Goal: Transaction & Acquisition: Purchase product/service

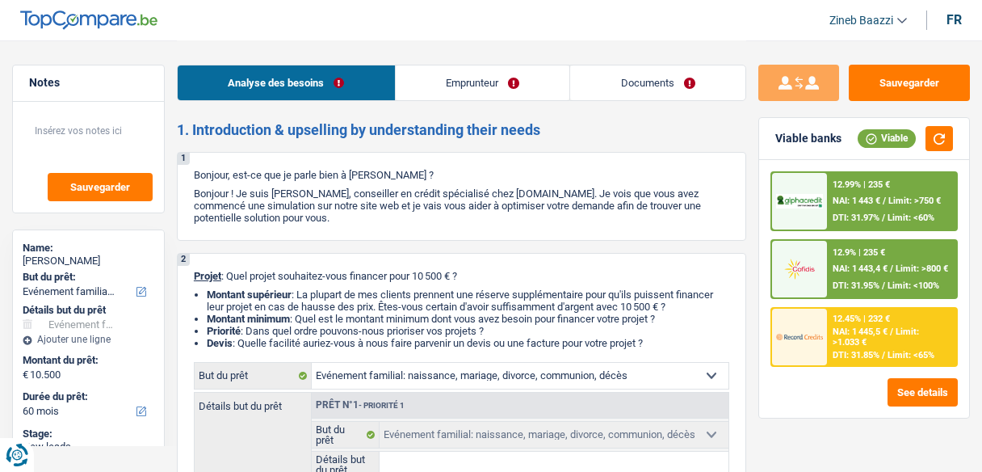
select select "familyEvent"
select select "60"
select select "familyEvent"
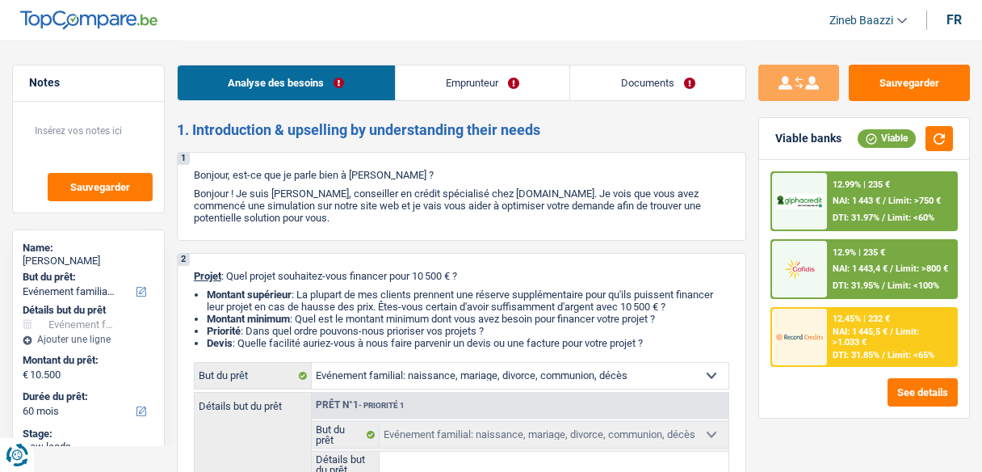
select select "60"
select select "retired"
select select "pension"
select select "ownerWithMortgage"
select select "mortgage"
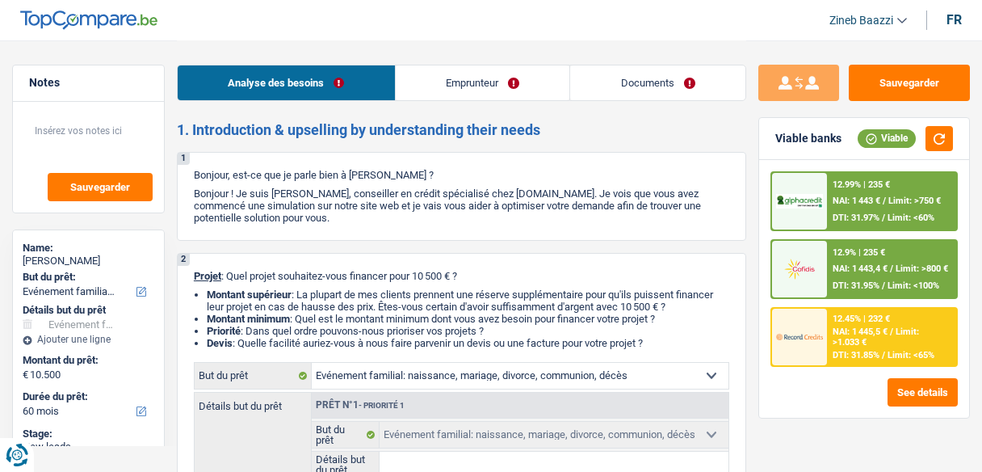
select select "120"
select select "familyEvent"
select select "60"
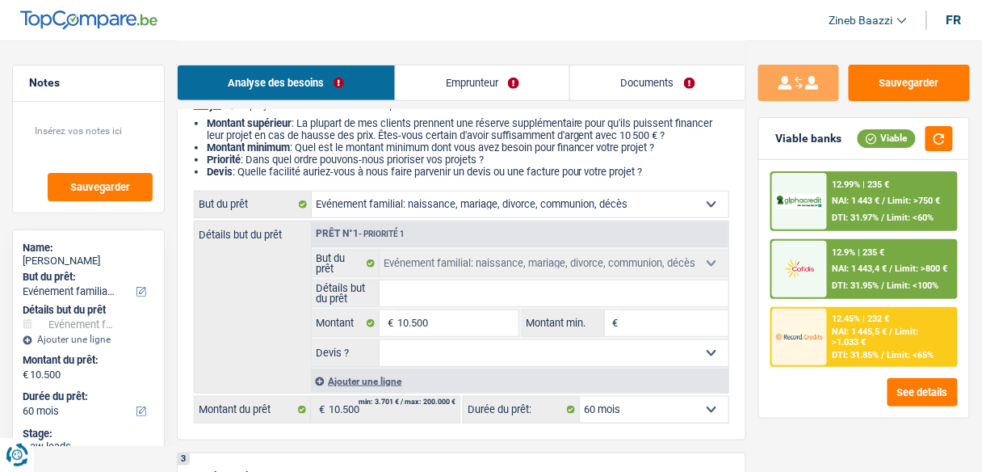
scroll to position [194, 0]
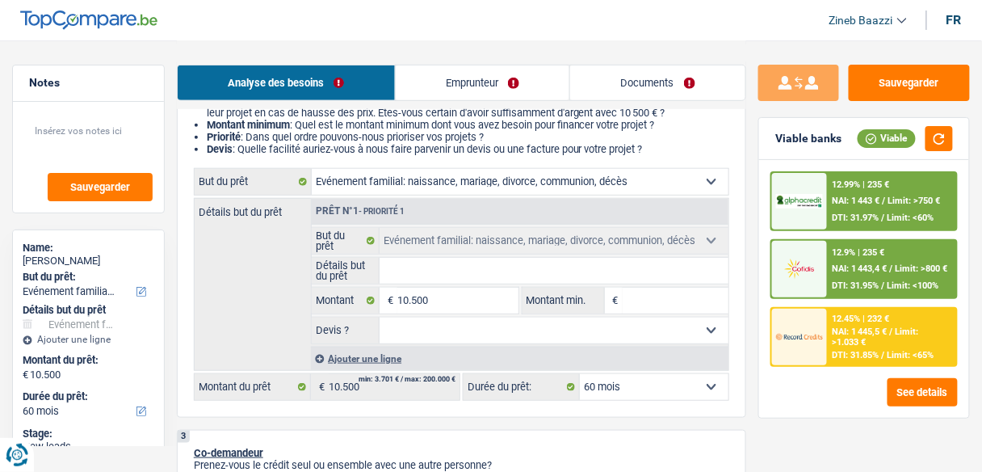
click at [504, 271] on input "Détails but du prêt" at bounding box center [554, 271] width 349 height 26
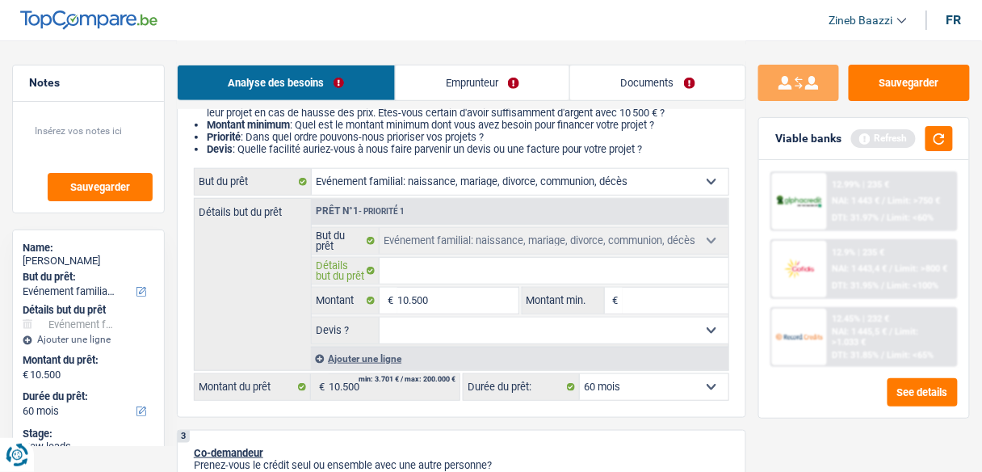
type input "f"
type input "fi"
type input "fin"
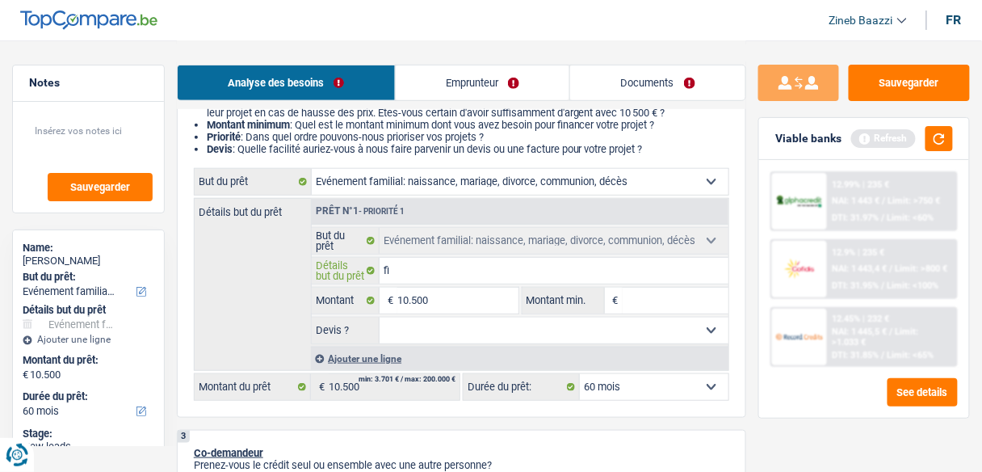
type input "fin"
type input "fina"
type input "finan"
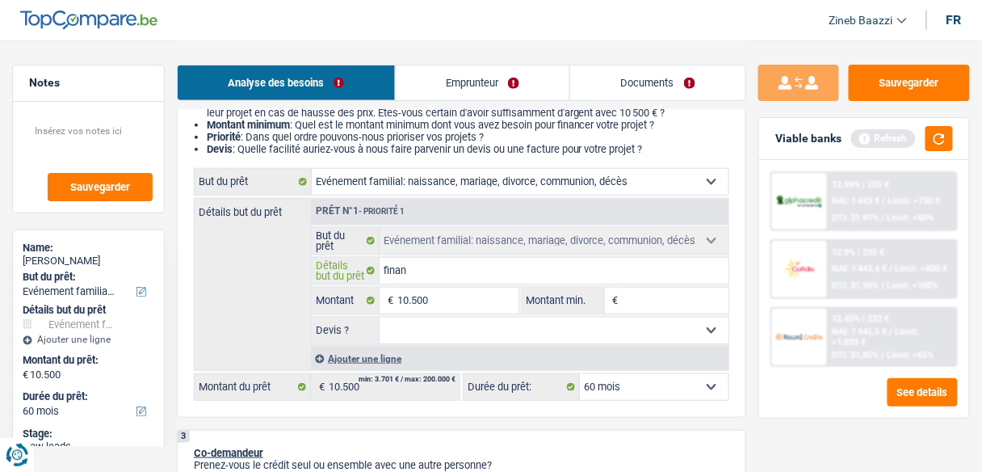
type input "financ"
type input "finance"
type input "financer"
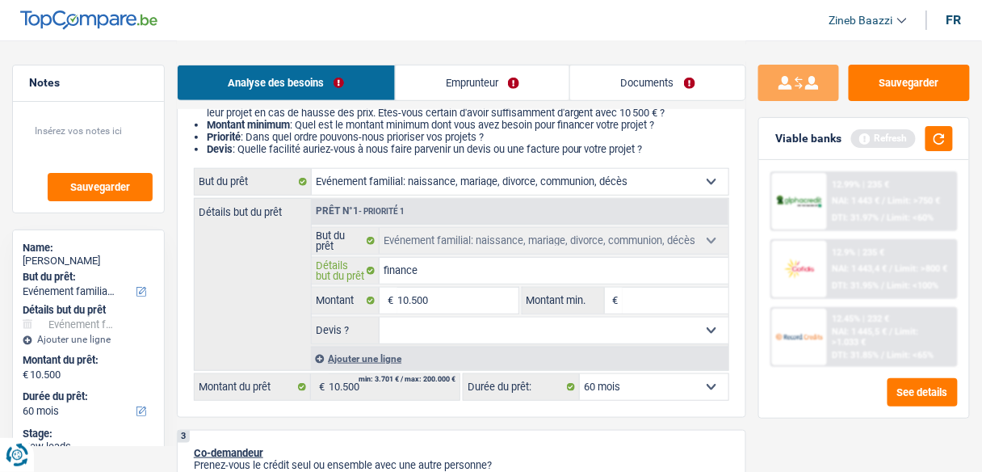
type input "financer"
type input "financer u"
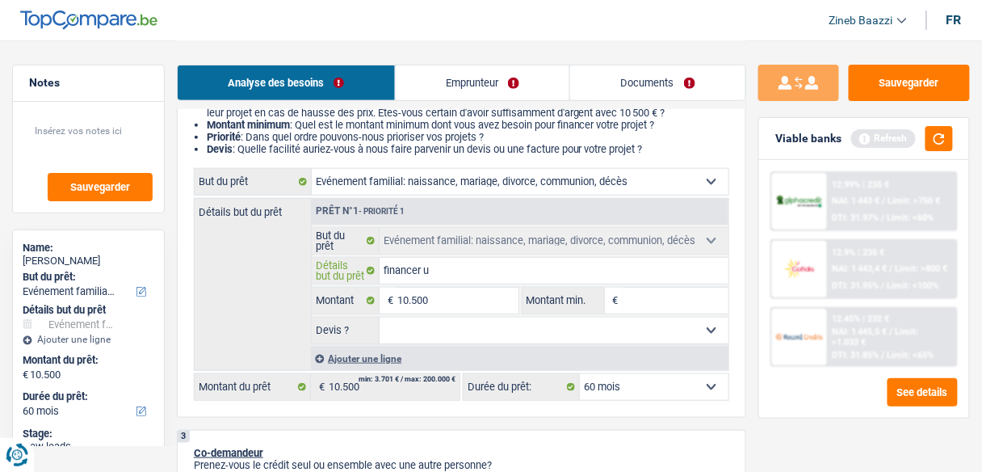
type input "financer un"
type input "financer un :"
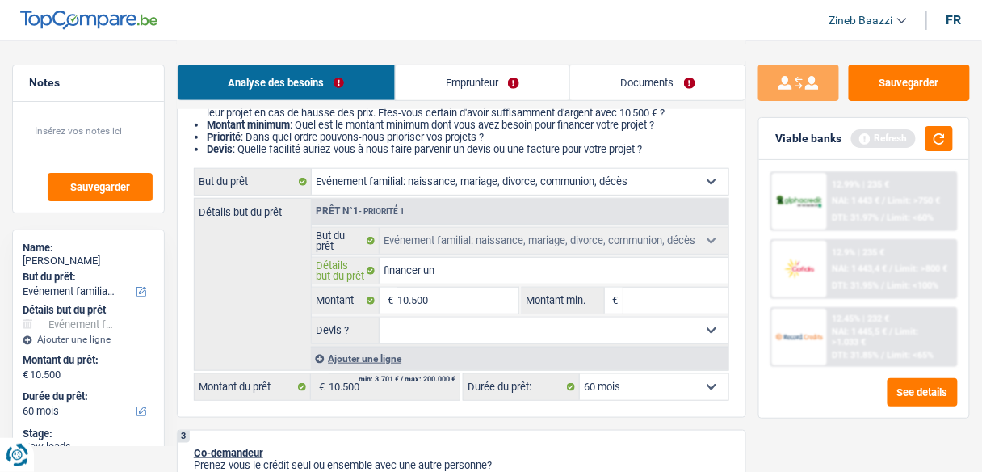
type input "financer un :"
type input "financer un"
type input "financer un m"
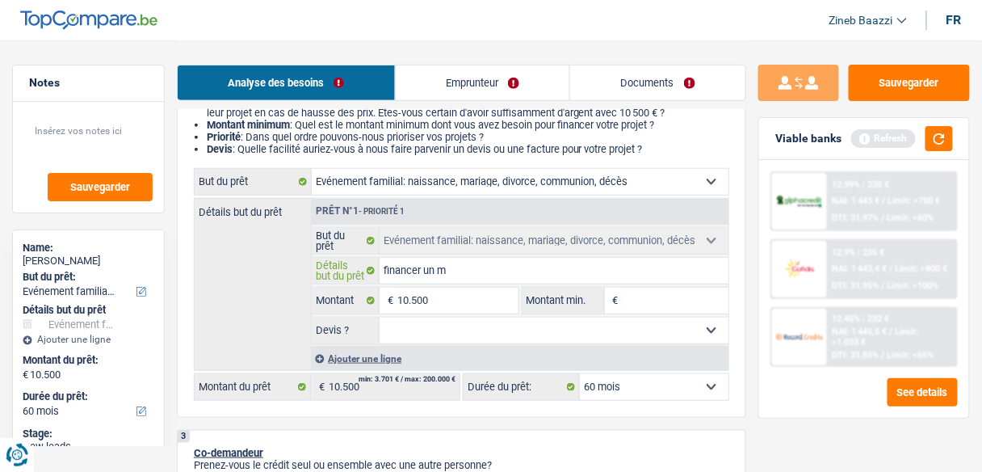
type input "financer un mr"
type input "financer un mri"
type input "financer un mria"
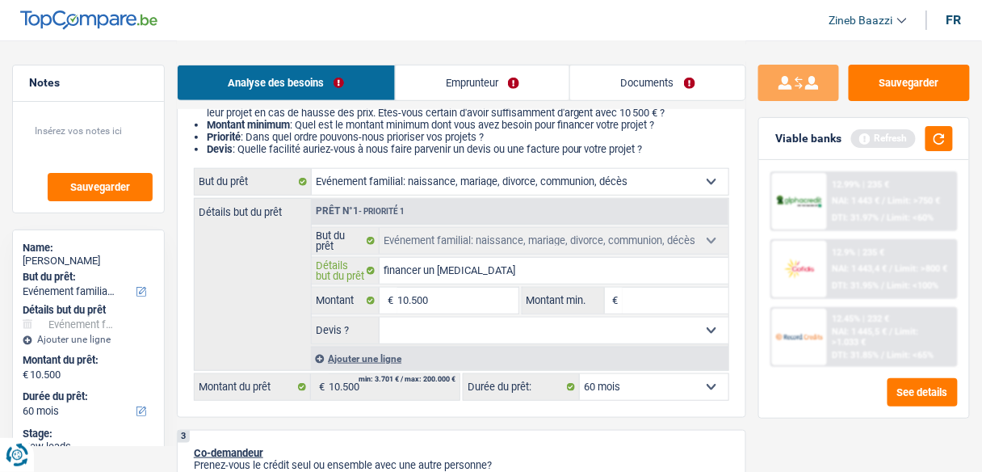
type input "financer un mria"
type input "financer un mriag"
type input "financer un mriage"
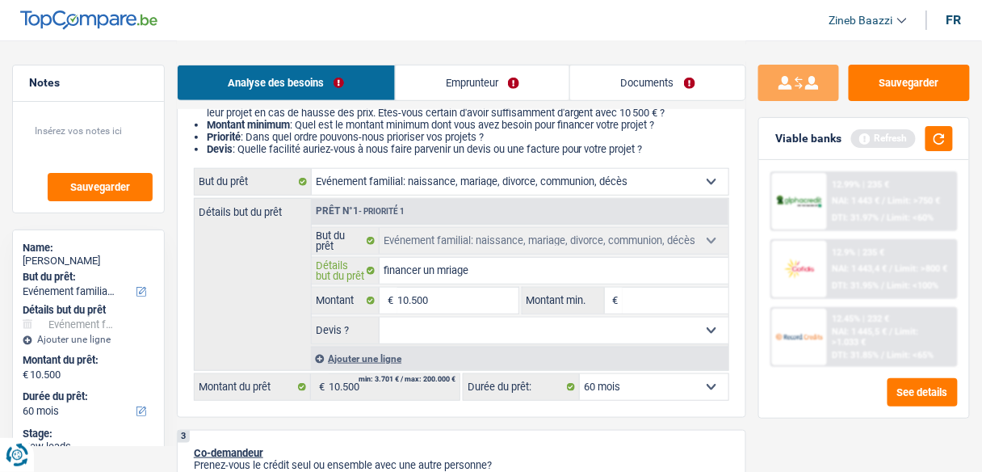
type input "financer un mriage"
click at [448, 266] on input "financer un mriage" at bounding box center [554, 271] width 349 height 26
type input "financer un mariage"
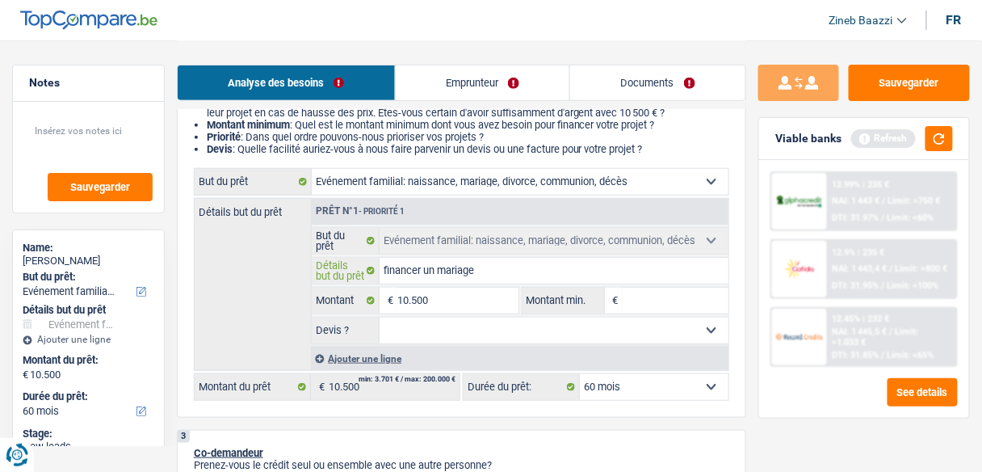
type input "financer un mariage"
click at [658, 300] on input "Montant min." at bounding box center [676, 301] width 106 height 26
type input "1"
type input "10"
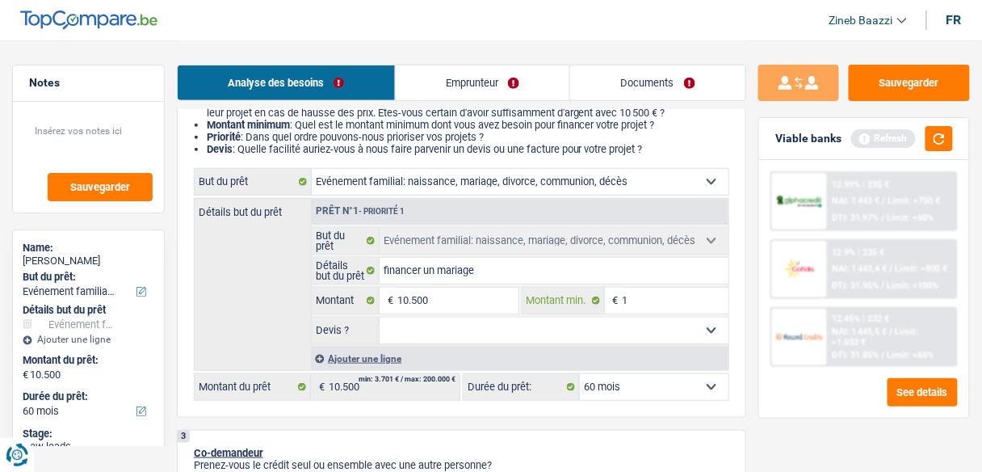
type input "10"
type input "105"
type input "1.050"
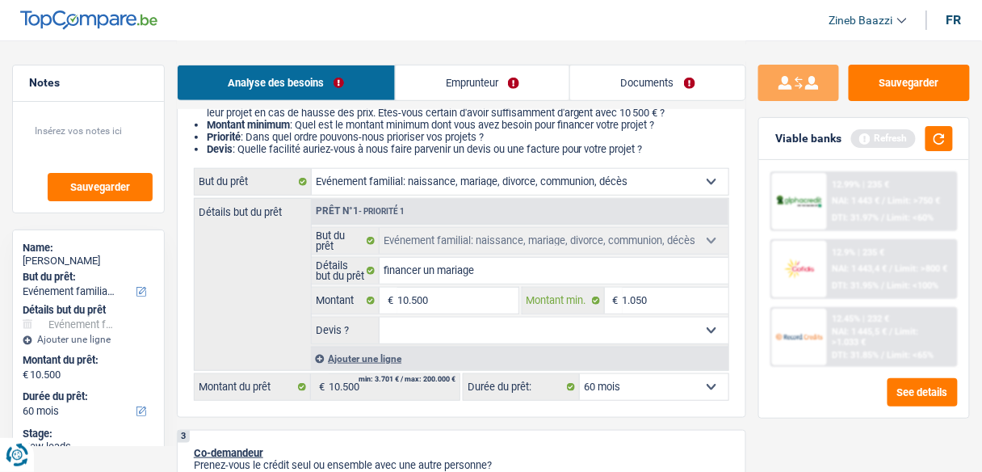
type input "10.500"
click at [410, 296] on input "10.500" at bounding box center [458, 301] width 120 height 26
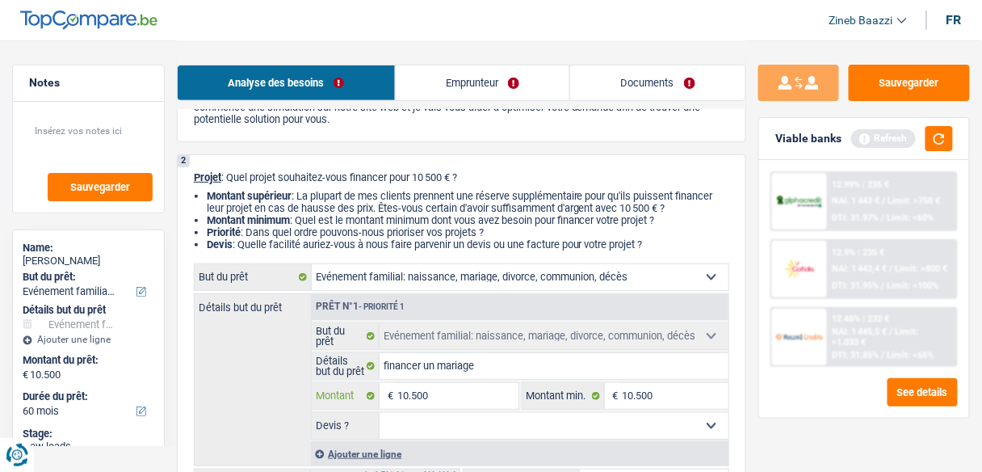
scroll to position [129, 0]
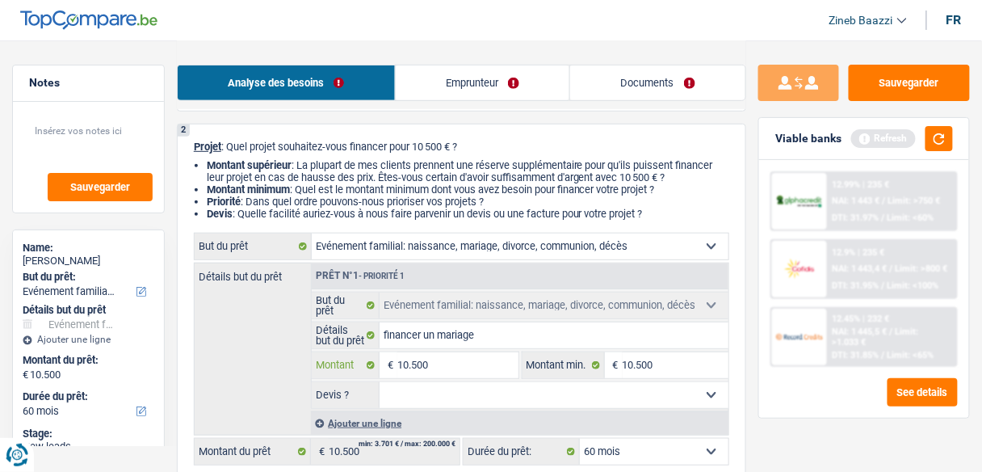
type input "1"
type input "11"
type input "110"
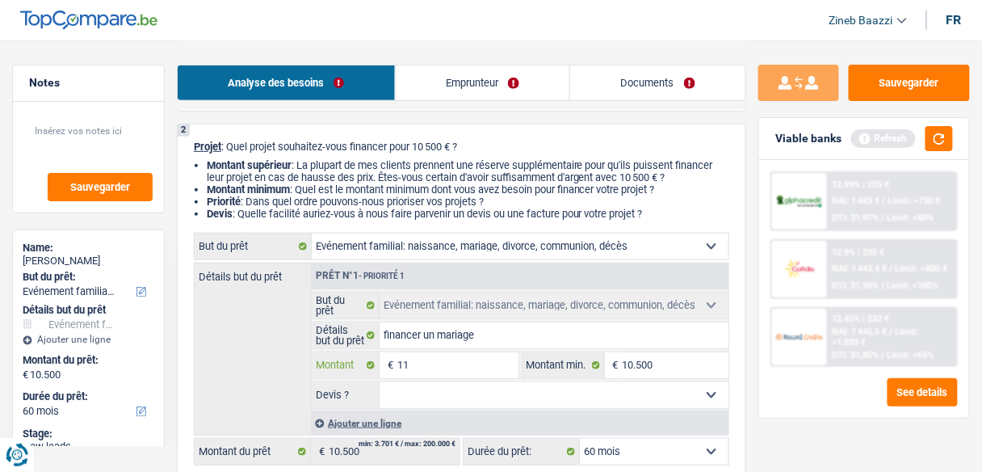
type input "110"
type input "1.100"
type input "11.000"
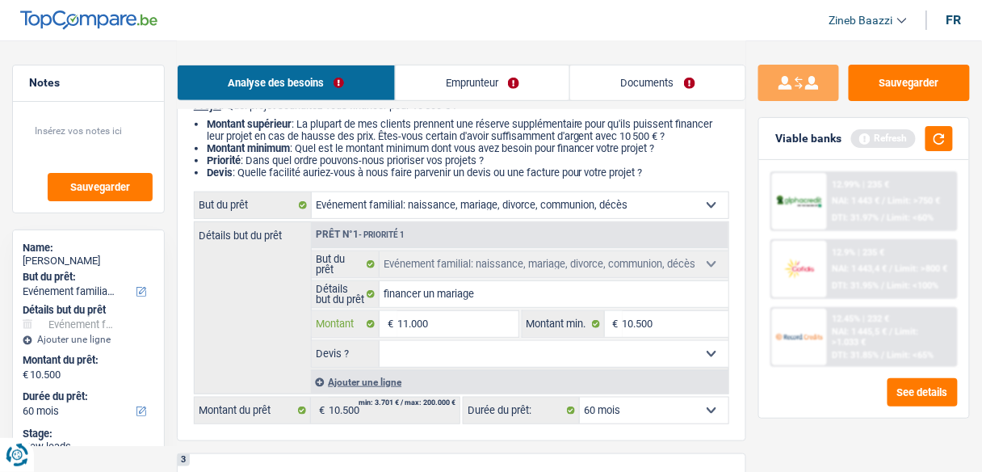
scroll to position [194, 0]
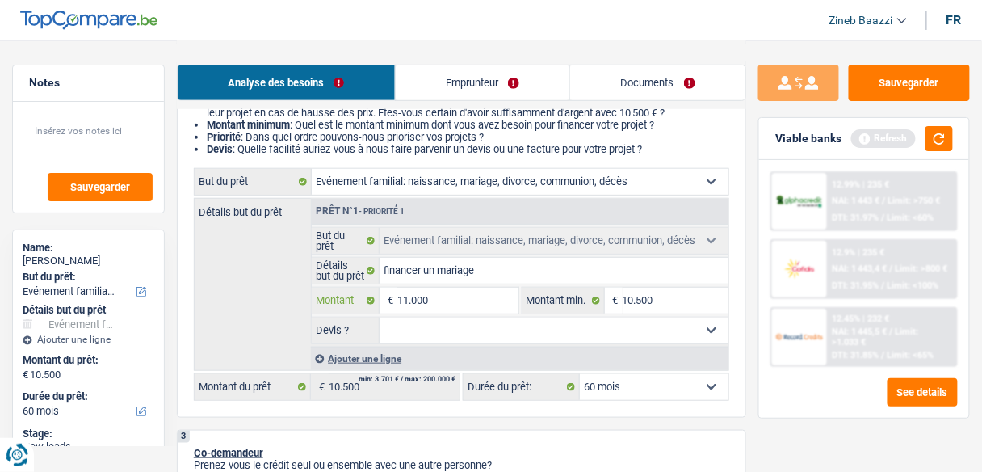
type input "11.000"
click at [545, 332] on select "Oui Non Non répondu Sélectionner une option" at bounding box center [554, 331] width 349 height 26
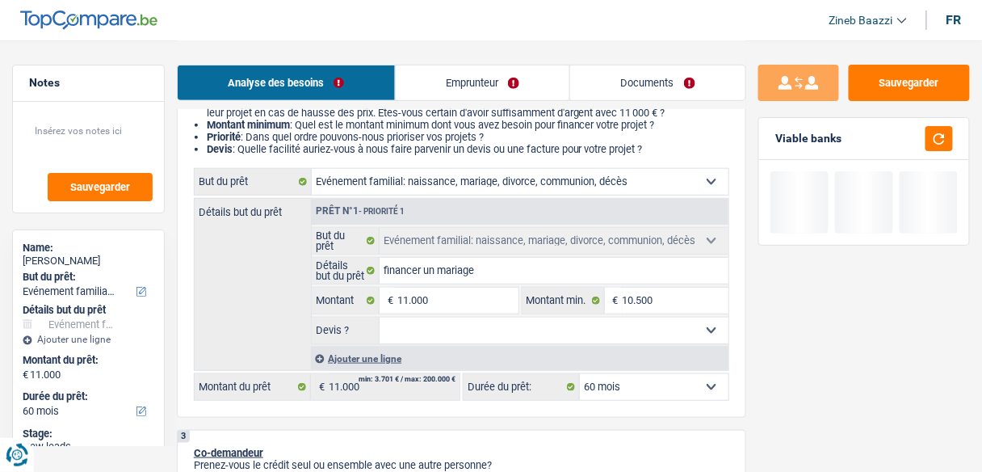
select select "false"
click at [380, 318] on select "Oui Non Non répondu Sélectionner une option" at bounding box center [554, 331] width 349 height 26
select select "false"
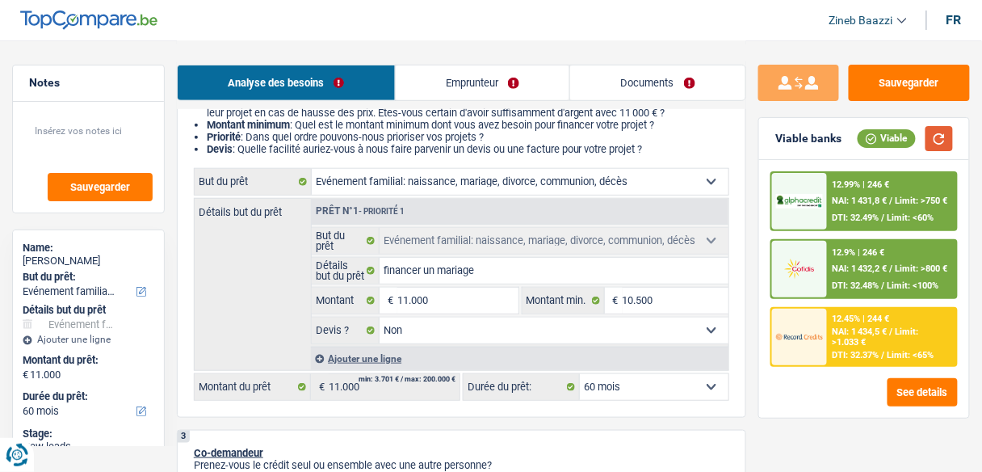
drag, startPoint x: 945, startPoint y: 135, endPoint x: 773, endPoint y: 288, distance: 230.0
click at [945, 136] on button "button" at bounding box center [939, 138] width 27 height 25
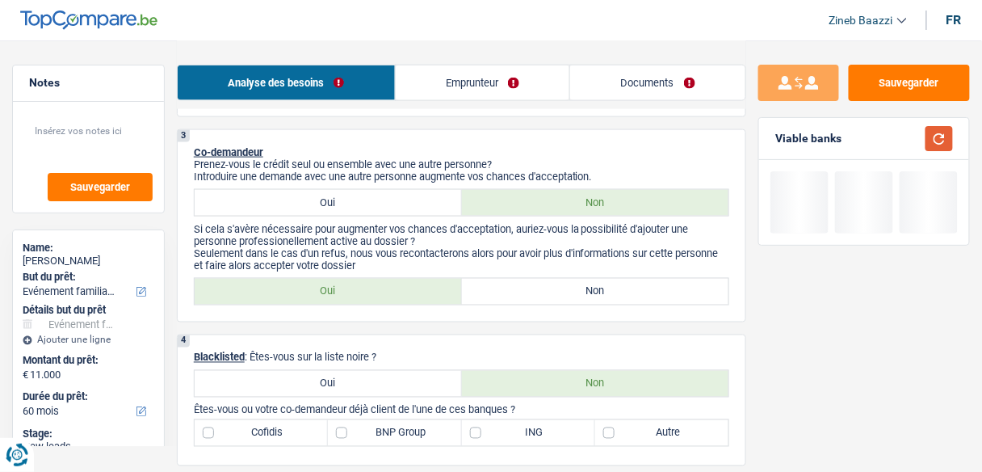
scroll to position [517, 0]
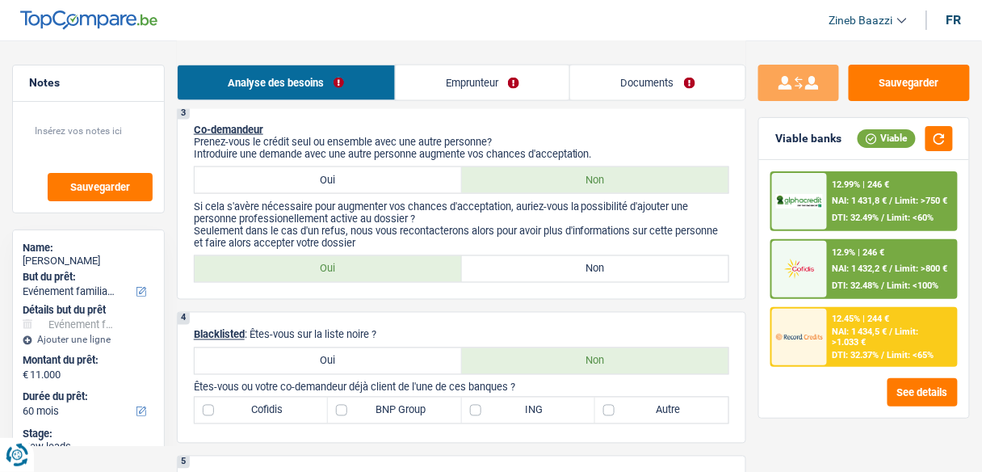
click at [526, 273] on label "Non" at bounding box center [595, 269] width 267 height 26
click at [526, 273] on input "Non" at bounding box center [595, 269] width 267 height 26
radio input "true"
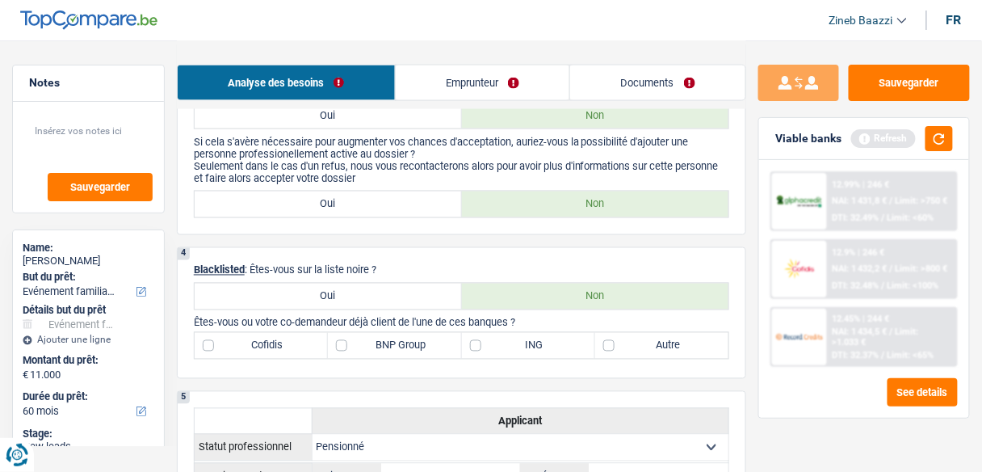
scroll to position [646, 0]
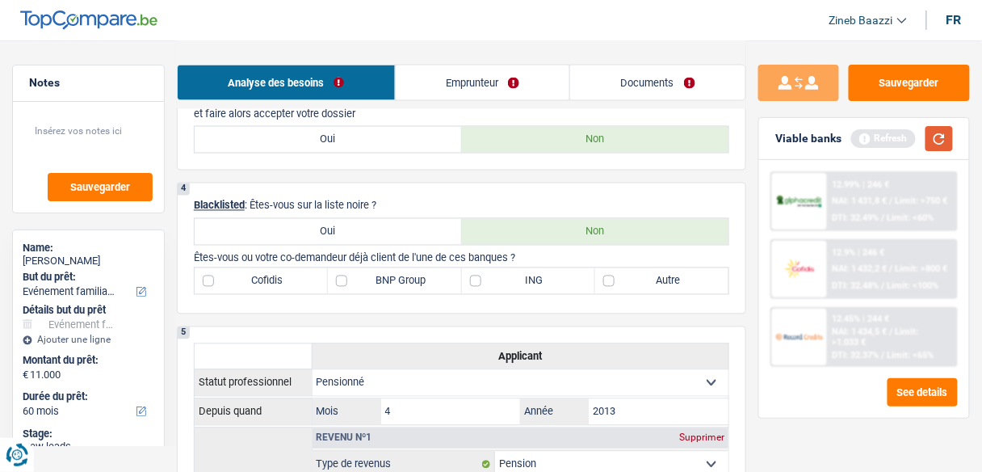
click at [942, 137] on button "button" at bounding box center [939, 138] width 27 height 25
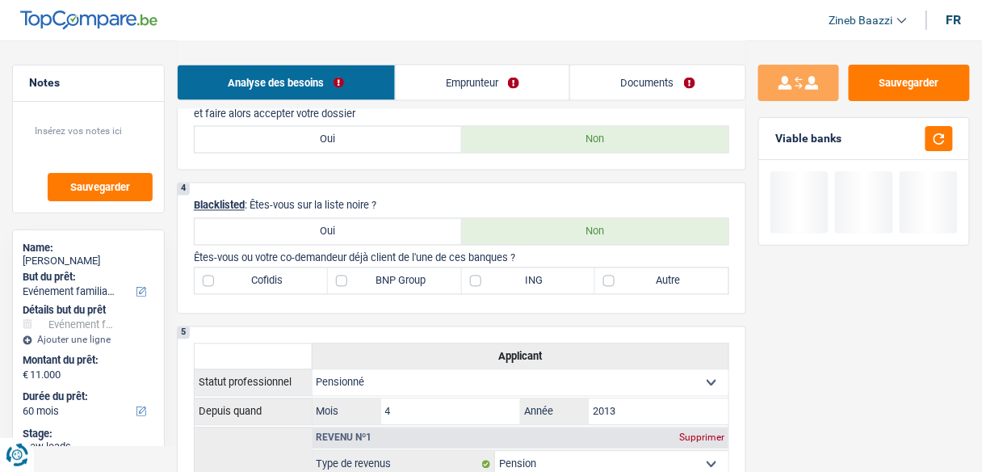
click at [690, 280] on label "Autre" at bounding box center [661, 281] width 133 height 26
click at [690, 280] on input "Autre" at bounding box center [661, 281] width 133 height 26
checkbox input "true"
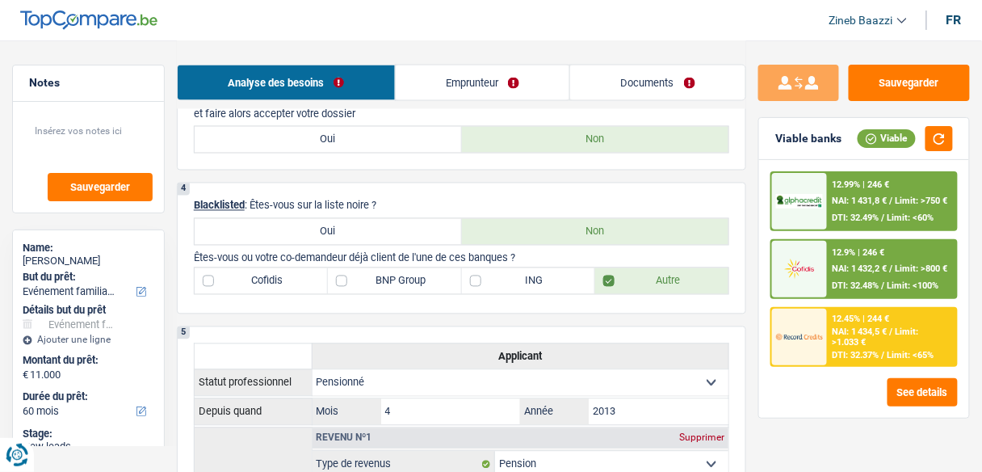
click at [331, 274] on label "BNP Group" at bounding box center [394, 281] width 133 height 26
click at [331, 274] on input "BNP Group" at bounding box center [394, 281] width 133 height 26
checkbox input "true"
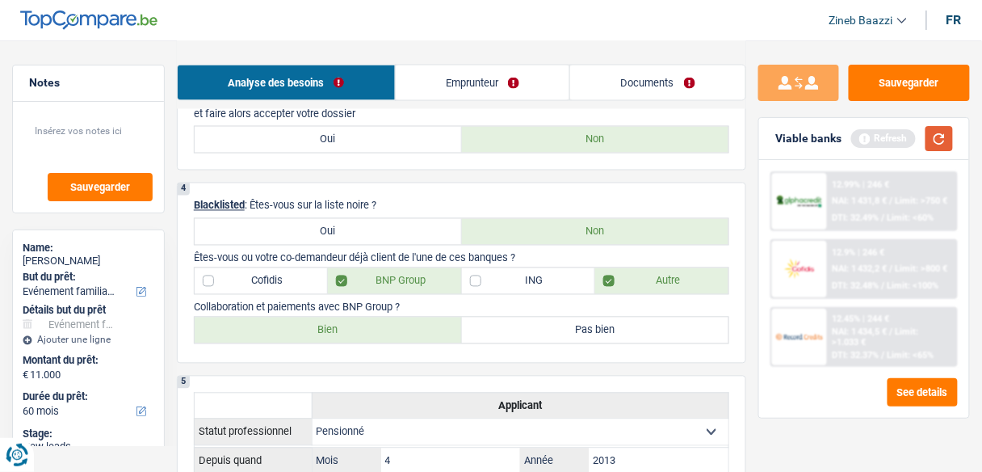
click at [928, 141] on button "button" at bounding box center [939, 138] width 27 height 25
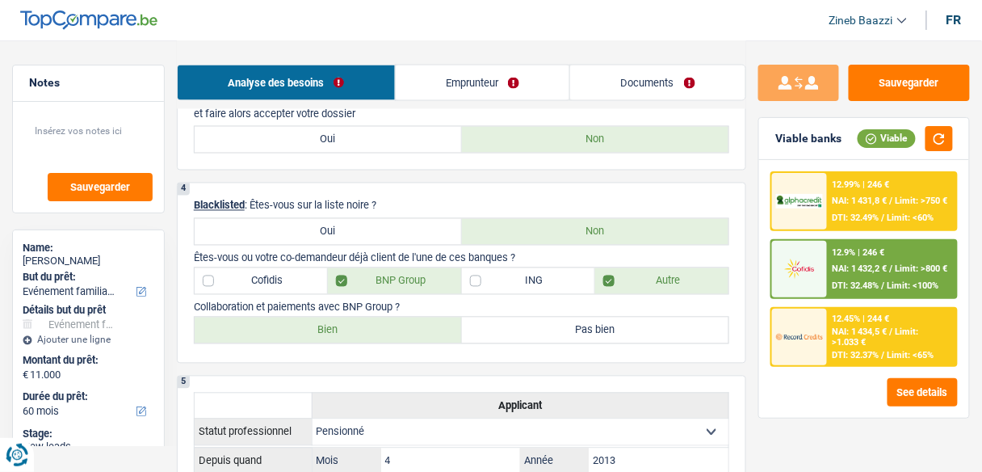
click at [402, 320] on label "Bien" at bounding box center [328, 331] width 267 height 26
click at [402, 320] on input "Bien" at bounding box center [328, 331] width 267 height 26
radio input "true"
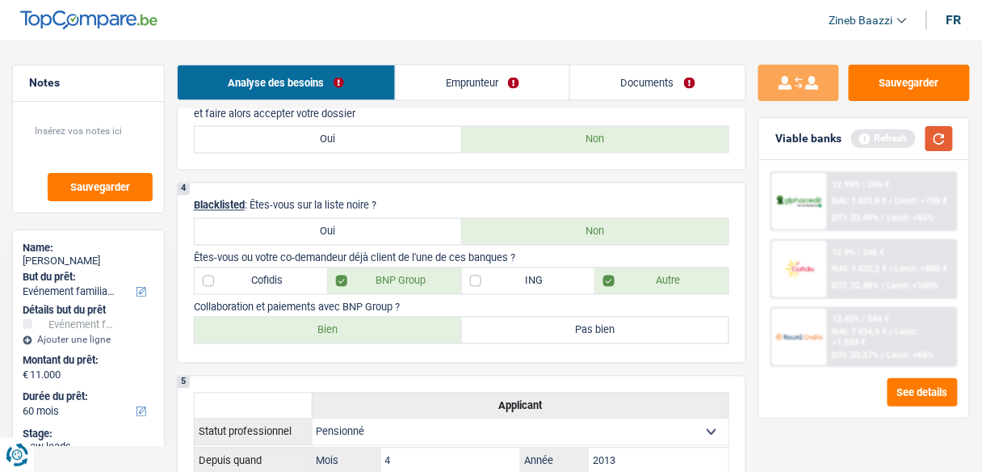
click at [936, 137] on button "button" at bounding box center [939, 138] width 27 height 25
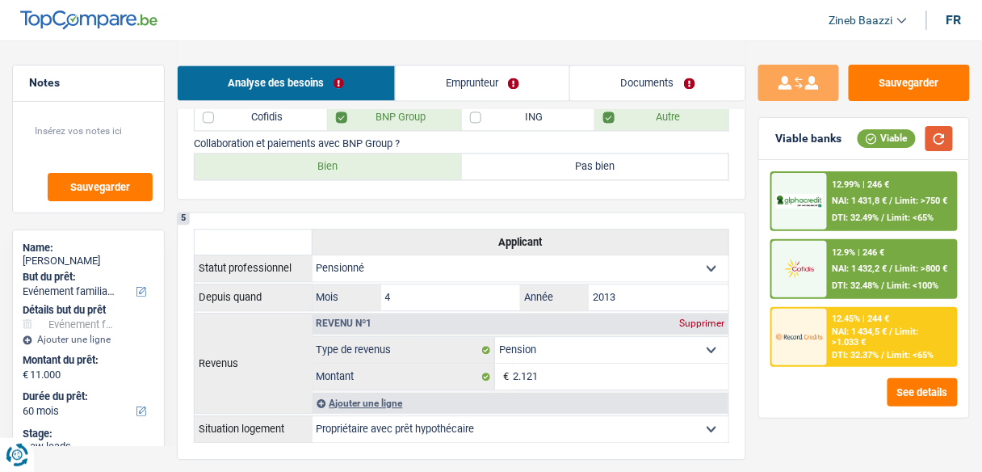
scroll to position [840, 0]
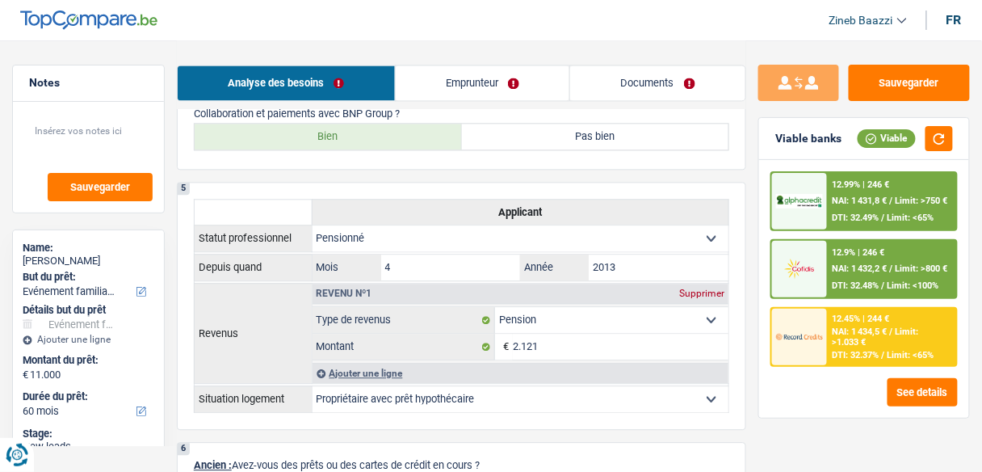
click at [472, 95] on link "Emprunteur" at bounding box center [483, 82] width 175 height 35
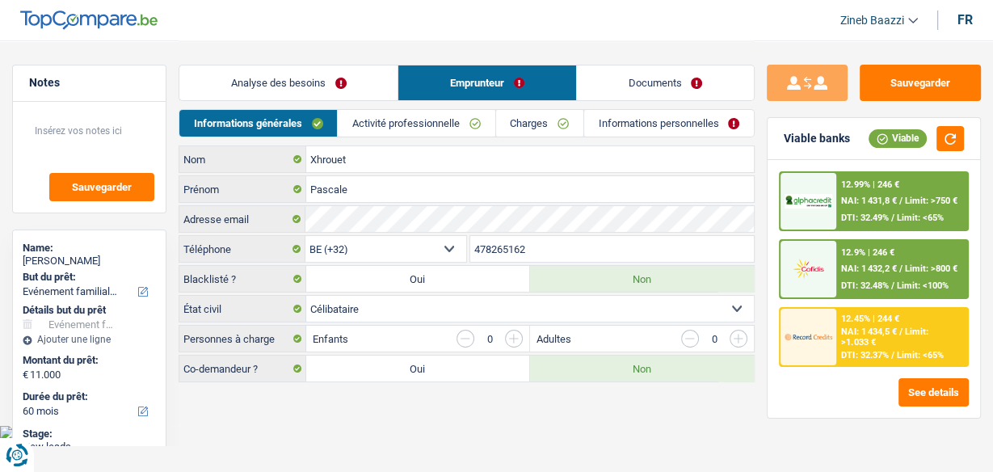
click at [398, 122] on link "Activité professionnelle" at bounding box center [416, 123] width 157 height 27
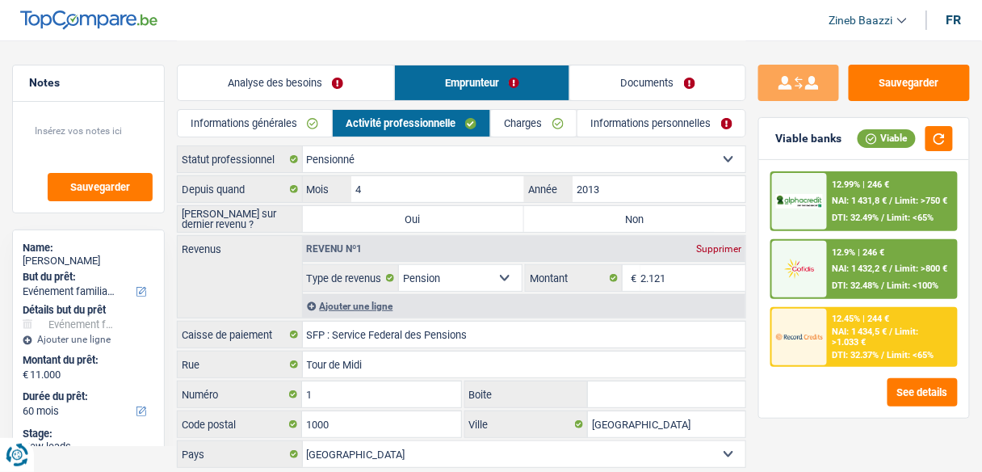
click at [611, 219] on label "Non" at bounding box center [634, 219] width 221 height 26
click at [611, 219] on input "Non" at bounding box center [634, 219] width 221 height 26
radio input "true"
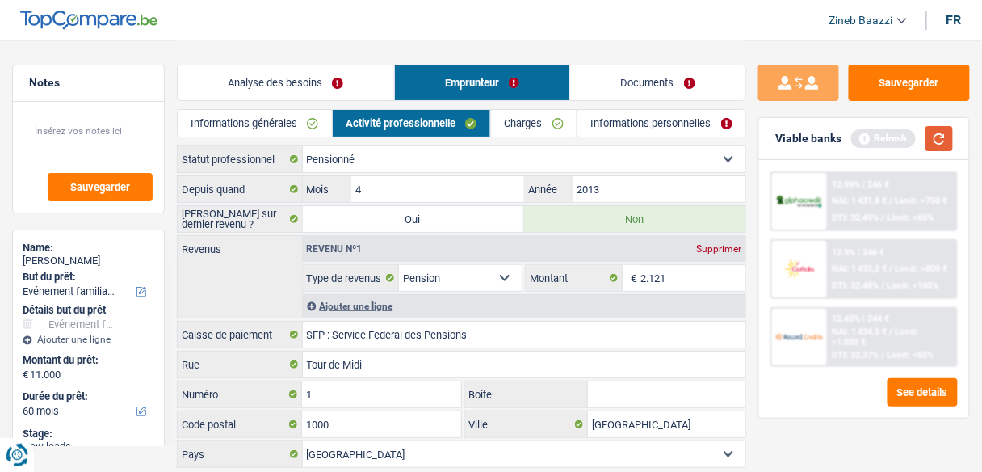
click at [938, 139] on button "button" at bounding box center [939, 138] width 27 height 25
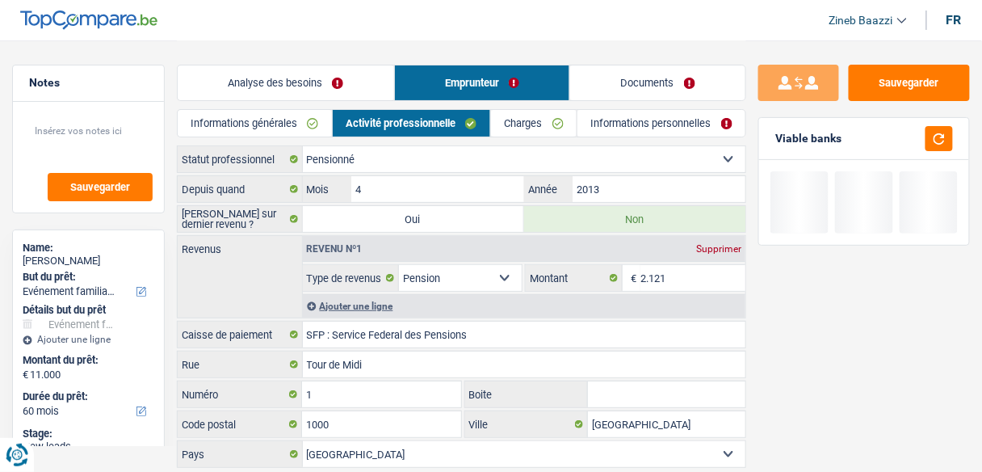
click at [271, 272] on div "Revenus Revenu nº1 Supprimer Allocation d'handicap Allocations chômage Allocati…" at bounding box center [462, 276] width 570 height 83
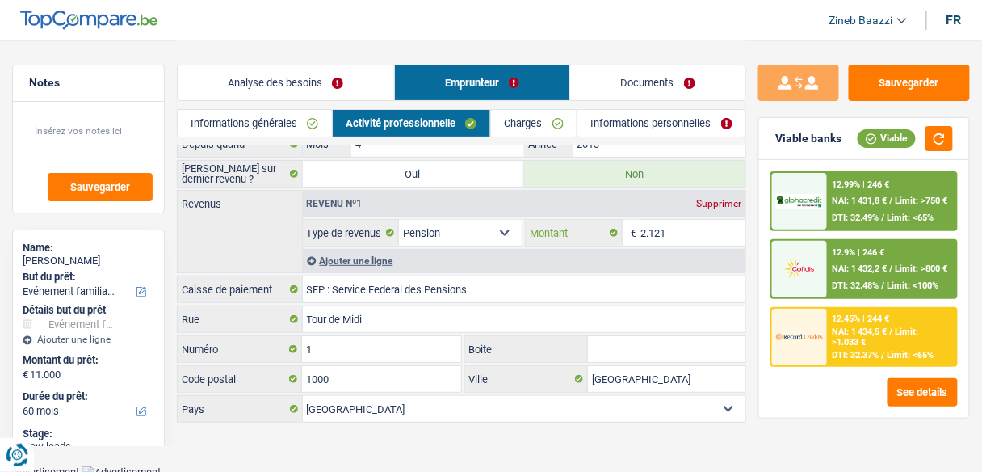
click at [679, 221] on input "2.121" at bounding box center [693, 233] width 105 height 26
click at [263, 246] on div "Revenus Revenu nº1 Supprimer Allocation d'handicap Allocations chômage Allocati…" at bounding box center [462, 231] width 570 height 83
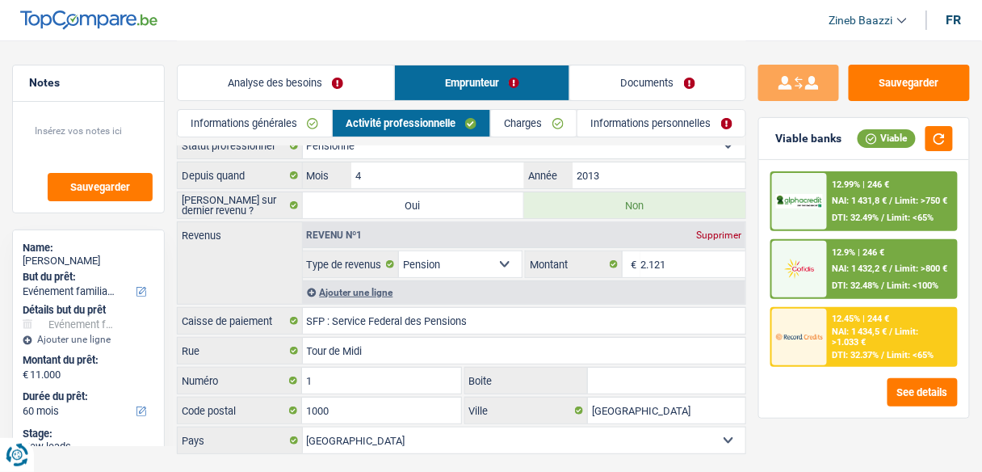
scroll to position [0, 0]
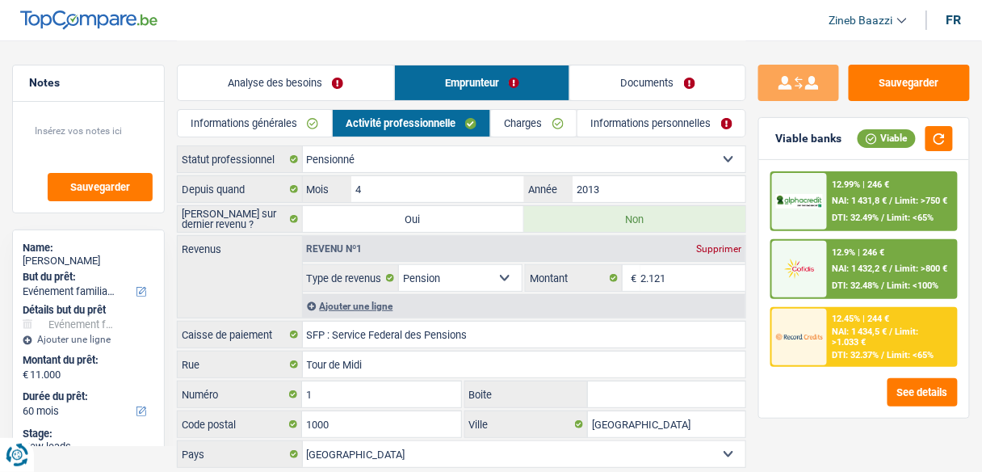
click at [519, 125] on link "Charges" at bounding box center [534, 123] width 86 height 27
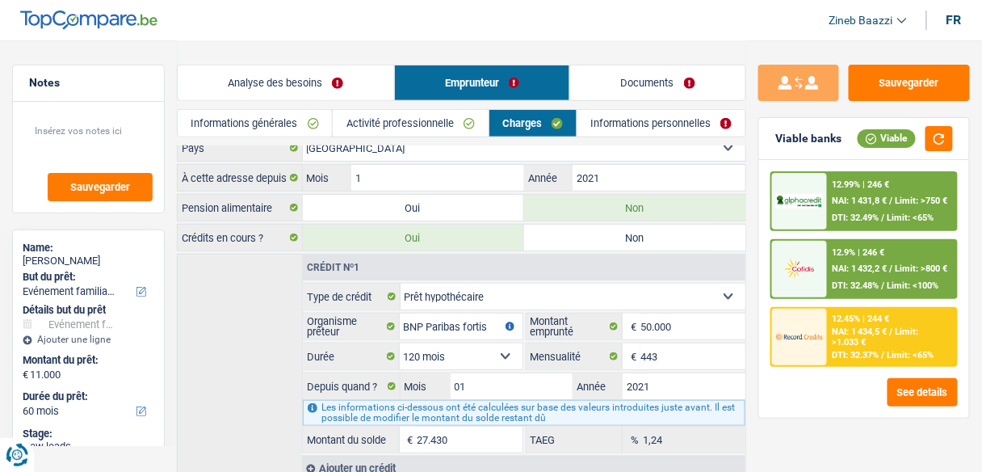
scroll to position [187, 0]
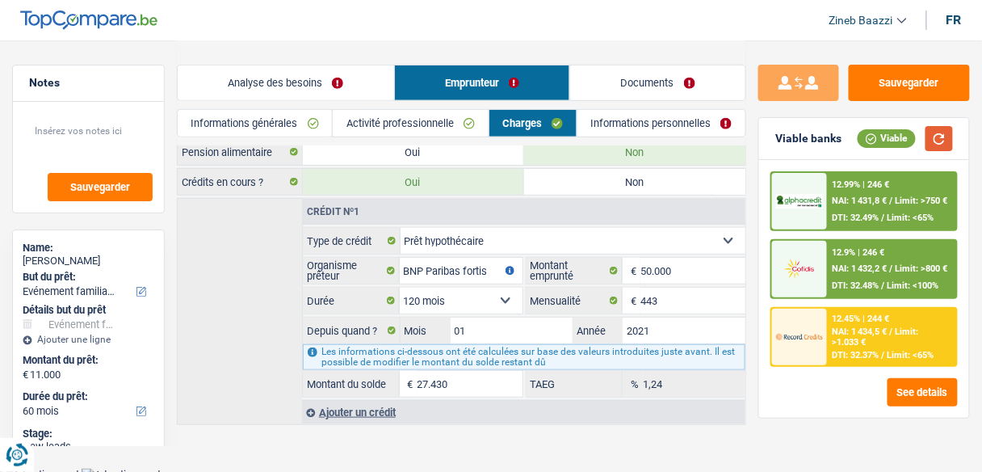
click at [934, 141] on button "button" at bounding box center [939, 138] width 27 height 25
click at [372, 406] on div "Ajouter un crédit" at bounding box center [524, 412] width 444 height 24
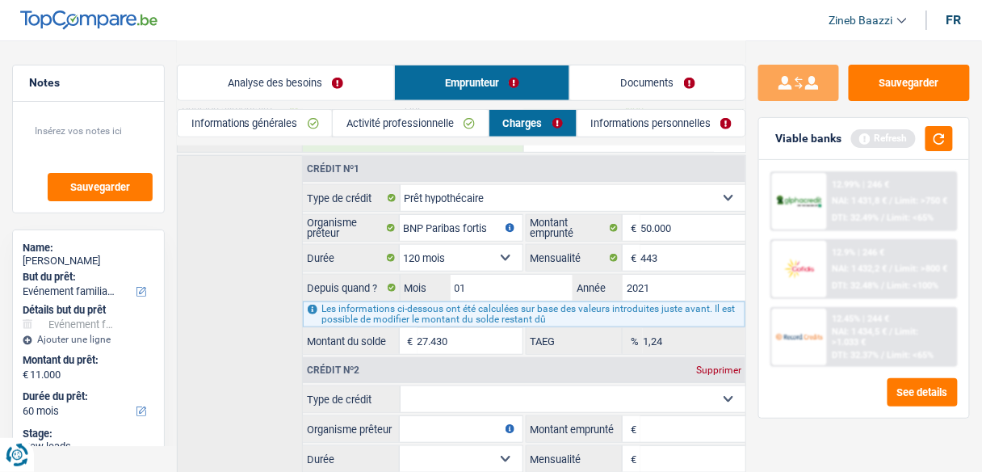
scroll to position [316, 0]
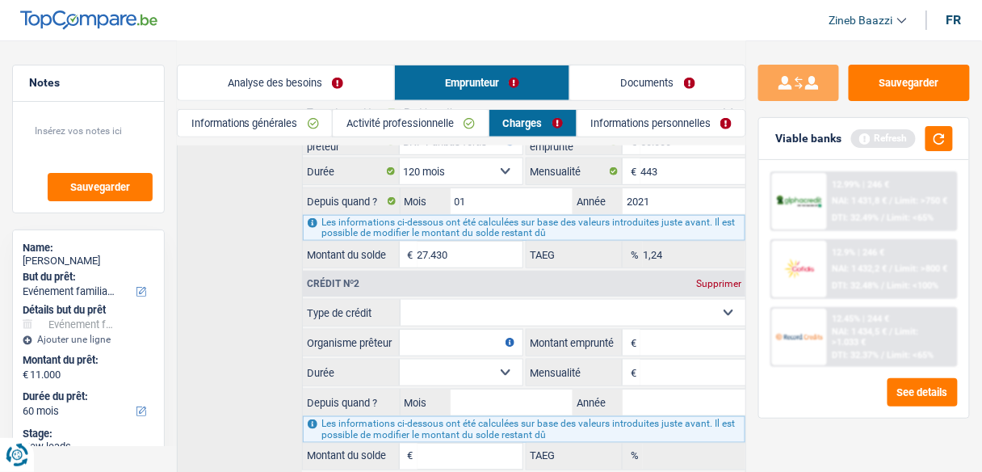
click at [431, 301] on select "Carte ou ouverture de crédit Prêt hypothécaire Vente à tempérament Prêt à tempé…" at bounding box center [574, 313] width 346 height 26
select select "renovationLoan"
type input "0"
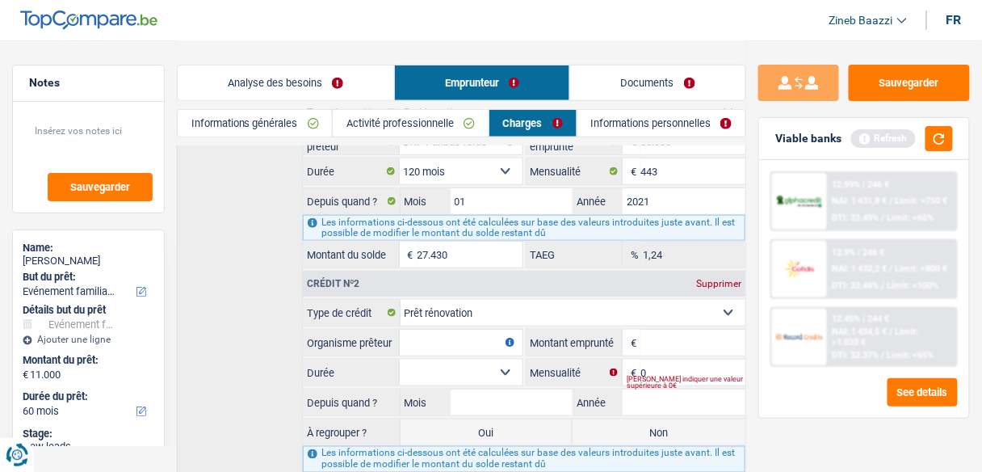
click at [460, 339] on input "Organisme prêteur" at bounding box center [461, 343] width 123 height 26
type input "cofidis"
click at [645, 332] on input "Montant emprunté" at bounding box center [693, 343] width 105 height 26
click at [942, 149] on button "button" at bounding box center [939, 138] width 27 height 25
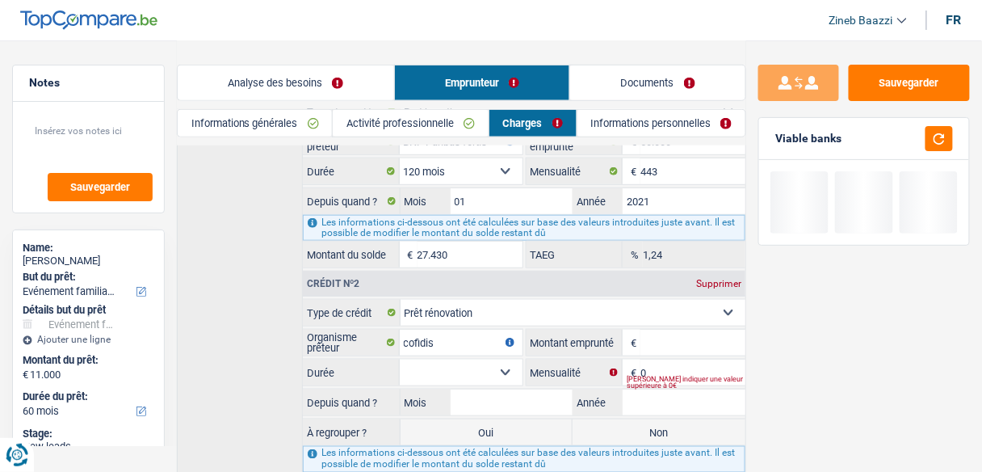
click at [705, 332] on input "Montant emprunté" at bounding box center [693, 343] width 105 height 26
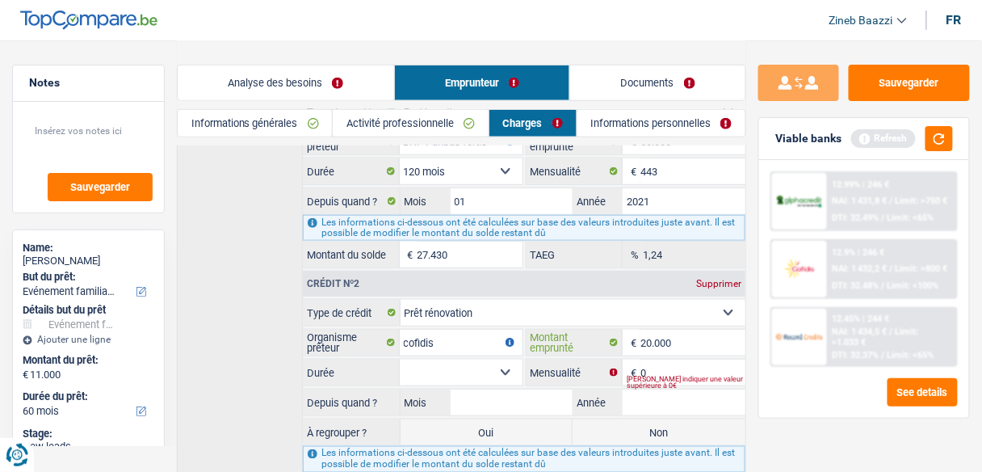
type input "20.000"
click at [498, 368] on select "12 mois 18 mois 24 mois 30 mois 36 mois 42 mois 48 mois 60 mois 72 mois 84 mois…" at bounding box center [461, 373] width 123 height 26
select select "60"
click at [400, 360] on select "12 mois 18 mois 24 mois 30 mois 36 mois 42 mois 48 mois 60 mois 72 mois 84 mois…" at bounding box center [461, 373] width 123 height 26
click at [683, 379] on div "Veuillez indiquer une valeur supérieure à 0€" at bounding box center [686, 382] width 119 height 6
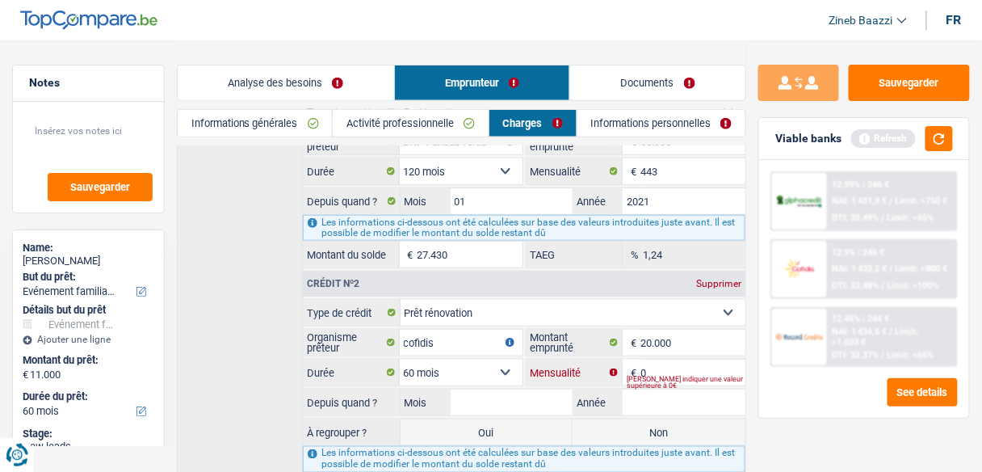
click at [646, 360] on input "0" at bounding box center [693, 373] width 105 height 26
click at [656, 379] on div "Tous les champs sont obligatoires. Veuillez fournir une réponse plus longue" at bounding box center [686, 382] width 119 height 6
click at [649, 379] on div "Tous les champs sont obligatoires. Veuillez fournir une réponse plus longue" at bounding box center [686, 382] width 119 height 6
click at [648, 379] on div "Tous les champs sont obligatoires. Veuillez fournir une réponse plus longue" at bounding box center [686, 382] width 119 height 6
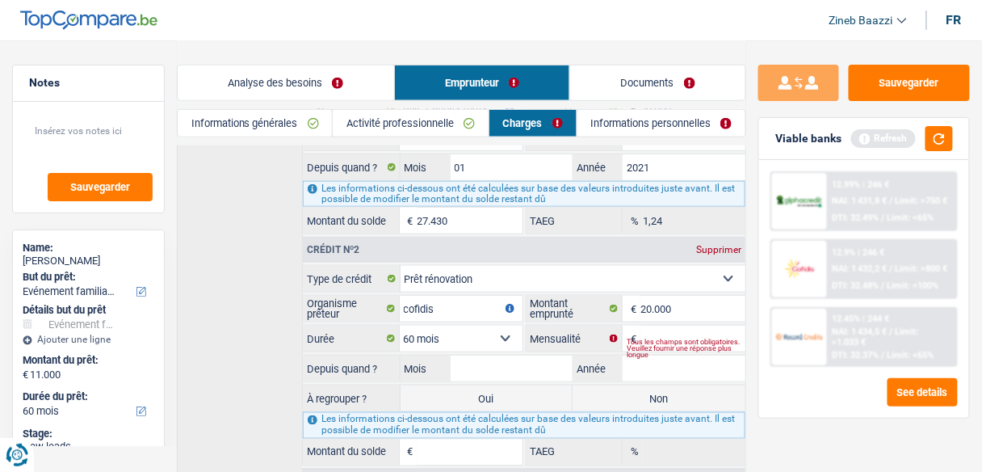
scroll to position [414, 0]
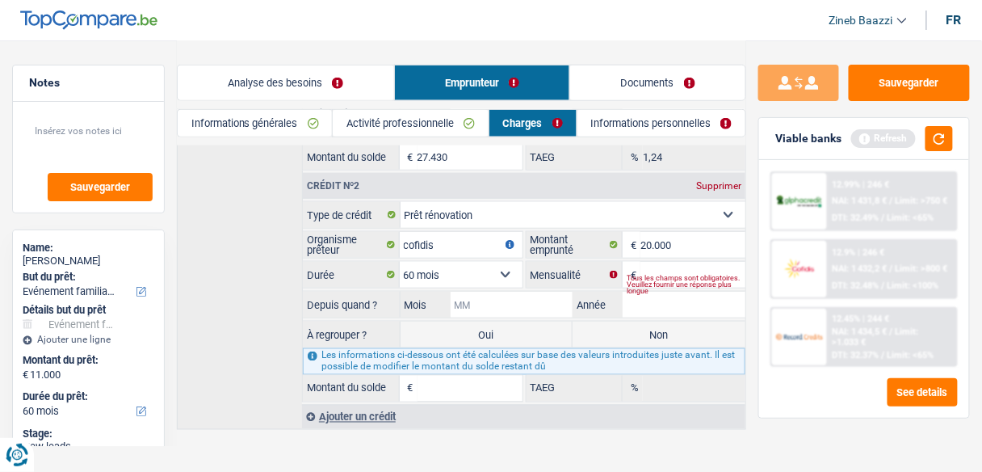
click at [527, 296] on input "Mois" at bounding box center [512, 305] width 123 height 26
click at [666, 292] on input "Année" at bounding box center [684, 305] width 123 height 26
click at [661, 262] on input "Mensualité" at bounding box center [693, 275] width 105 height 26
type input "216"
click at [528, 280] on fieldset "Carte ou ouverture de crédit Prêt hypothécaire Vente à tempérament Prêt à tempé…" at bounding box center [524, 301] width 443 height 200
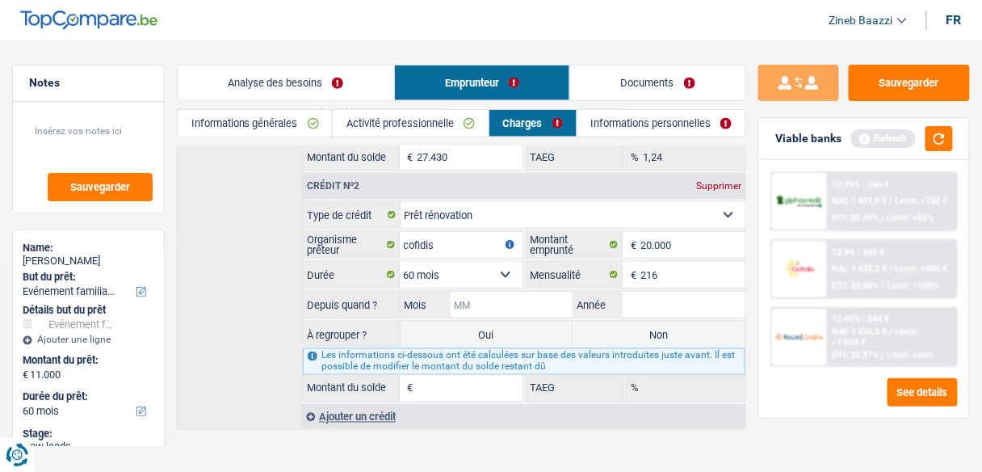
click at [526, 297] on input "Mois" at bounding box center [512, 305] width 123 height 26
click at [560, 292] on input "Mois" at bounding box center [512, 305] width 123 height 26
type input "06"
type input "2025"
type input "18.576"
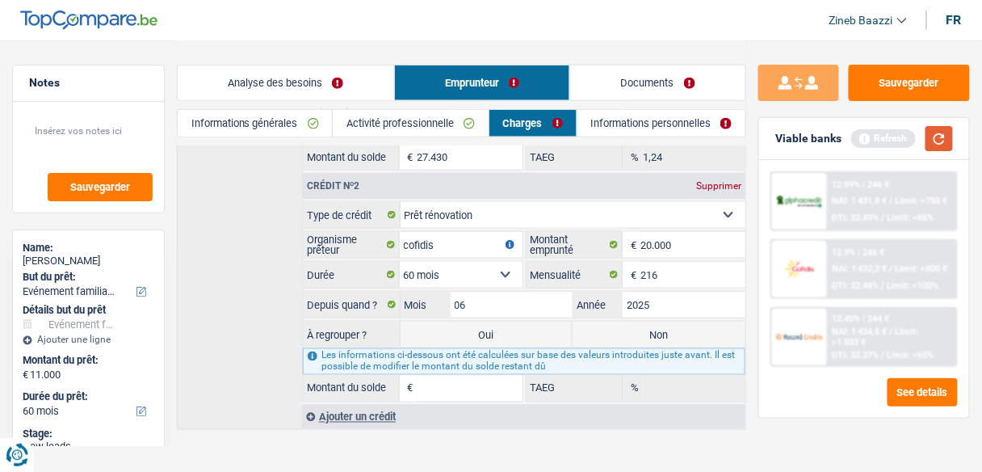
type input "0,00"
click at [931, 138] on button "button" at bounding box center [939, 138] width 27 height 25
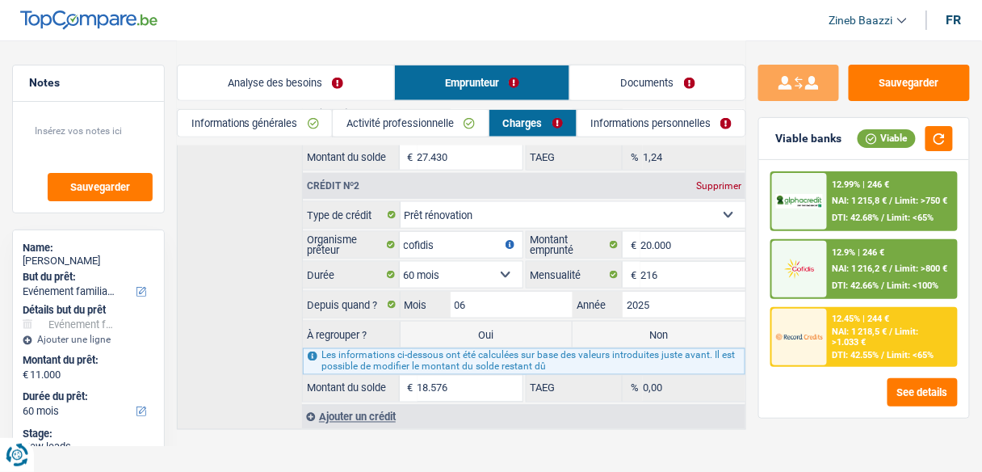
click at [609, 322] on label "Non" at bounding box center [659, 335] width 173 height 26
click at [609, 322] on input "Non" at bounding box center [659, 335] width 173 height 26
radio input "true"
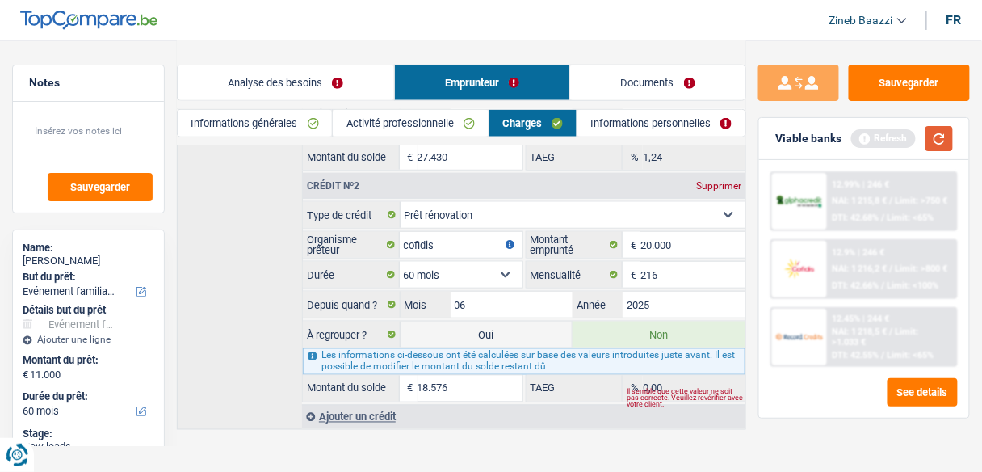
click at [945, 139] on button "button" at bounding box center [939, 138] width 27 height 25
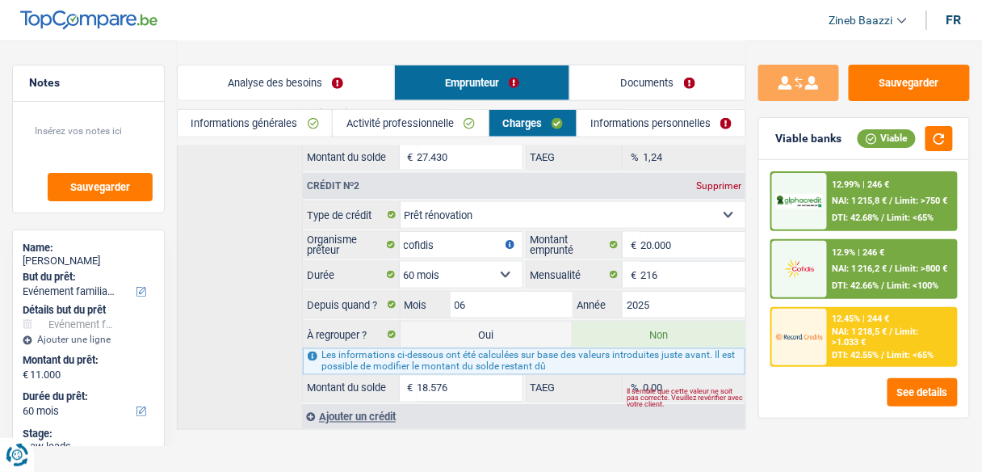
click at [625, 120] on link "Informations personnelles" at bounding box center [662, 123] width 168 height 27
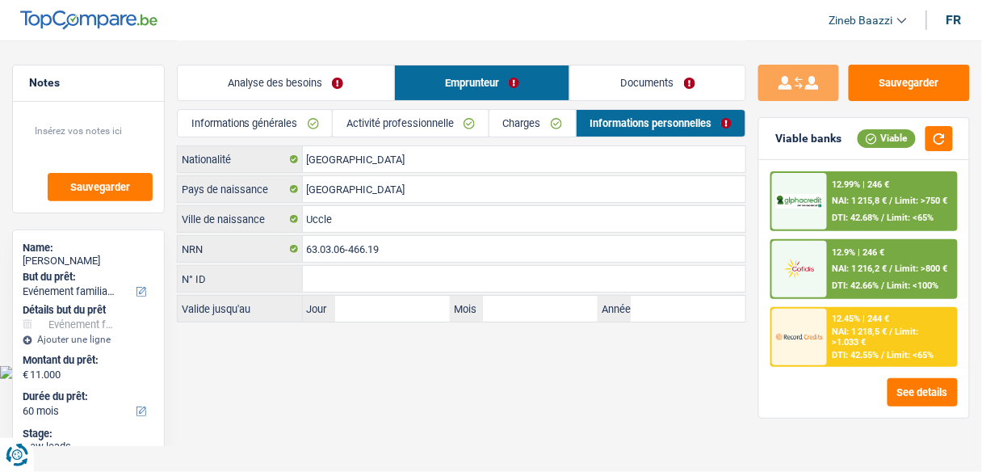
scroll to position [0, 0]
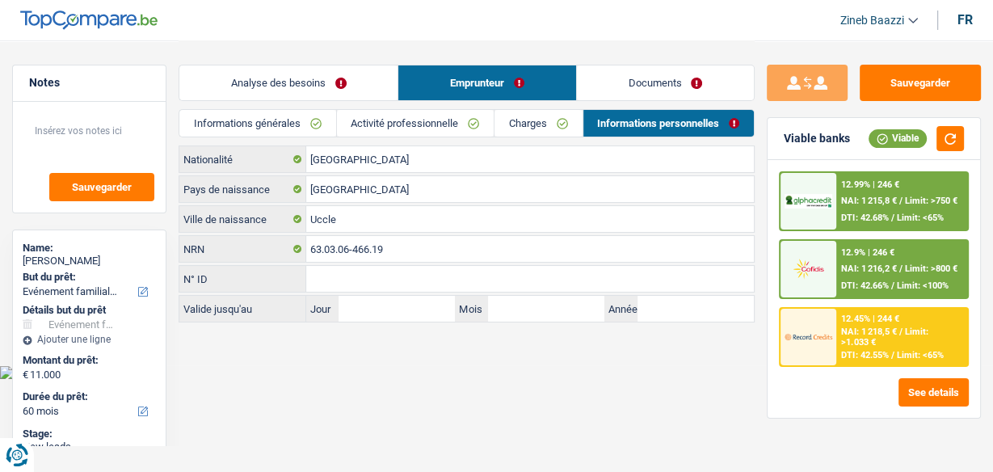
click at [331, 86] on link "Analyse des besoins" at bounding box center [288, 82] width 218 height 35
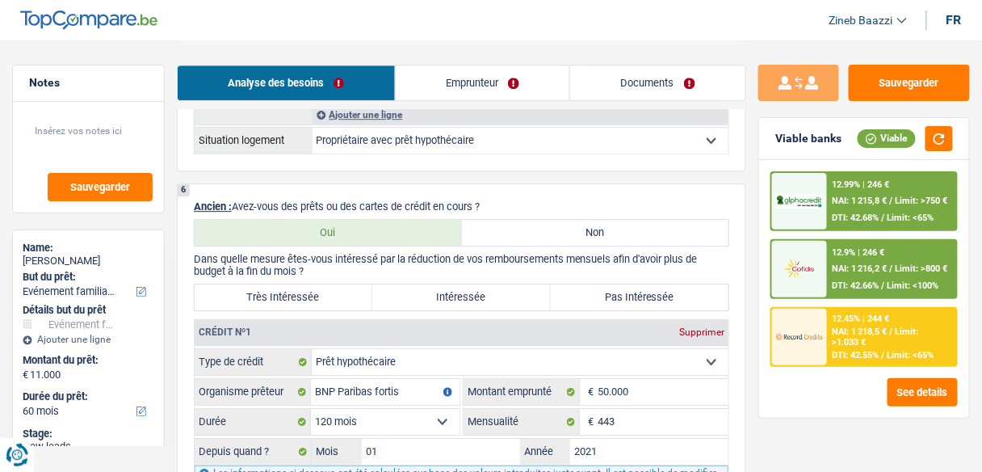
click at [340, 288] on label "Très Intéressée" at bounding box center [284, 297] width 178 height 26
click at [340, 288] on input "Très Intéressée" at bounding box center [284, 297] width 178 height 26
radio input "true"
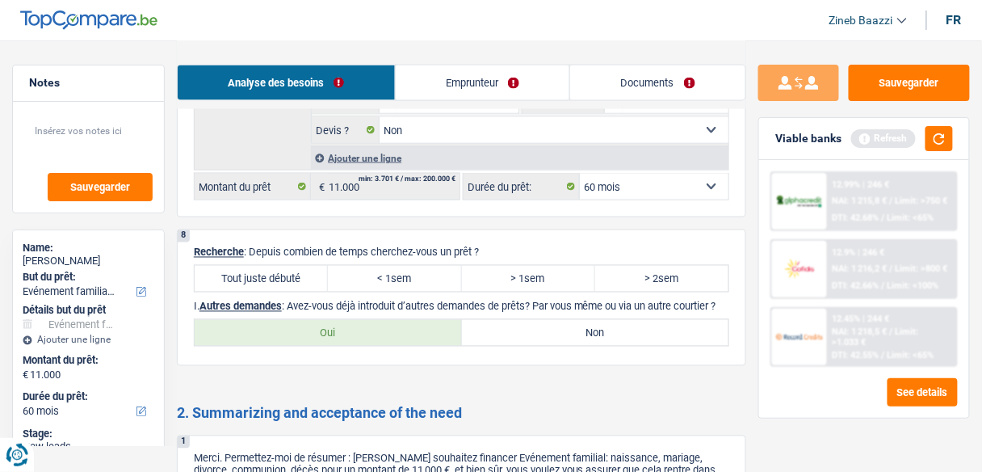
scroll to position [2133, 0]
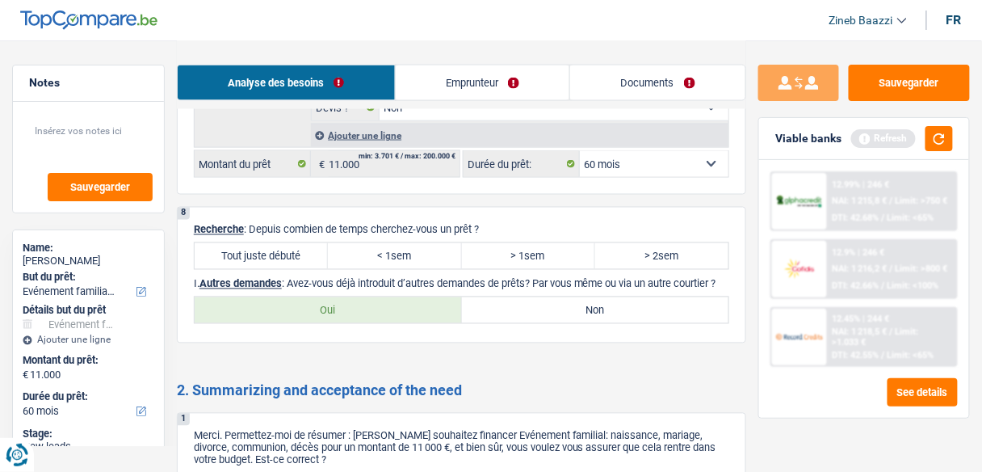
click at [271, 243] on label "Tout juste débuté" at bounding box center [261, 256] width 133 height 26
click at [271, 243] on input "Tout juste débuté" at bounding box center [261, 256] width 133 height 26
radio input "true"
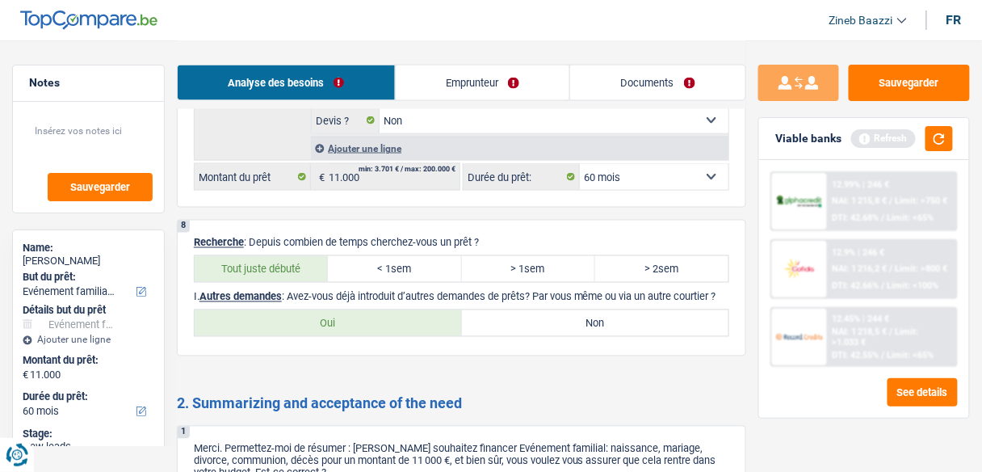
scroll to position [2004, 0]
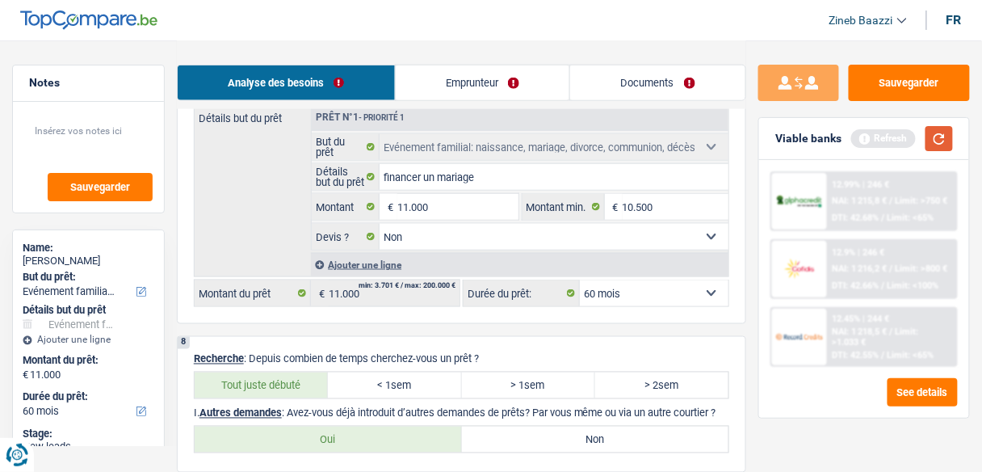
click at [946, 139] on button "button" at bounding box center [939, 138] width 27 height 25
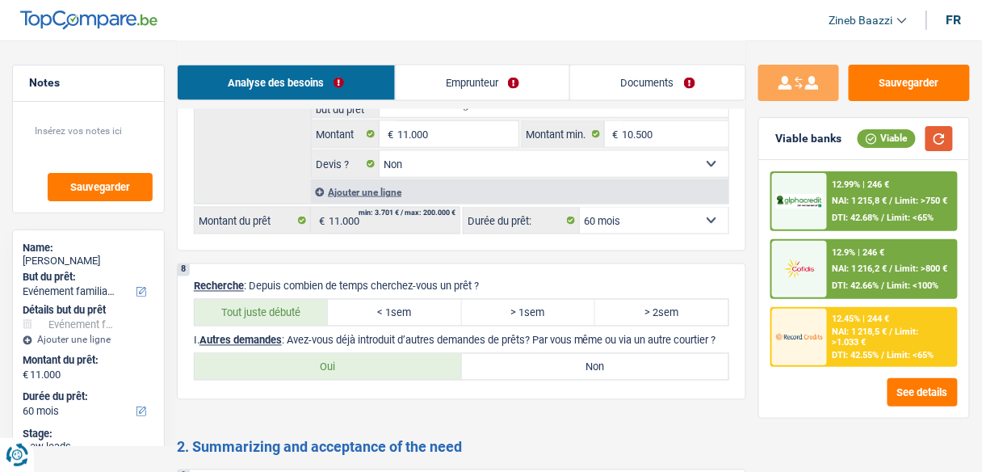
scroll to position [2133, 0]
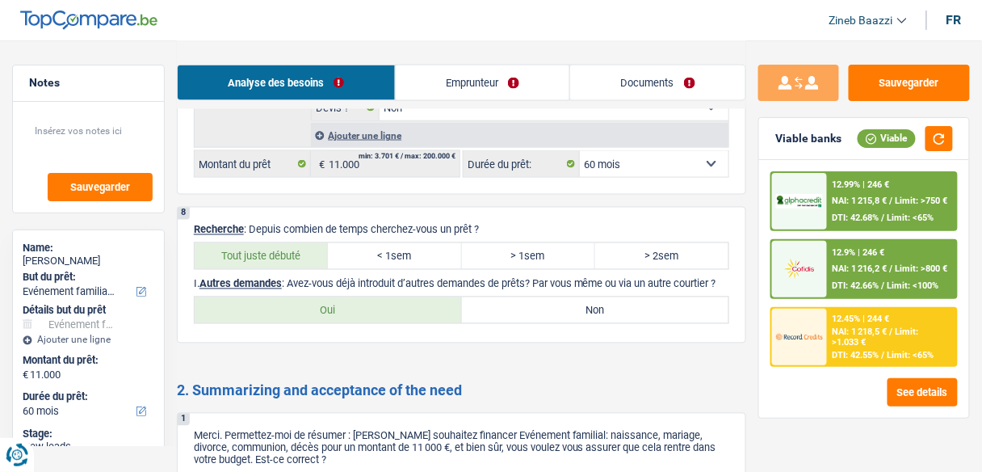
click at [498, 297] on label "Non" at bounding box center [595, 310] width 267 height 26
click at [498, 297] on input "Non" at bounding box center [595, 310] width 267 height 26
radio input "true"
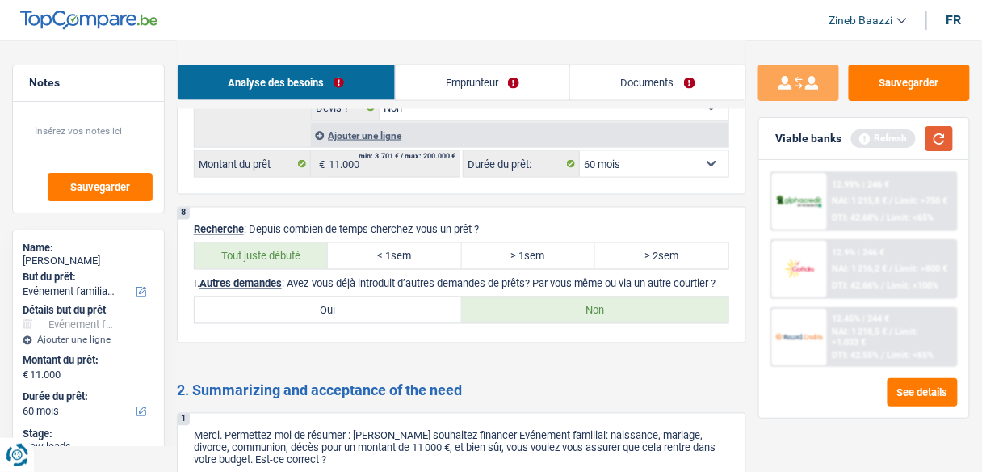
click at [945, 144] on button "button" at bounding box center [939, 138] width 27 height 25
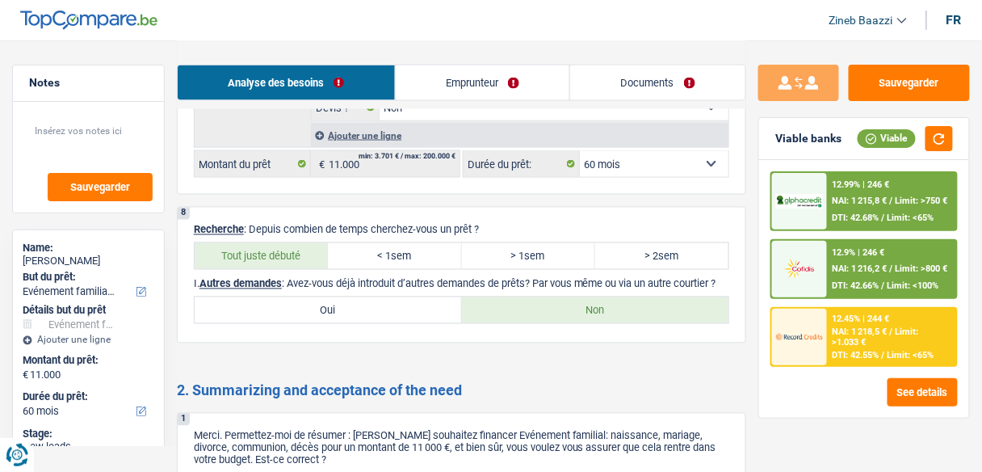
click at [906, 351] on span "Limit: <65%" at bounding box center [911, 355] width 47 height 11
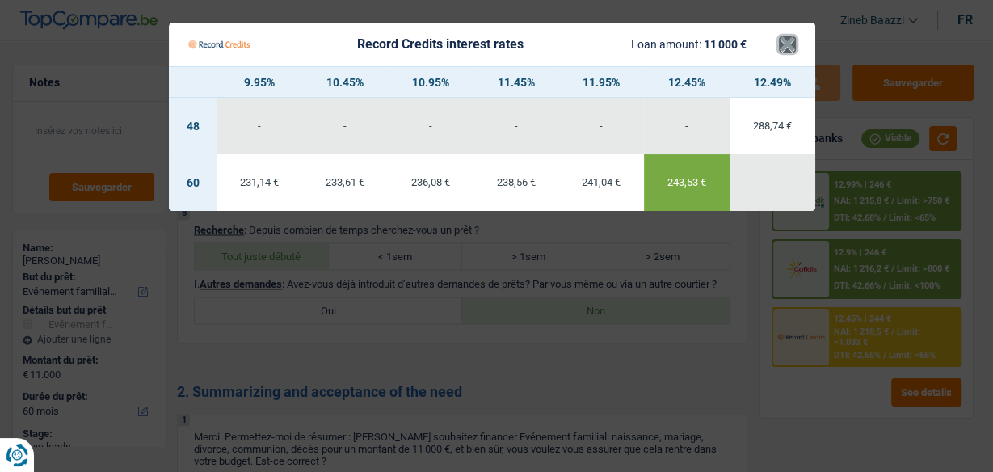
click at [792, 53] on button "×" at bounding box center [787, 44] width 17 height 16
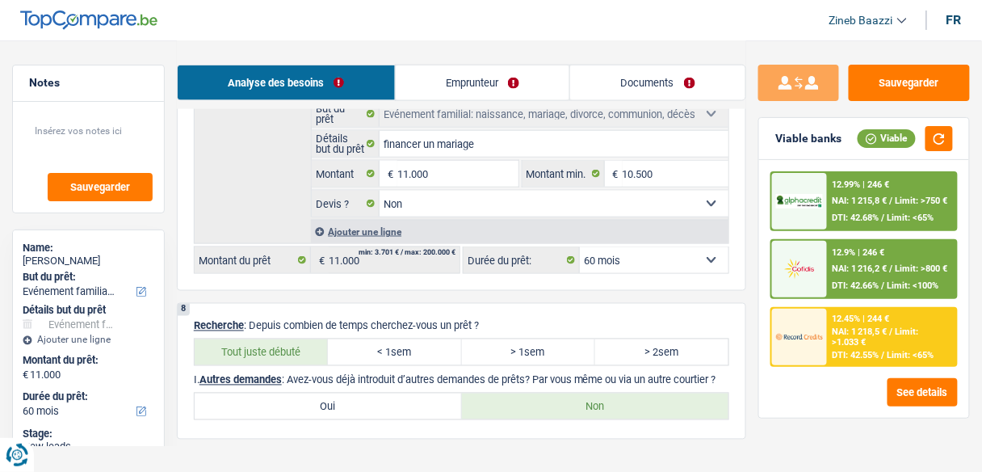
scroll to position [1874, 0]
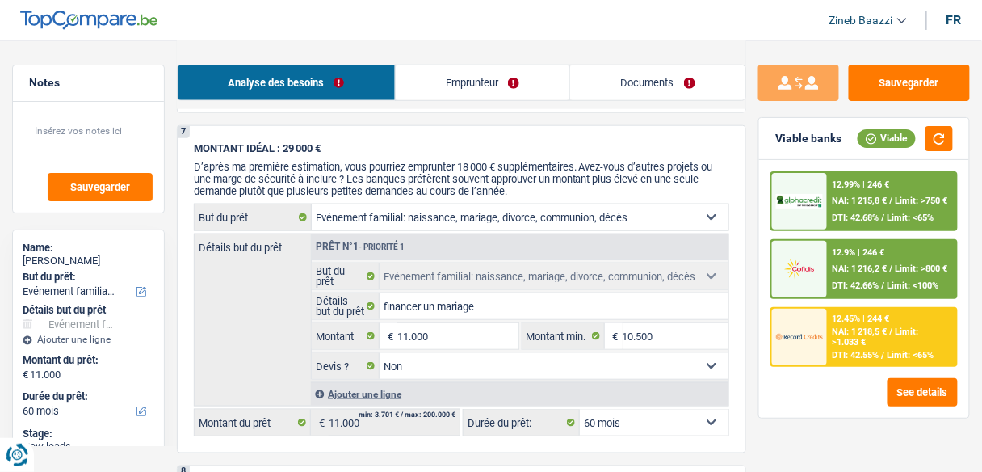
click at [592, 410] on select "12 mois 18 mois 24 mois 30 mois 36 mois 42 mois 48 mois 60 mois Sélectionner un…" at bounding box center [654, 423] width 149 height 26
select select "48"
click at [580, 410] on select "12 mois 18 mois 24 mois 30 mois 36 mois 42 mois 48 mois 60 mois Sélectionner un…" at bounding box center [654, 423] width 149 height 26
select select "48"
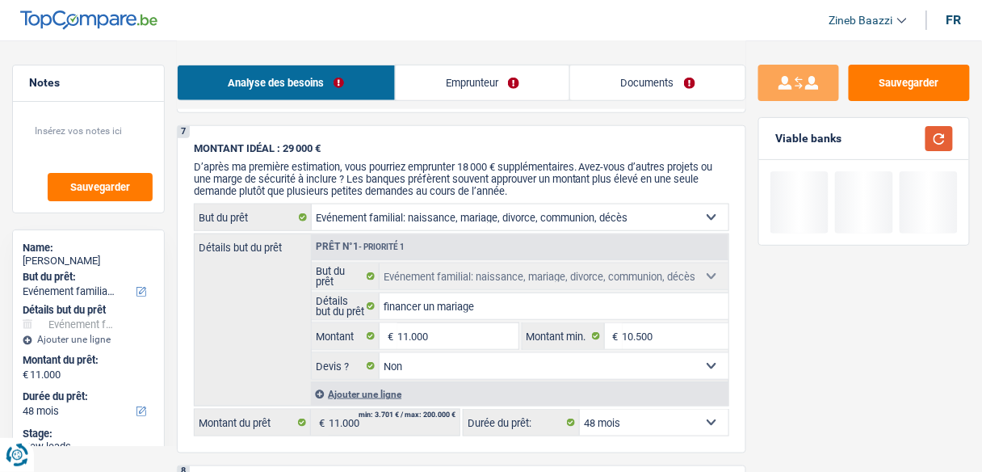
click at [933, 133] on button "button" at bounding box center [939, 138] width 27 height 25
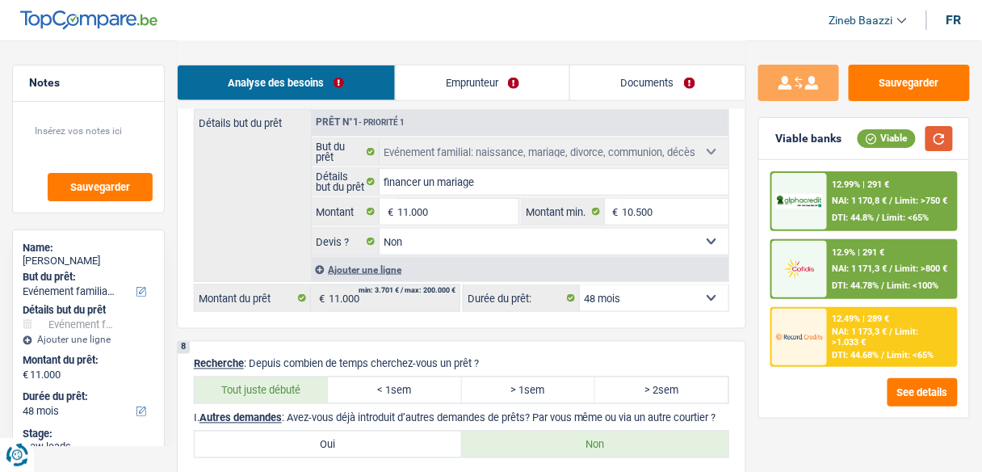
scroll to position [2068, 0]
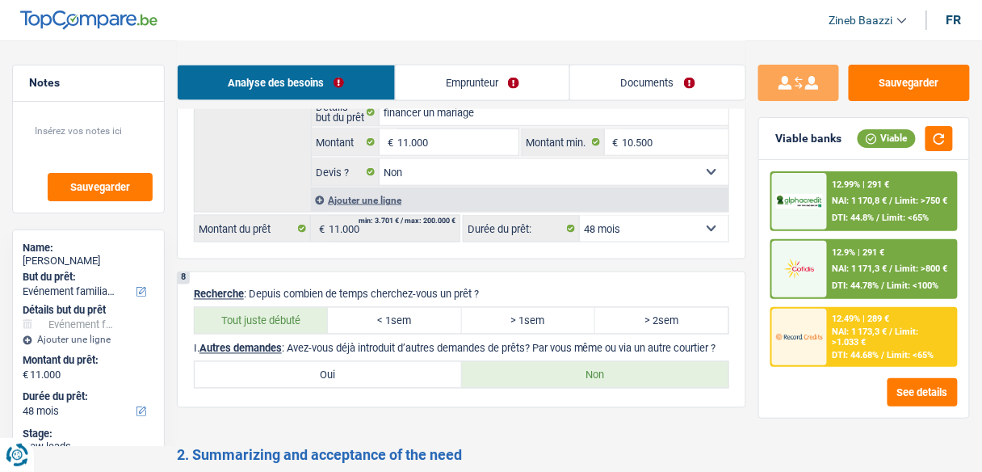
click at [614, 216] on select "12 mois 18 mois 24 mois 30 mois 36 mois 42 mois 48 mois 60 mois Sélectionner un…" at bounding box center [654, 229] width 149 height 26
select select "60"
click at [580, 216] on select "12 mois 18 mois 24 mois 30 mois 36 mois 42 mois 48 mois 60 mois Sélectionner un…" at bounding box center [654, 229] width 149 height 26
select select "60"
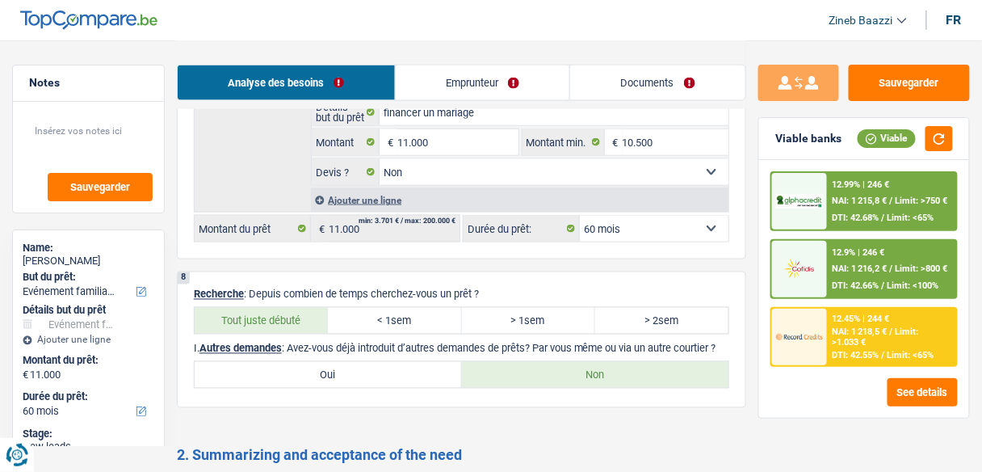
click at [884, 329] on span "NAI: 1 218,5 €" at bounding box center [860, 331] width 55 height 11
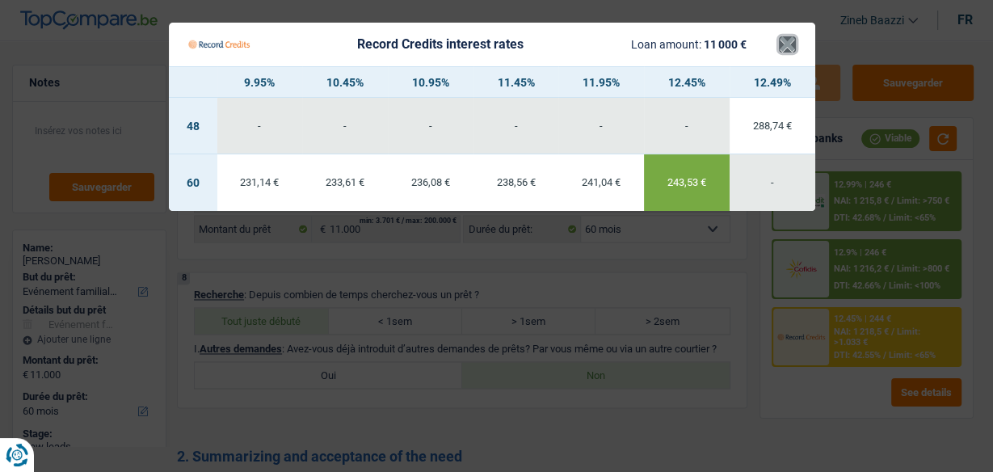
click at [789, 42] on button "×" at bounding box center [787, 44] width 17 height 16
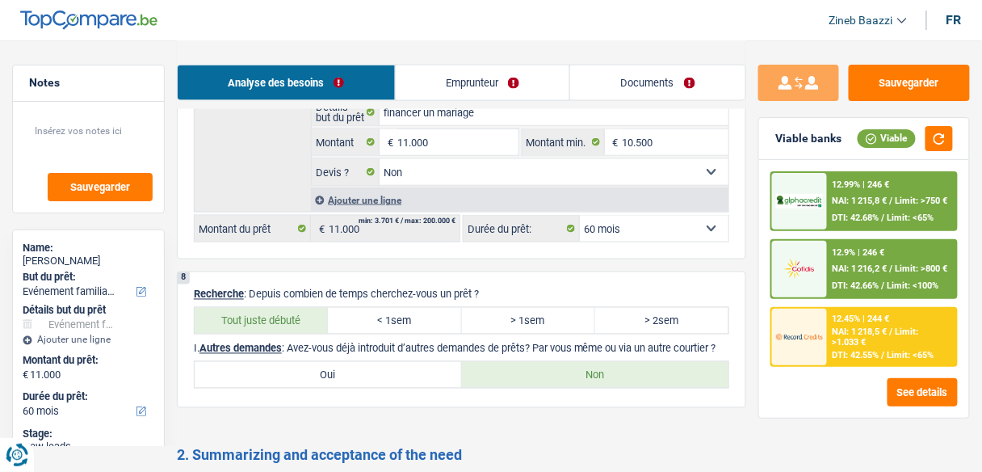
click at [883, 257] on div "12.9% | 246 € NAI: 1 216,2 € / Limit: >800 € DTI: 42.66% / Limit: <100%" at bounding box center [892, 269] width 128 height 57
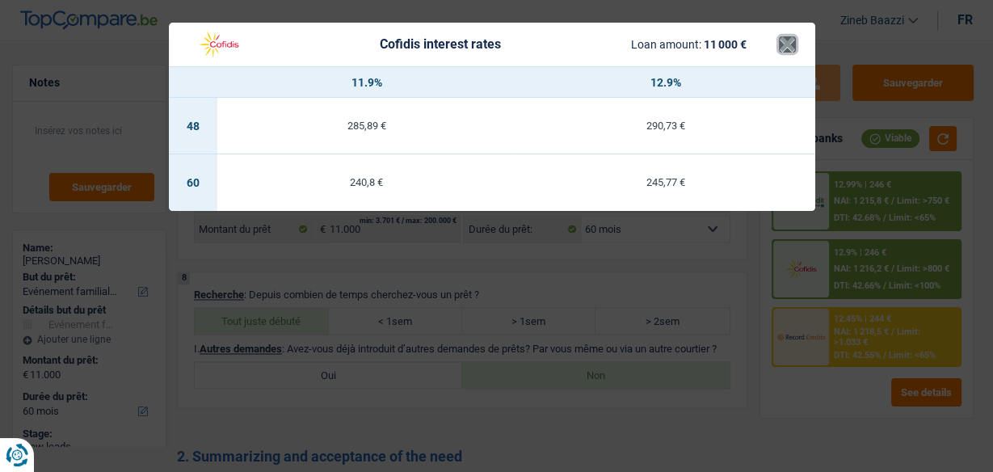
click at [784, 43] on button "×" at bounding box center [787, 44] width 17 height 16
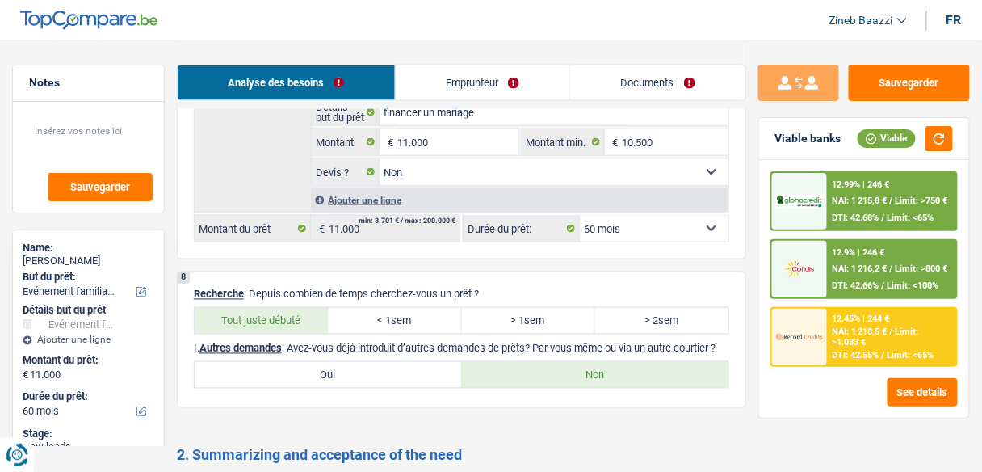
click at [881, 210] on div "12.99% | 246 € NAI: 1 215,8 € / Limit: >750 € DTI: 42.68% / Limit: <65%" at bounding box center [892, 201] width 128 height 57
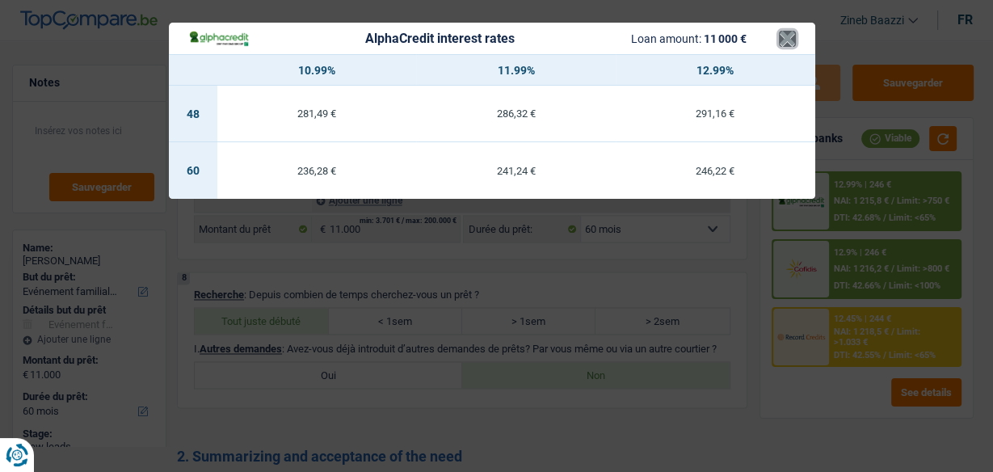
click at [783, 37] on button "×" at bounding box center [787, 39] width 17 height 16
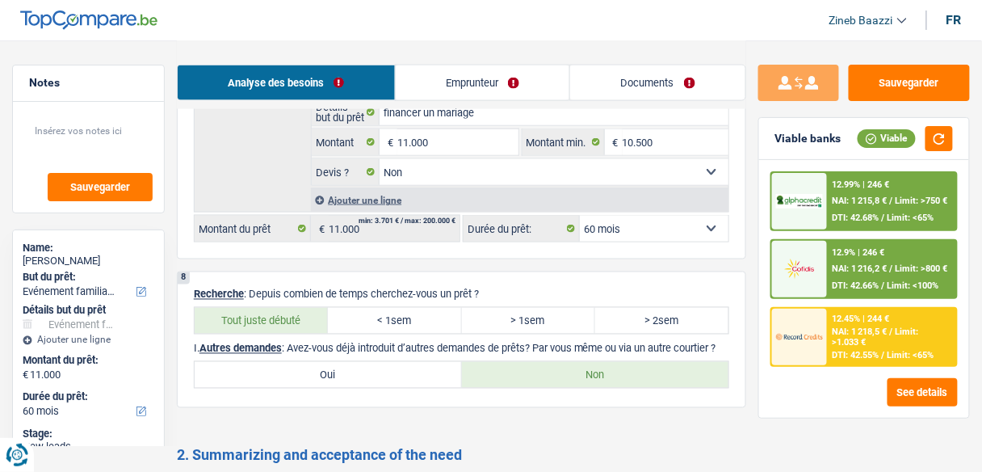
click at [603, 216] on select "12 mois 18 mois 24 mois 30 mois 36 mois 42 mois 48 mois 60 mois Sélectionner un…" at bounding box center [654, 229] width 149 height 26
select select "42"
click at [580, 216] on select "12 mois 18 mois 24 mois 30 mois 36 mois 42 mois 48 mois 60 mois Sélectionner un…" at bounding box center [654, 229] width 149 height 26
select select "42"
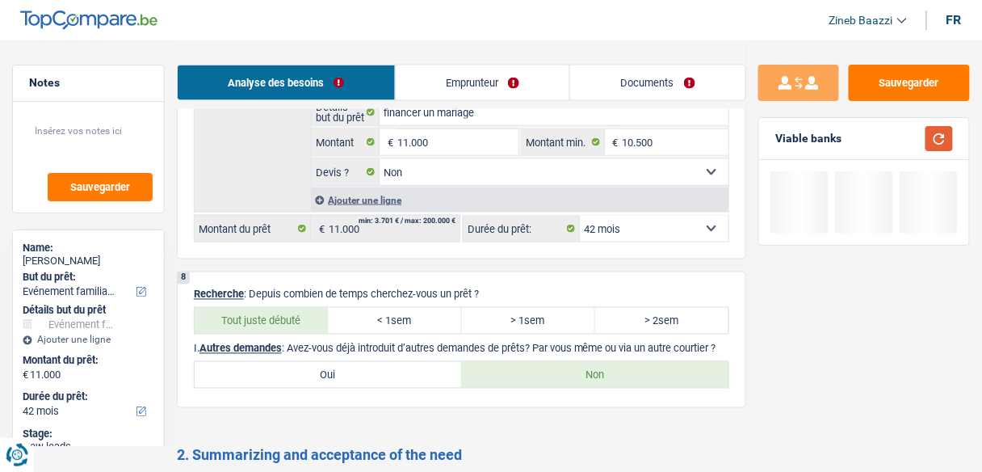
click at [947, 148] on button "button" at bounding box center [939, 138] width 27 height 25
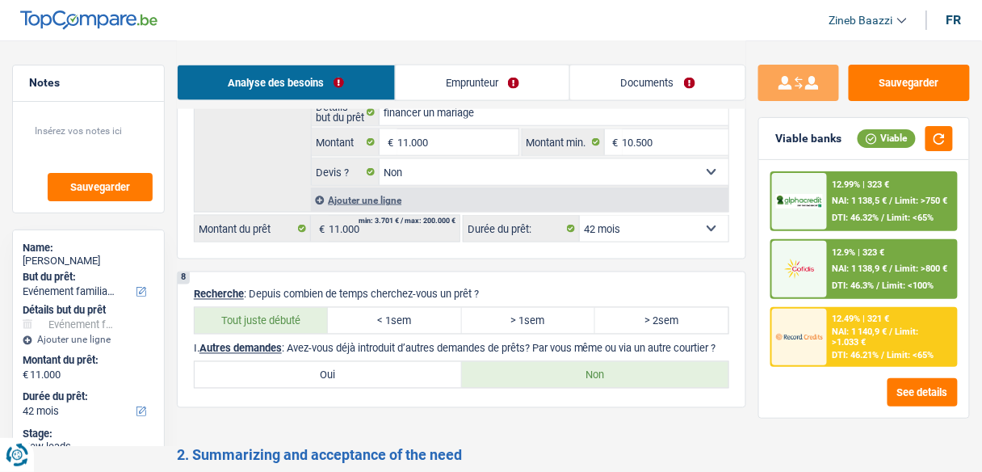
click at [888, 333] on span "NAI: 1 140,9 €" at bounding box center [860, 331] width 55 height 11
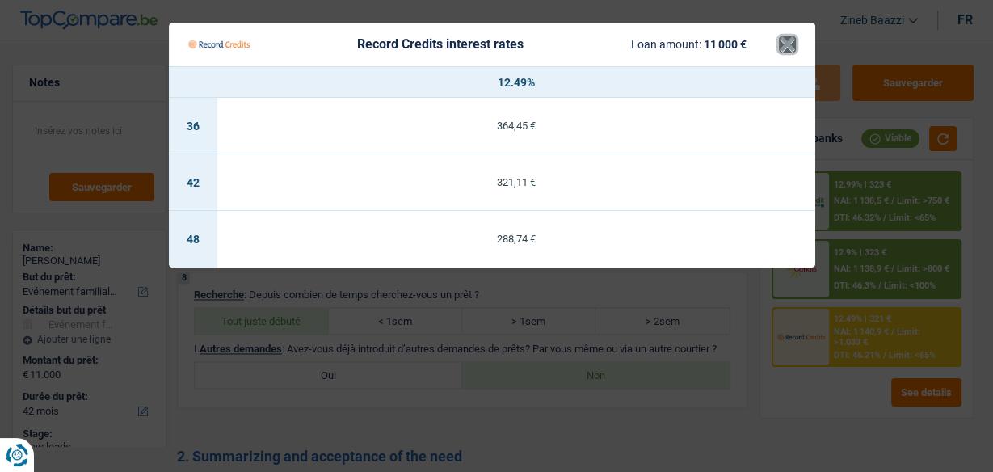
click at [785, 53] on button "×" at bounding box center [787, 44] width 17 height 16
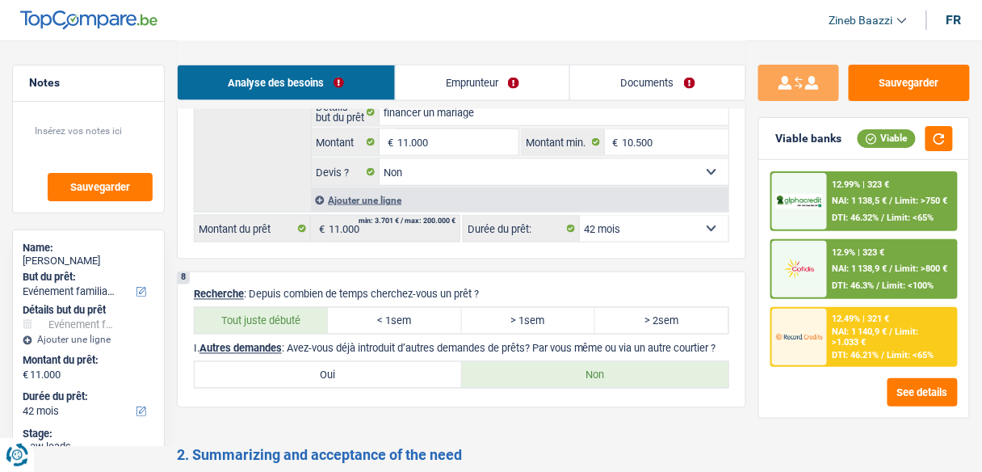
click at [856, 258] on div "12.9% | 323 € NAI: 1 138,9 € / Limit: >800 € DTI: 46.3% / Limit: <100%" at bounding box center [892, 269] width 128 height 57
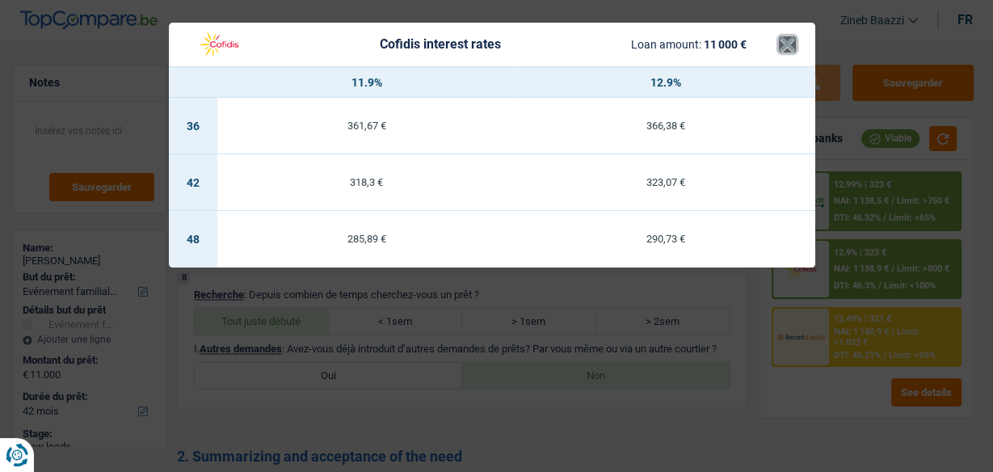
click at [784, 51] on button "×" at bounding box center [787, 44] width 17 height 16
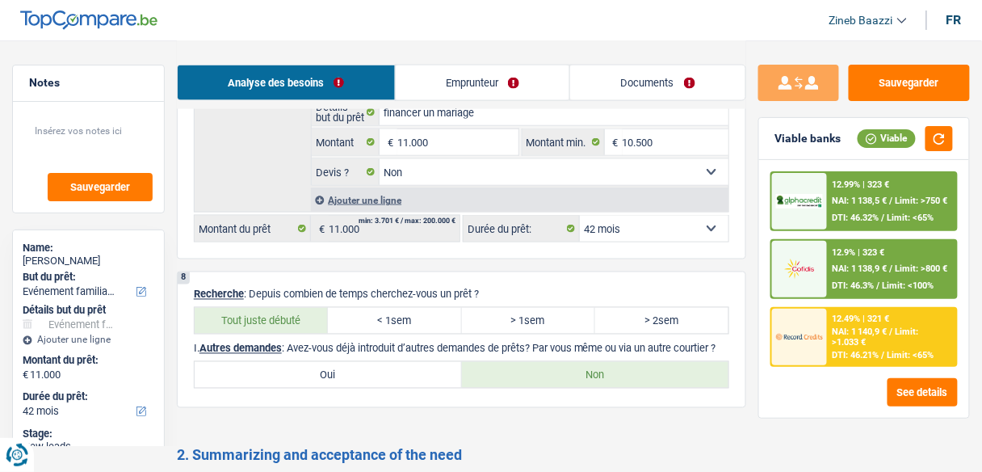
click at [883, 223] on div "12.99% | 323 € NAI: 1 138,5 € / Limit: >750 € DTI: 46.32% / Limit: <65%" at bounding box center [892, 201] width 128 height 57
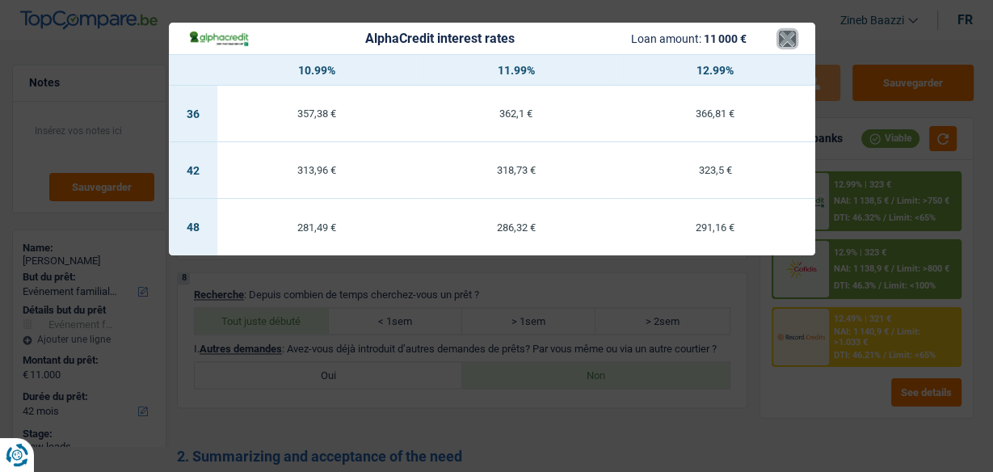
click at [789, 47] on button "×" at bounding box center [787, 39] width 17 height 16
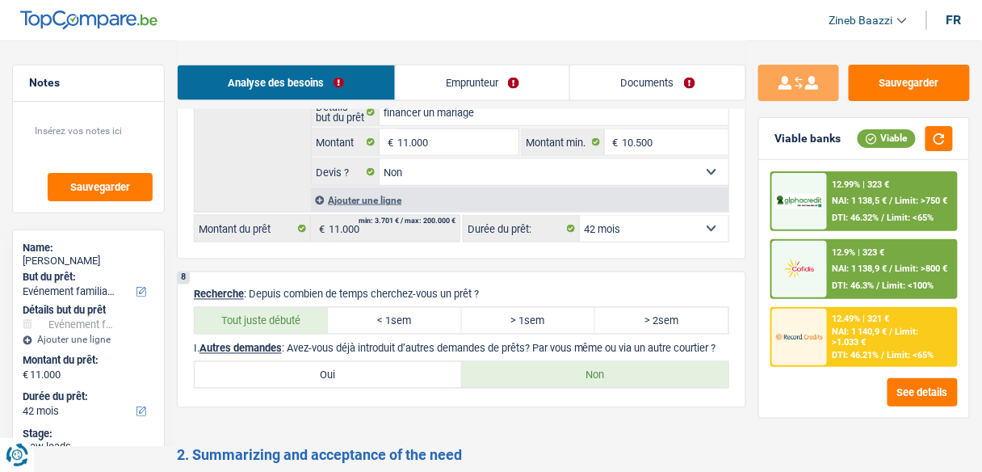
click at [755, 252] on div "Sauvegarder Viable banks Viable 12.99% | 323 € NAI: 1 138,5 € / Limit: >750 € D…" at bounding box center [865, 255] width 236 height 381
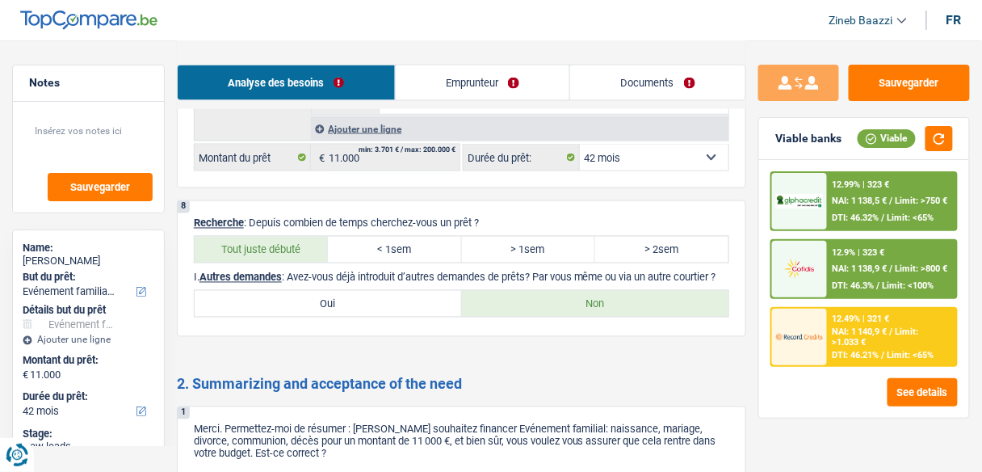
scroll to position [2133, 0]
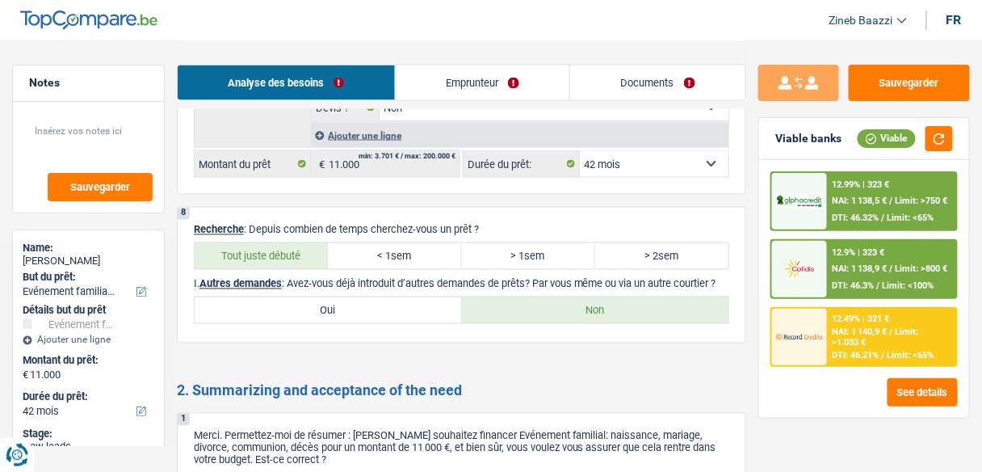
click at [645, 207] on div "8 Recherche : Depuis combien de temps cherchez-vous un prêt ? Tout juste débuté…" at bounding box center [462, 275] width 570 height 137
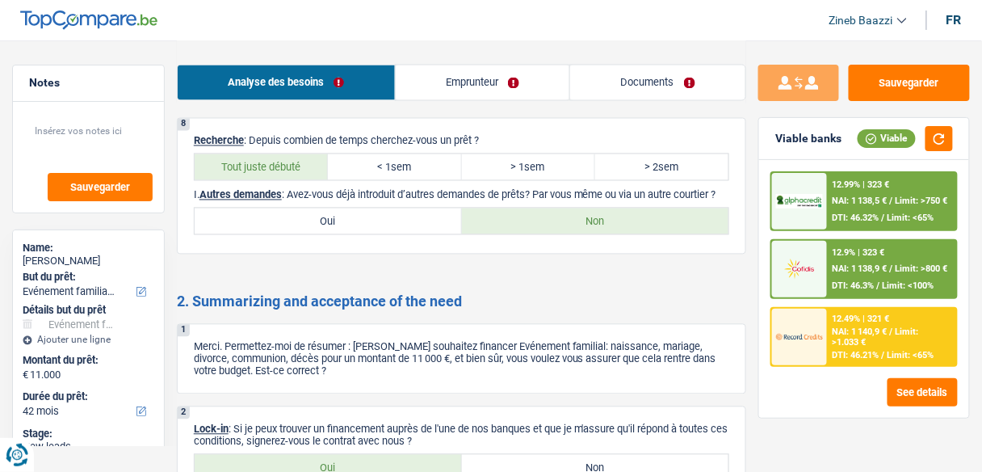
scroll to position [2327, 0]
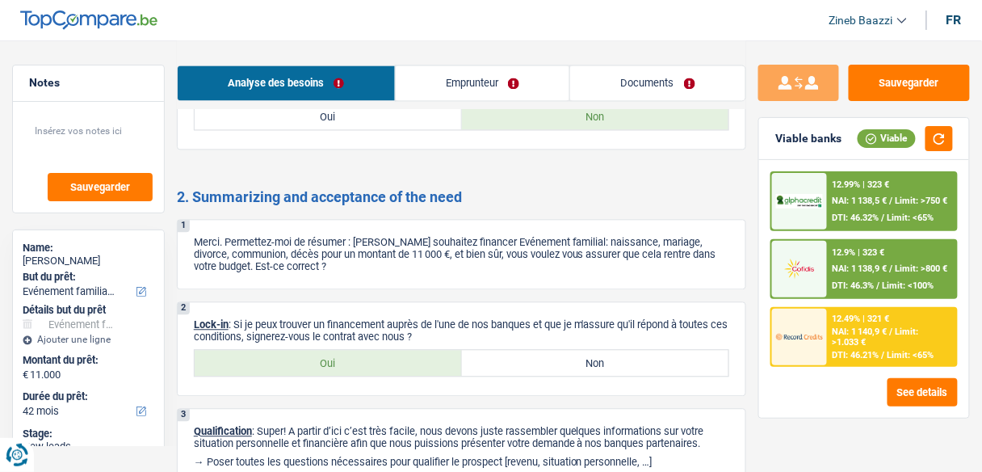
click at [368, 359] on label "Oui" at bounding box center [328, 363] width 267 height 26
click at [368, 359] on input "Oui" at bounding box center [328, 363] width 267 height 26
radio input "true"
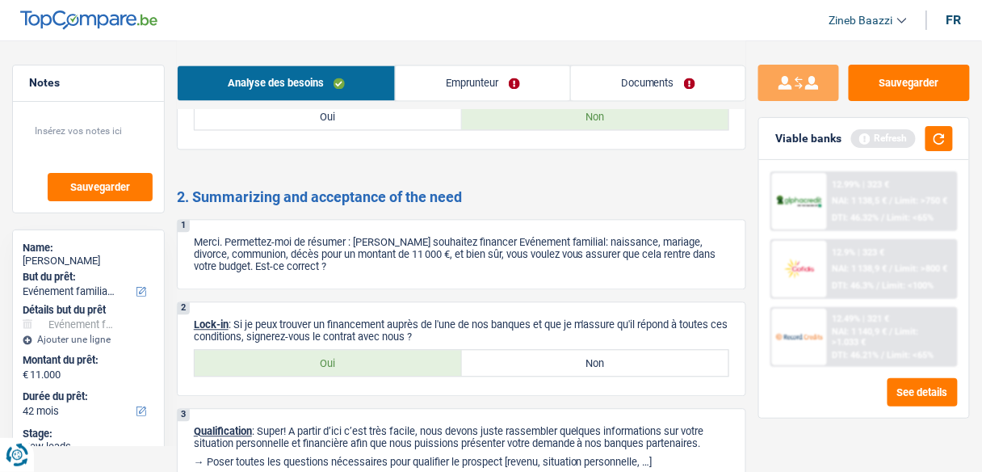
click at [625, 72] on link "Documents" at bounding box center [658, 82] width 175 height 35
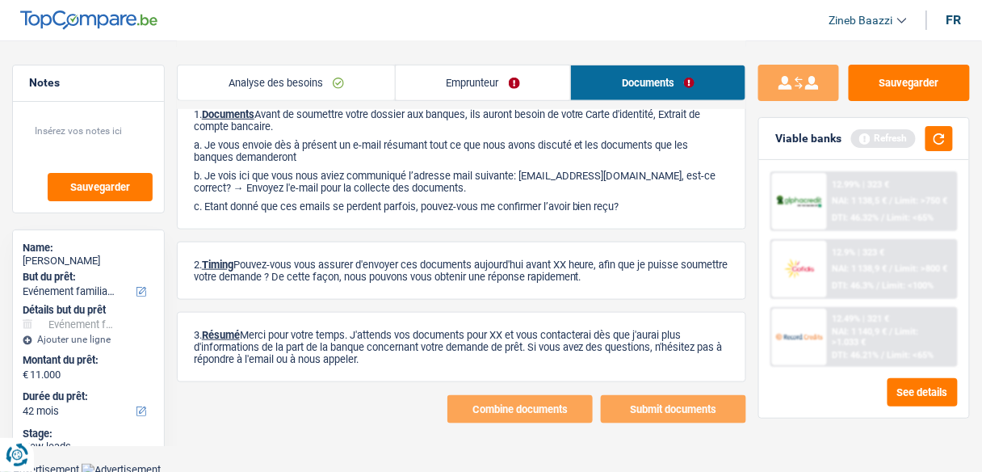
scroll to position [0, 0]
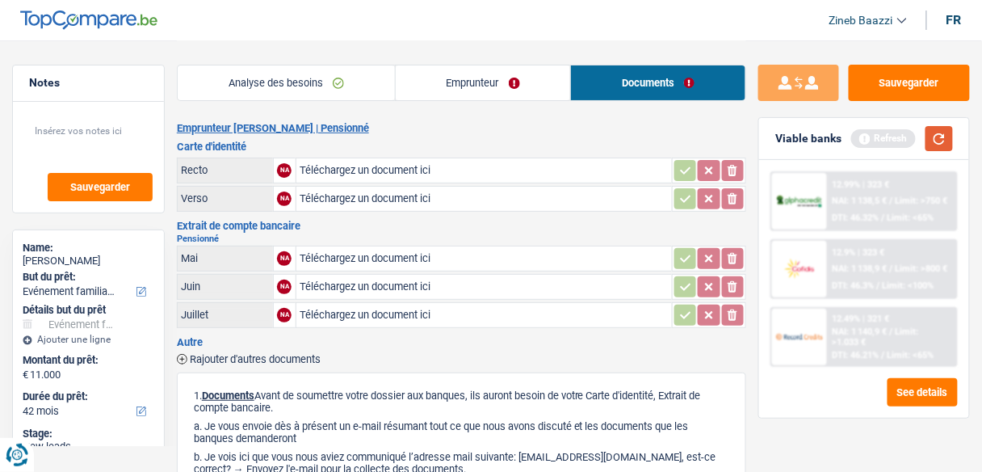
click at [945, 140] on button "button" at bounding box center [939, 138] width 27 height 25
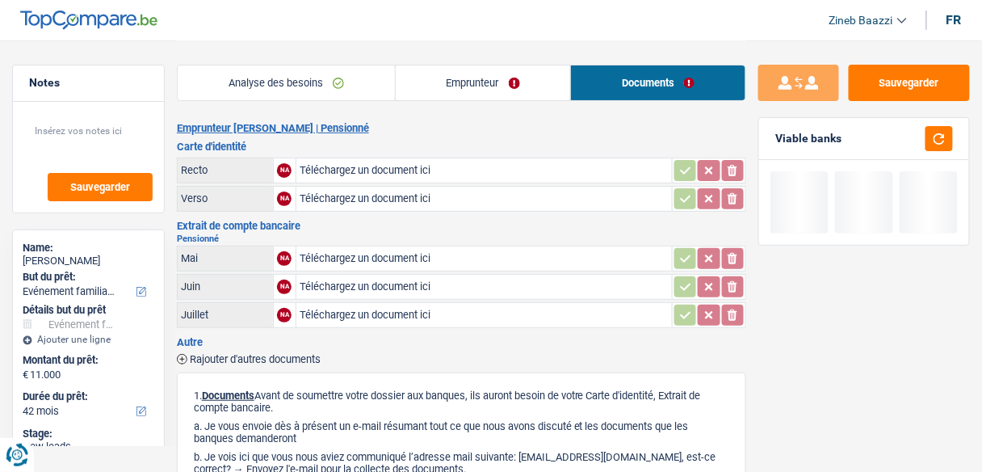
click at [465, 86] on link "Emprunteur" at bounding box center [483, 82] width 175 height 35
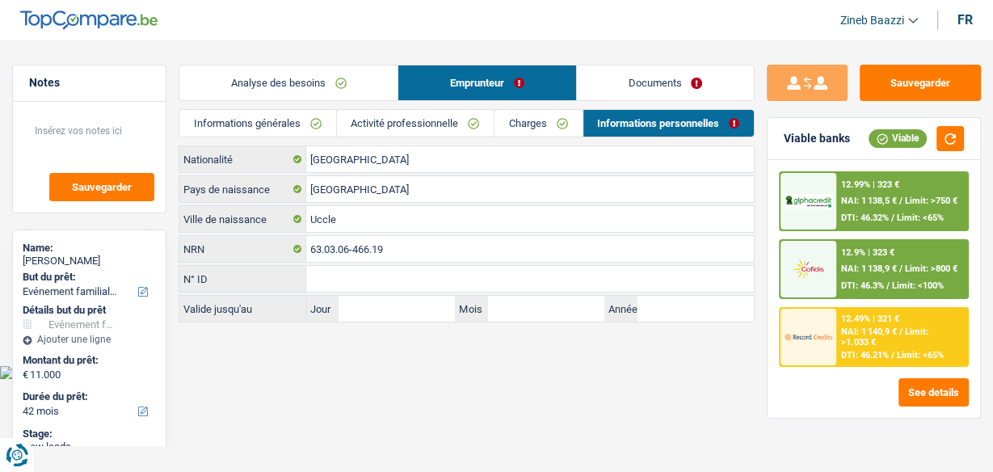
click at [621, 84] on link "Documents" at bounding box center [665, 82] width 177 height 35
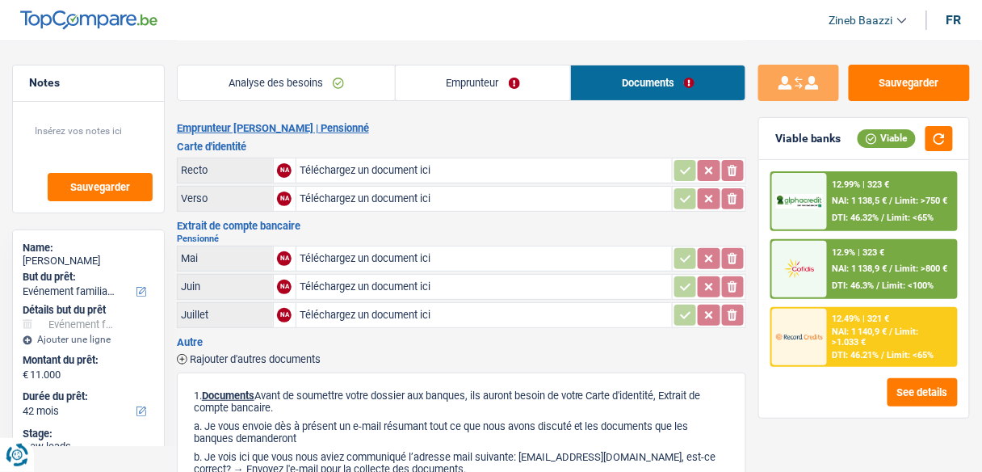
click at [575, 51] on div "Analyse des besoins Emprunteur Documents" at bounding box center [462, 74] width 570 height 69
click at [461, 86] on link "Emprunteur" at bounding box center [483, 82] width 175 height 35
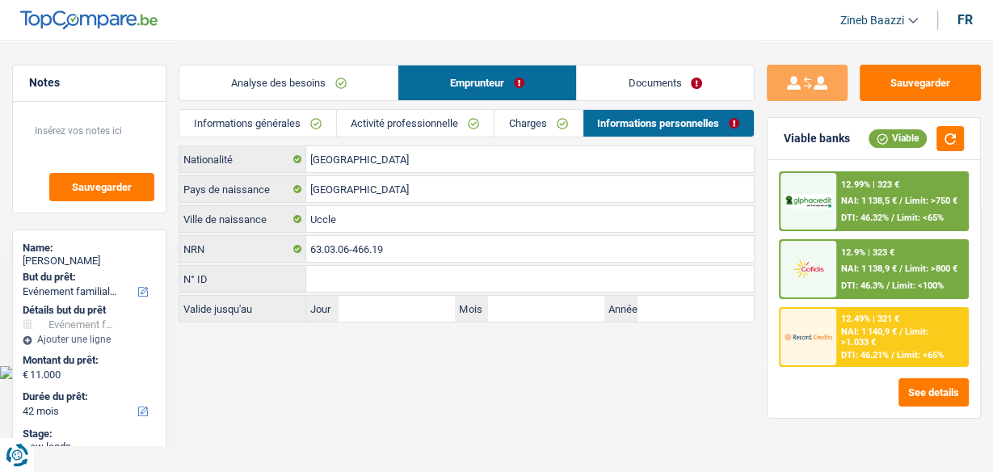
click at [257, 83] on link "Analyse des besoins" at bounding box center [288, 82] width 218 height 35
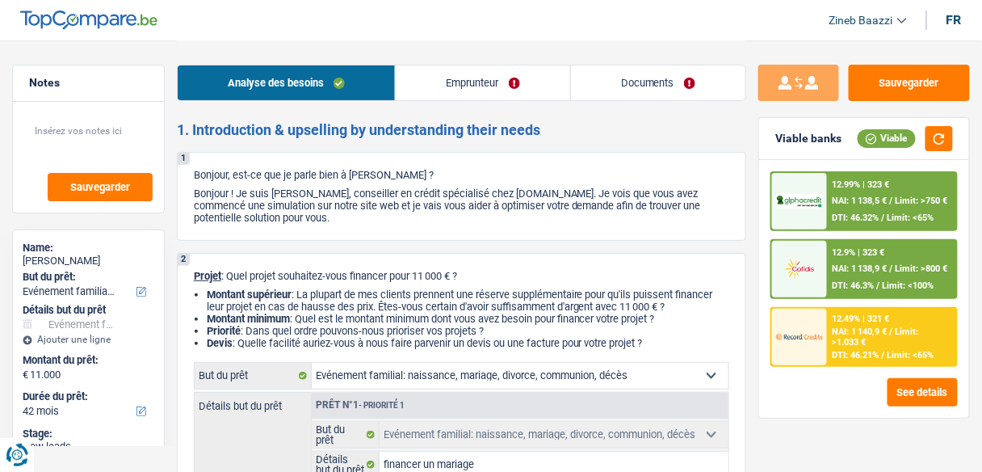
click at [608, 99] on link "Documents" at bounding box center [658, 82] width 175 height 35
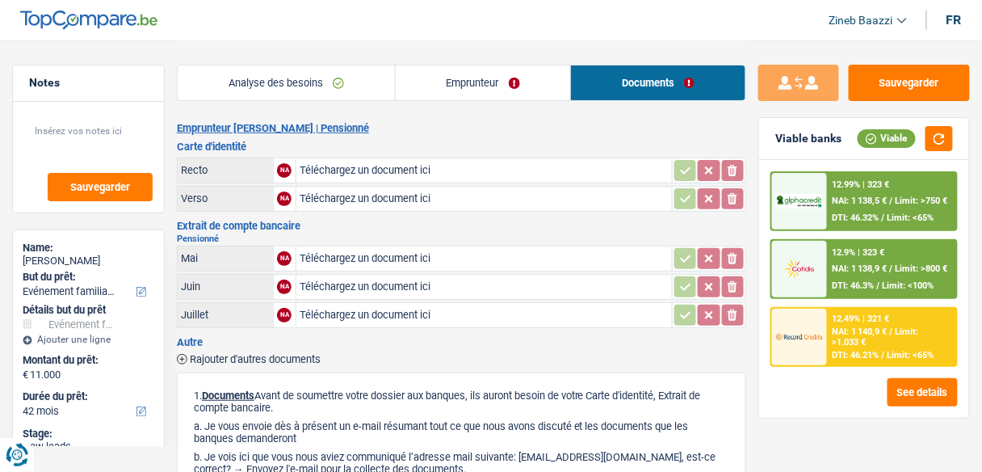
click at [284, 29] on header "Zineb Baazzi Se déconnecter fr" at bounding box center [491, 20] width 982 height 41
click at [427, 223] on h3 "Extrait de compte bancaire" at bounding box center [462, 226] width 570 height 11
click at [392, 123] on h2 "Emprunteur Pascale Xhrouet | Pensionné" at bounding box center [462, 128] width 570 height 13
click at [440, 101] on div "Analyse des besoins Emprunteur Documents" at bounding box center [462, 74] width 570 height 69
click at [437, 92] on link "Emprunteur" at bounding box center [483, 82] width 175 height 35
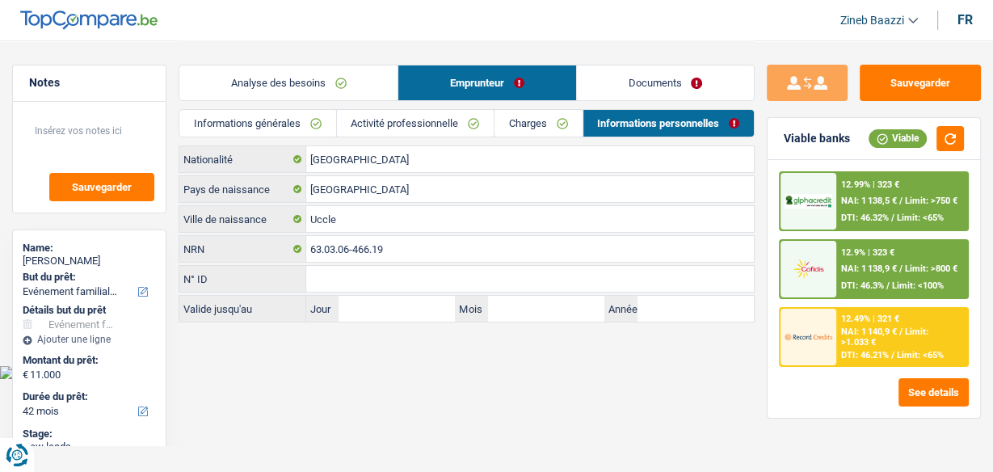
click at [318, 79] on link "Analyse des besoins" at bounding box center [288, 82] width 218 height 35
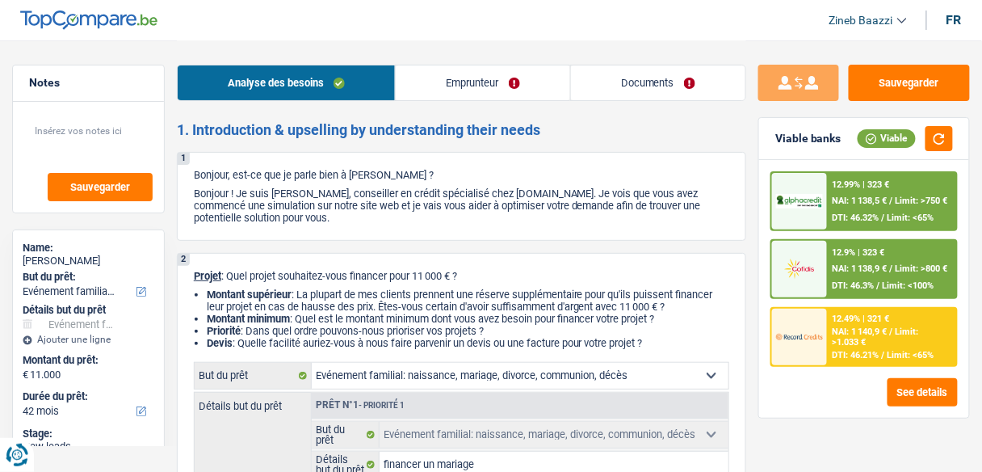
click at [536, 87] on link "Emprunteur" at bounding box center [483, 82] width 174 height 35
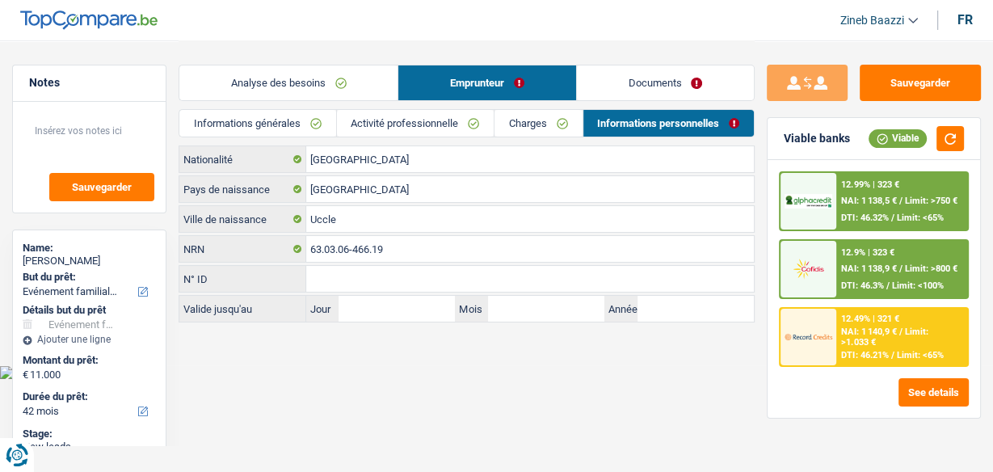
click at [595, 89] on link "Documents" at bounding box center [665, 82] width 177 height 35
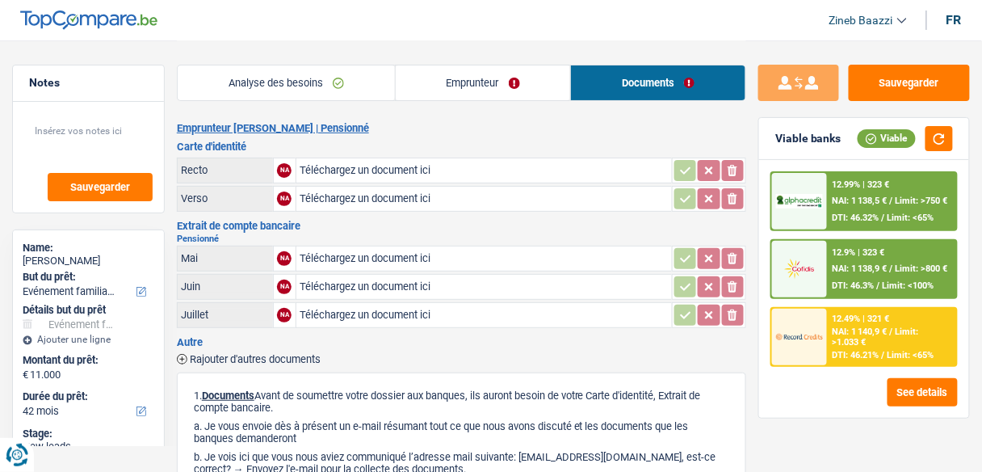
click at [507, 91] on link "Emprunteur" at bounding box center [483, 82] width 175 height 35
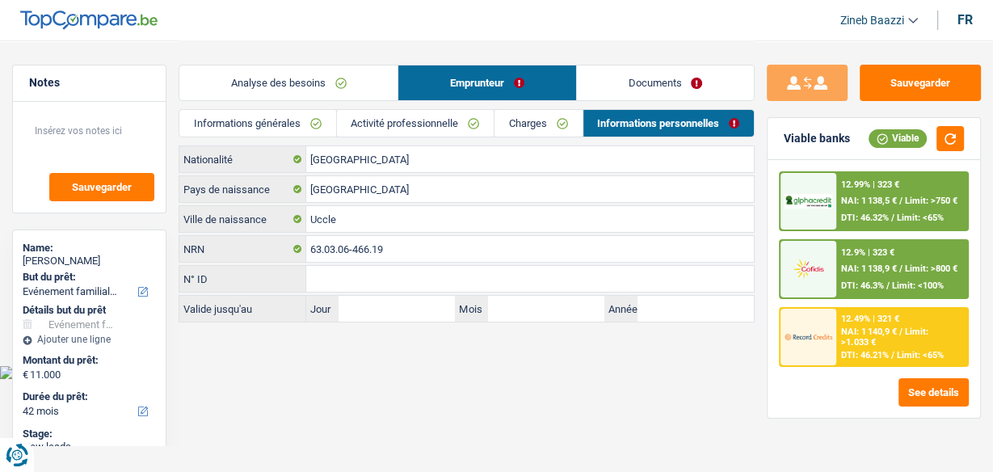
drag, startPoint x: 566, startPoint y: 27, endPoint x: 569, endPoint y: 0, distance: 26.9
click at [566, 27] on header "Zineb Baazzi Se déconnecter fr" at bounding box center [496, 20] width 993 height 41
click at [318, 33] on header "Zineb Baazzi Se déconnecter fr" at bounding box center [496, 20] width 993 height 41
click at [133, 125] on textarea at bounding box center [89, 137] width 130 height 48
click at [286, 90] on link "Analyse des besoins" at bounding box center [288, 82] width 218 height 35
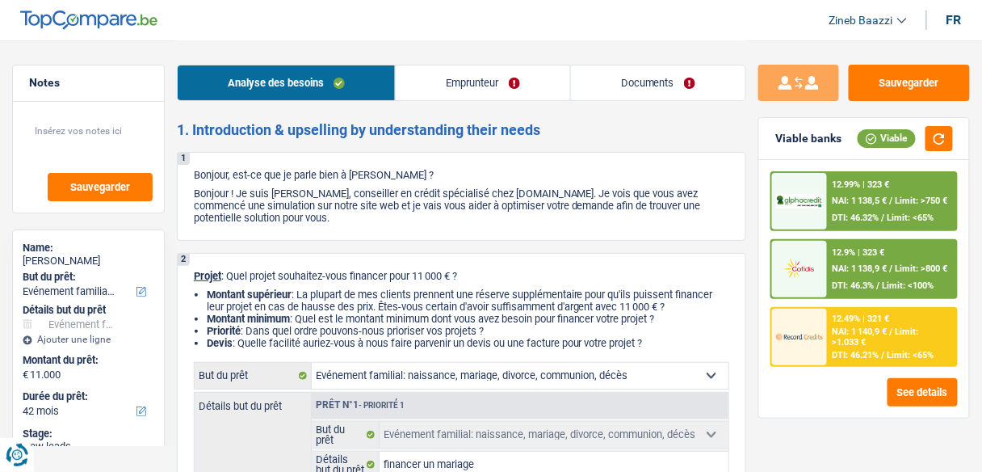
click at [642, 91] on link "Documents" at bounding box center [658, 82] width 175 height 35
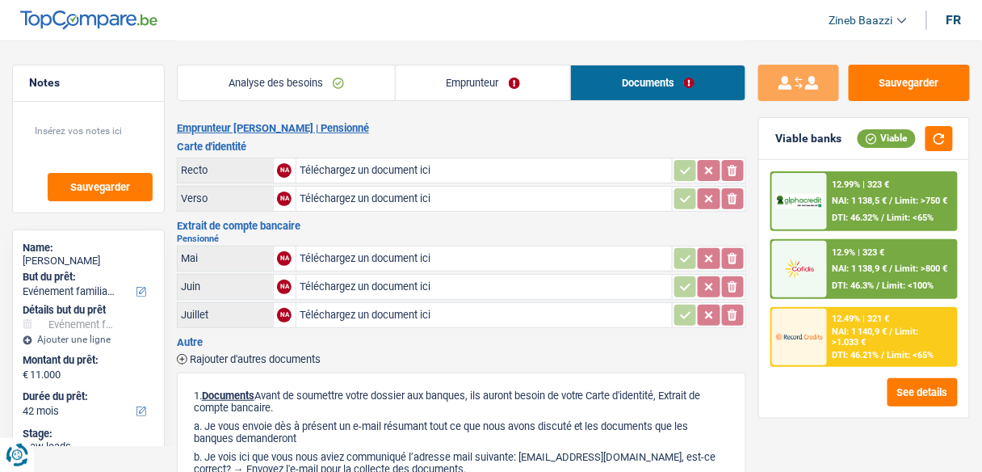
drag, startPoint x: 248, startPoint y: 238, endPoint x: 177, endPoint y: 220, distance: 73.3
click at [177, 221] on div "Extrait de compte bancaire Pensionné Mai NA Téléchargez un document ici ionicon…" at bounding box center [462, 276] width 570 height 110
click at [233, 238] on h2 "Pensionné" at bounding box center [462, 238] width 570 height 9
click at [487, 126] on h2 "Emprunteur Pascale Xhrouet | Pensionné" at bounding box center [462, 128] width 570 height 13
click at [432, 82] on link "Emprunteur" at bounding box center [483, 82] width 175 height 35
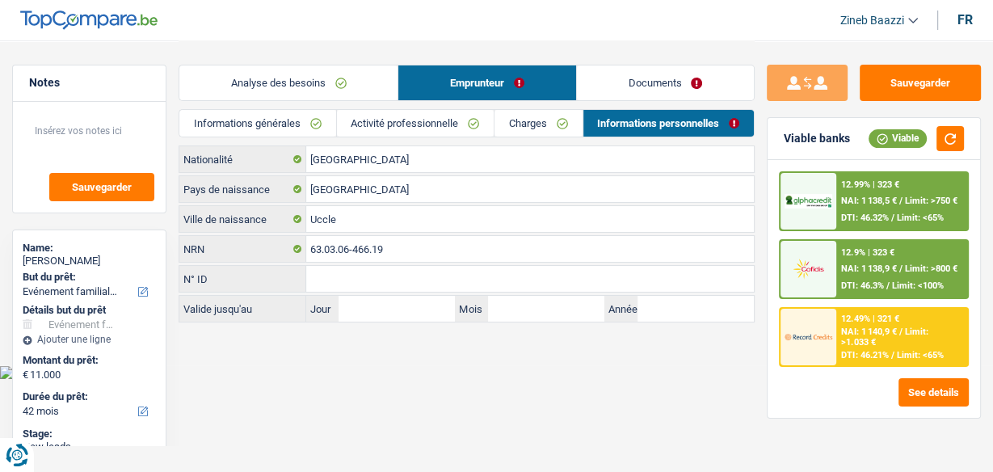
click at [324, 84] on link "Analyse des besoins" at bounding box center [288, 82] width 218 height 35
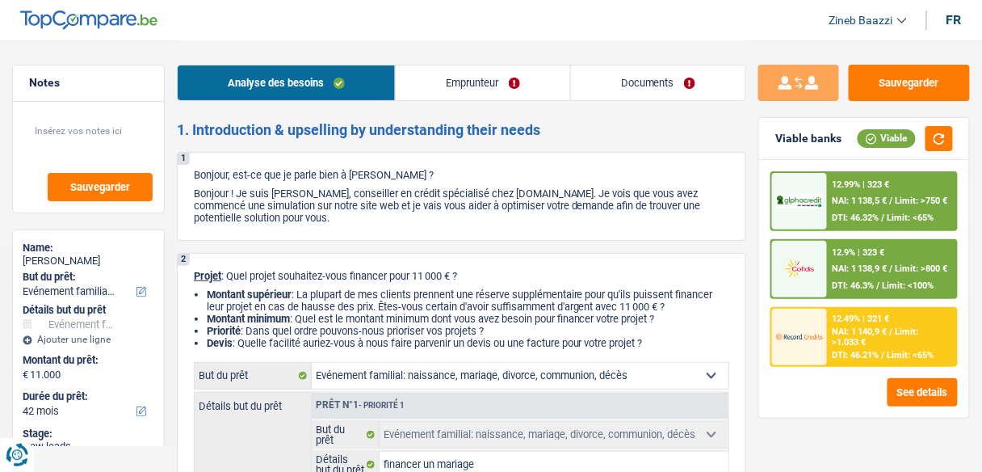
click at [621, 78] on link "Documents" at bounding box center [658, 82] width 175 height 35
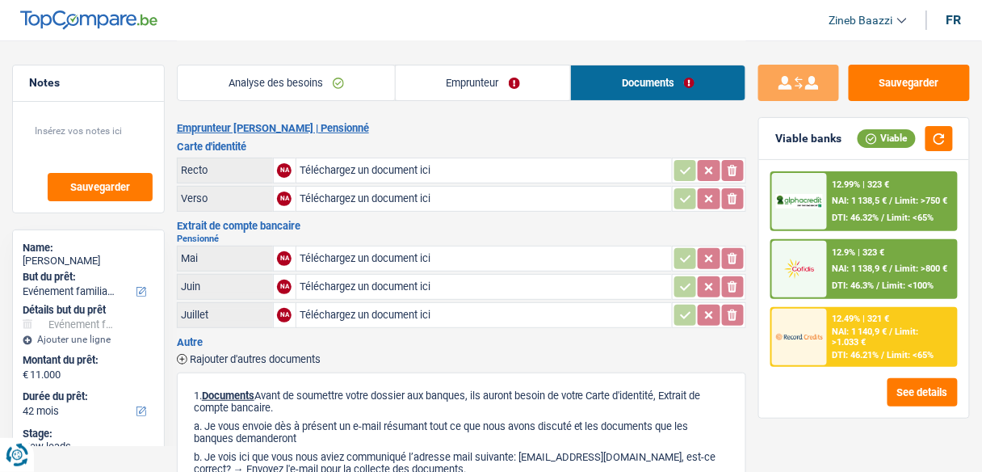
click at [503, 74] on link "Emprunteur" at bounding box center [483, 82] width 175 height 35
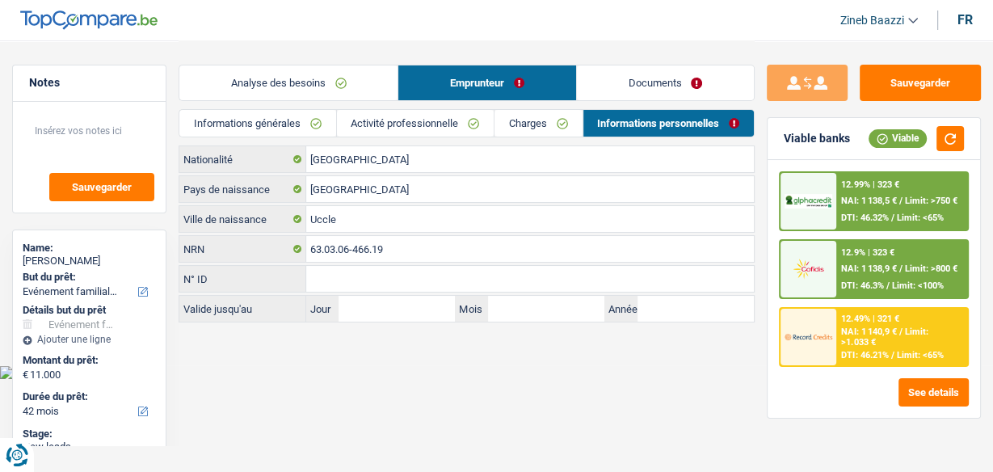
click at [294, 76] on link "Analyse des besoins" at bounding box center [288, 82] width 218 height 35
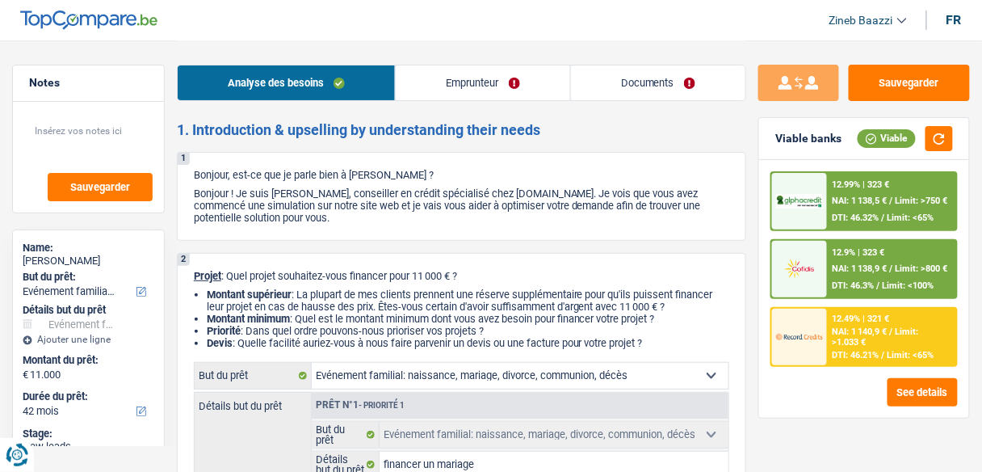
click at [275, 44] on div "Analyse des besoins Emprunteur Documents" at bounding box center [462, 74] width 570 height 69
click at [605, 90] on link "Documents" at bounding box center [658, 82] width 175 height 35
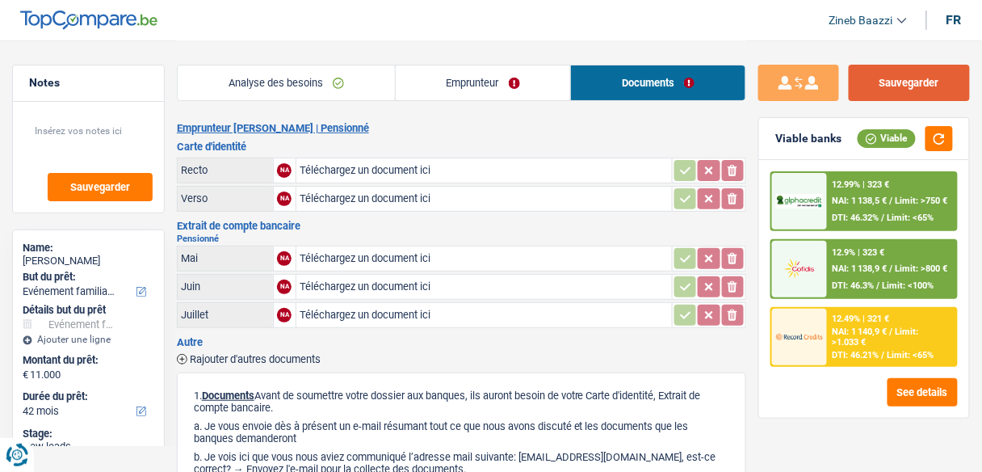
click at [906, 93] on button "Sauvegarder" at bounding box center [909, 83] width 121 height 36
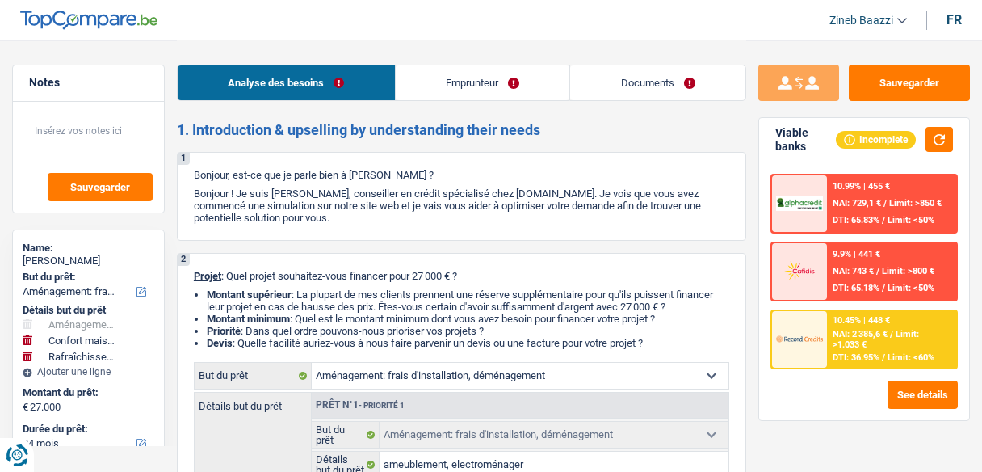
select select "movingOrInstallation"
select select "household"
select select "houseOrGarden"
select select "84"
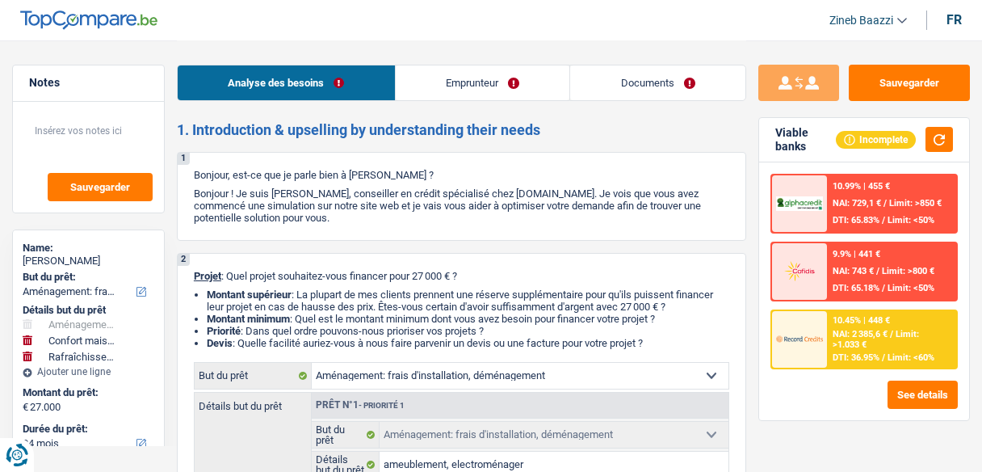
select select "movingOrInstallation"
select select "not_answered"
select select "household"
select select "not_answered"
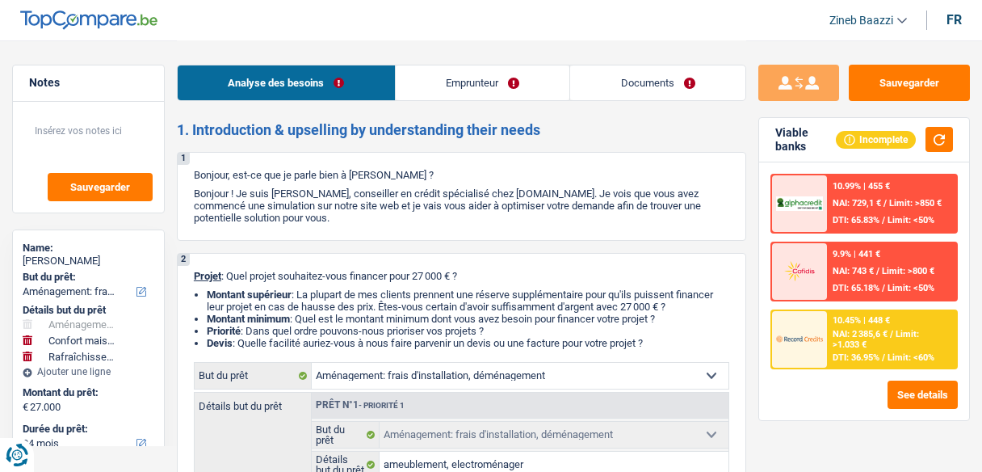
select select "houseOrGarden"
select select "not_answered"
select select "84"
select select "independent"
select select "netSalary"
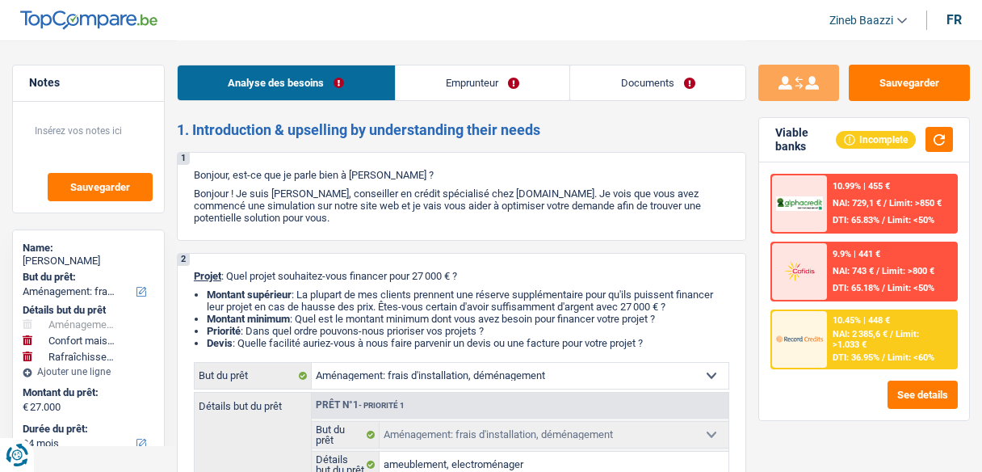
select select "rents"
select select "movingOrInstallation"
select select "not_answered"
select select "household"
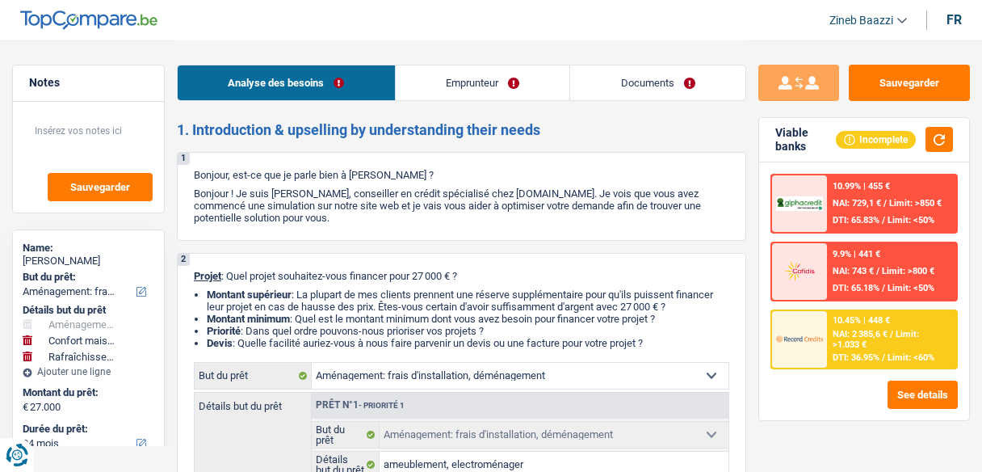
select select "not_answered"
select select "houseOrGarden"
select select "not_answered"
select select "84"
click at [469, 88] on link "Emprunteur" at bounding box center [483, 82] width 175 height 35
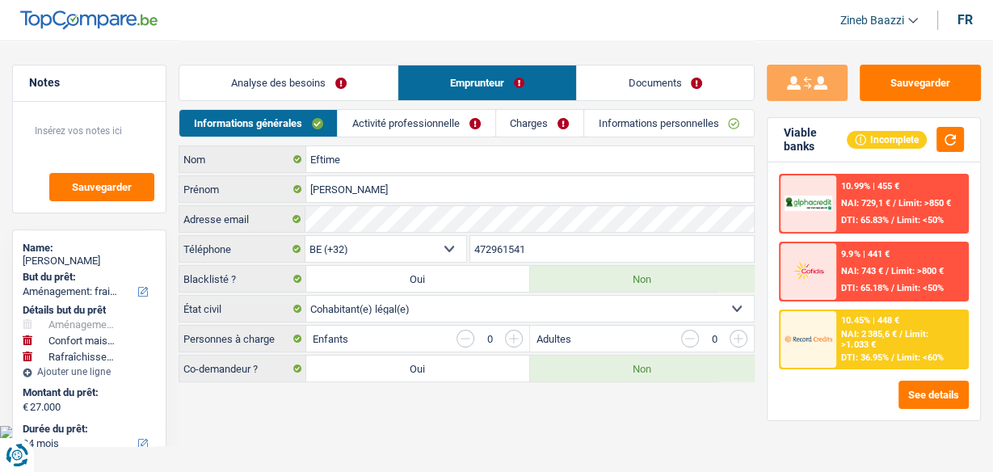
drag, startPoint x: 427, startPoint y: 122, endPoint x: 455, endPoint y: 124, distance: 27.6
click at [429, 122] on link "Activité professionnelle" at bounding box center [416, 123] width 157 height 27
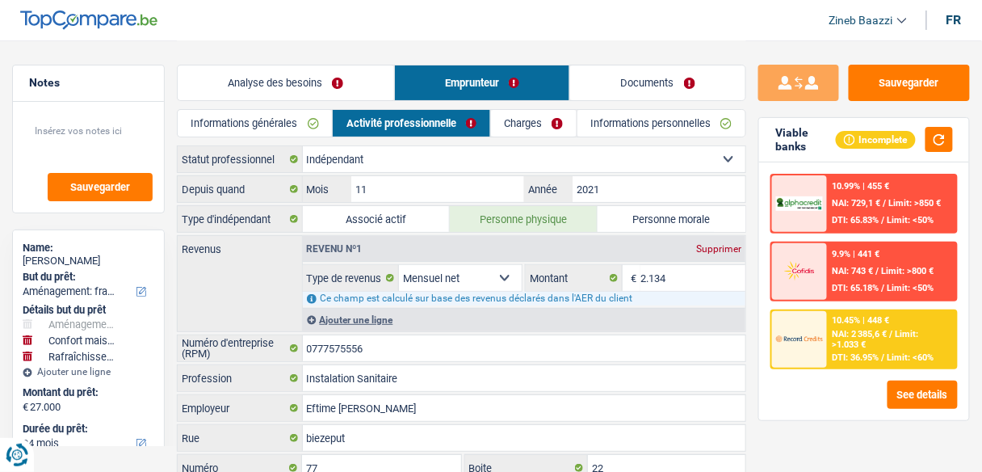
click at [549, 115] on link "Charges" at bounding box center [534, 123] width 86 height 27
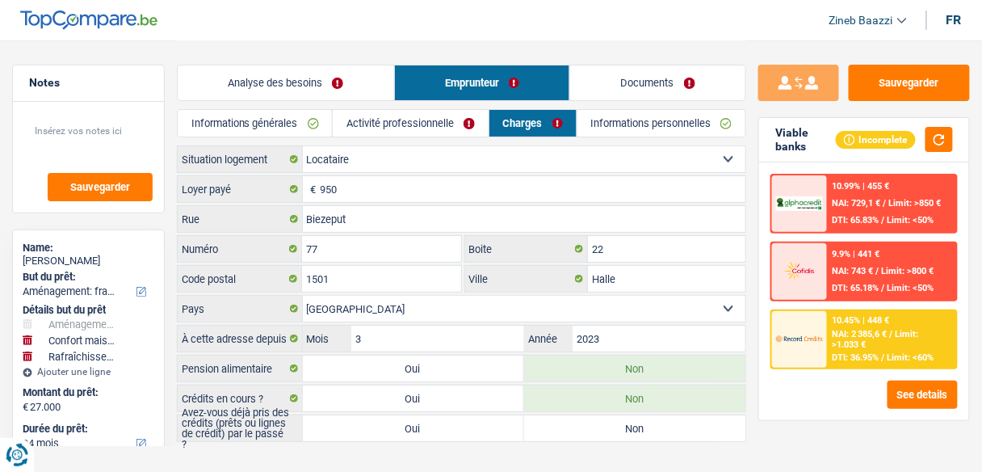
click at [633, 127] on link "Informations personnelles" at bounding box center [662, 123] width 169 height 27
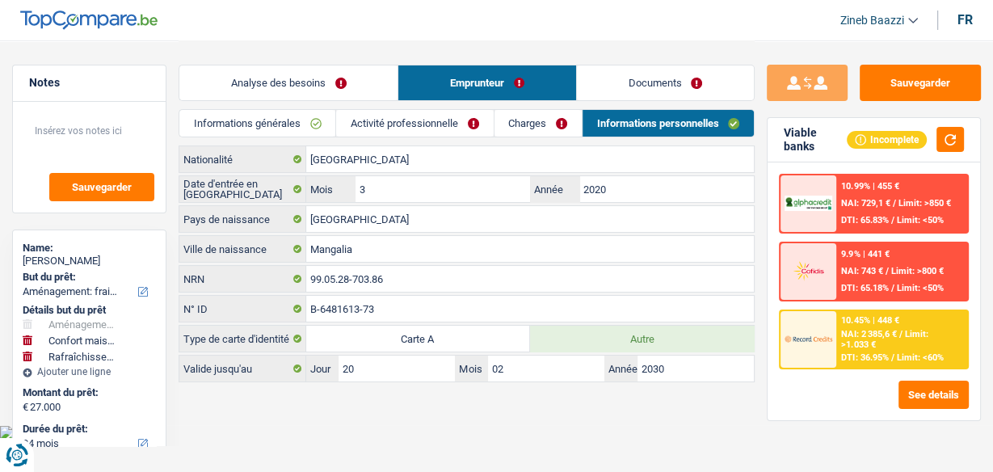
click at [636, 95] on link "Documents" at bounding box center [665, 82] width 177 height 35
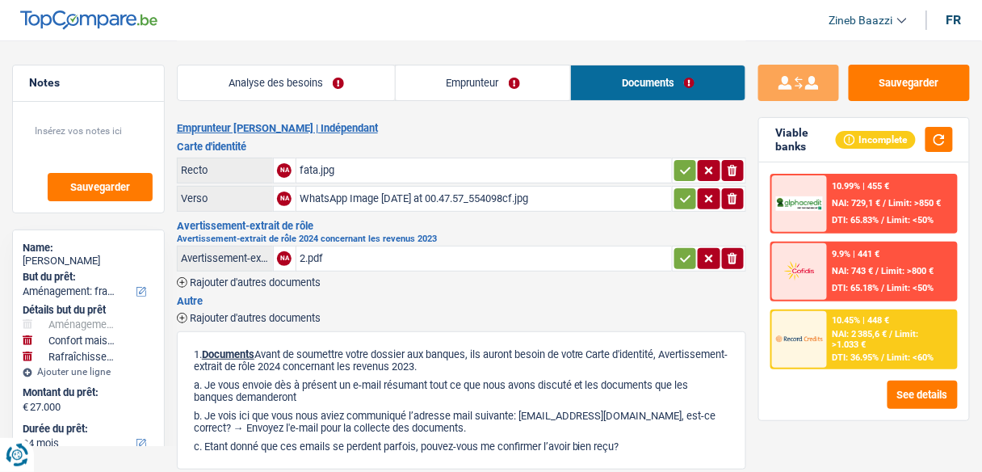
click at [324, 88] on link "Analyse des besoins" at bounding box center [286, 82] width 217 height 35
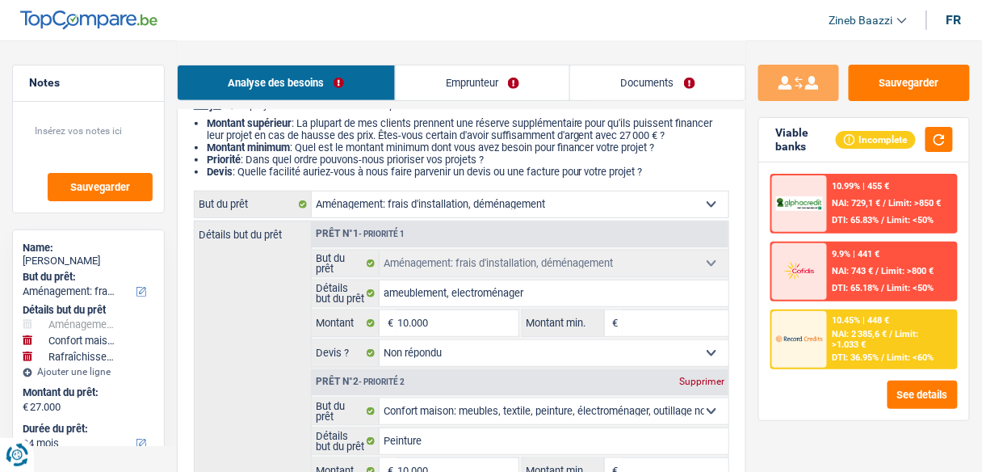
scroll to position [129, 0]
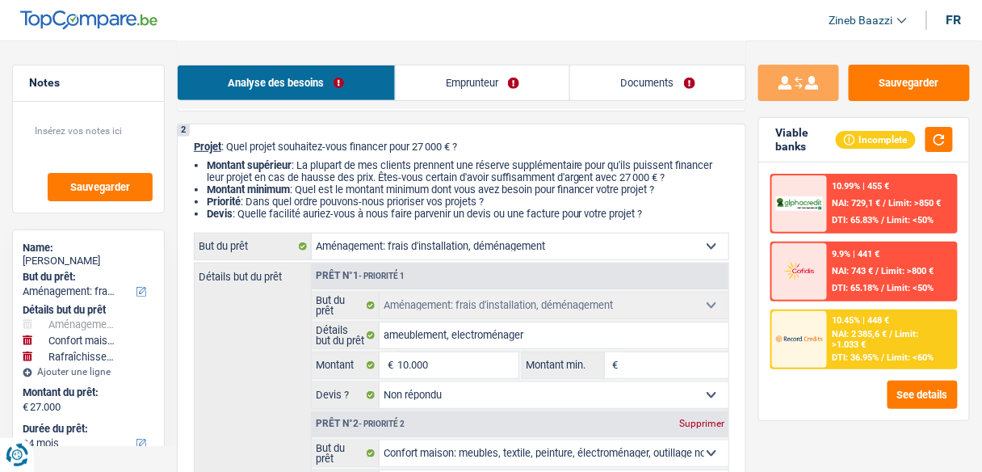
click at [442, 246] on select "Confort maison: meubles, textile, peinture, électroménager, outillage non-profe…" at bounding box center [520, 247] width 417 height 26
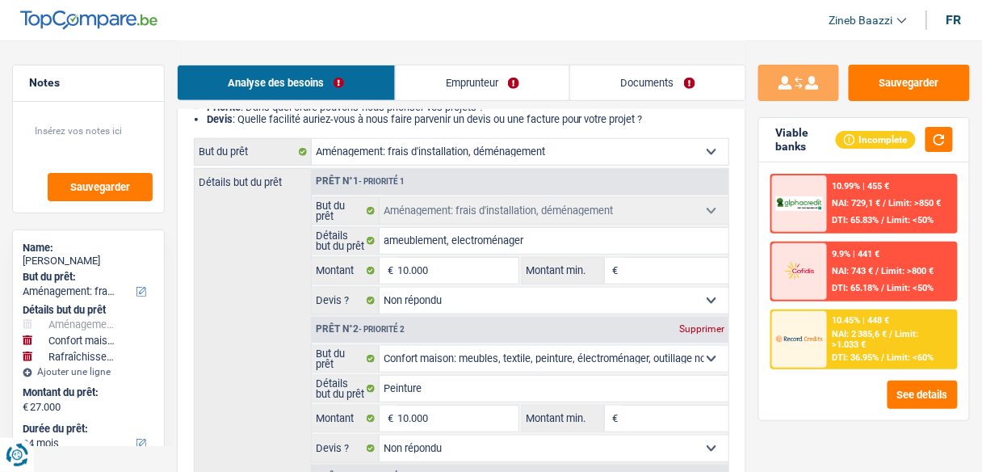
scroll to position [194, 0]
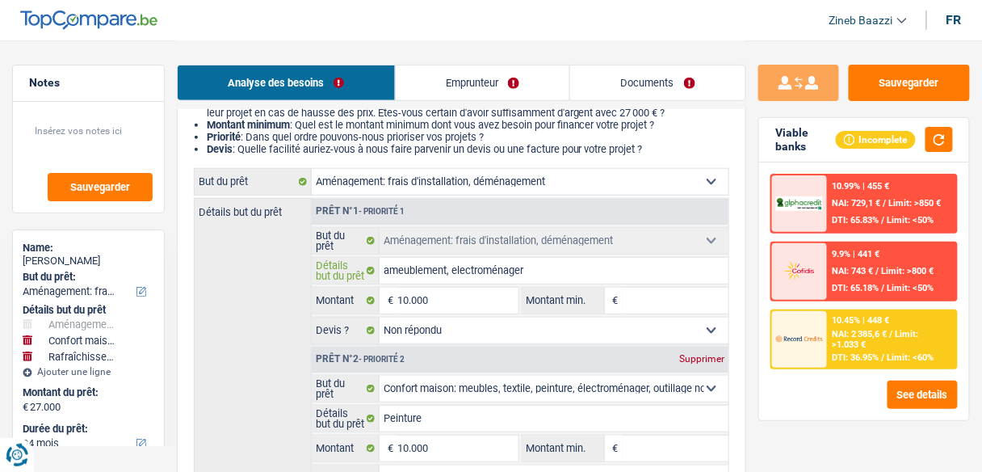
click at [461, 266] on input "ameublement, electroménager" at bounding box center [554, 271] width 349 height 26
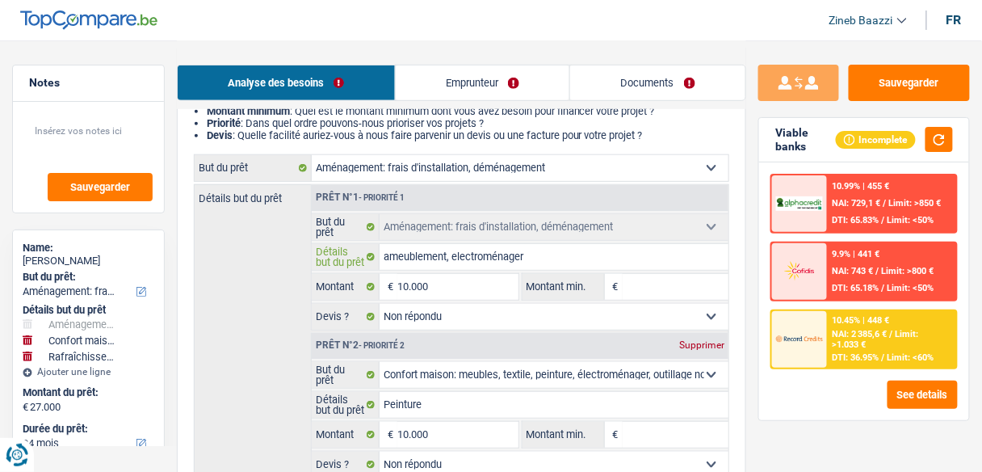
scroll to position [0, 0]
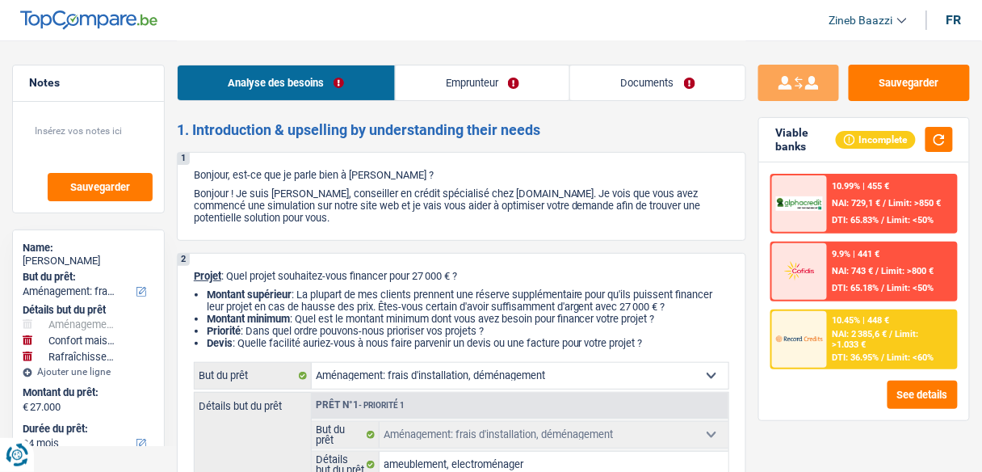
drag, startPoint x: 251, startPoint y: 273, endPoint x: 675, endPoint y: 346, distance: 429.6
click at [657, 344] on li "Devis : Quelle facilité auriez-vous à nous faire parvenir un devis ou une factu…" at bounding box center [468, 343] width 523 height 12
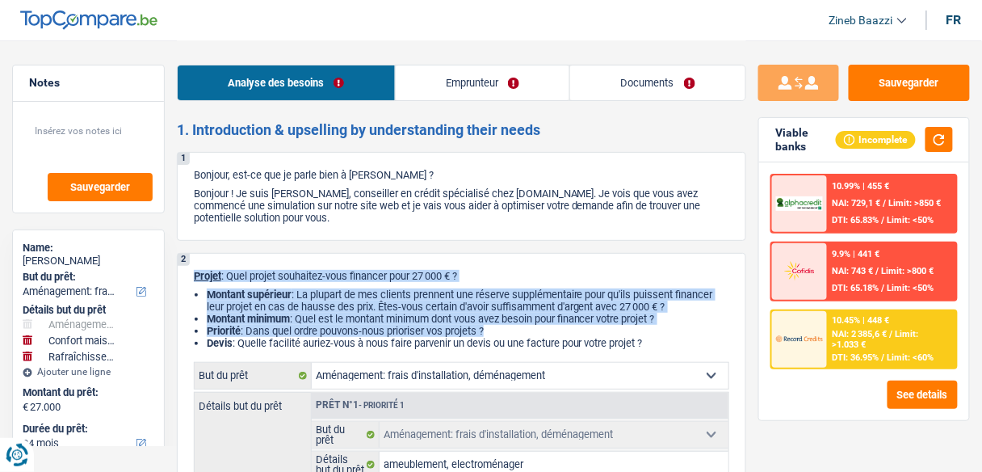
drag, startPoint x: 669, startPoint y: 332, endPoint x: 196, endPoint y: 275, distance: 476.1
click at [196, 275] on span "Projet" at bounding box center [207, 276] width 27 height 12
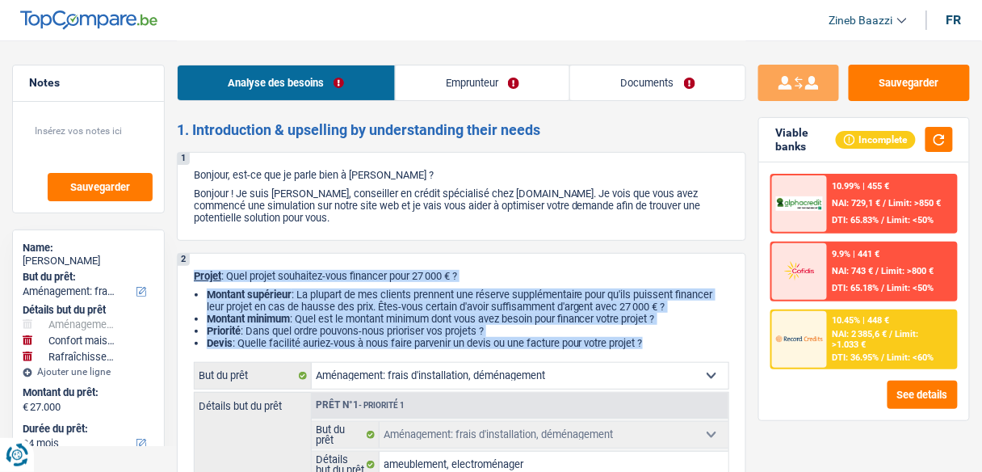
drag, startPoint x: 196, startPoint y: 275, endPoint x: 663, endPoint y: 342, distance: 471.8
click at [663, 342] on li "Devis : Quelle facilité auriez-vous à nous faire parvenir un devis ou une factu…" at bounding box center [468, 343] width 523 height 12
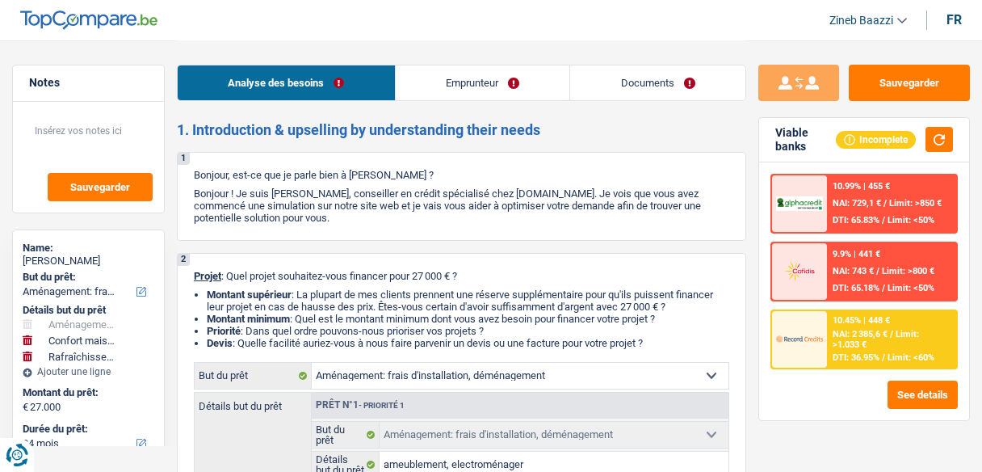
select select "movingOrInstallation"
select select "household"
select select "houseOrGarden"
select select "84"
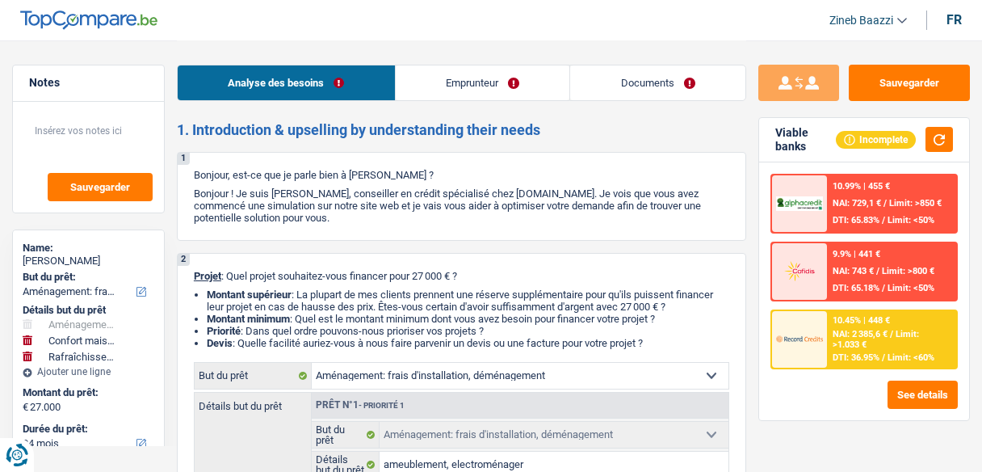
select select "movingOrInstallation"
select select "not_answered"
select select "household"
select select "not_answered"
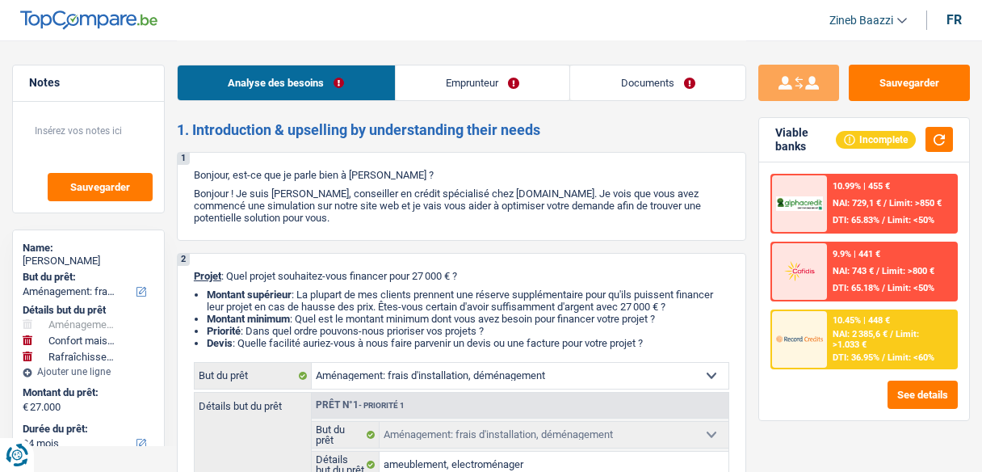
select select "houseOrGarden"
select select "not_answered"
select select "84"
select select "independent"
select select "netSalary"
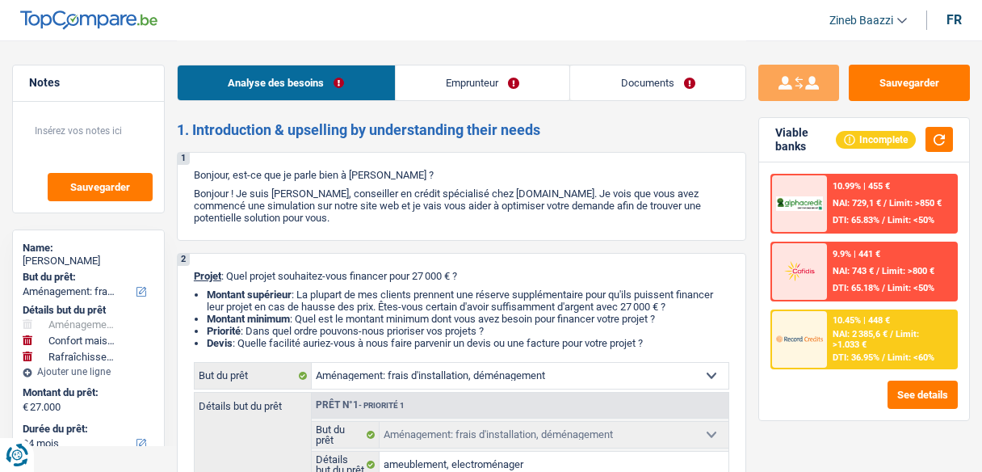
select select "rents"
select select "movingOrInstallation"
select select "not_answered"
select select "household"
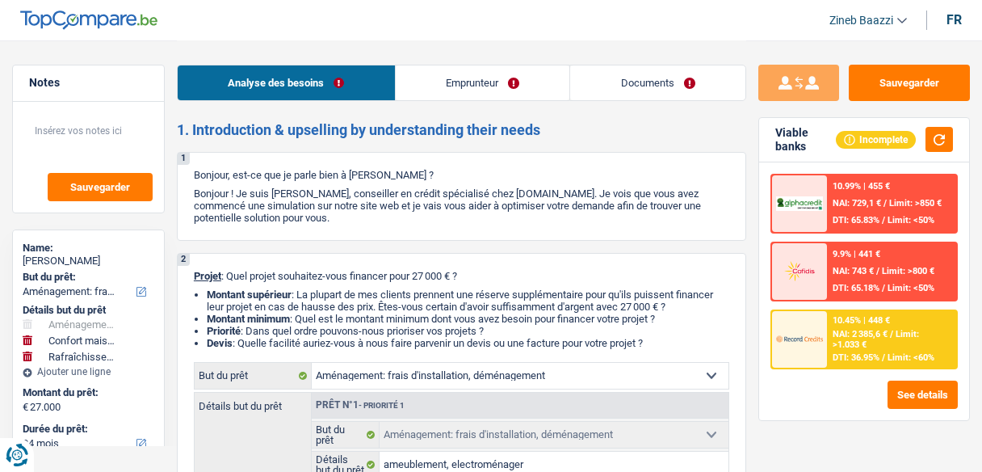
select select "not_answered"
select select "houseOrGarden"
select select "not_answered"
select select "84"
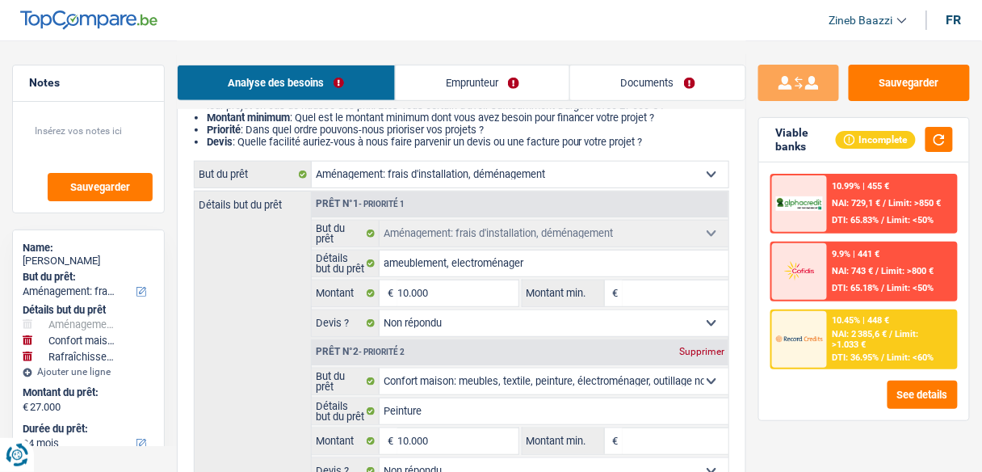
scroll to position [129, 0]
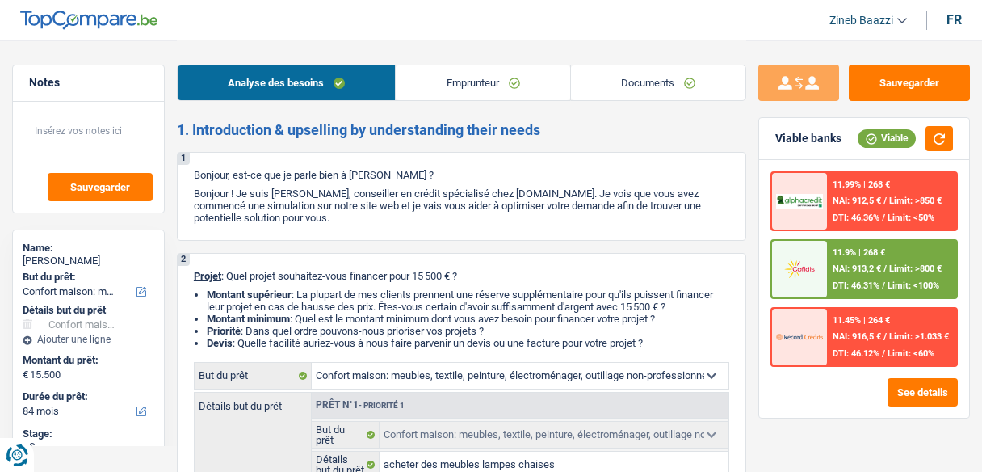
select select "household"
select select "84"
select select "household"
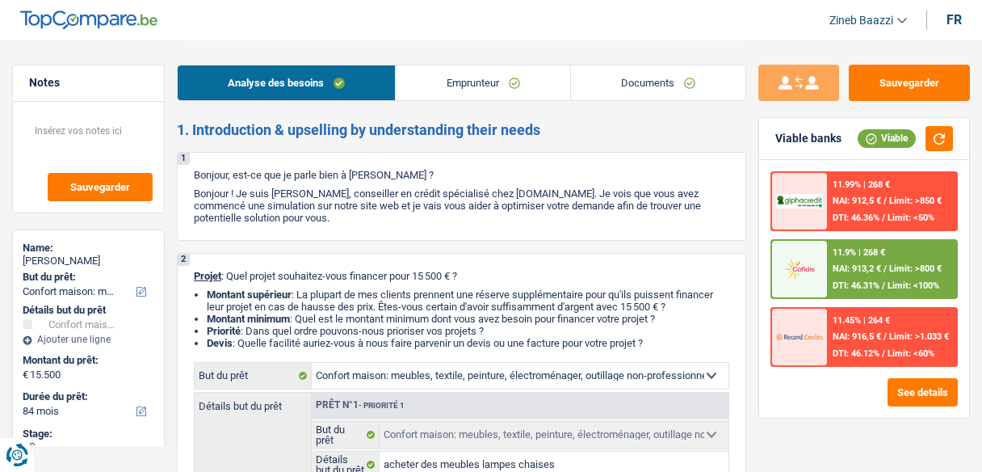
select select "false"
select select "84"
select select "invalid"
select select "disabilityPension"
select select "rents"
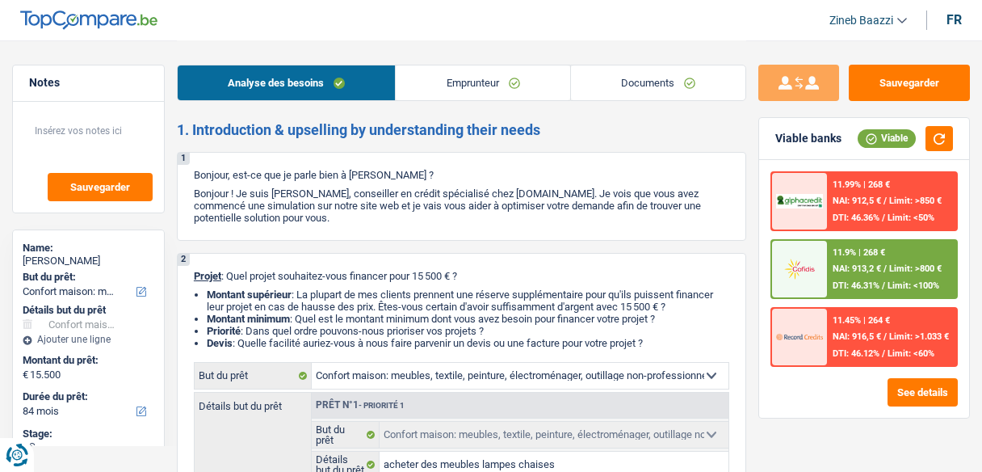
select select "cardOrCredit"
select select "household"
select select "false"
select select "84"
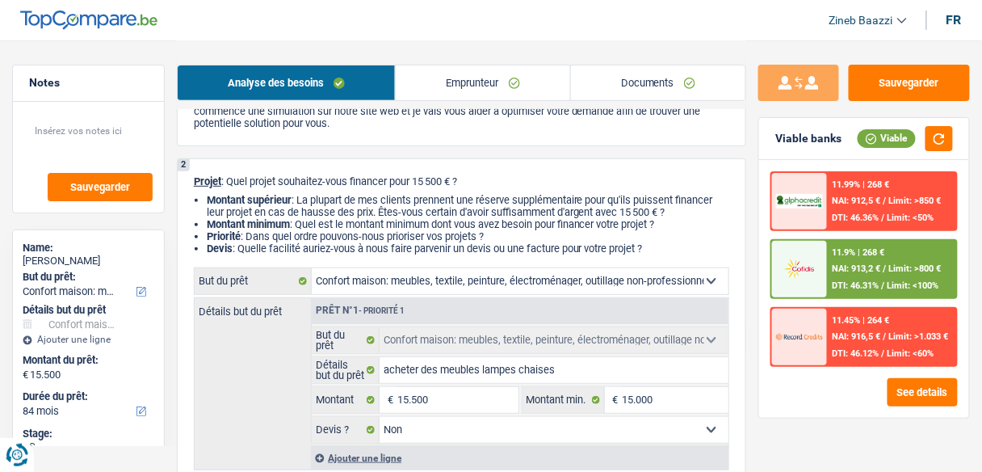
scroll to position [259, 0]
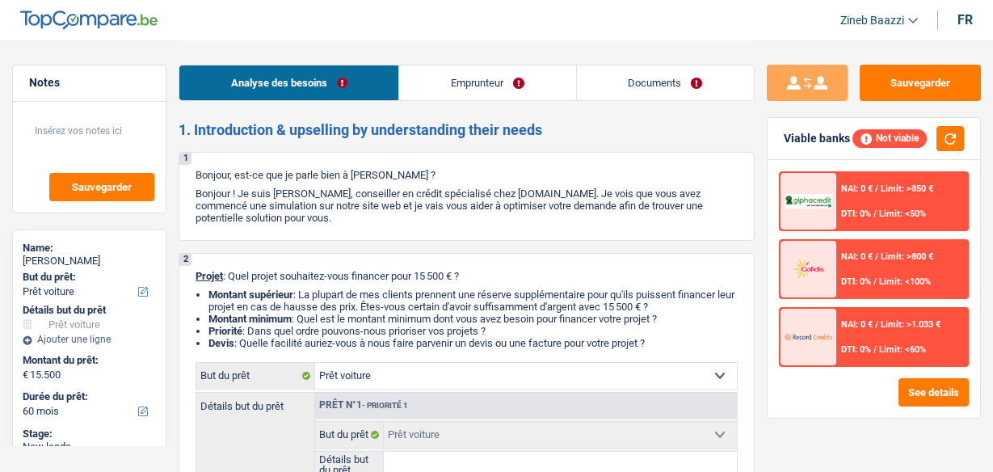
select select "car"
select select "60"
select select "car"
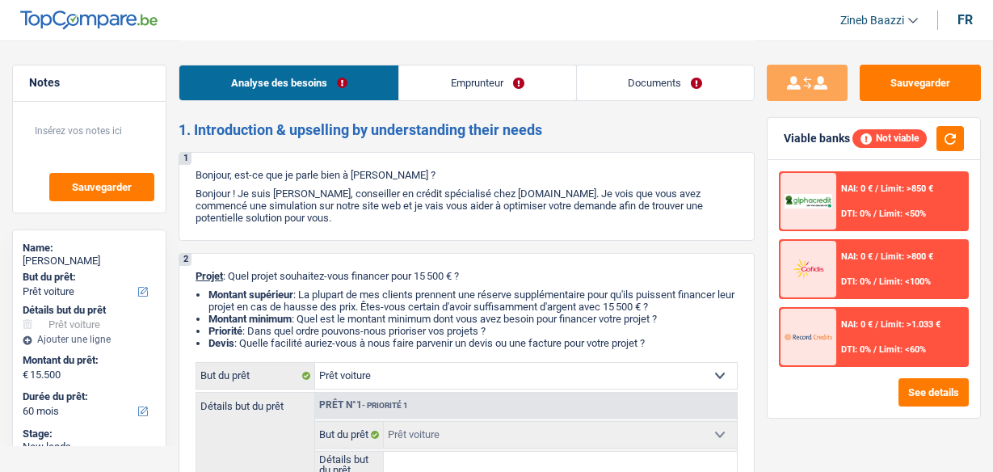
select select "60"
select select "cpasMargin"
select select "socialSecurity"
select select "car"
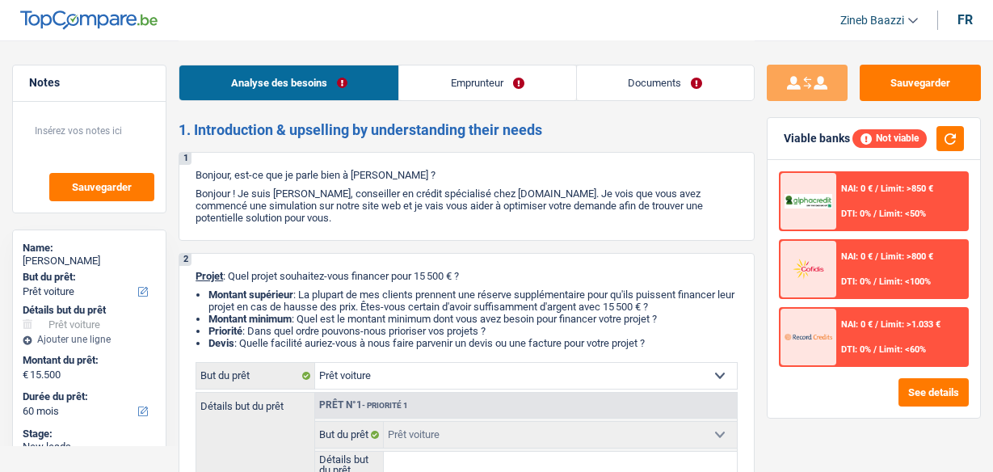
select select "60"
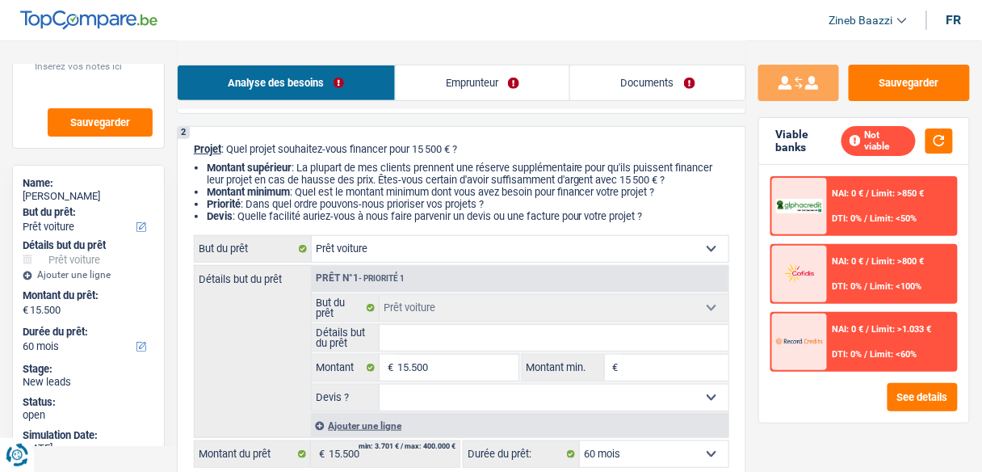
scroll to position [129, 0]
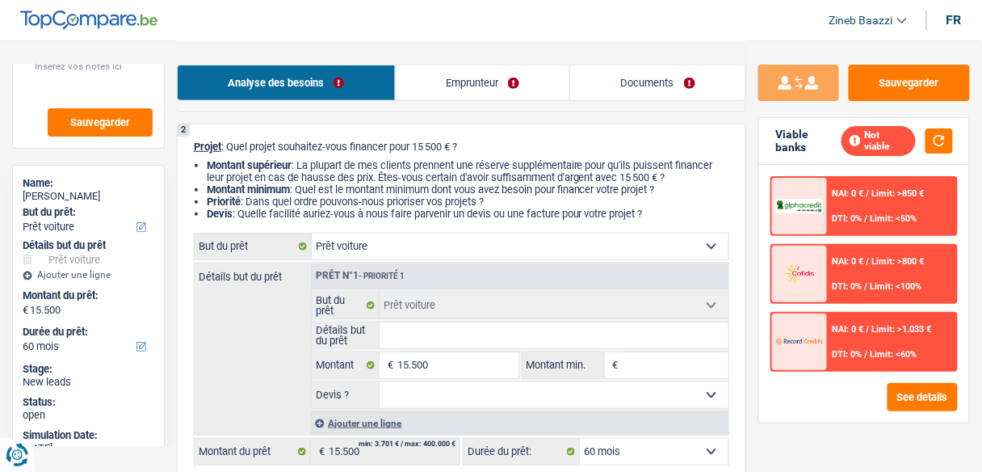
click at [420, 325] on input "Détails but du prêt" at bounding box center [554, 335] width 349 height 26
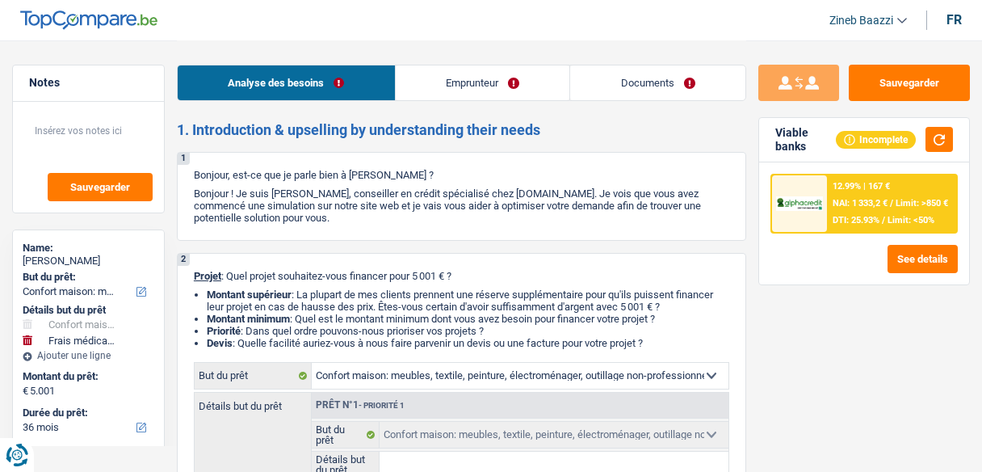
select select "household"
select select "medical"
select select "36"
select select "household"
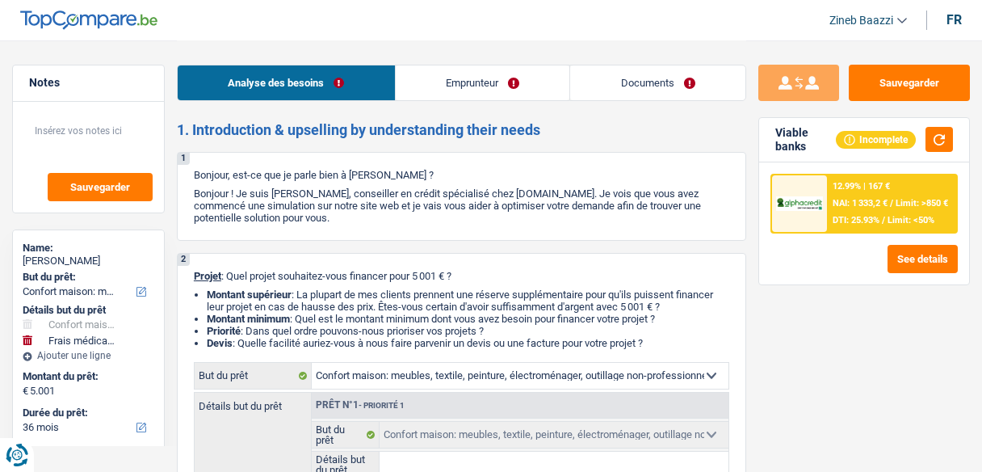
select select "household"
select select "medical"
select select "36"
select select "publicEmployee"
select select "netSalary"
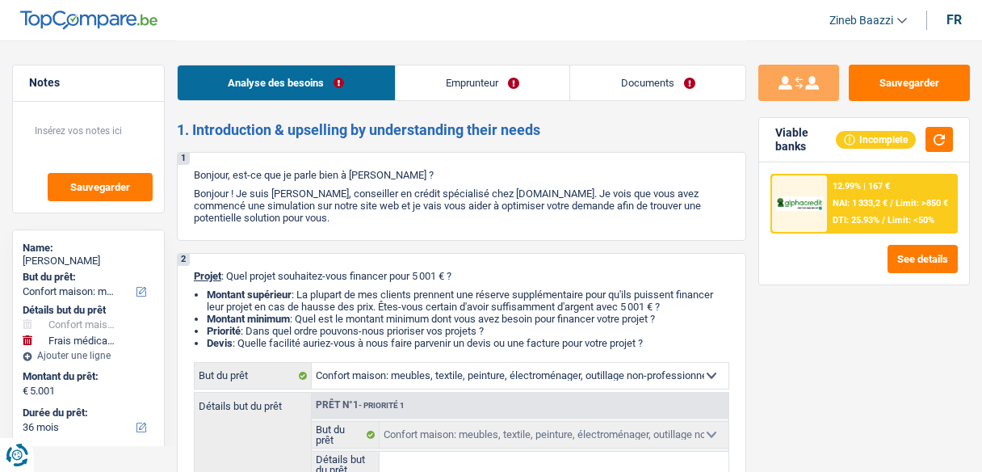
select select "mealVouchers"
select select "rents"
select select "household"
select select "medical"
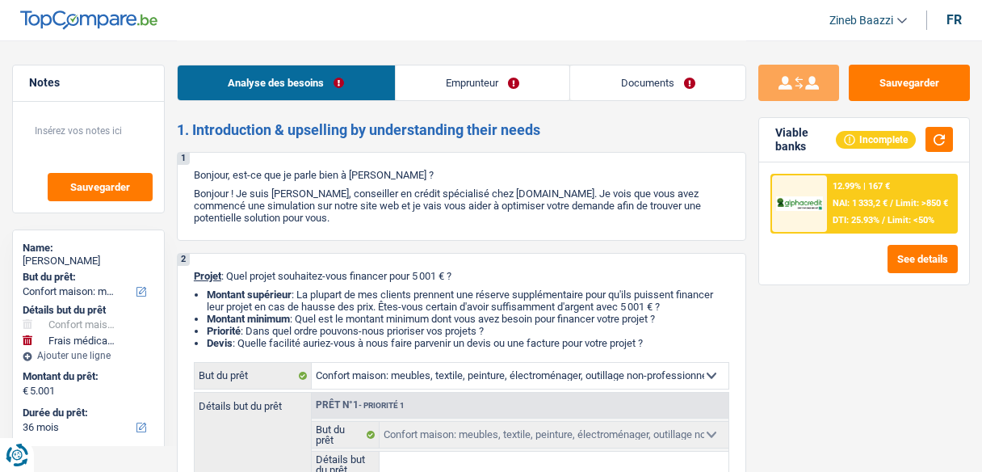
select select "36"
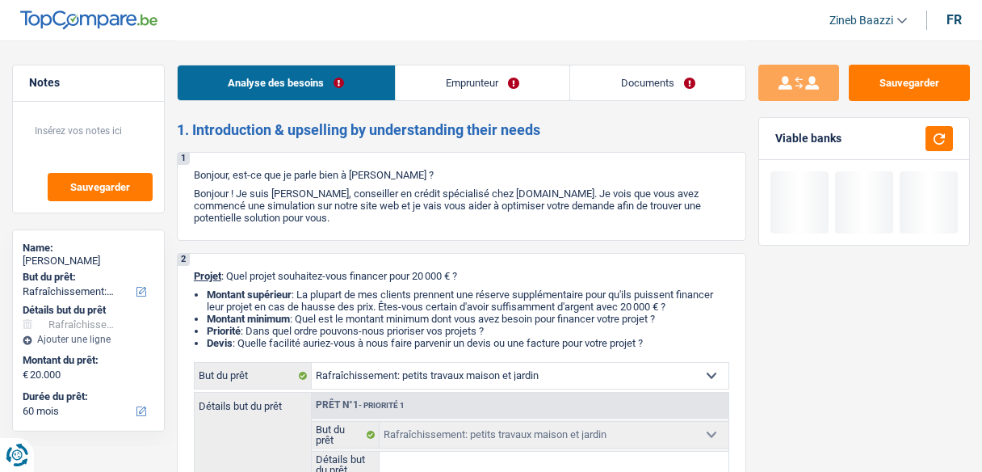
select select "houseOrGarden"
select select "60"
select select "houseOrGarden"
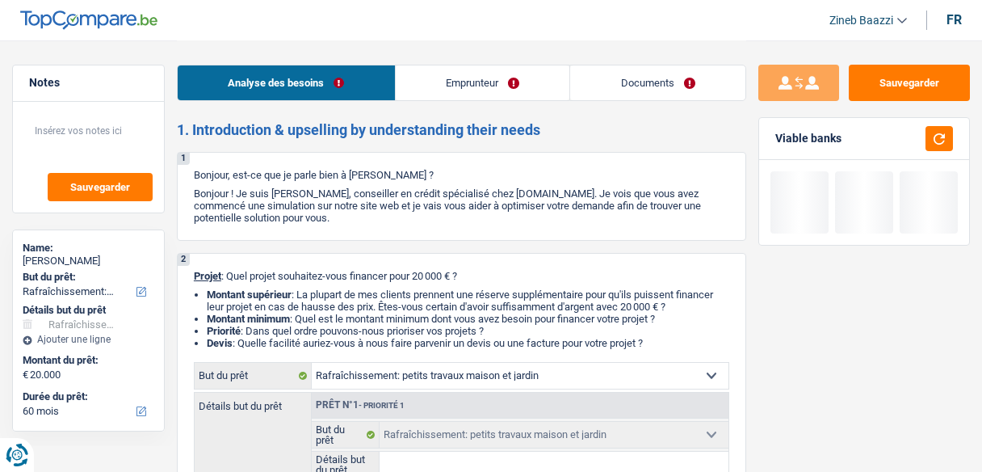
select select "60"
select select "worker"
select select "familyAllowances"
select select "netSalary"
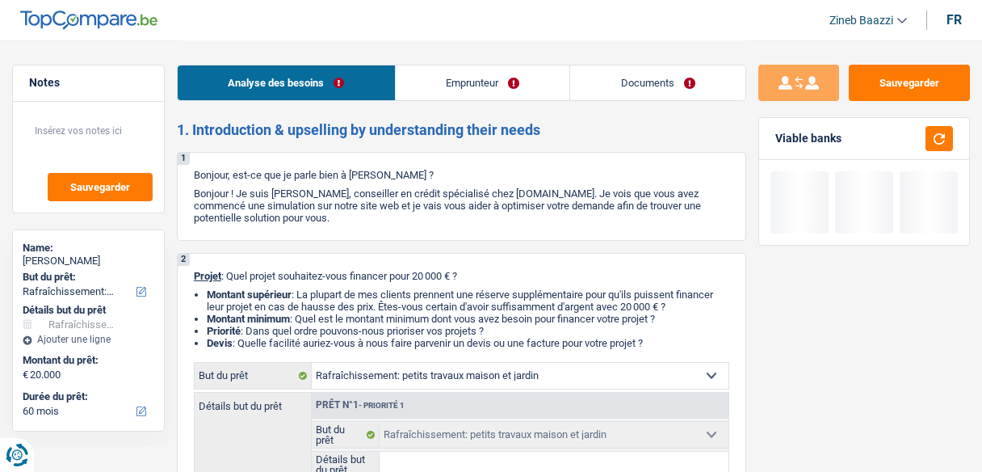
select select "rents"
select select "houseOrGarden"
select select "60"
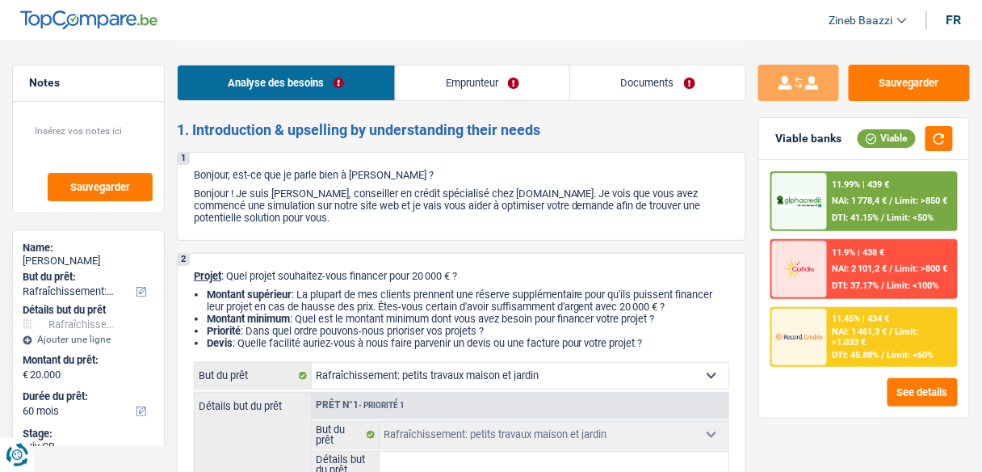
drag, startPoint x: 465, startPoint y: 187, endPoint x: 588, endPoint y: 226, distance: 129.0
click at [588, 226] on div "1 Bonjour, est-ce que je parle bien à [PERSON_NAME] ? Bonjour ! Je suis [PERSON…" at bounding box center [462, 196] width 570 height 89
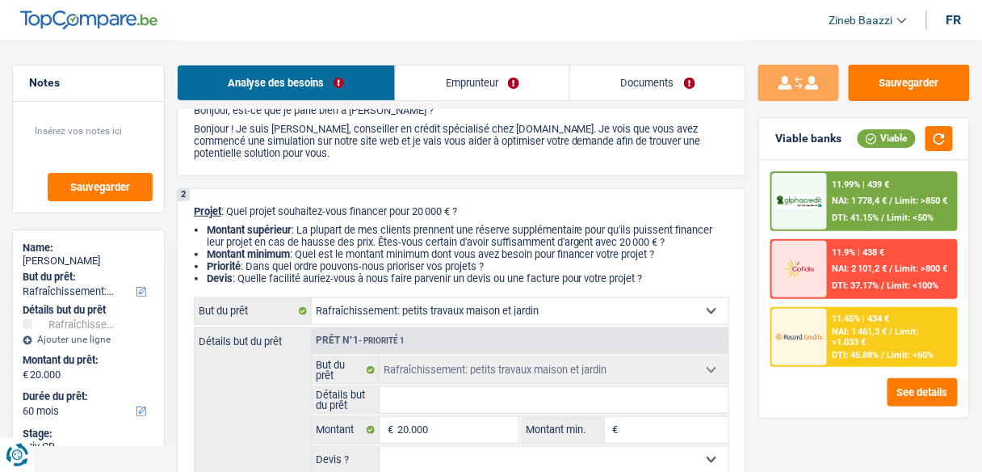
scroll to position [194, 0]
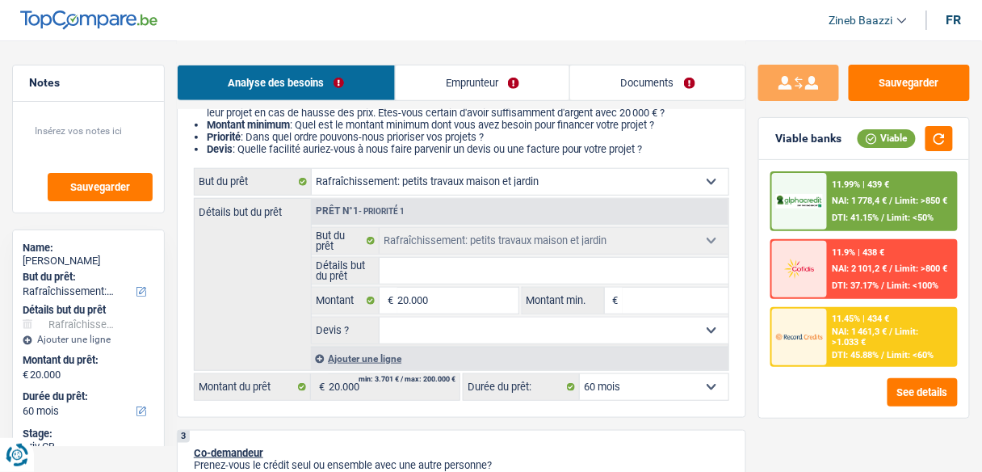
click at [523, 274] on input "Détails but du prêt" at bounding box center [554, 271] width 349 height 26
click at [599, 90] on link "Documents" at bounding box center [657, 82] width 175 height 35
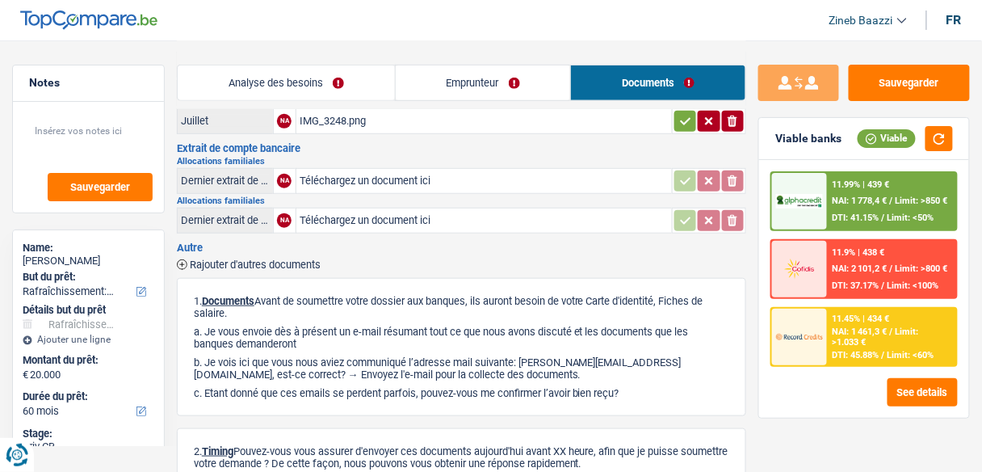
click at [284, 70] on link "Analyse des besoins" at bounding box center [286, 82] width 217 height 35
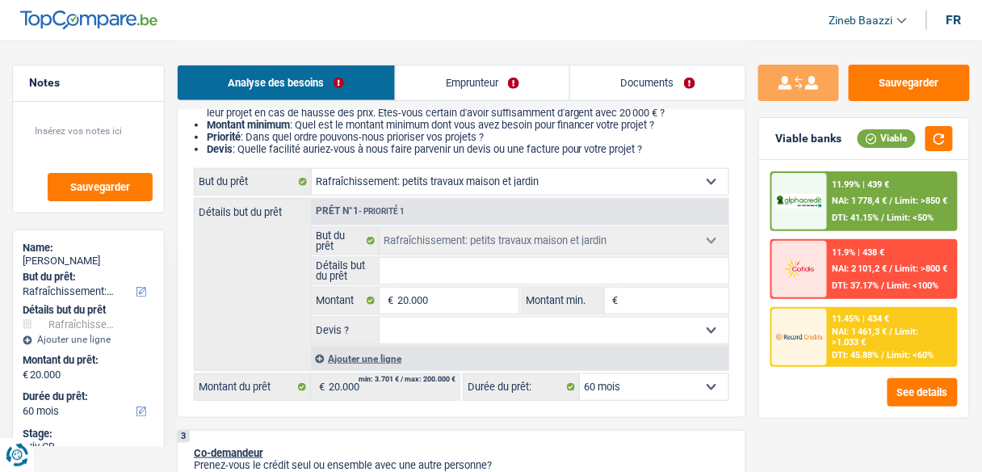
click at [440, 270] on input "Détails but du prêt" at bounding box center [554, 271] width 349 height 26
type input "l"
type input "le"
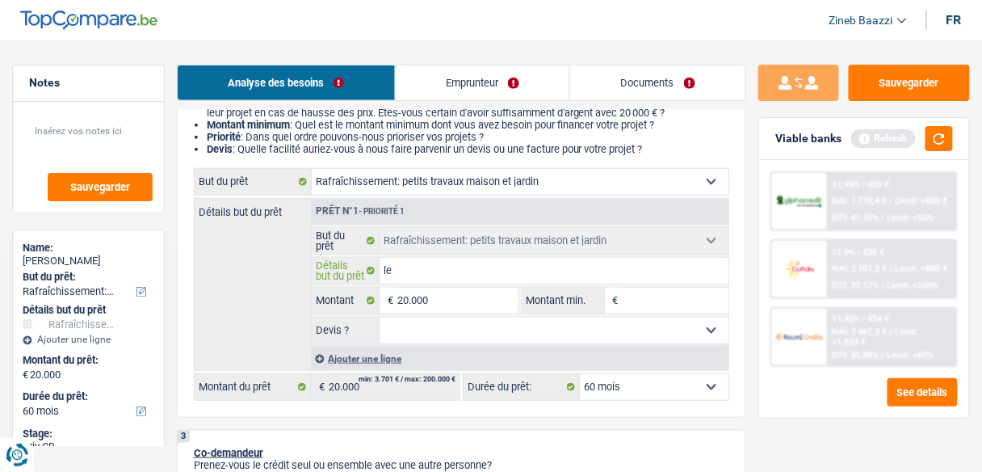
type input "le"
type input "le s"
type input "le so"
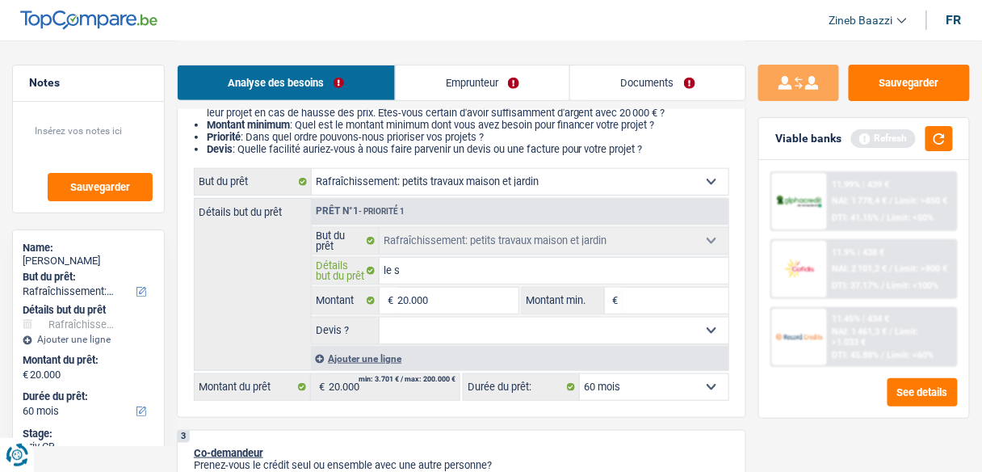
type input "le so"
type input "le sol"
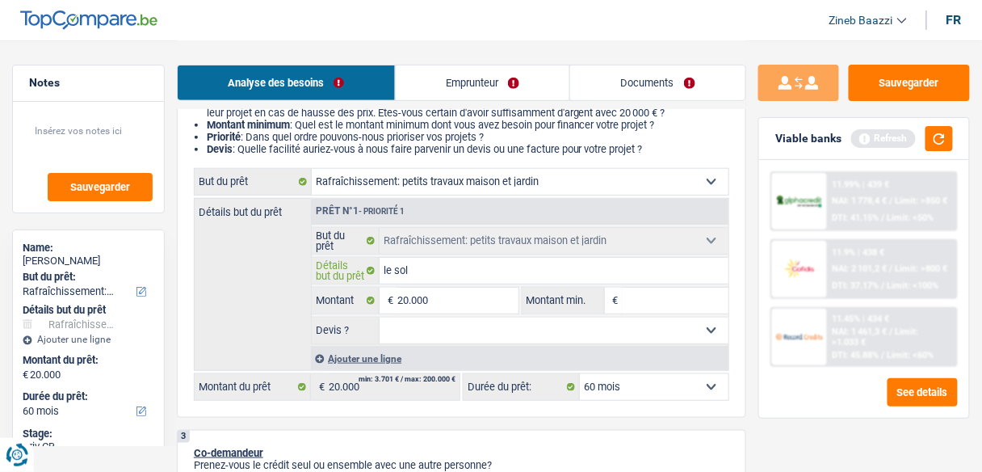
type input "le sol l"
type input "le sol le"
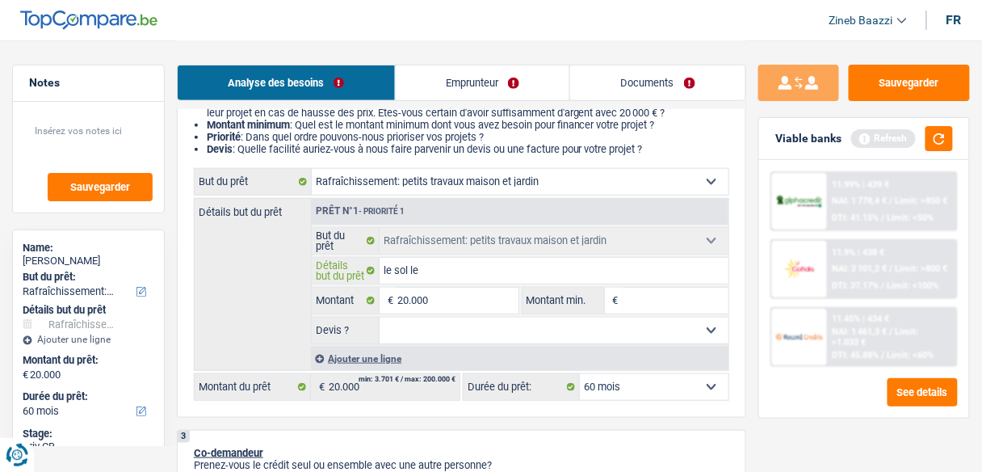
type input "le sol le"
type input "le sol le p"
type input "le sol le pa"
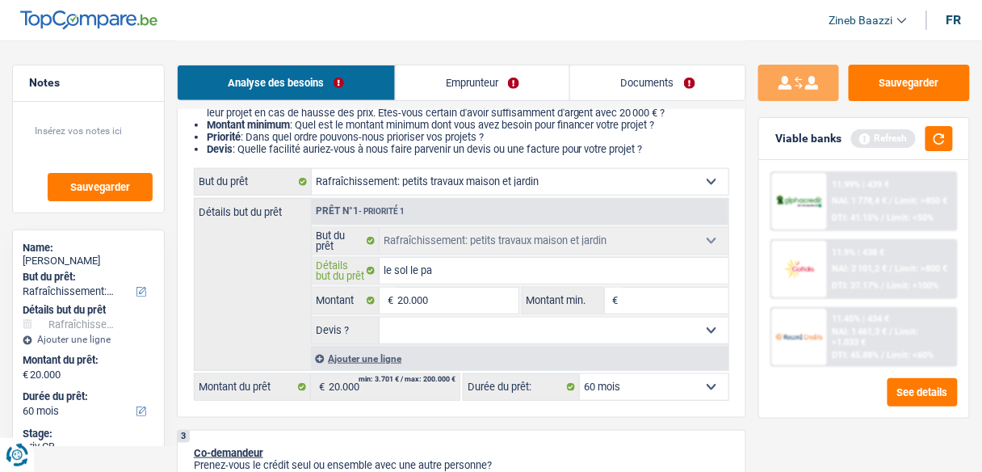
type input "le sol le par"
type input "le sol le parq"
type input "le sol le parqu"
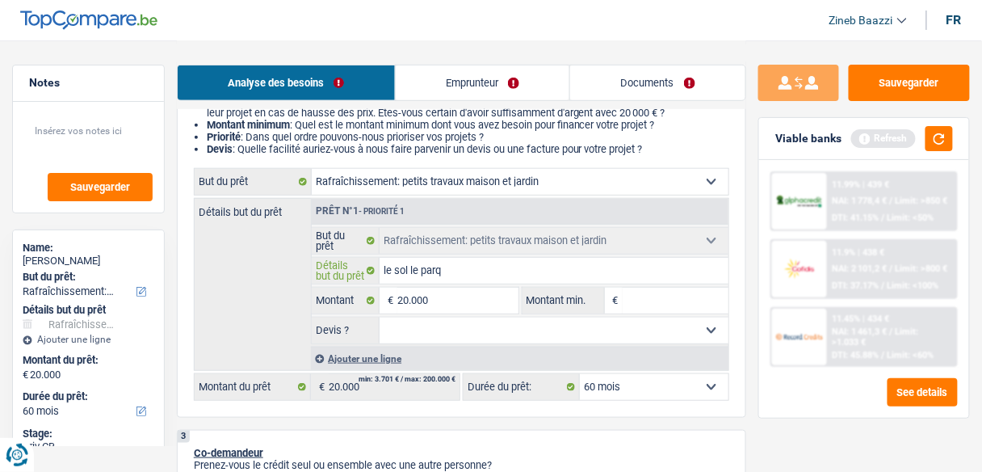
type input "le sol le parqu"
type input "le sol le parque"
type input "le sol le parquet"
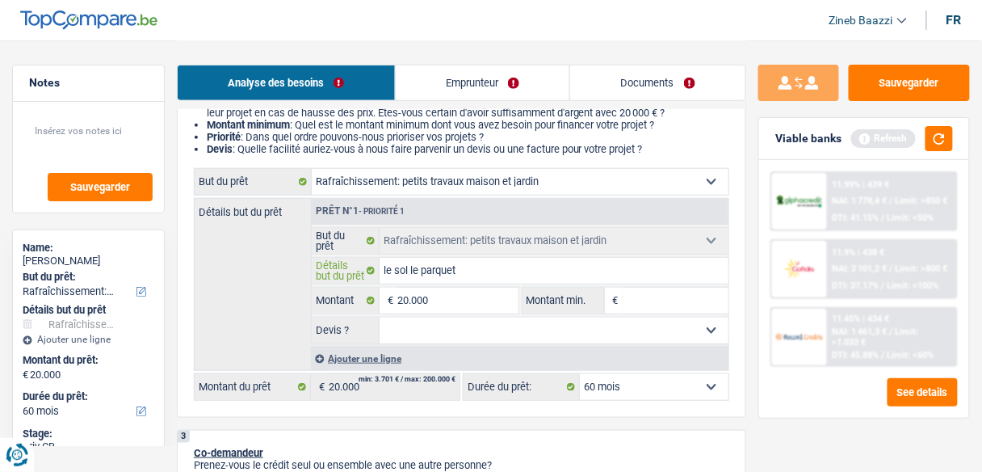
type input "le sol le parque"
type input "le sol le parqu"
type input "le sol le parq"
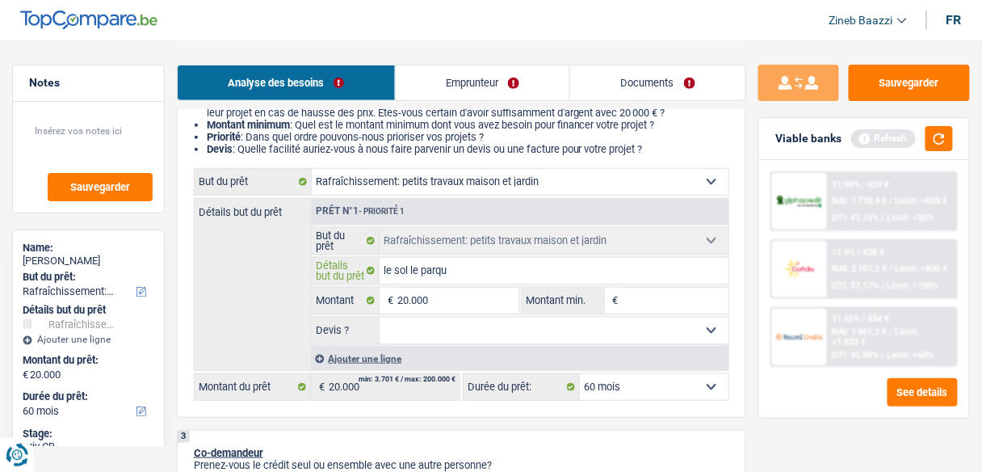
type input "le sol le parq"
type input "le sol le par"
type input "le sol le pa"
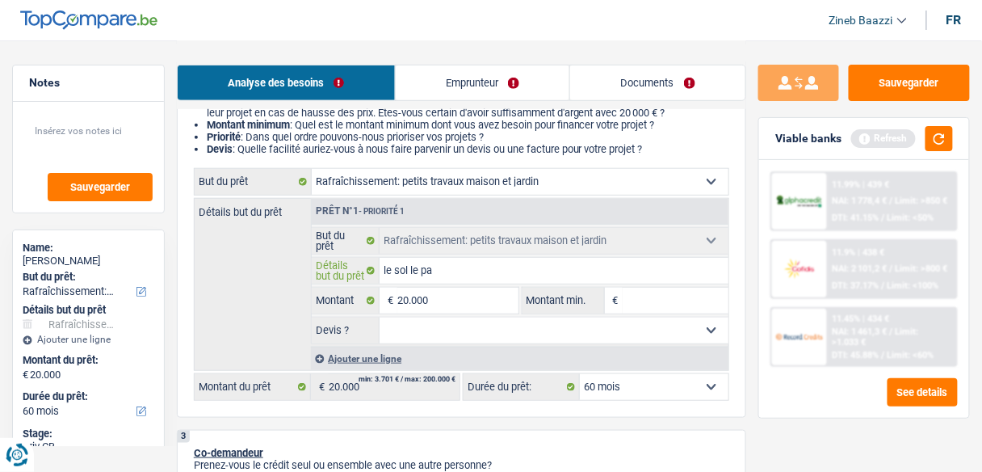
type input "le sol le p"
type input "le sol le"
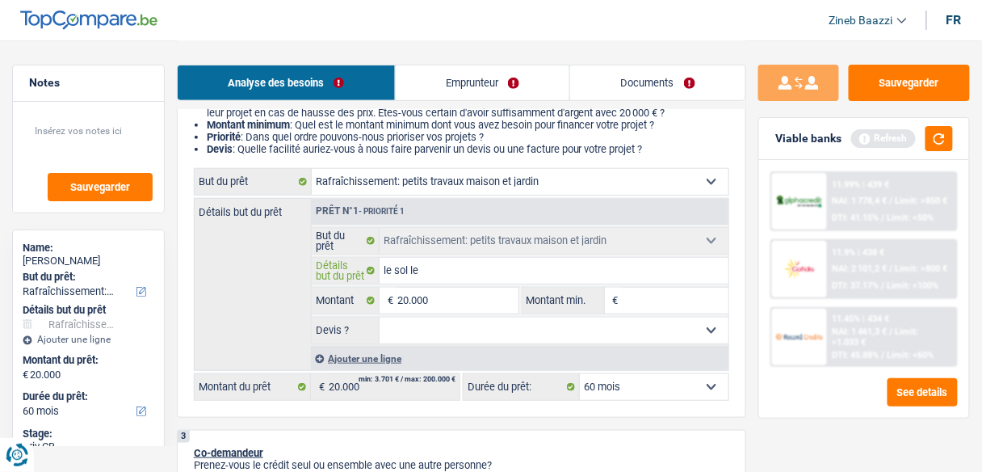
type input "le sol le"
type input "le sol l"
type input "le sol"
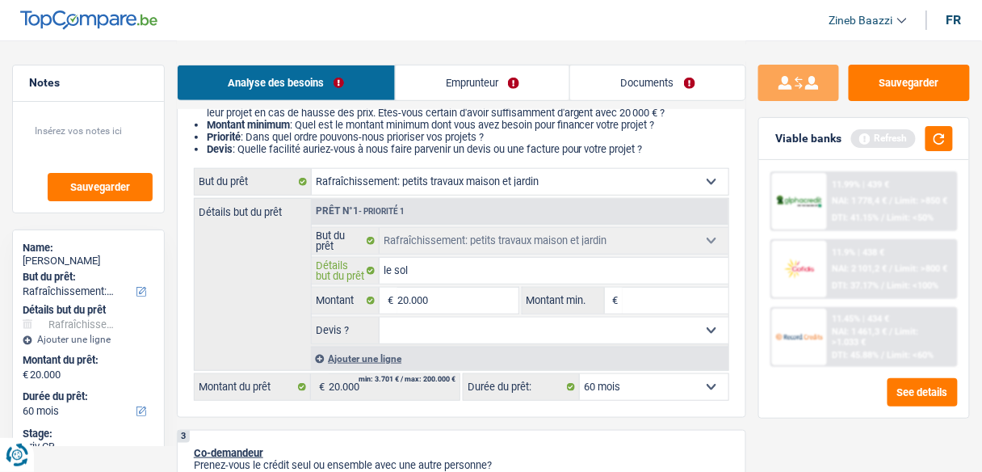
type input "le sol l"
type input "le sol le"
type input "le sol les"
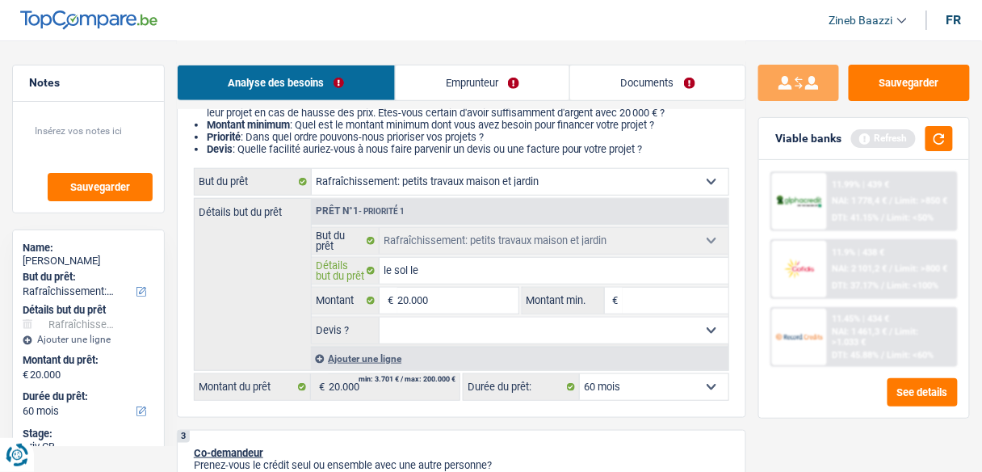
type input "le sol les"
type input "le sol les c"
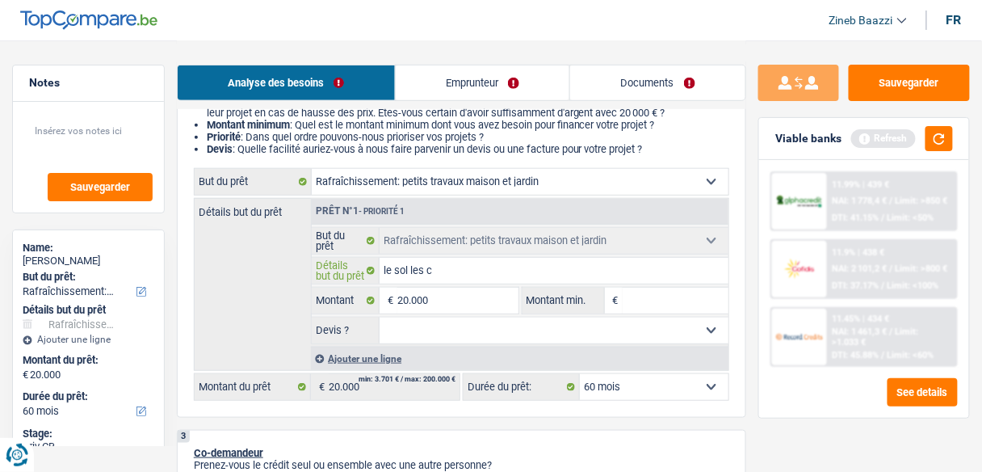
type input "le sol les ch"
type input "le sol les cha"
type input "le sol les cham"
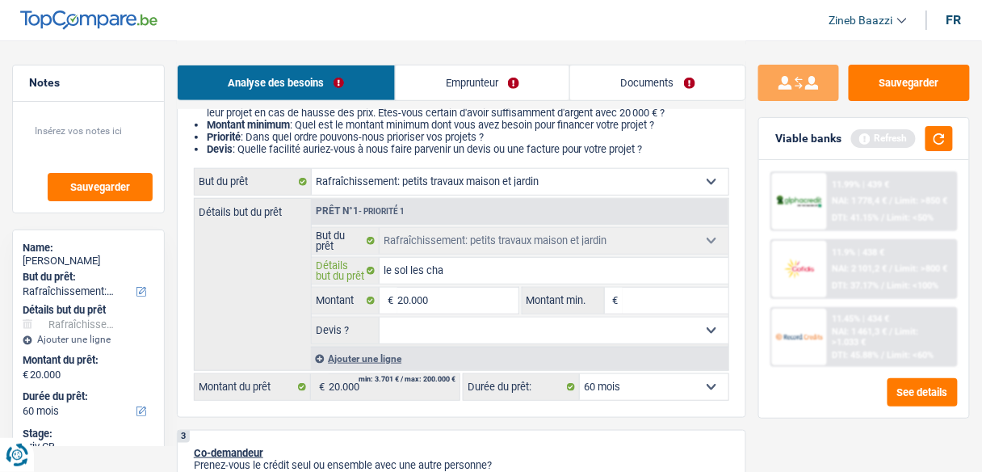
type input "le sol les cham"
type input "le sol les chamb"
type input "le sol les chambr"
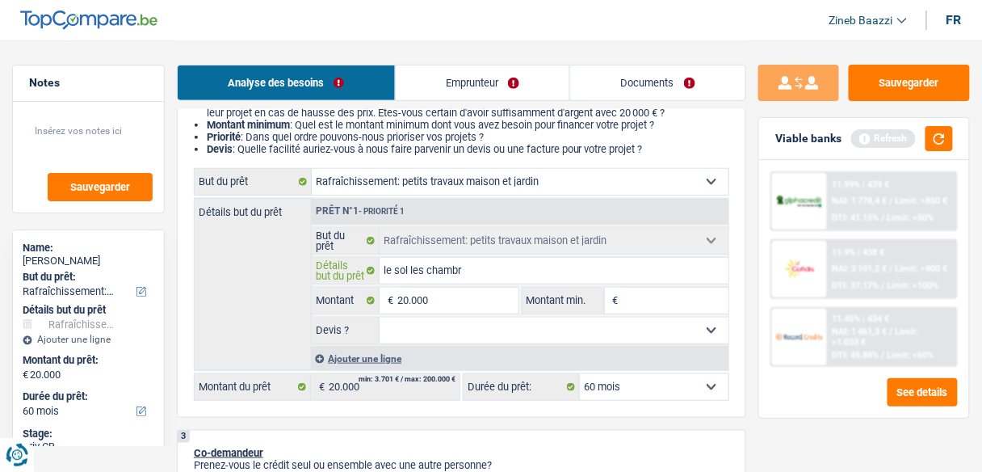
type input "le sol les chambre"
type input "le sol les chambres"
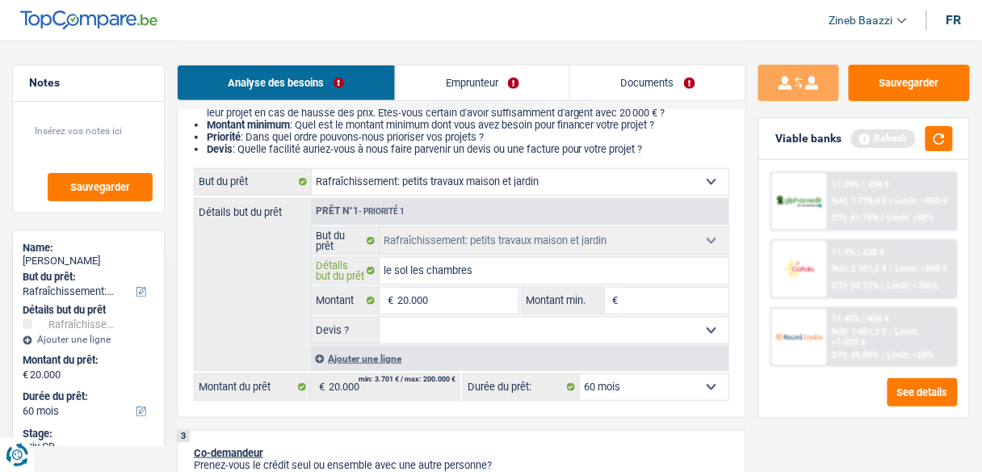
type input "le sol les chambres"
type input "le sol les chambres l"
type input "le sol les chambres la"
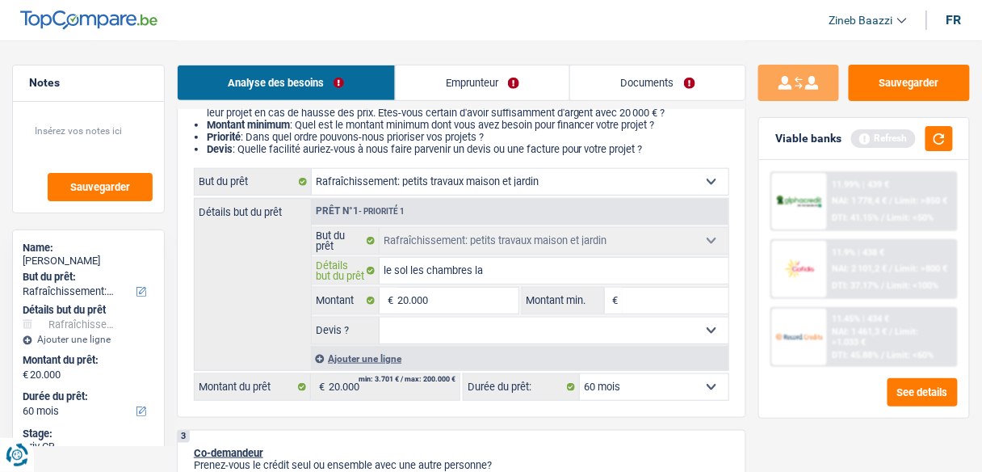
type input "le sol les chambres la"
type input "le sol les chambres la s"
type input "le sol les chambres la sa"
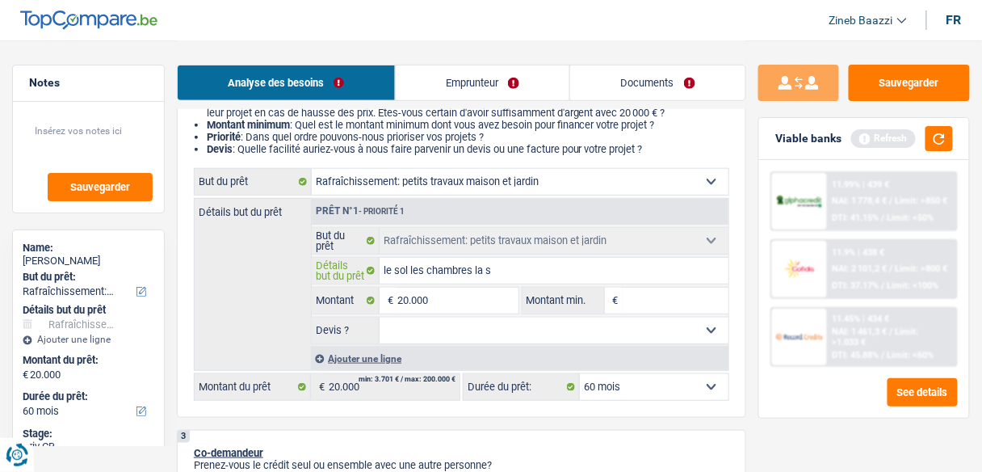
type input "le sol les chambres la sa"
type input "le sol les chambres la sal"
type input "le sol les chambres la sall"
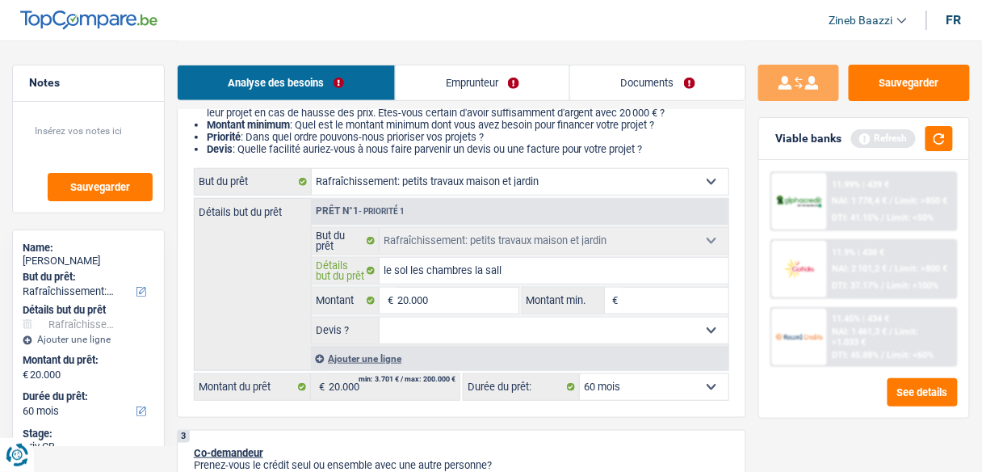
type input "le sol les chambres la salle"
type input "le sol les chambres la salle d"
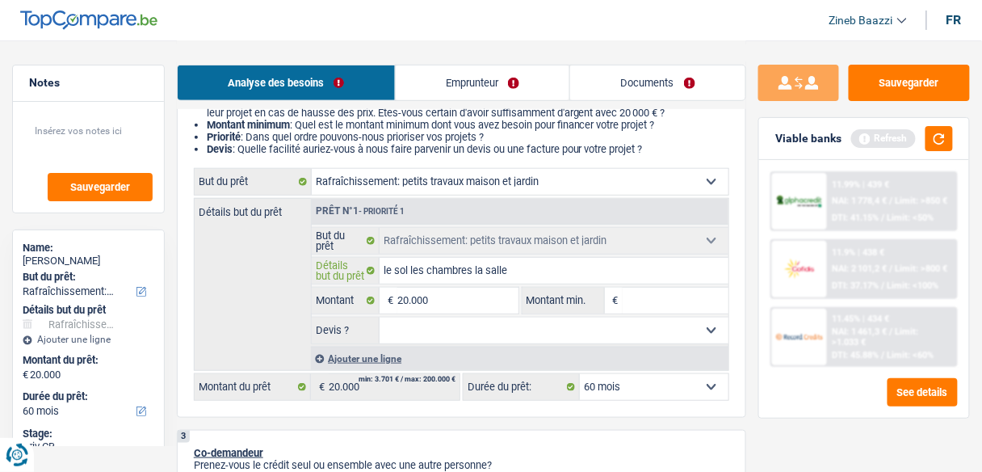
type input "le sol les chambres la salle d"
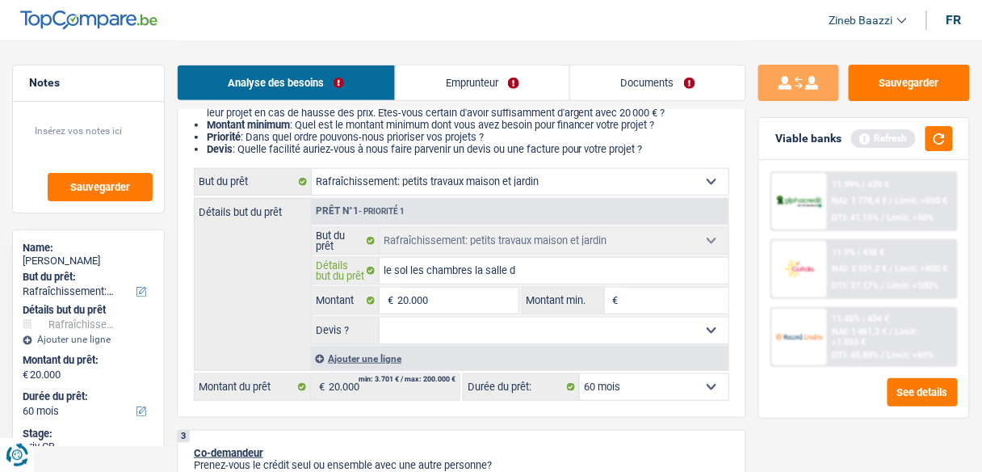
type input "le sol les chambres la salle de"
type input "le sol les chambres la salle de b"
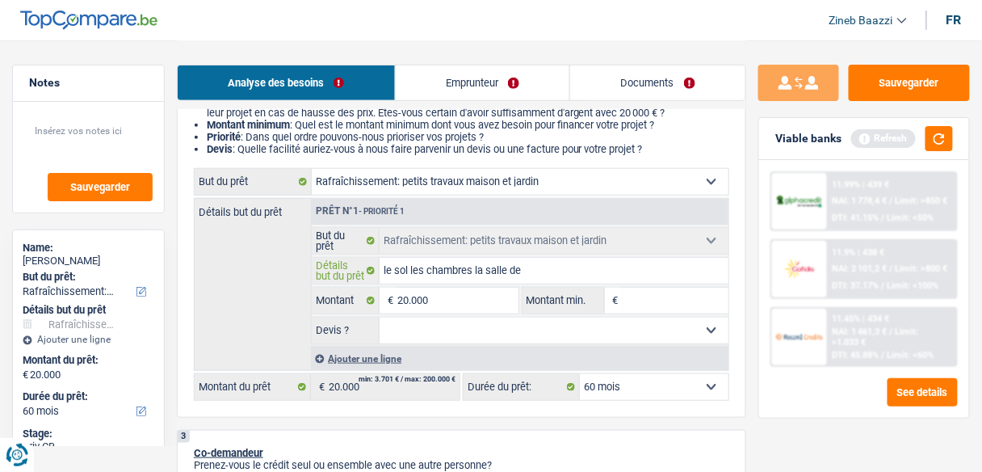
type input "le sol les chambres la salle de b"
type input "le sol les chambres la salle de ba"
type input "le sol les chambres la salle de bai"
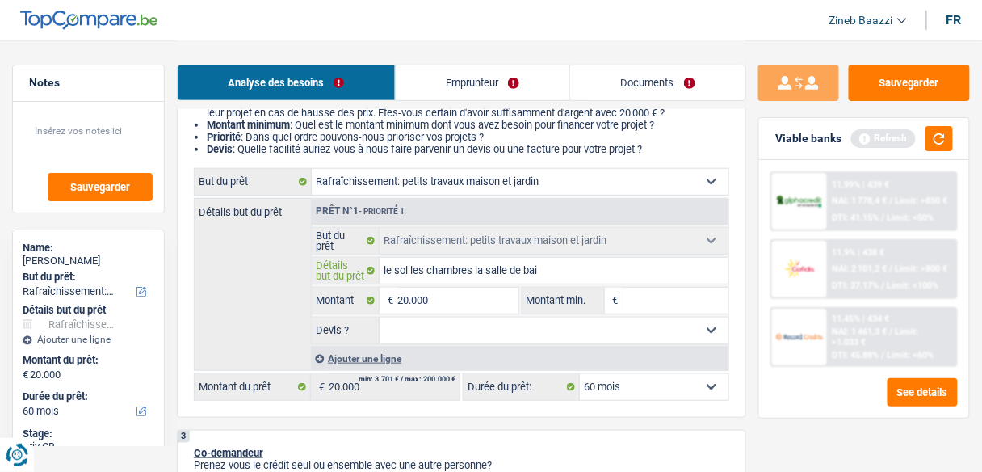
type input "le sol les chambres la salle de bain"
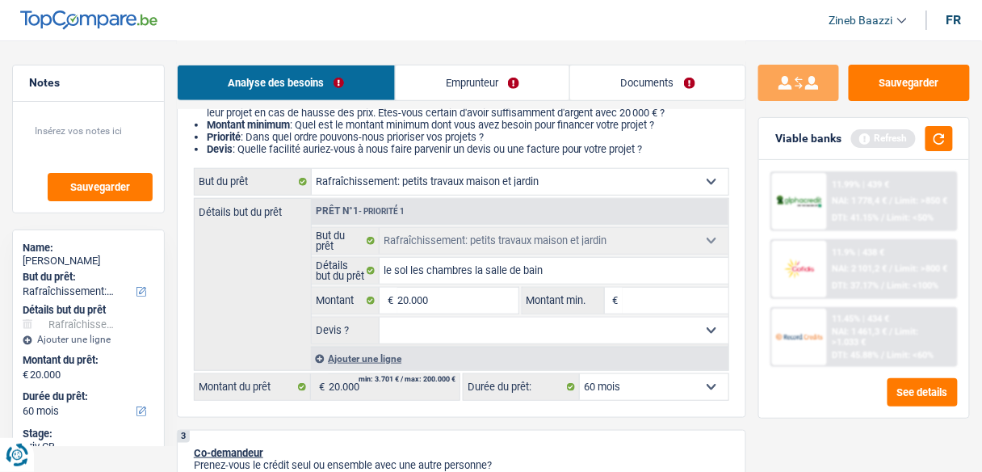
click at [696, 305] on input "Montant min." at bounding box center [676, 301] width 106 height 26
click at [934, 137] on button "button" at bounding box center [939, 138] width 27 height 25
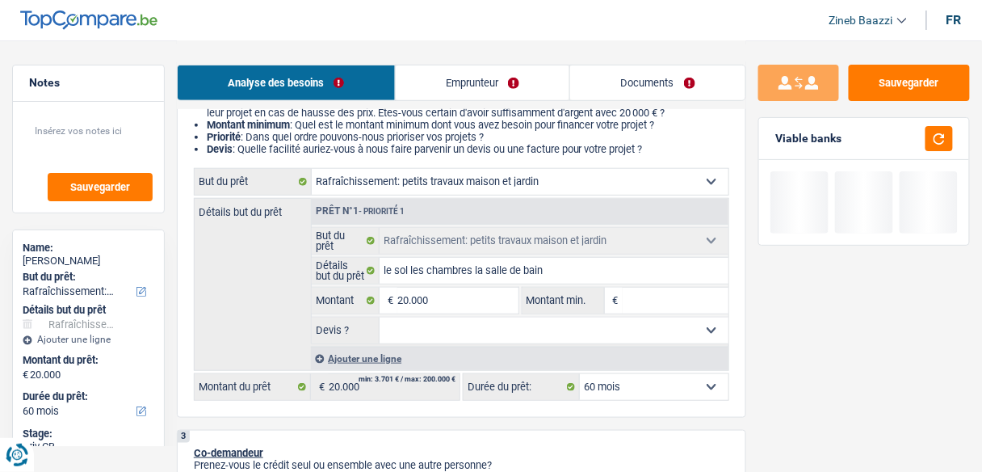
click at [665, 288] on input "Montant min." at bounding box center [676, 301] width 106 height 26
type input "2"
type input "20"
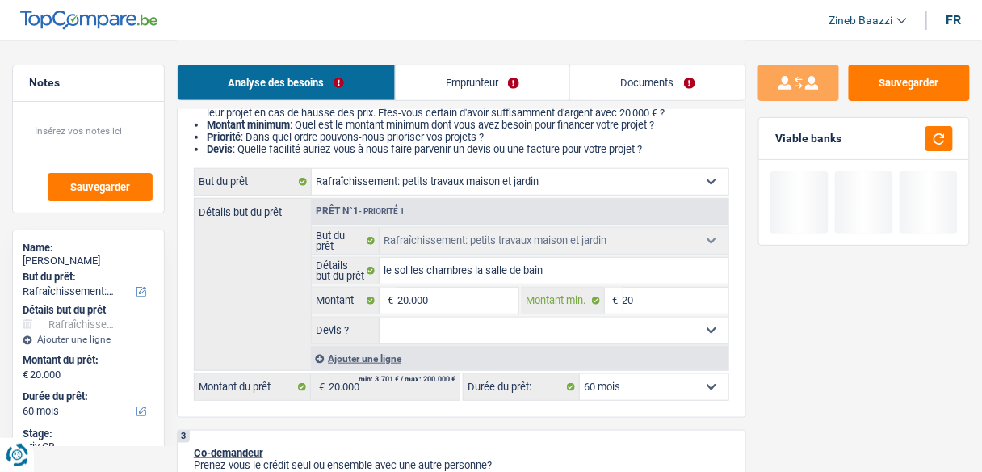
type input "200"
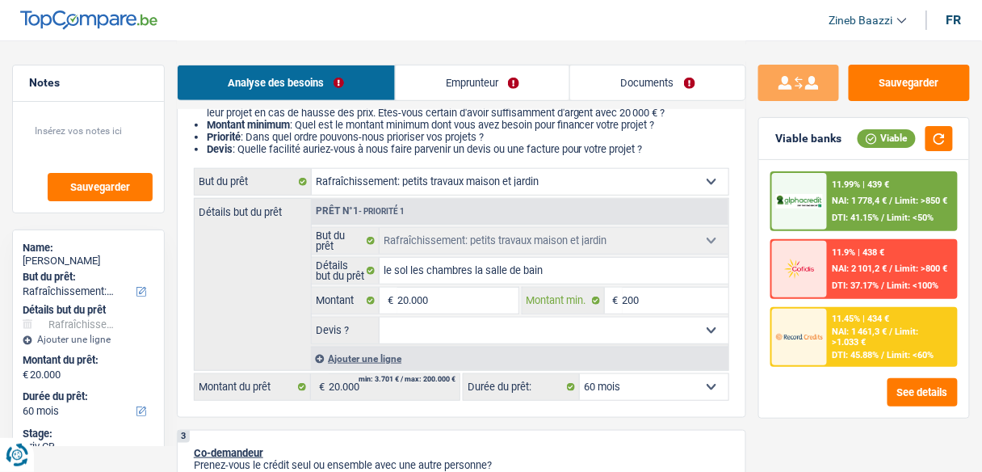
type input "2.000"
type input "20.000"
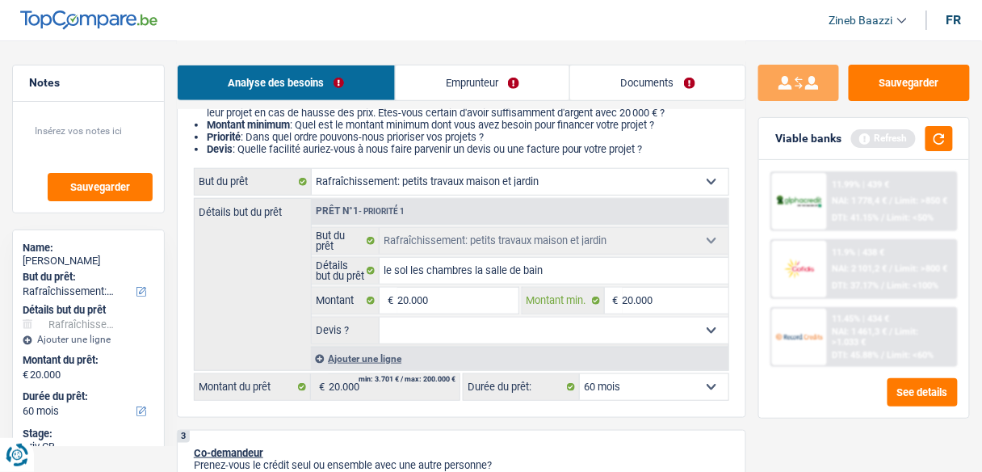
type input "20.000"
click at [460, 297] on input "20.000" at bounding box center [458, 301] width 120 height 26
click at [461, 297] on input "20.000" at bounding box center [458, 301] width 120 height 26
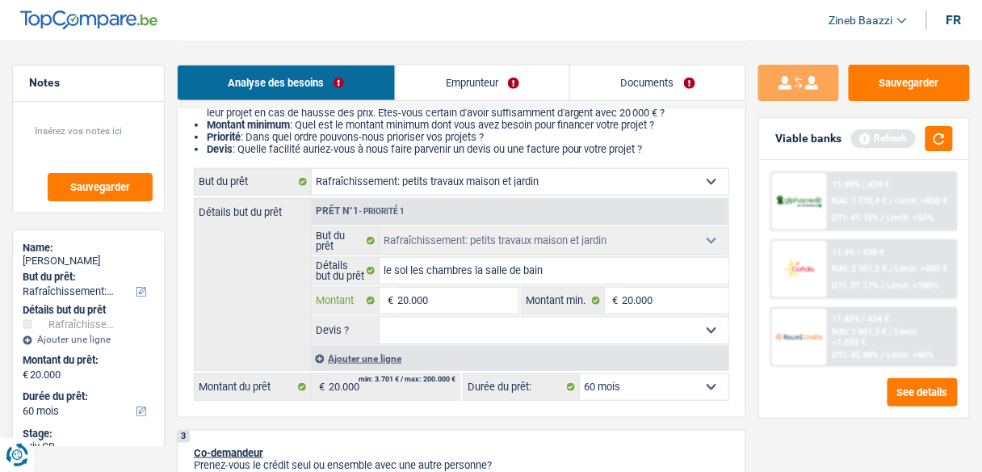
click at [461, 297] on input "20.000" at bounding box center [458, 301] width 120 height 26
click at [459, 301] on input "20.000" at bounding box center [458, 301] width 120 height 26
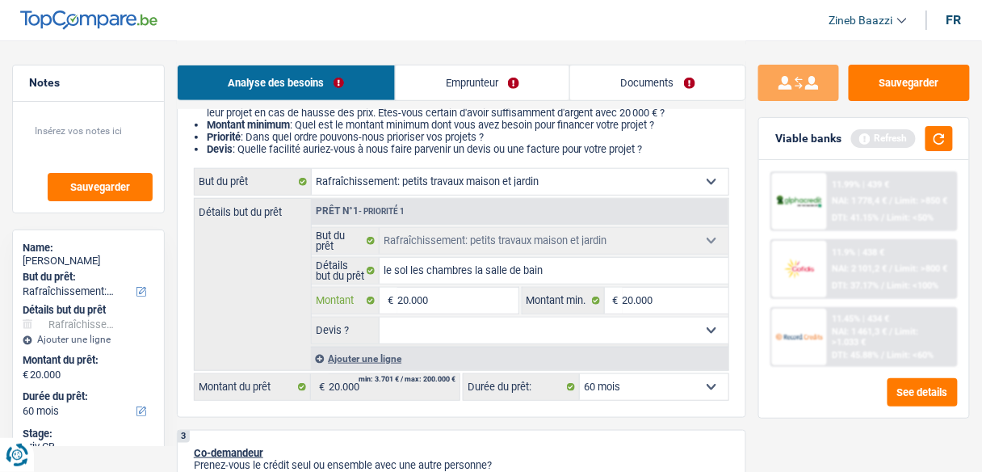
click at [459, 301] on input "20.000" at bounding box center [458, 301] width 120 height 26
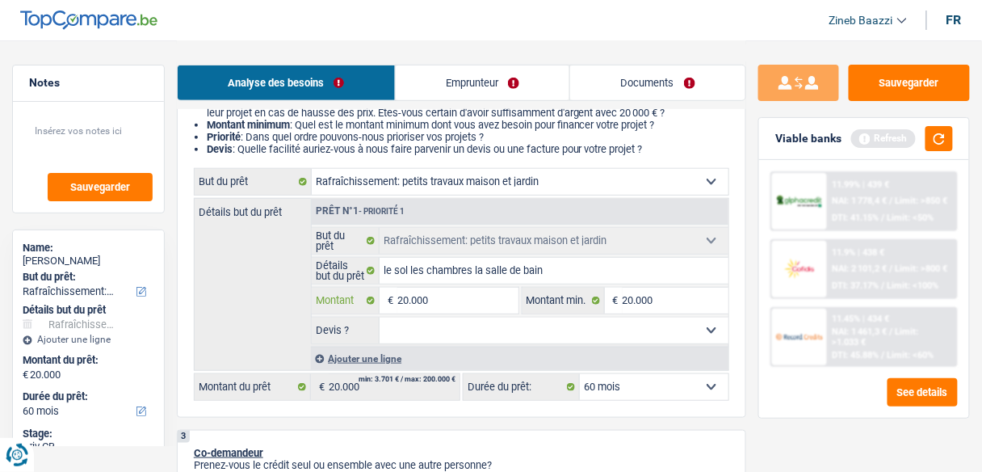
click at [459, 301] on input "20.000" at bounding box center [458, 301] width 120 height 26
click at [485, 305] on input "20.000" at bounding box center [458, 301] width 120 height 26
click at [485, 323] on select "Oui Non Non répondu Sélectionner une option" at bounding box center [554, 331] width 349 height 26
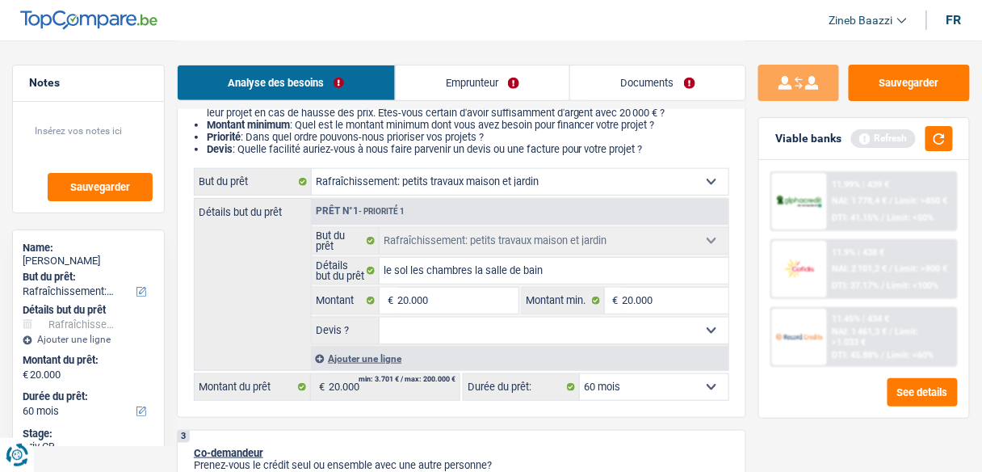
click at [482, 313] on fieldset "20.000 € Montant Tous les champs sont obligatoires. Veuillez fournir une répons…" at bounding box center [415, 300] width 207 height 27
click at [480, 307] on input "20.000" at bounding box center [458, 301] width 120 height 26
type input "2.000"
type input "200"
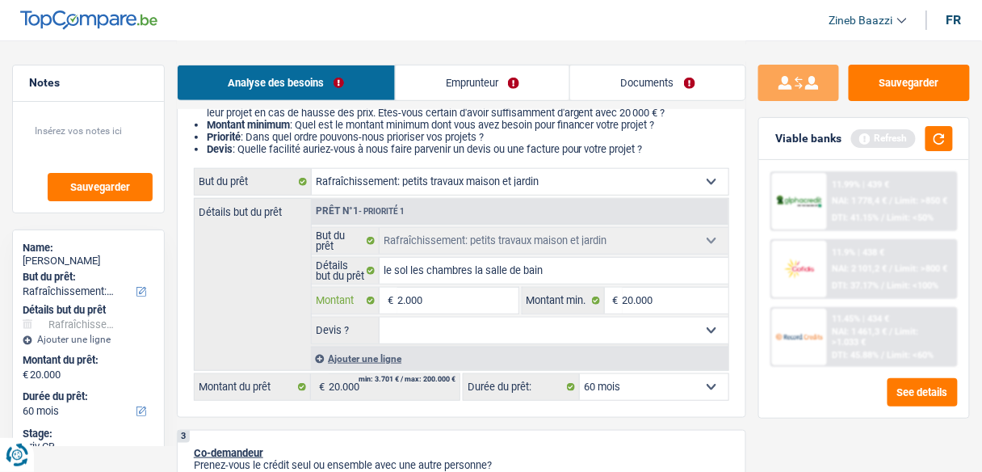
type input "200"
type input "20"
type input "2"
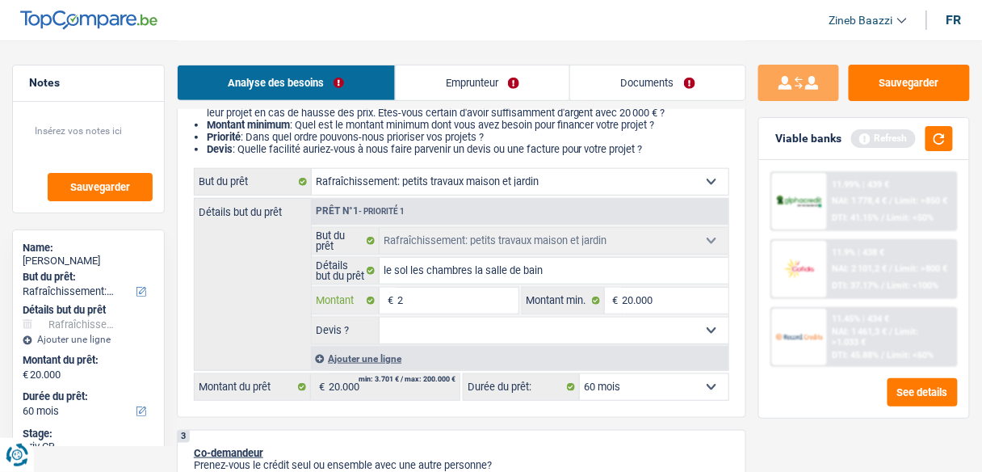
type input "25"
type input "250"
type input "2.500"
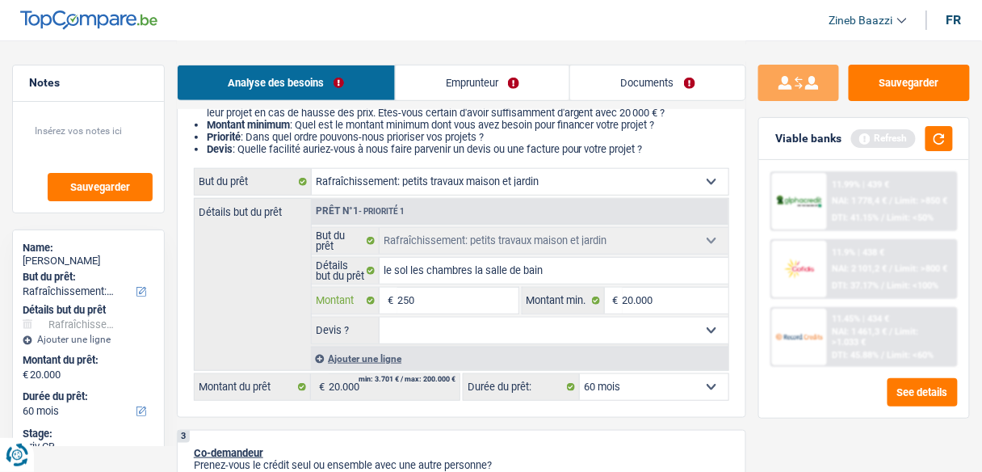
type input "2.500"
type input "25.000"
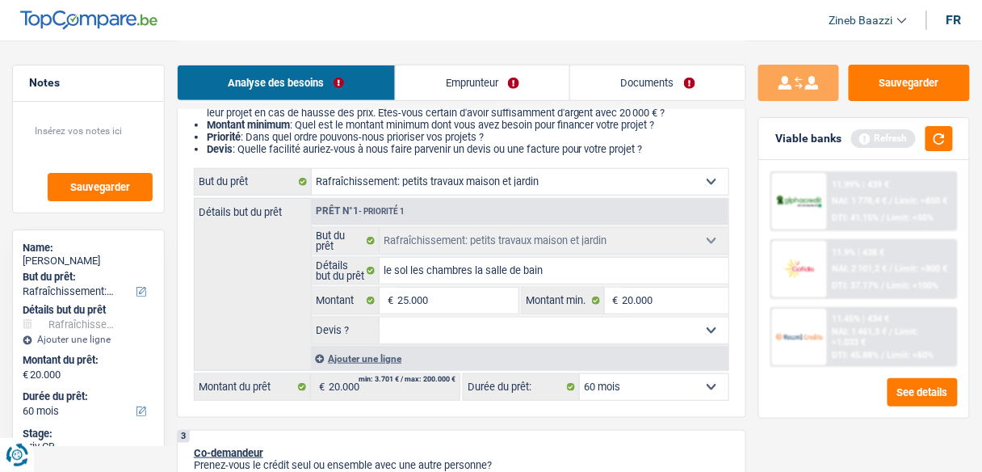
type input "25.000"
click at [464, 339] on select "Oui Non Non répondu Sélectionner une option" at bounding box center [554, 331] width 349 height 26
select select "120"
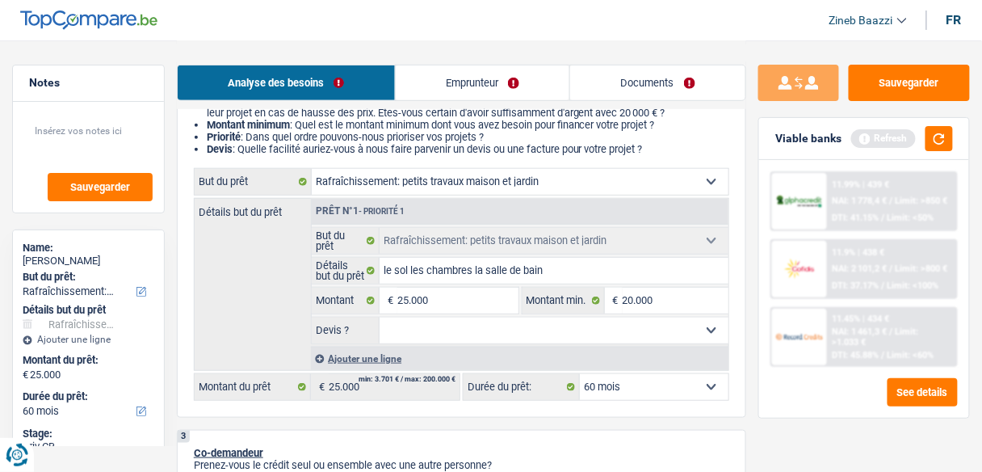
select select "120"
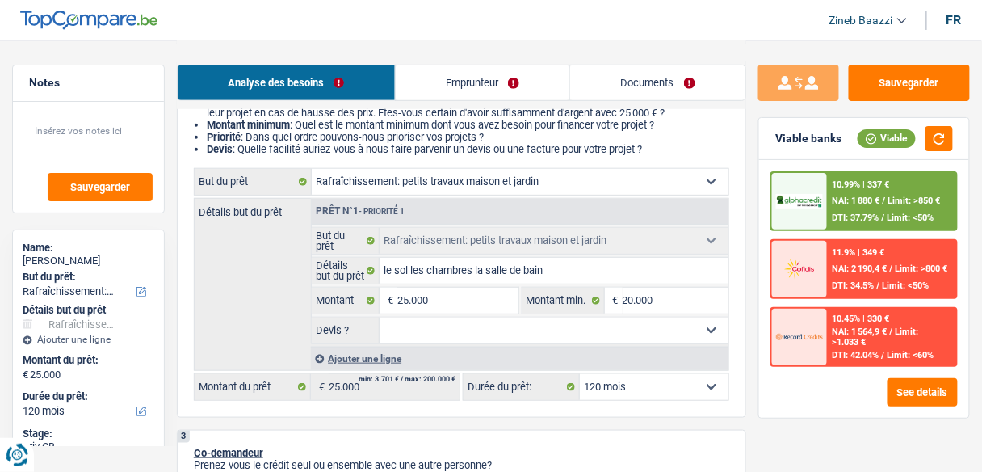
click at [253, 340] on div "Détails but du prêt Prêt n°1 - Priorité 1 Confort maison: meubles, textile, pei…" at bounding box center [462, 284] width 536 height 173
click at [412, 334] on select "Oui Non Non répondu Sélectionner une option" at bounding box center [554, 331] width 349 height 26
select select "false"
click at [380, 318] on select "Oui Non Non répondu Sélectionner une option" at bounding box center [554, 331] width 349 height 26
select select "false"
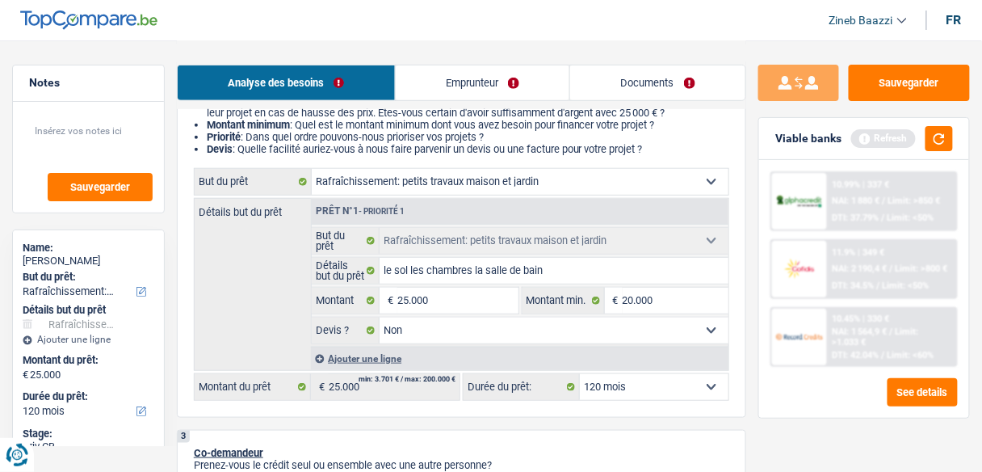
click at [642, 385] on select "12 mois 18 mois 24 mois 30 mois 36 mois 42 mois 48 mois 60 mois 72 mois 84 mois…" at bounding box center [654, 387] width 149 height 26
select select "60"
click at [580, 374] on select "12 mois 18 mois 24 mois 30 mois 36 mois 42 mois 48 mois 60 mois 72 mois 84 mois…" at bounding box center [654, 387] width 149 height 26
select select "60"
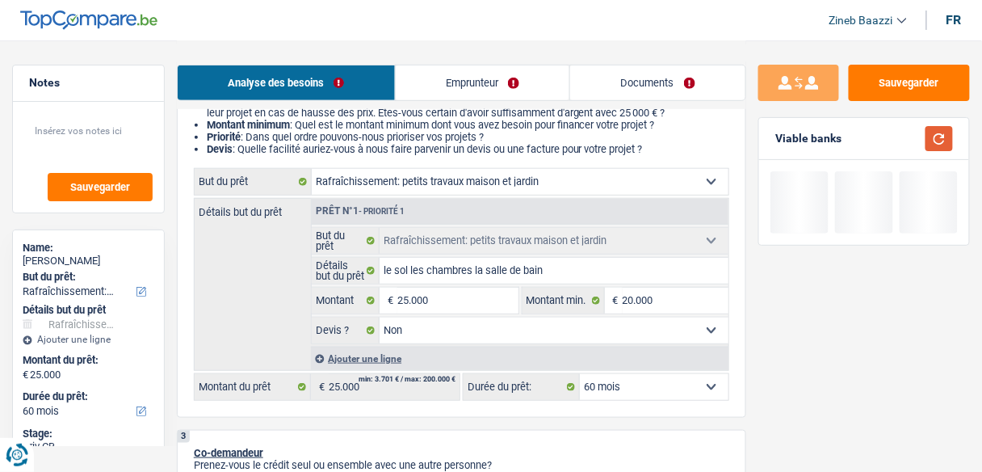
drag, startPoint x: 945, startPoint y: 139, endPoint x: 831, endPoint y: 182, distance: 121.7
click at [945, 139] on button "button" at bounding box center [939, 138] width 27 height 25
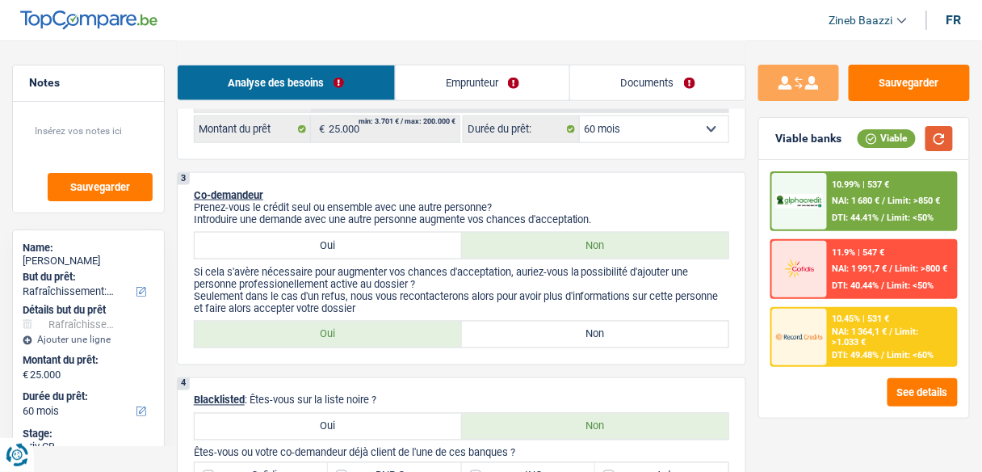
scroll to position [452, 0]
click at [545, 327] on label "Non" at bounding box center [595, 334] width 267 height 26
click at [545, 327] on input "Non" at bounding box center [595, 334] width 267 height 26
radio input "true"
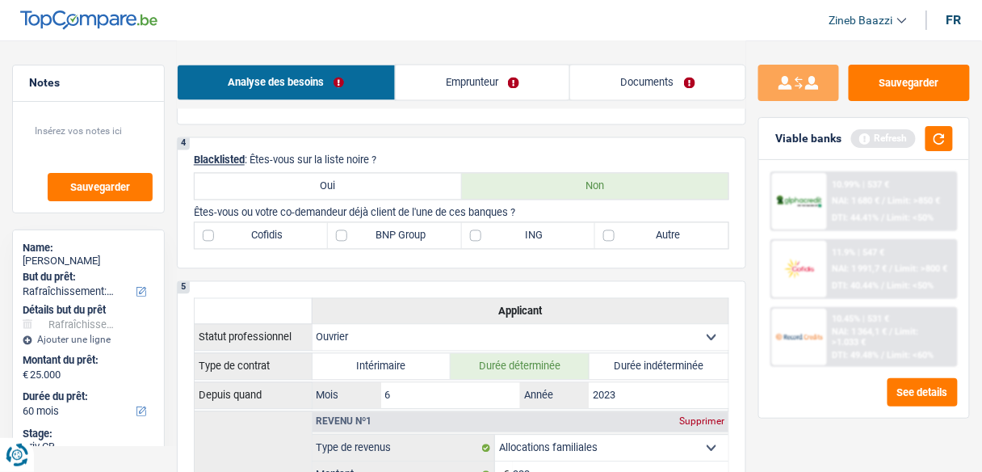
scroll to position [711, 0]
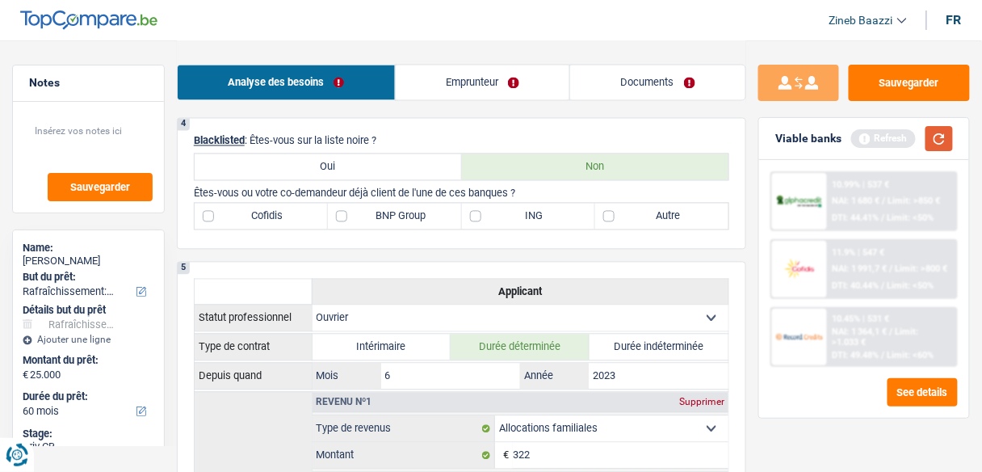
click at [929, 137] on button "button" at bounding box center [939, 138] width 27 height 25
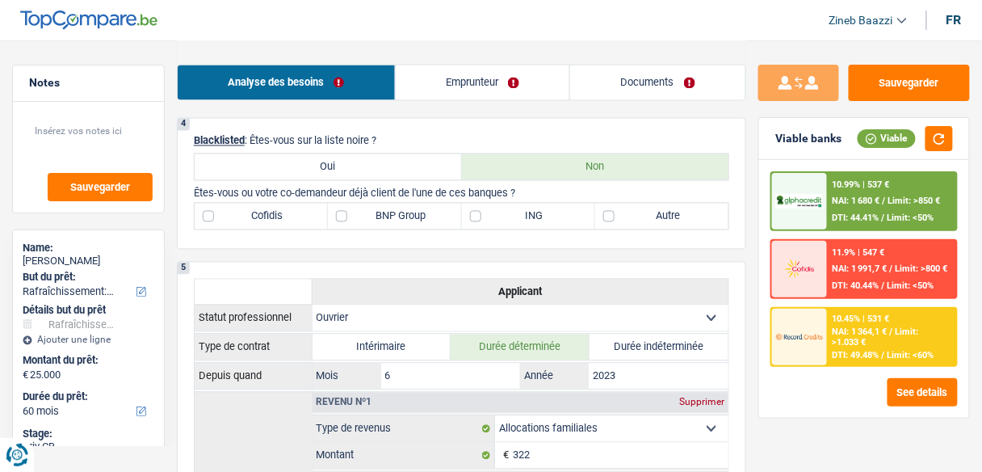
click at [646, 217] on label "Autre" at bounding box center [661, 217] width 133 height 26
click at [646, 217] on input "Autre" at bounding box center [661, 217] width 133 height 26
checkbox input "true"
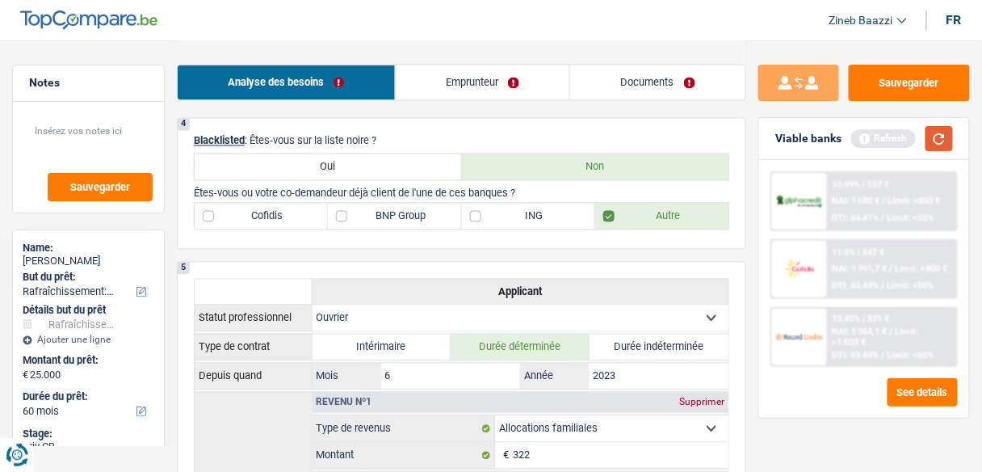
click at [935, 137] on button "button" at bounding box center [939, 138] width 27 height 25
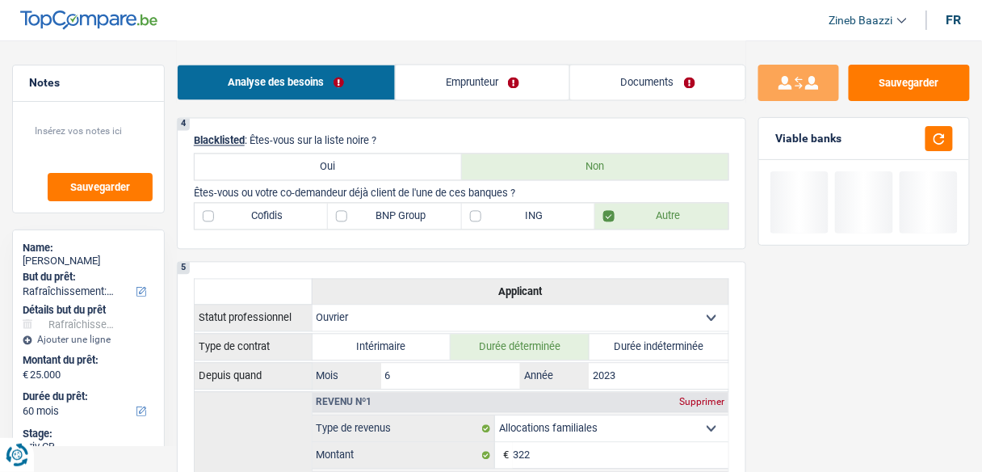
click at [440, 245] on div "4 Blacklisted : Êtes-vous sur la liste noire ? Oui Non Êtes-vous ou votre co-de…" at bounding box center [462, 184] width 570 height 132
click at [445, 82] on link "Emprunteur" at bounding box center [483, 82] width 175 height 35
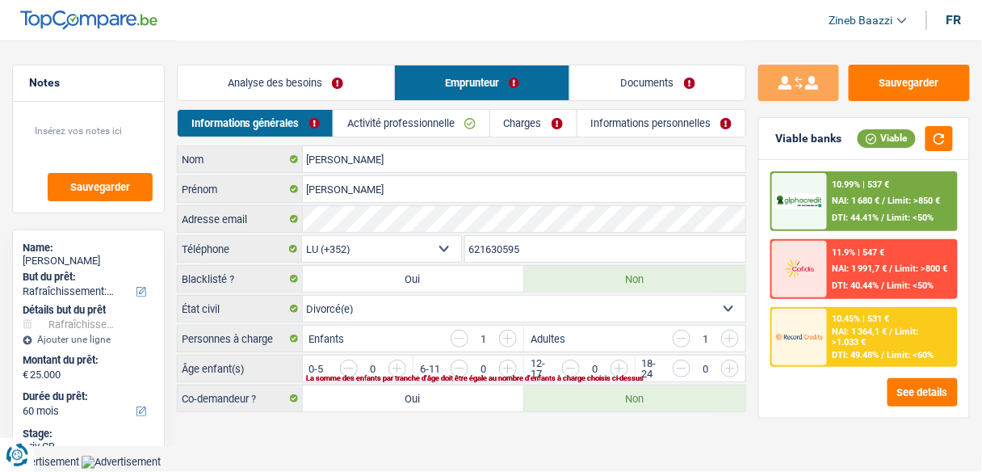
scroll to position [0, 0]
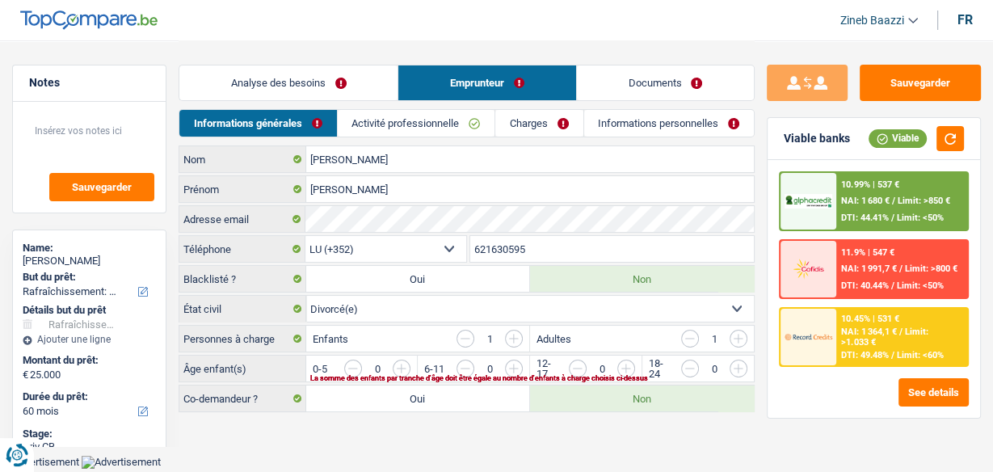
click at [393, 129] on link "Activité professionnelle" at bounding box center [416, 123] width 157 height 27
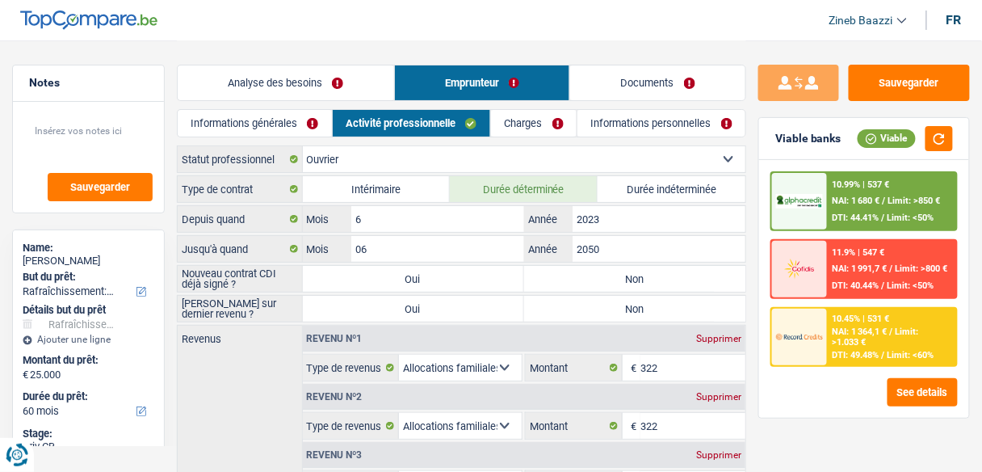
click at [283, 131] on link "Informations générales" at bounding box center [255, 123] width 154 height 27
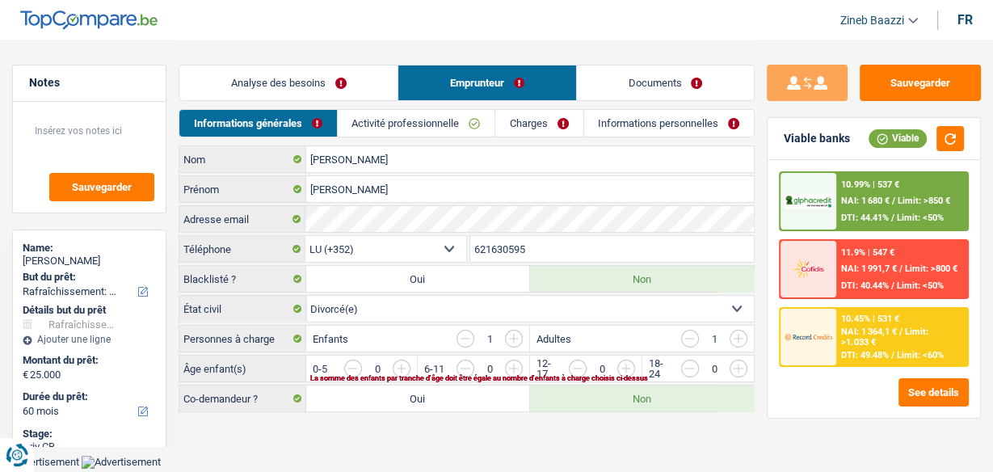
click at [405, 124] on link "Activité professionnelle" at bounding box center [416, 123] width 157 height 27
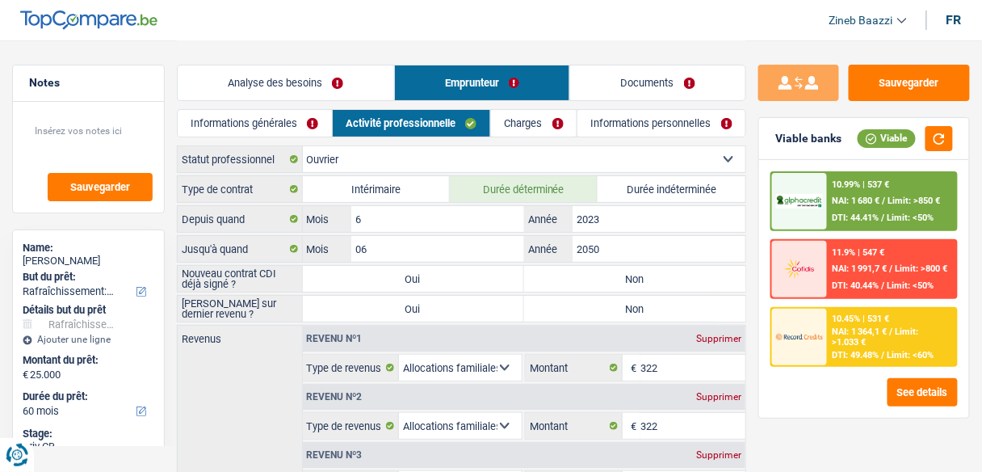
click at [642, 183] on label "Durée indéterminée" at bounding box center [672, 189] width 148 height 26
click at [642, 183] on input "Durée indéterminée" at bounding box center [672, 189] width 148 height 26
radio input "true"
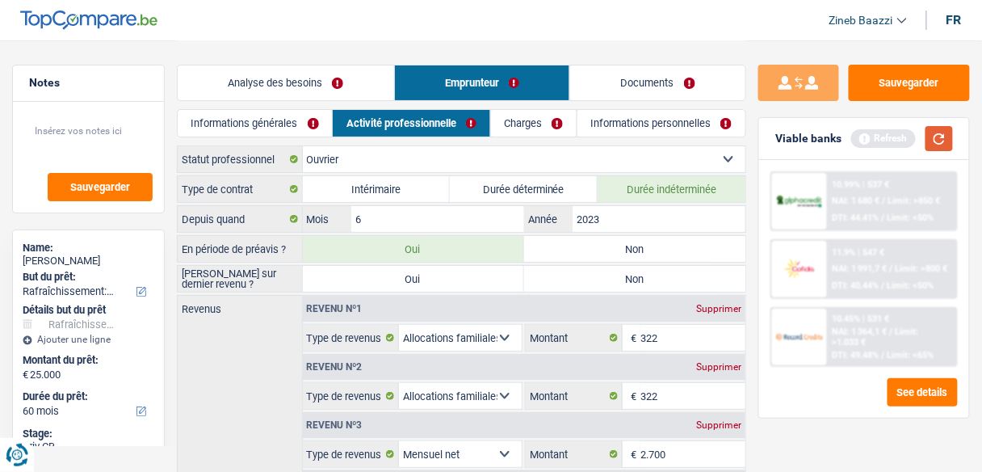
click at [938, 135] on button "button" at bounding box center [939, 138] width 27 height 25
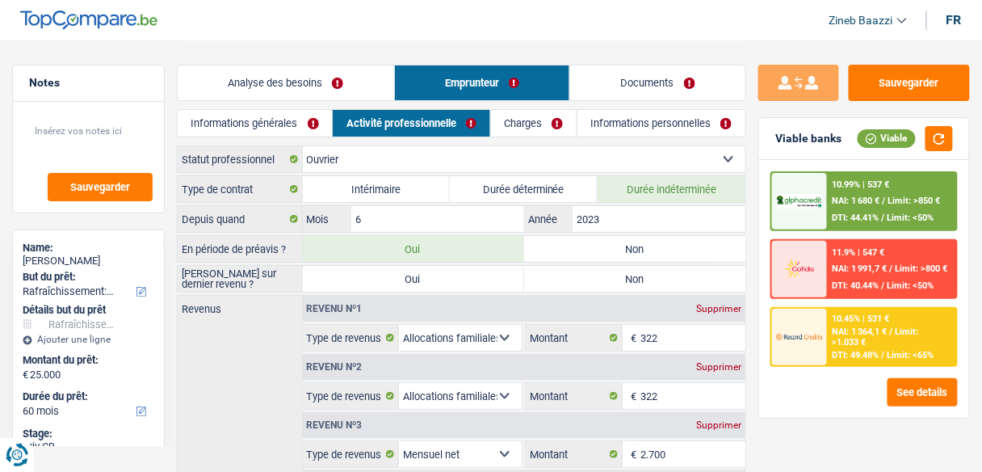
click at [553, 242] on label "Non" at bounding box center [634, 249] width 221 height 26
click at [553, 242] on input "Non" at bounding box center [634, 249] width 221 height 26
radio input "true"
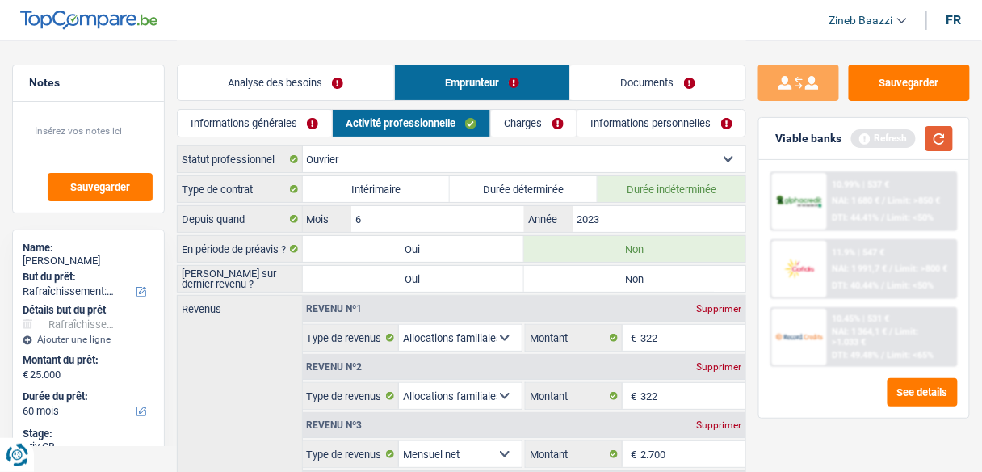
click at [941, 133] on button "button" at bounding box center [939, 138] width 27 height 25
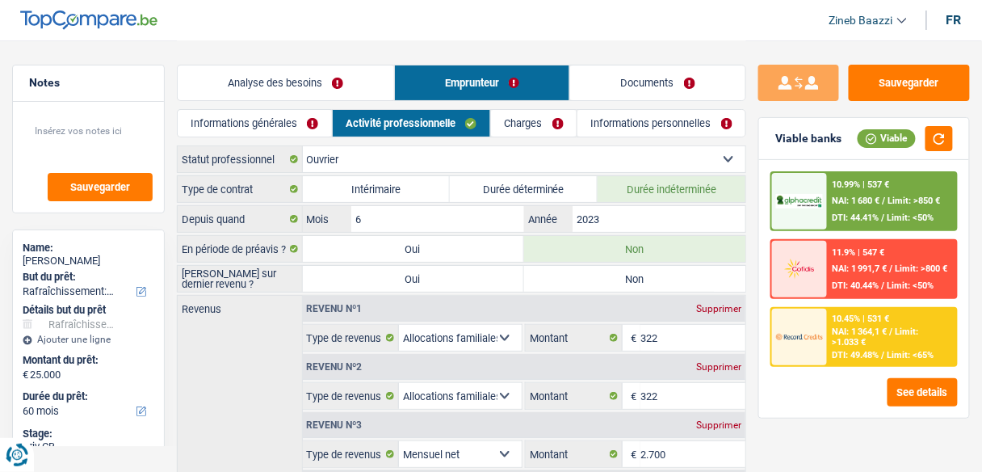
click at [584, 278] on label "Non" at bounding box center [634, 279] width 221 height 26
click at [584, 278] on input "Non" at bounding box center [634, 279] width 221 height 26
radio input "true"
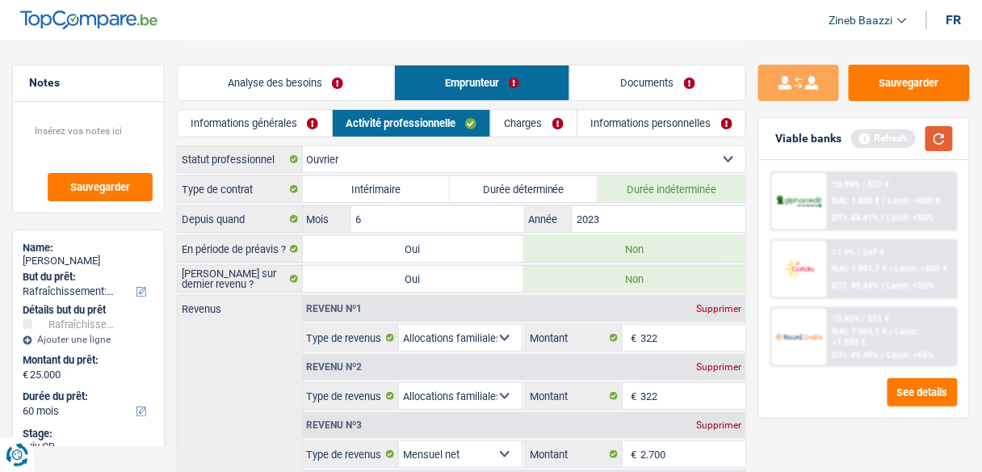
click at [949, 141] on button "button" at bounding box center [939, 138] width 27 height 25
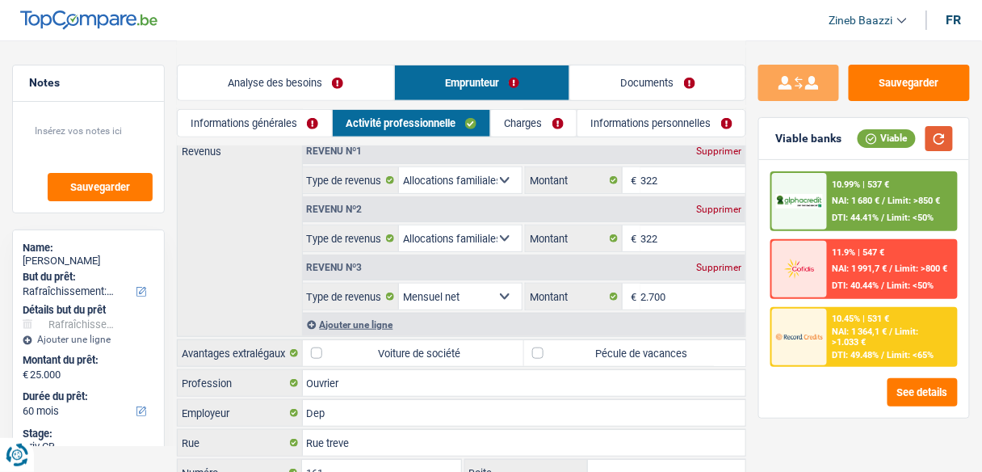
scroll to position [65, 0]
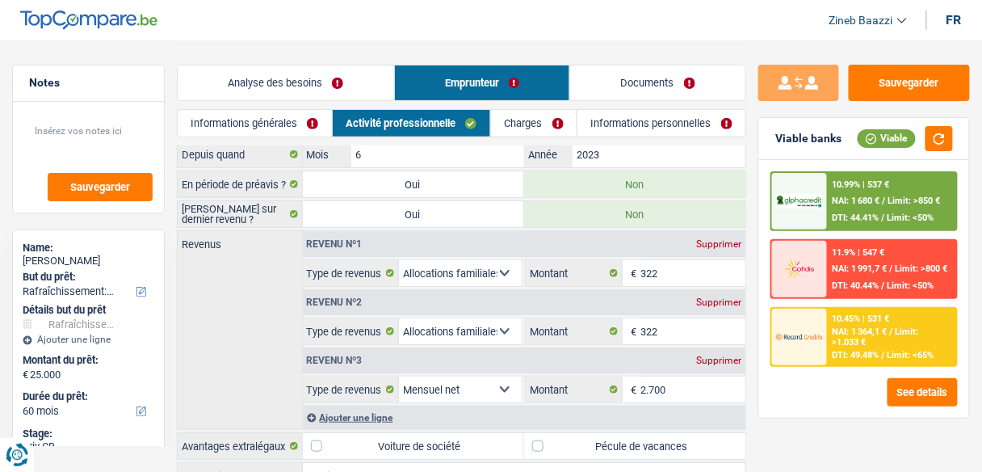
click at [724, 304] on div "Revenu nº2 Supprimer" at bounding box center [525, 302] width 444 height 26
click at [724, 301] on div "Supprimer" at bounding box center [718, 302] width 53 height 10
select select "netSalary"
type input "2.700"
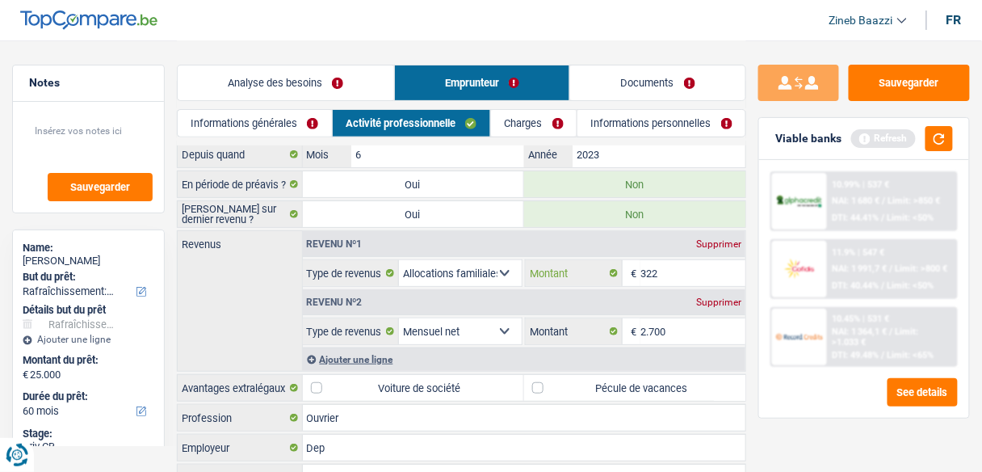
click at [683, 276] on input "322" at bounding box center [693, 273] width 105 height 26
type input "330"
click at [942, 145] on button "button" at bounding box center [939, 138] width 27 height 25
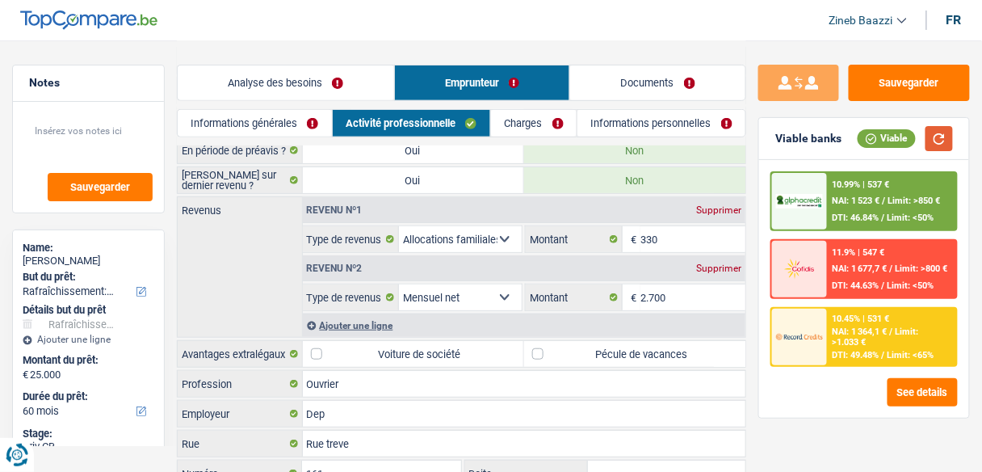
scroll to position [129, 0]
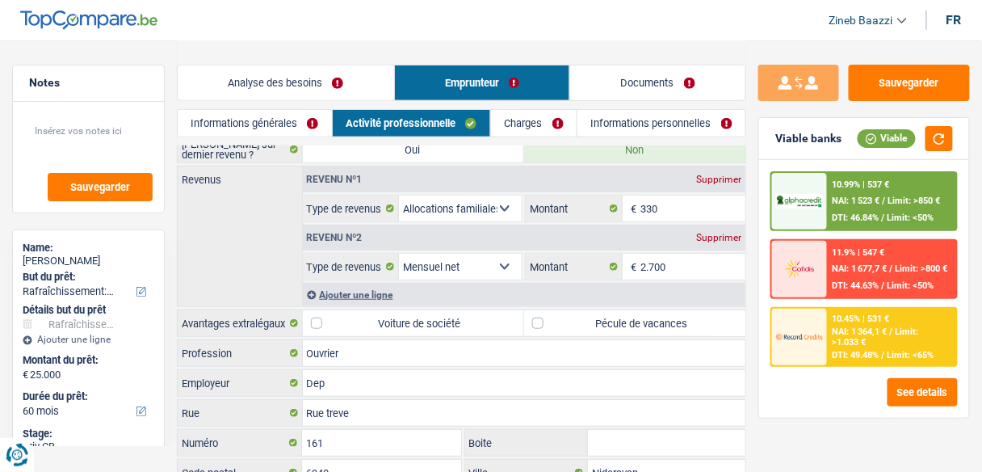
click at [234, 260] on div "Revenus Revenu nº1 Supprimer Allocation d'handicap Allocations chômage Allocati…" at bounding box center [462, 236] width 570 height 141
click at [347, 287] on div "Ajouter une ligne" at bounding box center [525, 294] width 444 height 23
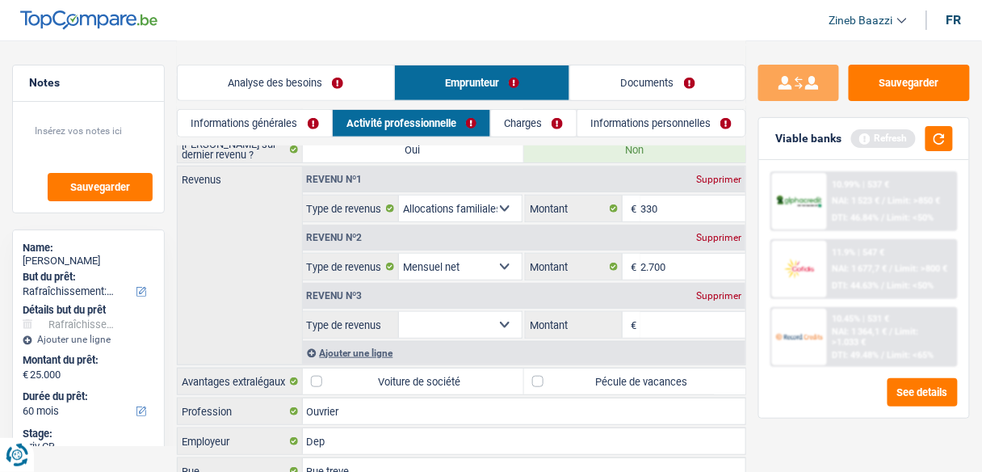
click at [426, 320] on select "Allocation d'handicap Allocations chômage Allocations familiales Chèques repas …" at bounding box center [460, 325] width 123 height 26
select select "alimony"
click at [399, 312] on select "Allocation d'handicap Allocations chômage Allocations familiales Chèques repas …" at bounding box center [460, 325] width 123 height 26
click at [663, 318] on input "Montant" at bounding box center [693, 325] width 105 height 26
type input "200"
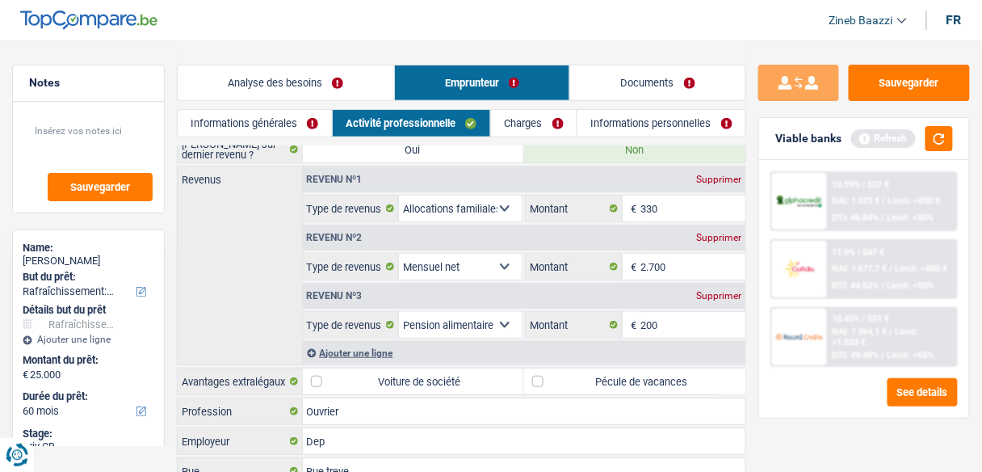
click at [228, 305] on div "Revenus Revenu nº1 Supprimer Allocation d'handicap Allocations chômage Allocati…" at bounding box center [462, 266] width 570 height 200
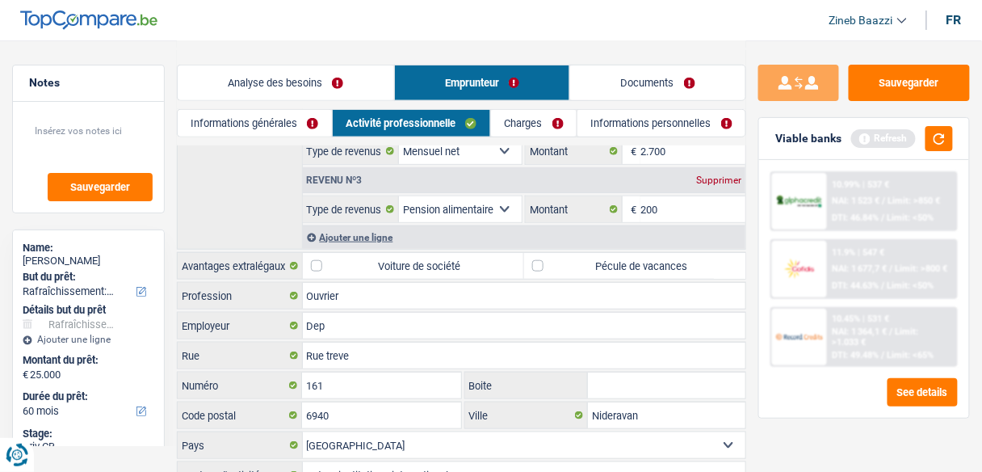
scroll to position [259, 0]
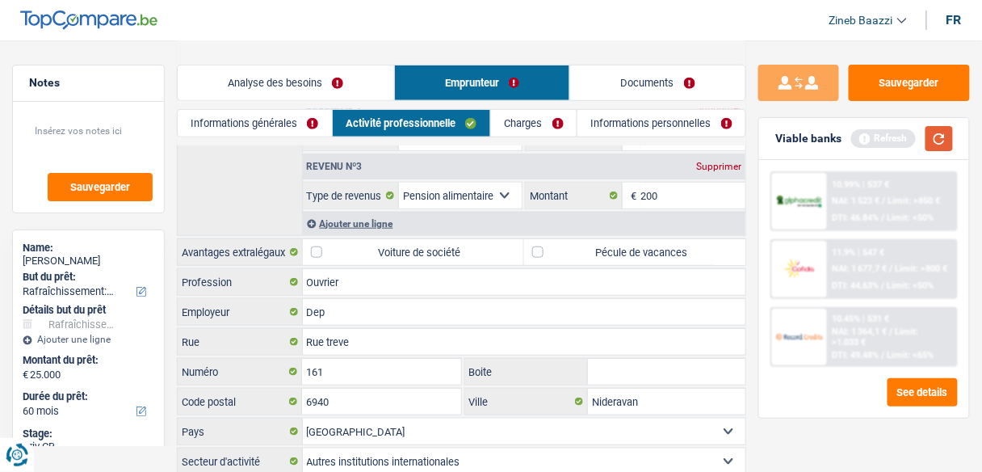
click at [936, 142] on button "button" at bounding box center [939, 138] width 27 height 25
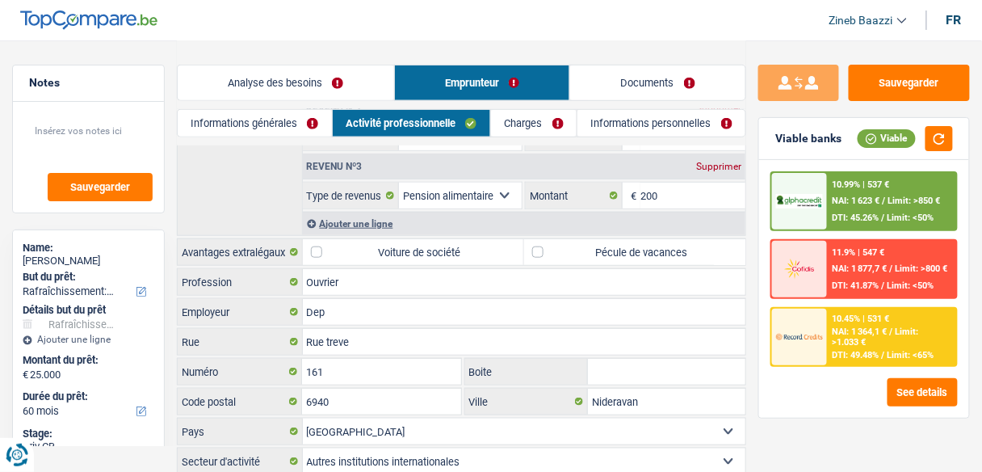
click at [520, 124] on link "Charges" at bounding box center [534, 123] width 86 height 27
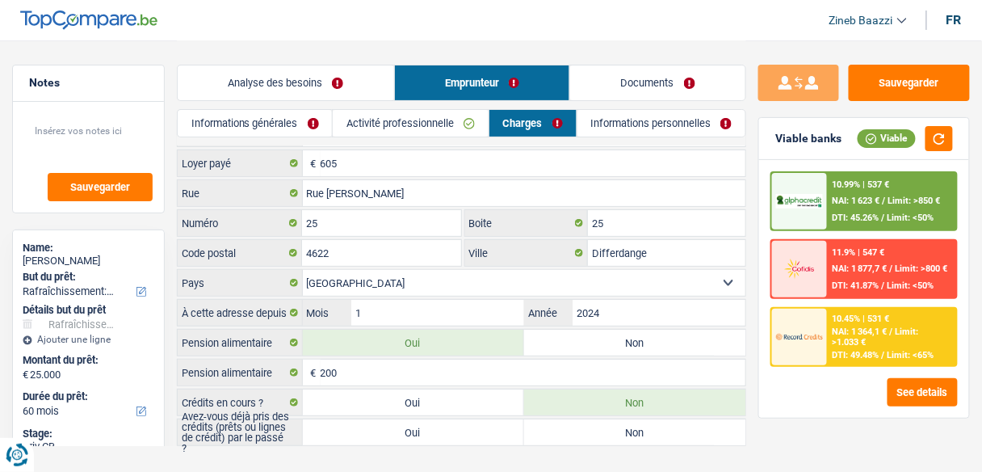
scroll to position [48, 0]
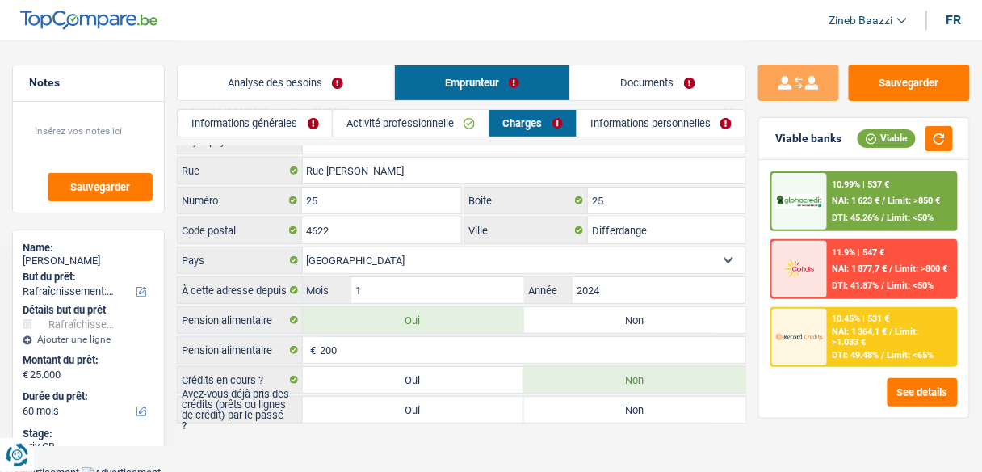
click at [582, 314] on label "Non" at bounding box center [634, 320] width 221 height 26
click at [582, 314] on input "Non" at bounding box center [634, 320] width 221 height 26
radio input "true"
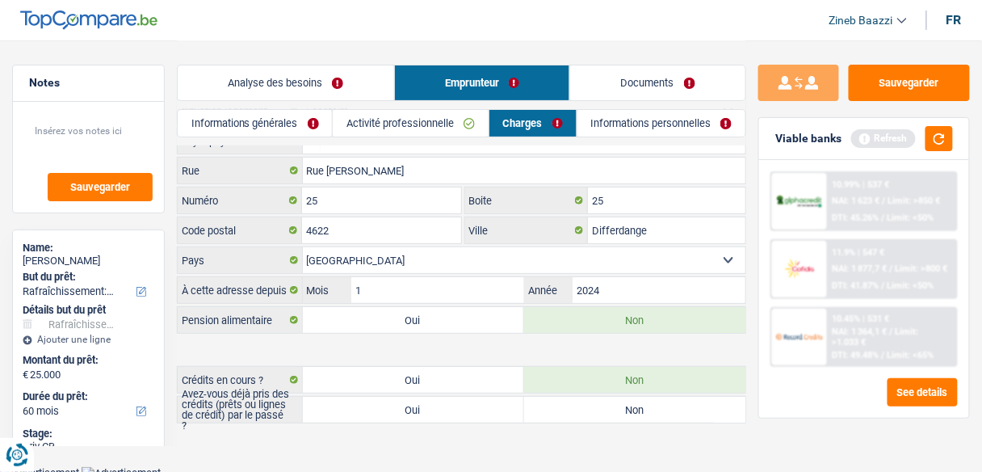
scroll to position [19, 0]
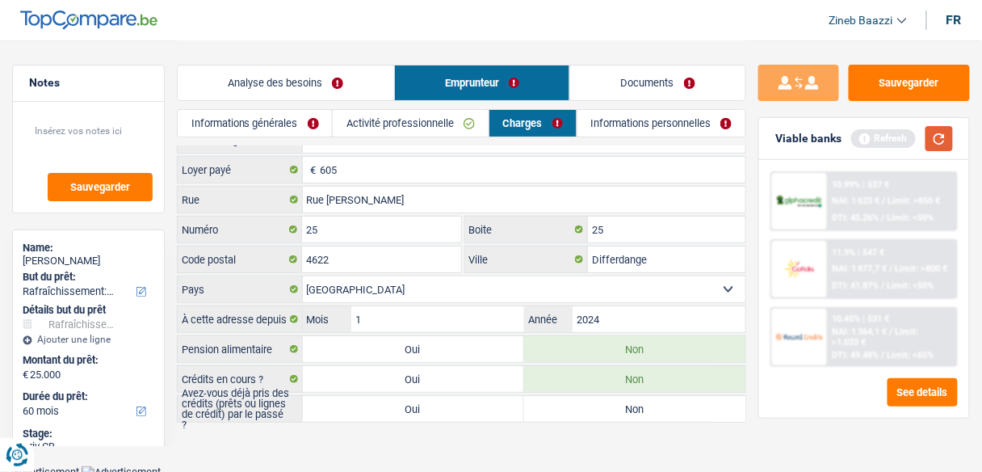
click at [935, 145] on button "button" at bounding box center [939, 138] width 27 height 25
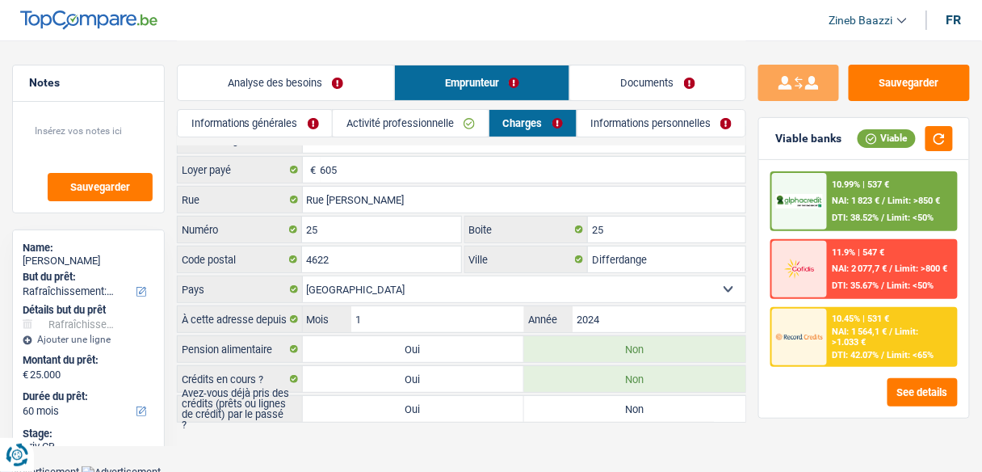
click at [437, 426] on main "Notes Sauvegarder Name: Maria paula Rodrigues Lopes But du prêt: Confort maison…" at bounding box center [491, 223] width 982 height 485
click at [556, 405] on label "Non" at bounding box center [634, 409] width 221 height 26
click at [556, 405] on input "Non" at bounding box center [634, 409] width 221 height 26
radio input "true"
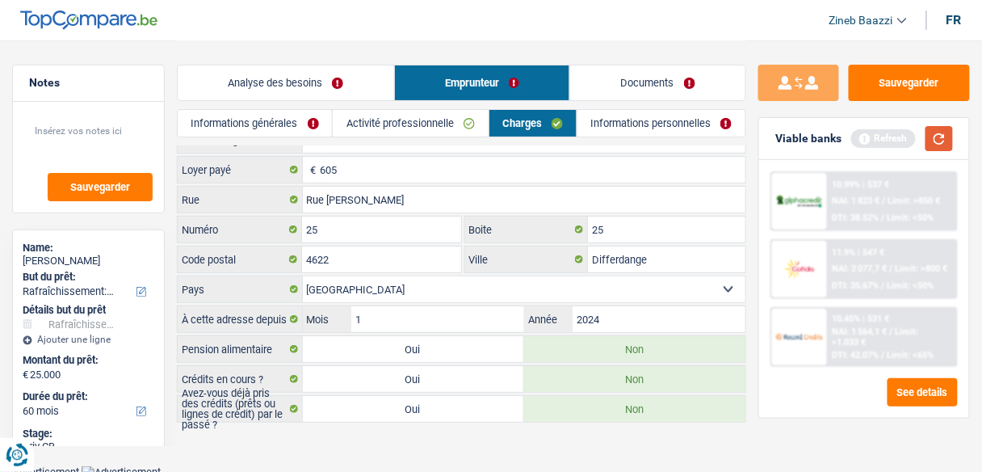
click at [937, 133] on button "button" at bounding box center [939, 138] width 27 height 25
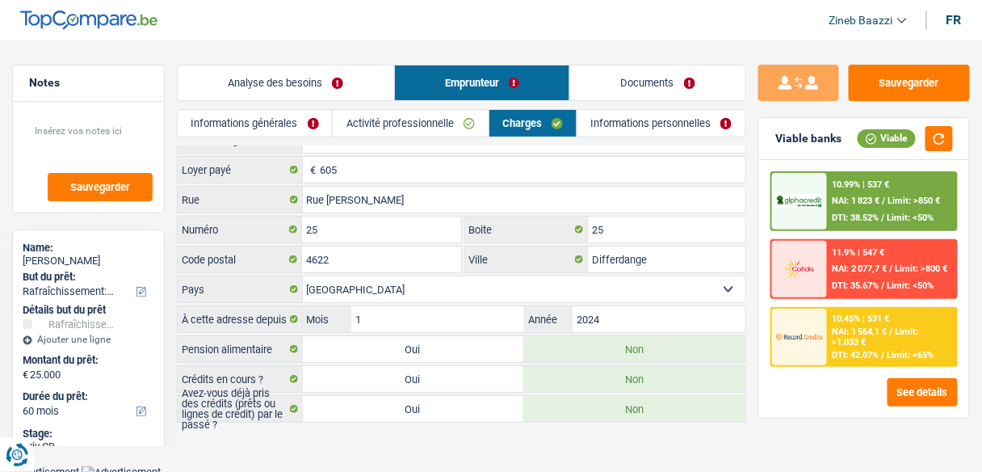
click at [617, 119] on link "Informations personnelles" at bounding box center [662, 123] width 168 height 27
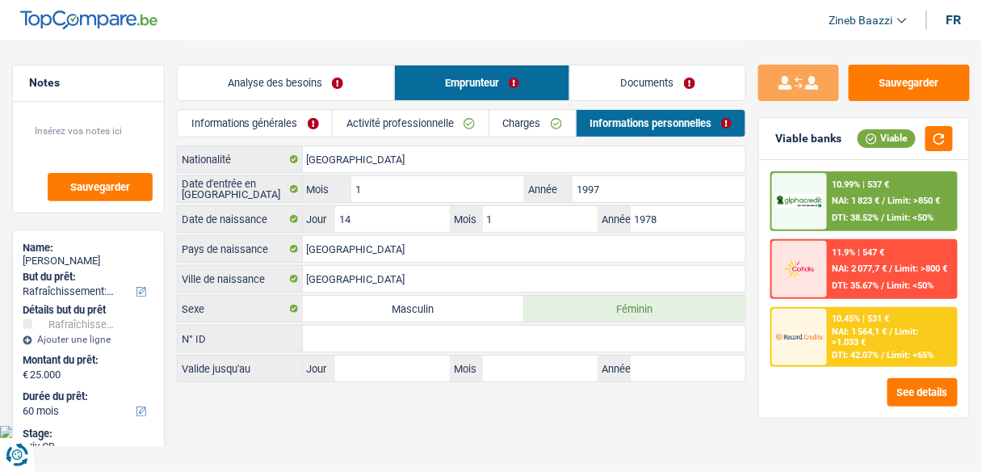
scroll to position [0, 0]
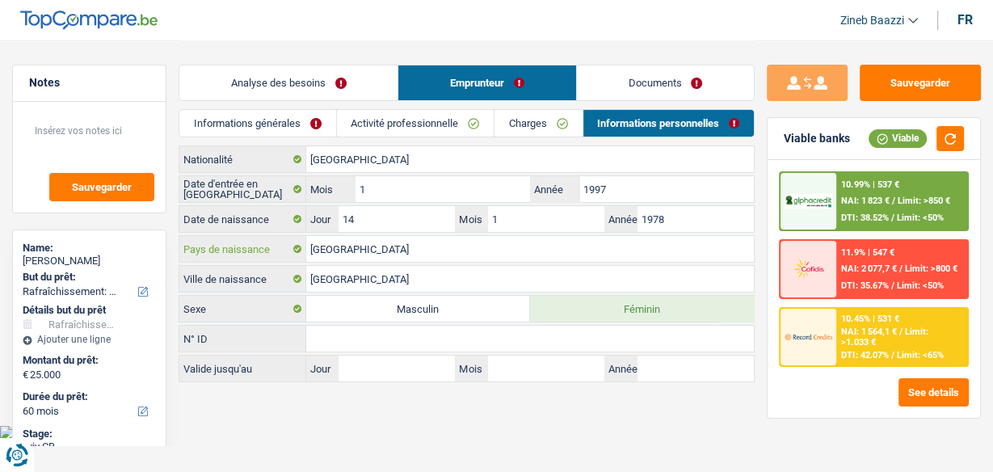
click at [343, 250] on input "Portugal" at bounding box center [530, 249] width 448 height 26
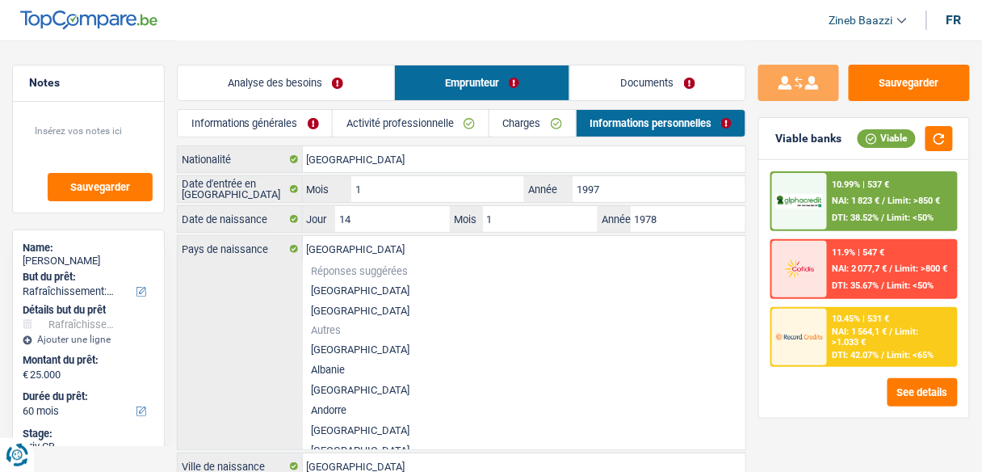
click at [251, 301] on div "Portugal Pays de naissance Réponses suggérées Belgique Luxembourg Autres Afghan…" at bounding box center [462, 342] width 568 height 213
click at [267, 289] on div "Portugal Pays de naissance Réponses suggérées Belgique Luxembourg Autres Afghan…" at bounding box center [462, 342] width 568 height 213
click at [219, 288] on div "Portugal Pays de naissance Réponses suggérées Belgique Luxembourg Autres Afghan…" at bounding box center [462, 342] width 568 height 213
click at [926, 137] on div "Viable" at bounding box center [905, 138] width 95 height 25
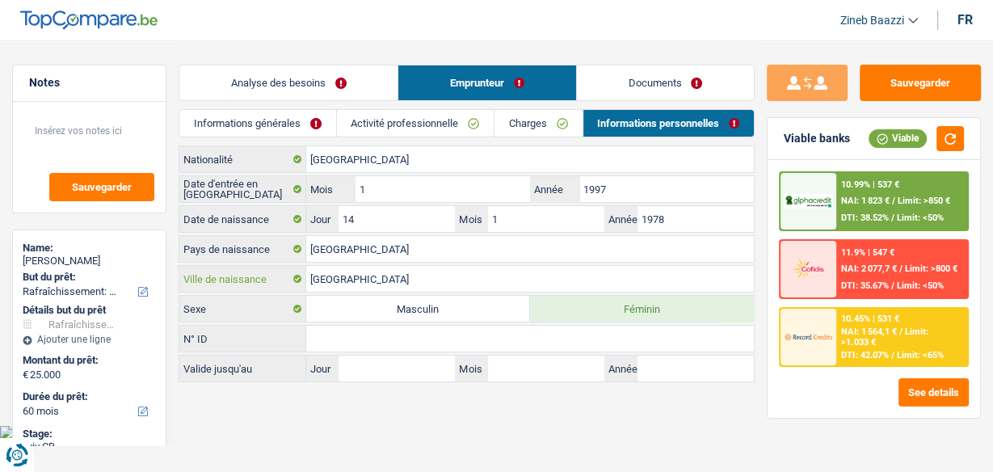
click at [340, 281] on input "Portugal" at bounding box center [530, 279] width 448 height 26
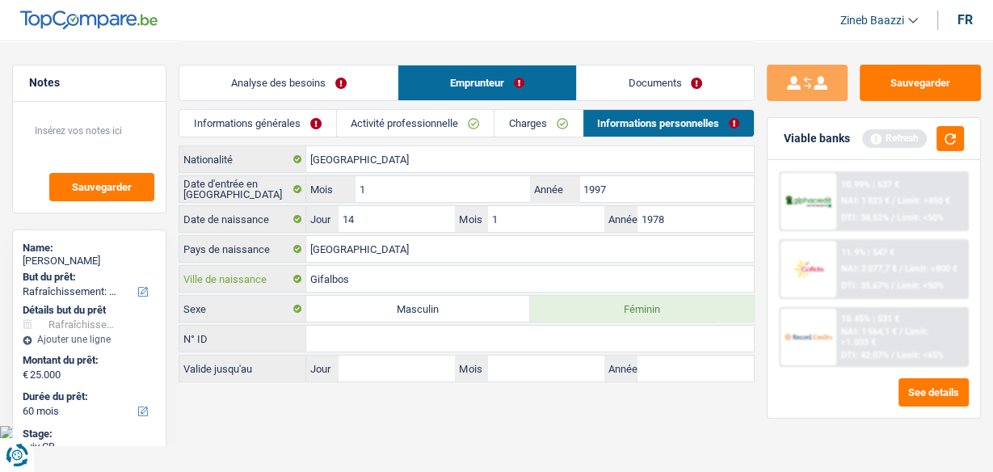
type input "Gifalbos"
click at [326, 430] on body "Vous avez le contrôle de vos données Nous utilisons des cookies, tout comme nos…" at bounding box center [496, 219] width 993 height 439
click at [274, 127] on link "Informations générales" at bounding box center [257, 123] width 156 height 27
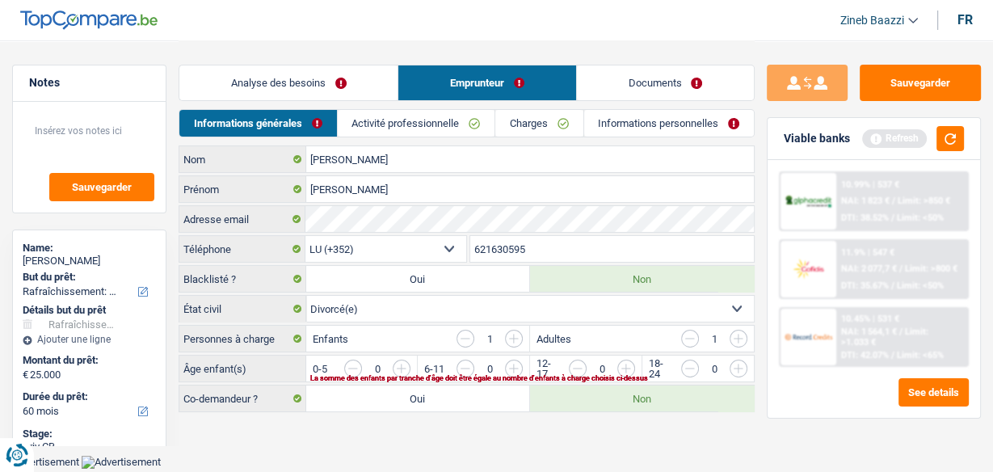
click at [412, 425] on main "Notes Sauvegarder Name: Maria paula Rodrigues Lopes But du prêt: Confort maison…" at bounding box center [496, 227] width 993 height 455
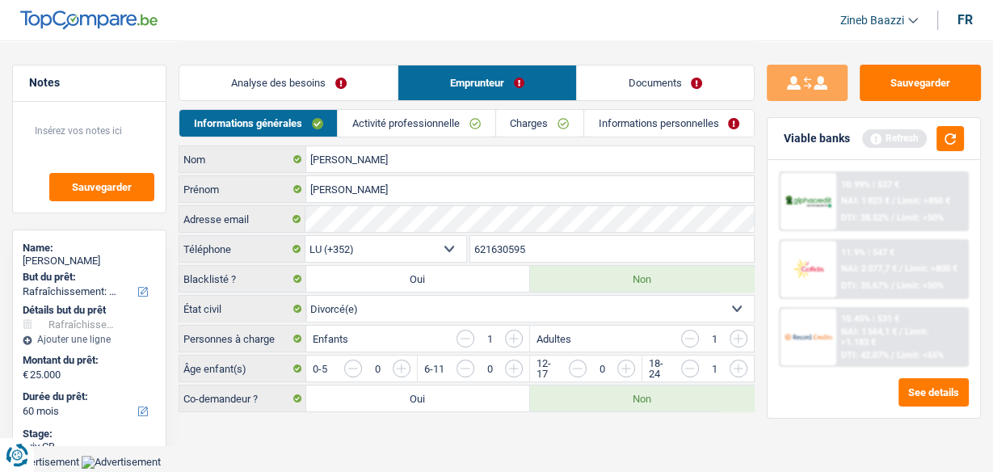
click at [509, 360] on input "button" at bounding box center [792, 373] width 574 height 26
click at [507, 361] on input "button" at bounding box center [792, 373] width 574 height 26
click at [688, 334] on input "button" at bounding box center [690, 339] width 18 height 18
click at [512, 366] on input "button" at bounding box center [792, 373] width 574 height 26
drag, startPoint x: 516, startPoint y: 336, endPoint x: 512, endPoint y: 346, distance: 10.5
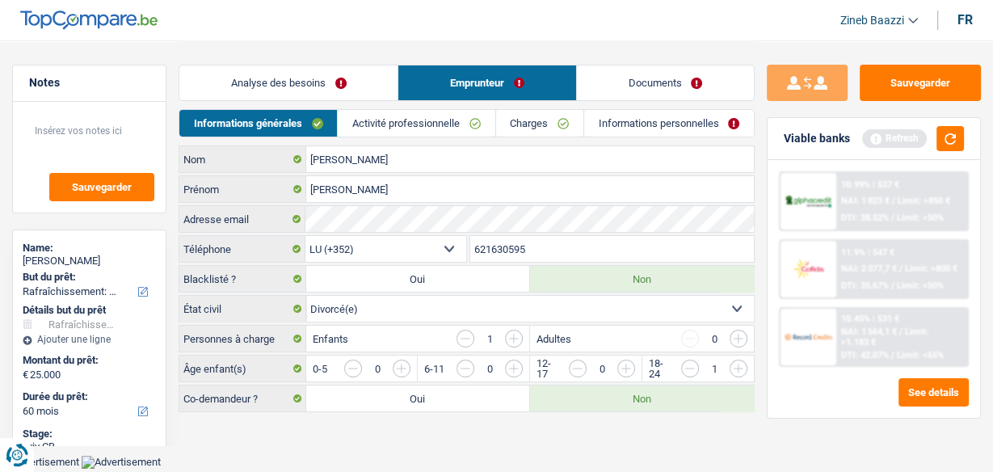
click at [512, 338] on input "button" at bounding box center [514, 339] width 18 height 18
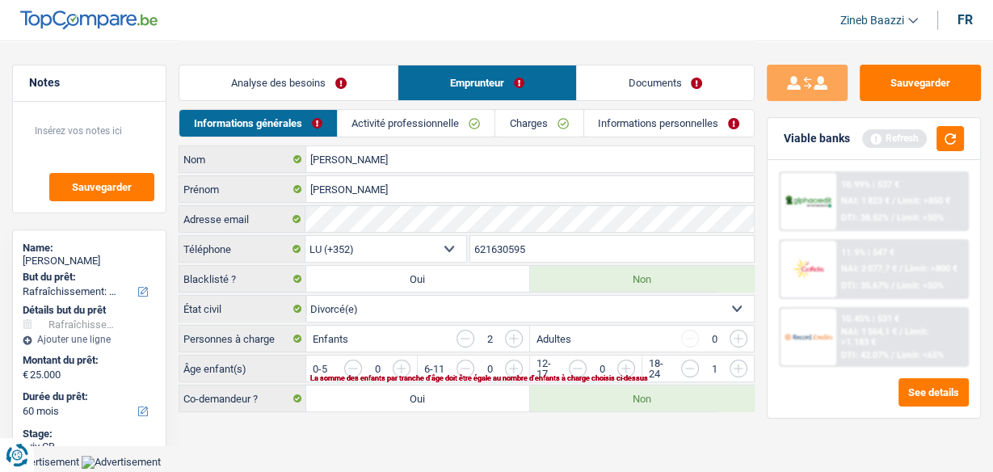
click at [508, 363] on input "button" at bounding box center [792, 373] width 574 height 26
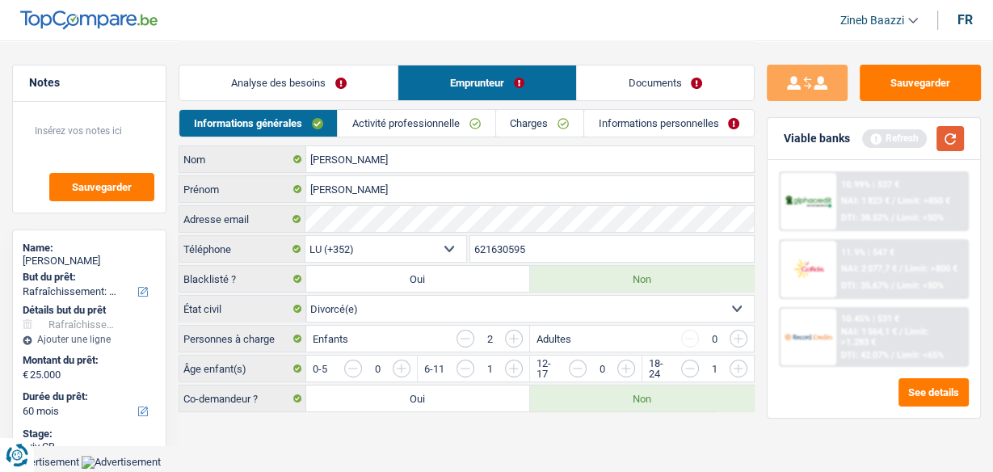
click at [953, 133] on button "button" at bounding box center [949, 138] width 27 height 25
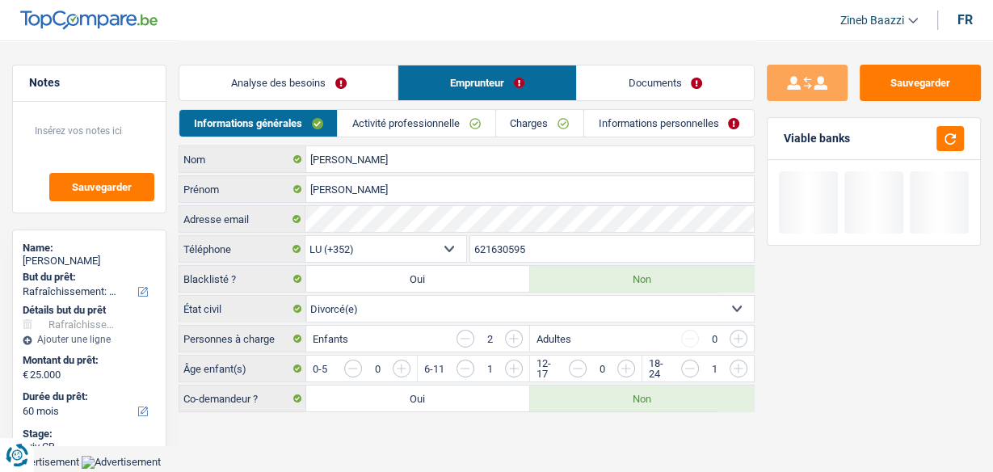
click at [442, 120] on link "Activité professionnelle" at bounding box center [416, 123] width 157 height 27
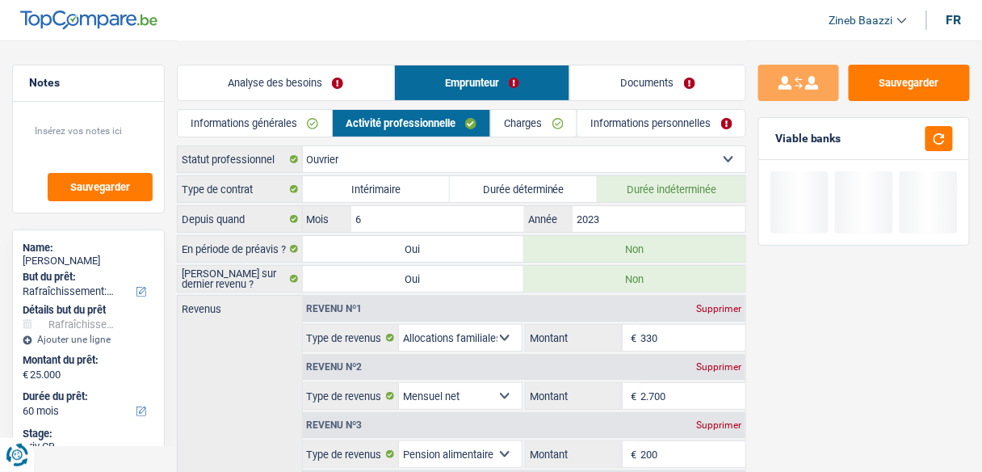
click at [520, 126] on link "Charges" at bounding box center [534, 123] width 86 height 27
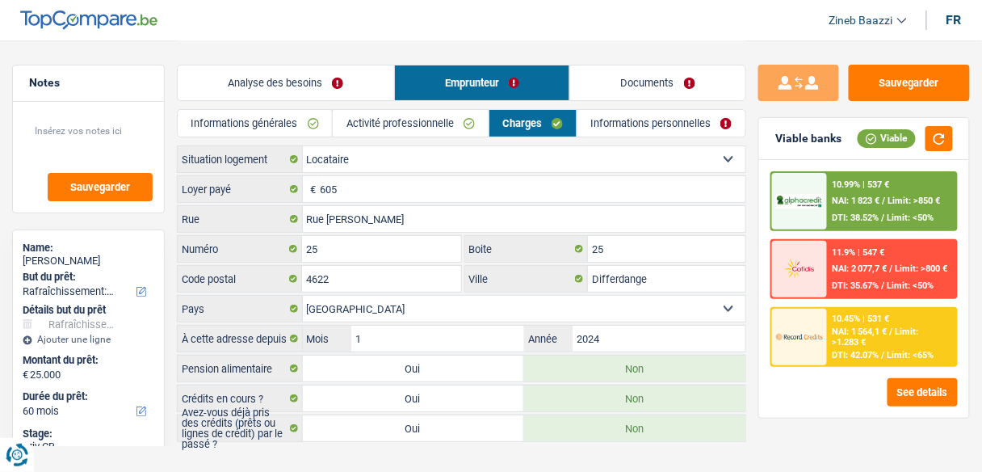
click at [608, 126] on link "Informations personnelles" at bounding box center [662, 123] width 168 height 27
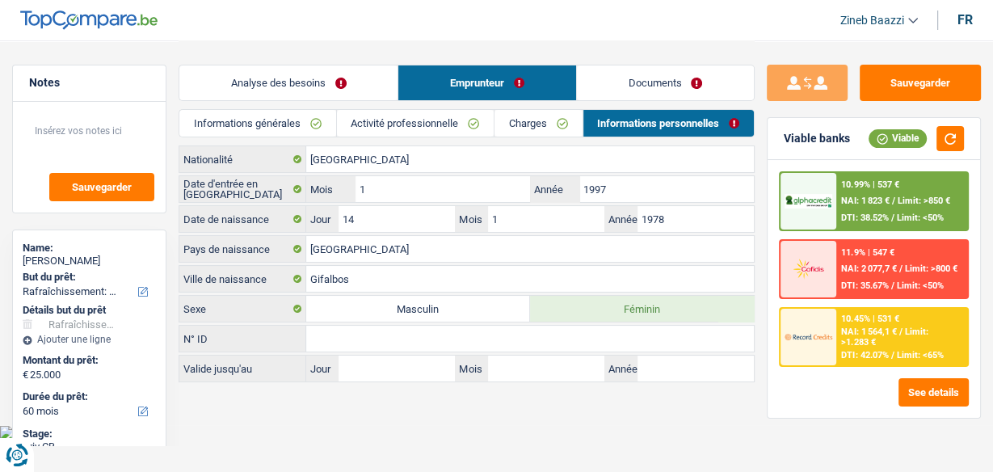
click at [276, 95] on link "Analyse des besoins" at bounding box center [288, 82] width 218 height 35
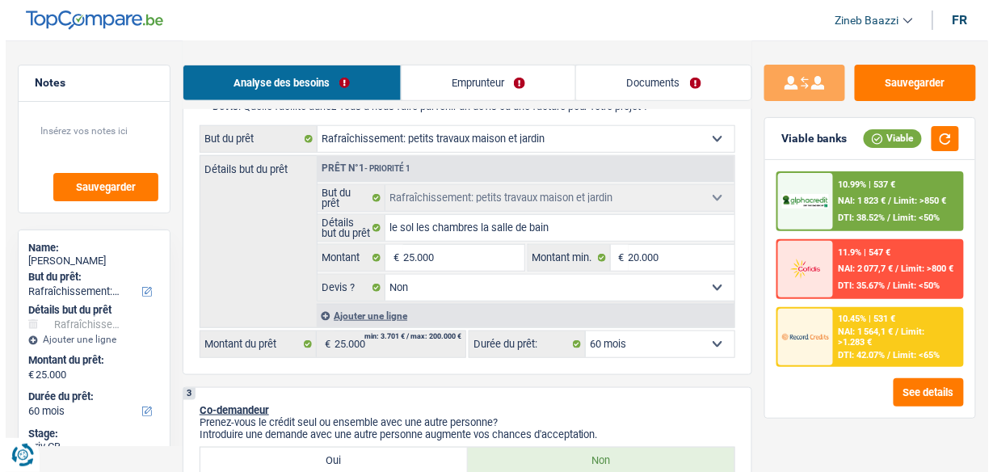
scroll to position [259, 0]
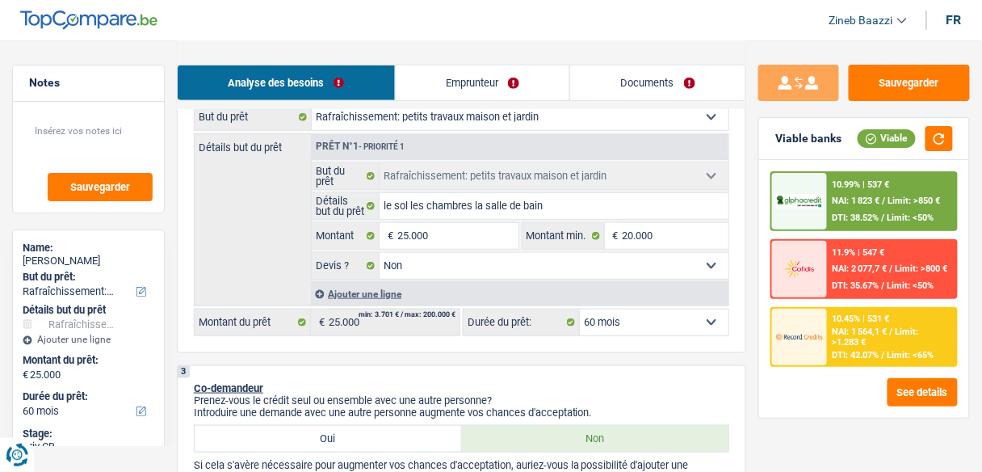
click at [646, 320] on select "12 mois 18 mois 24 mois 30 mois 36 mois 42 mois 48 mois 60 mois 72 mois 84 mois…" at bounding box center [654, 322] width 149 height 26
select select "96"
click at [580, 309] on select "12 mois 18 mois 24 mois 30 mois 36 mois 42 mois 48 mois 60 mois 72 mois 84 mois…" at bounding box center [654, 322] width 149 height 26
select select "96"
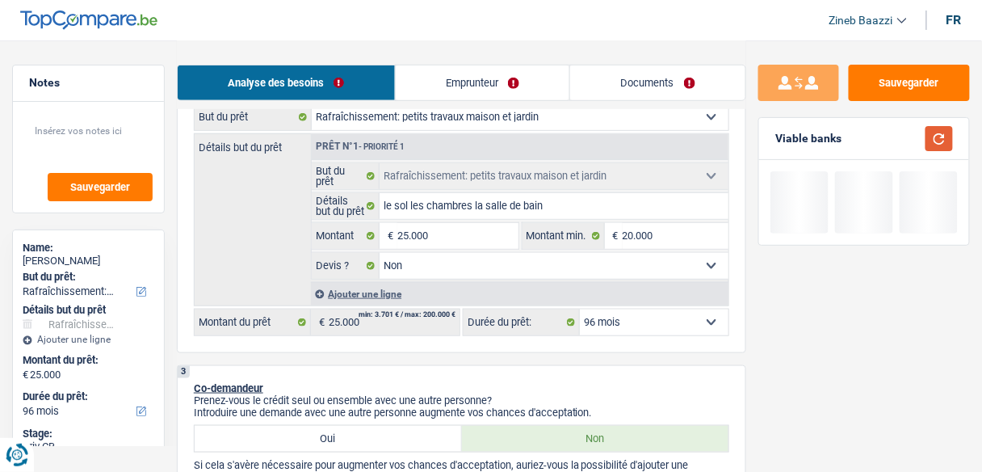
click at [938, 146] on button "button" at bounding box center [939, 138] width 27 height 25
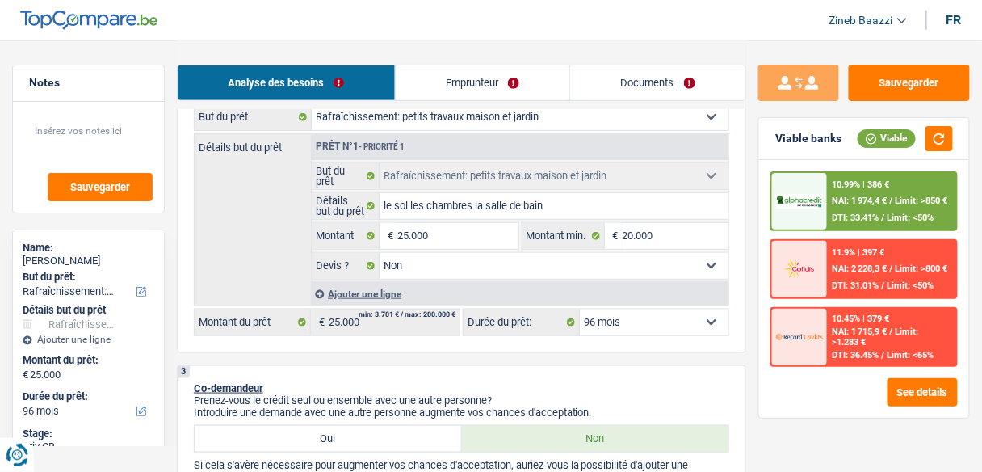
click at [684, 317] on select "12 mois 18 mois 24 mois 30 mois 36 mois 42 mois 48 mois 60 mois 72 mois 84 mois…" at bounding box center [654, 322] width 149 height 26
select select "84"
click at [580, 309] on select "12 mois 18 mois 24 mois 30 mois 36 mois 42 mois 48 mois 60 mois 72 mois 84 mois…" at bounding box center [654, 322] width 149 height 26
select select "84"
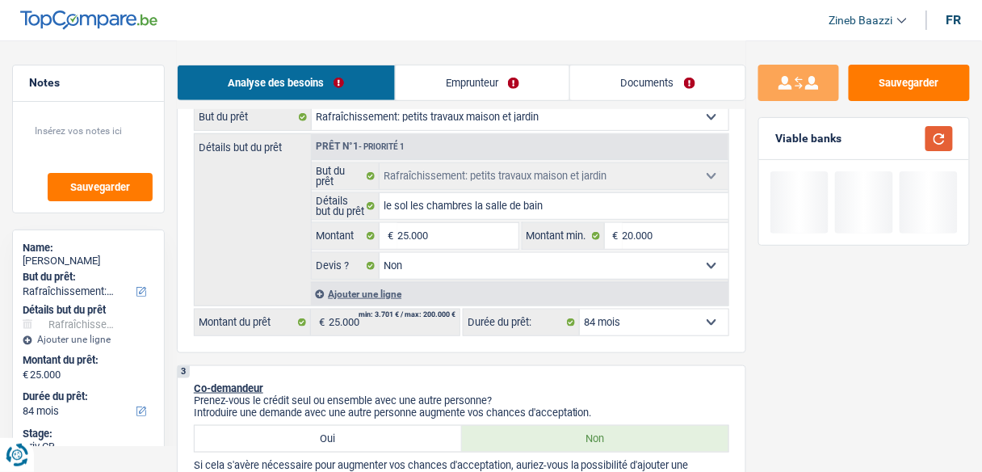
click at [953, 129] on button "button" at bounding box center [939, 138] width 27 height 25
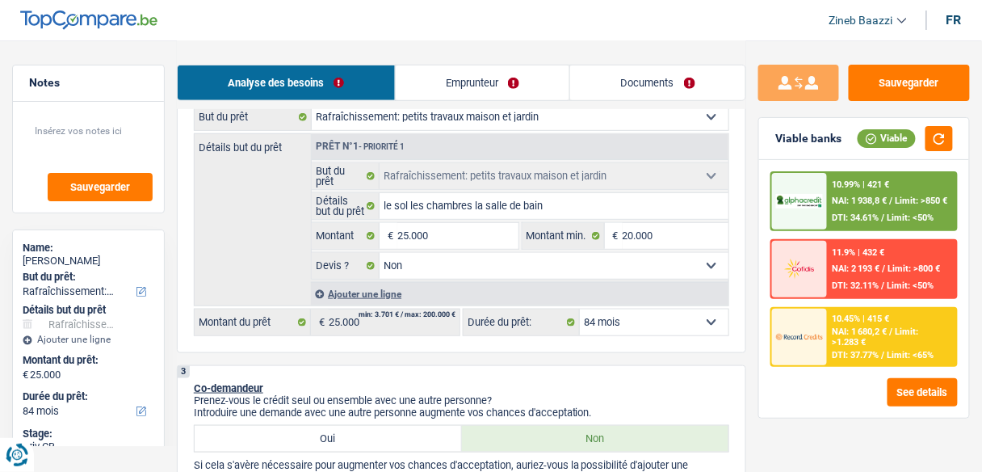
click at [634, 323] on select "12 mois 18 mois 24 mois 30 mois 36 mois 42 mois 48 mois 60 mois 72 mois 84 mois…" at bounding box center [654, 322] width 149 height 26
select select "60"
click at [580, 309] on select "12 mois 18 mois 24 mois 30 mois 36 mois 42 mois 48 mois 60 mois 72 mois 84 mois…" at bounding box center [654, 322] width 149 height 26
select select "60"
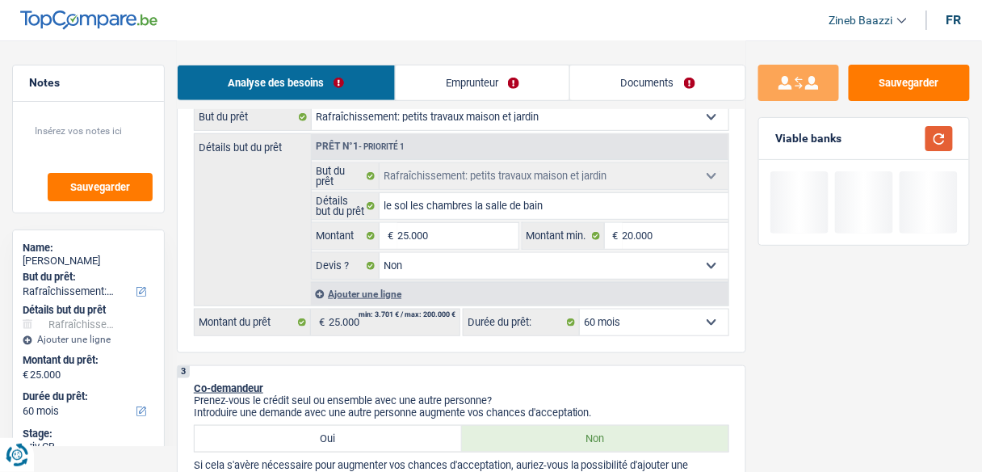
click at [939, 149] on button "button" at bounding box center [939, 138] width 27 height 25
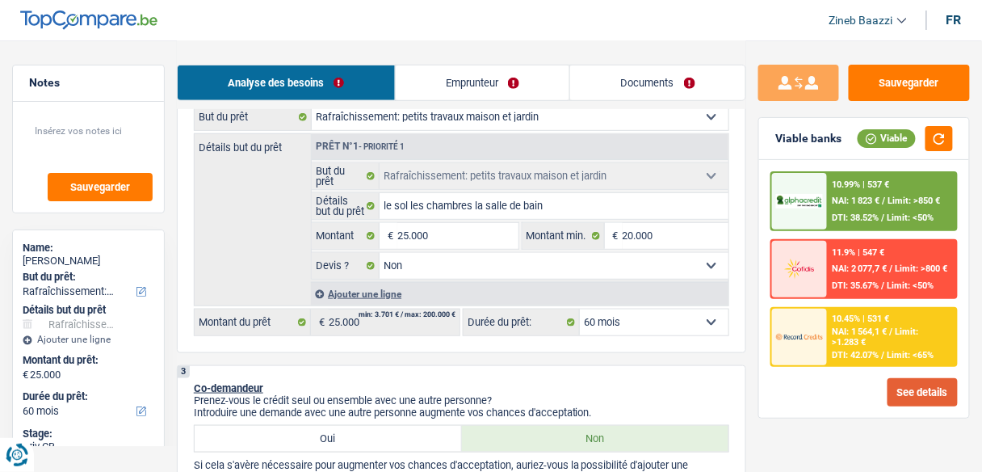
click at [905, 393] on button "See details" at bounding box center [923, 392] width 70 height 28
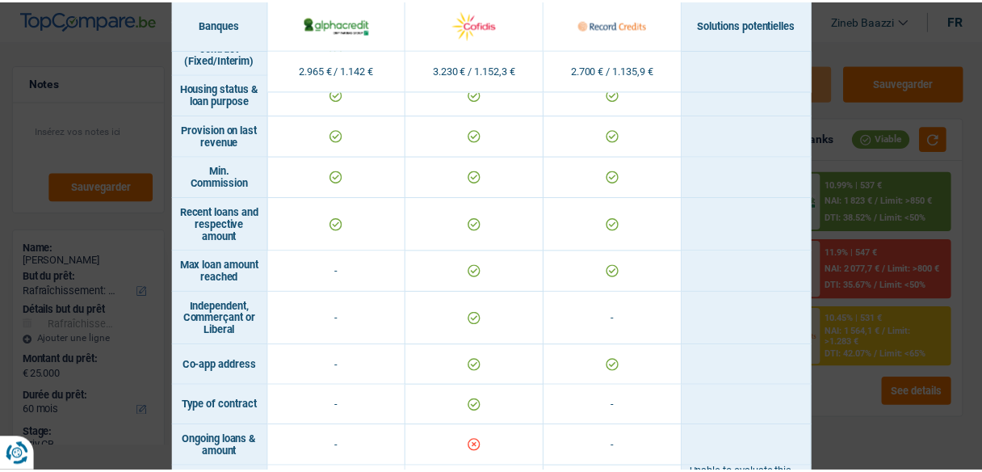
scroll to position [1162, 0]
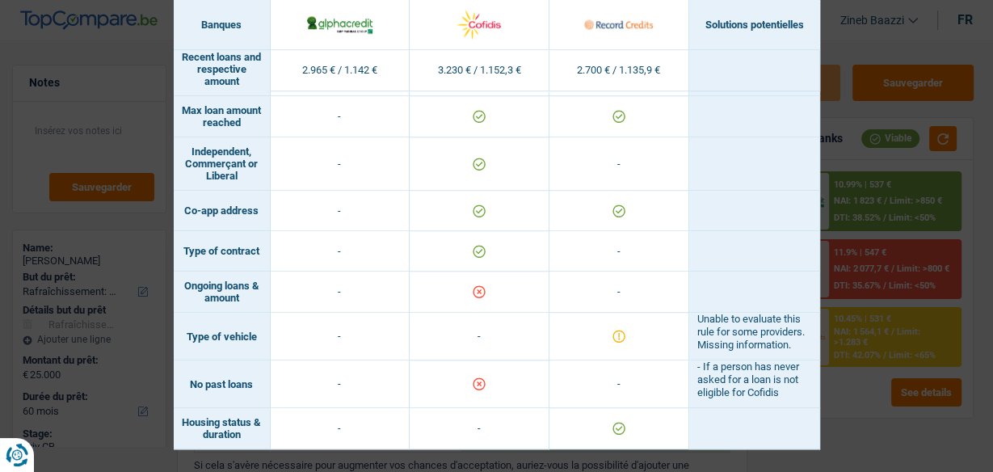
click at [827, 112] on div "Banks conditions × Banques Solutions potentielles Revenus / Charges 2.965 € / 1…" at bounding box center [496, 236] width 993 height 472
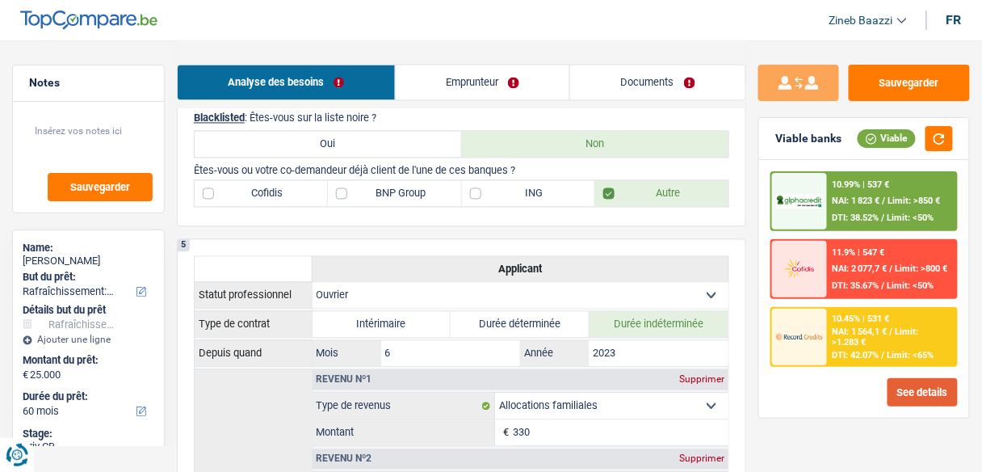
scroll to position [840, 0]
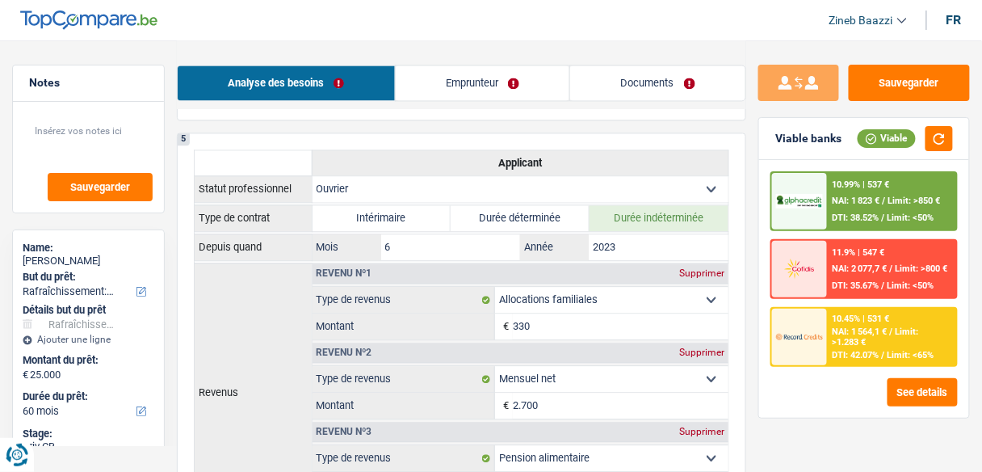
click at [828, 335] on div "10.45% | 531 € NAI: 1 564,1 € / Limit: >1.283 € DTI: 42.07% / Limit: <65%" at bounding box center [892, 337] width 128 height 57
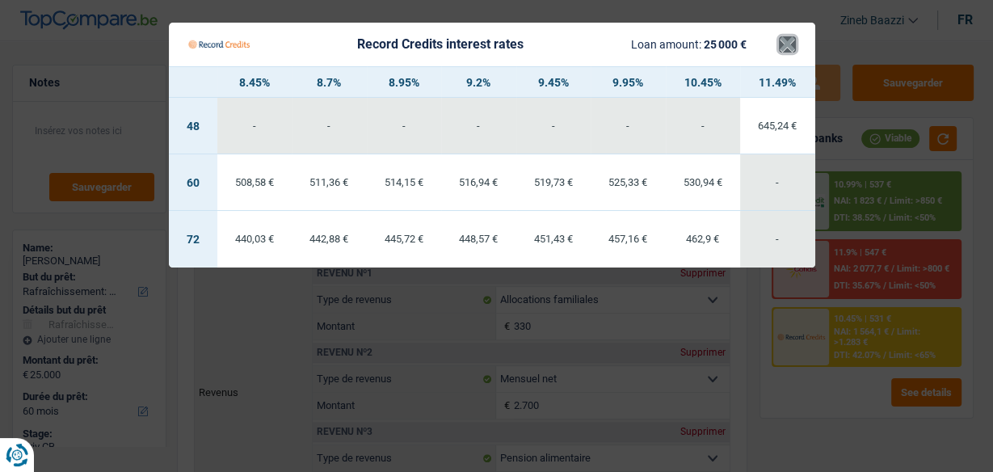
click at [787, 51] on button "×" at bounding box center [787, 44] width 17 height 16
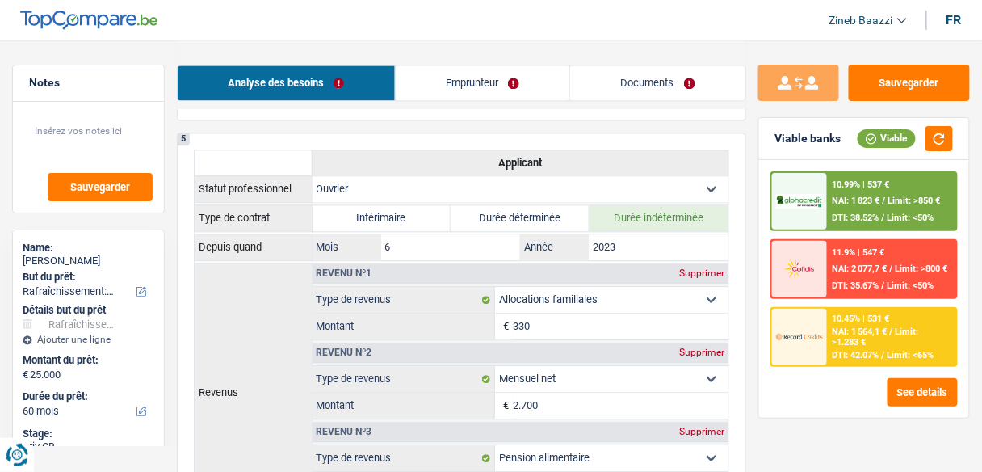
click at [872, 184] on div "10.99% | 537 €" at bounding box center [861, 184] width 57 height 11
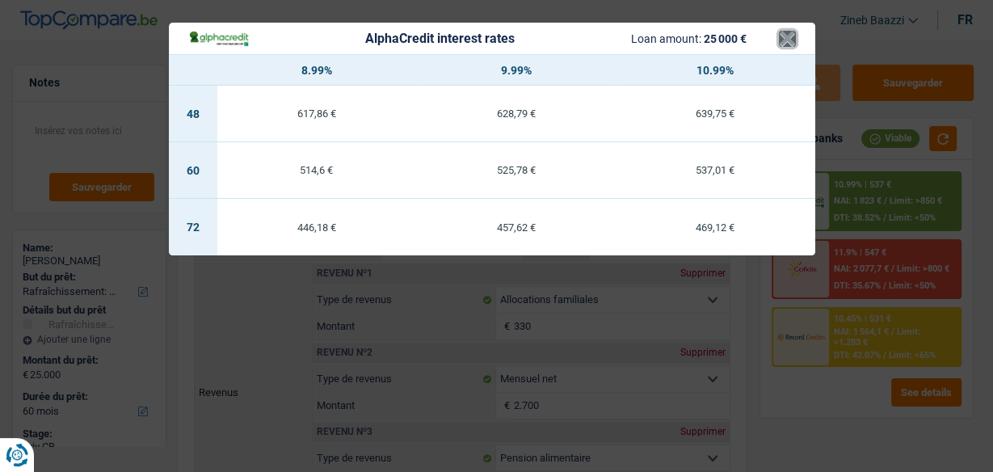
click at [784, 42] on button "×" at bounding box center [787, 39] width 17 height 16
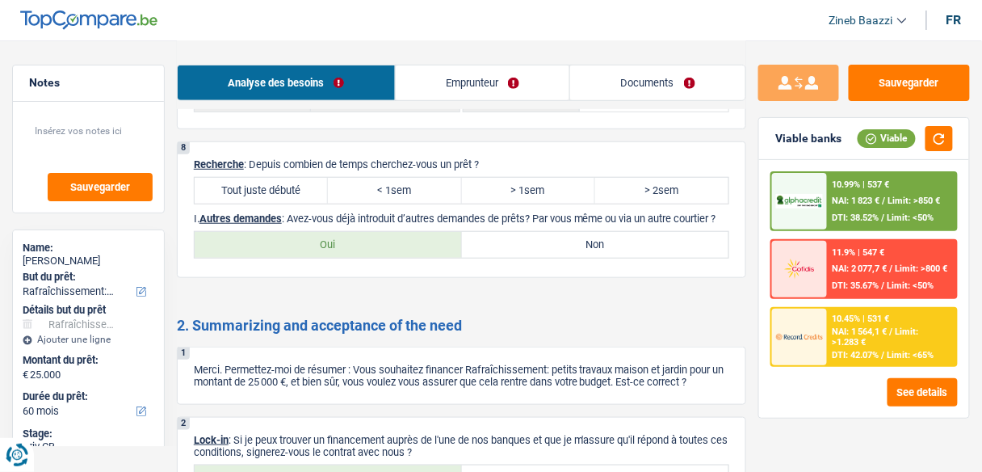
scroll to position [1745, 0]
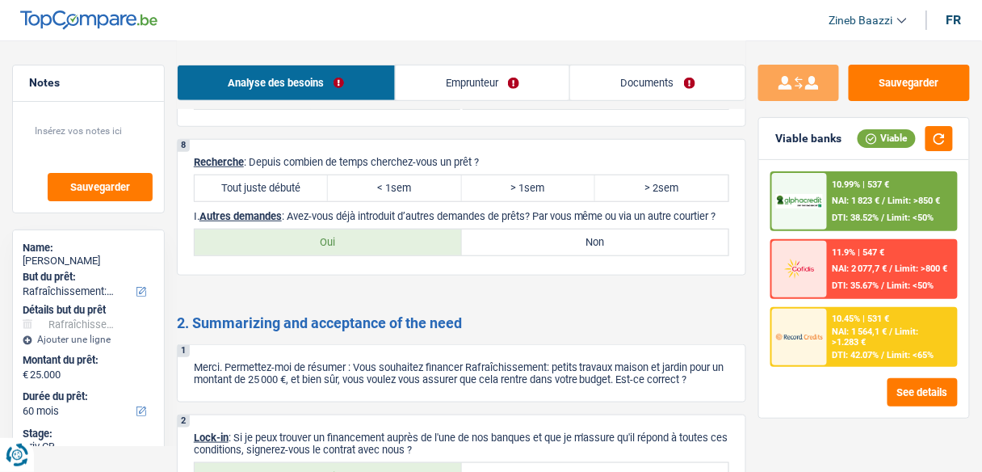
click at [276, 181] on label "Tout juste débuté" at bounding box center [261, 188] width 133 height 26
click at [276, 181] on input "Tout juste débuté" at bounding box center [261, 188] width 133 height 26
radio input "true"
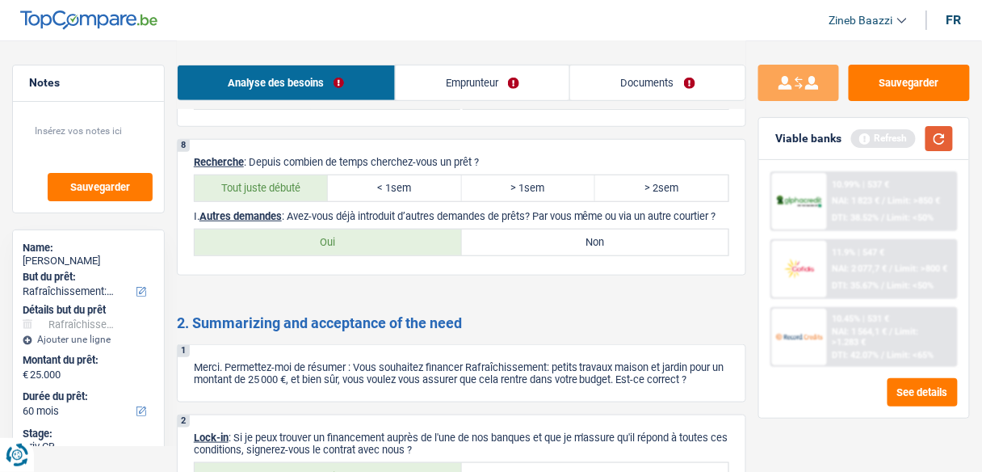
click at [949, 133] on button "button" at bounding box center [939, 138] width 27 height 25
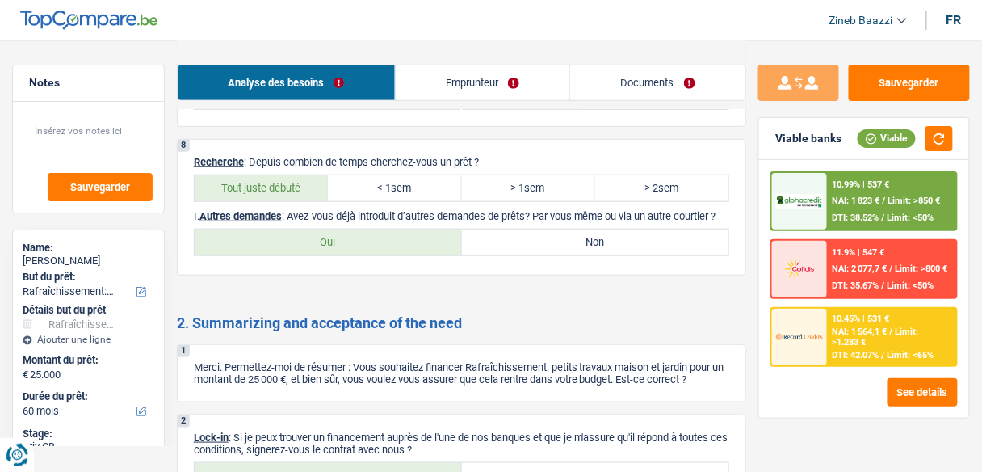
click at [848, 336] on span "Limit: >1.283 €" at bounding box center [876, 336] width 86 height 21
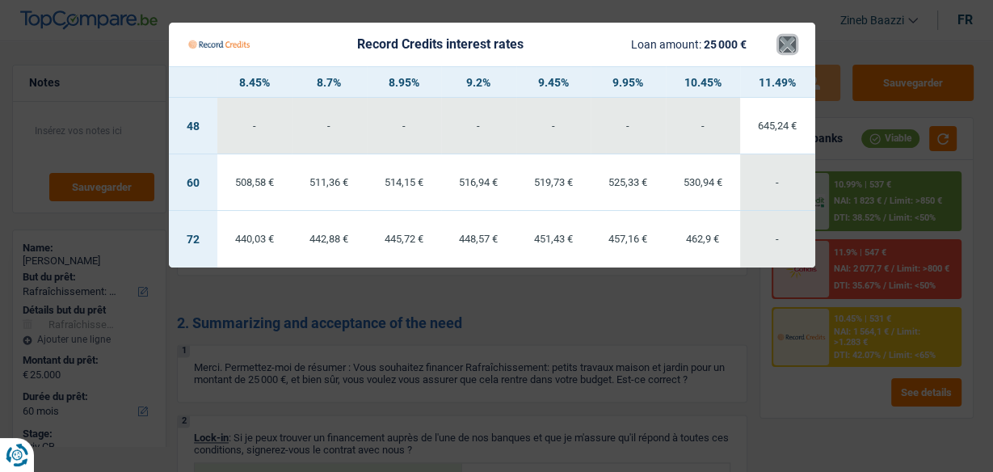
click at [785, 48] on button "×" at bounding box center [787, 44] width 17 height 16
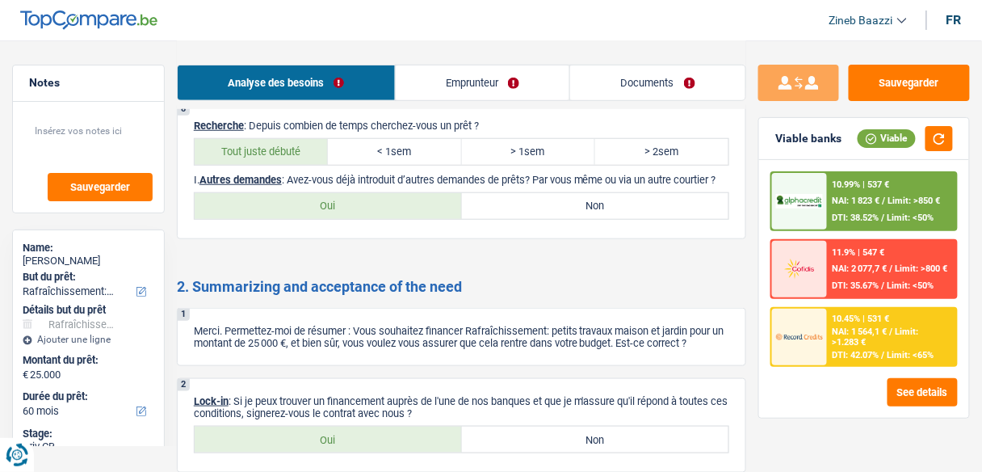
scroll to position [1810, 0]
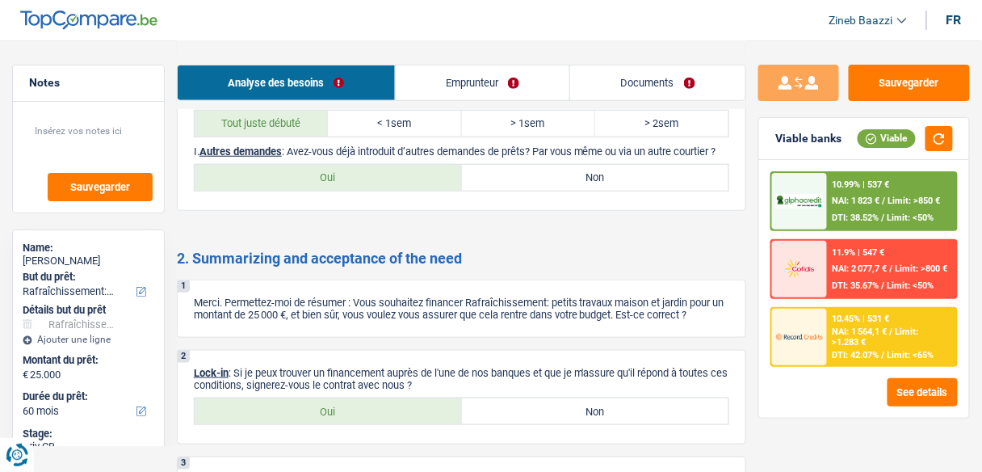
click at [477, 182] on label "Non" at bounding box center [595, 178] width 267 height 26
click at [477, 182] on input "Non" at bounding box center [595, 178] width 267 height 26
radio input "true"
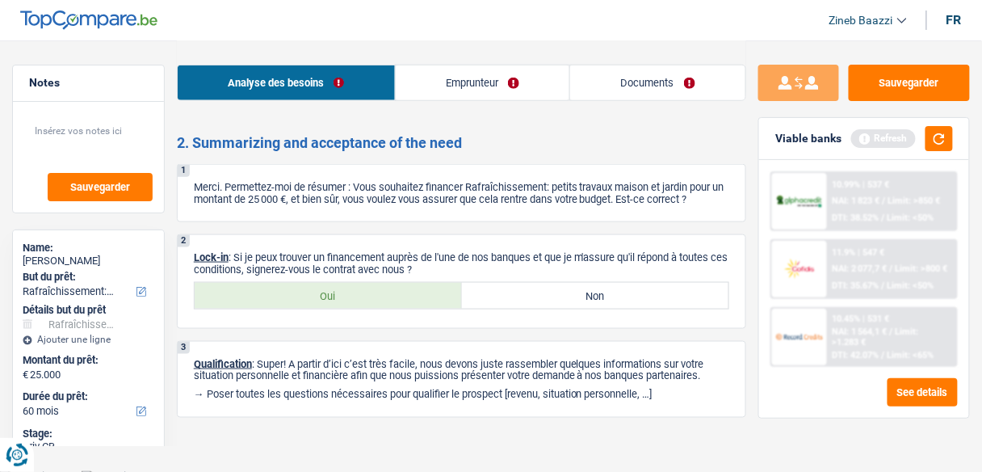
scroll to position [1933, 0]
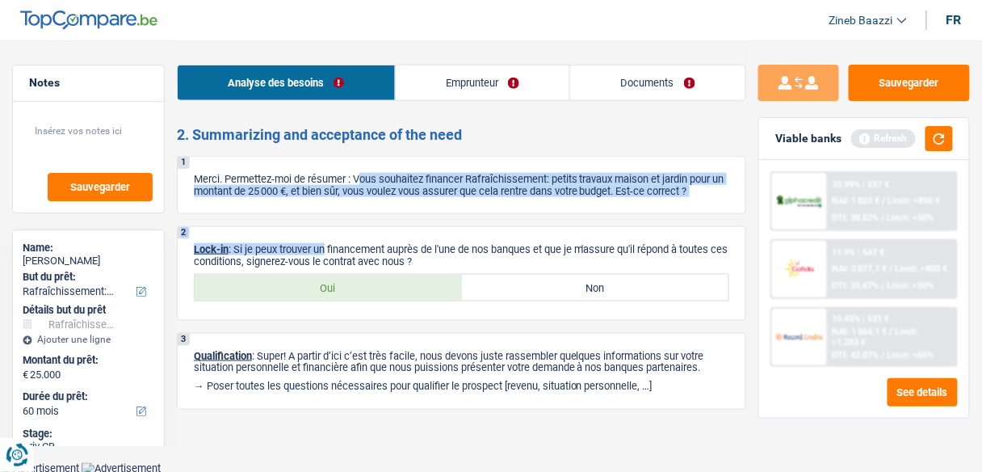
drag, startPoint x: 360, startPoint y: 171, endPoint x: 324, endPoint y: 212, distance: 54.4
click at [324, 212] on div "2. Summarizing and acceptance of the need 1 Merci. Permettez-moi de résumer : V…" at bounding box center [462, 268] width 570 height 284
click at [334, 192] on p "Merci. Permettez-moi de résumer : Vous souhaitez financer Rafraîchissement: pet…" at bounding box center [462, 185] width 536 height 24
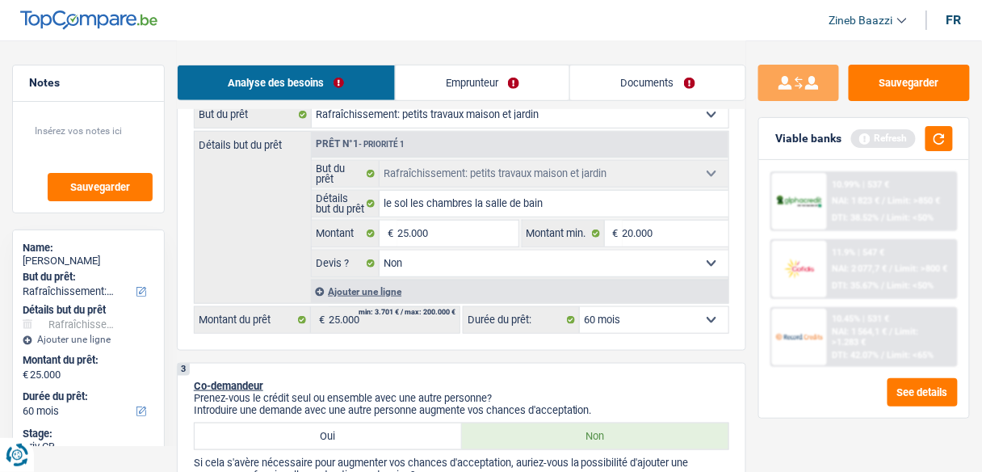
scroll to position [259, 0]
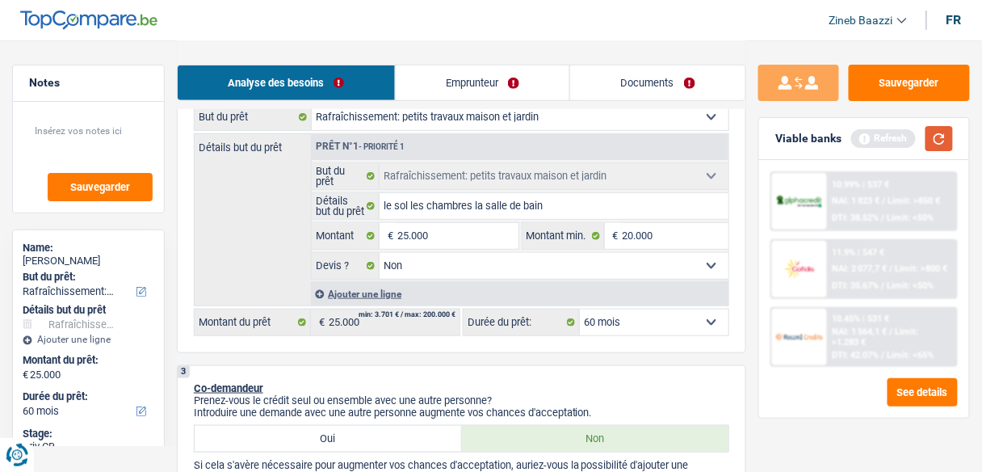
click at [939, 133] on button "button" at bounding box center [939, 138] width 27 height 25
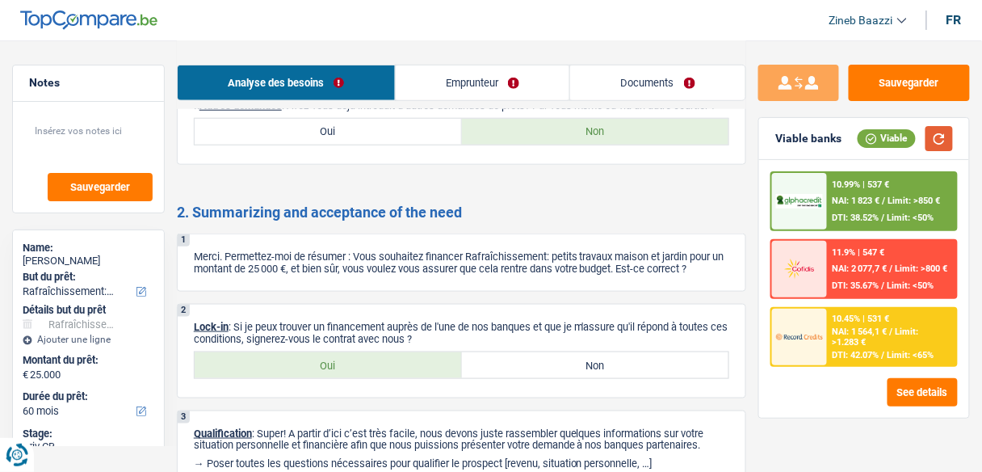
scroll to position [1933, 0]
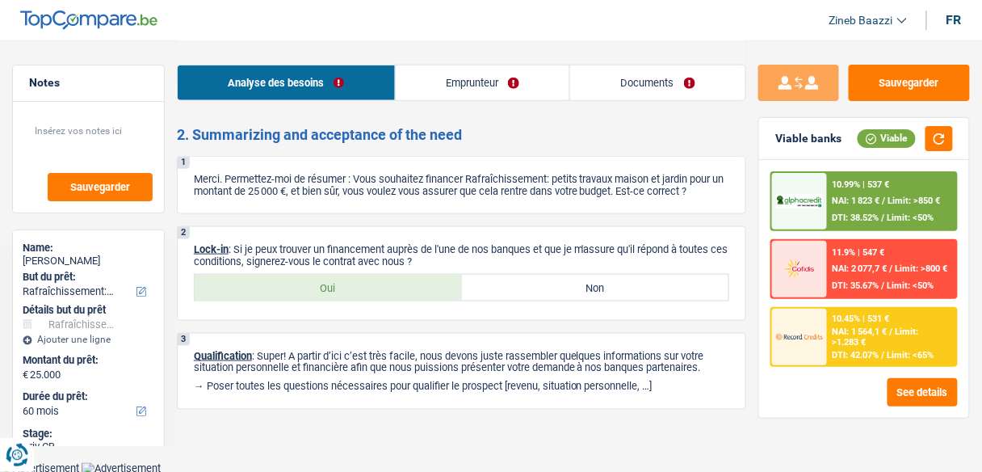
drag, startPoint x: 257, startPoint y: 247, endPoint x: 595, endPoint y: 257, distance: 338.7
click at [595, 257] on p "Lock-in : Si je peux trouver un financement auprès de l'une de nos banques et q…" at bounding box center [462, 255] width 536 height 24
click at [416, 286] on label "Oui" at bounding box center [328, 288] width 267 height 26
click at [416, 286] on input "Oui" at bounding box center [328, 288] width 267 height 26
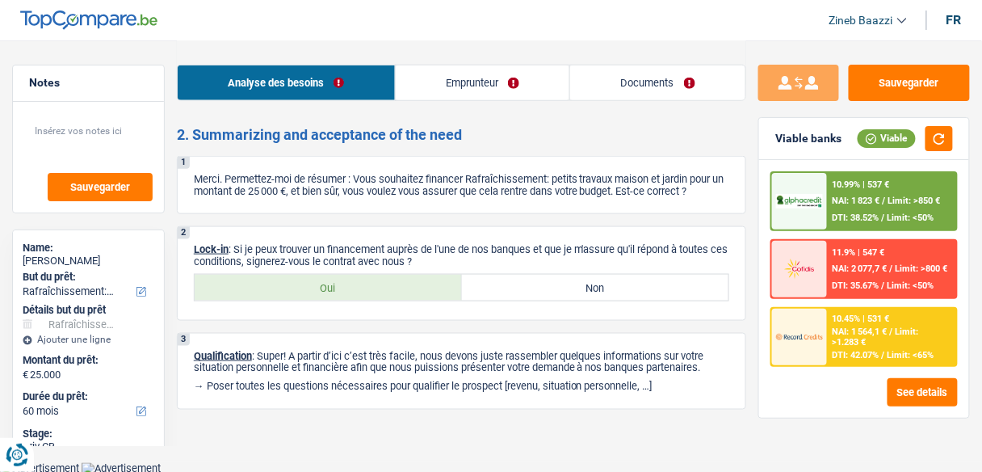
radio input "true"
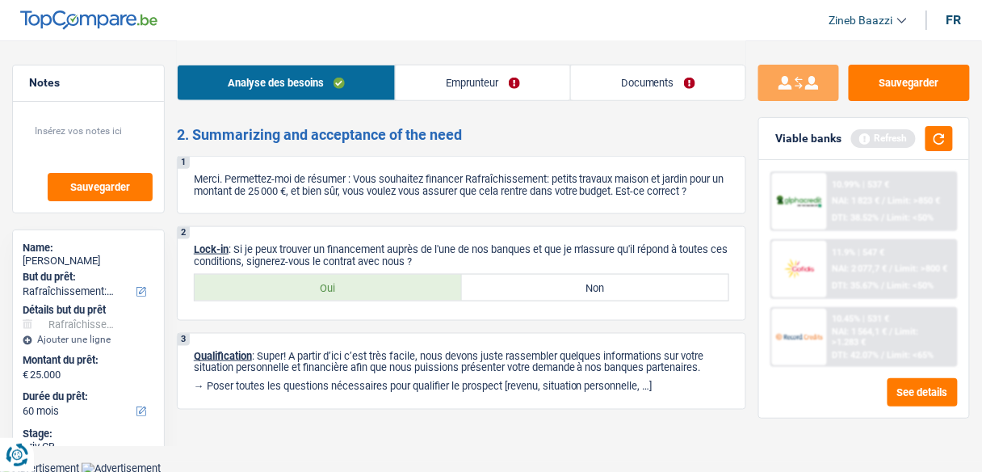
click at [620, 90] on link "Documents" at bounding box center [658, 82] width 175 height 35
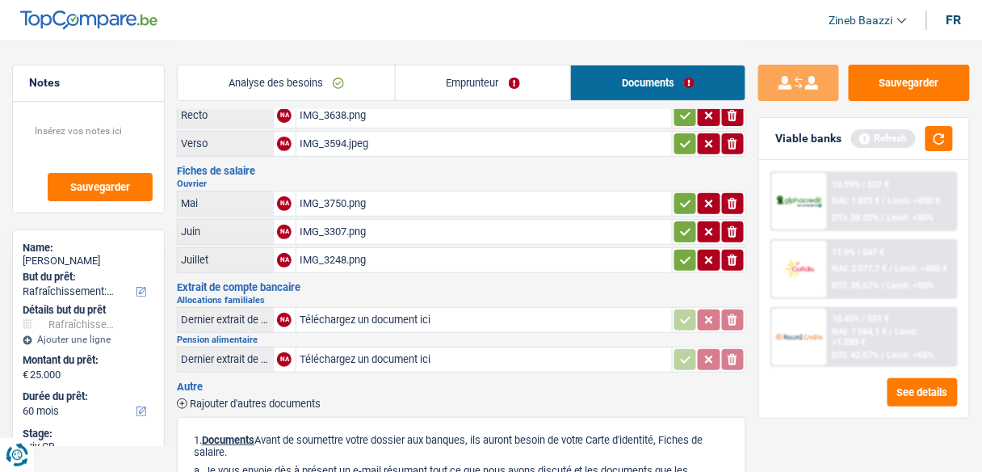
scroll to position [0, 0]
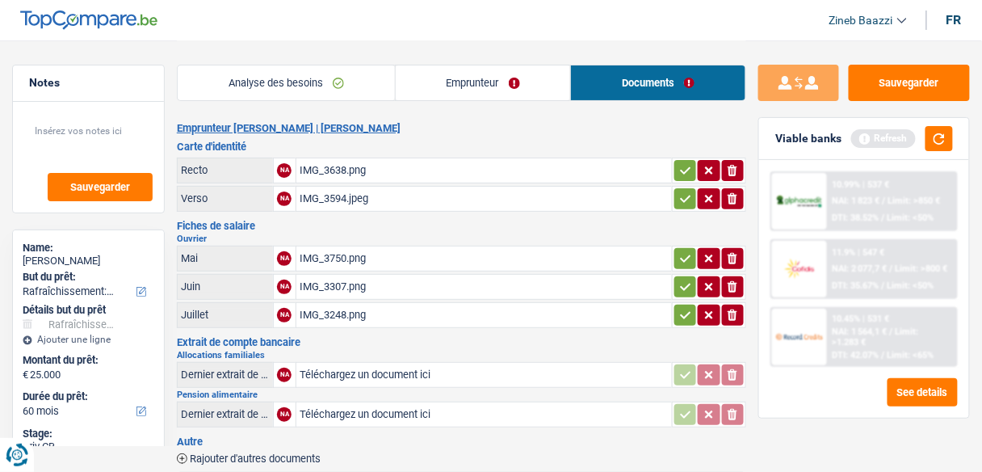
click at [351, 179] on div "IMG_3638.png" at bounding box center [484, 170] width 369 height 24
click at [346, 197] on div "IMG_3594.jpeg" at bounding box center [484, 199] width 369 height 24
click at [345, 249] on div "IMG_3750.png" at bounding box center [484, 258] width 369 height 24
click at [322, 251] on div "IMG_3750.png" at bounding box center [484, 258] width 369 height 24
click at [343, 289] on div "IMG_3307.png" at bounding box center [484, 287] width 369 height 24
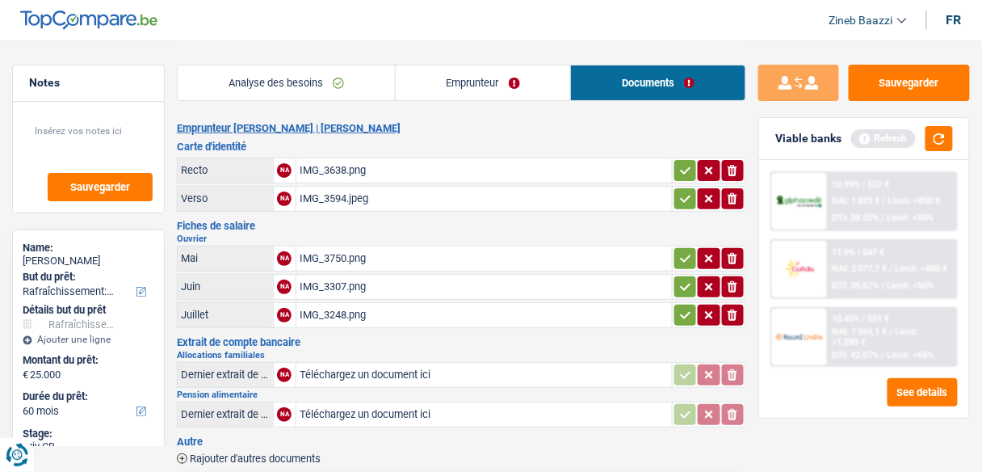
click at [324, 310] on div "IMG_3248.png" at bounding box center [484, 315] width 369 height 24
click at [301, 259] on div "IMG_3750.png" at bounding box center [484, 258] width 369 height 24
click at [313, 279] on div "IMG_3307.png" at bounding box center [484, 287] width 369 height 24
click at [312, 312] on div "IMG_3248.png" at bounding box center [484, 315] width 369 height 24
click at [313, 252] on div "IMG_3750.png" at bounding box center [484, 258] width 369 height 24
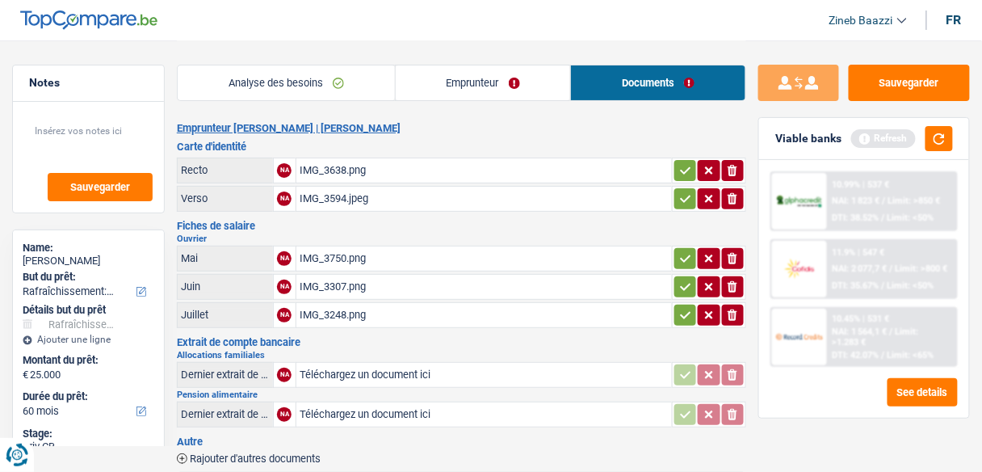
drag, startPoint x: 178, startPoint y: 330, endPoint x: 288, endPoint y: 345, distance: 110.9
click at [287, 345] on div "Extrait de compte bancaire Allocations familiales Dernier extrait de compte pou…" at bounding box center [462, 383] width 570 height 93
click at [288, 351] on h2 "Allocations familiales" at bounding box center [462, 355] width 570 height 9
drag, startPoint x: 277, startPoint y: 351, endPoint x: 174, endPoint y: 339, distance: 104.0
click at [174, 339] on div "Notes Sauvegarder Name: Maria paula Rodrigues Lopes But du prêt: Confort maison…" at bounding box center [491, 422] width 982 height 764
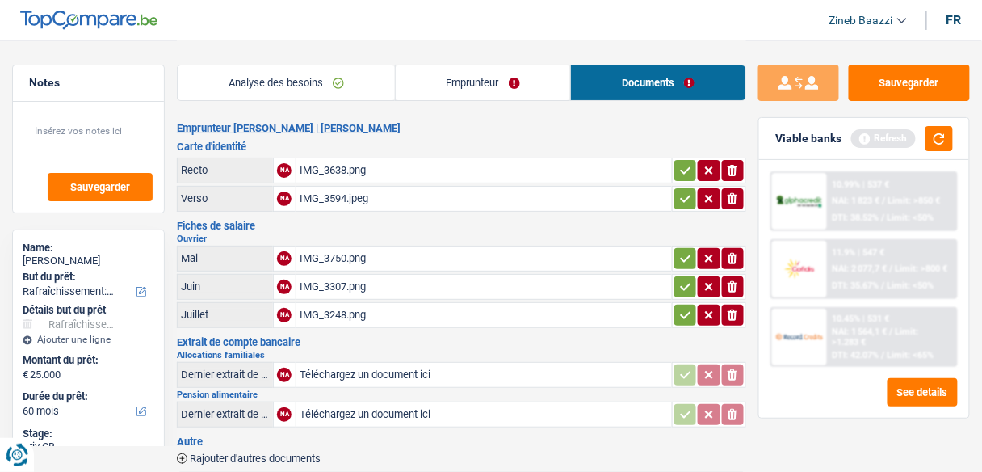
click at [174, 343] on div "Notes Sauvegarder Name: Maria paula Rodrigues Lopes But du prêt: Confort maison…" at bounding box center [88, 255] width 177 height 381
drag, startPoint x: 273, startPoint y: 349, endPoint x: 178, endPoint y: 339, distance: 95.9
click at [178, 339] on div "Extrait de compte bancaire Allocations familiales Dernier extrait de compte pou…" at bounding box center [462, 383] width 570 height 93
click at [178, 339] on h3 "Extrait de compte bancaire" at bounding box center [462, 342] width 570 height 11
click at [484, 83] on link "Emprunteur" at bounding box center [483, 82] width 175 height 35
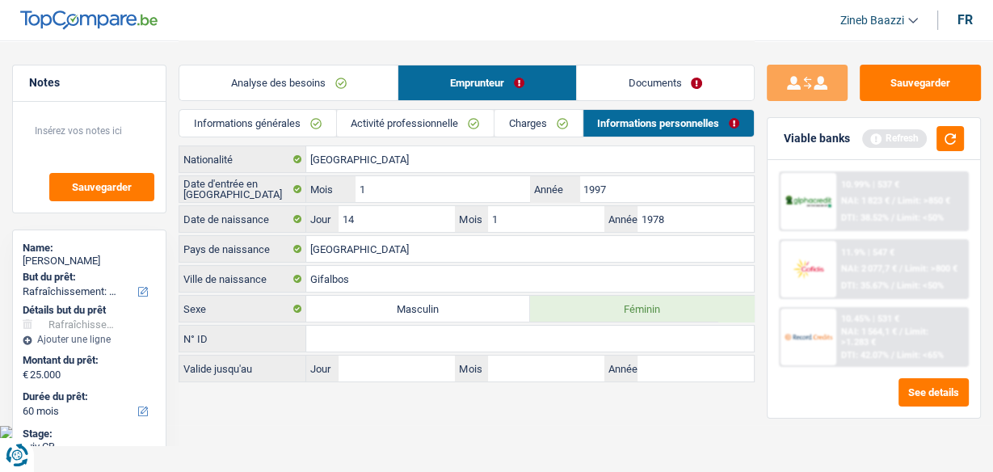
click at [295, 85] on link "Analyse des besoins" at bounding box center [288, 82] width 218 height 35
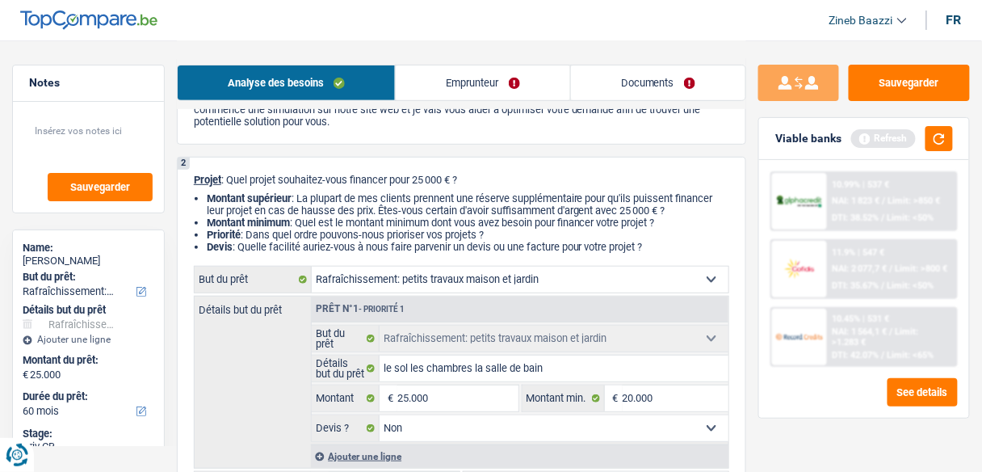
scroll to position [259, 0]
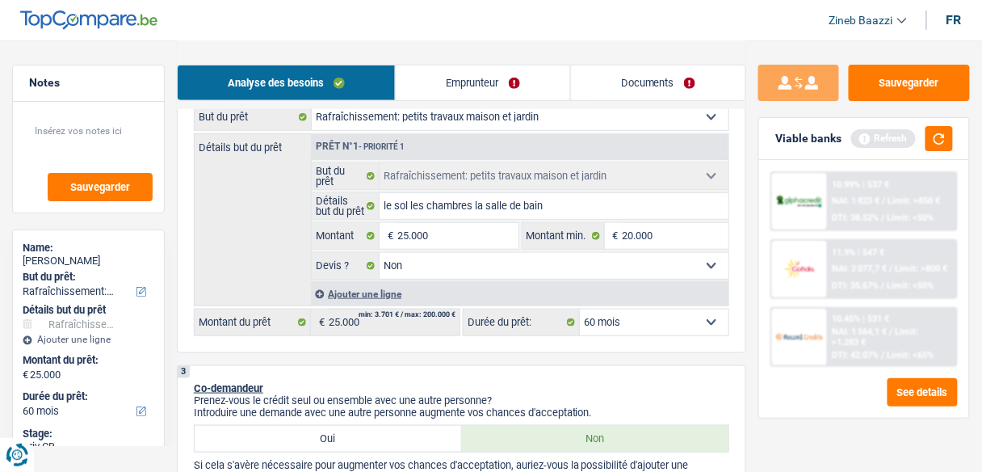
click at [583, 105] on div "Analyse des besoins Emprunteur Documents" at bounding box center [462, 74] width 570 height 69
click at [599, 80] on link "Documents" at bounding box center [658, 82] width 175 height 35
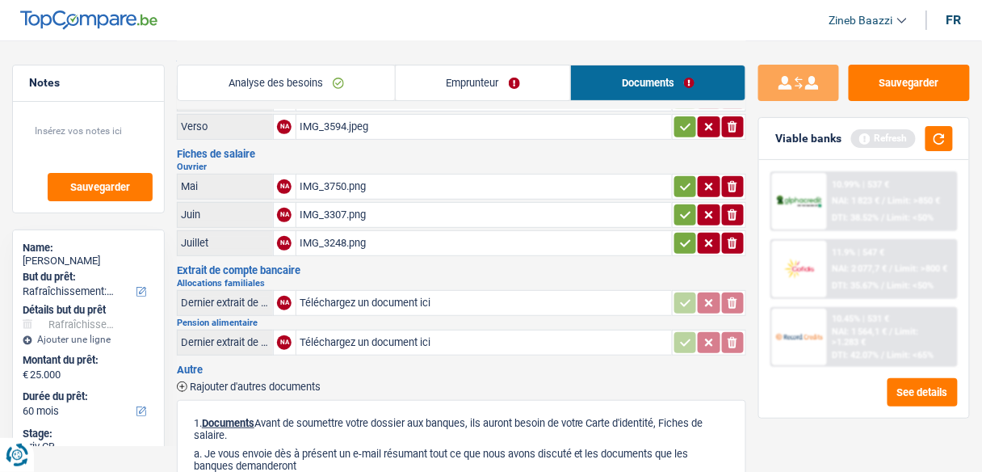
scroll to position [0, 0]
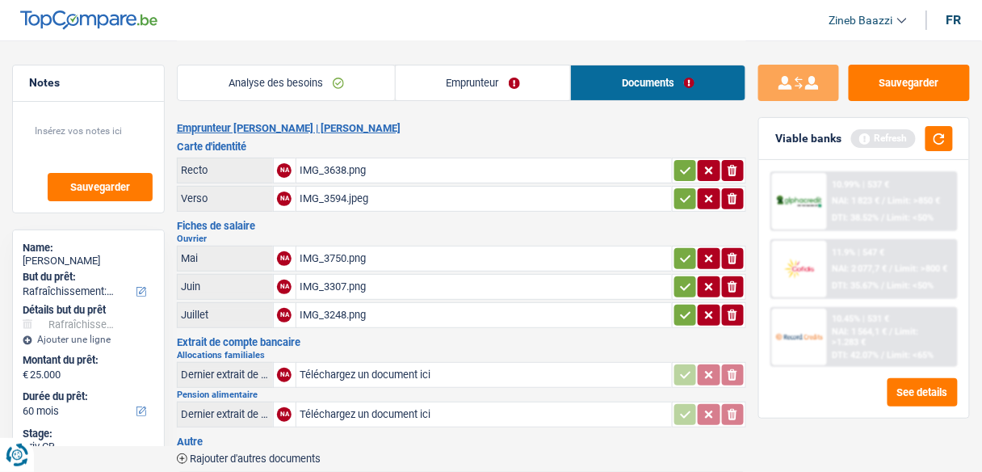
click at [340, 175] on div "IMG_3638.png" at bounding box center [484, 170] width 369 height 24
click at [336, 203] on div "IMG_3594.jpeg" at bounding box center [484, 199] width 369 height 24
click at [422, 94] on link "Emprunteur" at bounding box center [483, 82] width 175 height 35
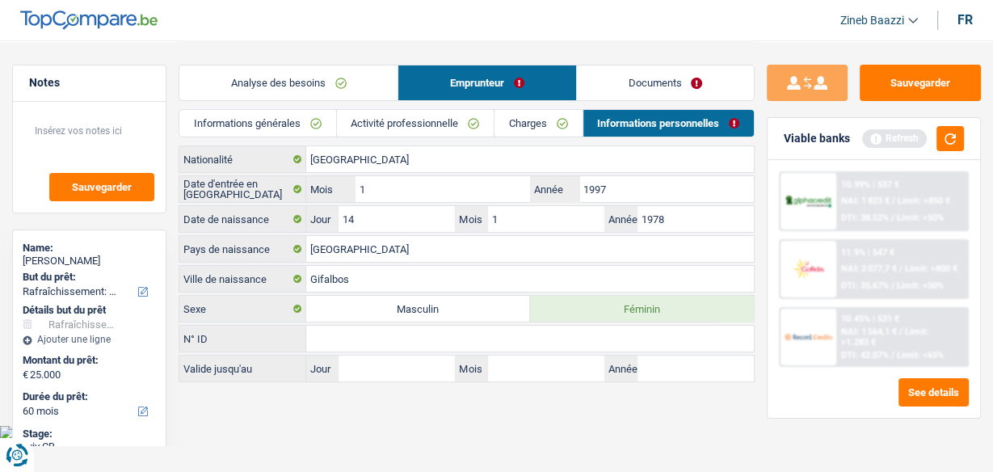
click at [330, 83] on link "Analyse des besoins" at bounding box center [288, 82] width 218 height 35
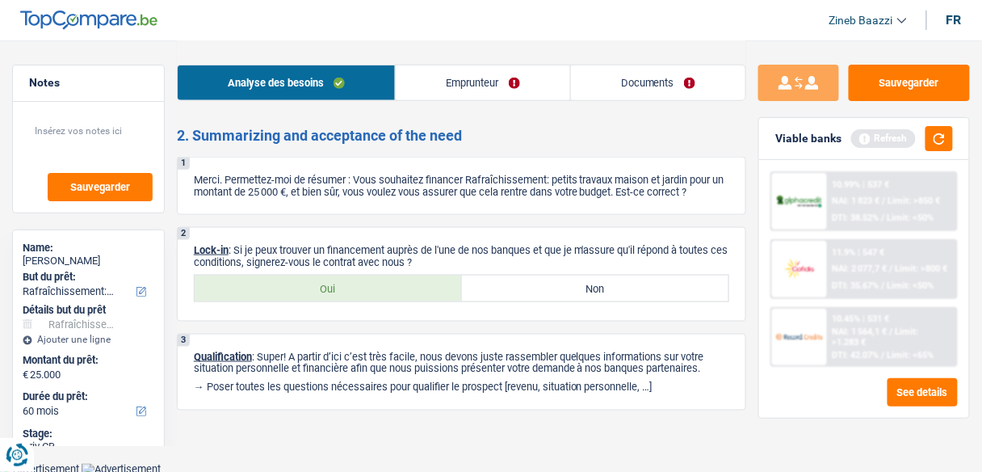
scroll to position [1933, 0]
click at [933, 141] on button "button" at bounding box center [939, 138] width 27 height 25
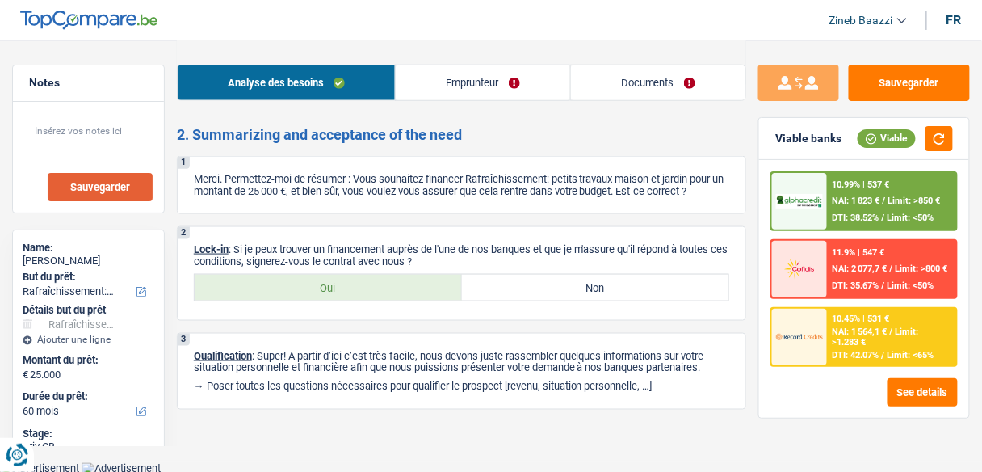
click at [143, 174] on button "Sauvegarder" at bounding box center [100, 187] width 105 height 28
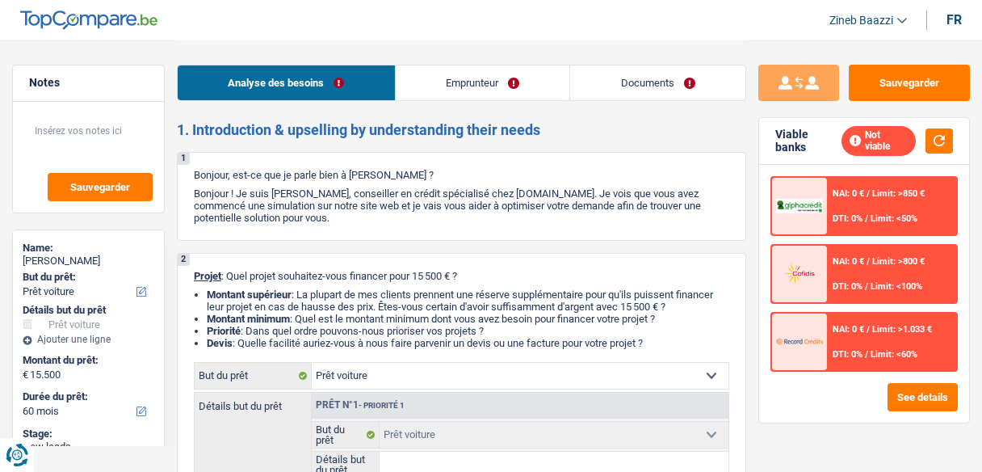
select select "car"
select select "60"
select select "car"
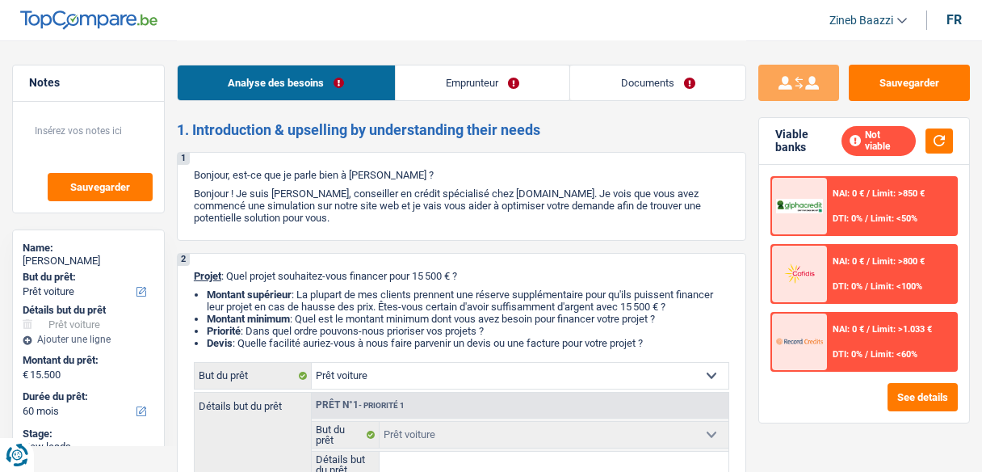
select select "60"
select select "cpasMargin"
select select "socialSecurity"
select select "car"
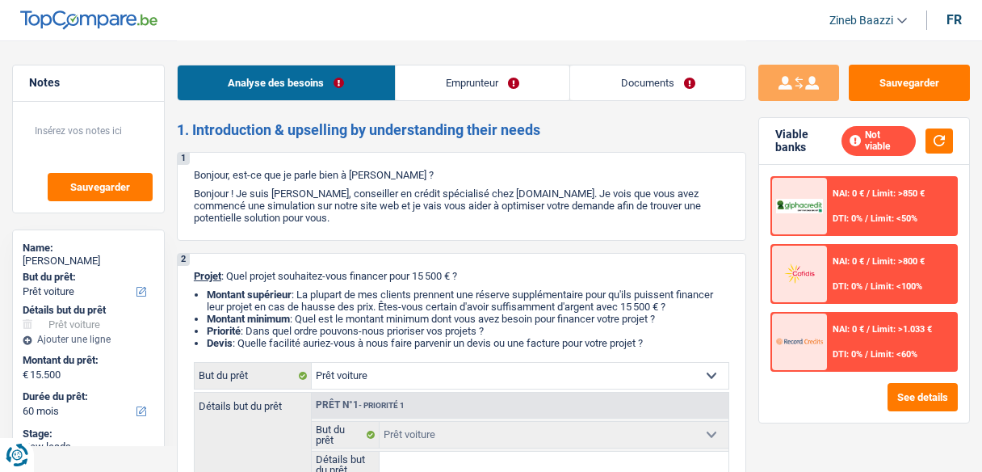
select select "60"
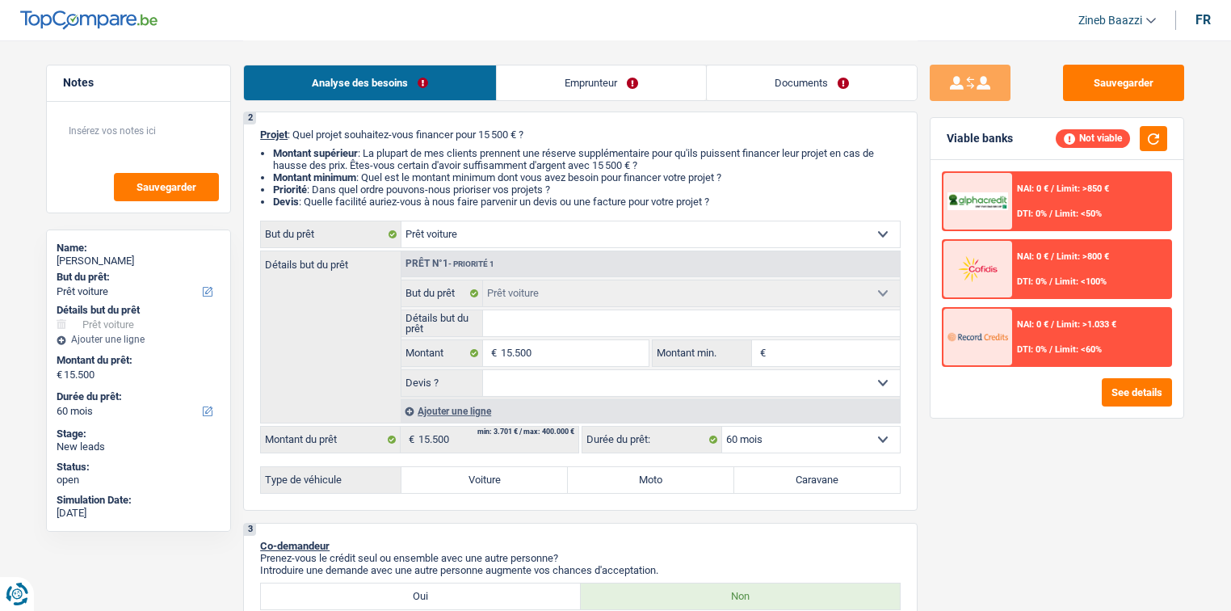
click at [131, 20] on img at bounding box center [88, 20] width 137 height 19
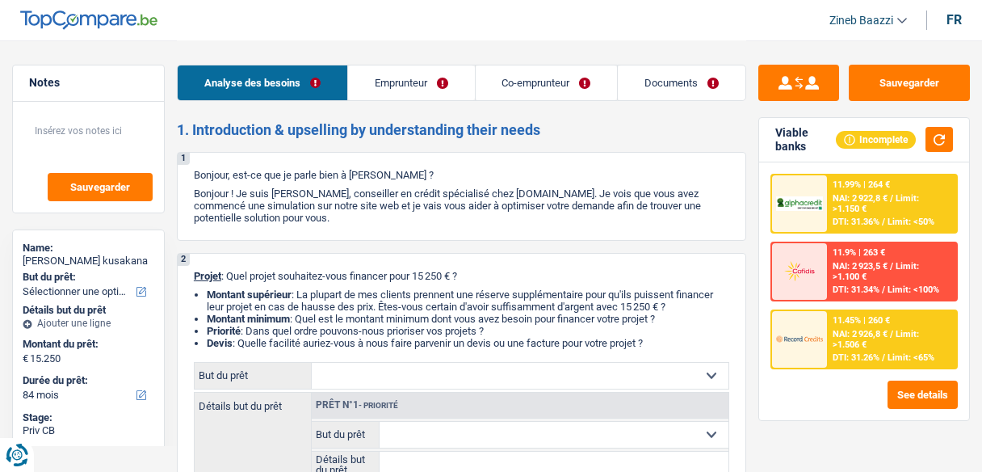
select select "84"
select select "invalid"
select select "worker"
select select "disabilityPension"
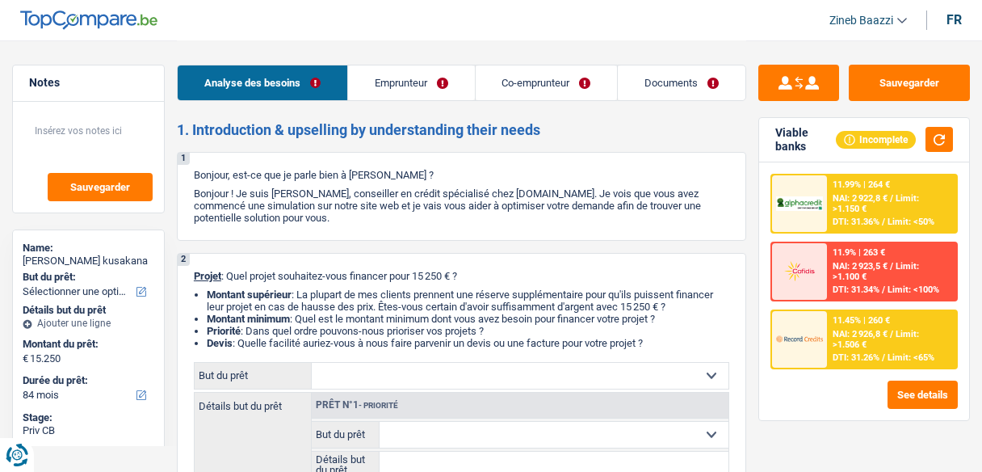
select select "netSalary"
select select "concierge"
select select "carLoan"
select select "36"
select select "84"
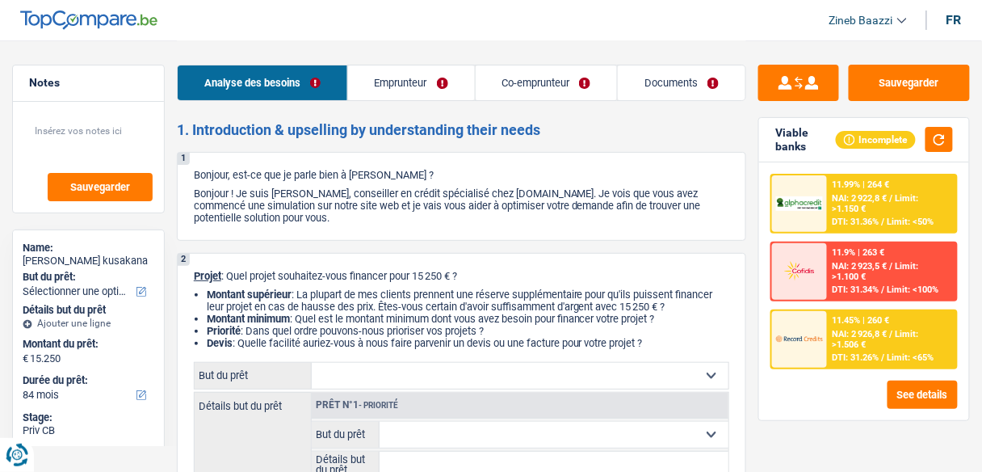
drag, startPoint x: 339, startPoint y: 177, endPoint x: 597, endPoint y: 234, distance: 264.8
click at [595, 237] on div "1 Bonjour, est-ce que je parle bien à [PERSON_NAME] ? Bonjour ! Je suis [PERSON…" at bounding box center [462, 196] width 570 height 89
click at [593, 221] on p "Bonjour ! Je suis [PERSON_NAME], conseiller en crédit spécialisé chez [DOMAIN_N…" at bounding box center [462, 205] width 536 height 36
drag, startPoint x: 544, startPoint y: 223, endPoint x: 386, endPoint y: 216, distance: 157.7
click at [386, 216] on p "Bonjour ! Je suis [PERSON_NAME], conseiller en crédit spécialisé chez [DOMAIN_N…" at bounding box center [462, 205] width 536 height 36
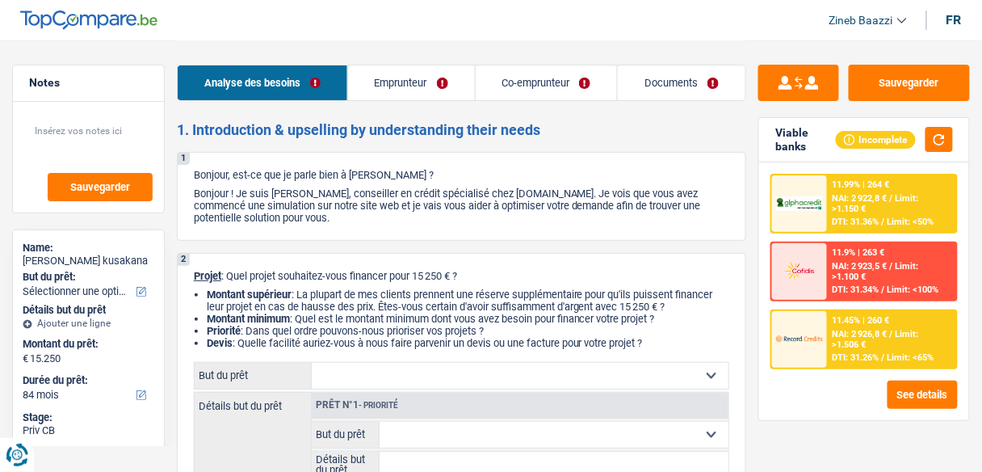
drag, startPoint x: 423, startPoint y: 274, endPoint x: 474, endPoint y: 280, distance: 52.1
click at [474, 280] on p "Projet : Quel projet souhaitez-vous financer pour 15 250 € ?" at bounding box center [462, 276] width 536 height 12
drag, startPoint x: 473, startPoint y: 280, endPoint x: 419, endPoint y: 274, distance: 54.5
click at [419, 274] on p "Projet : Quel projet souhaitez-vous financer pour 15 250 € ?" at bounding box center [462, 276] width 536 height 12
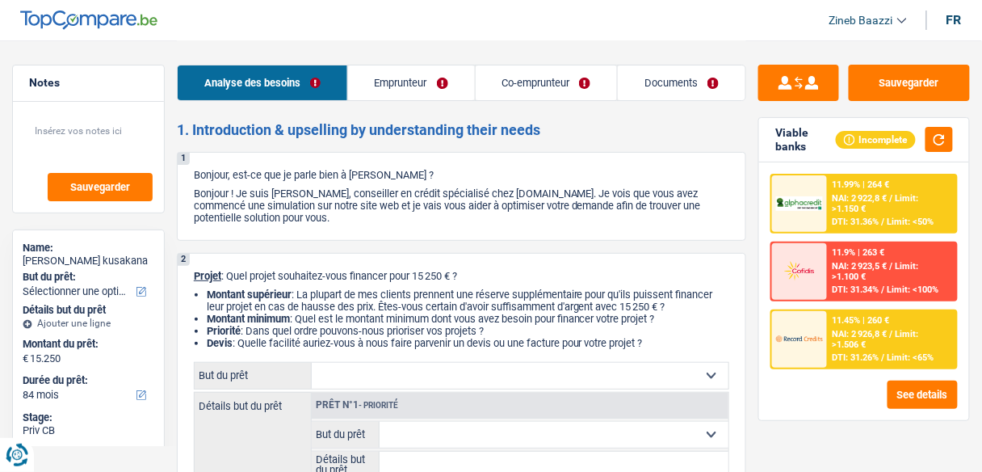
click at [419, 274] on p "Projet : Quel projet souhaitez-vous financer pour 15 250 € ?" at bounding box center [462, 276] width 536 height 12
drag, startPoint x: 419, startPoint y: 274, endPoint x: 467, endPoint y: 276, distance: 47.7
click at [467, 276] on p "Projet : Quel projet souhaitez-vous financer pour 15 250 € ?" at bounding box center [462, 276] width 536 height 12
click at [678, 41] on div "Analyse des besoins Emprunteur Co-emprunteur Documents" at bounding box center [462, 74] width 570 height 69
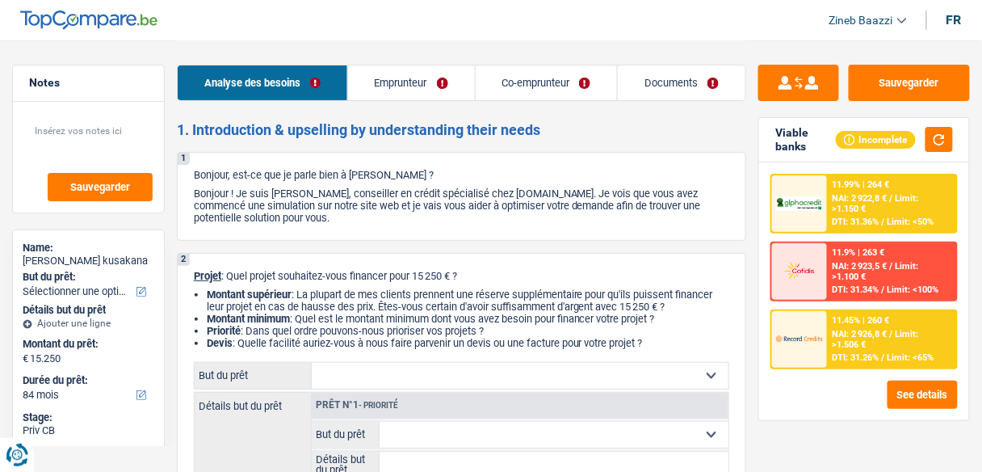
drag, startPoint x: 330, startPoint y: 271, endPoint x: 479, endPoint y: 273, distance: 148.7
click at [479, 273] on p "Projet : Quel projet souhaitez-vous financer pour 15 250 € ?" at bounding box center [462, 276] width 536 height 12
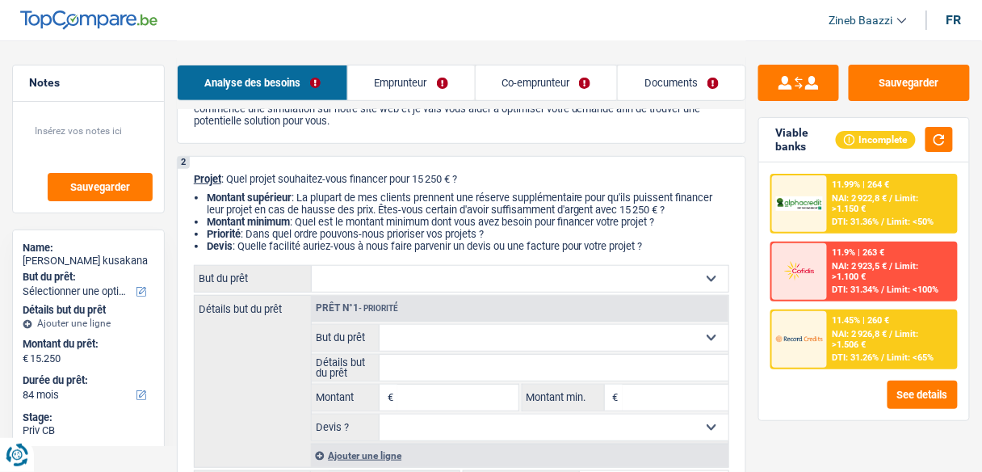
scroll to position [129, 0]
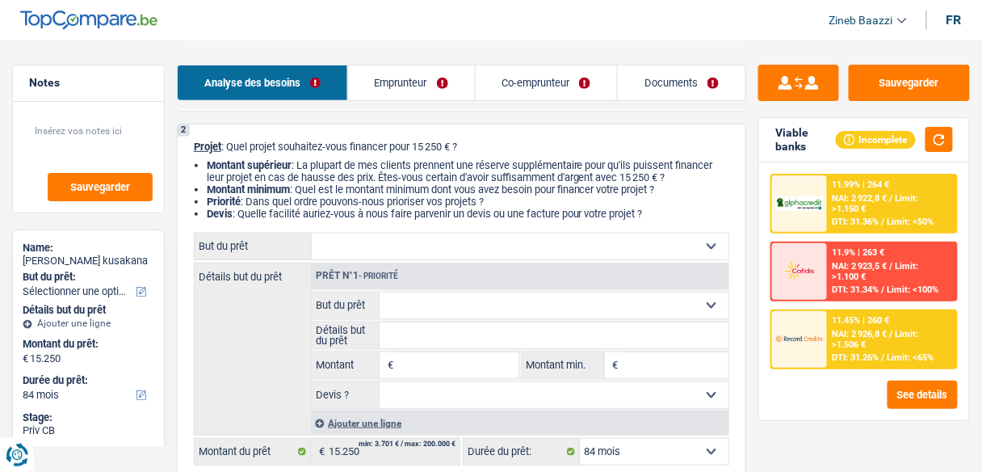
click at [435, 251] on select "Confort maison: meubles, textile, peinture, électroménager, outillage non-profe…" at bounding box center [520, 247] width 417 height 26
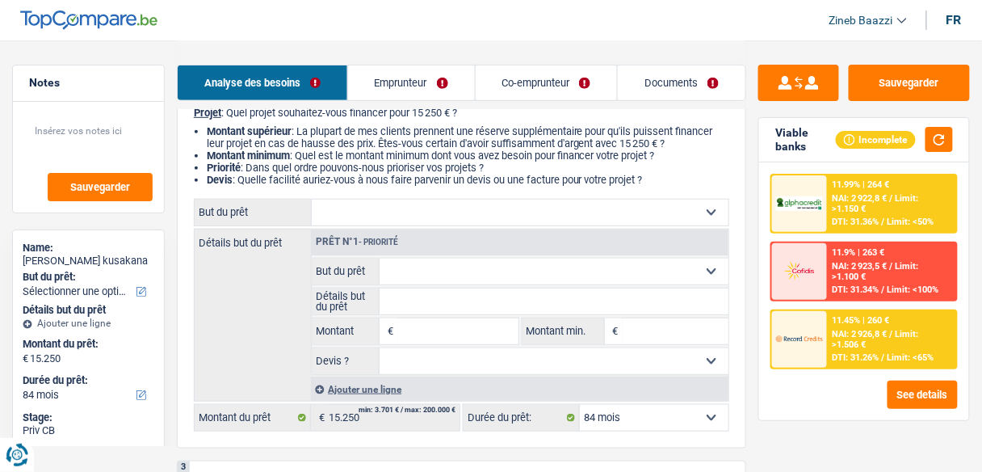
scroll to position [194, 0]
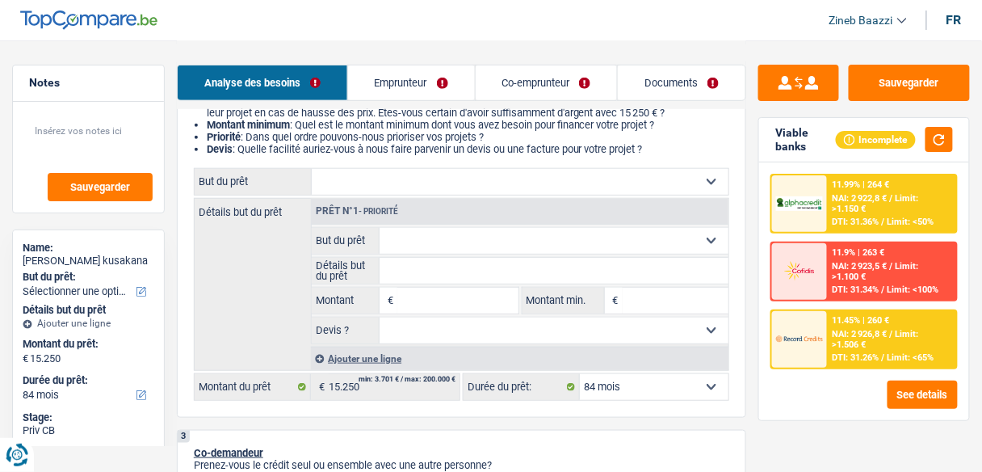
click at [532, 188] on select "Confort maison: meubles, textile, peinture, électroménager, outillage non-profe…" at bounding box center [520, 182] width 417 height 26
select select "other"
select select
click at [312, 170] on select "Confort maison: meubles, textile, peinture, électroménager, outillage non-profe…" at bounding box center [520, 182] width 417 height 26
select select "other"
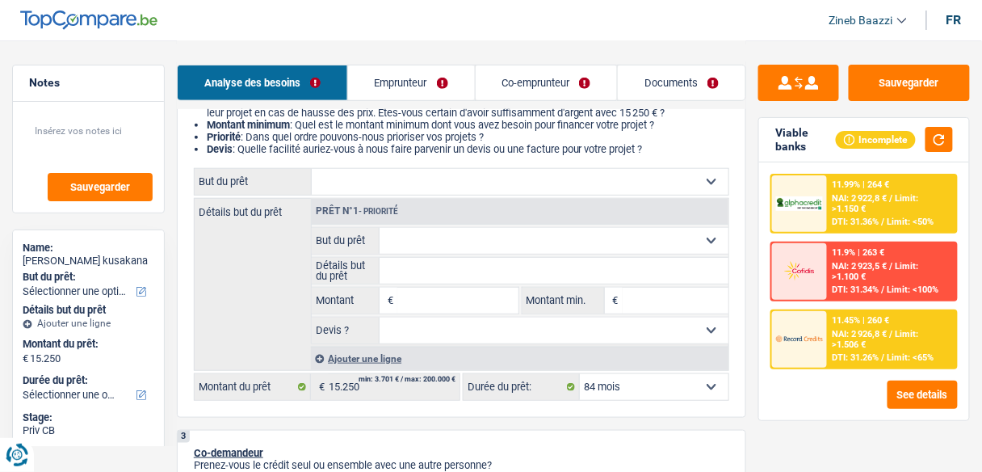
type input "0"
select select
select select "other"
type input "15.250"
select select
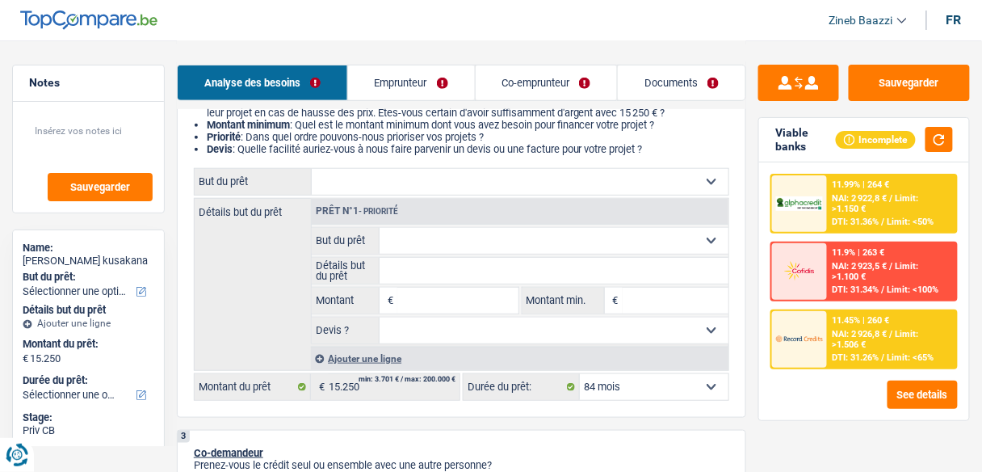
radio input "false"
radio input "true"
select select "other"
type input "15.250"
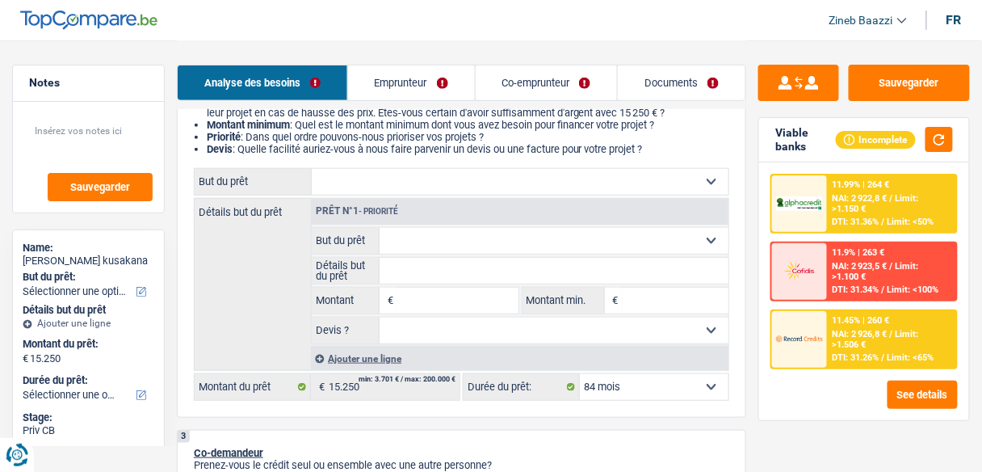
select select
select select "other"
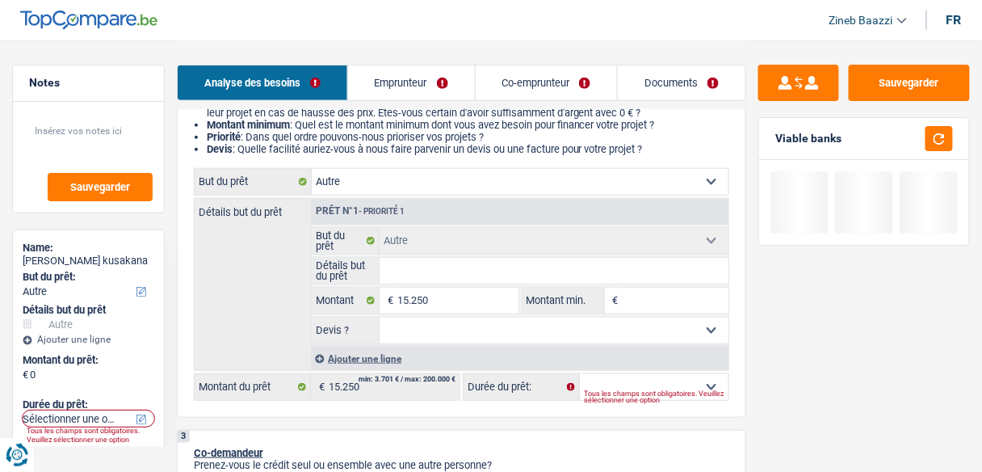
click at [406, 264] on input "Détails but du prêt" at bounding box center [554, 271] width 349 height 26
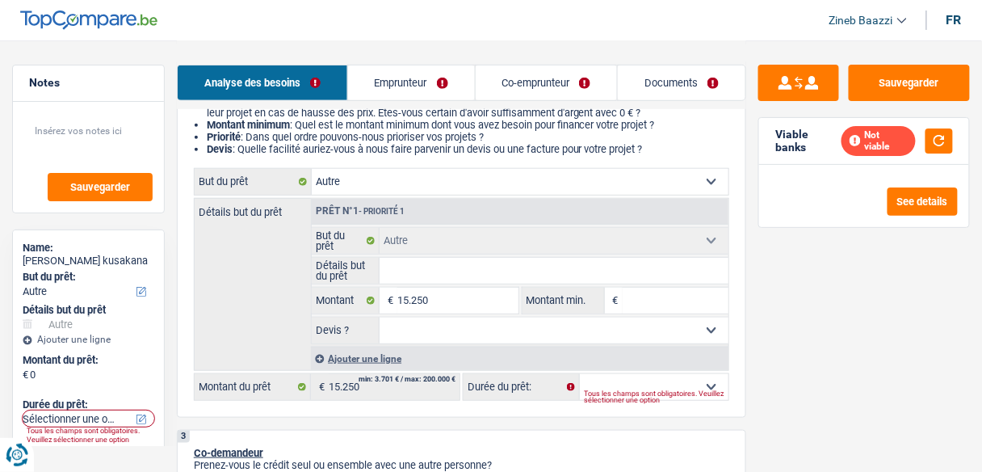
click at [941, 151] on div "Viable banks Not viable" at bounding box center [864, 141] width 210 height 47
click at [937, 147] on button "button" at bounding box center [939, 140] width 27 height 25
click at [496, 263] on input "Détails but du prêt" at bounding box center [554, 271] width 349 height 26
click at [604, 276] on input "Détails but du prêt" at bounding box center [554, 271] width 349 height 26
type input "r"
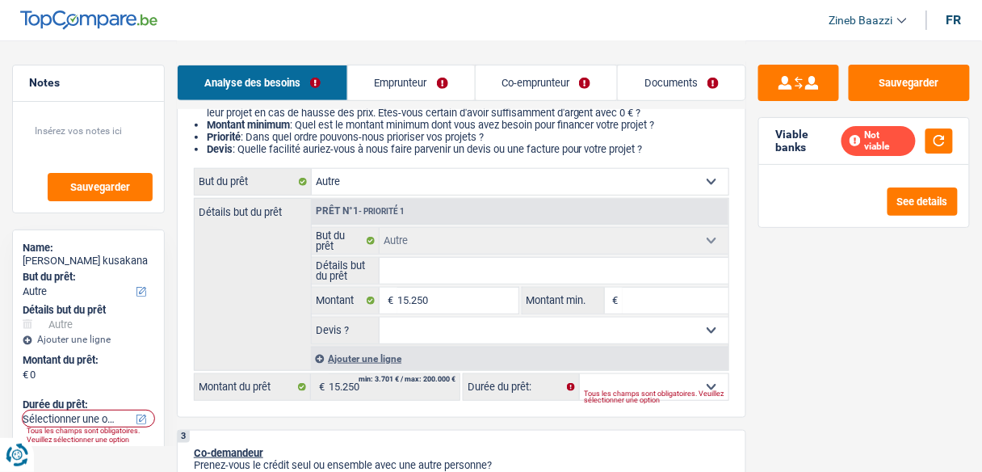
type input "r"
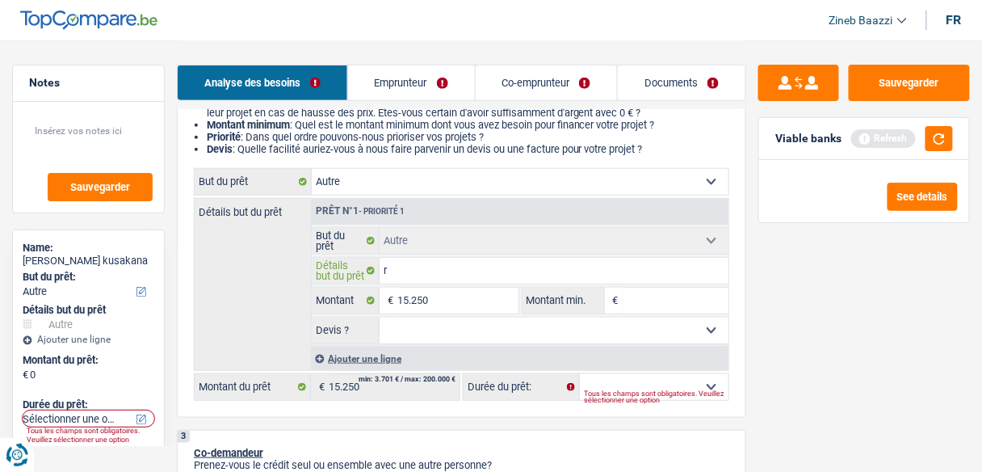
type input "re"
type input "reg"
type input "regr"
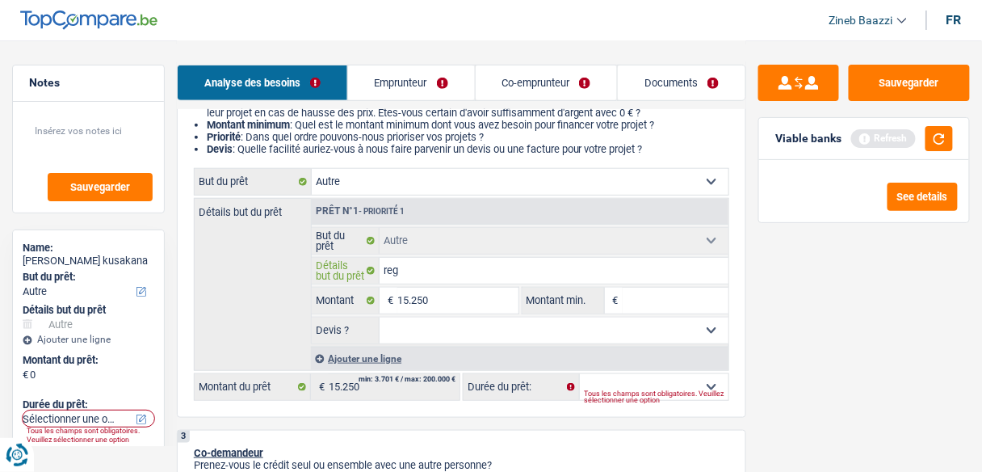
type input "regr"
type input "regro"
type input "regrou"
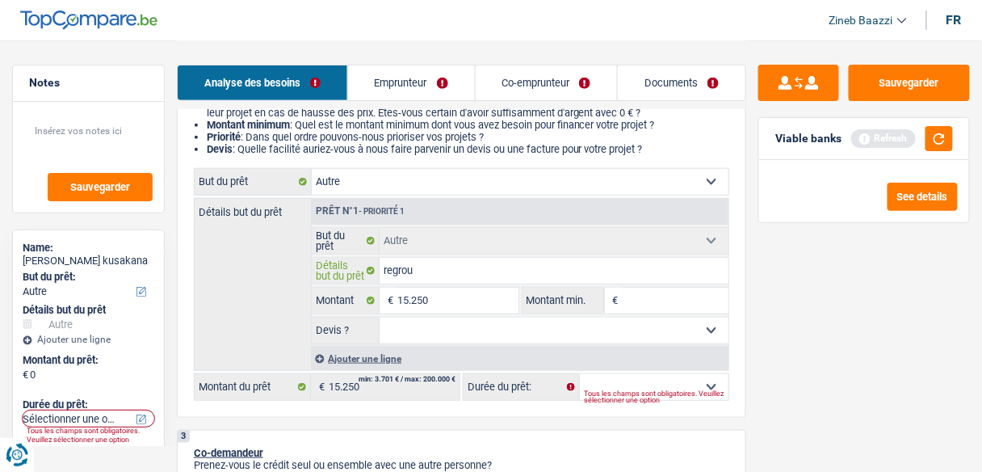
type input "regroup"
type input "regroupe"
type input "regroupem"
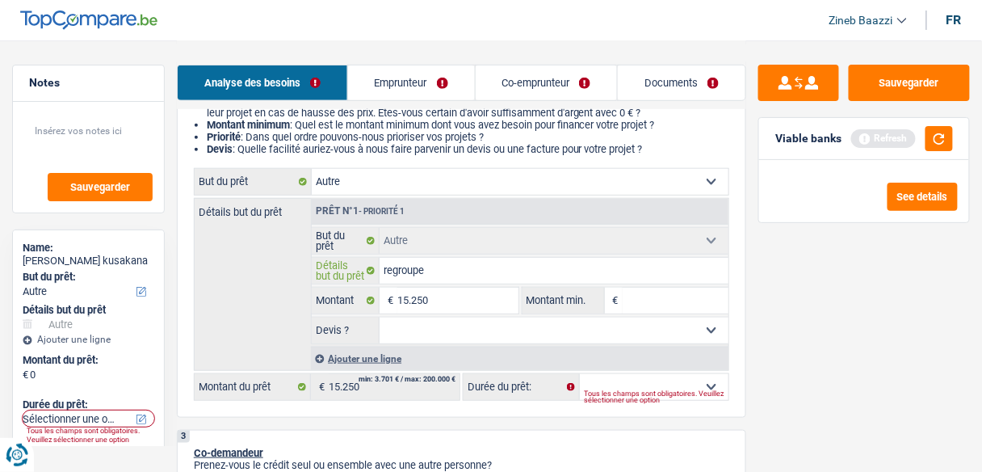
type input "regroupem"
type input "regroupeme"
type input "regroupemen"
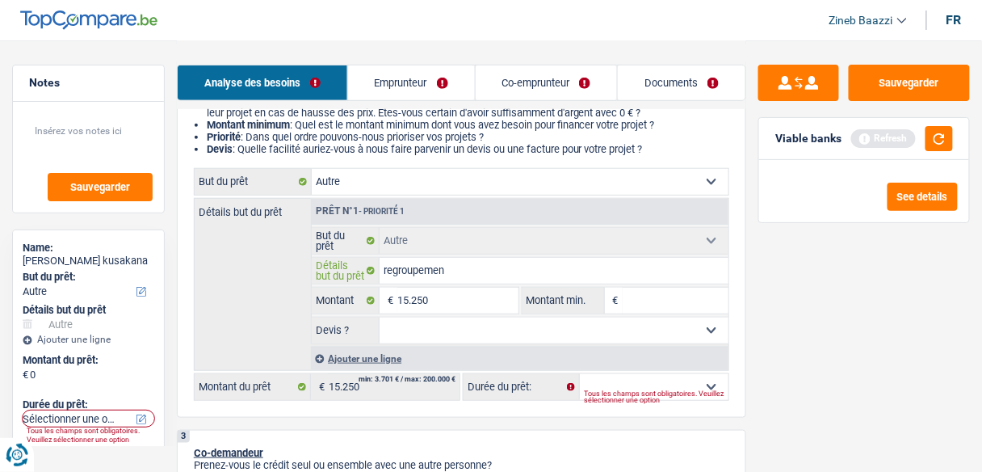
type input "regroupement"
type input "regroupements"
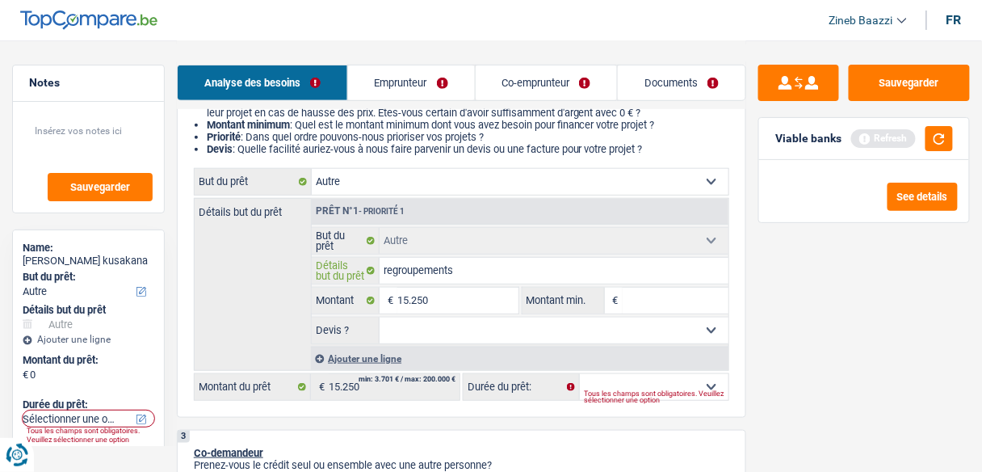
type input "regroupements"
type input "regroupements d"
type input "regroupements de"
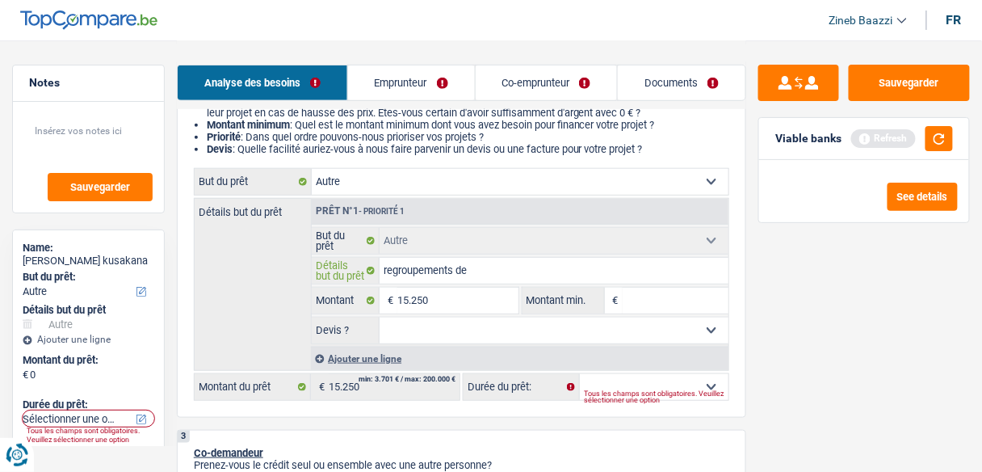
type input "regroupements de"
type input "regroupements de c"
type input "regroupements de cr"
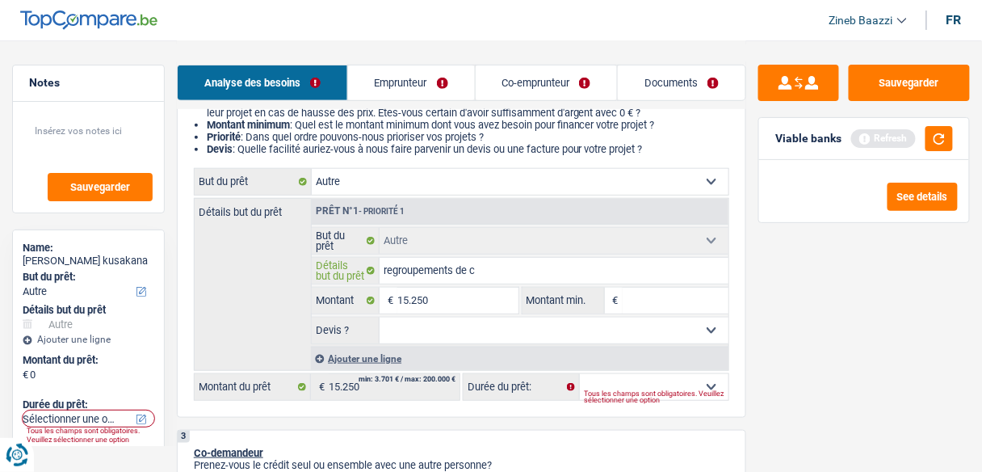
type input "regroupements de cr"
type input "regroupements de cré"
type input "regroupements de créd"
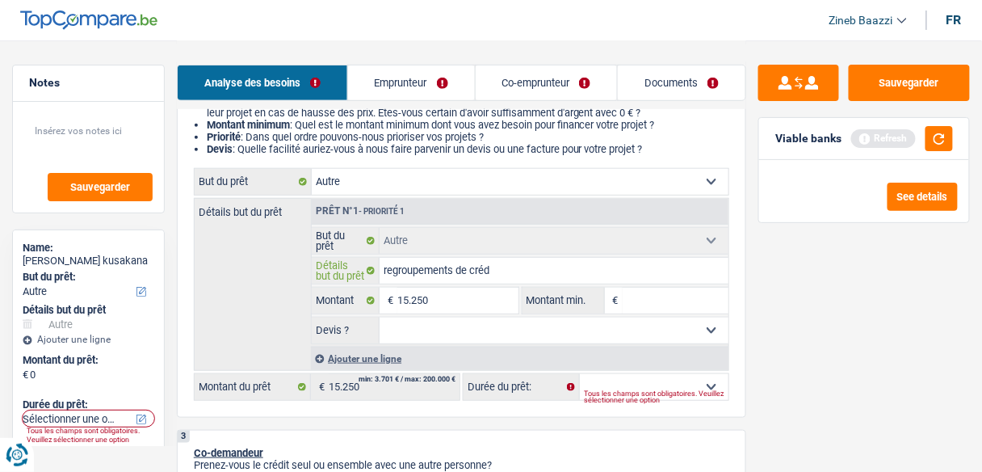
type input "regroupements de crédi"
type input "regroupements de crédit"
type input "regroupements de crédits"
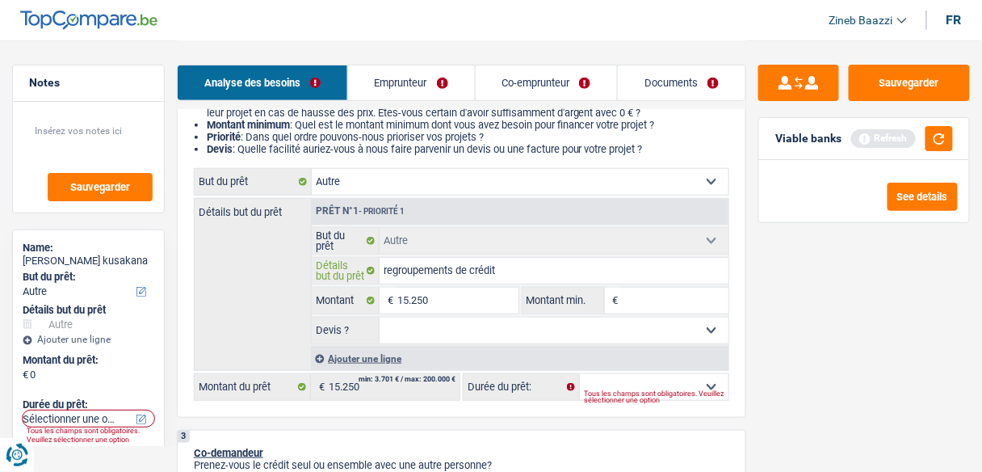
type input "regroupements de crédits"
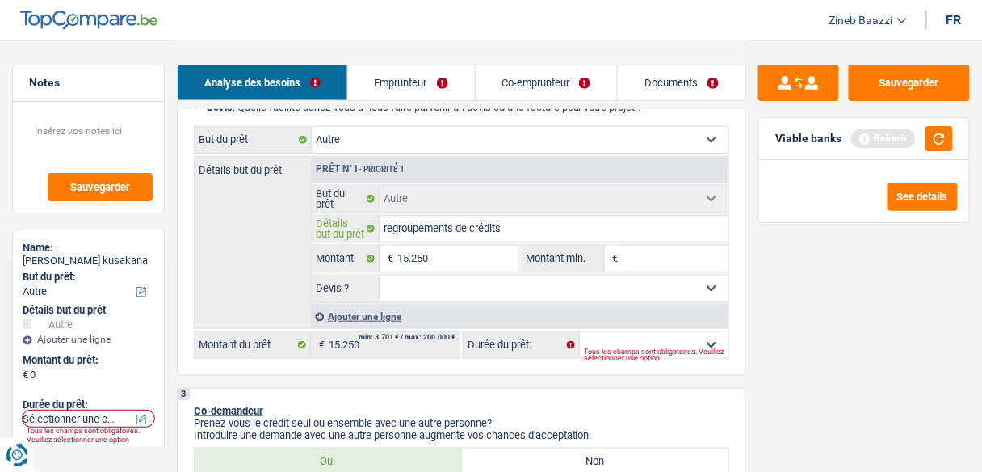
scroll to position [259, 0]
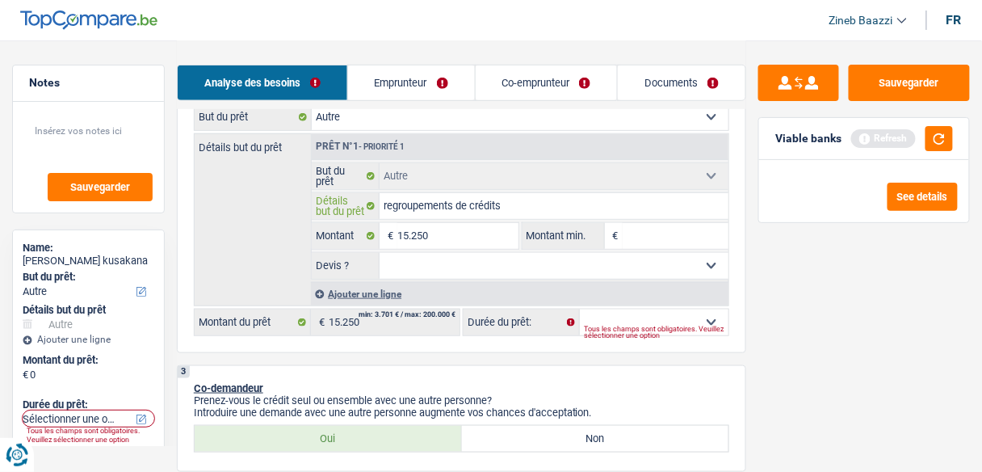
type input "regroupements de crédits"
click at [425, 82] on link "Emprunteur" at bounding box center [411, 82] width 127 height 35
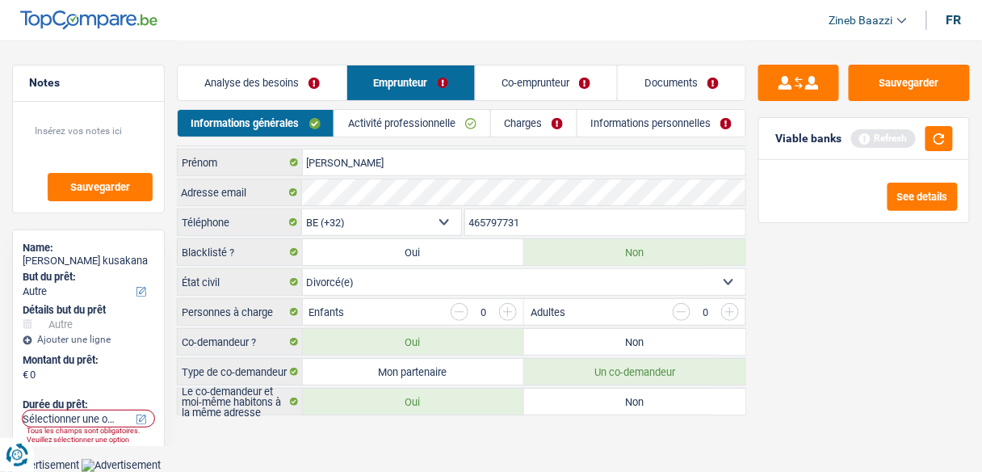
scroll to position [19, 0]
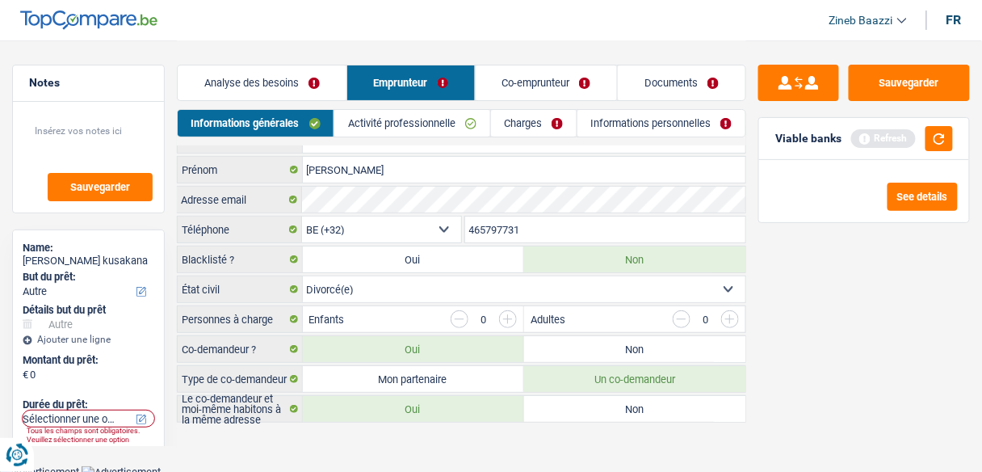
click at [520, 113] on link "Charges" at bounding box center [534, 123] width 86 height 27
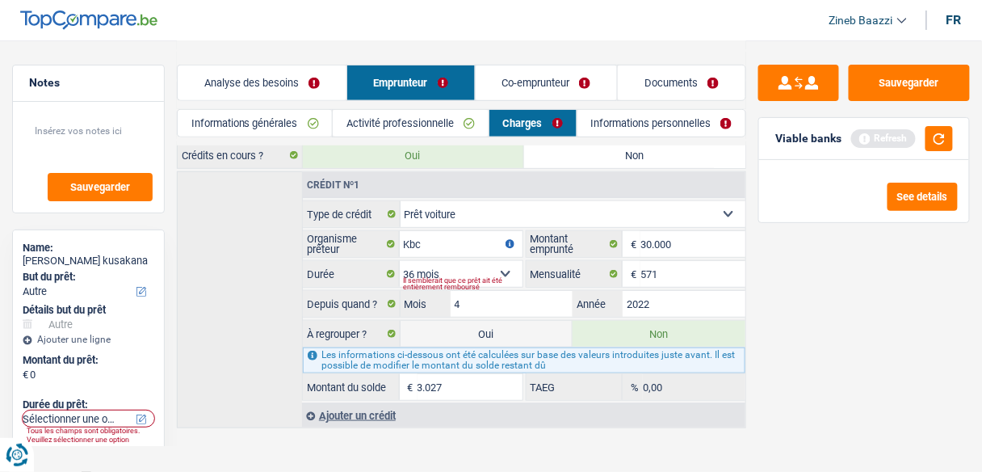
scroll to position [216, 0]
click at [381, 403] on div "Ajouter un crédit" at bounding box center [524, 413] width 444 height 24
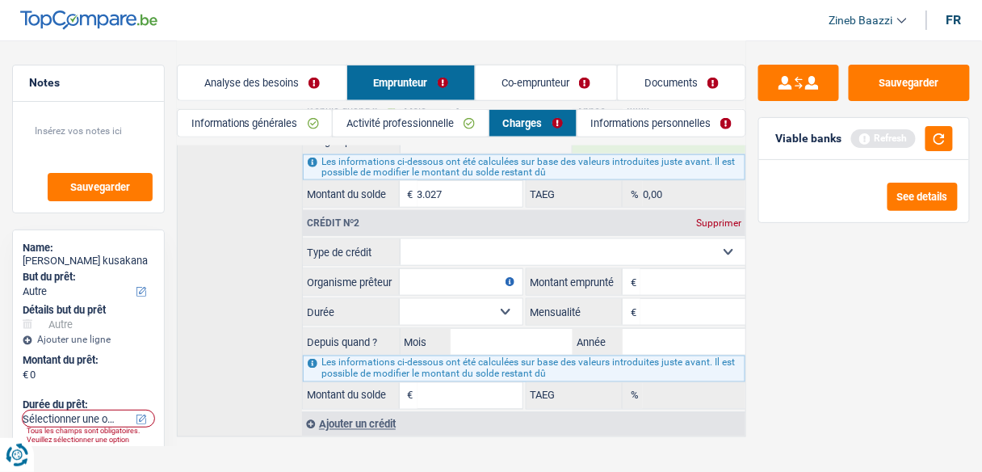
scroll to position [414, 0]
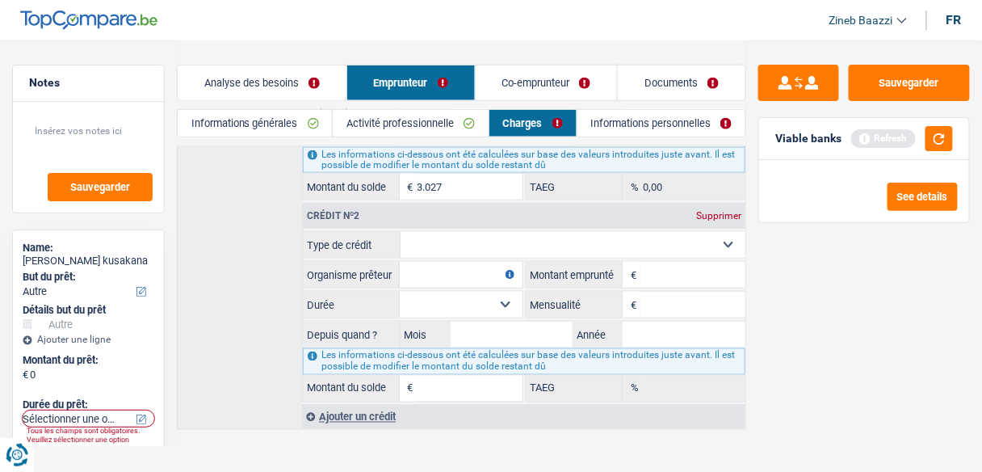
click at [475, 232] on select "Carte ou ouverture de crédit Prêt hypothécaire Vente à tempérament Prêt à tempé…" at bounding box center [574, 245] width 346 height 26
select select "cardOrCredit"
type input "0"
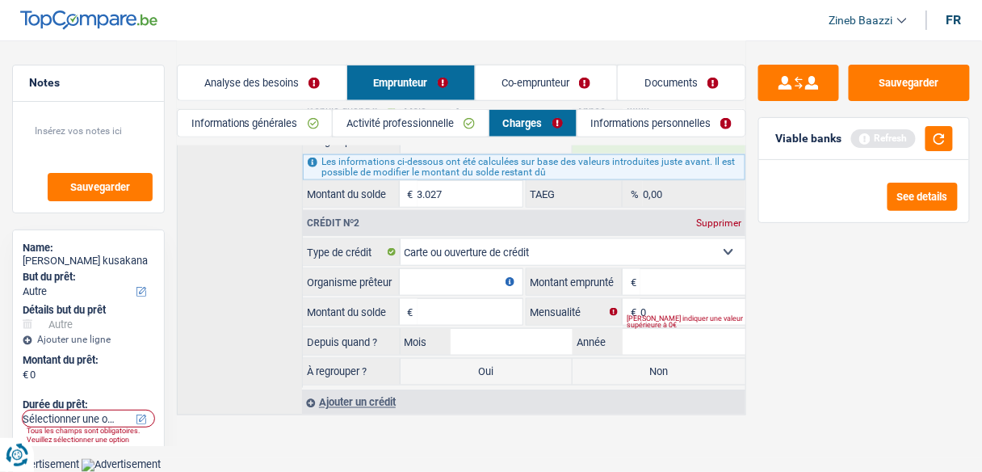
scroll to position [393, 0]
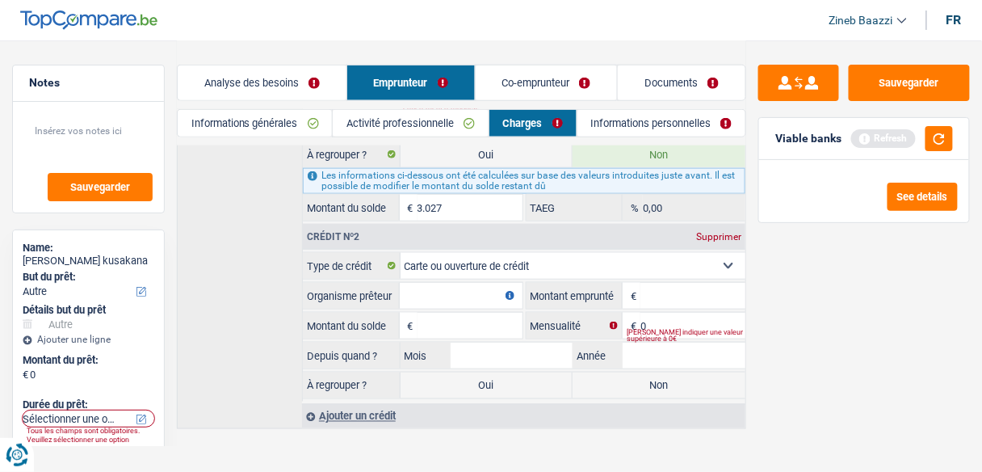
click at [356, 408] on div "Ajouter un crédit" at bounding box center [524, 416] width 444 height 24
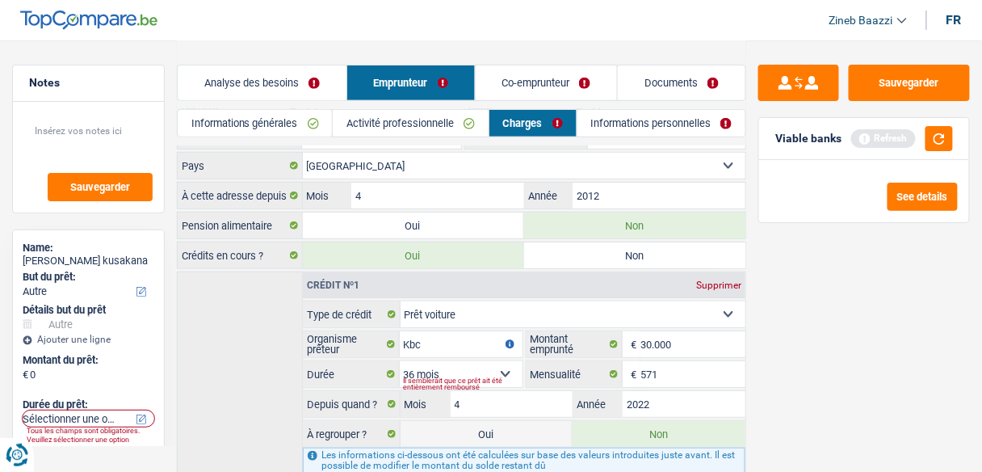
scroll to position [194, 0]
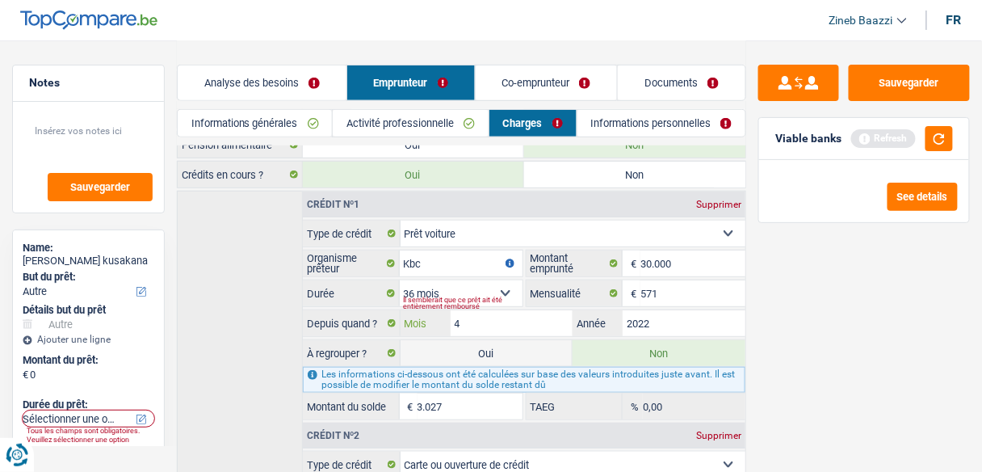
click at [518, 327] on input "4" at bounding box center [512, 323] width 123 height 26
type input "1"
click at [653, 319] on input "2022" at bounding box center [684, 323] width 123 height 26
click at [537, 327] on input "4" at bounding box center [512, 323] width 123 height 26
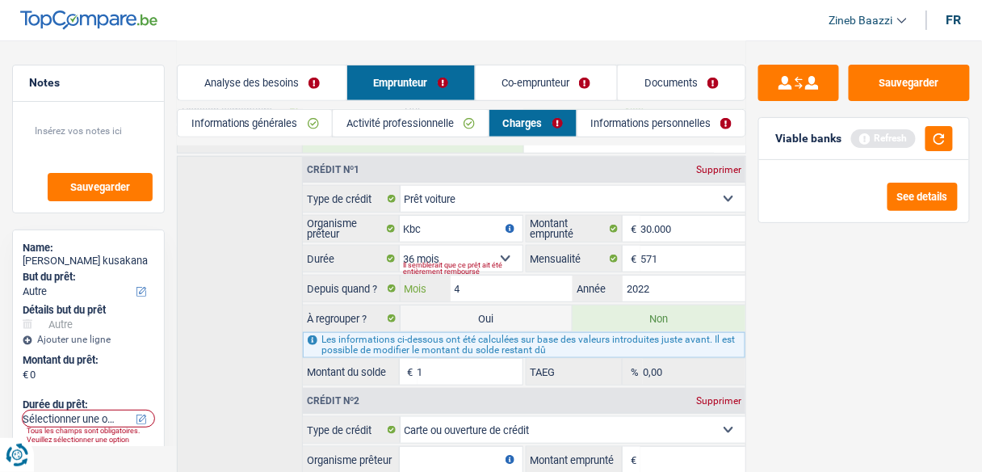
scroll to position [259, 0]
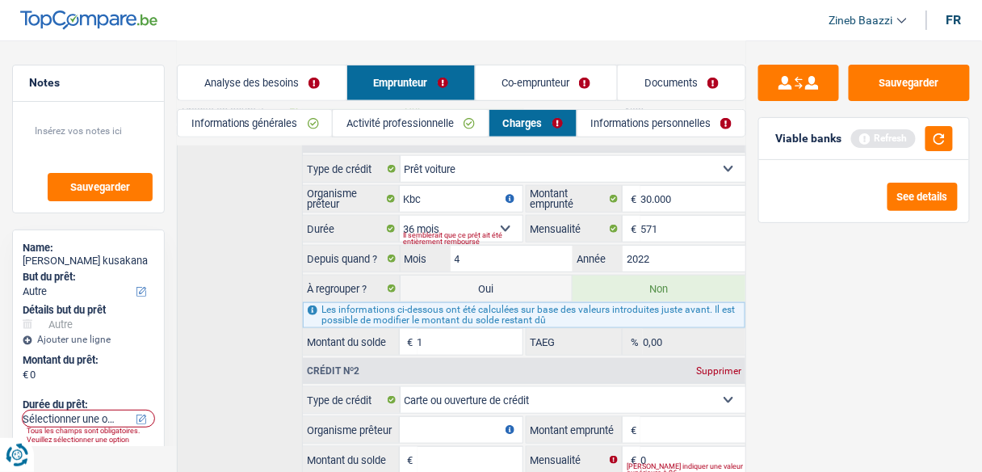
drag, startPoint x: 456, startPoint y: 346, endPoint x: 459, endPoint y: 337, distance: 9.2
click at [459, 338] on div "Crédit nº1 Supprimer Carte ou ouverture de crédit Prêt hypothécaire Vente à tem…" at bounding box center [524, 432] width 444 height 611
click at [459, 337] on input "1" at bounding box center [470, 342] width 105 height 26
type input "6.000"
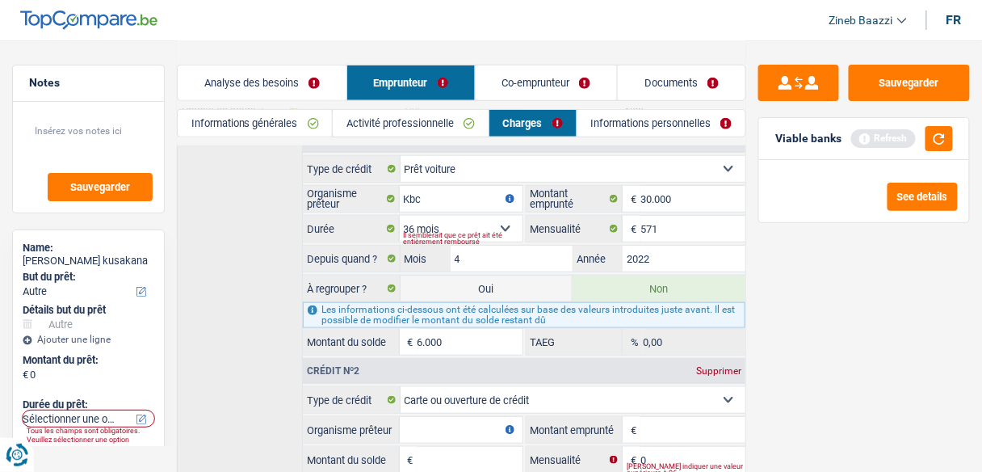
click at [894, 288] on div "Sauvegarder Viable banks Refresh See details" at bounding box center [865, 255] width 236 height 381
click at [929, 145] on button "button" at bounding box center [939, 138] width 27 height 25
click at [264, 263] on div "Crédit nº1 Supprimer Carte ou ouverture de crédit Prêt hypothécaire Vente à tem…" at bounding box center [462, 445] width 570 height 639
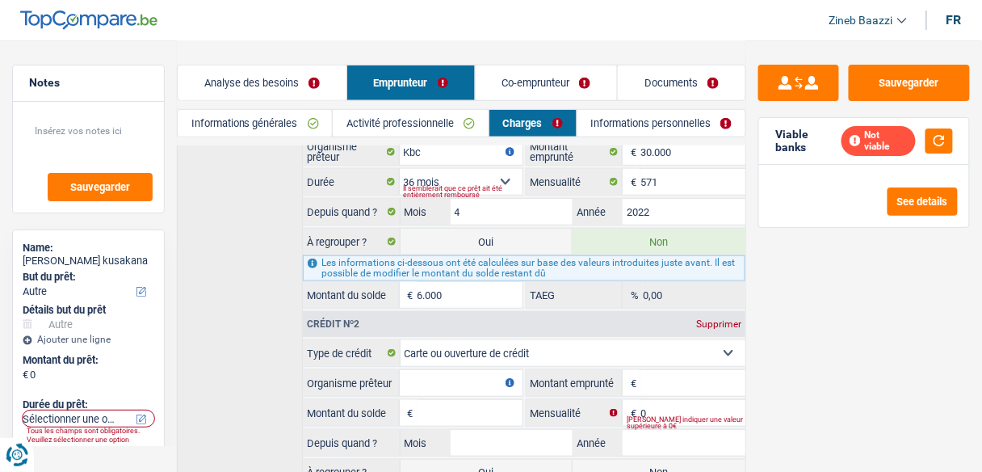
scroll to position [388, 0]
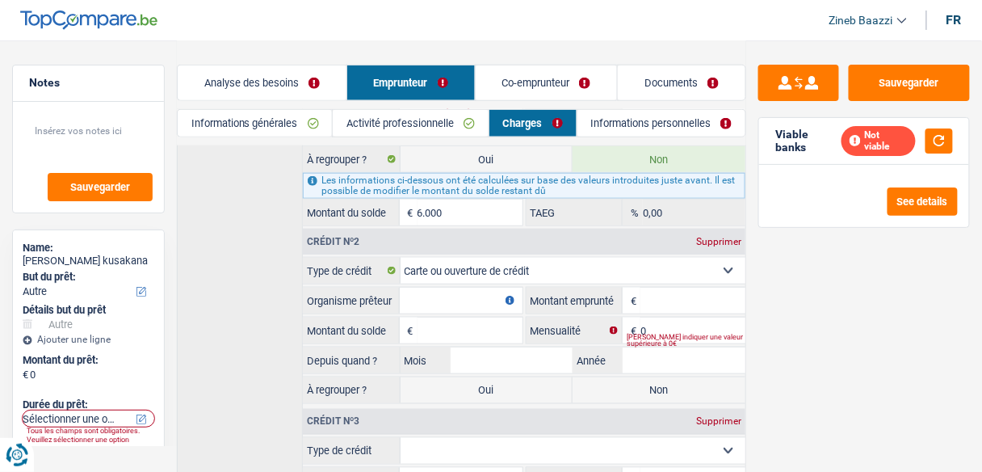
click at [471, 296] on input "Organisme prêteur" at bounding box center [461, 301] width 123 height 26
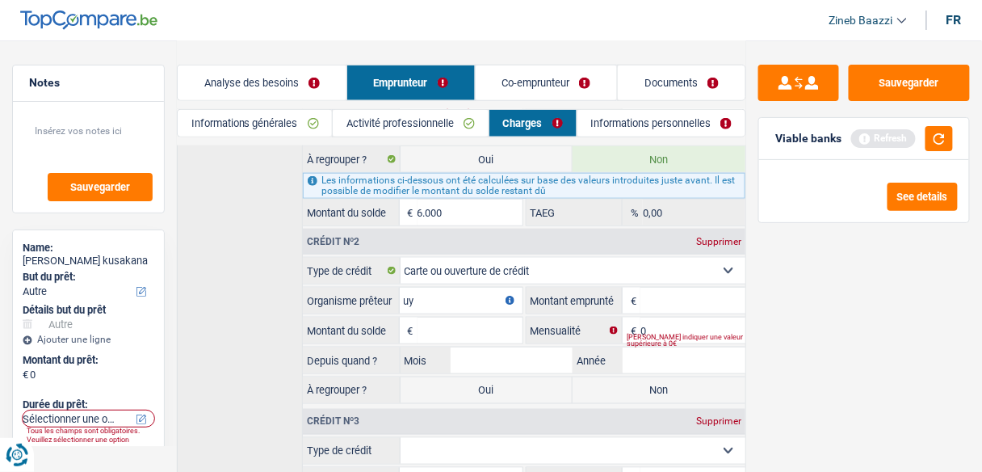
type input "u"
type input "buyway"
click at [660, 288] on input "Montant emprunté" at bounding box center [693, 301] width 105 height 26
type input "2.200"
click at [653, 318] on input "0" at bounding box center [693, 331] width 105 height 26
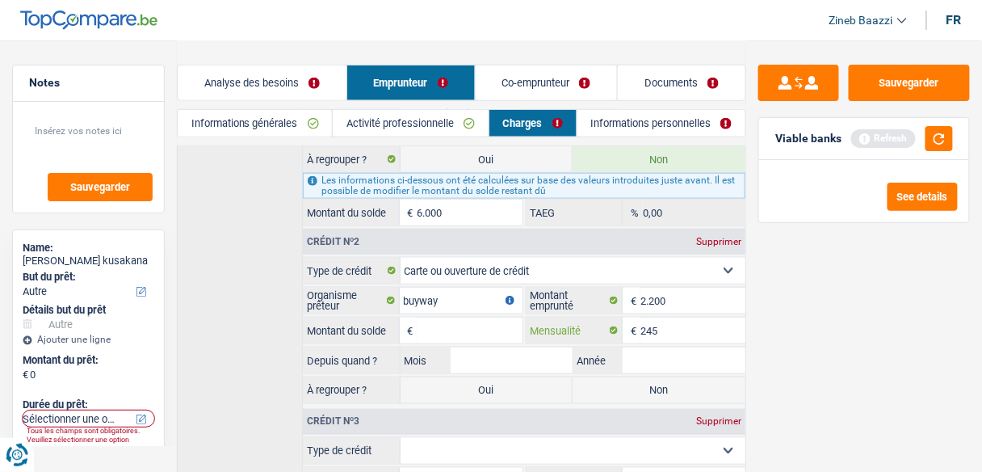
type input "245"
click at [499, 318] on input "Montant du solde" at bounding box center [470, 331] width 105 height 26
type input "2.200"
click at [506, 359] on input "Mois" at bounding box center [512, 360] width 123 height 26
click at [939, 131] on button "button" at bounding box center [939, 138] width 27 height 25
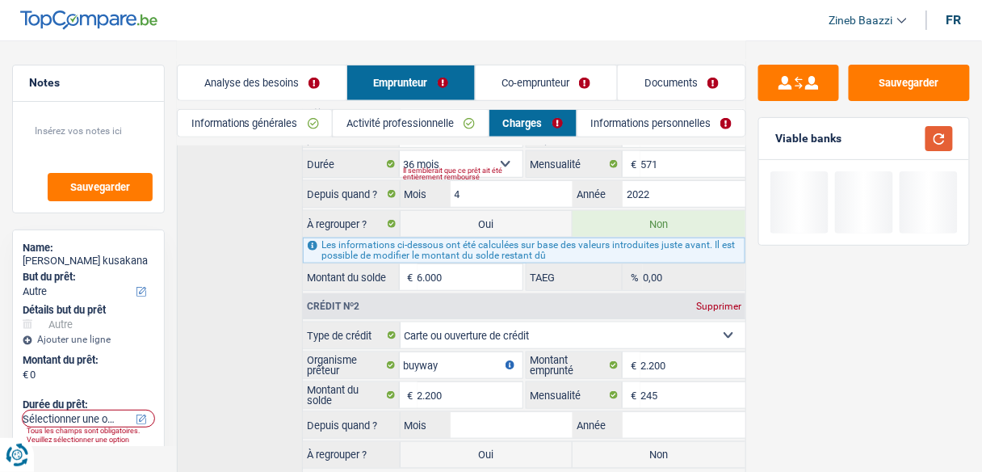
scroll to position [452, 0]
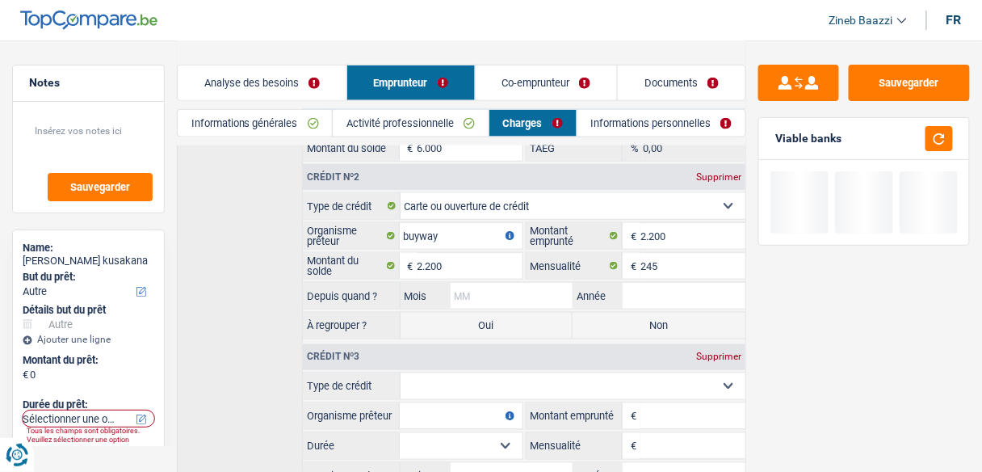
click at [507, 283] on input "Mois" at bounding box center [512, 296] width 123 height 26
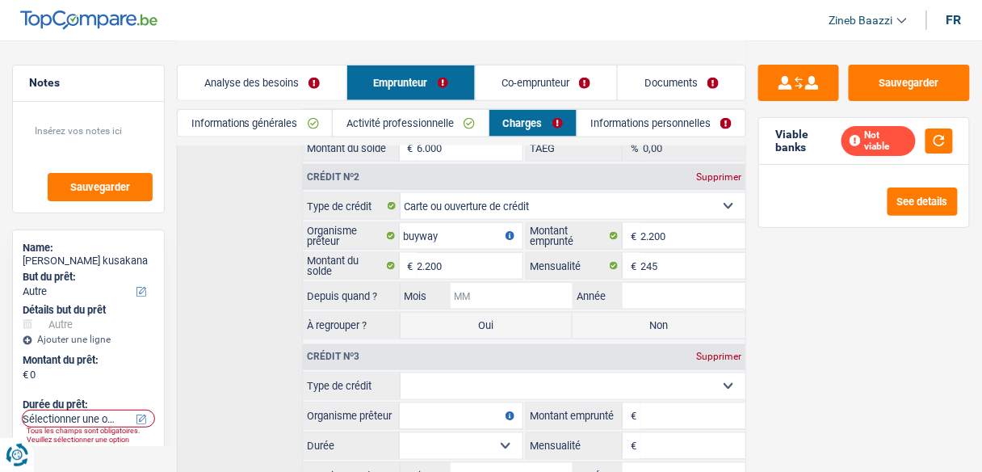
click at [518, 288] on input "Mois" at bounding box center [512, 296] width 123 height 26
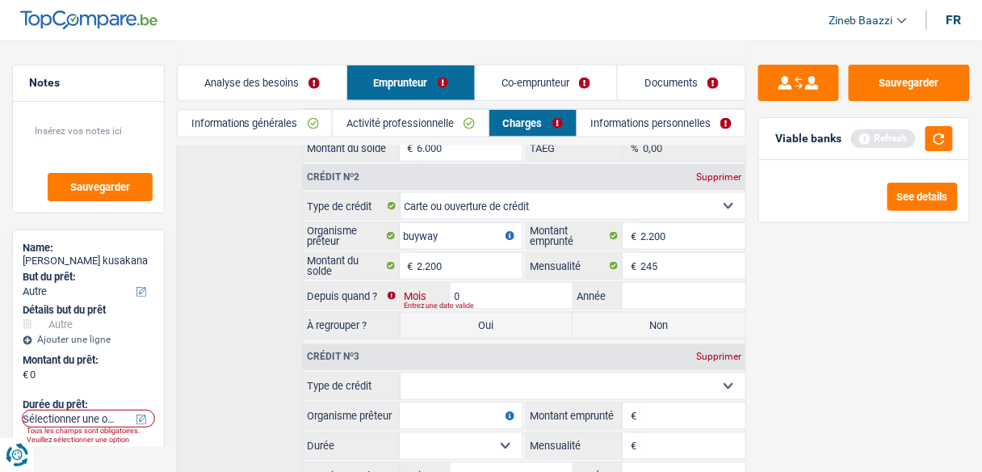
type input "08"
type input "2025"
click at [814, 312] on div "Sauvegarder Viable banks Refresh See details" at bounding box center [865, 255] width 236 height 381
click at [497, 377] on select "Carte ou ouverture de crédit Prêt hypothécaire Vente à tempérament Prêt à tempé…" at bounding box center [574, 386] width 346 height 26
select select "cardOrCredit"
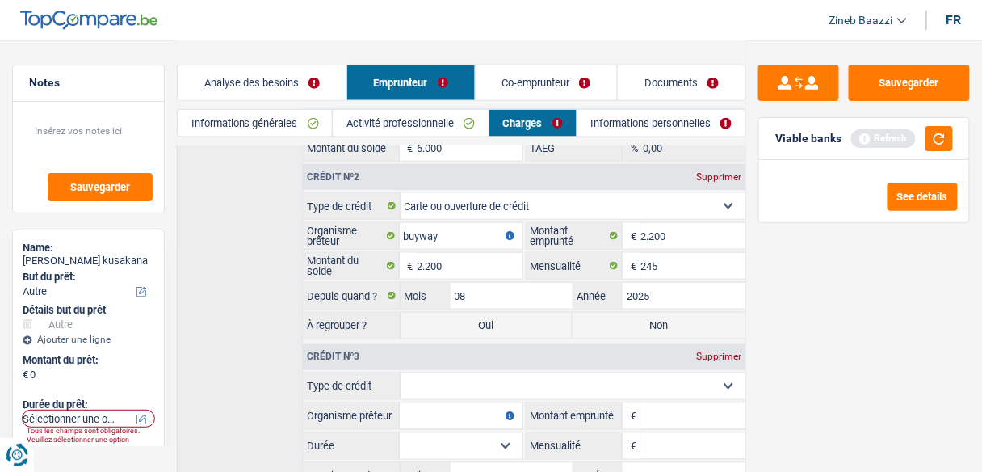
type input "0"
click at [475, 410] on input "Organisme prêteur" at bounding box center [461, 416] width 123 height 26
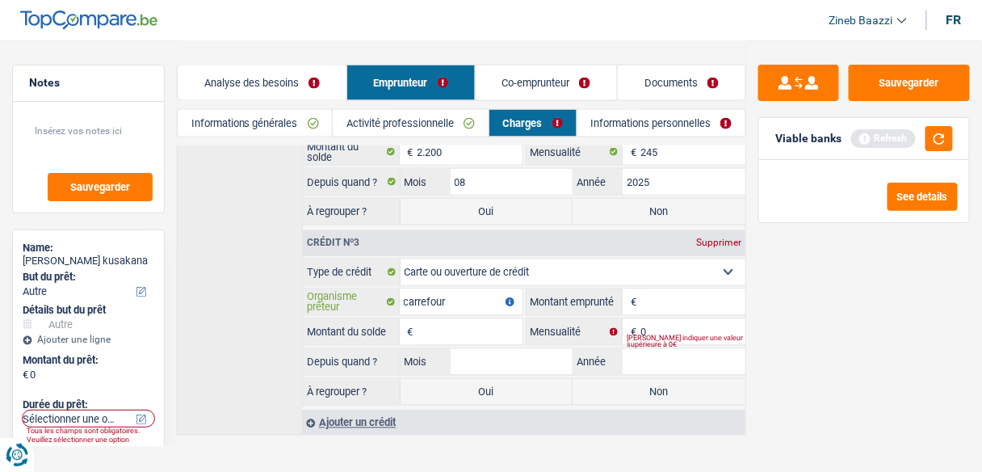
scroll to position [570, 0]
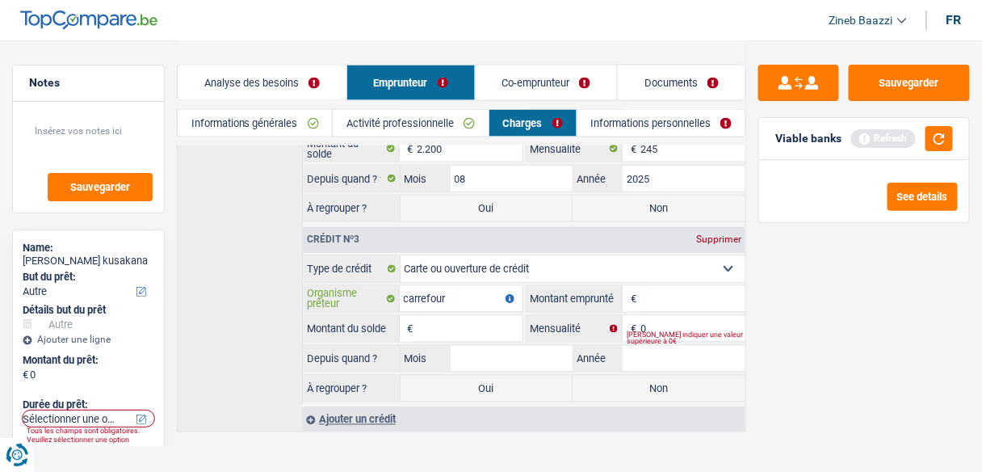
type input "carrefour"
click at [542, 350] on input "Mois" at bounding box center [512, 359] width 123 height 26
type input "12"
type input "2024"
click at [662, 316] on input "0" at bounding box center [693, 329] width 105 height 26
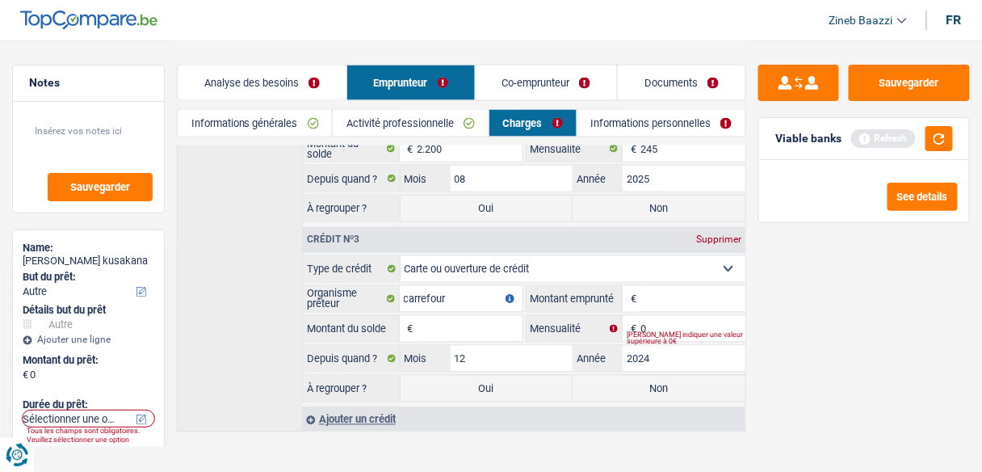
click at [634, 286] on span "€" at bounding box center [632, 299] width 18 height 26
click at [680, 286] on input "Montant emprunté" at bounding box center [693, 299] width 105 height 26
type input "3.000"
click at [673, 335] on div "Veuillez indiquer une valeur supérieure à 0€" at bounding box center [686, 338] width 119 height 6
click at [663, 335] on div "Veuillez indiquer une valeur supérieure à 0€" at bounding box center [686, 338] width 119 height 6
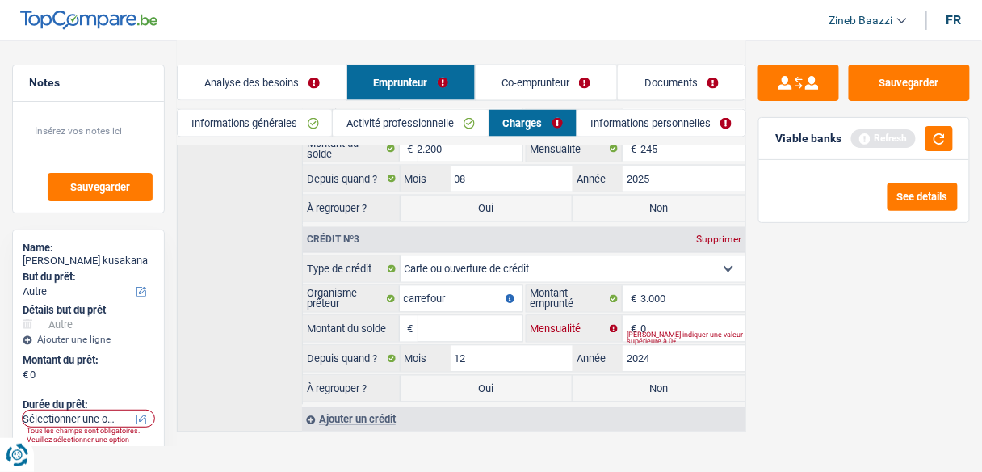
click at [650, 316] on input "0" at bounding box center [693, 329] width 105 height 26
type input "1"
type input "75"
click at [469, 317] on input "Montant du solde" at bounding box center [470, 329] width 105 height 26
type input "3.000"
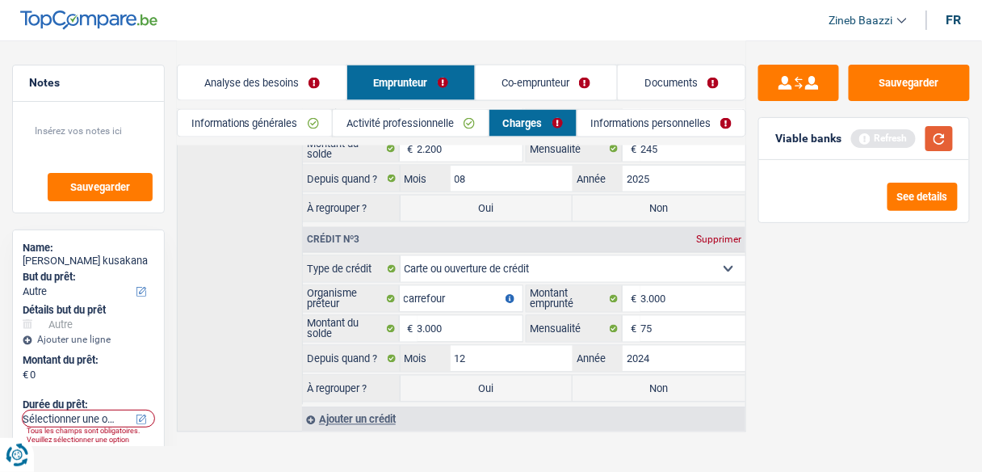
click at [939, 139] on button "button" at bounding box center [939, 138] width 27 height 25
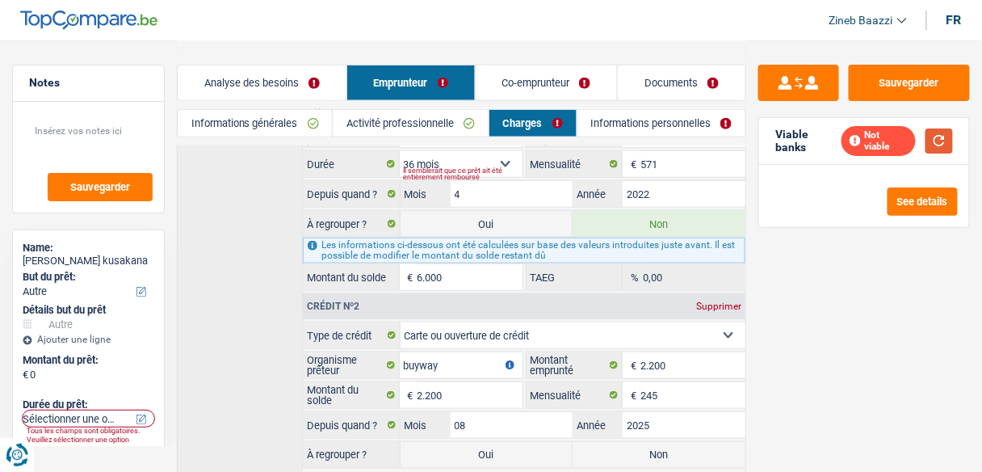
scroll to position [440, 0]
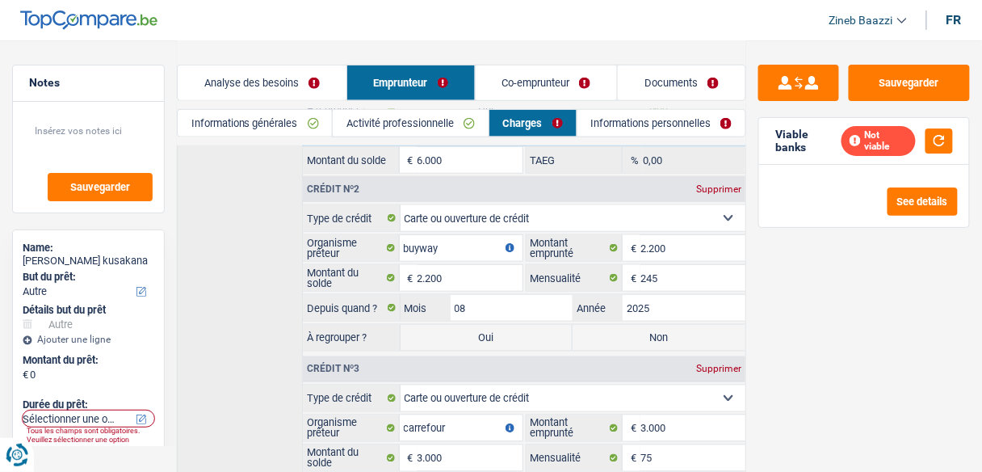
click at [643, 325] on label "Non" at bounding box center [659, 338] width 173 height 26
click at [643, 325] on input "Non" at bounding box center [659, 338] width 173 height 26
radio input "true"
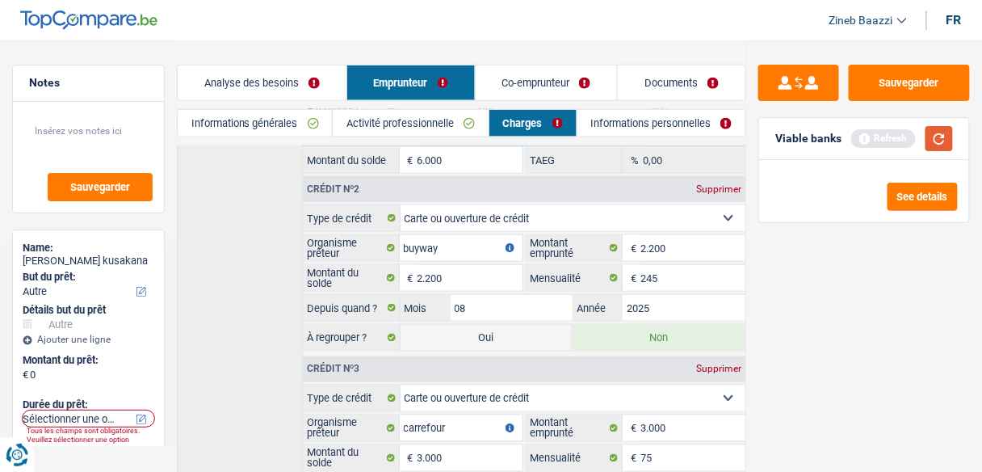
click at [937, 138] on button "button" at bounding box center [939, 138] width 27 height 25
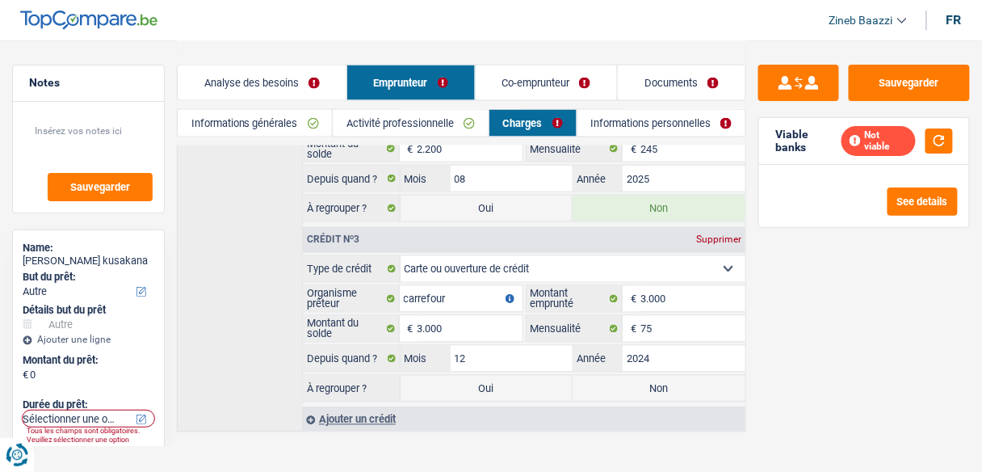
click at [547, 377] on label "Oui" at bounding box center [487, 389] width 173 height 26
click at [547, 377] on input "Oui" at bounding box center [487, 389] width 173 height 26
radio input "true"
type input "18.250"
select select "refinancing"
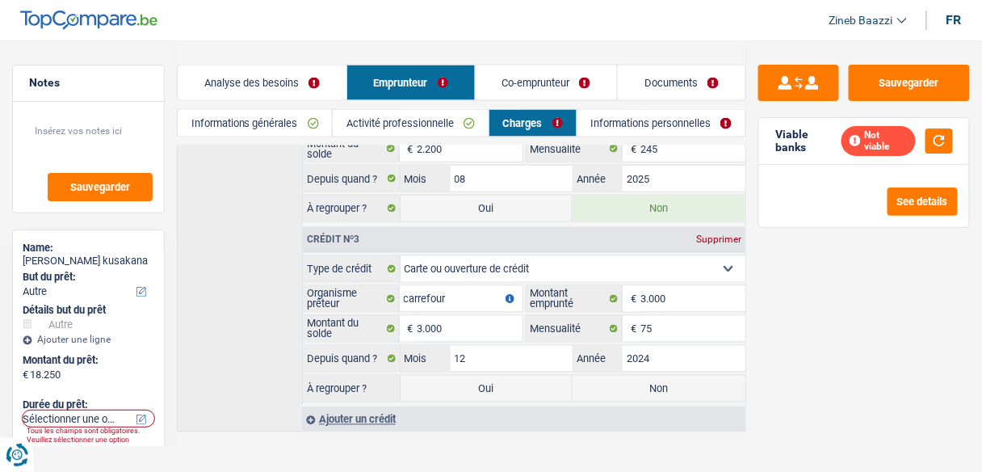
select select "84"
select select "refinancing"
select select "other"
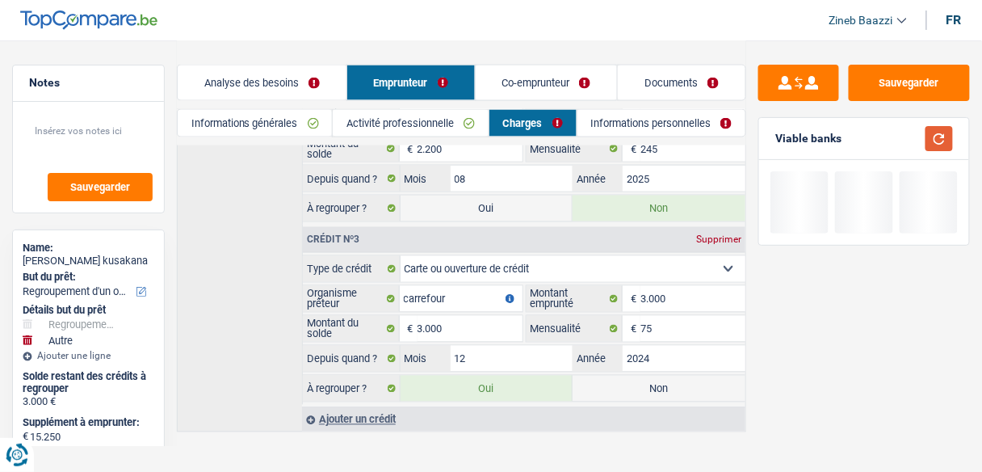
click at [935, 138] on button "button" at bounding box center [939, 138] width 27 height 25
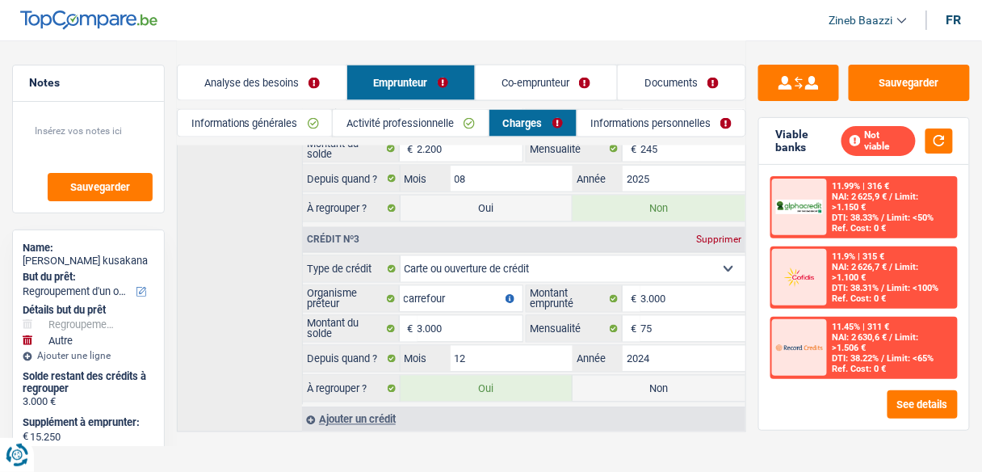
click at [401, 124] on link "Activité professionnelle" at bounding box center [411, 123] width 156 height 27
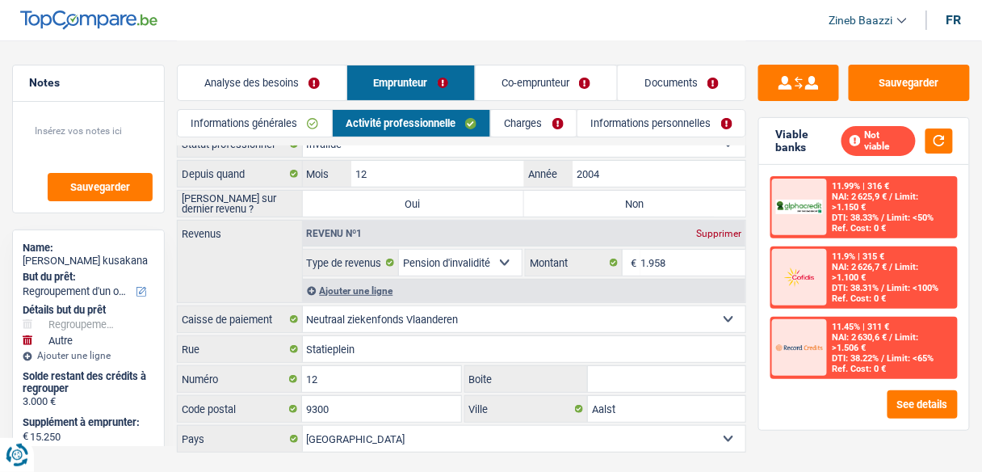
scroll to position [0, 0]
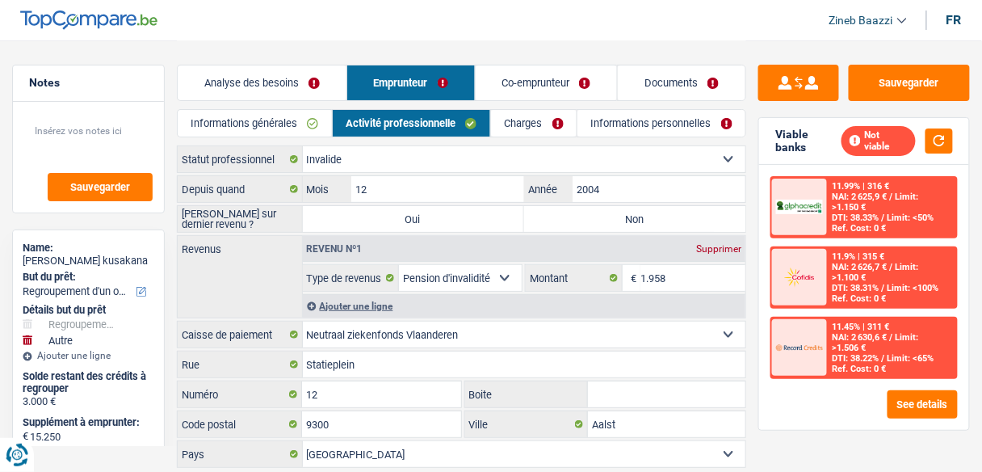
click at [418, 154] on select "Ouvrier Employé privé Employé public Invalide Indépendant Pensionné Chômeur Mut…" at bounding box center [525, 159] width 444 height 26
click at [417, 161] on select "Ouvrier Employé privé Employé public Invalide Indépendant Pensionné Chômeur Mut…" at bounding box center [525, 159] width 444 height 26
click at [637, 227] on label "Non" at bounding box center [634, 219] width 221 height 26
click at [637, 227] on input "Non" at bounding box center [634, 219] width 221 height 26
radio input "true"
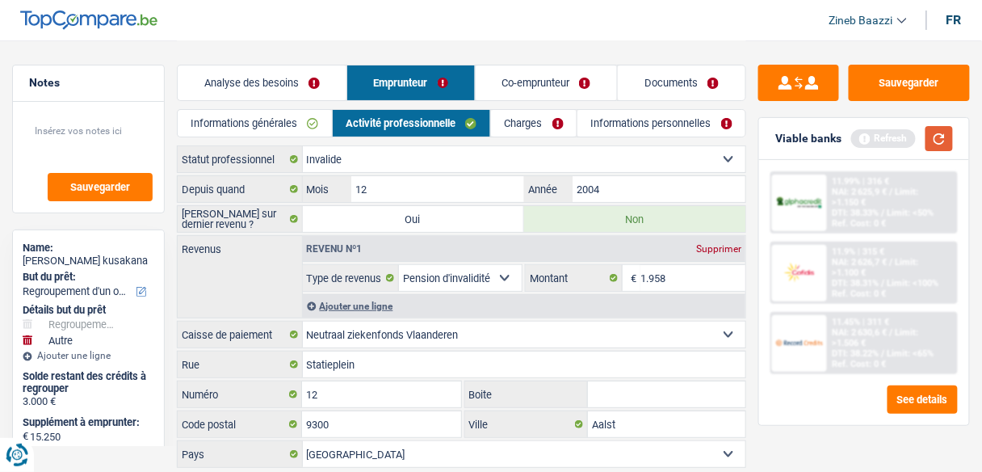
click at [936, 141] on button "button" at bounding box center [939, 138] width 27 height 25
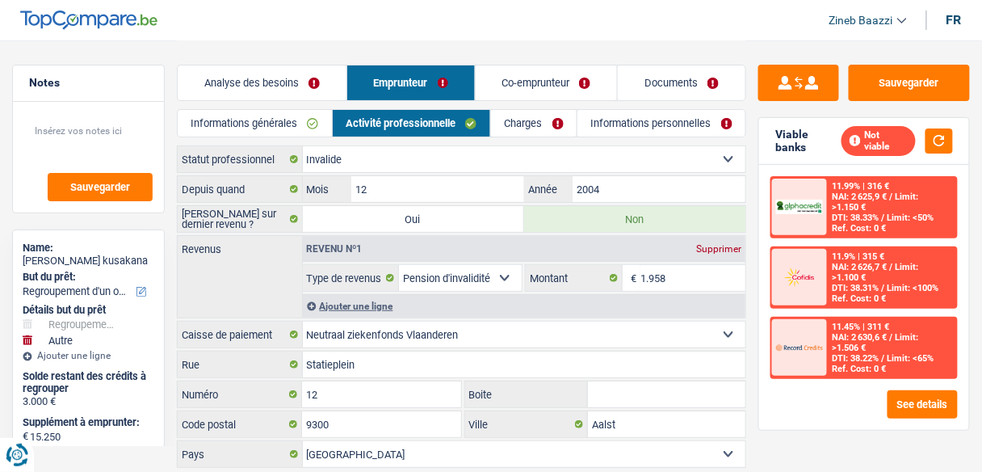
click at [472, 279] on select "Allocation d'handicap Allocations chômage Allocations familiales Chèques repas …" at bounding box center [460, 278] width 123 height 26
click at [272, 280] on div "Revenus Revenu nº1 Supprimer Allocation d'handicap Allocations chômage Allocati…" at bounding box center [462, 276] width 570 height 83
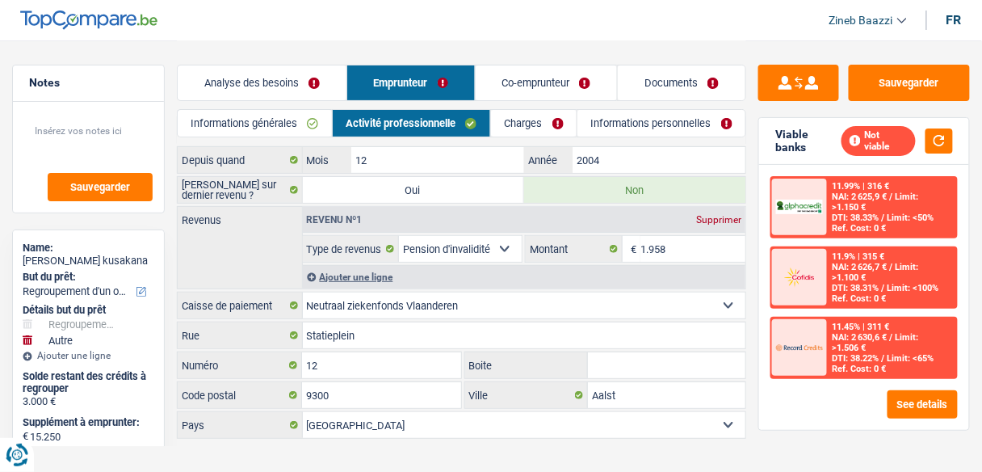
scroll to position [45, 0]
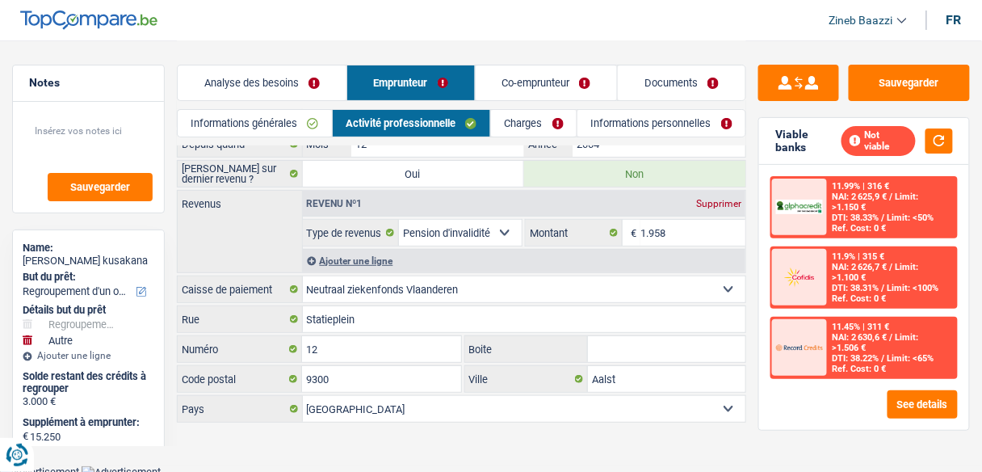
click at [337, 258] on div "Ajouter une ligne" at bounding box center [525, 260] width 444 height 23
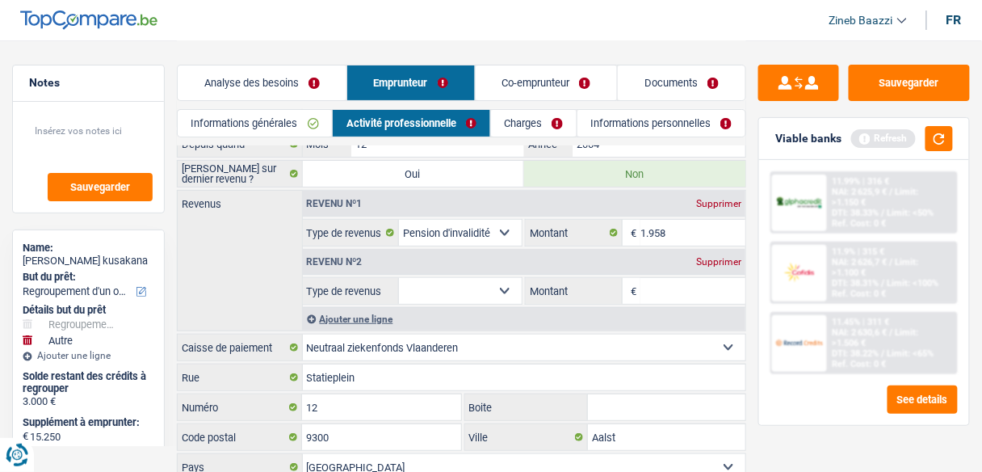
click at [429, 288] on select "Allocation d'handicap Allocations chômage Allocations familiales Chèques repas …" at bounding box center [460, 291] width 123 height 26
select select "rentalIncome"
click at [399, 278] on select "Allocation d'handicap Allocations chômage Allocations familiales Chèques repas …" at bounding box center [460, 291] width 123 height 26
click at [672, 278] on input "Montant" at bounding box center [693, 291] width 105 height 26
type input "1.000"
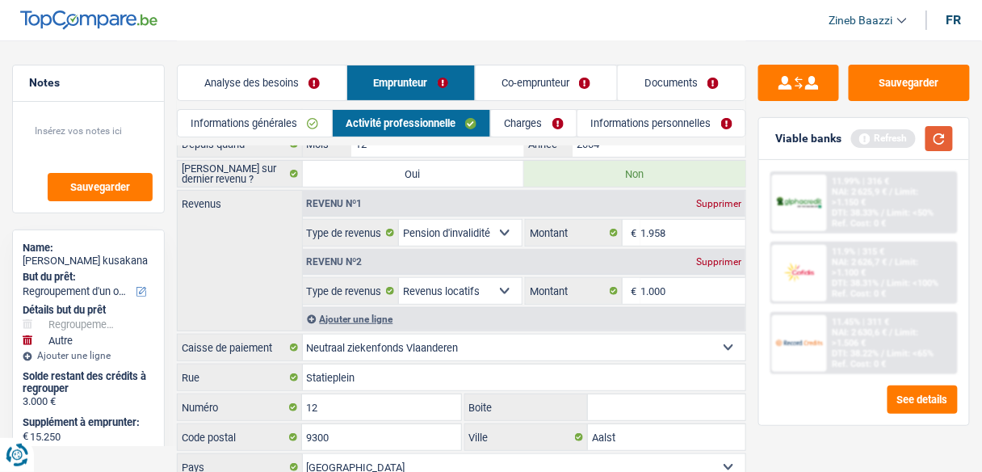
click at [946, 142] on button "button" at bounding box center [939, 138] width 27 height 25
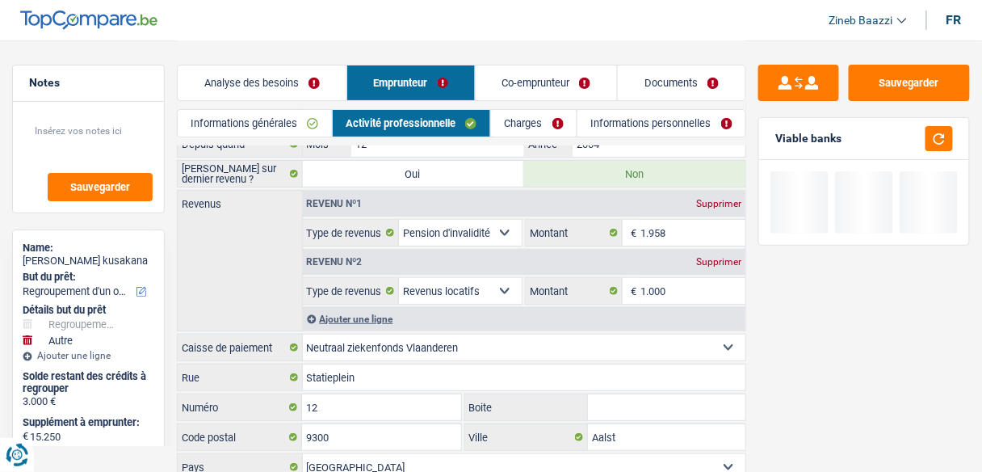
click at [273, 288] on div "Revenus Revenu nº1 Supprimer Allocation d'handicap Allocations chômage Allocati…" at bounding box center [462, 260] width 570 height 141
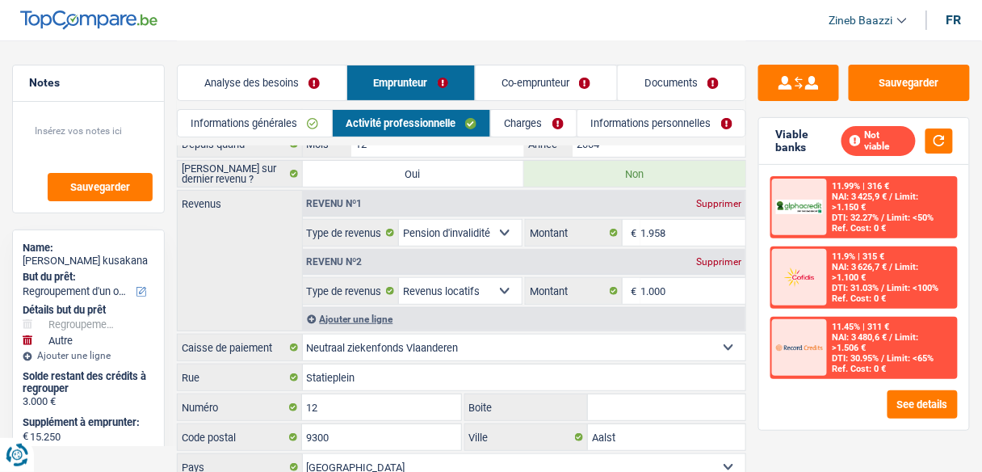
click at [528, 124] on link "Charges" at bounding box center [534, 123] width 86 height 27
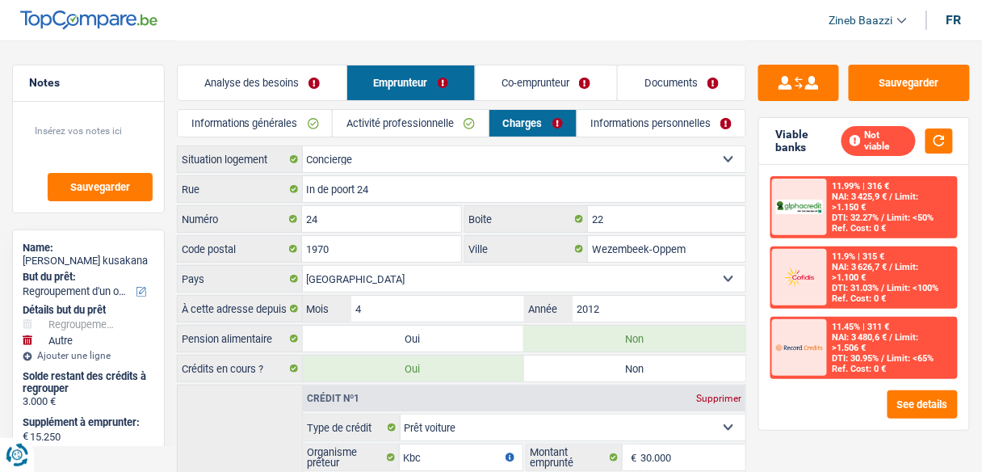
scroll to position [0, 0]
click at [339, 163] on select "Locataire Propriétaire avec prêt hypothécaire Propriétaire sans prêt hypothécai…" at bounding box center [525, 159] width 444 height 26
click at [373, 120] on link "Activité professionnelle" at bounding box center [411, 123] width 156 height 27
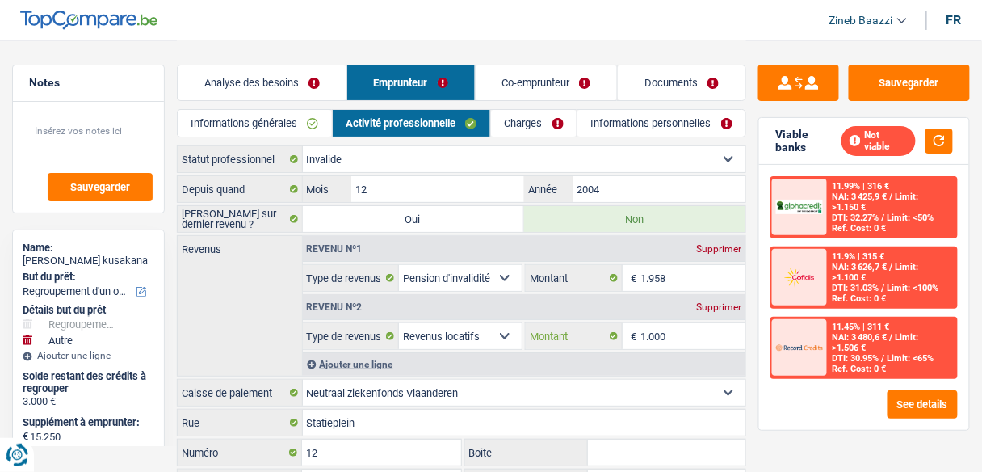
click at [685, 339] on input "1.000" at bounding box center [693, 336] width 105 height 26
click at [368, 359] on div "Ajouter une ligne" at bounding box center [525, 363] width 444 height 23
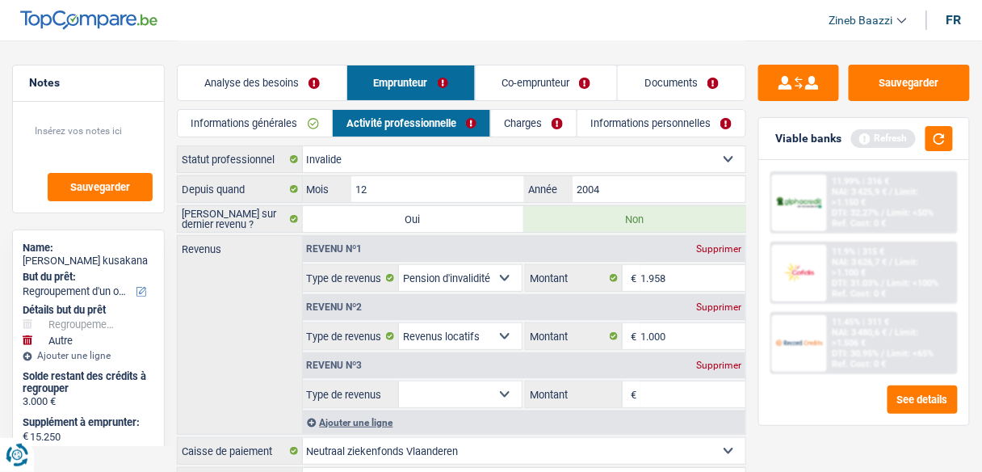
scroll to position [129, 0]
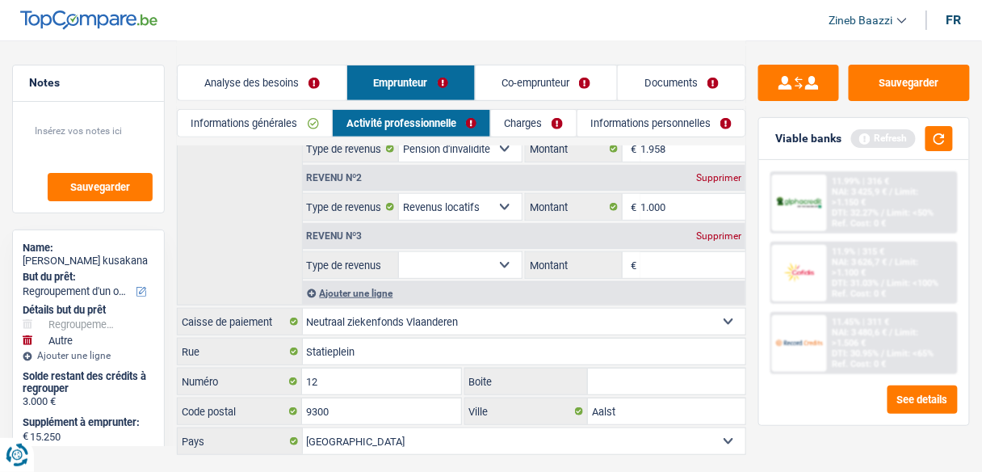
click at [451, 270] on select "Allocation d'handicap Allocations chômage Allocations familiales Chèques repas …" at bounding box center [460, 265] width 123 height 26
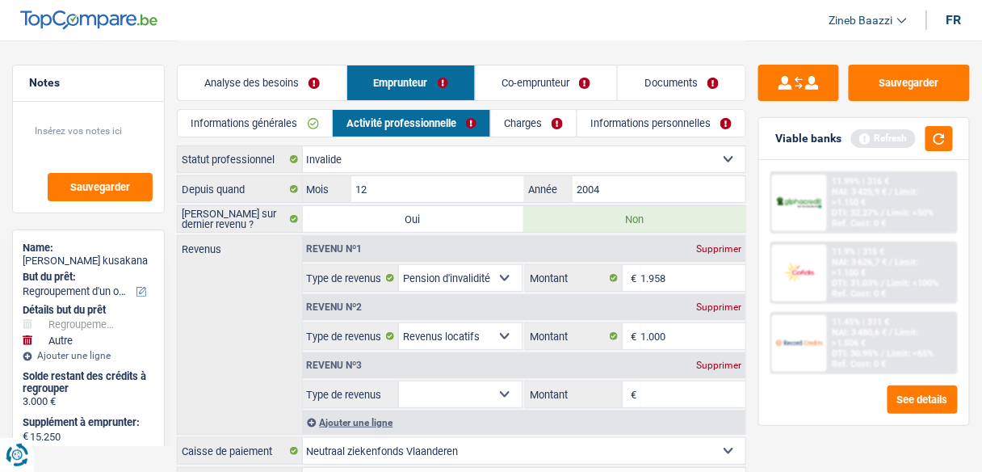
scroll to position [0, 0]
click at [317, 44] on div "Analyse des besoins Emprunteur Co-emprunteur Documents" at bounding box center [462, 74] width 570 height 69
click at [500, 384] on select "Allocation d'handicap Allocations chômage Allocations familiales Chèques repas …" at bounding box center [460, 394] width 123 height 26
select select "unemployment"
click at [399, 381] on select "Allocation d'handicap Allocations chômage Allocations familiales Chèques repas …" at bounding box center [460, 394] width 123 height 26
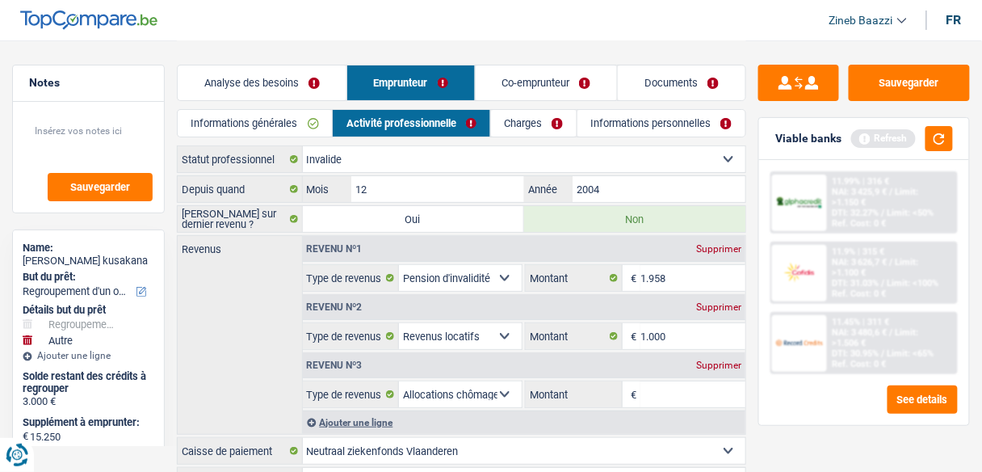
click at [681, 390] on input "Montant" at bounding box center [693, 394] width 105 height 26
type input "300"
click at [221, 276] on div "Revenus Revenu nº1 Supprimer Allocation d'handicap Allocations chômage Allocati…" at bounding box center [462, 335] width 570 height 200
click at [377, 418] on div "Ajouter une ligne" at bounding box center [525, 421] width 444 height 23
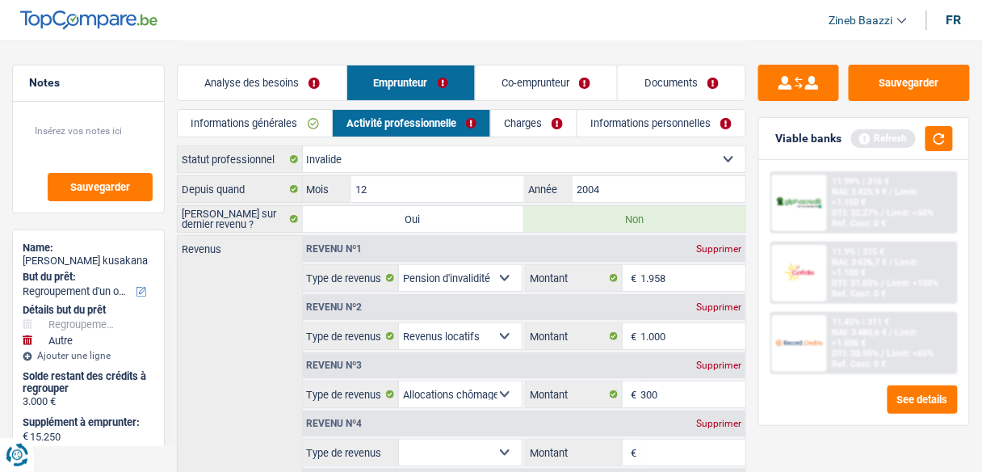
scroll to position [129, 0]
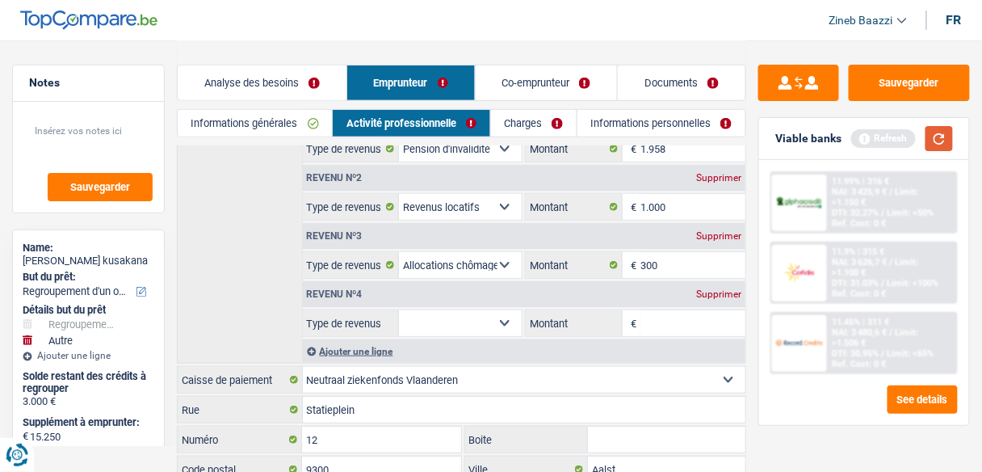
click at [945, 144] on button "button" at bounding box center [939, 138] width 27 height 25
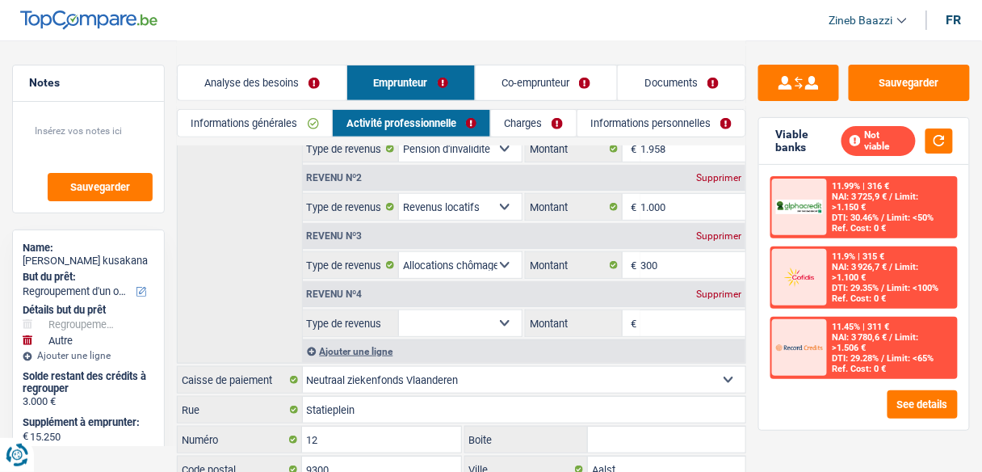
click at [711, 289] on div "Supprimer" at bounding box center [718, 294] width 53 height 10
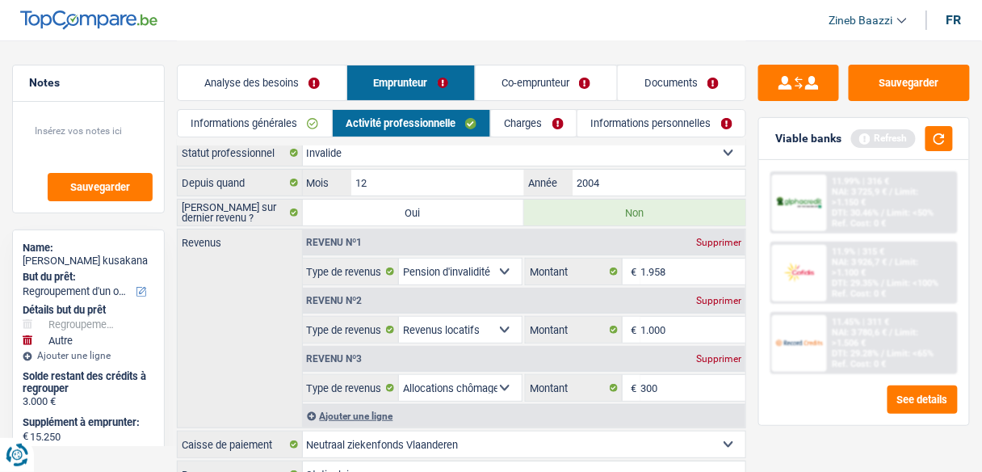
scroll to position [0, 0]
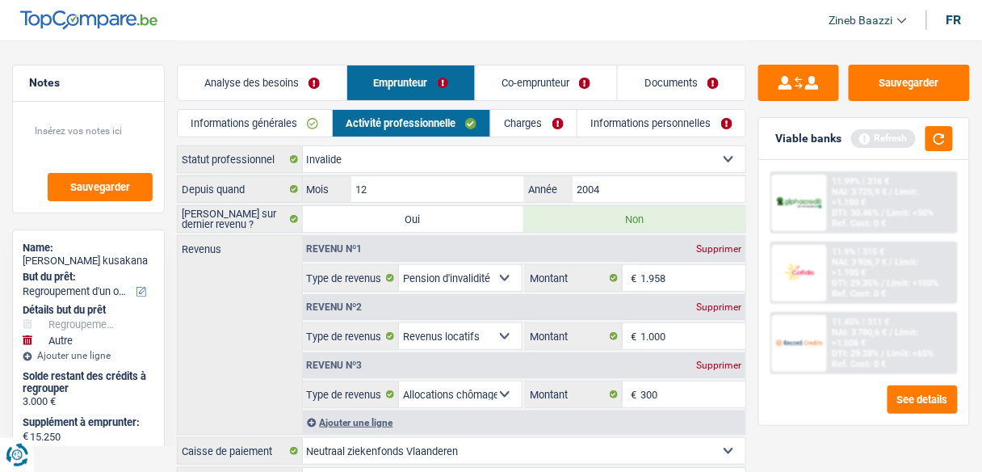
click at [521, 133] on link "Charges" at bounding box center [534, 123] width 86 height 27
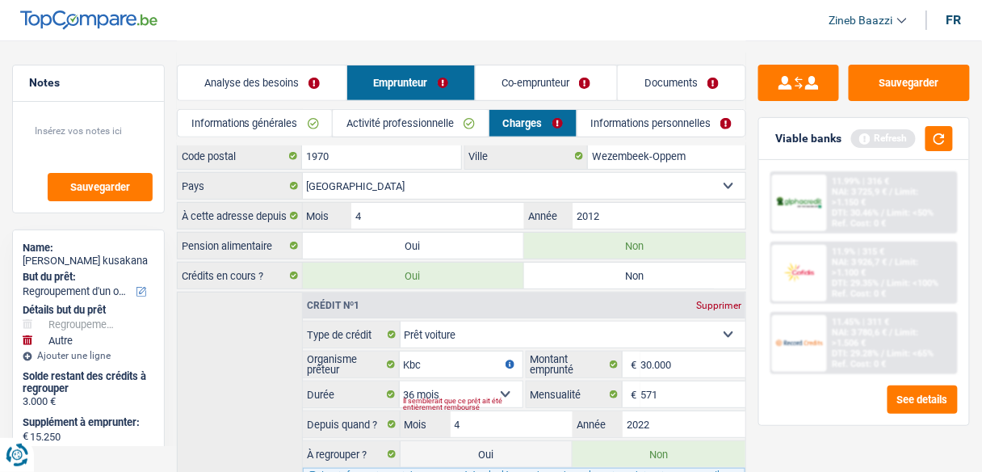
scroll to position [194, 0]
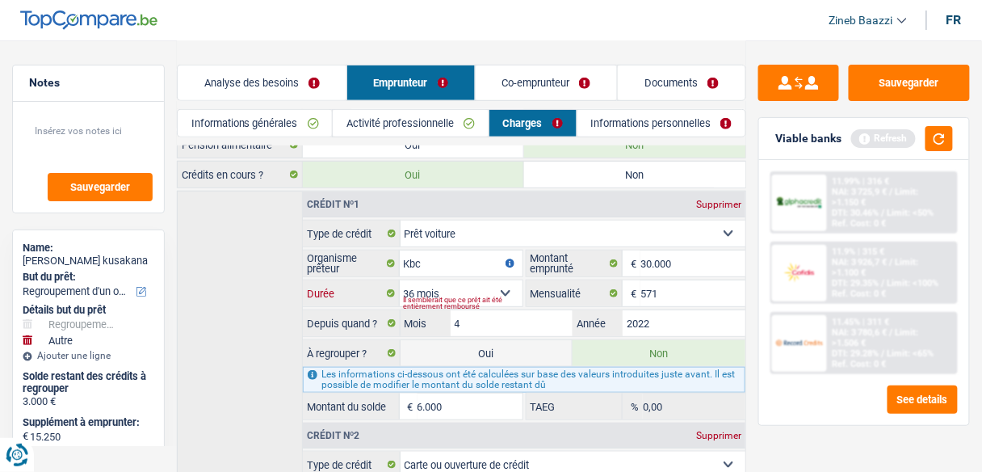
click at [505, 280] on select "12 mois 18 mois 24 mois 30 mois 36 mois 42 mois 48 mois 60 mois 72 mois 84 mois…" at bounding box center [461, 293] width 123 height 26
select select "48"
click at [400, 280] on select "12 mois 18 mois 24 mois 30 mois 36 mois 42 mois 48 mois 60 mois 72 mois 84 mois…" at bounding box center [461, 293] width 123 height 26
type input "4.056"
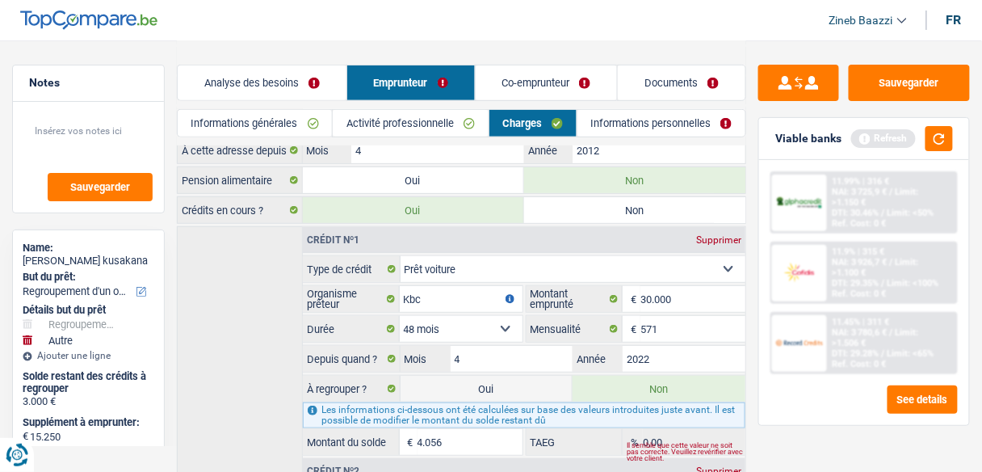
scroll to position [0, 0]
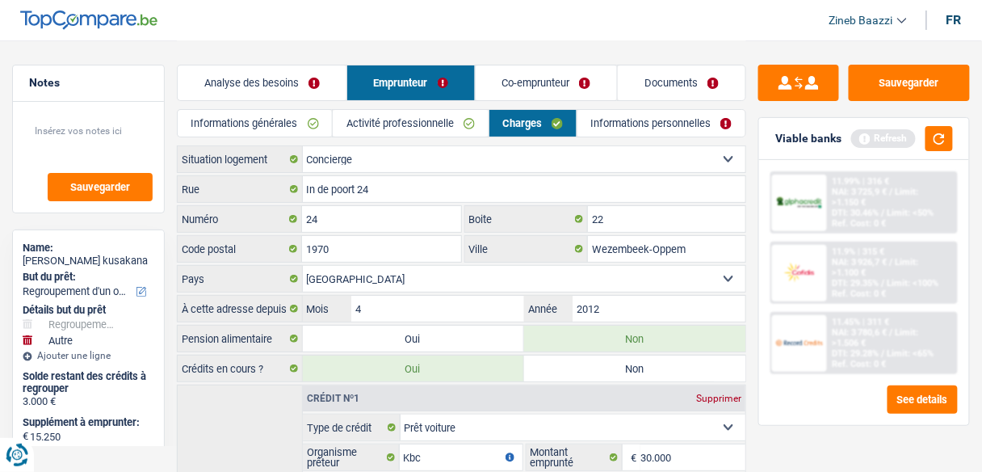
click at [288, 94] on link "Analyse des besoins" at bounding box center [262, 82] width 169 height 35
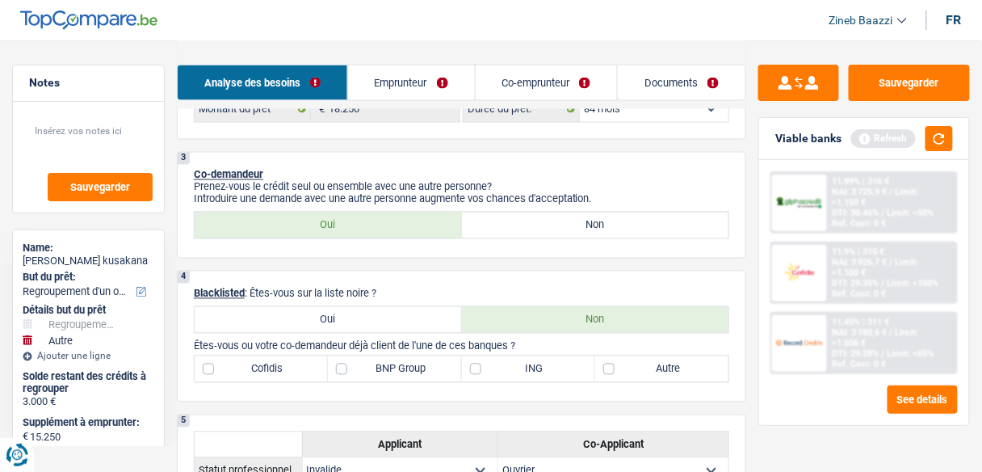
scroll to position [646, 0]
click at [541, 229] on label "Non" at bounding box center [595, 225] width 267 height 26
click at [541, 229] on input "Non" at bounding box center [595, 225] width 267 height 26
radio input "true"
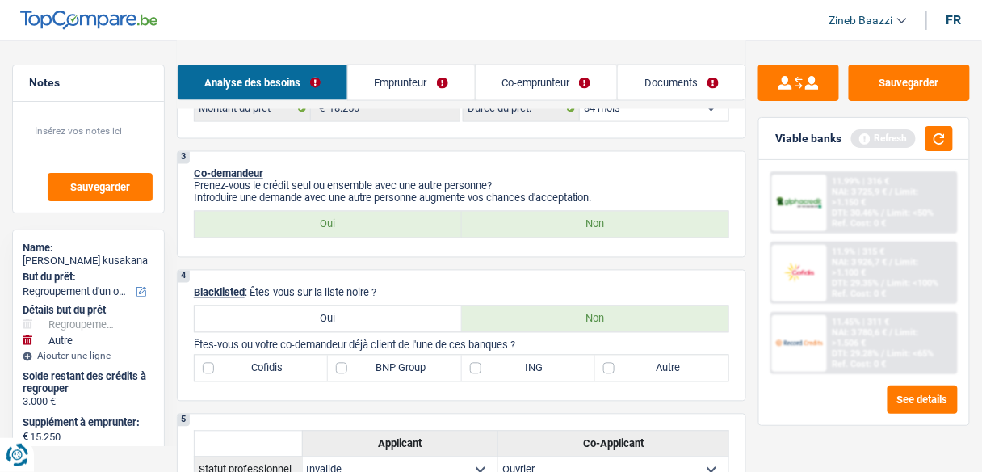
select select "concierge"
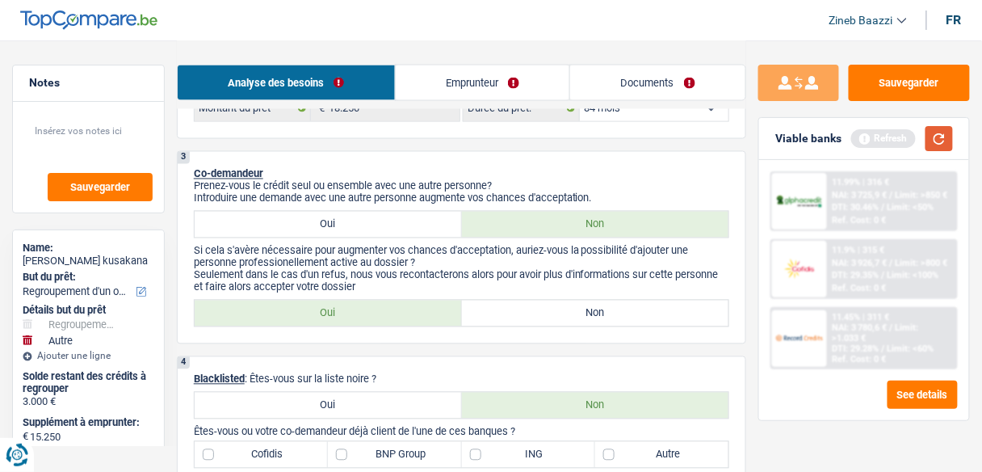
click at [941, 131] on button "button" at bounding box center [939, 138] width 27 height 25
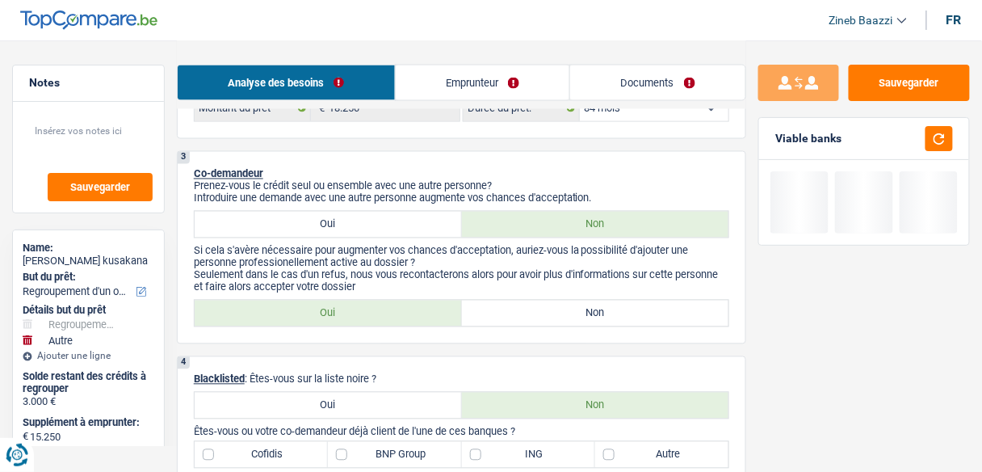
click at [558, 305] on label "Non" at bounding box center [595, 314] width 267 height 26
click at [558, 305] on input "Non" at bounding box center [595, 314] width 267 height 26
radio input "true"
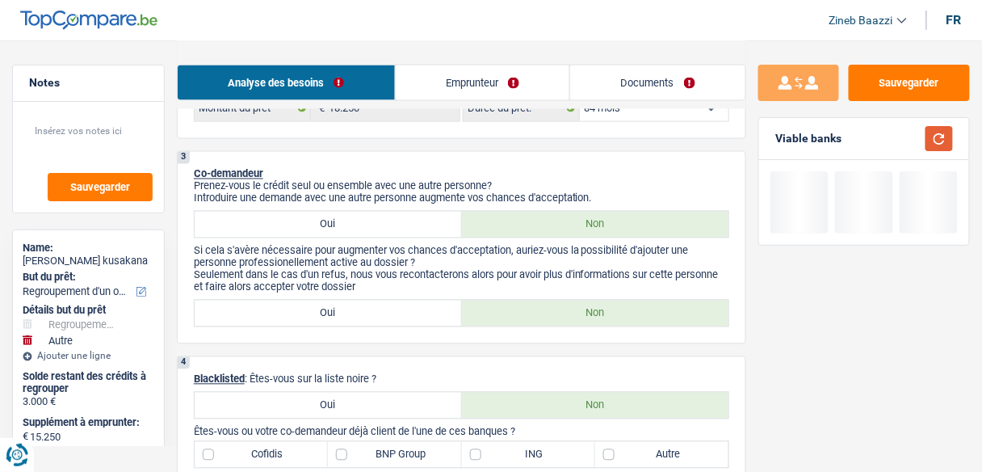
click at [944, 136] on button "button" at bounding box center [939, 138] width 27 height 25
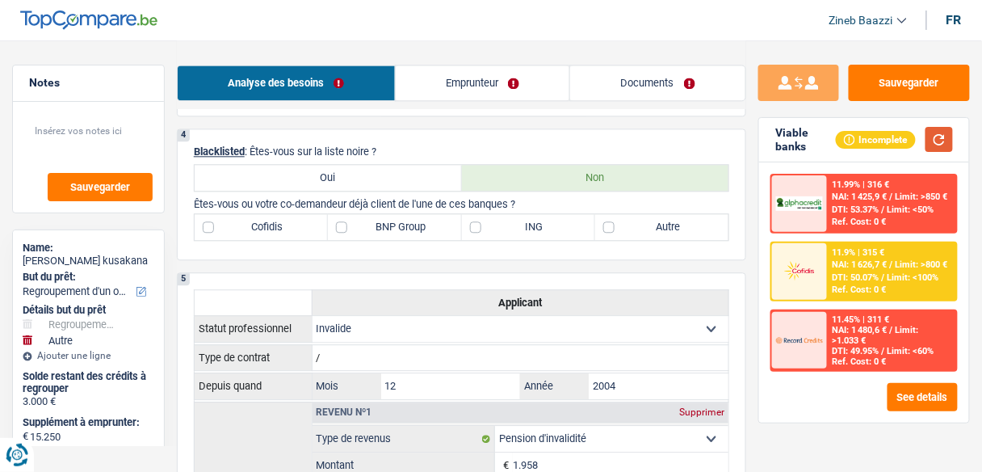
scroll to position [905, 0]
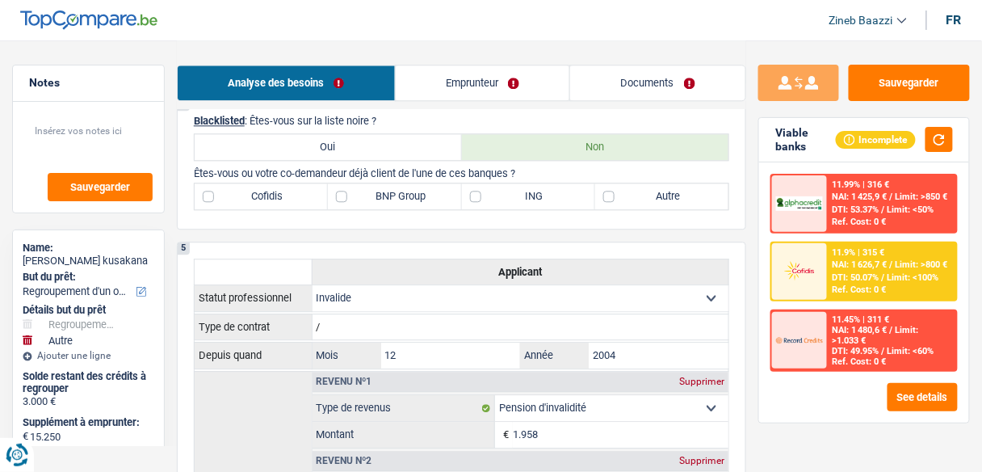
click at [616, 192] on label "Autre" at bounding box center [661, 196] width 133 height 26
click at [616, 192] on input "Autre" at bounding box center [661, 196] width 133 height 26
checkbox input "true"
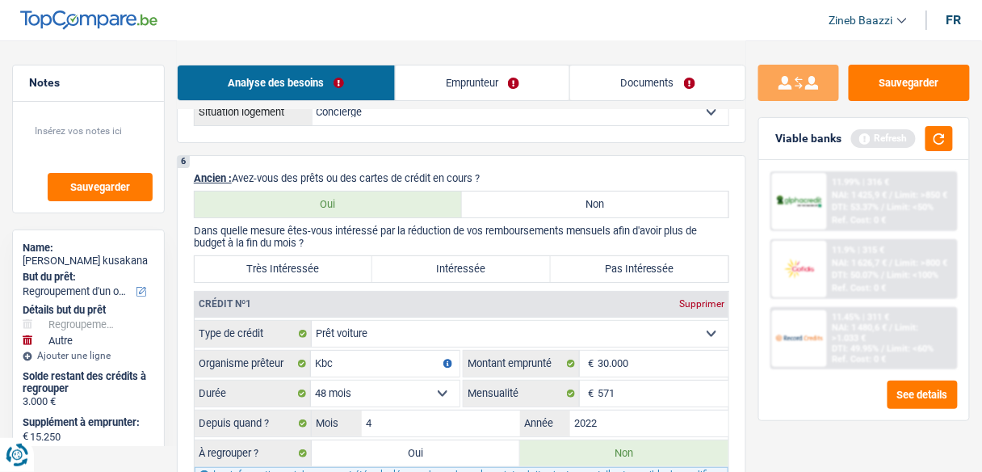
scroll to position [1487, 0]
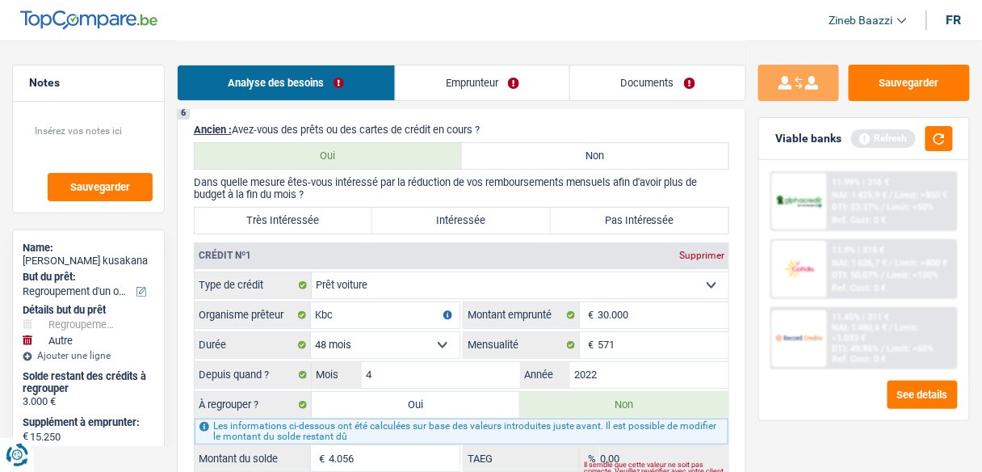
click at [346, 208] on label "Très Intéressée" at bounding box center [284, 221] width 178 height 26
click at [346, 208] on input "Très Intéressée" at bounding box center [284, 221] width 178 height 26
radio input "true"
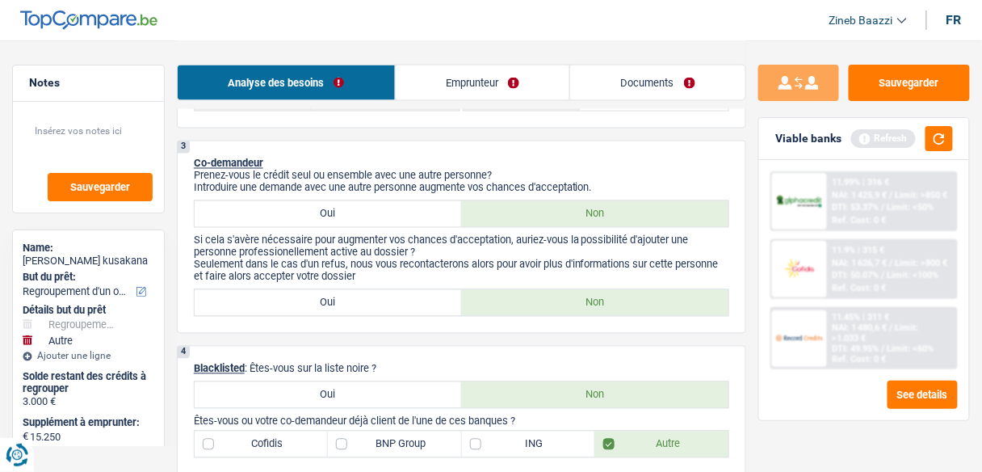
scroll to position [582, 0]
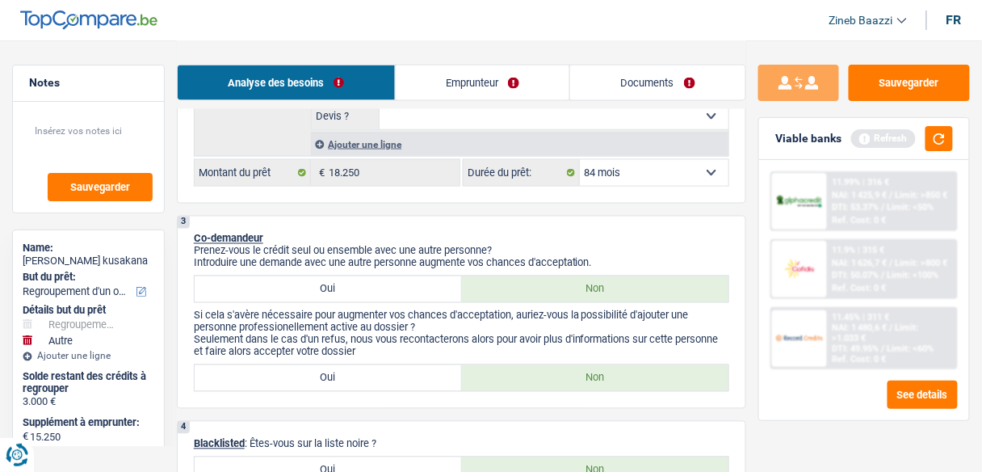
click at [476, 80] on link "Emprunteur" at bounding box center [483, 82] width 175 height 35
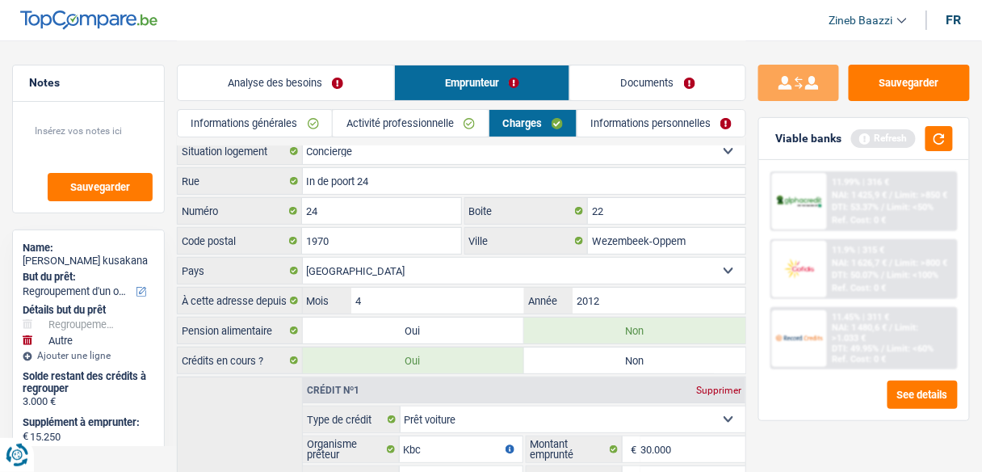
scroll to position [0, 0]
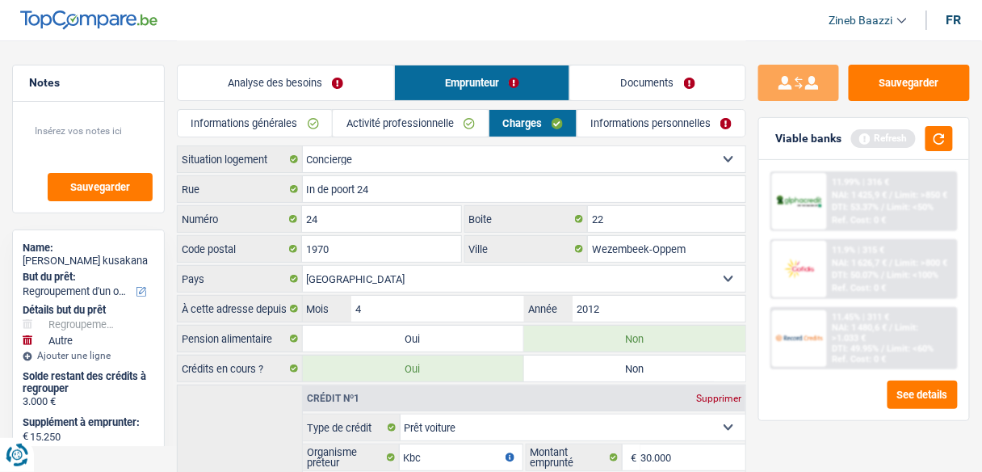
click at [422, 163] on select "Locataire Propriétaire avec prêt hypothécaire Propriétaire sans prêt hypothécai…" at bounding box center [525, 159] width 444 height 26
click at [234, 43] on div "Analyse des besoins Emprunteur Documents" at bounding box center [462, 74] width 570 height 69
click at [480, 155] on select "Locataire Propriétaire avec prêt hypothécaire Propriétaire sans prêt hypothécai…" at bounding box center [525, 159] width 444 height 26
select select "rents"
click at [303, 146] on select "Locataire Propriétaire avec prêt hypothécaire Propriétaire sans prêt hypothécai…" at bounding box center [525, 159] width 444 height 26
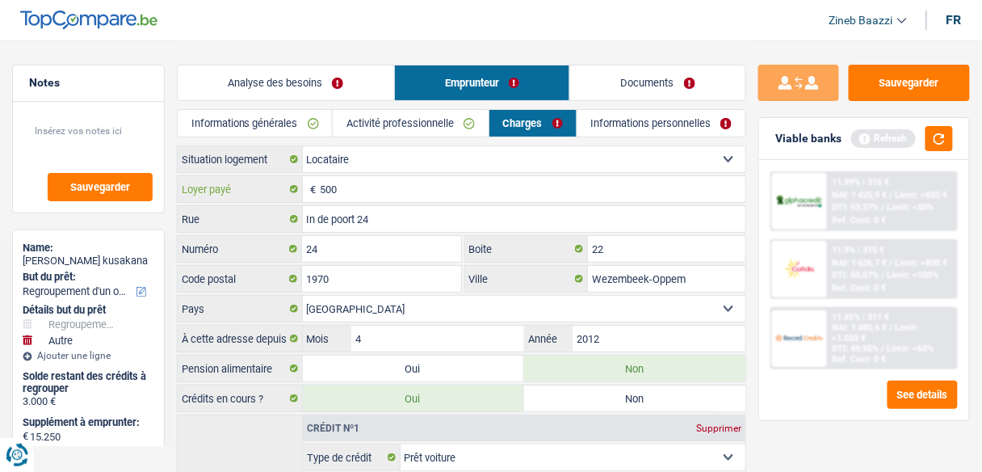
click at [485, 191] on input "500" at bounding box center [534, 189] width 426 height 26
type input "5"
type input "700"
click at [377, 219] on input "In de poort 24" at bounding box center [525, 219] width 444 height 26
type input "In de poort"
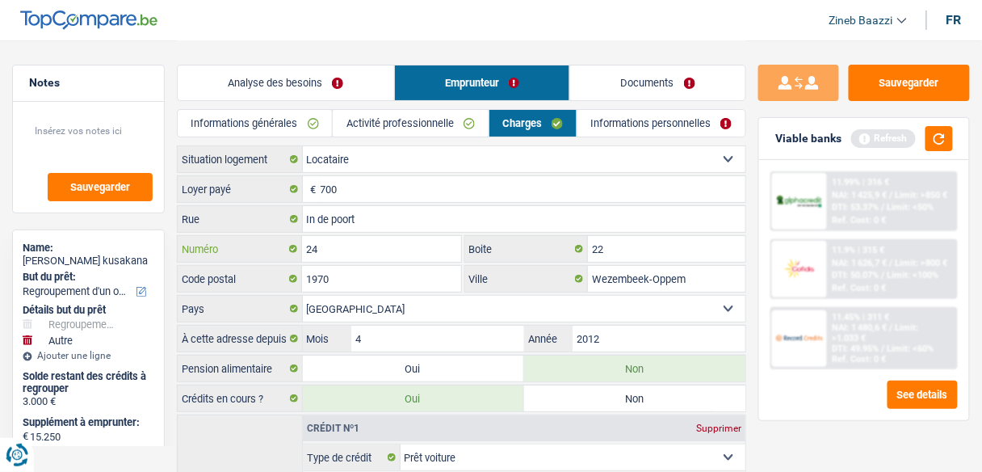
click at [376, 252] on input "24" at bounding box center [381, 249] width 158 height 26
click at [616, 255] on input "22" at bounding box center [667, 249] width 158 height 26
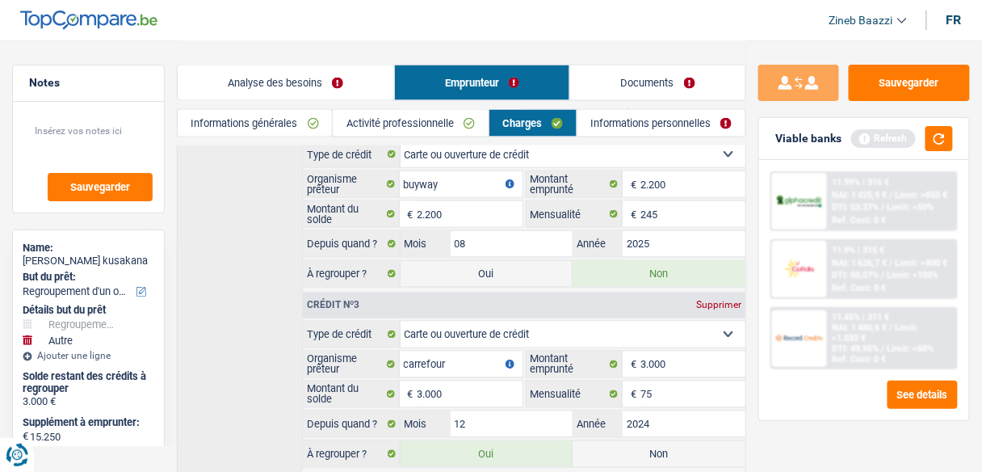
scroll to position [600, 0]
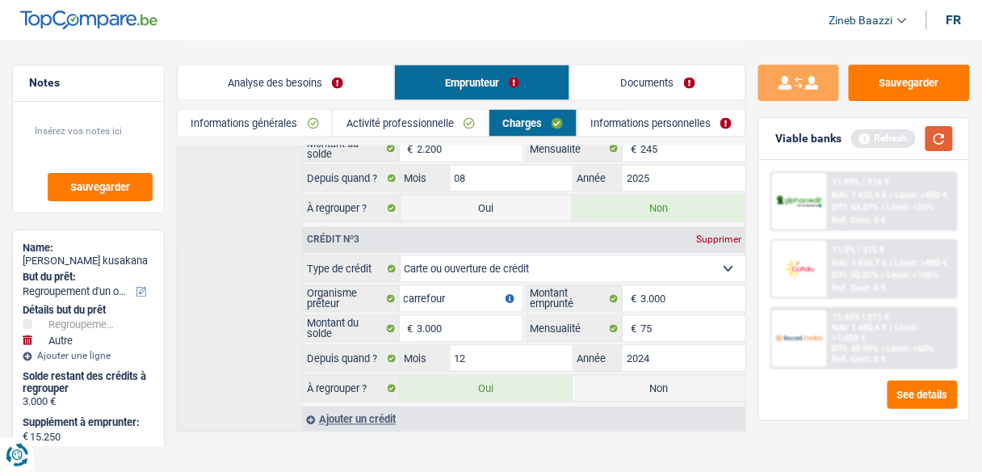
click at [937, 137] on button "button" at bounding box center [939, 138] width 27 height 25
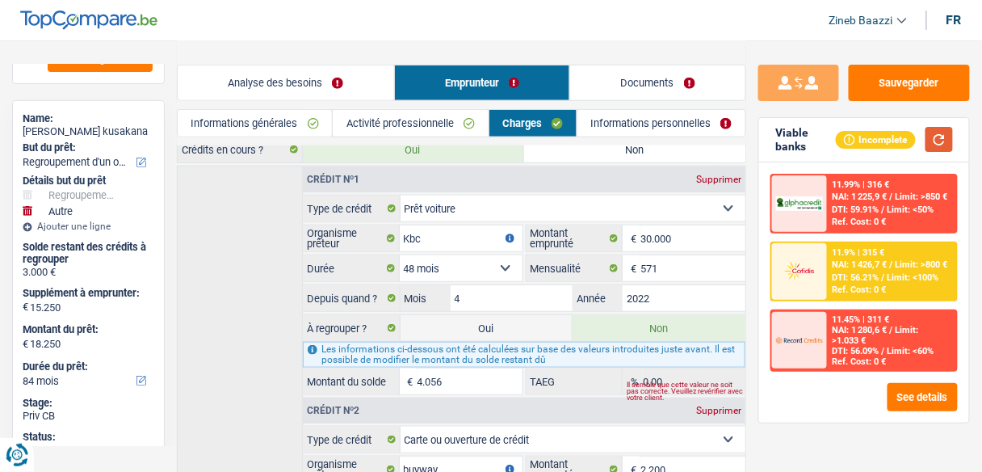
scroll to position [212, 0]
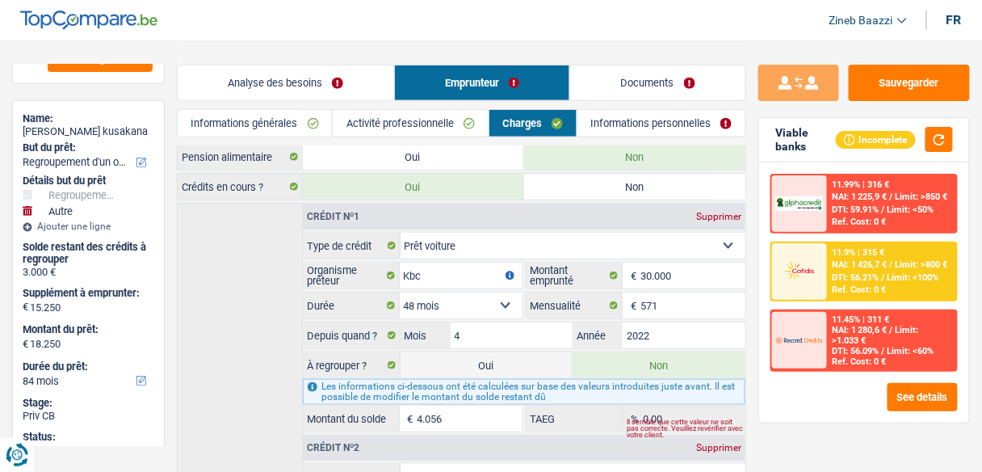
click at [473, 352] on label "Oui" at bounding box center [487, 365] width 173 height 26
click at [473, 352] on input "Oui" at bounding box center [487, 365] width 173 height 26
radio input "true"
radio input "false"
type input "22.306"
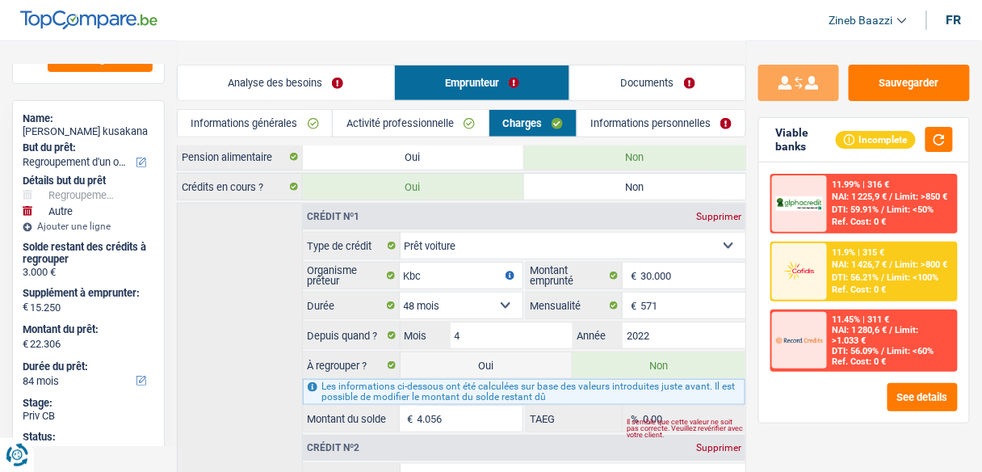
select select "120"
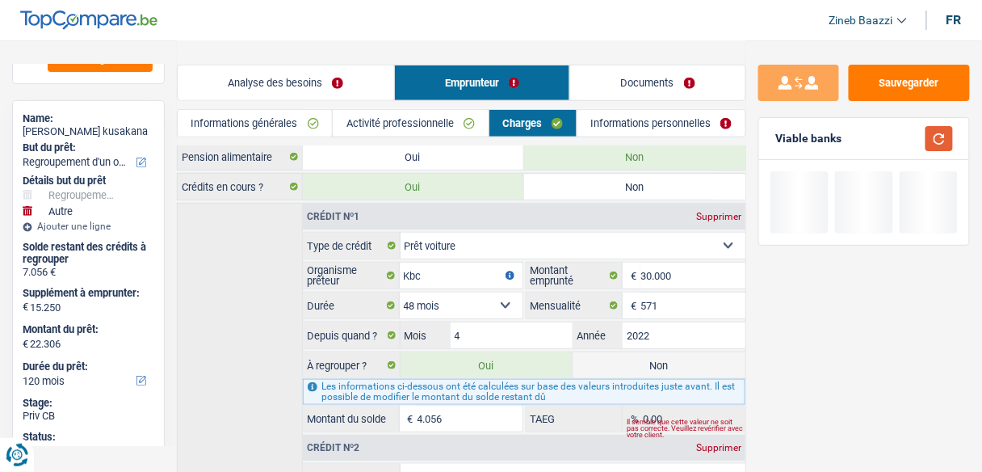
click at [932, 141] on button "button" at bounding box center [939, 138] width 27 height 25
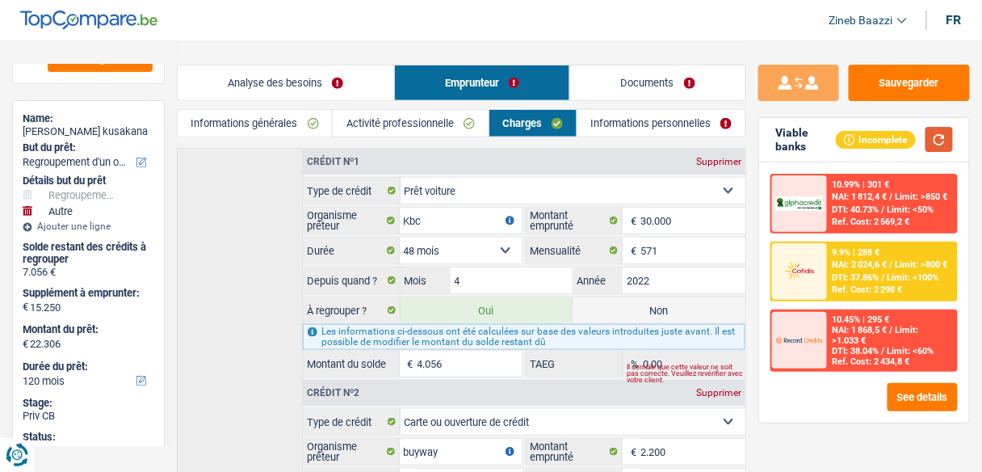
scroll to position [276, 0]
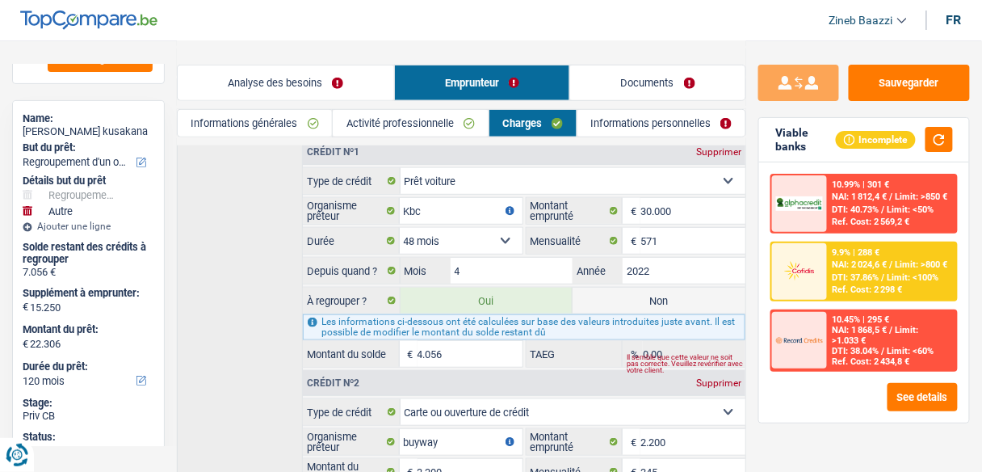
click at [471, 351] on input "4.056" at bounding box center [470, 354] width 105 height 26
type input "6"
select select "84"
type input "18.256"
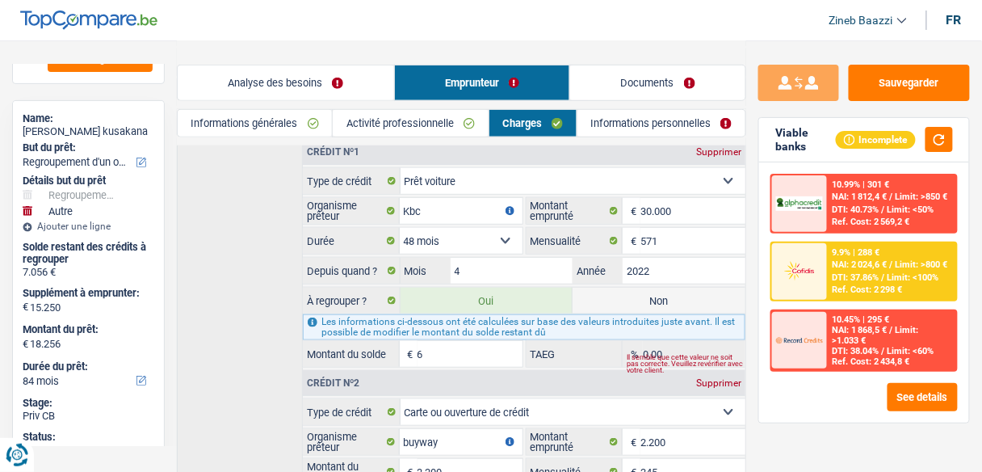
type input "69"
type input "18.319"
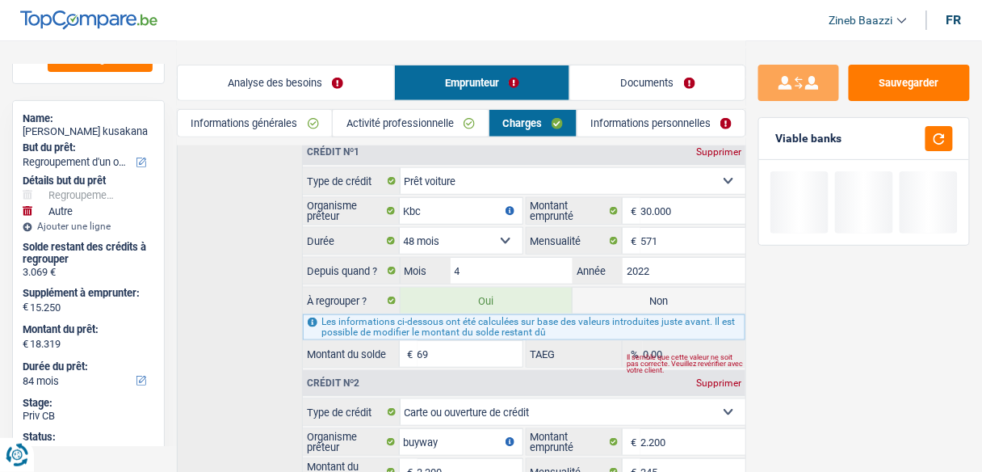
type input "690"
type input "18.940"
type input "6.900"
type input "25.150"
select select "120"
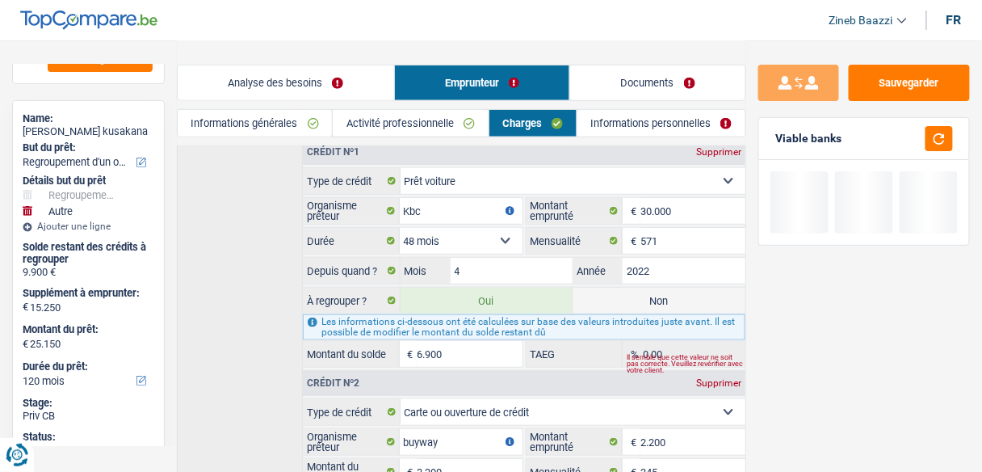
type input "6.900"
click at [854, 365] on div "Sauvegarder Viable banks" at bounding box center [865, 255] width 236 height 381
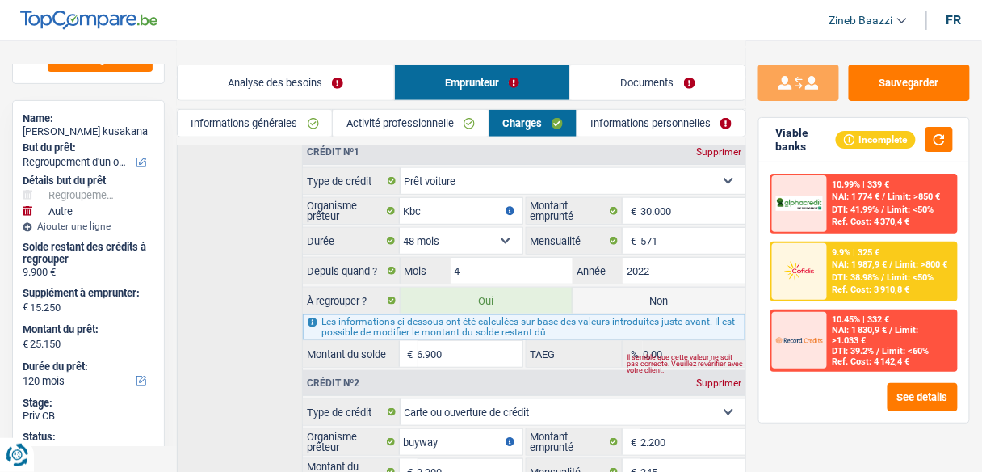
click at [284, 87] on link "Analyse des besoins" at bounding box center [286, 82] width 217 height 35
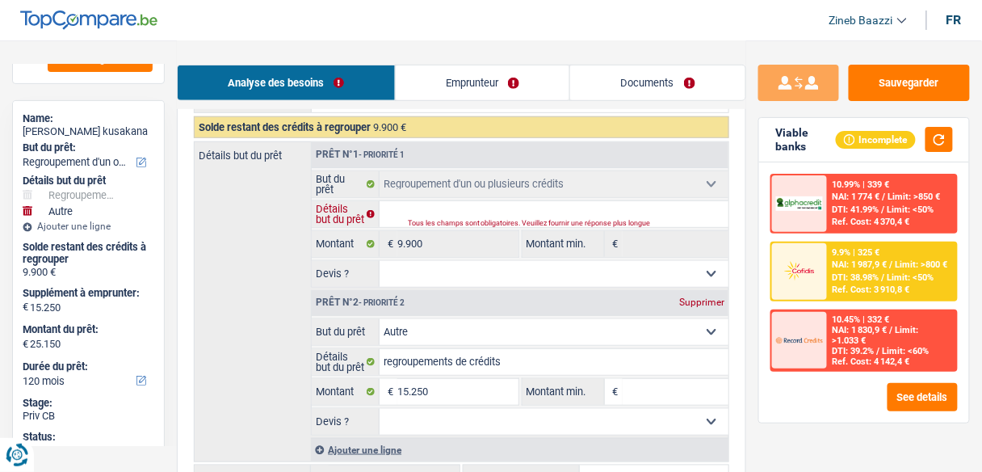
click at [435, 211] on input "Détails but du prêt" at bounding box center [554, 214] width 349 height 26
click at [411, 223] on div "Tous les champs sont obligatoires. Veuillez fournir une réponse plus longue" at bounding box center [552, 224] width 288 height 6
click at [419, 214] on input "Détails but du prêt" at bounding box center [554, 214] width 349 height 26
type input "p"
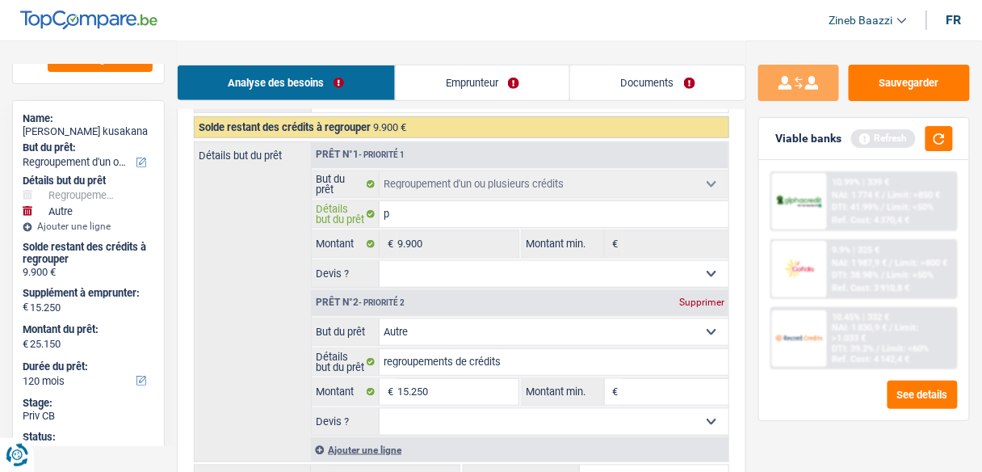
type input "pl"
type input "plu"
type input "plus"
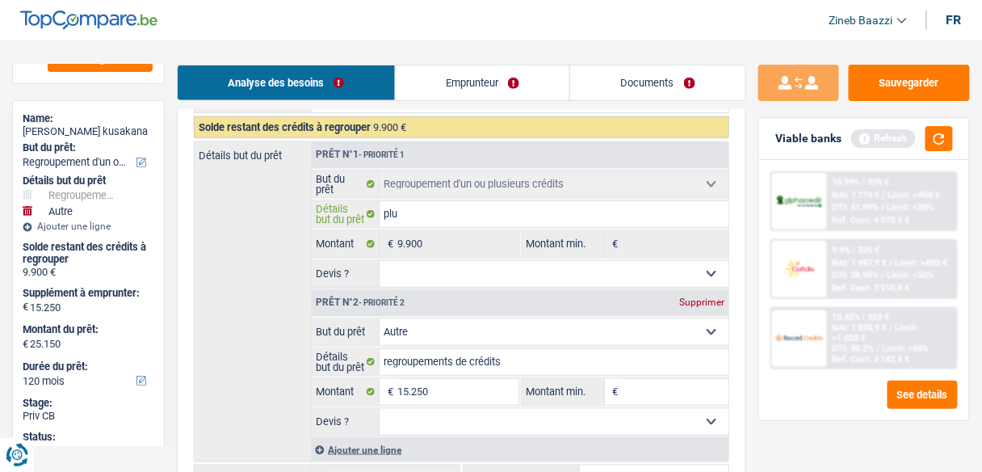
type input "plus"
type input "plusi"
type input "plusie"
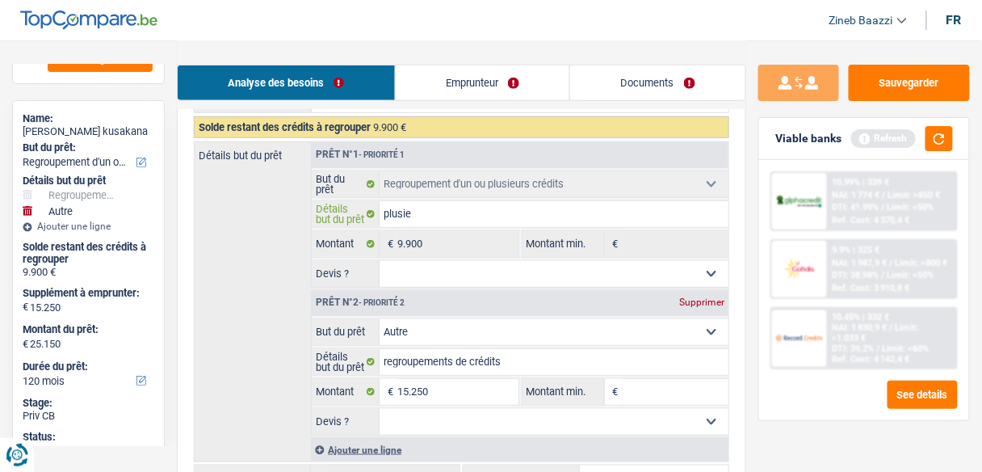
type input "plusieu"
type input "plusieur"
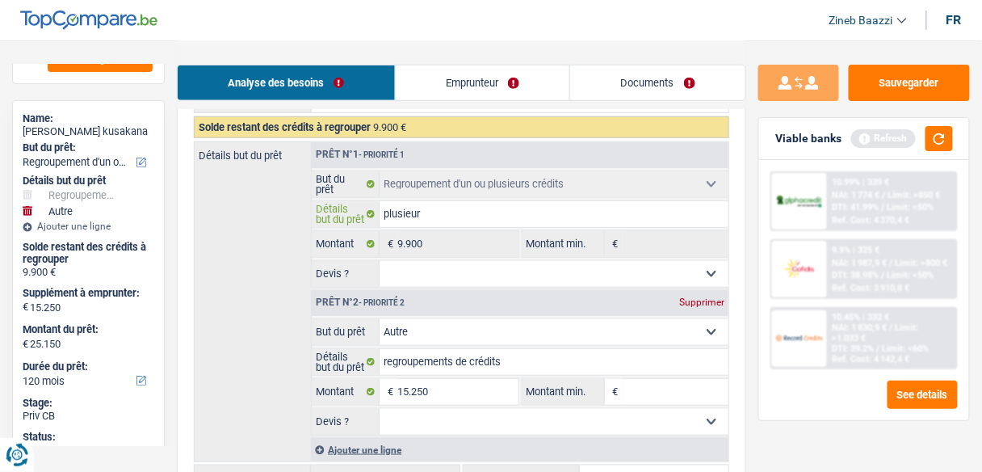
type input "plusieur"
type input "plusieur f"
type input "plusieur"
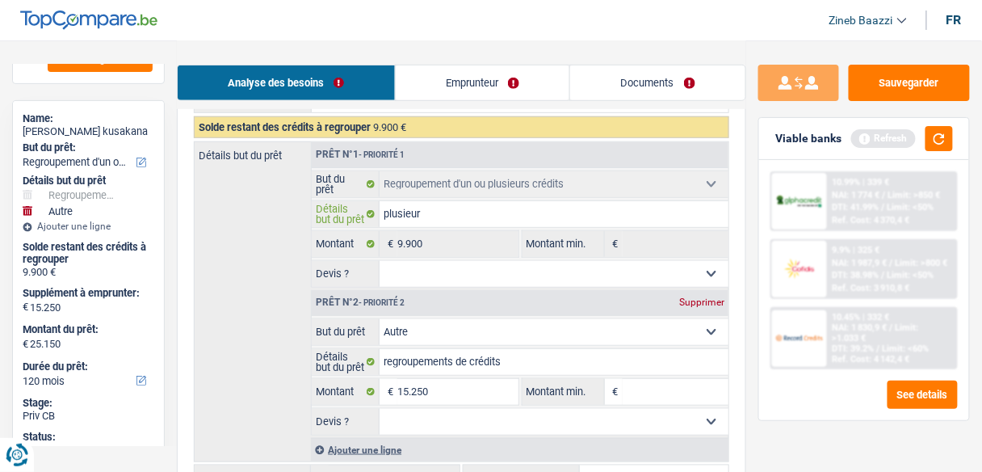
type input "plusieur p"
type input "plusieur pe"
type input "plusieur pet"
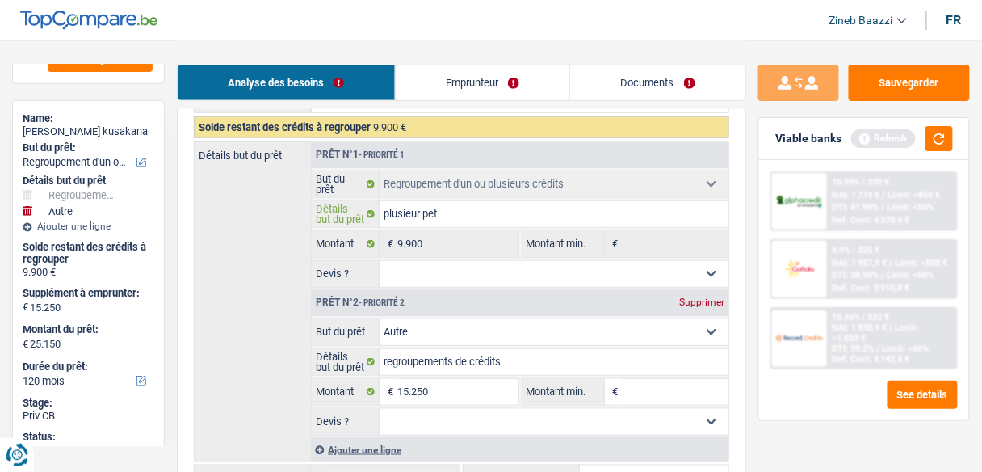
type input "plusieur pet"
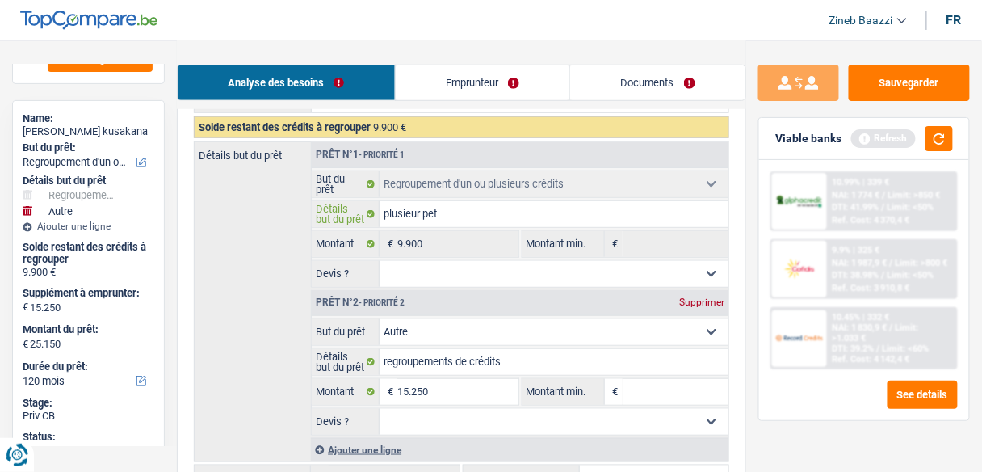
type input "plusieur pe"
type input "plusieur p"
type input "plusieur pr"
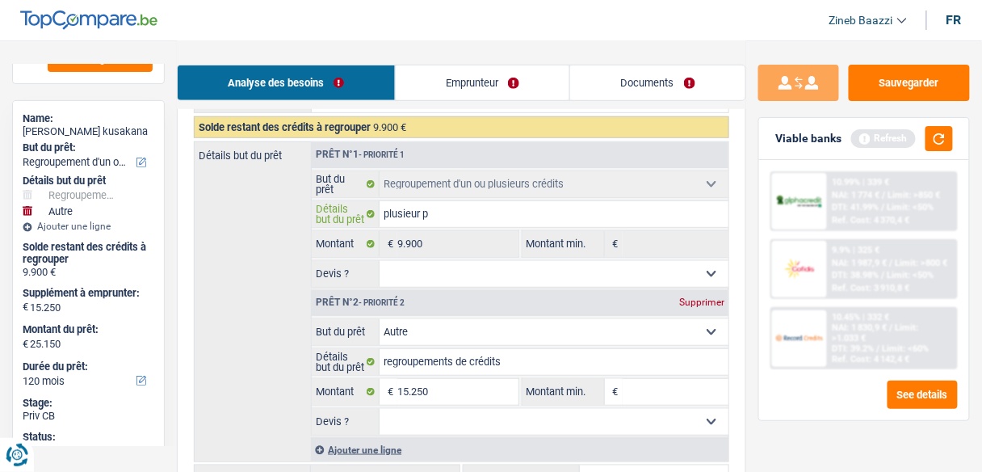
type input "plusieur pr"
type input "plusieur pre"
type input "plusieur pret"
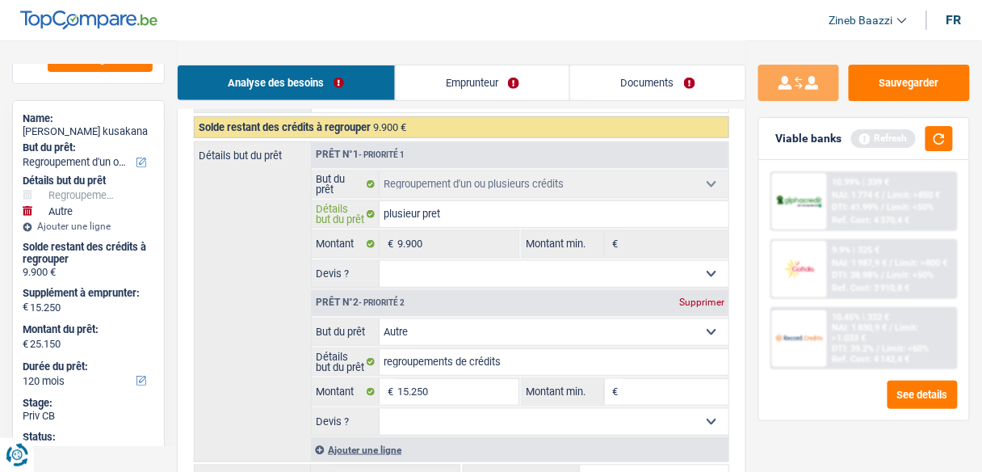
type input "plusieur pret"
type input "plusieur pret u"
type input "plusieur pret un"
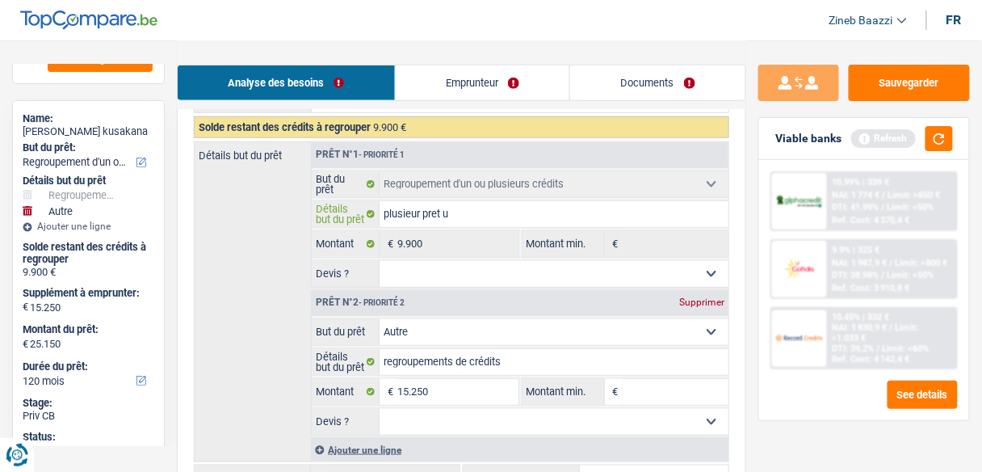
type input "plusieur pret un"
type input "plusieur pret un v"
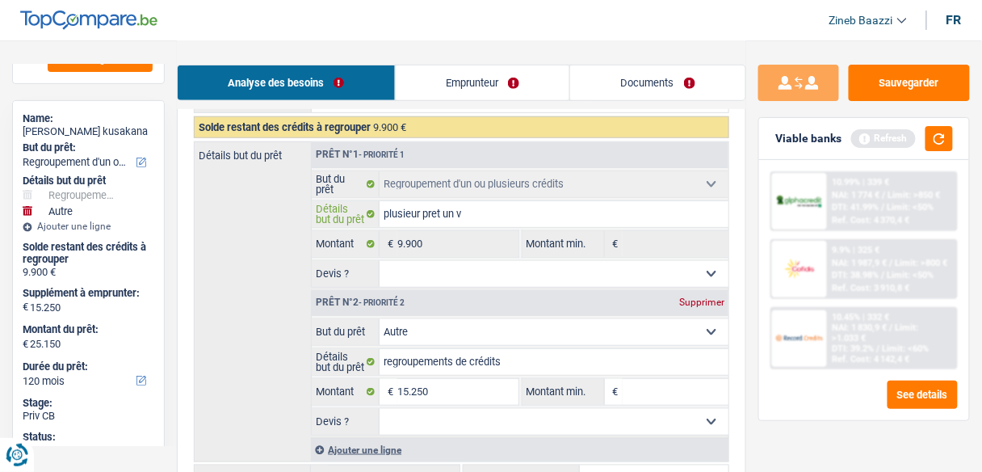
type input "plusieur pret un vo"
type input "plusieur pret un voi"
type input "plusieur pret un voit"
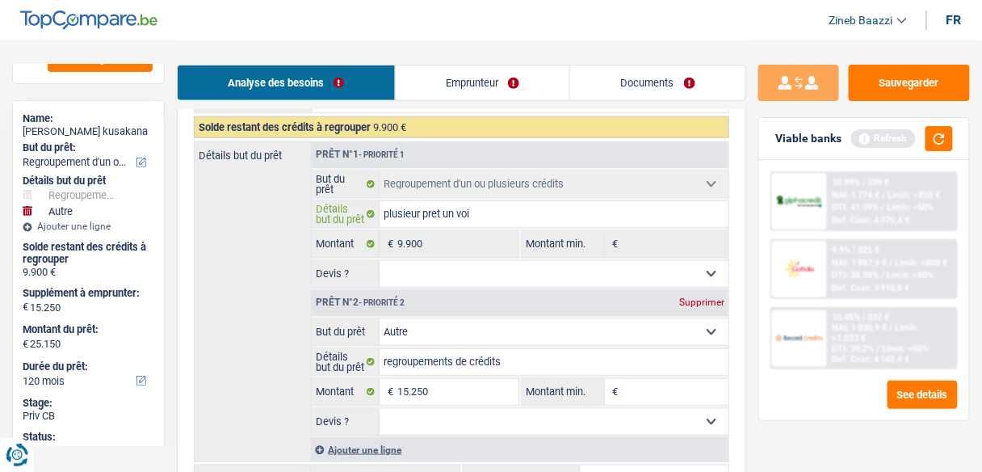
type input "plusieur pret un voit"
type input "plusieur pret un voitu"
type input "plusieur pret un voitur"
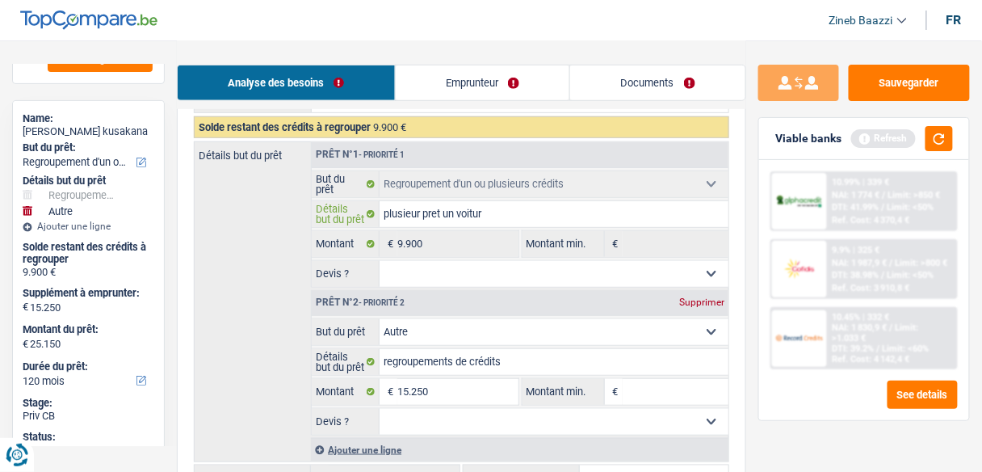
type input "plusieur pret un voiture"
click at [465, 275] on select "Oui Non Non répondu Sélectionner une option" at bounding box center [554, 274] width 349 height 26
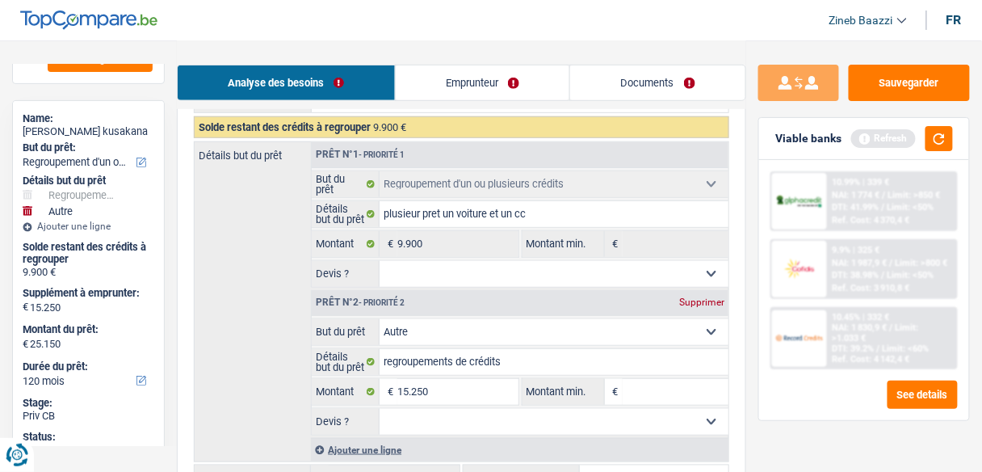
click at [380, 261] on select "Oui Non Non répondu Sélectionner une option" at bounding box center [554, 274] width 349 height 26
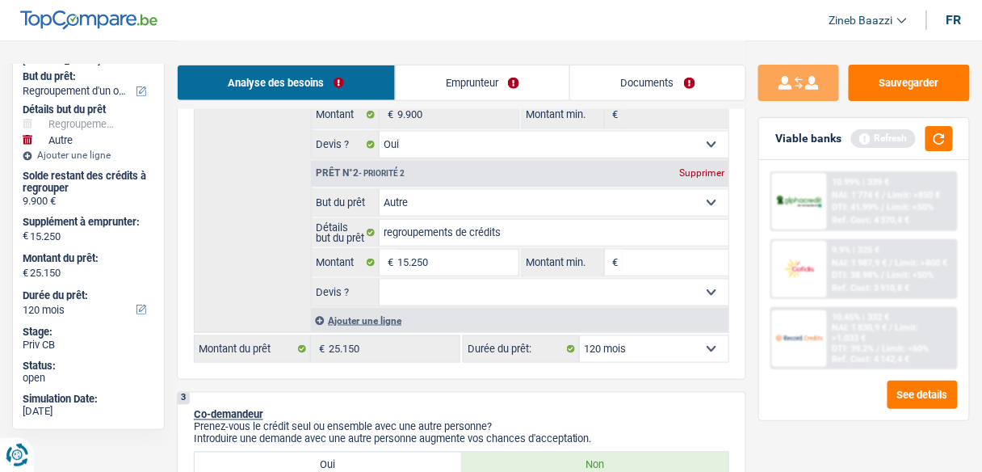
scroll to position [212, 0]
click at [440, 255] on input "15.250" at bounding box center [458, 263] width 120 height 26
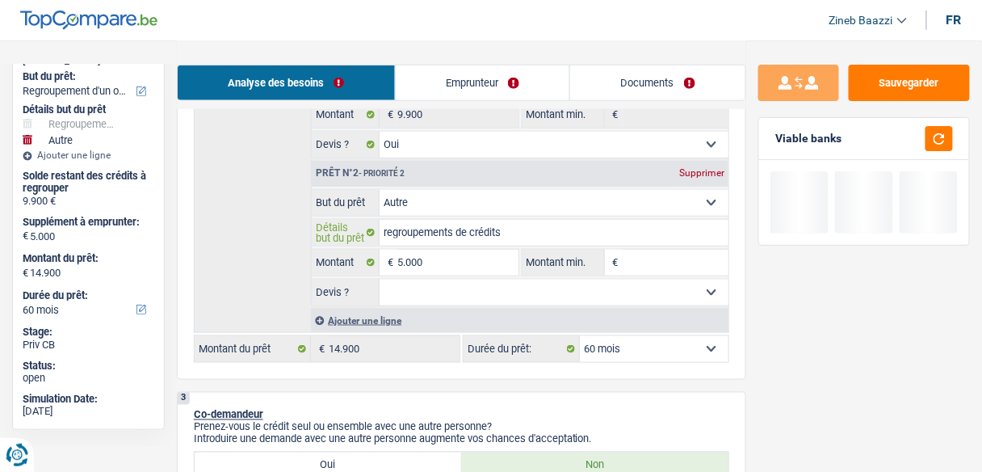
click at [478, 225] on input "regroupements de crédits" at bounding box center [554, 233] width 349 height 26
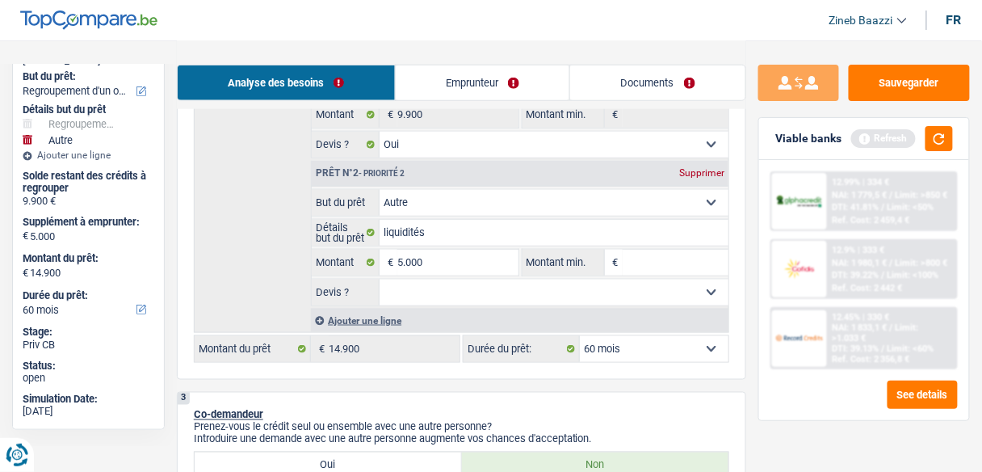
click at [633, 253] on input "Montant min." at bounding box center [676, 263] width 106 height 26
click at [946, 147] on button "button" at bounding box center [939, 138] width 27 height 25
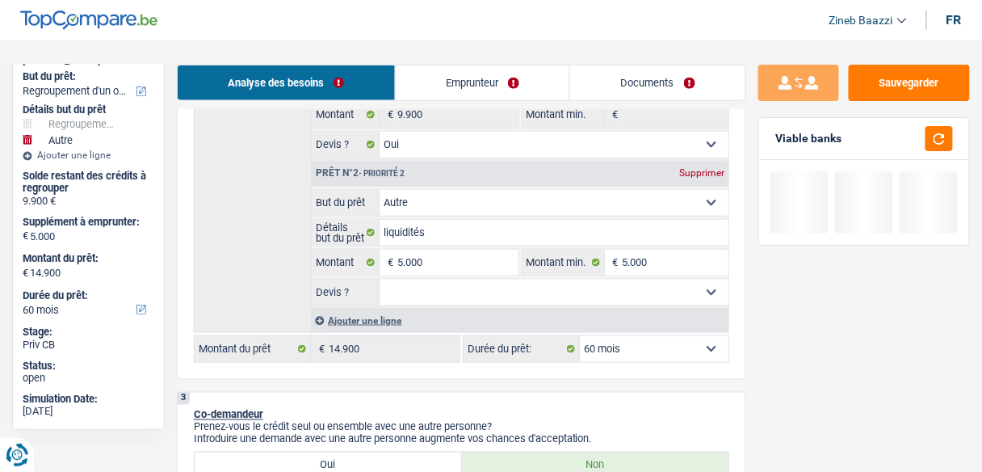
click at [410, 292] on select "Oui Non Non répondu Sélectionner une option" at bounding box center [554, 293] width 349 height 26
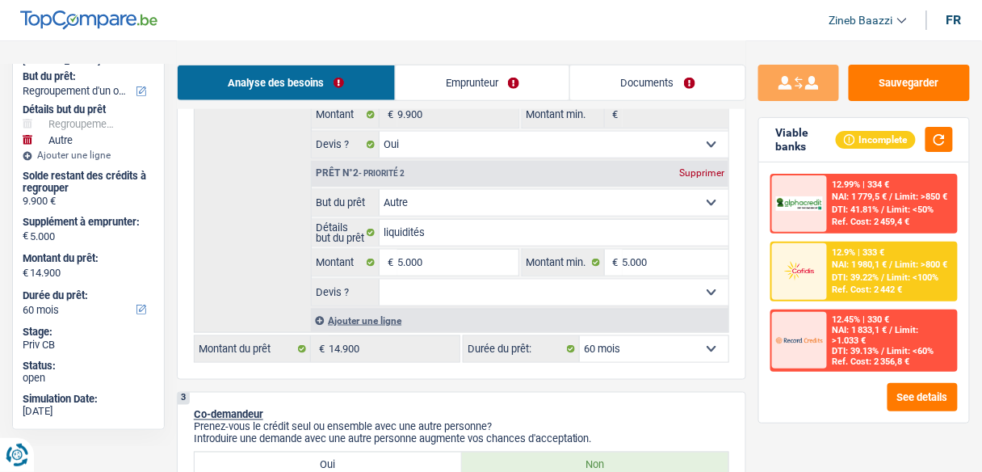
click at [380, 280] on select "Oui Non Non répondu Sélectionner une option" at bounding box center [554, 293] width 349 height 26
click at [545, 190] on select "Confort maison: meubles, textile, peinture, électroménager, outillage non-profe…" at bounding box center [554, 203] width 349 height 26
click at [270, 248] on div "Détails but du prêt Prêt n°1 - Priorité 1 Confort maison: meubles, textile, pei…" at bounding box center [462, 172] width 536 height 321
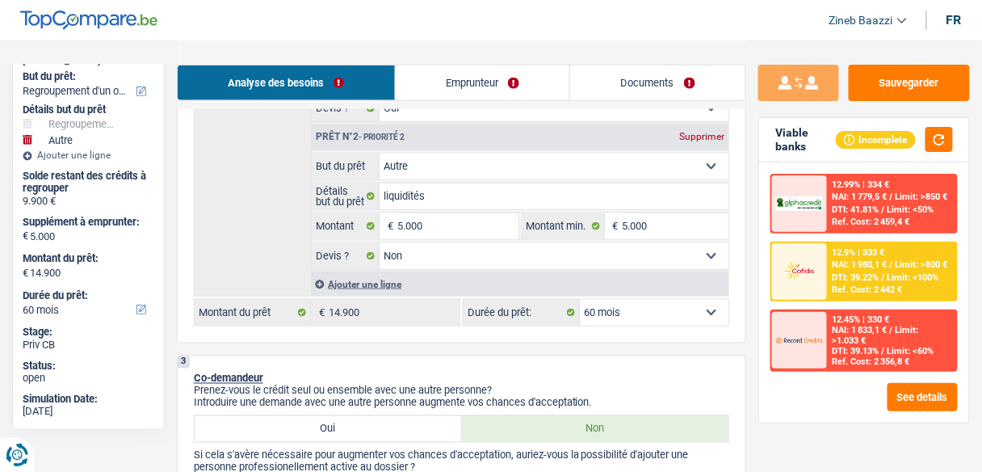
scroll to position [470, 0]
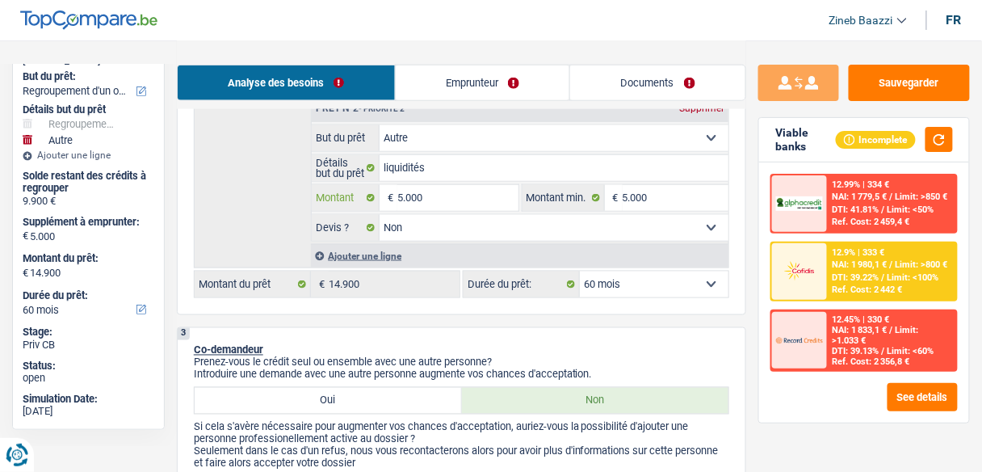
click at [410, 194] on input "5.000" at bounding box center [458, 198] width 120 height 26
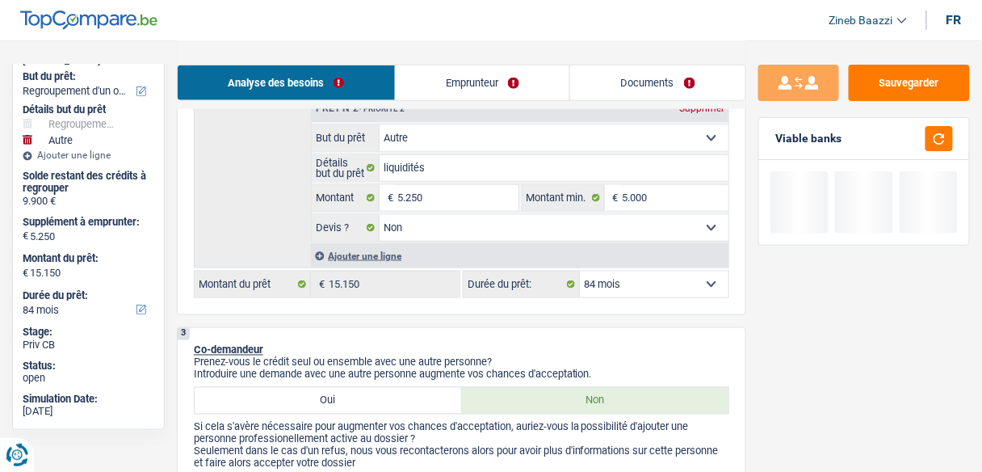
click at [244, 218] on div "Détails but du prêt Prêt n°1 - Priorité 1 Confort maison: meubles, textile, pei…" at bounding box center [462, 107] width 536 height 321
drag, startPoint x: 505, startPoint y: 133, endPoint x: 475, endPoint y: 141, distance: 31.0
click at [505, 133] on select "Confort maison: meubles, textile, peinture, électroménager, outillage non-profe…" at bounding box center [554, 138] width 349 height 26
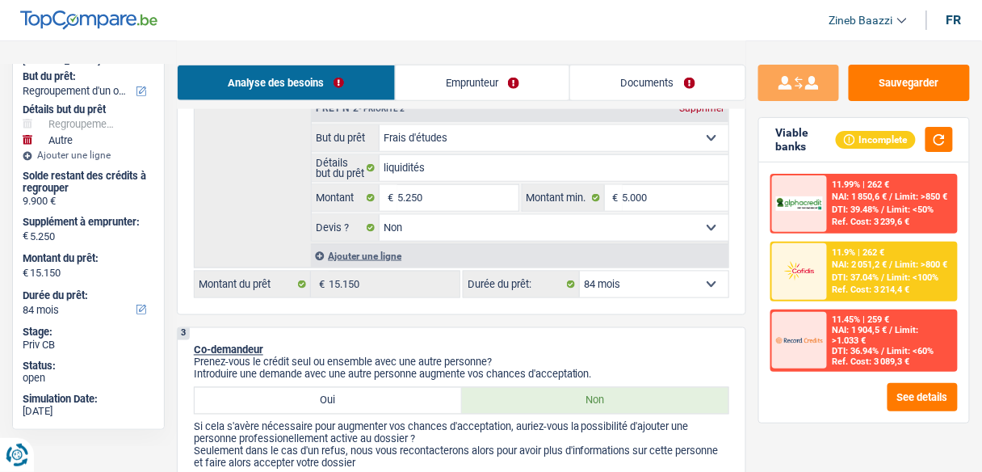
click at [380, 125] on select "Confort maison: meubles, textile, peinture, électroménager, outillage non-profe…" at bounding box center [554, 138] width 349 height 26
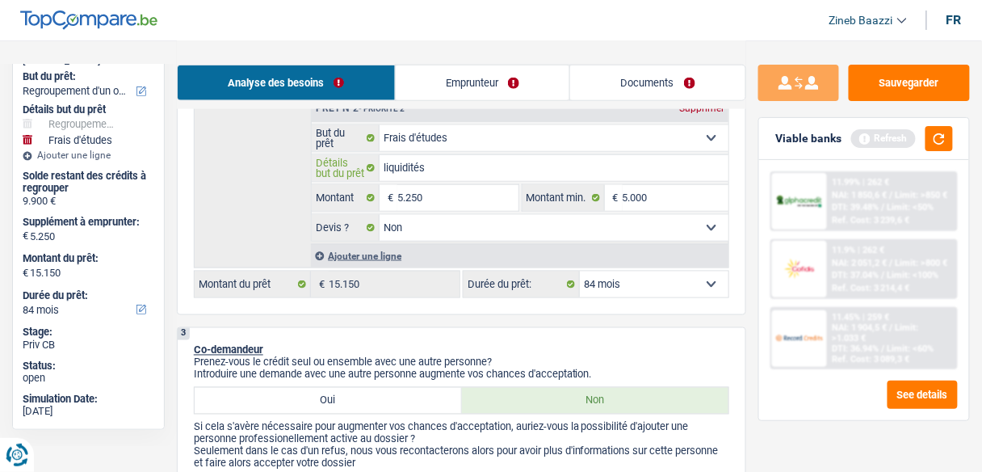
click at [445, 155] on input "liquidités" at bounding box center [554, 168] width 349 height 26
click at [948, 142] on button "button" at bounding box center [939, 138] width 27 height 25
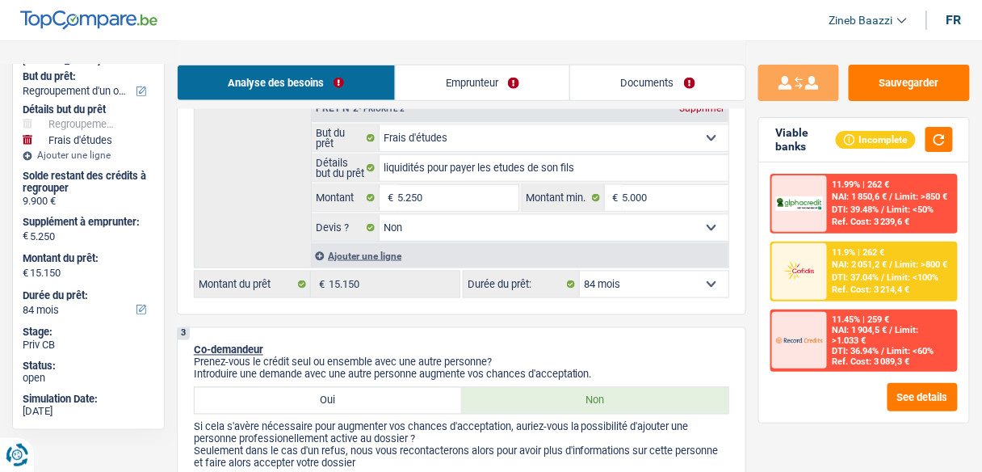
click at [628, 279] on select "12 mois 18 mois 24 mois 30 mois 36 mois 42 mois 48 mois 60 mois 72 mois 84 mois…" at bounding box center [654, 284] width 149 height 26
click at [580, 271] on select "12 mois 18 mois 24 mois 30 mois 36 mois 42 mois 48 mois 60 mois 72 mois 84 mois…" at bounding box center [654, 284] width 149 height 26
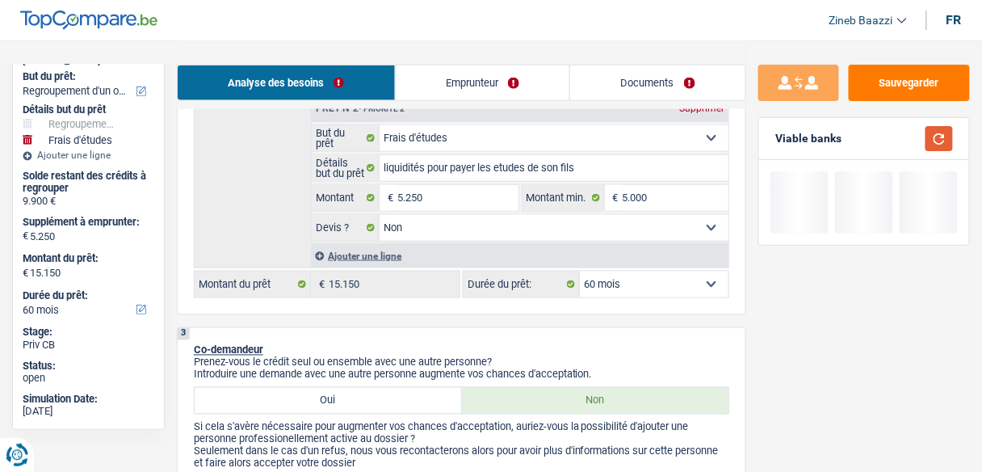
click at [948, 135] on button "button" at bounding box center [939, 138] width 27 height 25
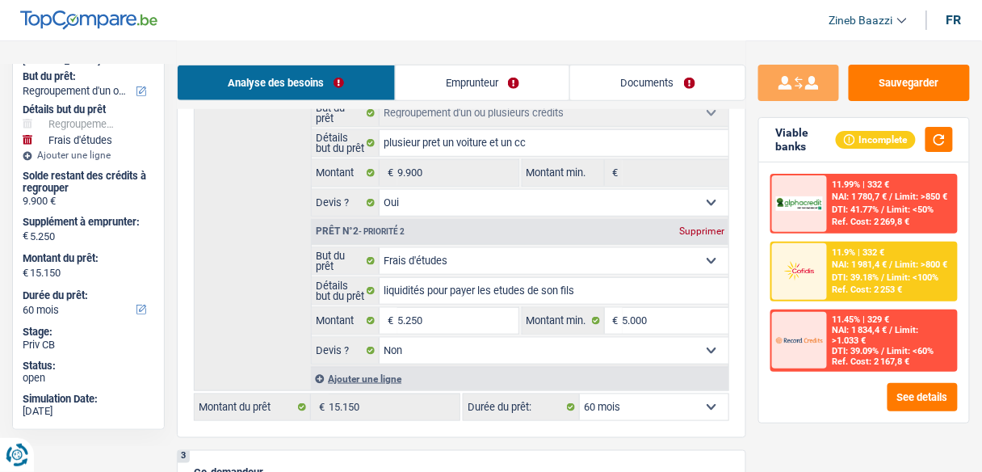
scroll to position [535, 0]
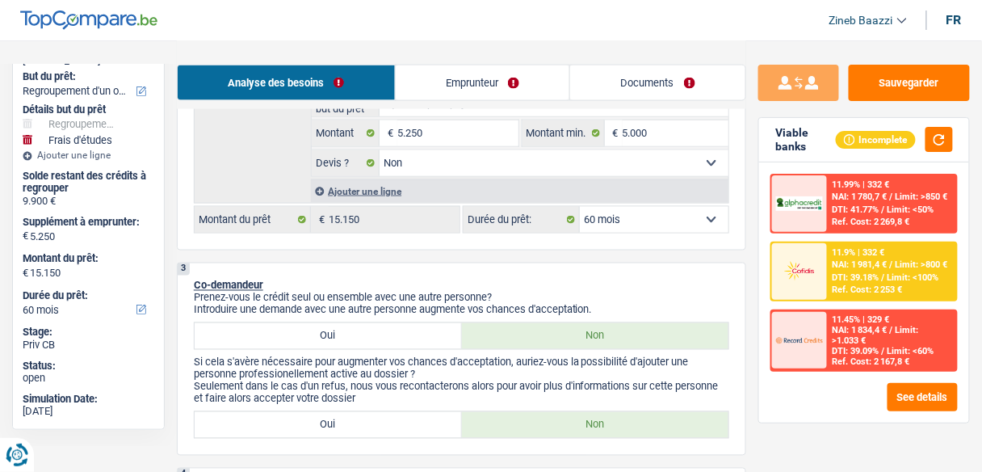
click at [623, 220] on select "12 mois 18 mois 24 mois 30 mois 36 mois 42 mois 48 mois 60 mois 72 mois 84 mois…" at bounding box center [654, 220] width 149 height 26
click at [580, 207] on select "12 mois 18 mois 24 mois 30 mois 36 mois 42 mois 48 mois 60 mois 72 mois 84 mois…" at bounding box center [654, 220] width 149 height 26
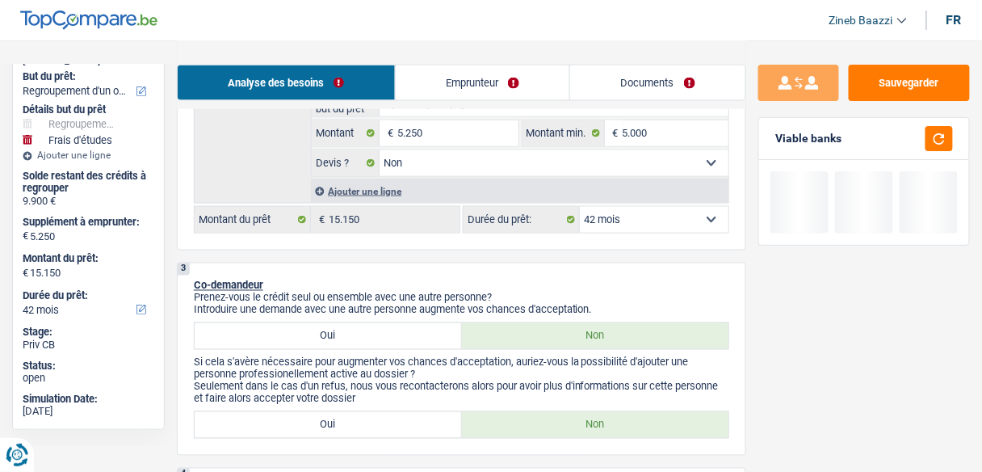
click at [628, 280] on p "Co-demandeur" at bounding box center [462, 286] width 536 height 12
click at [931, 146] on button "button" at bounding box center [939, 138] width 27 height 25
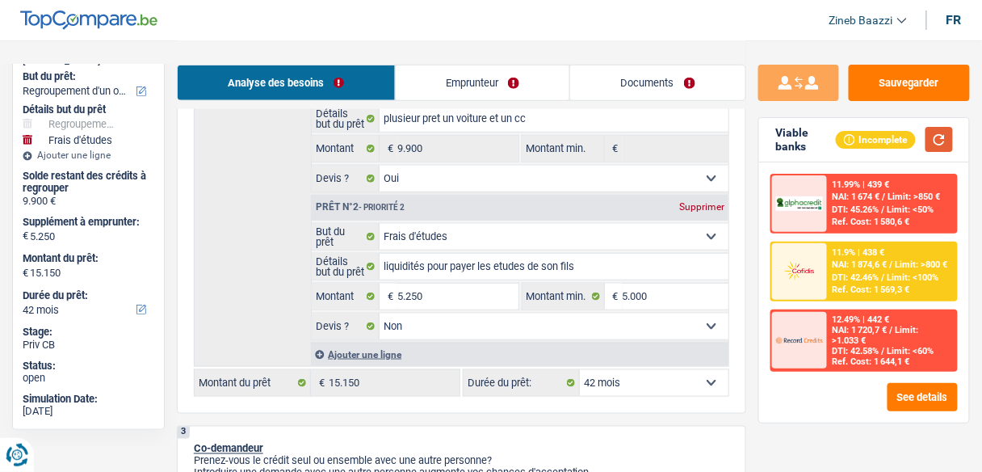
scroll to position [341, 0]
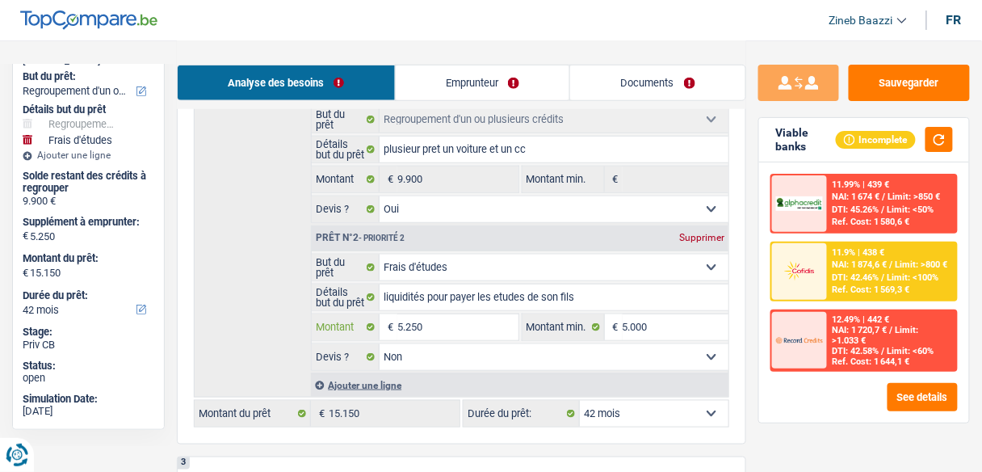
click at [423, 320] on input "5.250" at bounding box center [458, 327] width 120 height 26
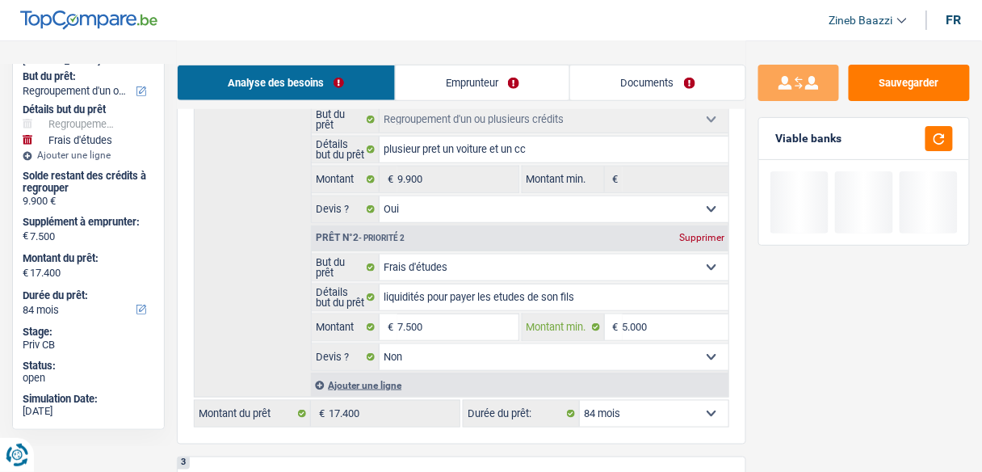
click at [631, 319] on input "5.000" at bounding box center [676, 327] width 106 height 26
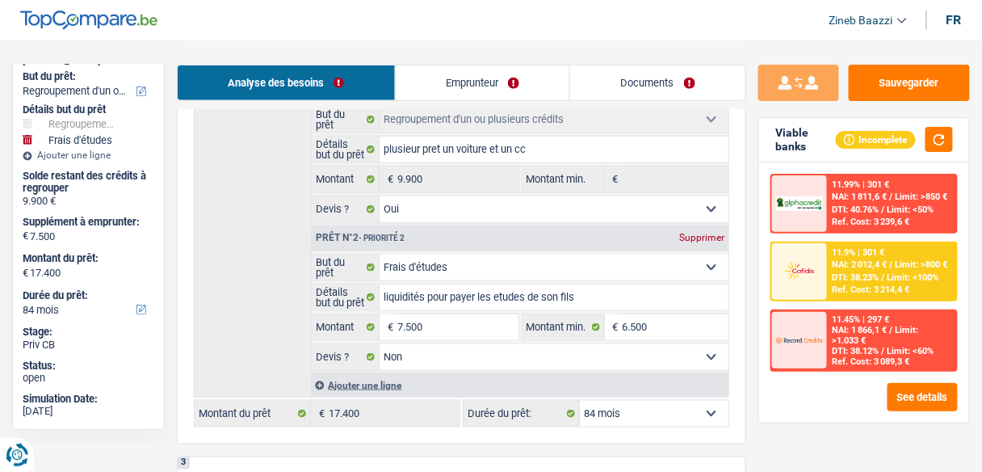
click at [846, 403] on div "See details" at bounding box center [864, 397] width 187 height 28
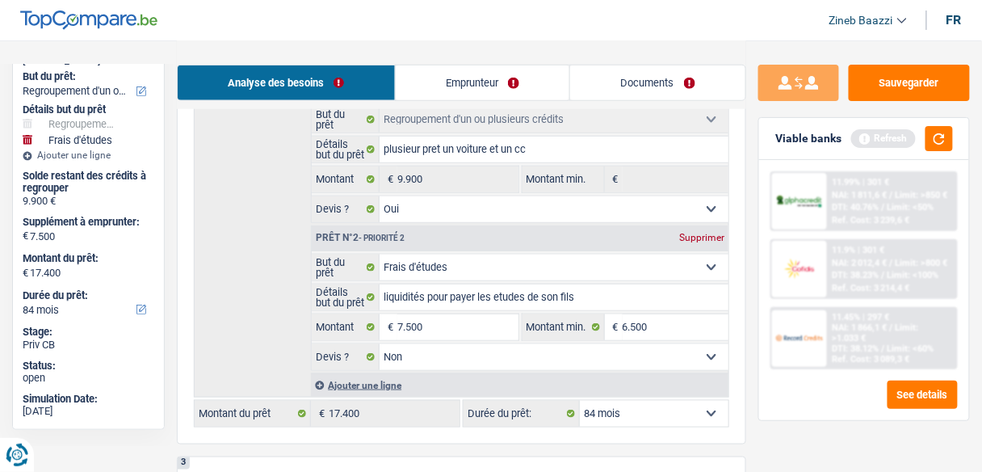
click at [658, 407] on select "12 mois 18 mois 24 mois 30 mois 36 mois 42 mois 48 mois 60 mois 72 mois 84 mois…" at bounding box center [654, 414] width 149 height 26
click at [580, 401] on select "12 mois 18 mois 24 mois 30 mois 36 mois 42 mois 48 mois 60 mois 72 mois 84 mois…" at bounding box center [654, 414] width 149 height 26
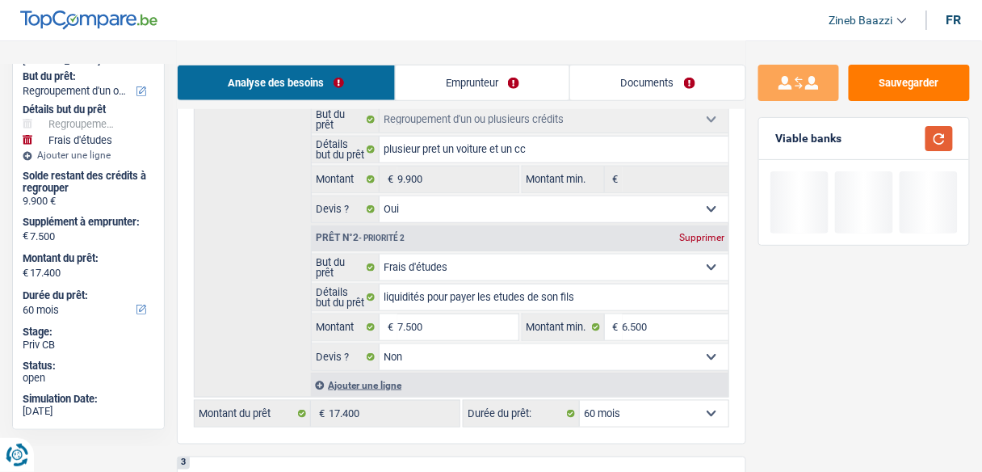
click at [945, 143] on button "button" at bounding box center [939, 138] width 27 height 25
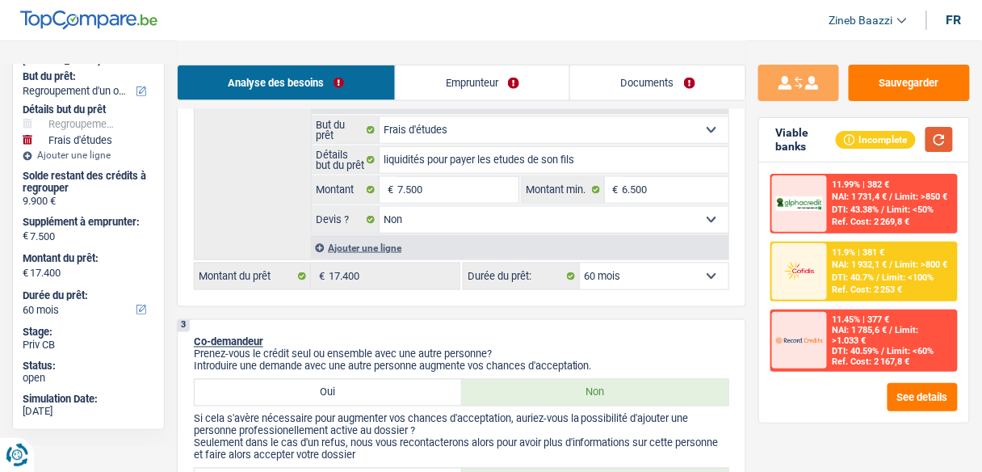
scroll to position [470, 0]
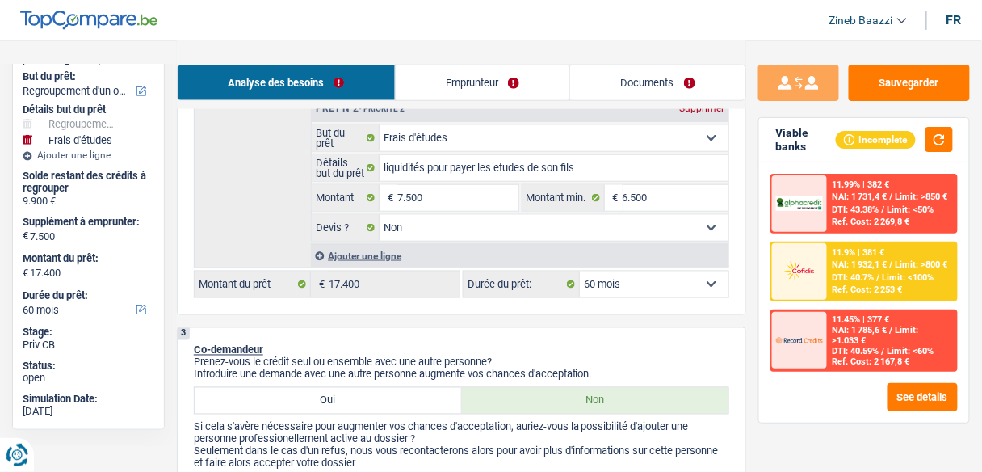
click at [630, 280] on select "12 mois 18 mois 24 mois 30 mois 36 mois 42 mois 48 mois 60 mois 72 mois 84 mois…" at bounding box center [654, 284] width 149 height 26
click at [580, 271] on select "12 mois 18 mois 24 mois 30 mois 36 mois 42 mois 48 mois 60 mois 72 mois 84 mois…" at bounding box center [654, 284] width 149 height 26
drag, startPoint x: 940, startPoint y: 144, endPoint x: 900, endPoint y: 148, distance: 39.8
click at [940, 144] on button "button" at bounding box center [939, 139] width 27 height 25
click at [607, 95] on link "Documents" at bounding box center [657, 82] width 175 height 35
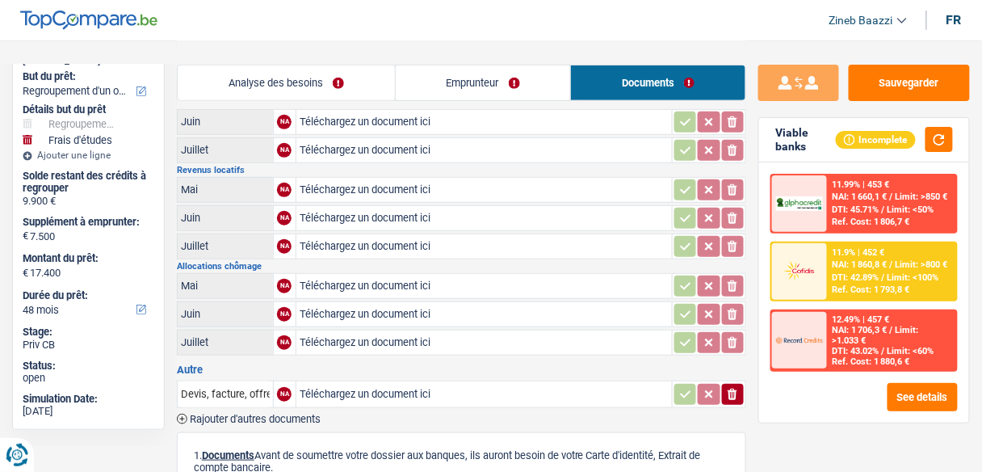
scroll to position [194, 0]
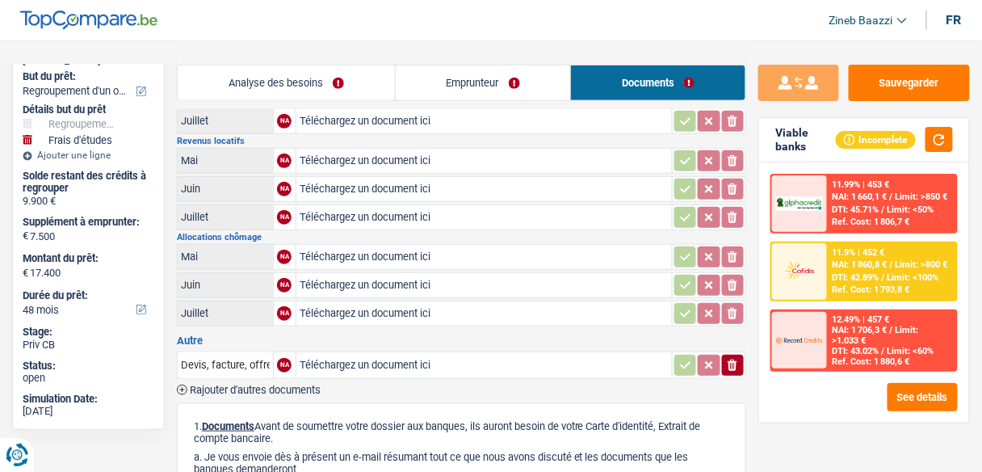
click at [852, 290] on div "Ref. Cost: 1 793,8 €" at bounding box center [872, 289] width 78 height 11
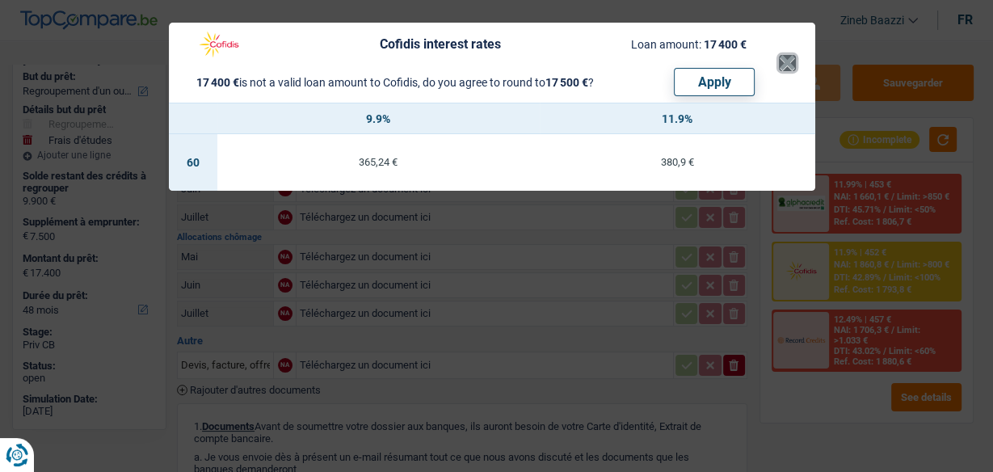
click at [787, 65] on button "×" at bounding box center [787, 63] width 17 height 16
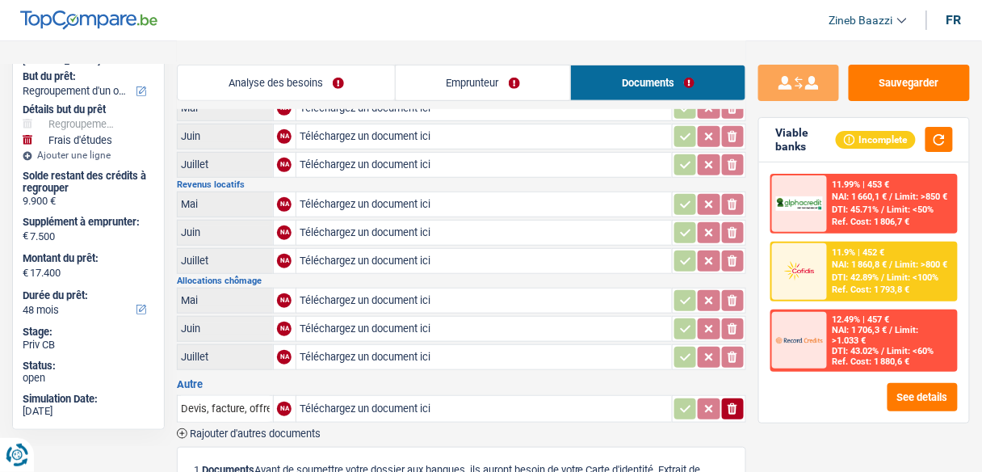
scroll to position [0, 0]
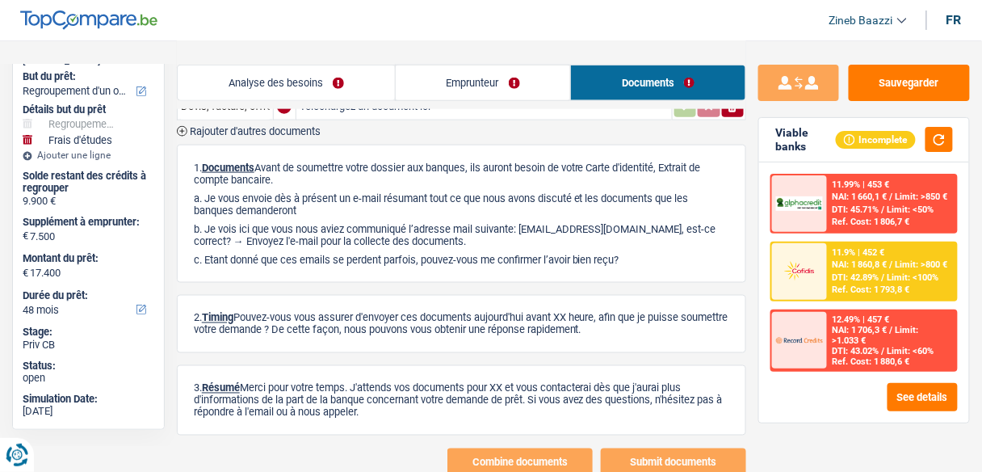
click at [276, 77] on link "Analyse des besoins" at bounding box center [286, 82] width 217 height 35
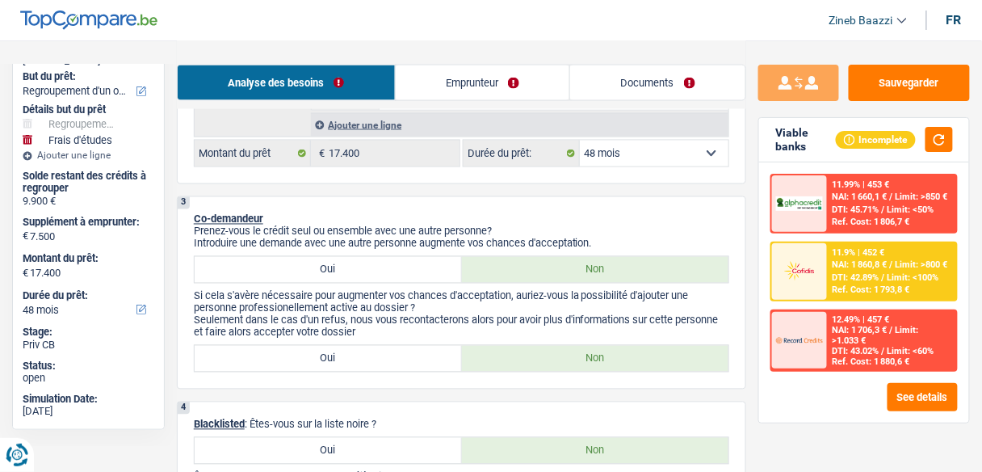
scroll to position [517, 0]
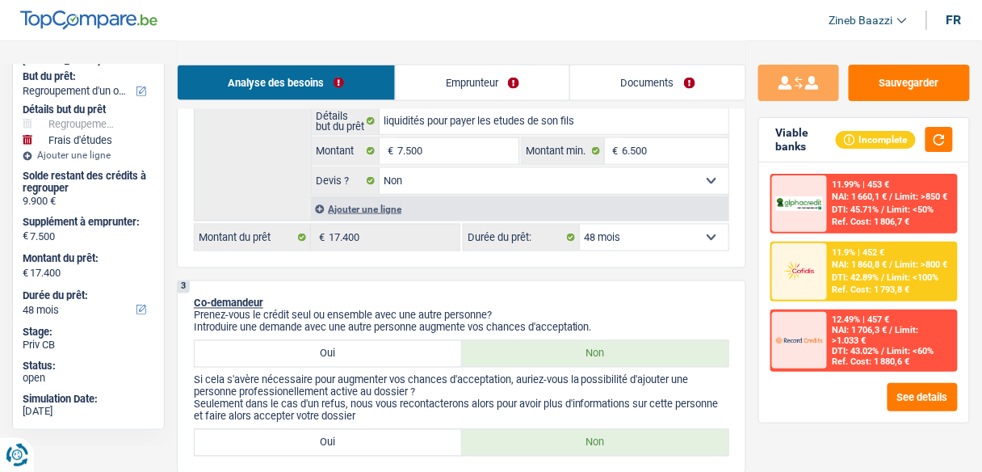
click at [649, 233] on select "12 mois 18 mois 24 mois 30 mois 36 mois 42 mois 48 mois 60 mois 72 mois 84 mois…" at bounding box center [654, 238] width 149 height 26
click at [580, 225] on select "12 mois 18 mois 24 mois 30 mois 36 mois 42 mois 48 mois 60 mois 72 mois 84 mois…" at bounding box center [654, 238] width 149 height 26
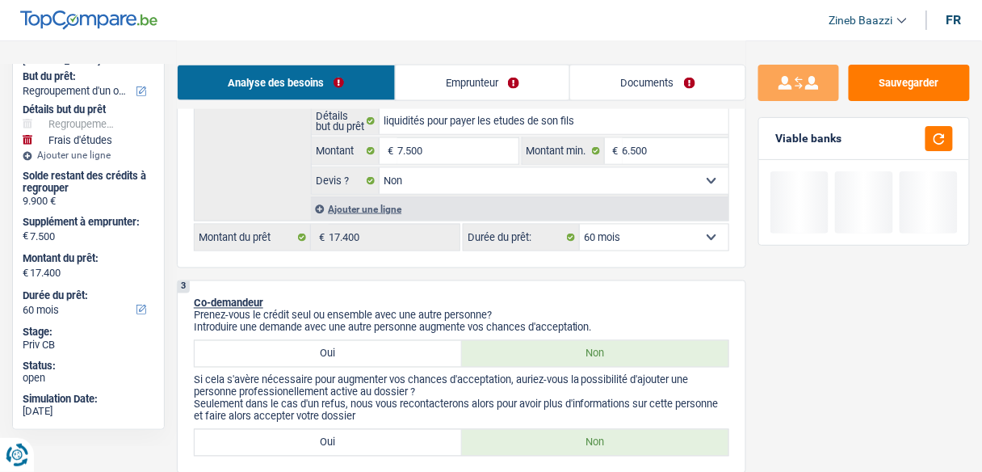
click at [658, 79] on link "Documents" at bounding box center [657, 82] width 175 height 35
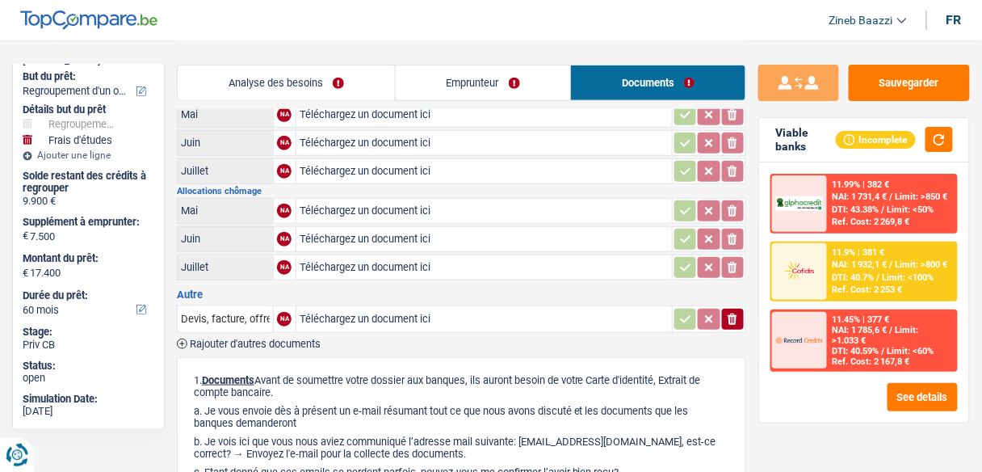
scroll to position [0, 0]
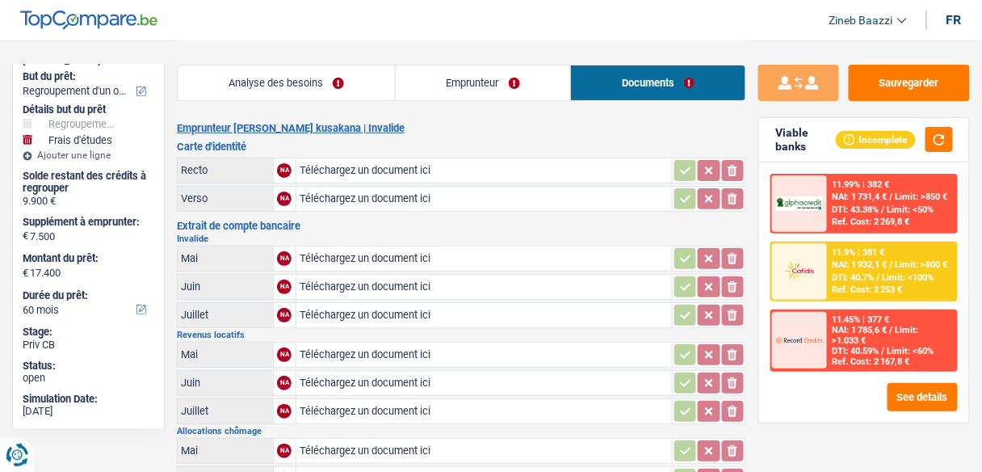
click at [465, 82] on link "Emprunteur" at bounding box center [483, 82] width 175 height 35
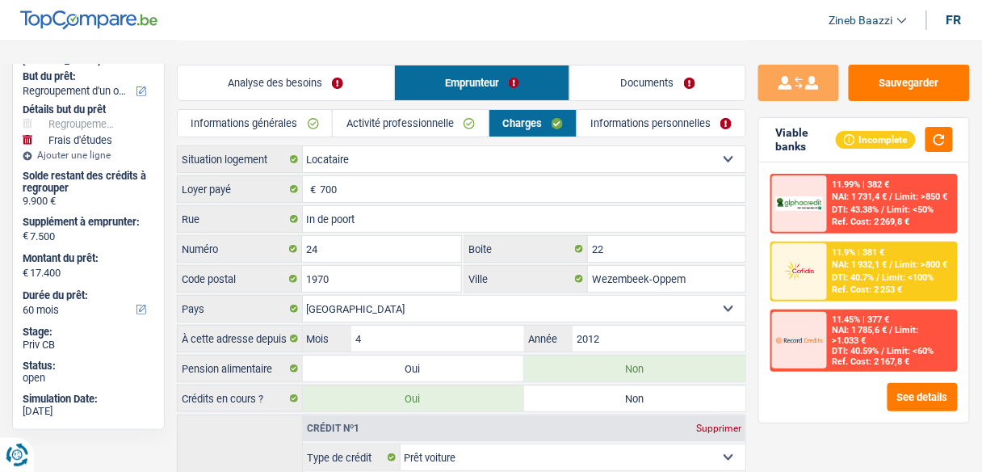
click at [645, 125] on link "Informations personnelles" at bounding box center [662, 123] width 168 height 27
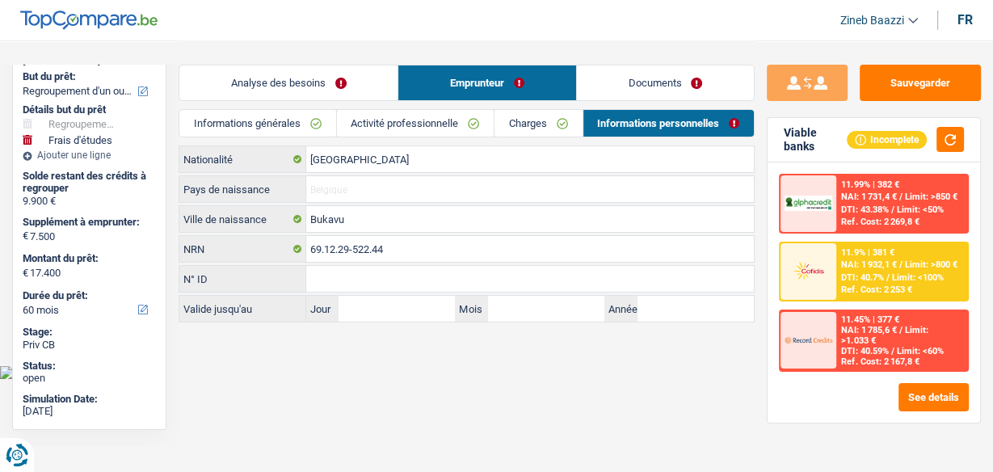
click at [324, 186] on input "Pays de naissance" at bounding box center [530, 189] width 448 height 26
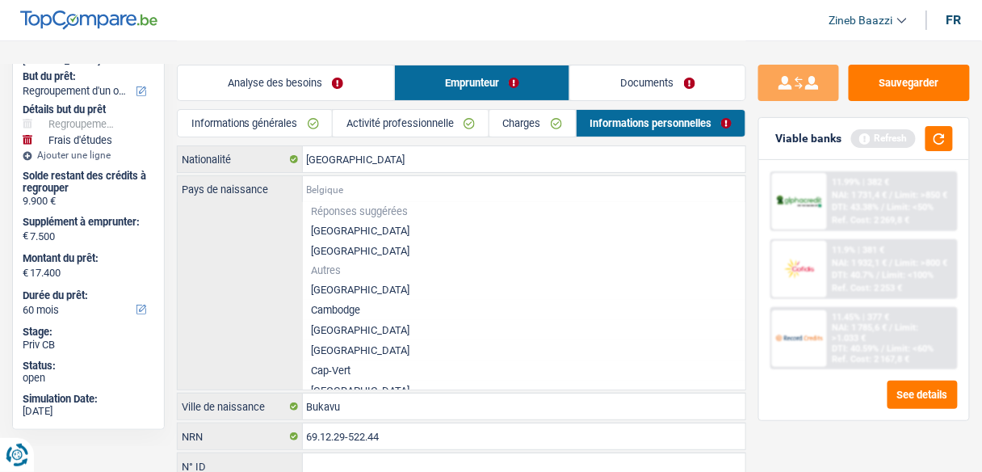
click at [339, 184] on input "Pays de naissance" at bounding box center [525, 189] width 444 height 26
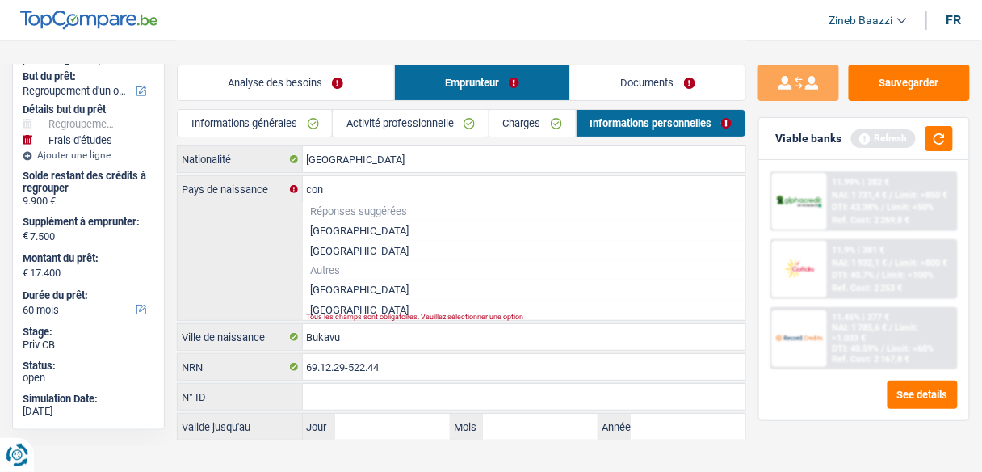
click at [377, 292] on li "République démocratique du Congo" at bounding box center [525, 290] width 444 height 20
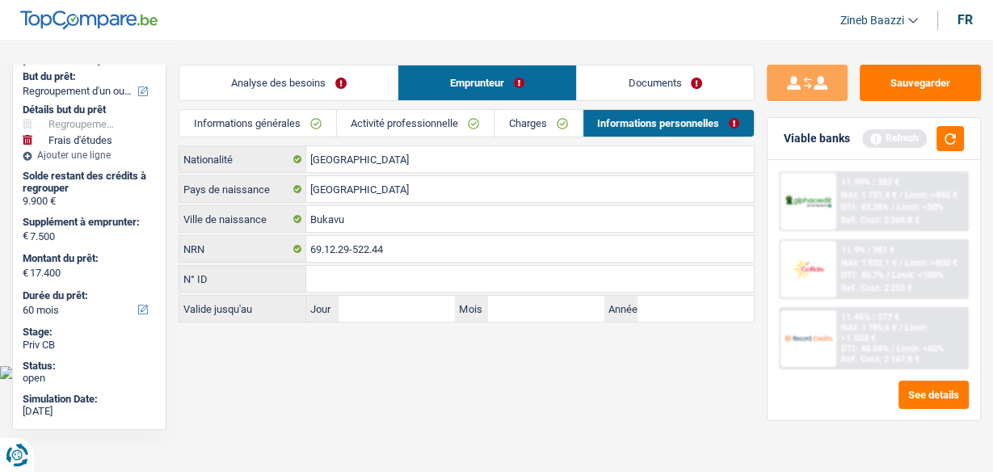
click at [364, 371] on body "Vous avez le contrôle de vos données Nous utilisons des cookies, tout comme nos…" at bounding box center [496, 189] width 993 height 379
click at [948, 129] on button "button" at bounding box center [949, 138] width 27 height 25
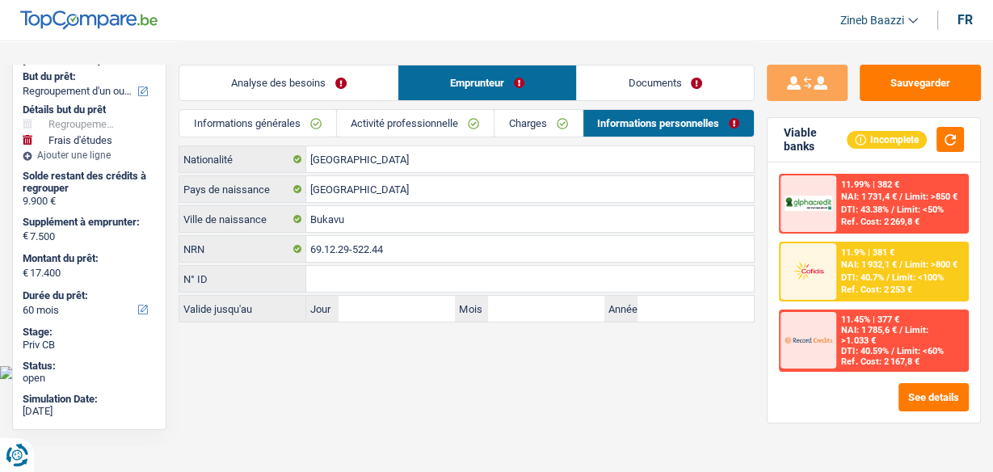
click at [334, 86] on link "Analyse des besoins" at bounding box center [288, 82] width 218 height 35
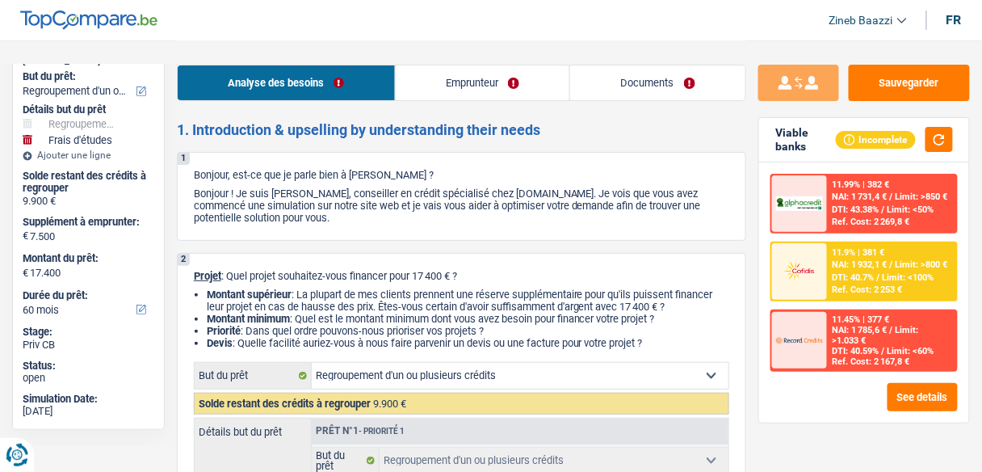
click at [629, 88] on link "Documents" at bounding box center [657, 82] width 175 height 35
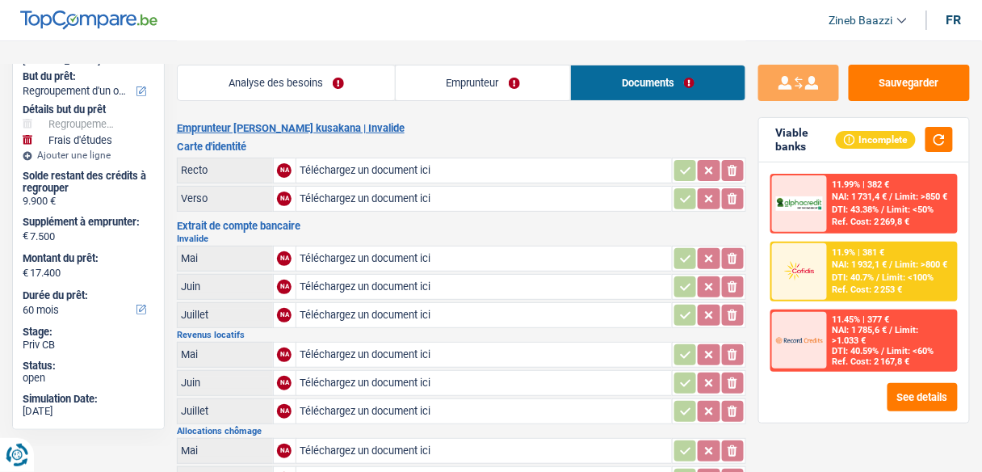
click at [851, 255] on div "11.9% | 381 €" at bounding box center [859, 252] width 53 height 11
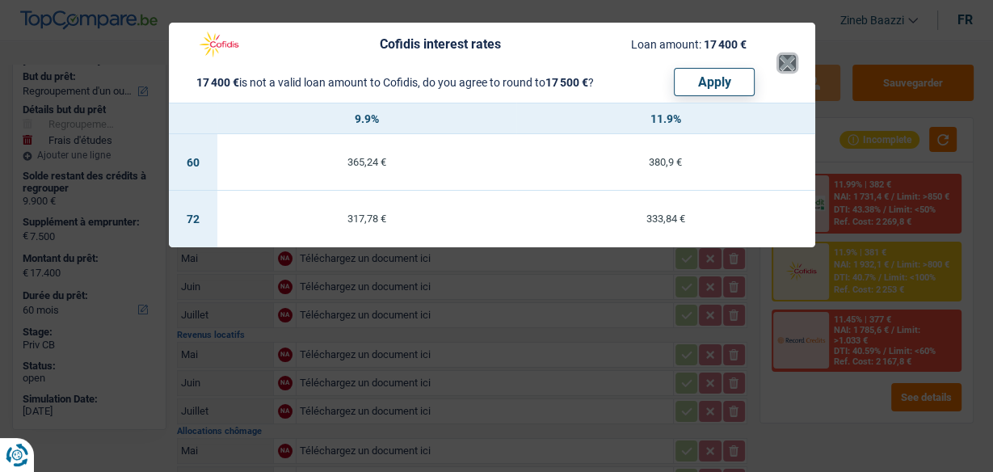
click at [779, 64] on button "×" at bounding box center [787, 63] width 17 height 16
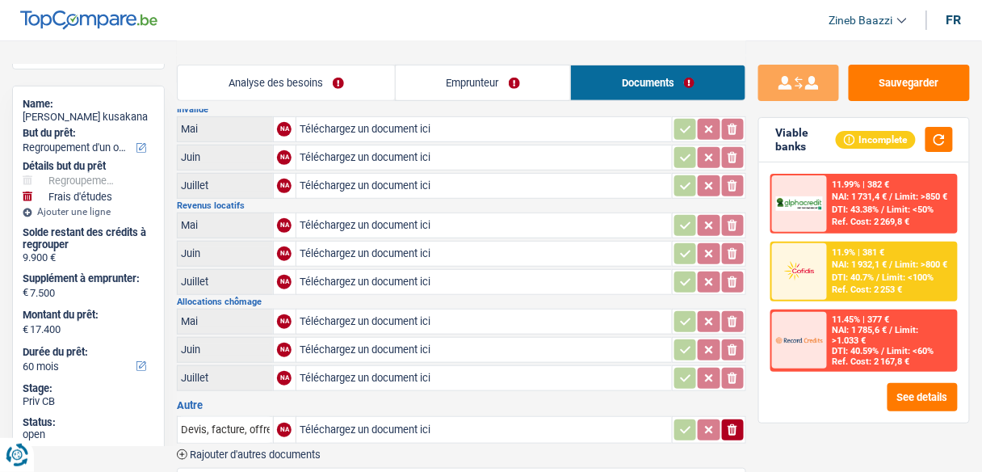
scroll to position [18, 0]
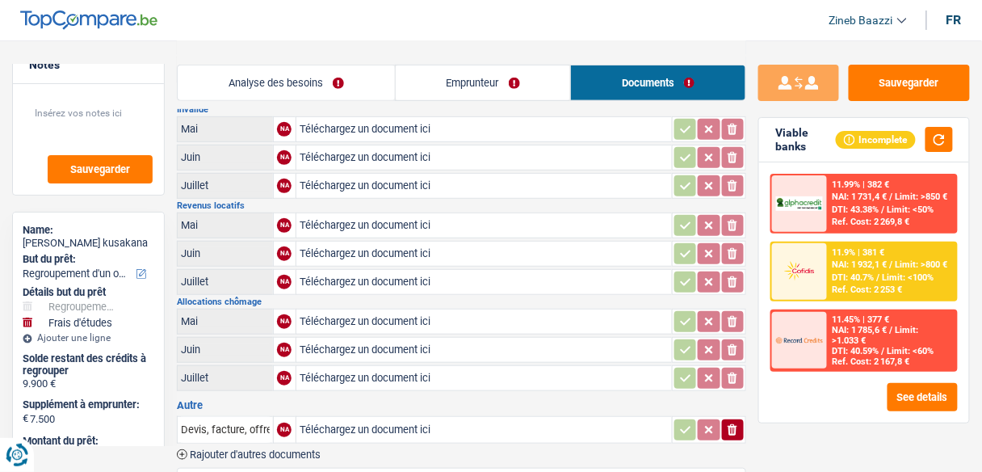
click at [245, 63] on div "Analyse des besoins Emprunteur Documents" at bounding box center [462, 74] width 570 height 69
drag, startPoint x: 248, startPoint y: 82, endPoint x: 211, endPoint y: 135, distance: 65.0
click at [248, 82] on link "Analyse des besoins" at bounding box center [286, 82] width 217 height 35
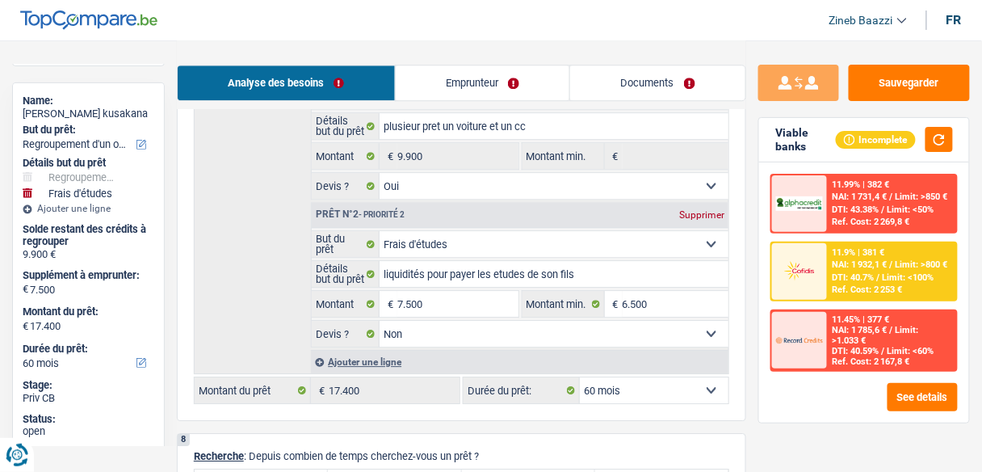
scroll to position [2585, 0]
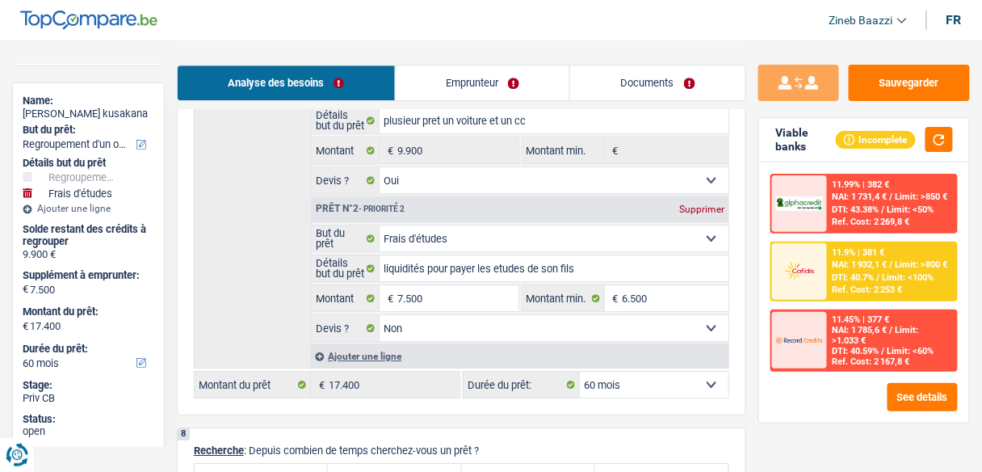
click at [878, 283] on div "11.9% | 381 € NAI: 1 932,1 € / Limit: >800 € DTI: 40.7% / Limit: <100% Ref. Cos…" at bounding box center [892, 271] width 128 height 57
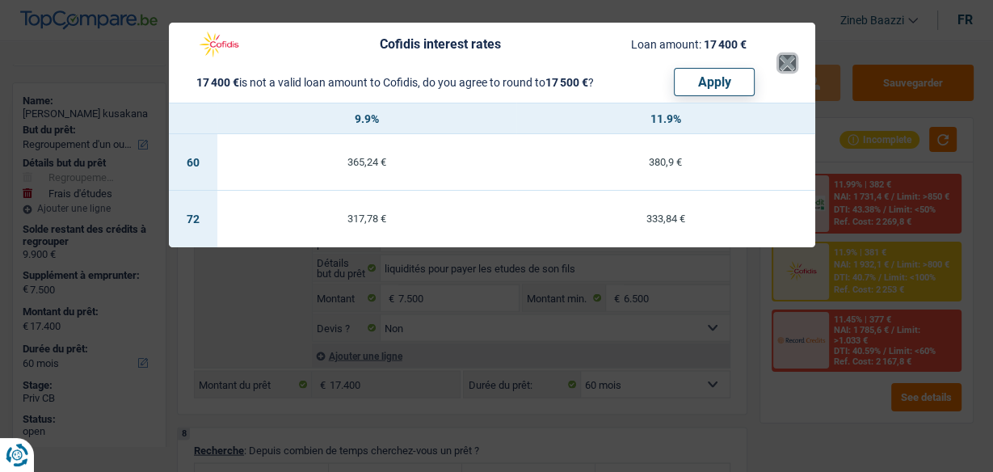
click at [785, 57] on button "×" at bounding box center [787, 63] width 17 height 16
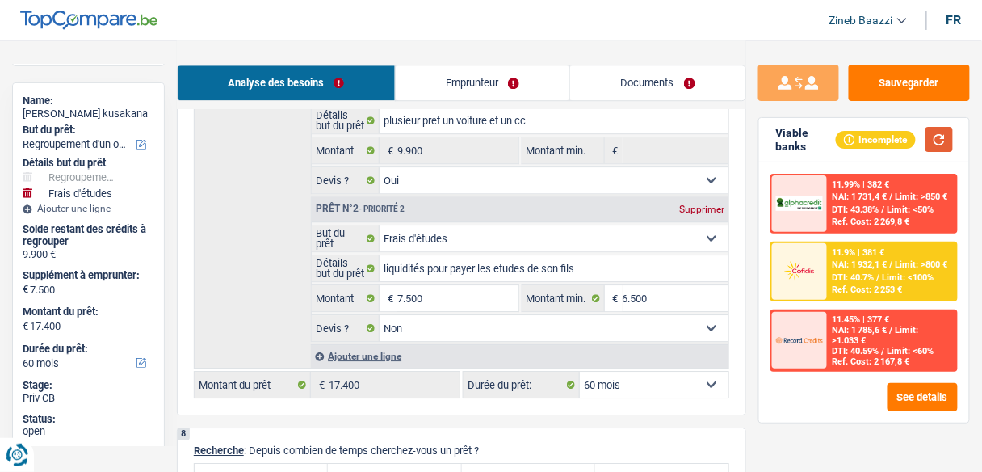
click at [926, 141] on button "button" at bounding box center [939, 139] width 27 height 25
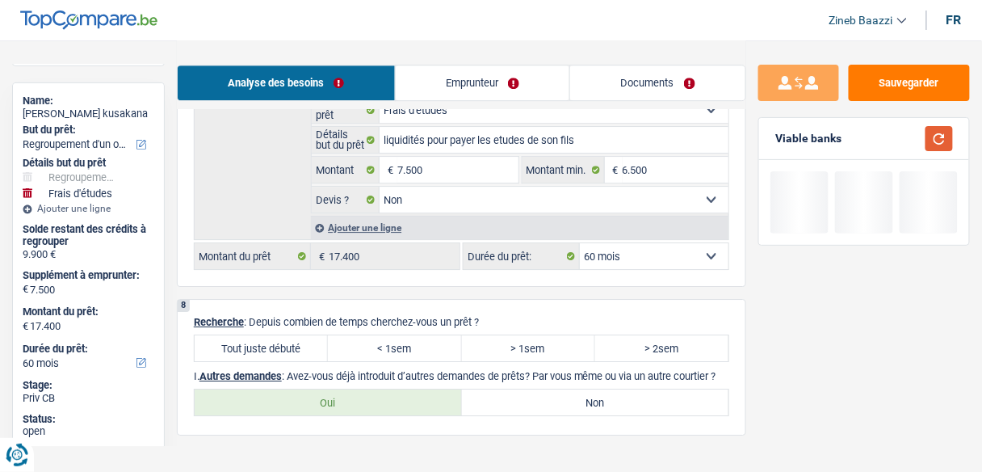
scroll to position [2715, 0]
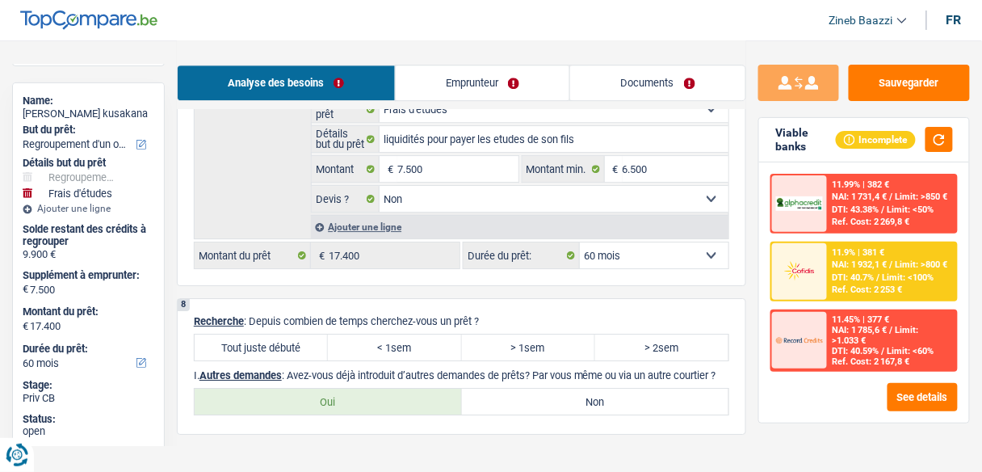
click at [824, 262] on div at bounding box center [799, 271] width 55 height 57
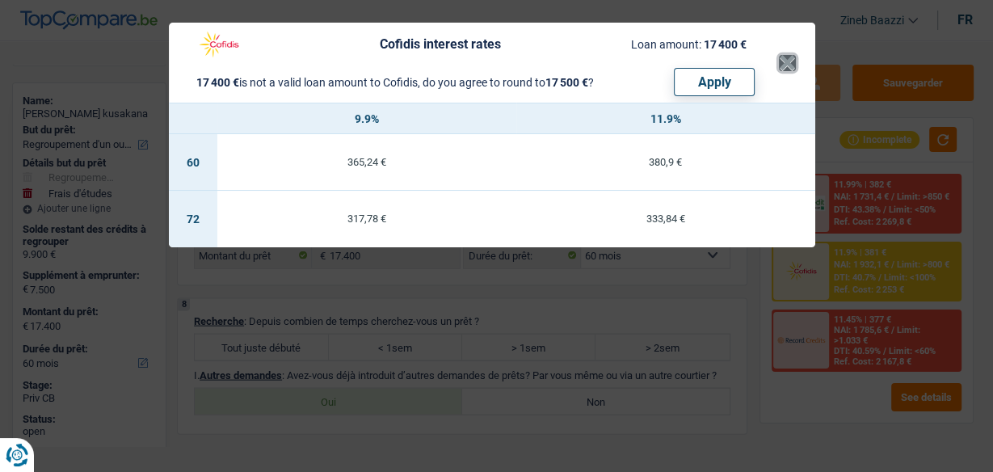
click at [793, 65] on button "×" at bounding box center [787, 63] width 17 height 16
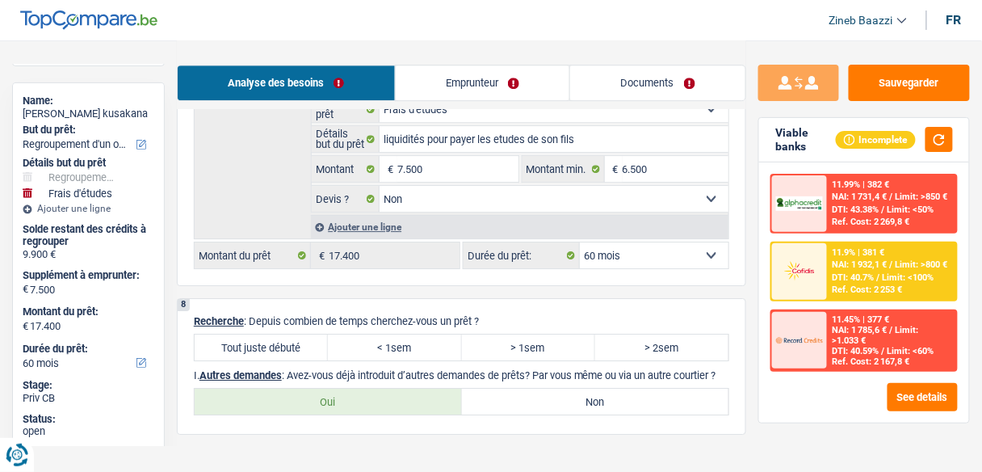
click at [292, 334] on label "Tout juste débuté" at bounding box center [261, 347] width 133 height 26
click at [292, 334] on input "Tout juste débuté" at bounding box center [261, 347] width 133 height 26
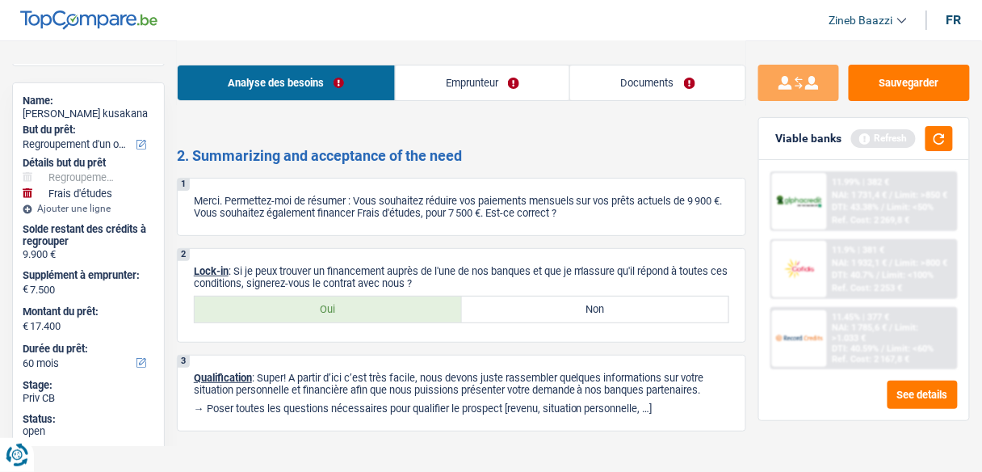
scroll to position [3046, 0]
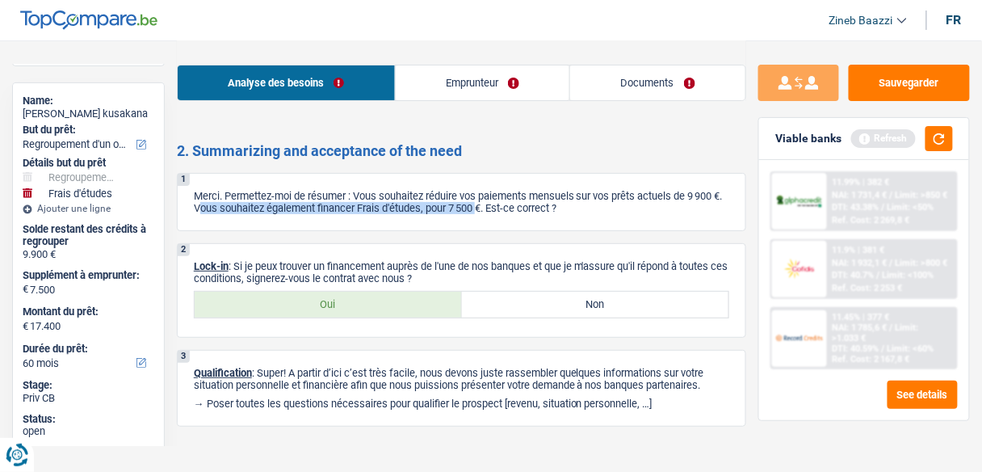
drag, startPoint x: 236, startPoint y: 193, endPoint x: 519, endPoint y: 192, distance: 282.8
click at [519, 192] on p "Merci. Permettez-moi de résumer : Vous souhaitez réduire vos paiements mensuels…" at bounding box center [462, 202] width 536 height 24
drag, startPoint x: 528, startPoint y: 190, endPoint x: 490, endPoint y: 192, distance: 38.1
click at [490, 192] on p "Merci. Permettez-moi de résumer : Vous souhaitez réduire vos paiements mensuels…" at bounding box center [462, 202] width 536 height 24
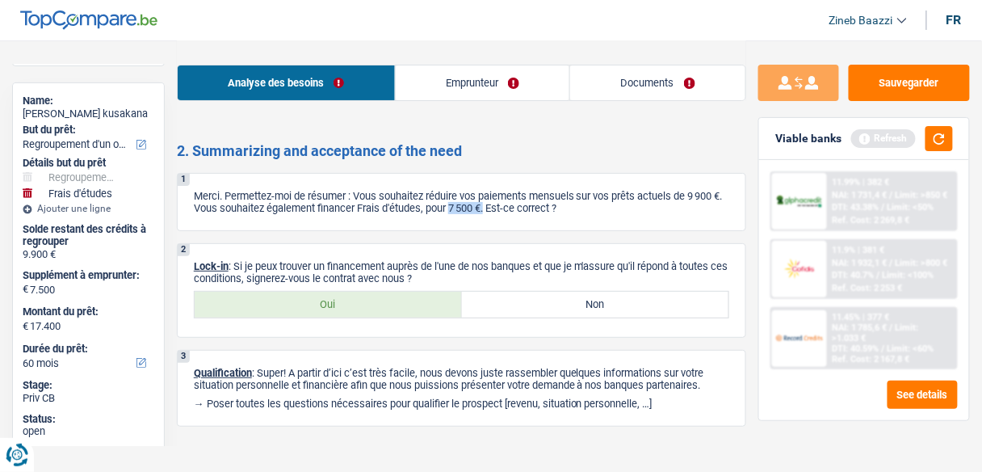
click at [524, 195] on div "1 Merci. Permettez-moi de résumer : Vous souhaitez réduire vos paiements mensue…" at bounding box center [462, 202] width 570 height 58
drag, startPoint x: 254, startPoint y: 242, endPoint x: 503, endPoint y: 256, distance: 250.0
click at [503, 260] on p "Lock-in : Si je peux trouver un financement auprès de l'une de nos banques et q…" at bounding box center [462, 272] width 536 height 24
drag, startPoint x: 578, startPoint y: 244, endPoint x: 712, endPoint y: 258, distance: 134.0
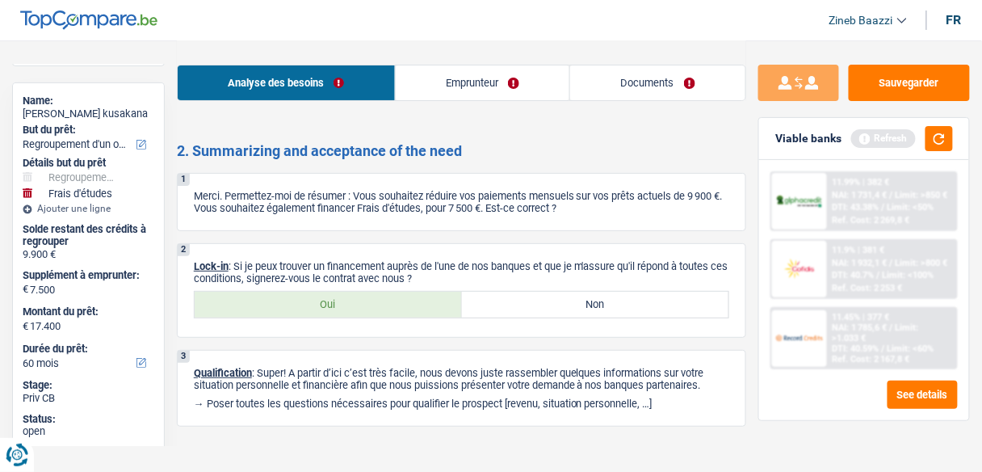
click at [712, 260] on p "Lock-in : Si je peux trouver un financement auprès de l'une de nos banques et q…" at bounding box center [462, 272] width 536 height 24
click at [961, 136] on div "Viable banks Refresh" at bounding box center [864, 139] width 210 height 42
click at [952, 139] on button "button" at bounding box center [939, 138] width 27 height 25
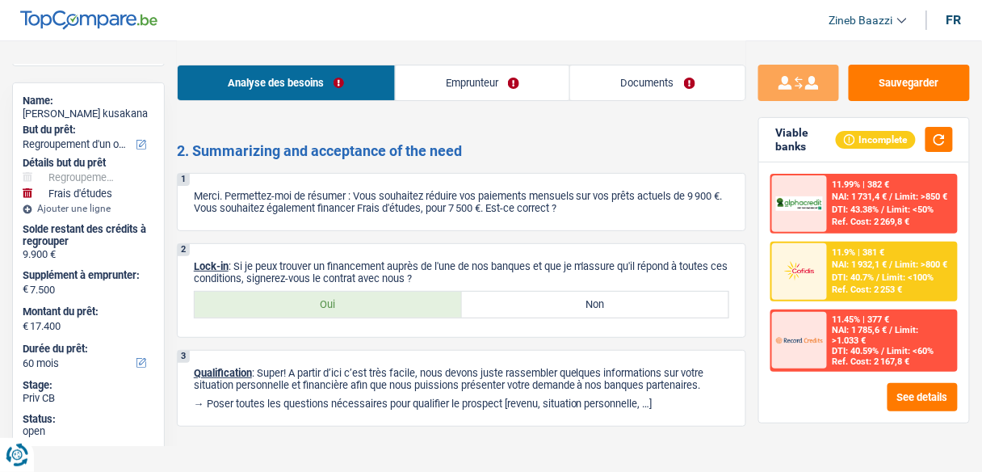
click at [377, 292] on label "Oui" at bounding box center [328, 305] width 267 height 26
click at [377, 292] on input "Oui" at bounding box center [328, 305] width 267 height 26
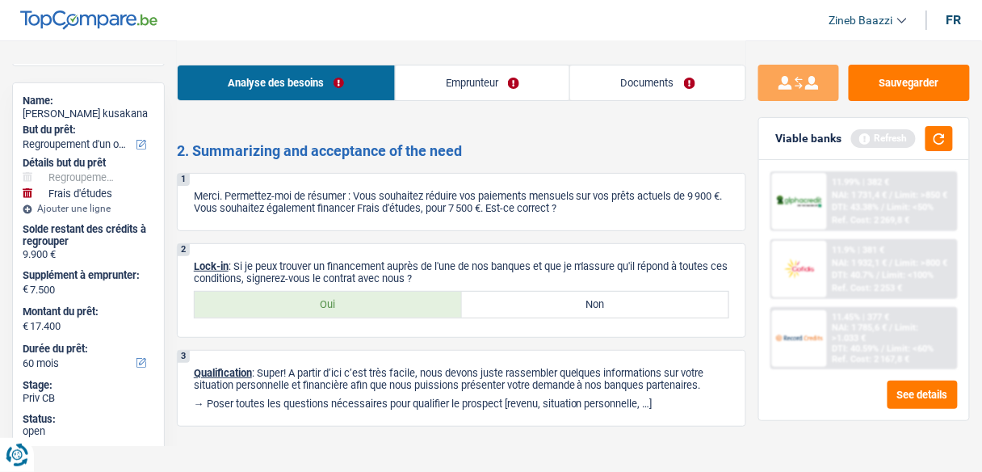
click at [632, 81] on link "Documents" at bounding box center [657, 82] width 175 height 35
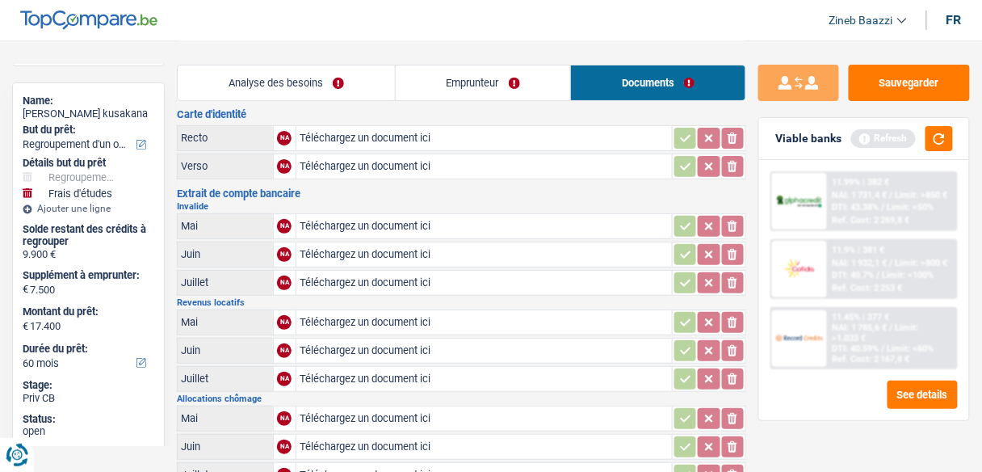
scroll to position [65, 0]
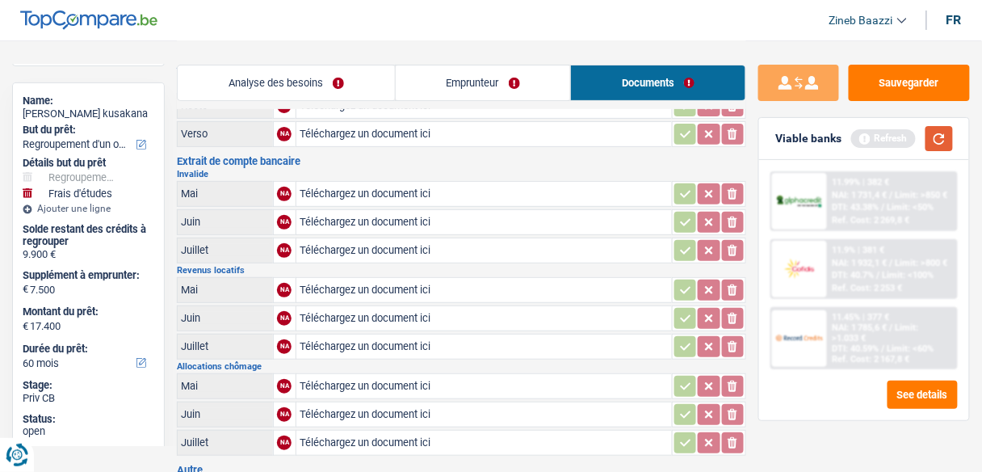
click at [950, 128] on button "button" at bounding box center [939, 138] width 27 height 25
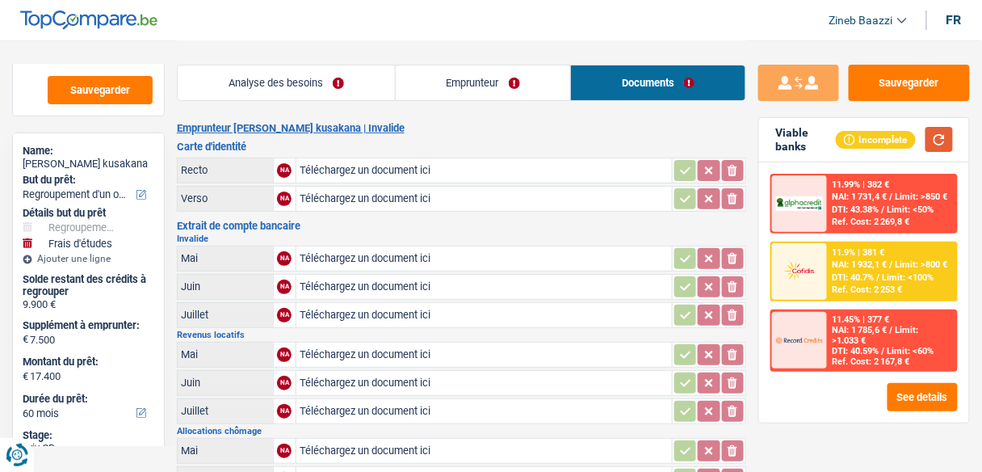
scroll to position [0, 0]
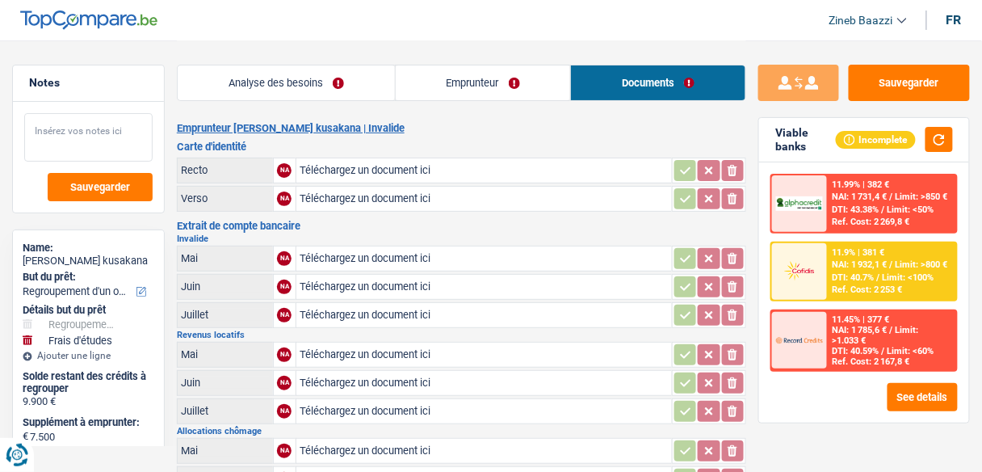
click at [106, 118] on textarea at bounding box center [88, 137] width 128 height 48
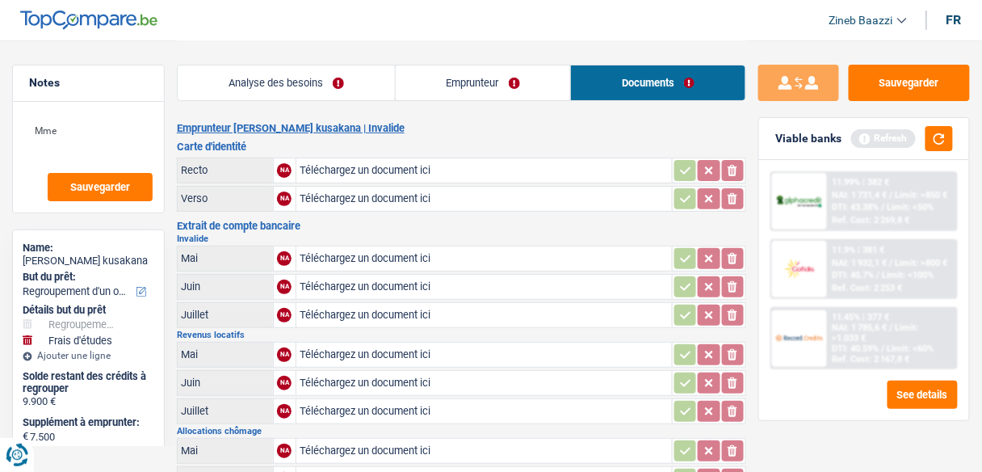
click at [478, 86] on link "Emprunteur" at bounding box center [483, 82] width 175 height 35
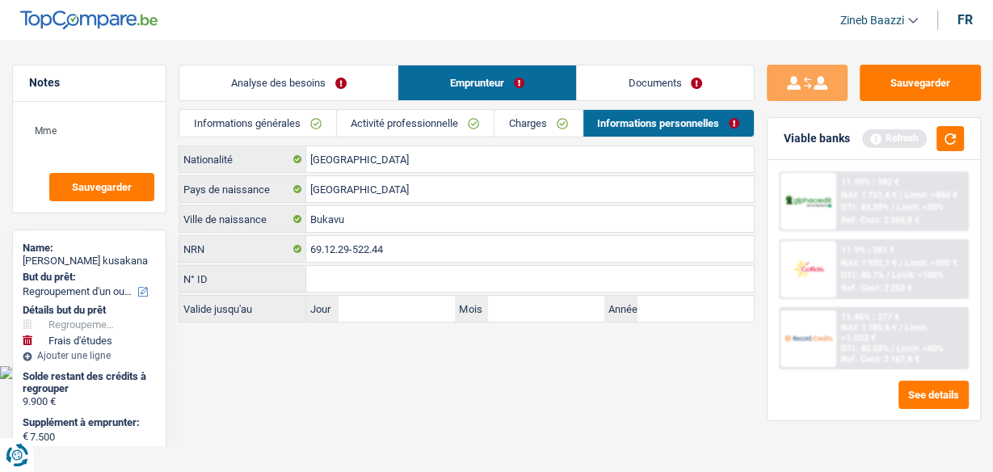
click at [396, 118] on link "Activité professionnelle" at bounding box center [415, 123] width 157 height 27
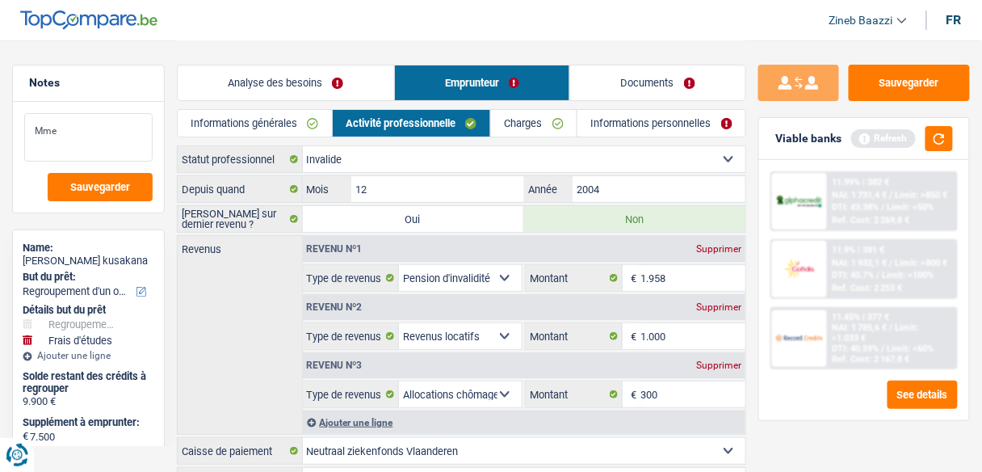
click at [91, 131] on textarea "Mme" at bounding box center [88, 137] width 128 height 48
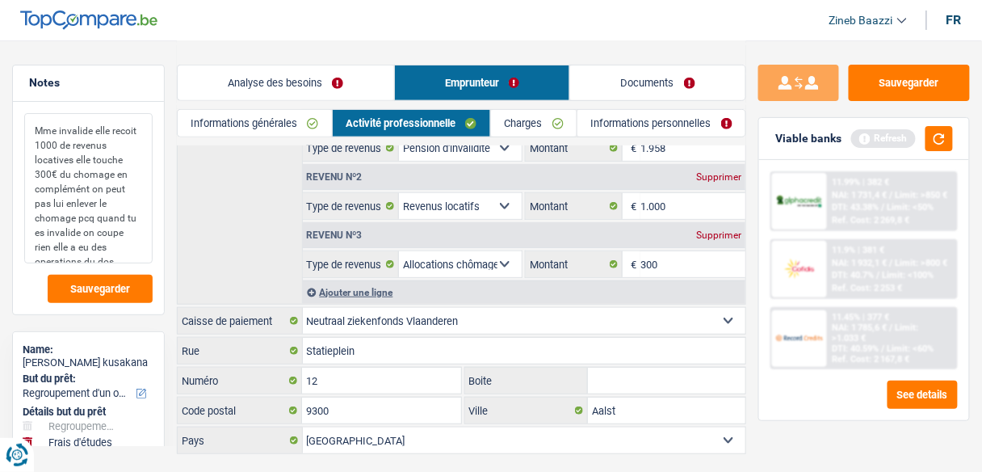
scroll to position [160, 0]
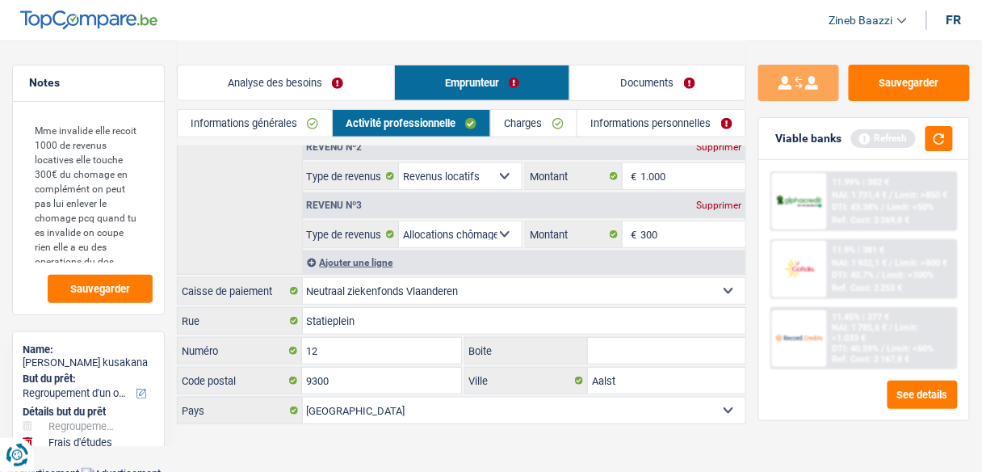
click at [517, 126] on link "Charges" at bounding box center [534, 123] width 86 height 27
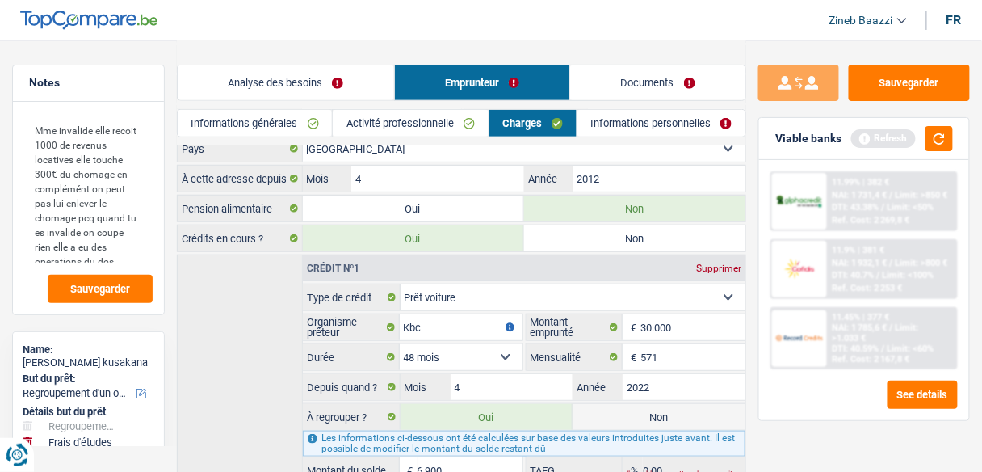
click at [616, 117] on link "Informations personnelles" at bounding box center [662, 123] width 168 height 27
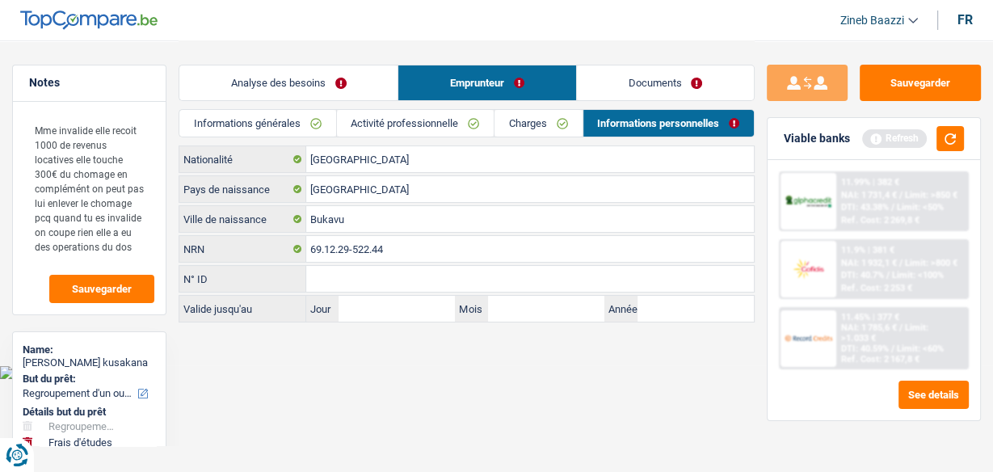
click at [618, 80] on link "Documents" at bounding box center [665, 82] width 177 height 35
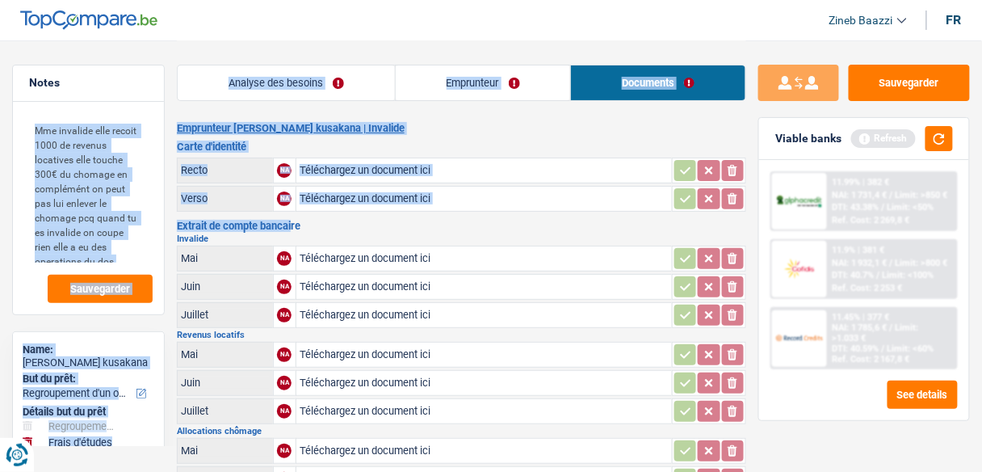
drag, startPoint x: 175, startPoint y: 225, endPoint x: 248, endPoint y: 227, distance: 73.6
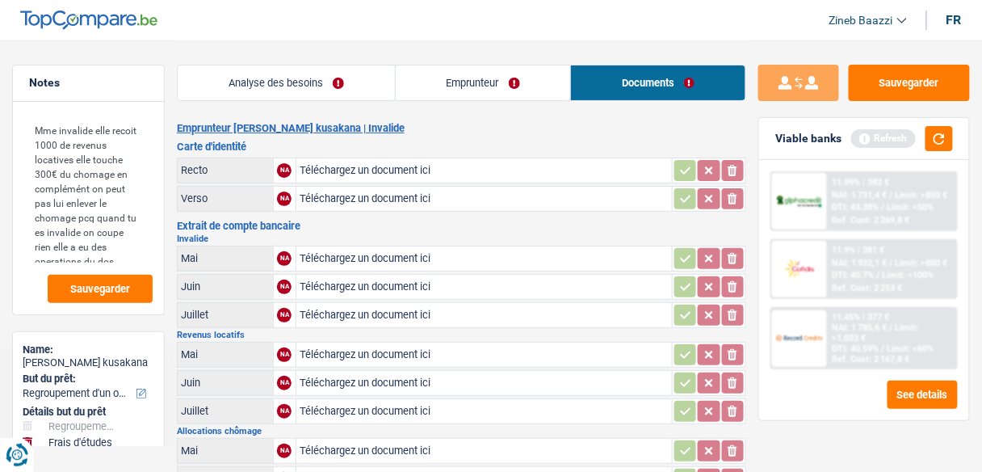
click at [248, 234] on h2 "Invalide" at bounding box center [462, 238] width 570 height 9
drag, startPoint x: 237, startPoint y: 234, endPoint x: 211, endPoint y: 236, distance: 25.9
click at [211, 236] on h2 "Invalide" at bounding box center [462, 238] width 570 height 9
click at [212, 236] on h2 "Invalide" at bounding box center [462, 238] width 570 height 9
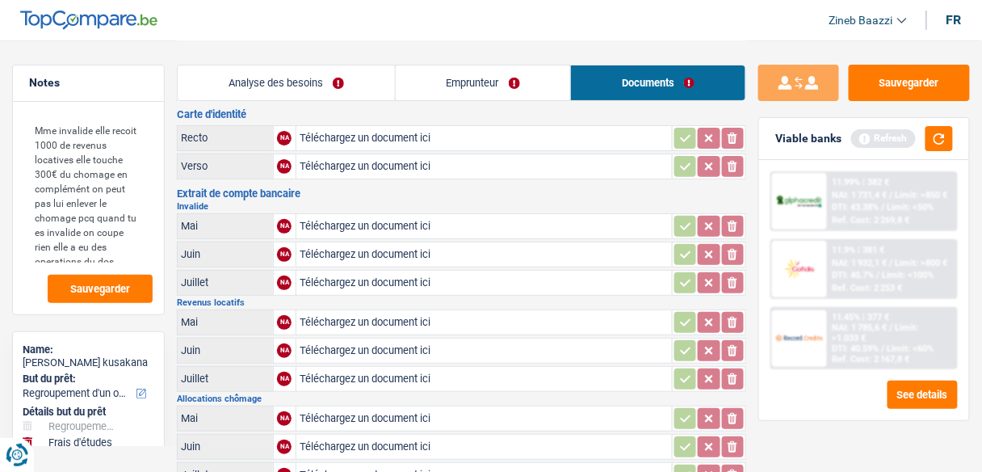
scroll to position [65, 0]
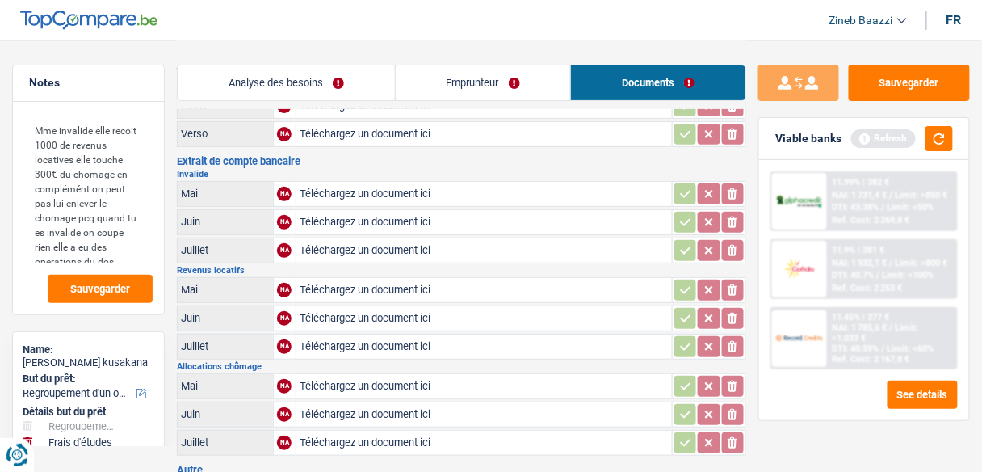
drag, startPoint x: 182, startPoint y: 352, endPoint x: 272, endPoint y: 360, distance: 90.9
click at [272, 362] on h2 "Allocations chômage" at bounding box center [462, 366] width 570 height 9
drag, startPoint x: 268, startPoint y: 358, endPoint x: 178, endPoint y: 358, distance: 90.5
click at [178, 362] on h2 "Allocations chômage" at bounding box center [462, 366] width 570 height 9
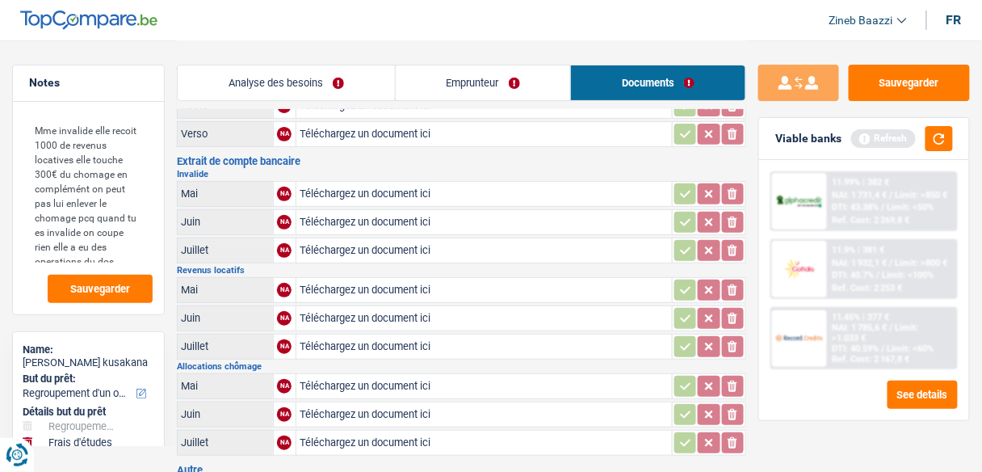
click at [262, 362] on h2 "Allocations chômage" at bounding box center [462, 366] width 570 height 9
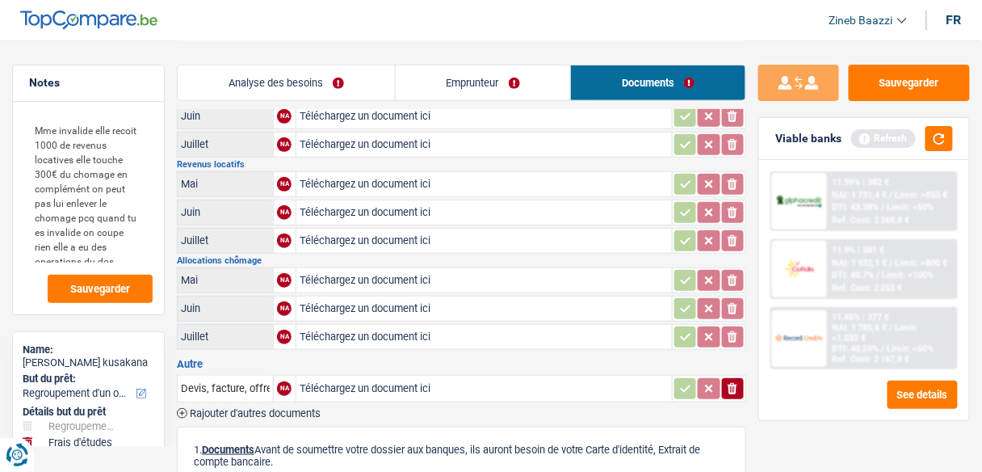
scroll to position [194, 0]
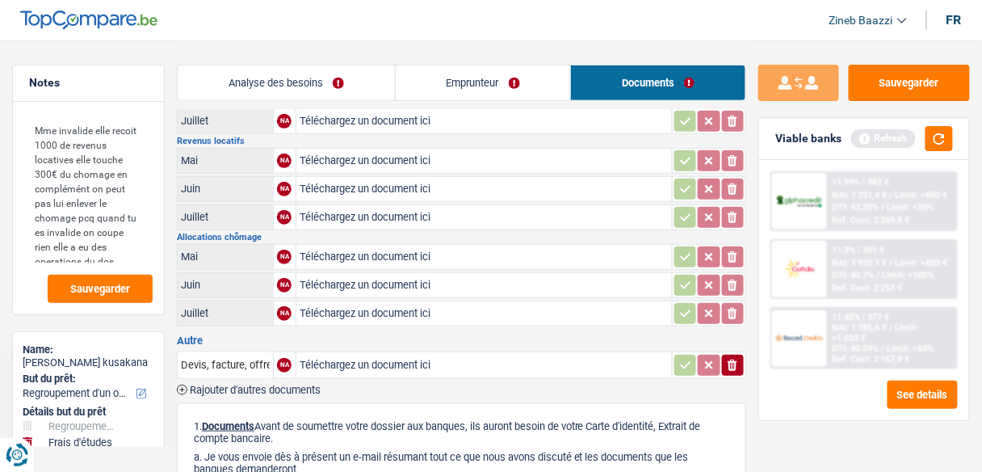
drag, startPoint x: 182, startPoint y: 229, endPoint x: 274, endPoint y: 227, distance: 92.1
click at [274, 233] on h2 "Allocations chômage" at bounding box center [462, 237] width 570 height 9
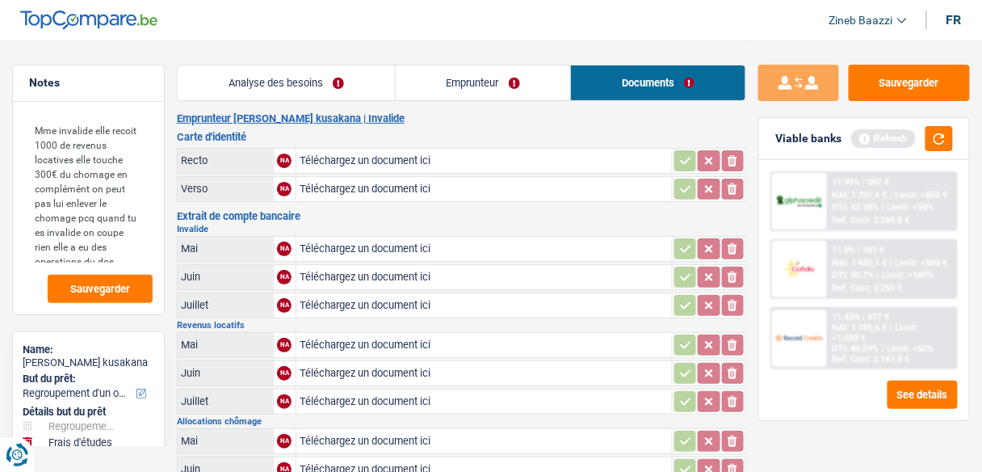
scroll to position [0, 0]
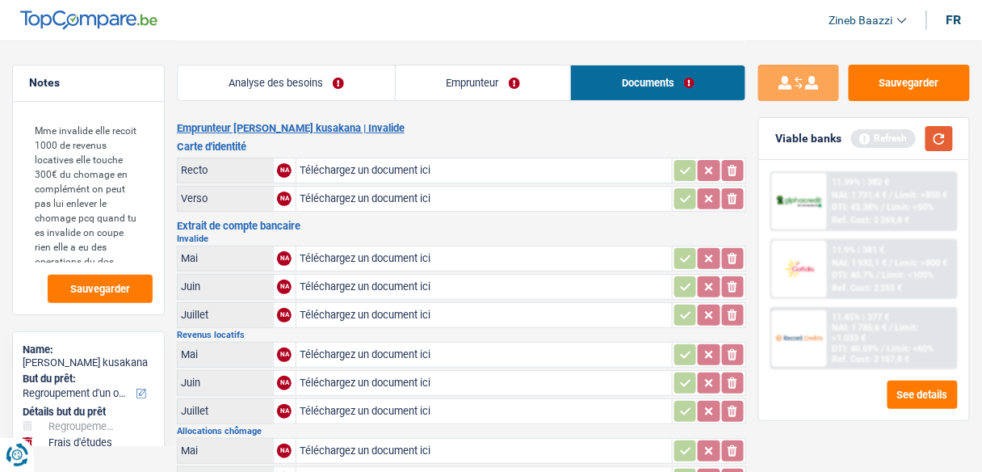
click at [931, 137] on button "button" at bounding box center [939, 138] width 27 height 25
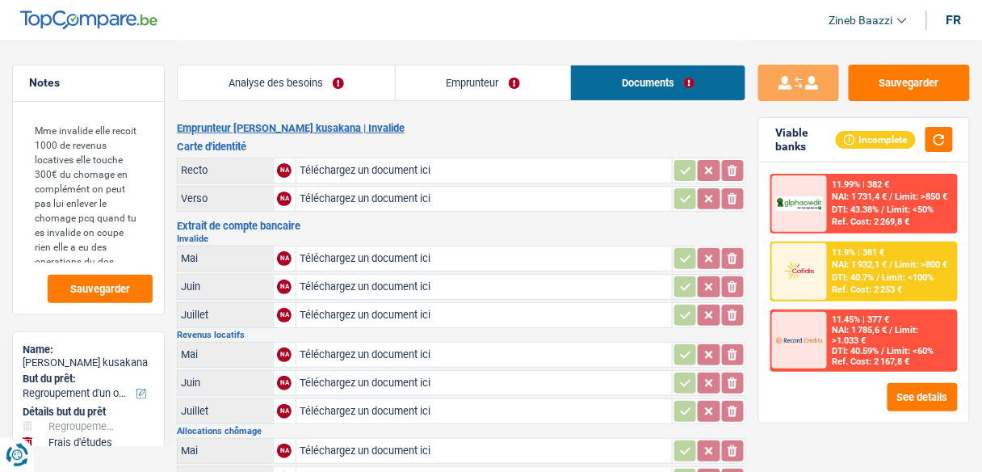
click at [297, 74] on link "Analyse des besoins" at bounding box center [286, 82] width 217 height 35
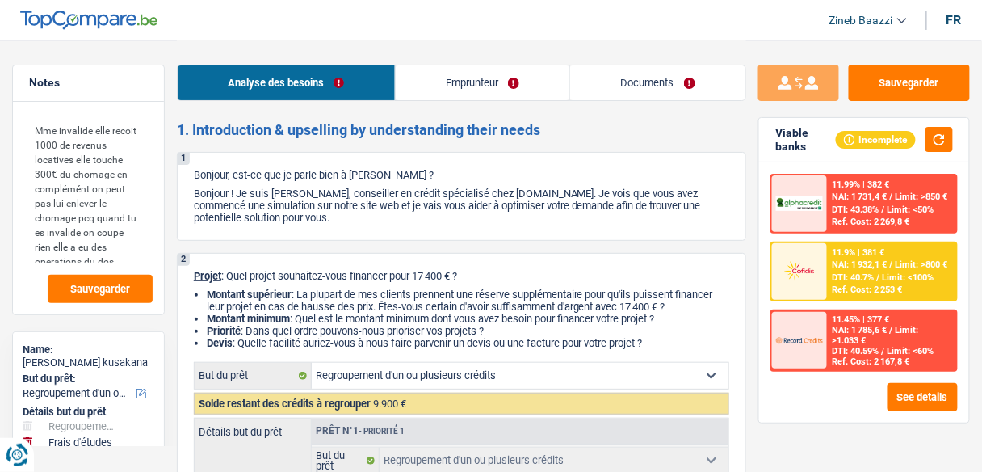
click at [442, 36] on header "Zineb Baazzi Se déconnecter fr" at bounding box center [491, 20] width 982 height 41
click at [96, 292] on span "Sauvegarder" at bounding box center [100, 289] width 60 height 11
click at [654, 92] on link "Documents" at bounding box center [657, 82] width 175 height 35
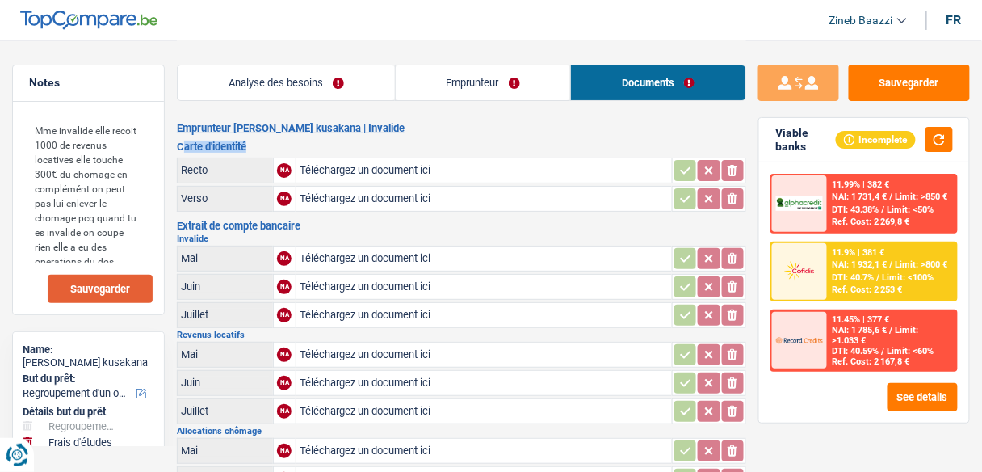
drag, startPoint x: 276, startPoint y: 145, endPoint x: 183, endPoint y: 141, distance: 92.2
click at [183, 141] on h3 "Carte d'identité" at bounding box center [462, 146] width 570 height 11
click at [333, 82] on link "Analyse des besoins" at bounding box center [286, 82] width 217 height 35
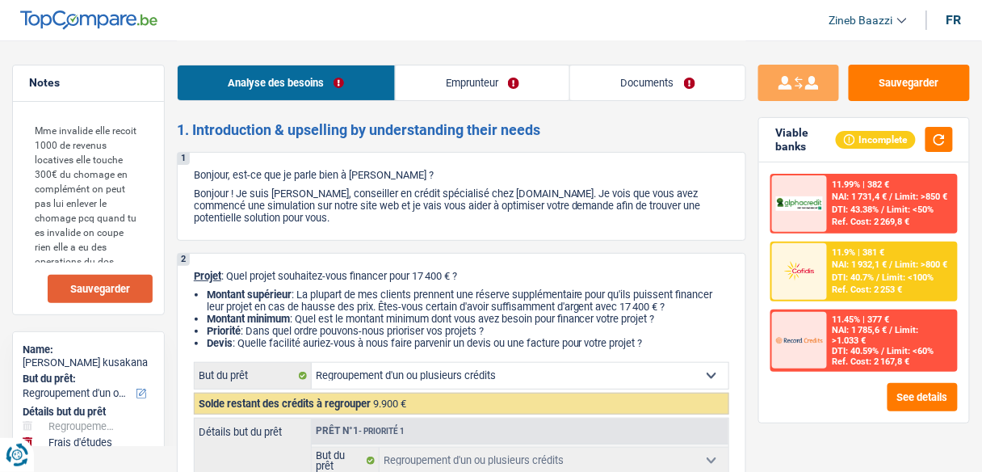
drag, startPoint x: 714, startPoint y: 218, endPoint x: 191, endPoint y: 164, distance: 526.3
click at [191, 164] on div "1 Bonjour, est-ce que je parle bien à Zozo Jocelyne Ndombe kusakana ? Bonjour !…" at bounding box center [462, 196] width 570 height 89
click at [200, 172] on p "Bonjour, est-ce que je parle bien à Zozo Jocelyne Ndombe kusakana ?" at bounding box center [462, 175] width 536 height 12
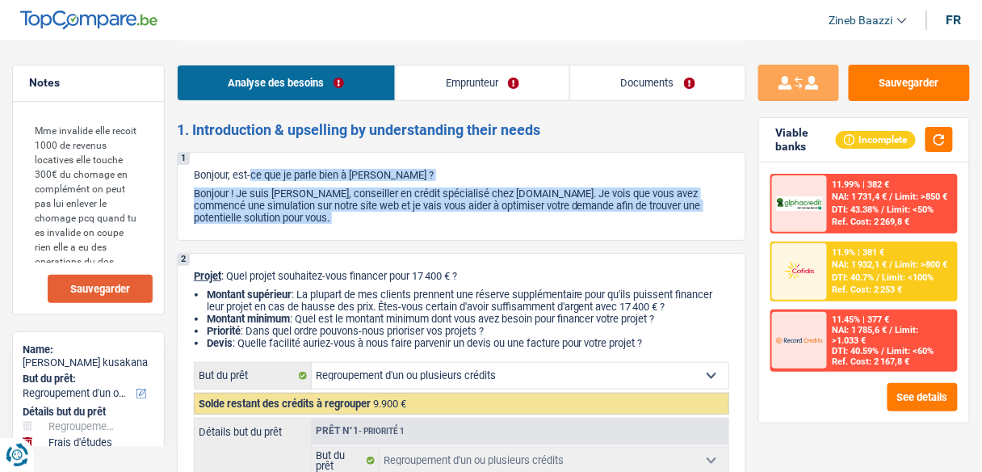
drag, startPoint x: 200, startPoint y: 172, endPoint x: 341, endPoint y: 217, distance: 148.5
click at [341, 217] on div "1 Bonjour, est-ce que je parle bien à Zozo Jocelyne Ndombe kusakana ? Bonjour !…" at bounding box center [462, 196] width 570 height 89
click at [341, 217] on p "Bonjour ! Je suis [PERSON_NAME], conseiller en crédit spécialisé chez [DOMAIN_N…" at bounding box center [462, 205] width 536 height 36
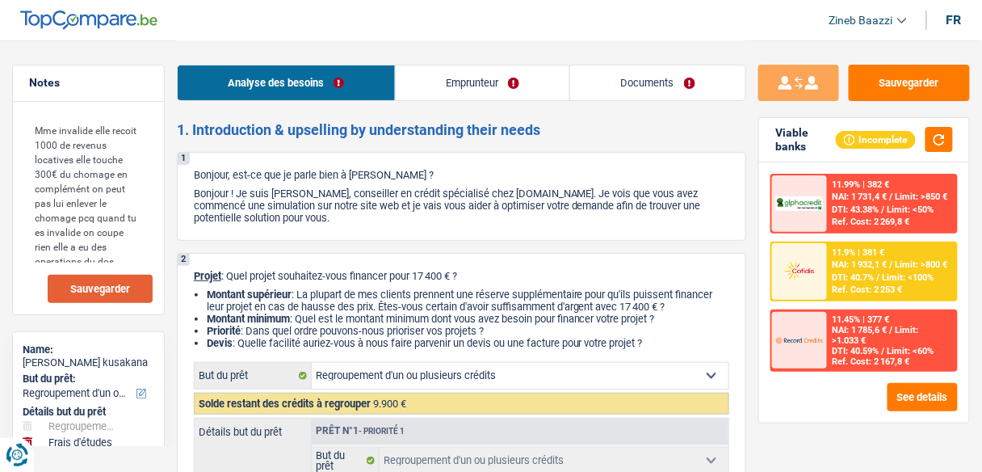
drag, startPoint x: 206, startPoint y: 171, endPoint x: 424, endPoint y: 225, distance: 224.8
click at [424, 225] on div "1 Bonjour, est-ce que je parle bien à Zozo Jocelyne Ndombe kusakana ? Bonjour !…" at bounding box center [462, 196] width 570 height 89
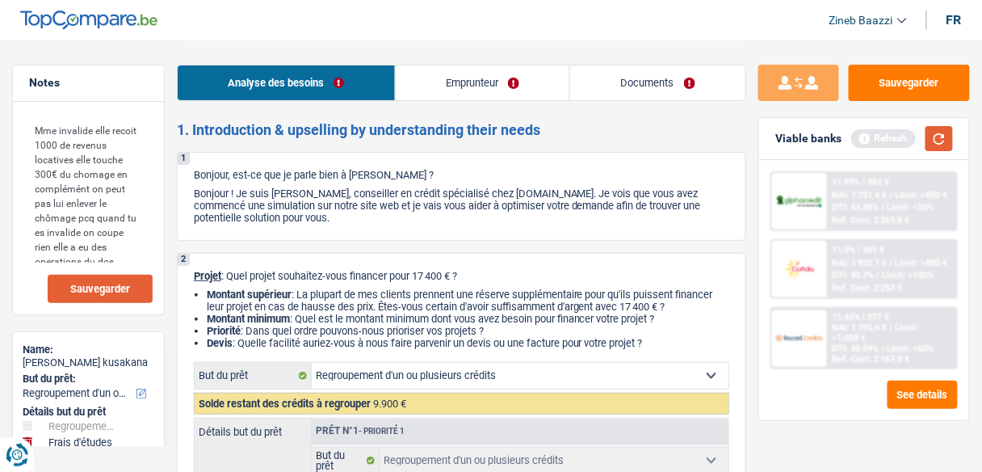
click at [943, 145] on button "button" at bounding box center [939, 138] width 27 height 25
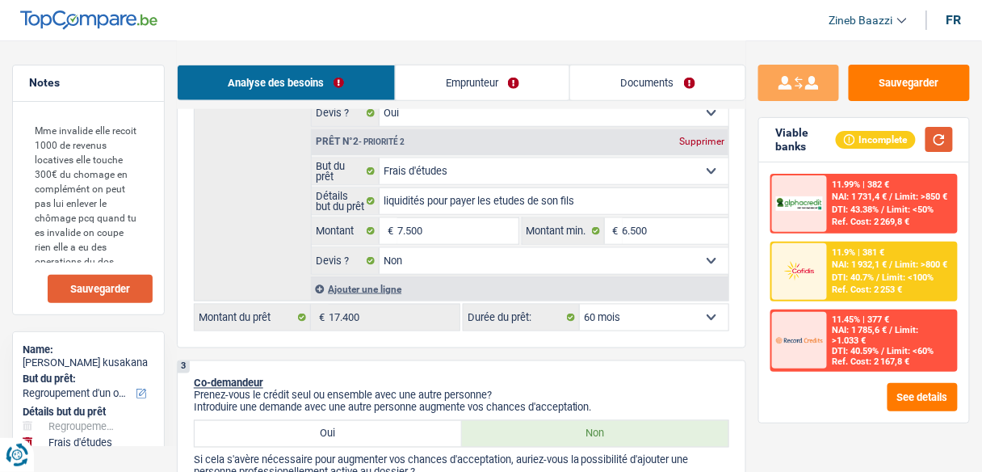
scroll to position [452, 0]
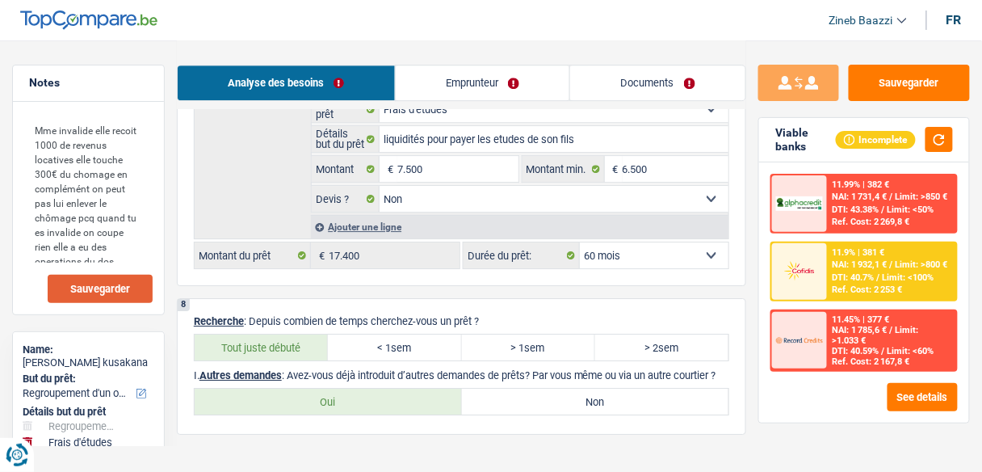
click at [621, 88] on link "Documents" at bounding box center [657, 82] width 175 height 35
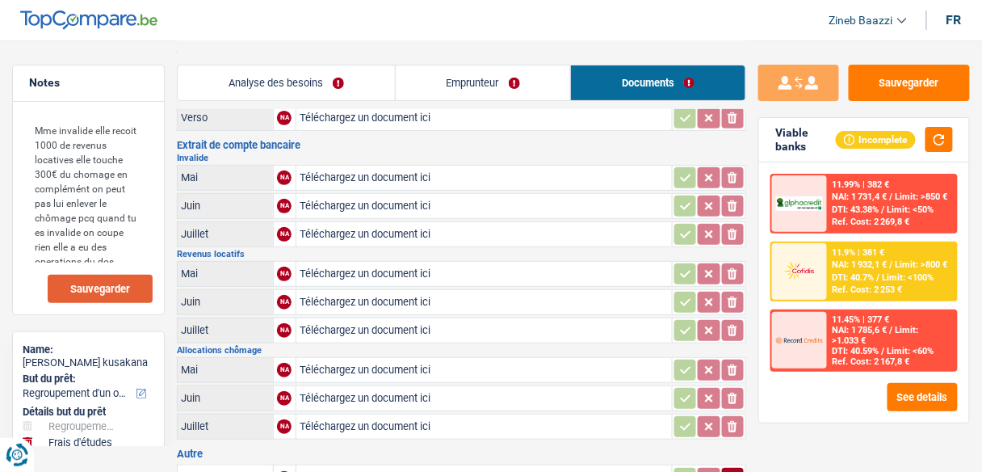
scroll to position [0, 0]
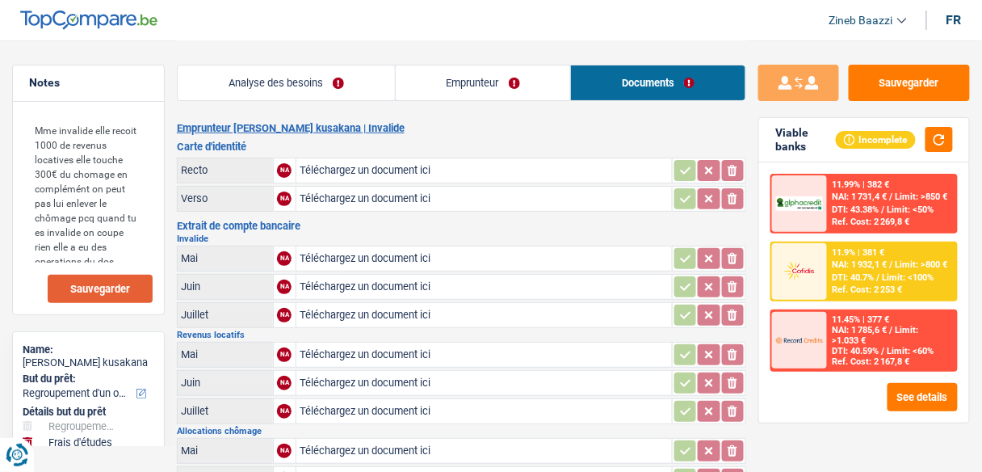
drag, startPoint x: 491, startPoint y: 135, endPoint x: 462, endPoint y: 137, distance: 29.1
click at [388, 28] on header "Zineb Baazzi Se déconnecter fr" at bounding box center [491, 20] width 982 height 41
click at [433, 40] on div "Analyse des besoins Emprunteur Documents" at bounding box center [462, 74] width 570 height 69
drag, startPoint x: 126, startPoint y: 135, endPoint x: 124, endPoint y: 126, distance: 9.2
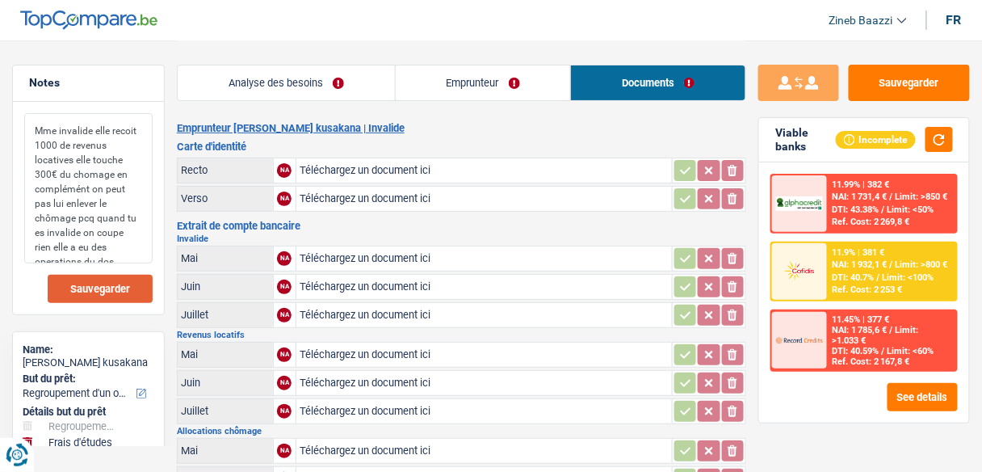
click at [124, 126] on textarea "Mme invalide elle recoit 1000 de revenus locatives elle touche 300€ du chomage …" at bounding box center [88, 188] width 128 height 150
drag, startPoint x: 124, startPoint y: 126, endPoint x: 97, endPoint y: 152, distance: 37.1
click at [97, 152] on textarea "Mme invalide elle recoit 1000 de revenus locatives elle touche 300€ du chomage …" at bounding box center [88, 188] width 128 height 150
click at [126, 134] on textarea "Mme invalide elle recoit 1000 de revenus locatives elle touche 300€ du chomage …" at bounding box center [88, 188] width 128 height 150
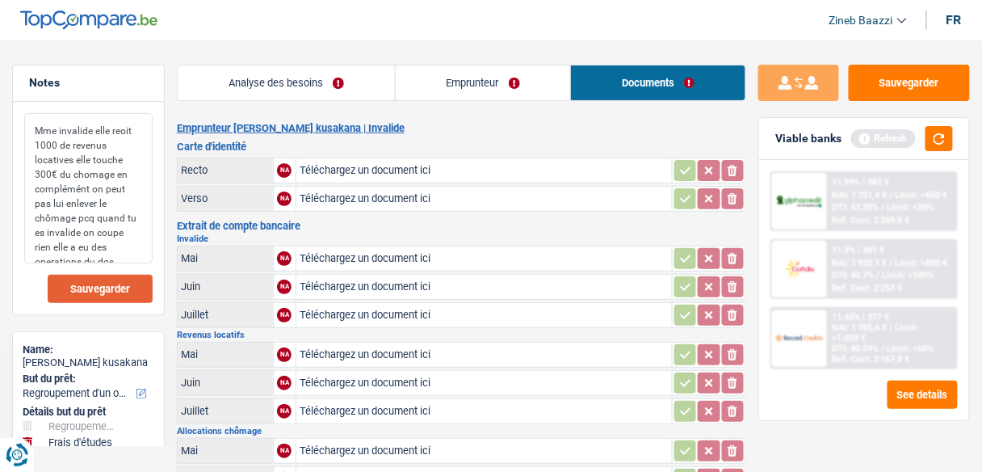
click at [126, 134] on textarea "Mme invalide elle reoit 1000 de revenus locatives elle touche 300€ du chomage e…" at bounding box center [88, 188] width 128 height 150
click at [379, 19] on header "Zineb Baazzi Se déconnecter fr" at bounding box center [491, 20] width 982 height 41
click at [67, 188] on textarea "Mme invalide elle reçoit 1000 de revenus locatives elle touche 300€ du chômage …" at bounding box center [88, 188] width 128 height 150
click at [40, 214] on textarea "Mme invalide elle reçoit 1000 de revenus locatives elle touche 300€ du chômage …" at bounding box center [88, 188] width 128 height 150
click at [67, 250] on textarea "Mme invalide elle reçoit 1000 de revenus locatives elle touche 300€ du chômage …" at bounding box center [88, 188] width 128 height 150
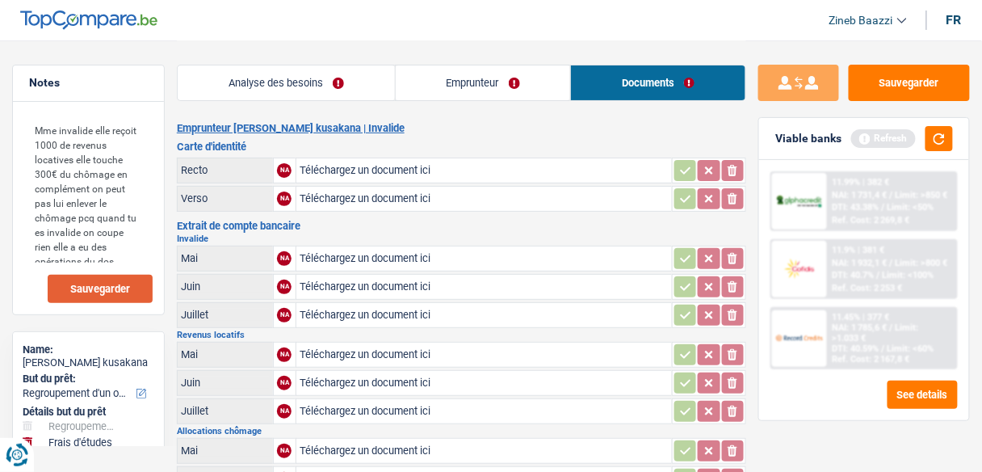
click at [221, 22] on header "Zineb Baazzi Se déconnecter fr" at bounding box center [491, 20] width 982 height 41
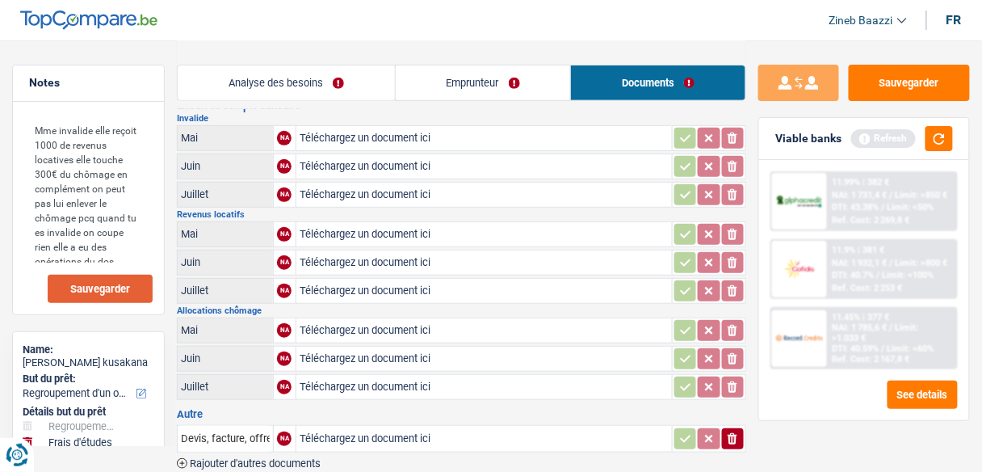
scroll to position [129, 0]
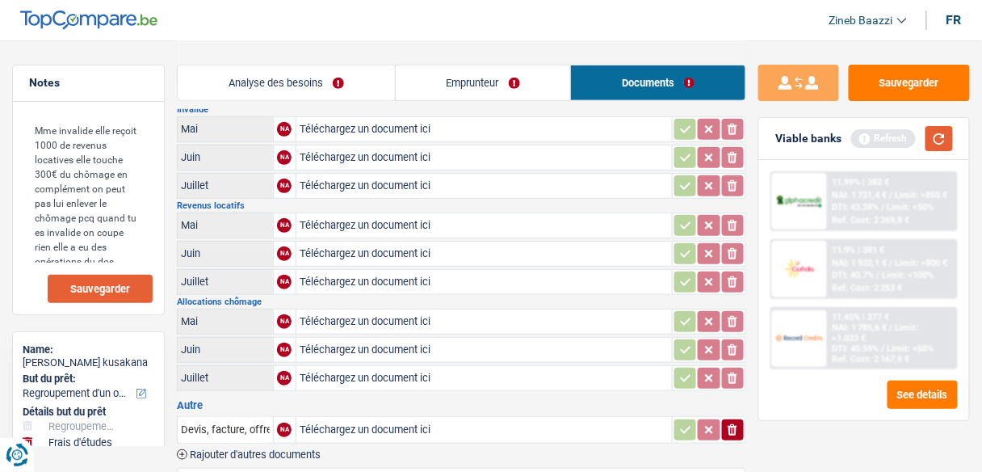
click at [940, 144] on button "button" at bounding box center [939, 138] width 27 height 25
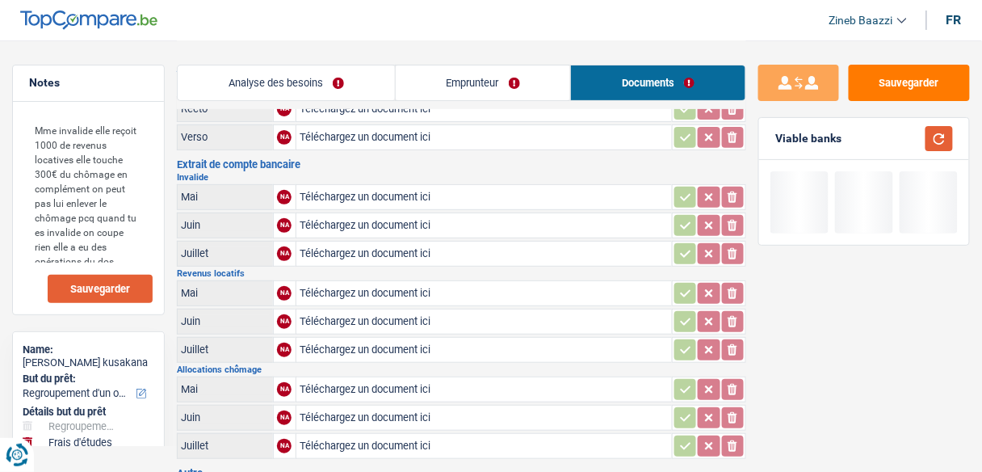
scroll to position [0, 0]
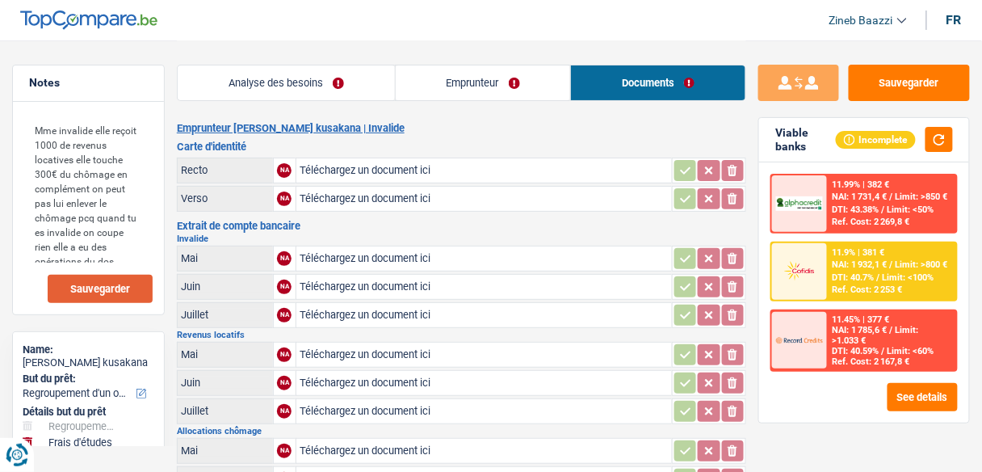
click at [251, 48] on div "Analyse des besoins Emprunteur Documents" at bounding box center [462, 74] width 570 height 69
click at [334, 87] on link "Analyse des besoins" at bounding box center [286, 82] width 217 height 35
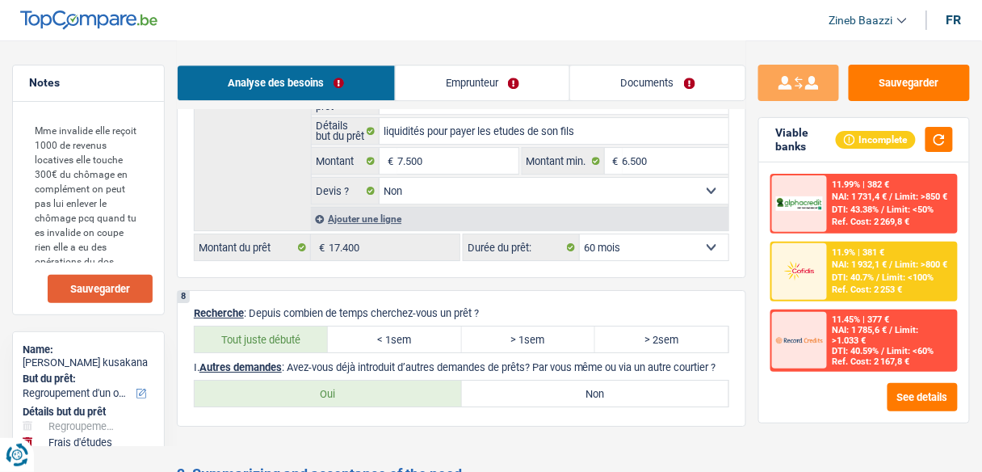
scroll to position [2917, 0]
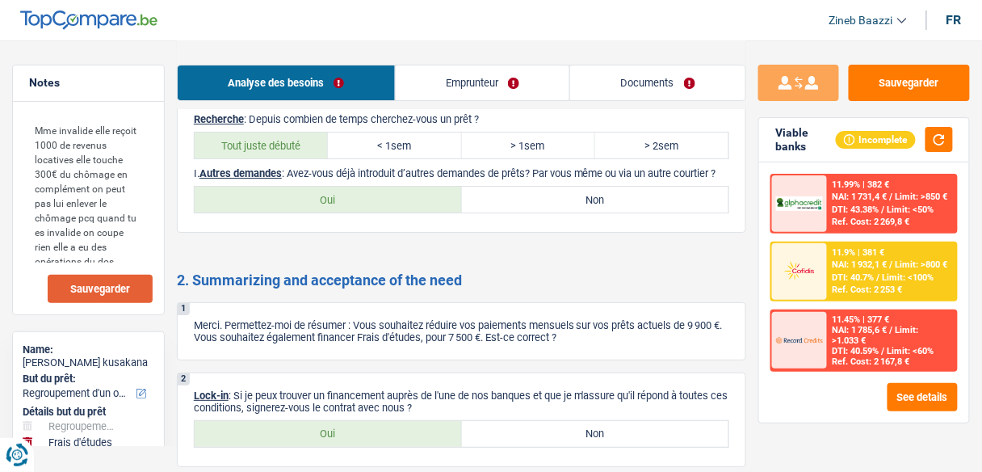
click at [501, 194] on div "Oui Non Tous les champs sont obligatoires. Veuillez sélectionner une option" at bounding box center [462, 199] width 536 height 27
click at [511, 187] on label "Non" at bounding box center [595, 200] width 267 height 26
click at [511, 187] on input "Non" at bounding box center [595, 200] width 267 height 26
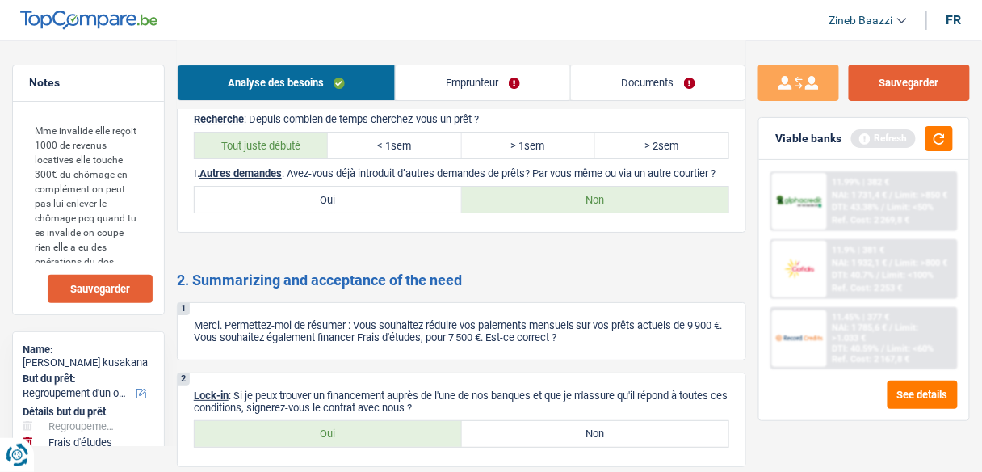
click at [935, 86] on button "Sauvegarder" at bounding box center [909, 83] width 121 height 36
click at [932, 137] on button "button" at bounding box center [939, 138] width 27 height 25
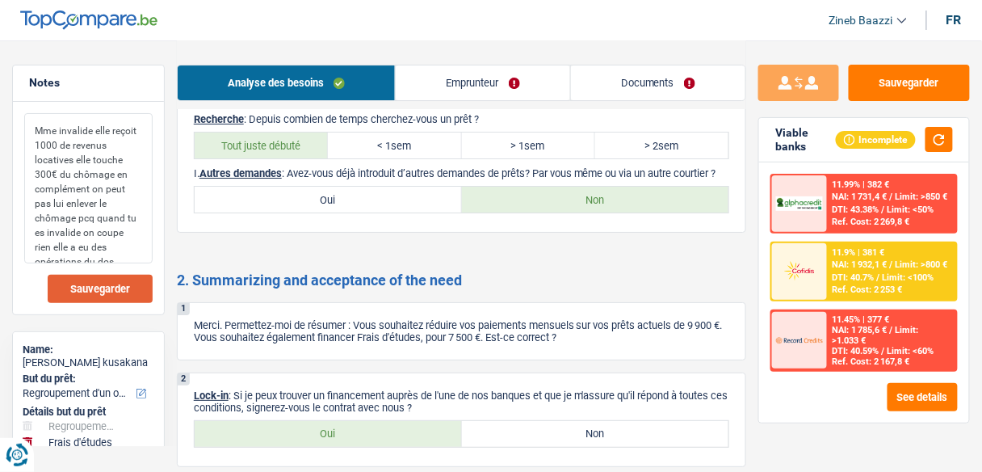
drag, startPoint x: 28, startPoint y: 129, endPoint x: 145, endPoint y: 259, distance: 174.5
click at [145, 259] on textarea "Mme invalide elle reçoit 1000 de revenus locatives elle touche 300€ du chômage …" at bounding box center [88, 188] width 128 height 150
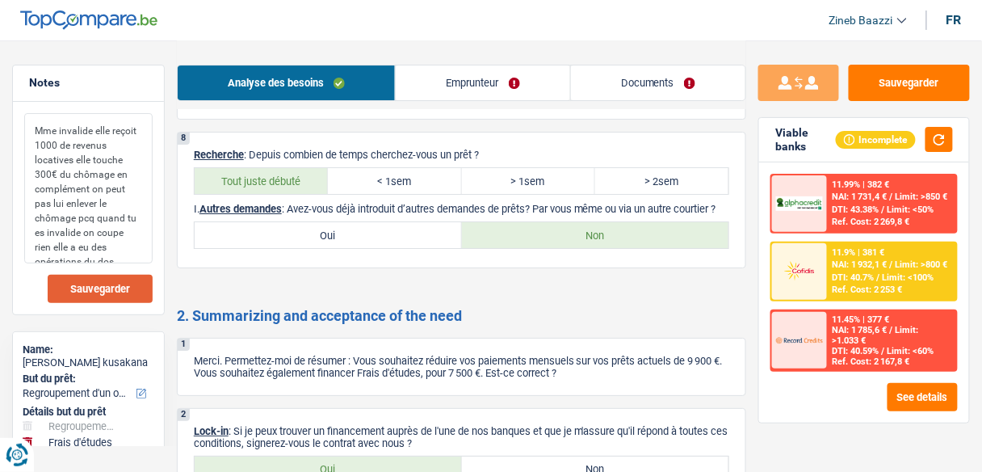
scroll to position [2852, 0]
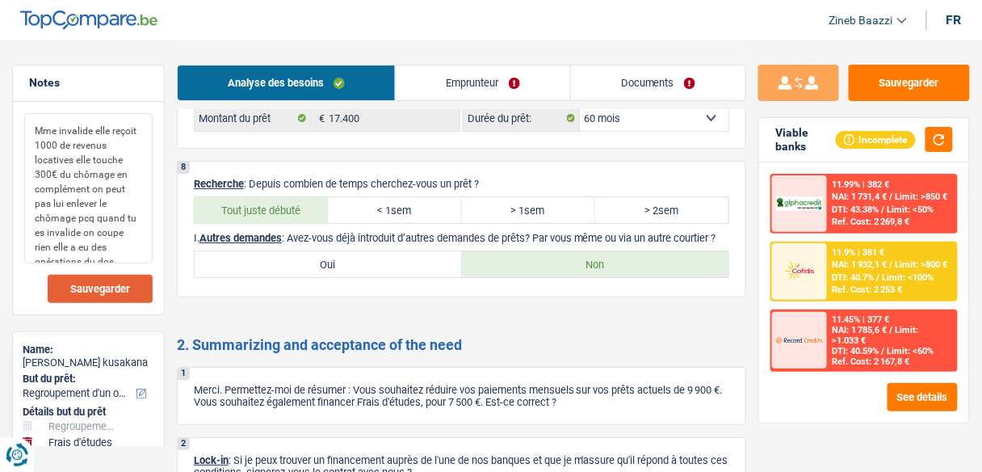
click at [149, 216] on textarea "Mme invalide elle reçoit 1000 de revenus locatives elle touche 300€ du chômage …" at bounding box center [88, 188] width 128 height 150
click at [123, 284] on span "Sauvegarder" at bounding box center [100, 289] width 60 height 11
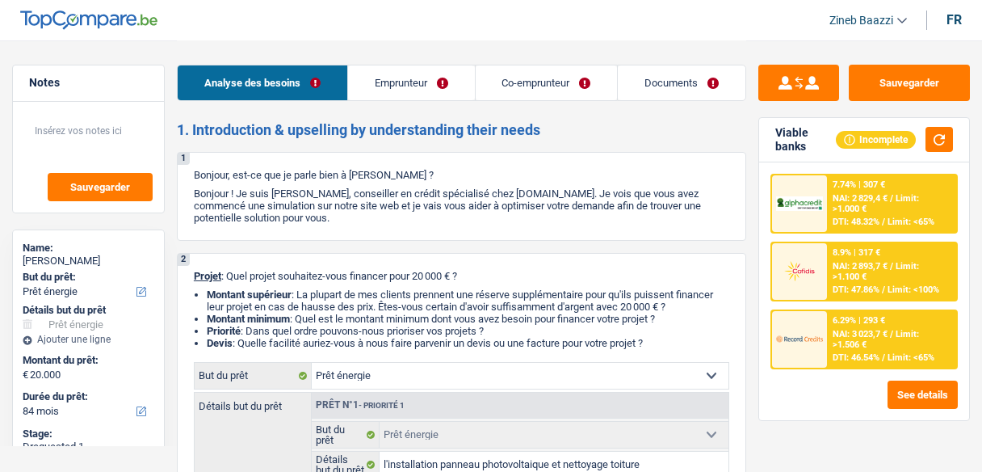
select select "energy"
select select "84"
select select "energy"
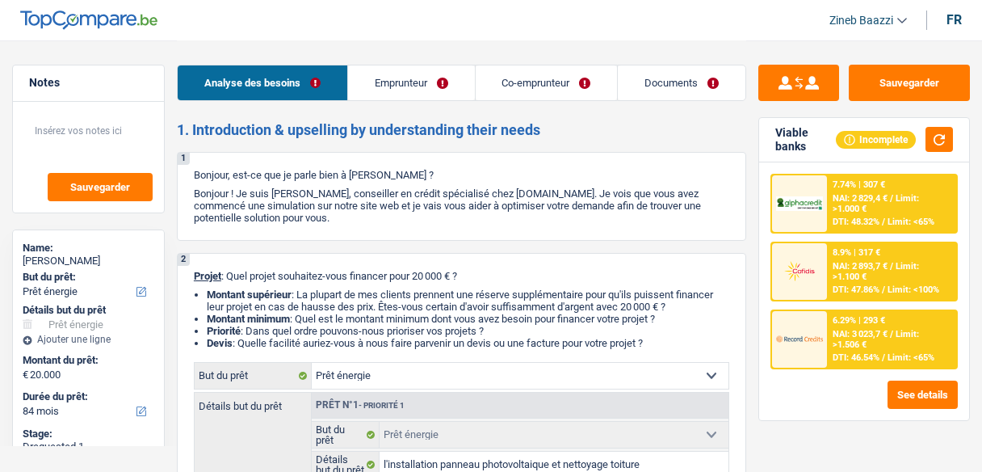
select select "yes"
select select "84"
select select "independent"
select select "publicEmployee"
select select "netSalary"
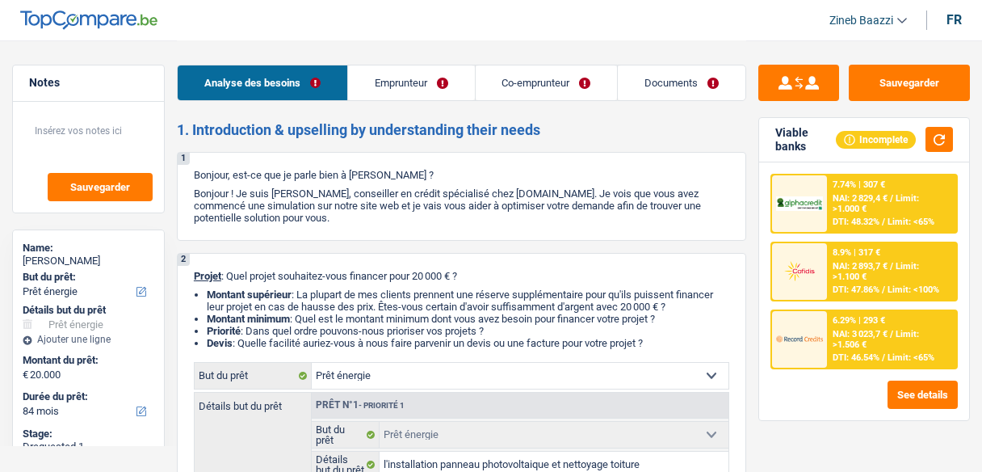
select select "netSalary"
select select "familyAllowances"
select select "mealVouchers"
select select "ownerWithMortgage"
select select "mortgage"
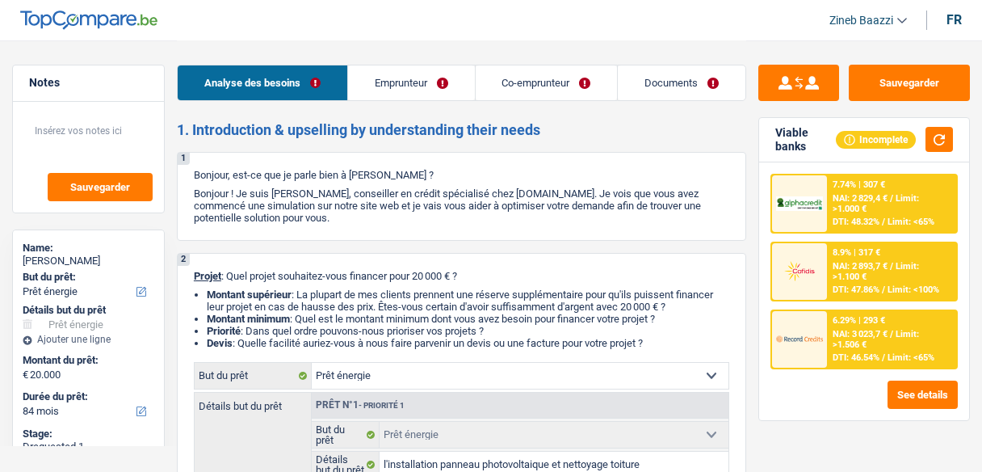
select select "120"
select select "energy"
select select "yes"
select select "84"
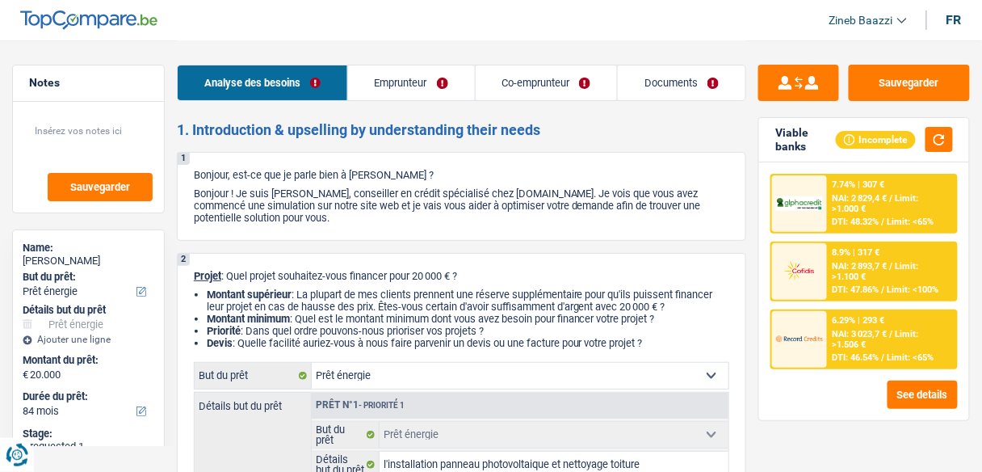
click at [686, 87] on link "Documents" at bounding box center [682, 82] width 128 height 35
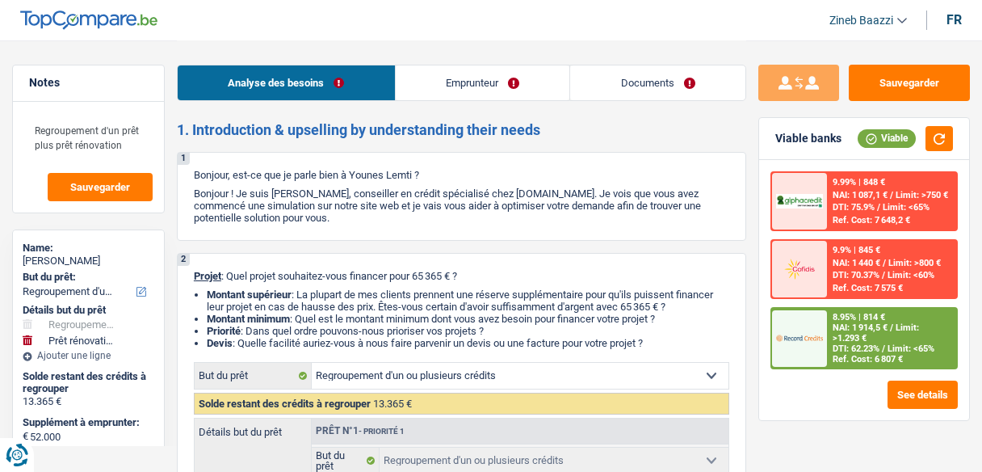
select select "refinancing"
select select "renovation"
select select "120"
select select "refinancing"
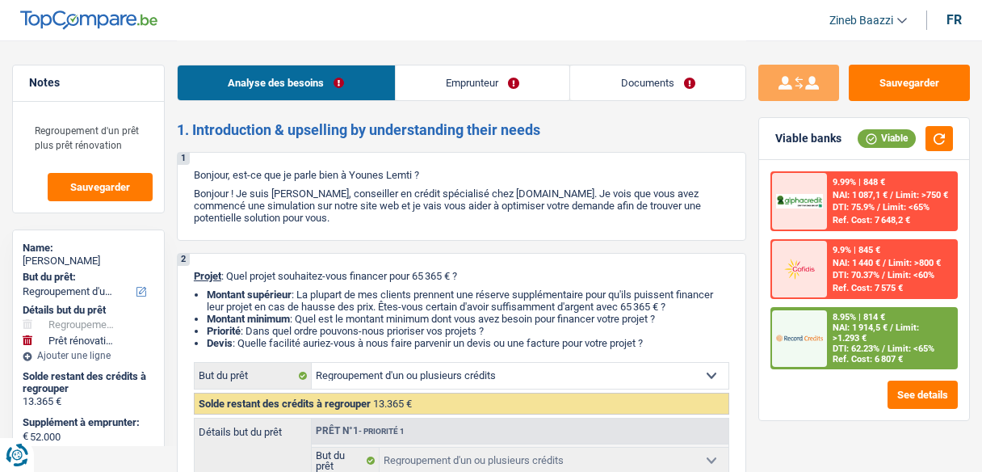
select select "refinancing"
select select "yes"
select select "renovation"
select select "yes"
select select "120"
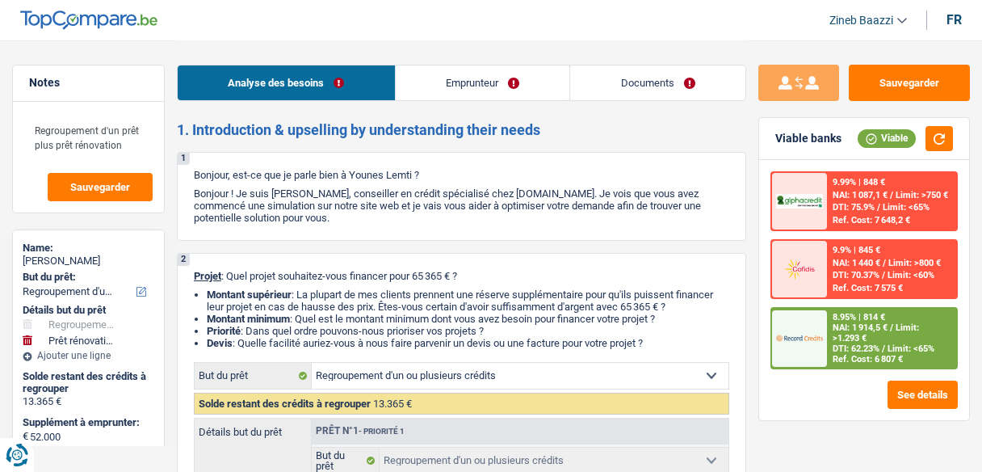
select select "privateEmployee"
select select "netSalary"
select select "mealVouchers"
select select "rentalIncome"
select select "familyAllowances"
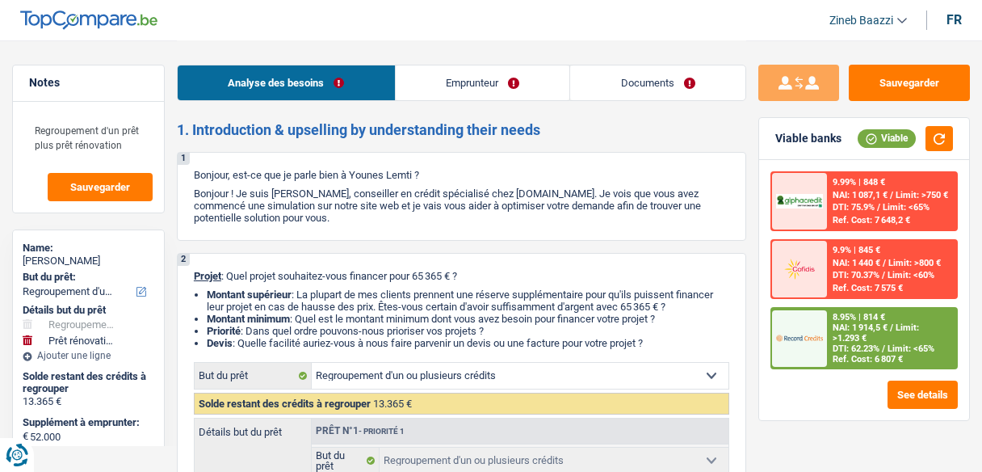
select select "ownerWithMortgage"
select select "mortgage"
select select "300"
select select "personalLoan"
select select "hobbies"
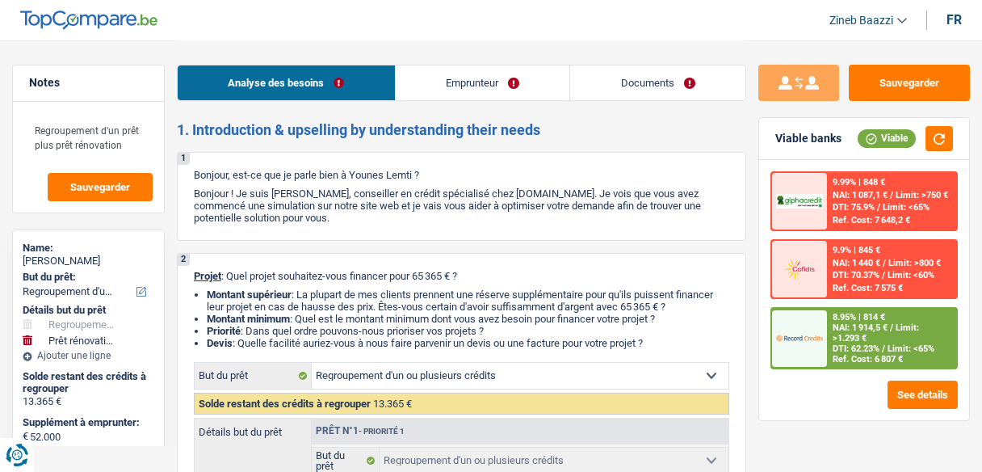
select select "72"
select select "cardOrCredit"
select select "refinancing"
select select "yes"
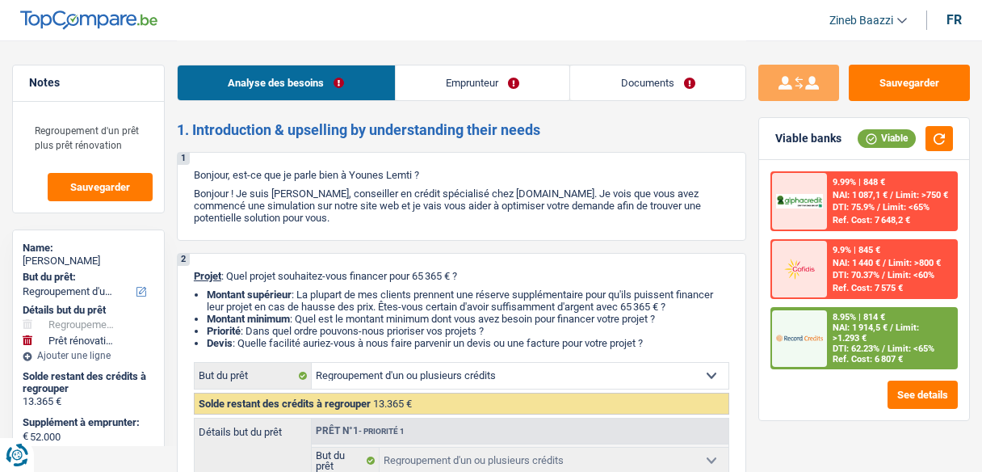
select select "renovation"
select select "yes"
select select "120"
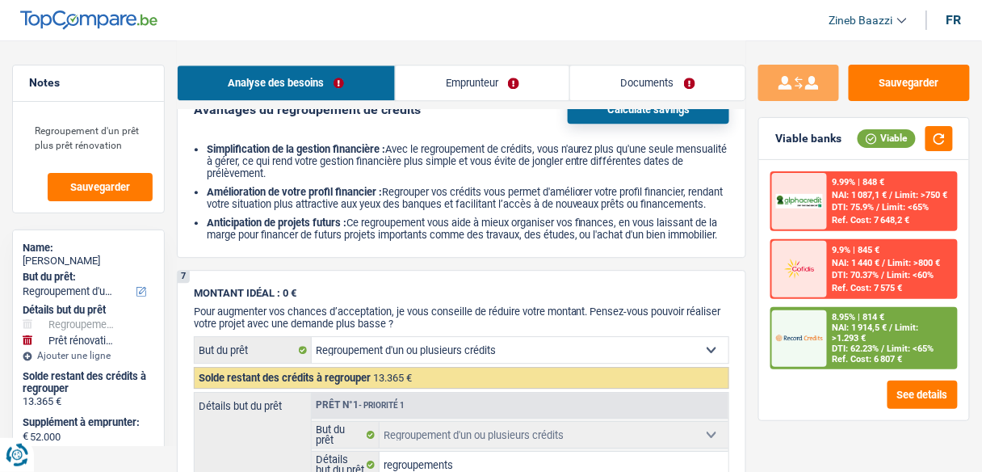
scroll to position [2585, 0]
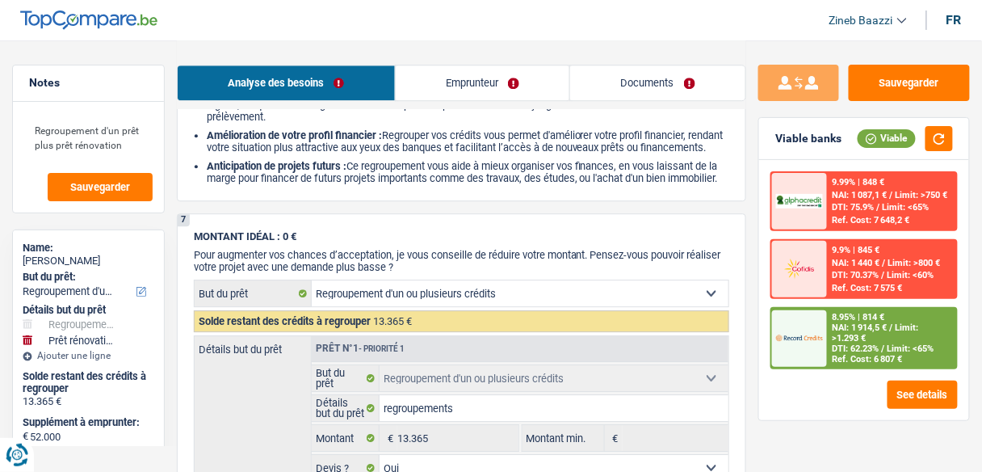
click at [657, 76] on link "Documents" at bounding box center [657, 82] width 175 height 35
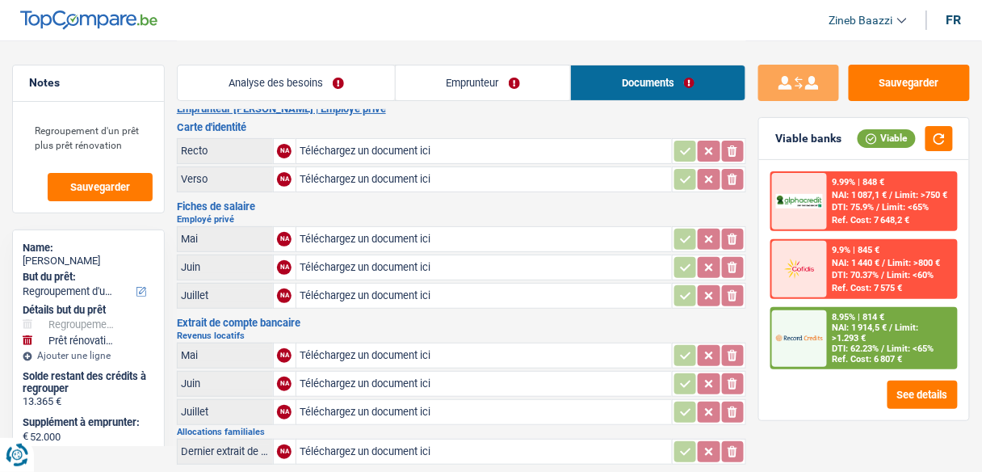
scroll to position [0, 0]
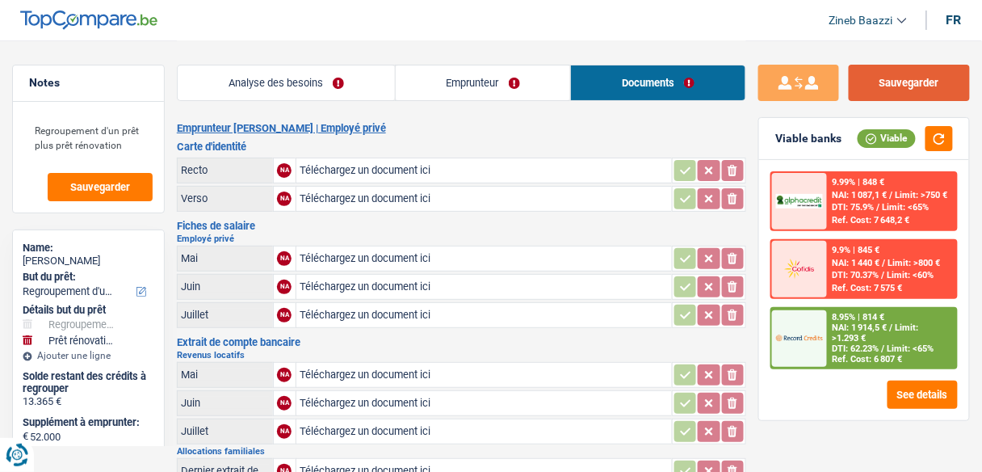
click at [933, 90] on button "Sauvegarder" at bounding box center [909, 83] width 121 height 36
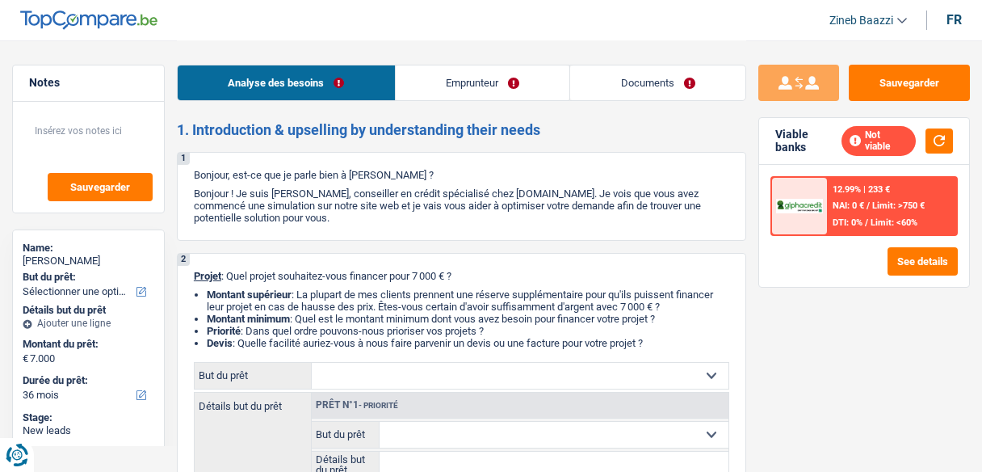
select select "36"
select select "privateEmployee"
select select "familyAllowances"
select select "netSalary"
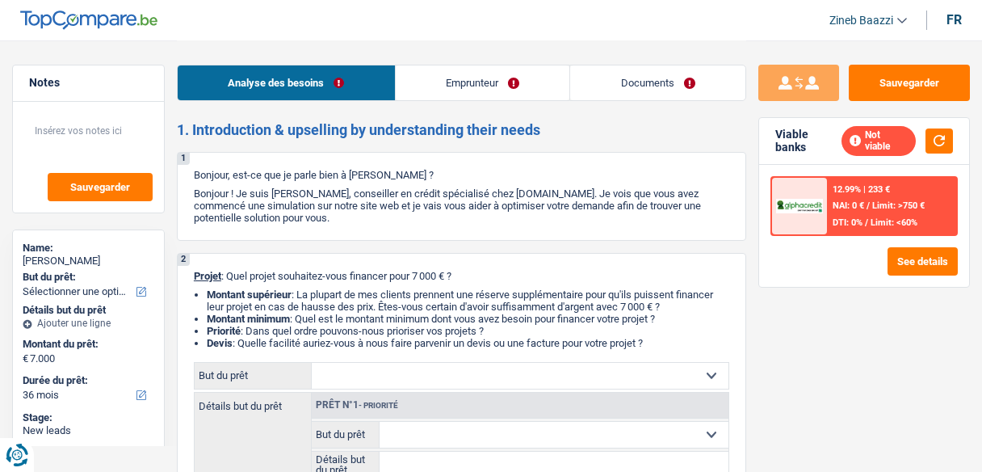
select select "mealVouchers"
select select "ownerWithMortgage"
select select "36"
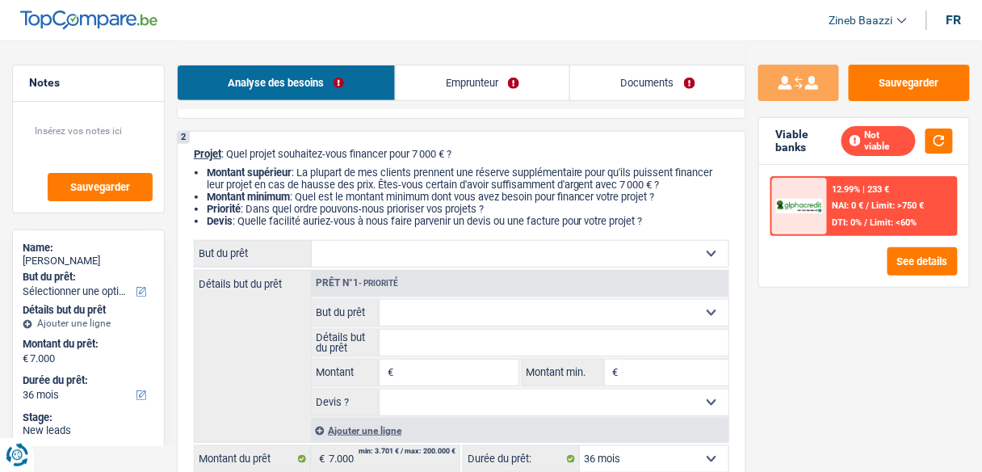
scroll to position [129, 0]
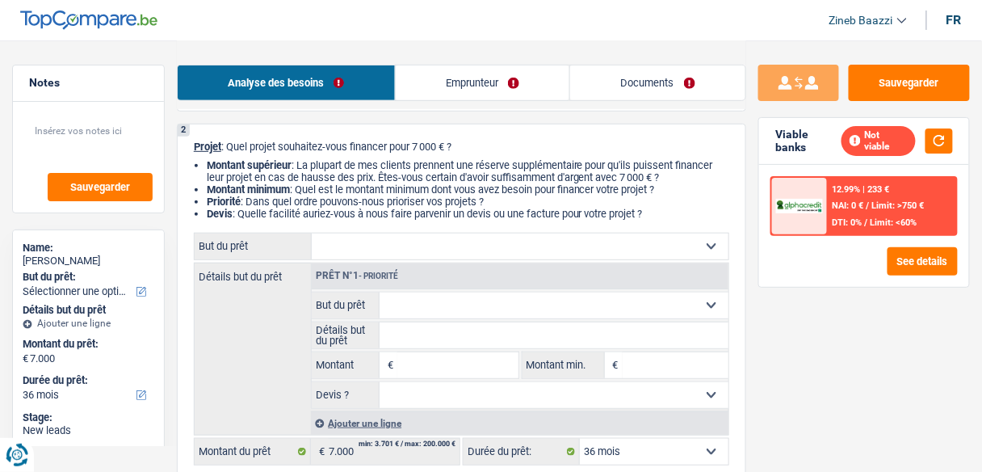
click at [279, 26] on header "Zineb Baazzi Se déconnecter fr" at bounding box center [491, 20] width 982 height 41
drag, startPoint x: 322, startPoint y: 18, endPoint x: 343, endPoint y: 2, distance: 27.1
click at [326, 16] on header "Zineb Baazzi Se déconnecter fr" at bounding box center [491, 20] width 982 height 41
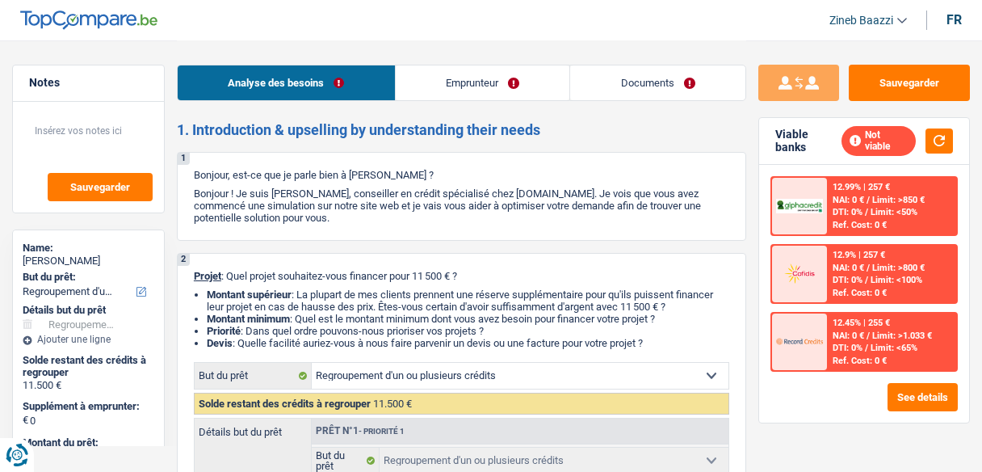
select select "refinancing"
select select "60"
select select "refinancing"
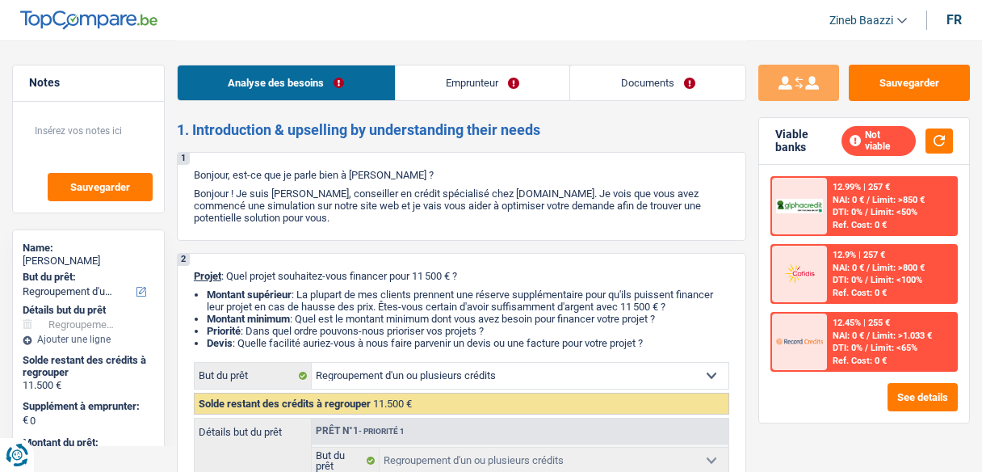
select select "60"
select select "privateEmployee"
select select "netSalary"
select select "mealVouchers"
select select "rents"
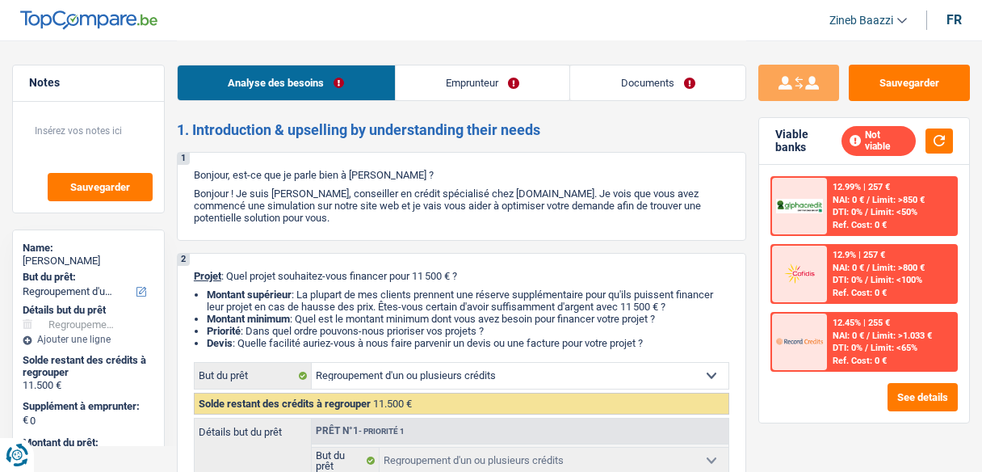
select select "refinancing"
select select "60"
drag, startPoint x: 300, startPoint y: 212, endPoint x: 377, endPoint y: 203, distance: 78.2
click at [377, 203] on p "Bonjour ! Je suis [PERSON_NAME], conseiller en crédit spécialisé chez [DOMAIN_N…" at bounding box center [462, 205] width 536 height 36
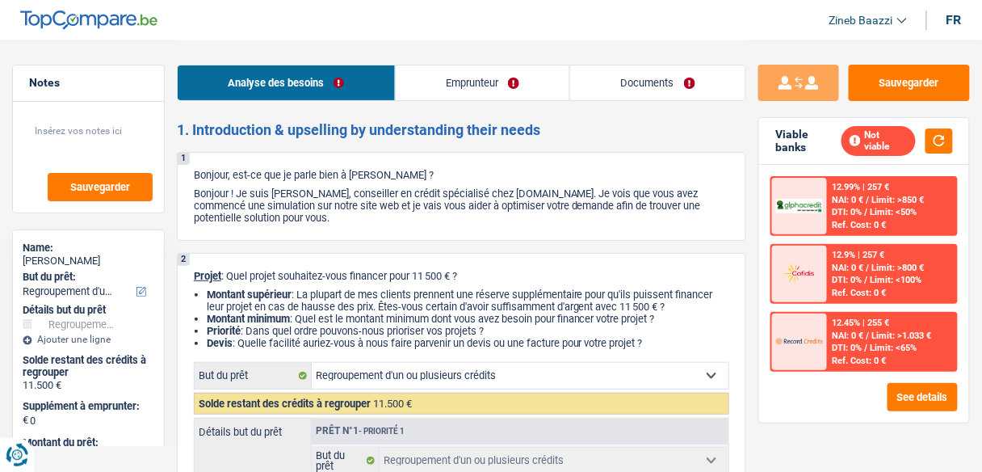
click at [377, 203] on p "Bonjour ! Je suis [PERSON_NAME], conseiller en crédit spécialisé chez [DOMAIN_N…" at bounding box center [462, 205] width 536 height 36
drag, startPoint x: 357, startPoint y: 206, endPoint x: 405, endPoint y: 204, distance: 47.7
click at [405, 204] on p "Bonjour ! Je suis [PERSON_NAME], conseiller en crédit spécialisé chez [DOMAIN_N…" at bounding box center [462, 205] width 536 height 36
drag, startPoint x: 408, startPoint y: 204, endPoint x: 511, endPoint y: 216, distance: 103.3
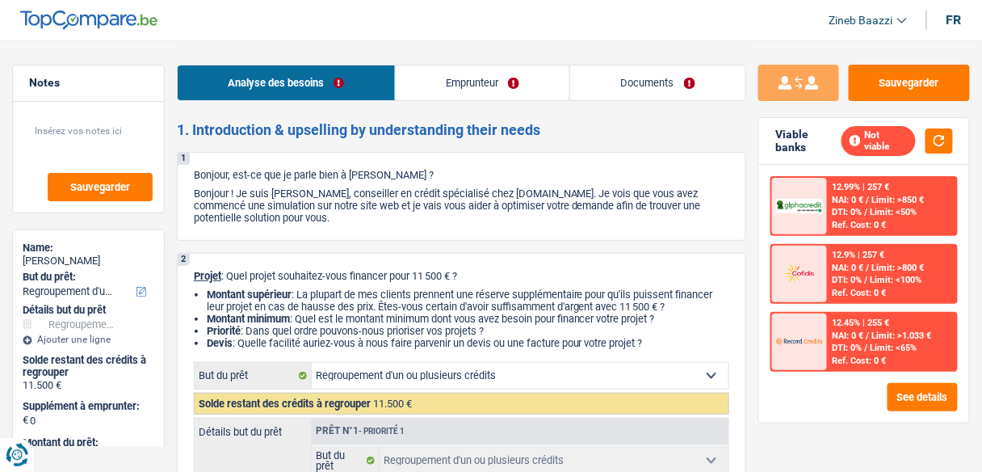
click at [511, 216] on p "Bonjour ! Je suis [PERSON_NAME], conseiller en crédit spécialisé chez [DOMAIN_N…" at bounding box center [462, 205] width 536 height 36
click at [512, 214] on p "Bonjour ! Je suis [PERSON_NAME], conseiller en crédit spécialisé chez [DOMAIN_N…" at bounding box center [462, 205] width 536 height 36
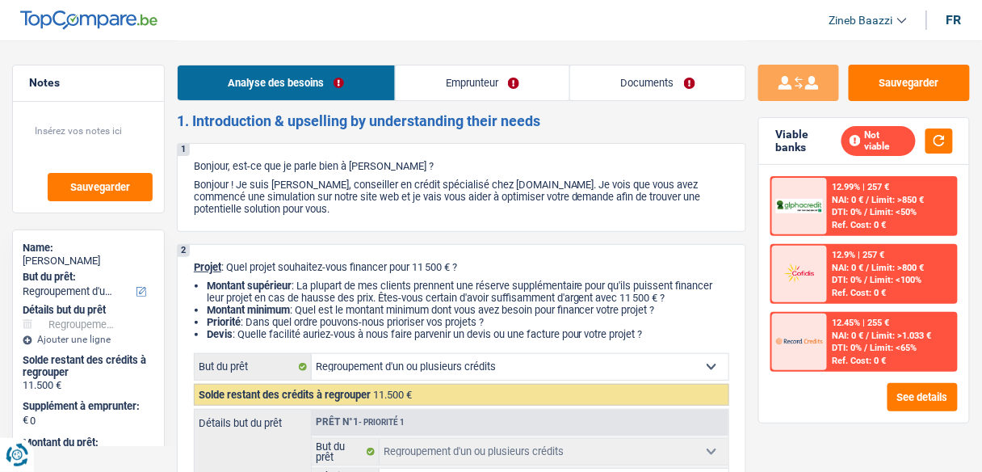
scroll to position [129, 0]
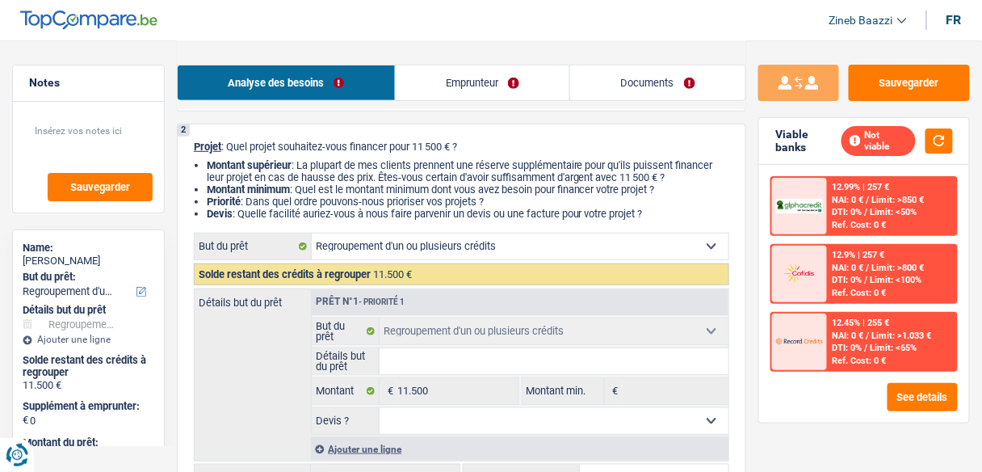
drag, startPoint x: 416, startPoint y: 145, endPoint x: 468, endPoint y: 146, distance: 51.7
click at [468, 146] on p "Projet : Quel projet souhaitez-vous financer pour 11 500 € ?" at bounding box center [462, 147] width 536 height 12
click at [475, 147] on p "Projet : Quel projet souhaitez-vous financer pour 11 500 € ?" at bounding box center [462, 147] width 536 height 12
drag, startPoint x: 475, startPoint y: 147, endPoint x: 418, endPoint y: 148, distance: 57.4
click at [418, 148] on p "Projet : Quel projet souhaitez-vous financer pour 11 500 € ?" at bounding box center [462, 147] width 536 height 12
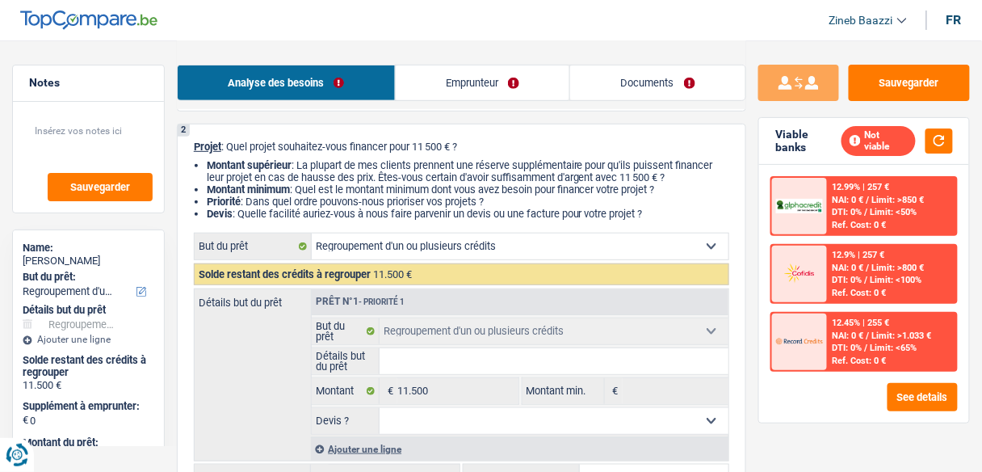
click at [425, 158] on div "2 Projet : Quel projet souhaitez-vous financer pour 11 500 € ? Montant supérieu…" at bounding box center [462, 316] width 570 height 385
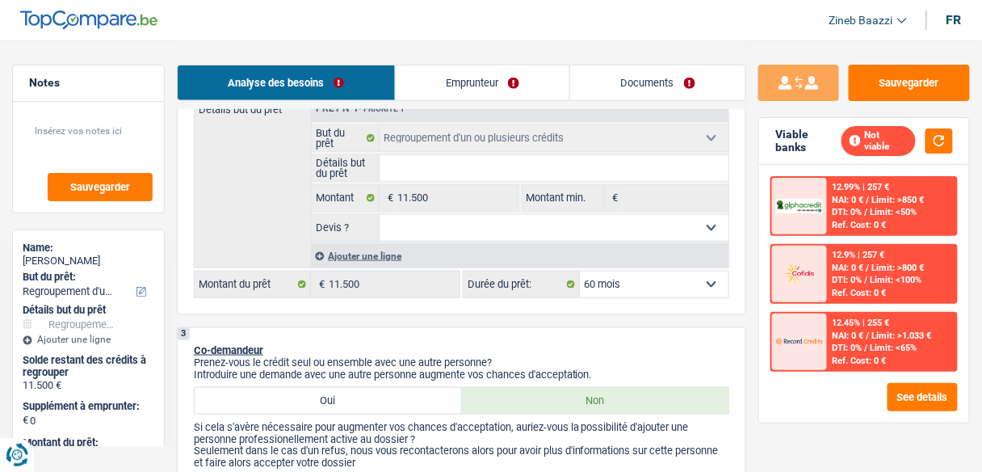
scroll to position [323, 0]
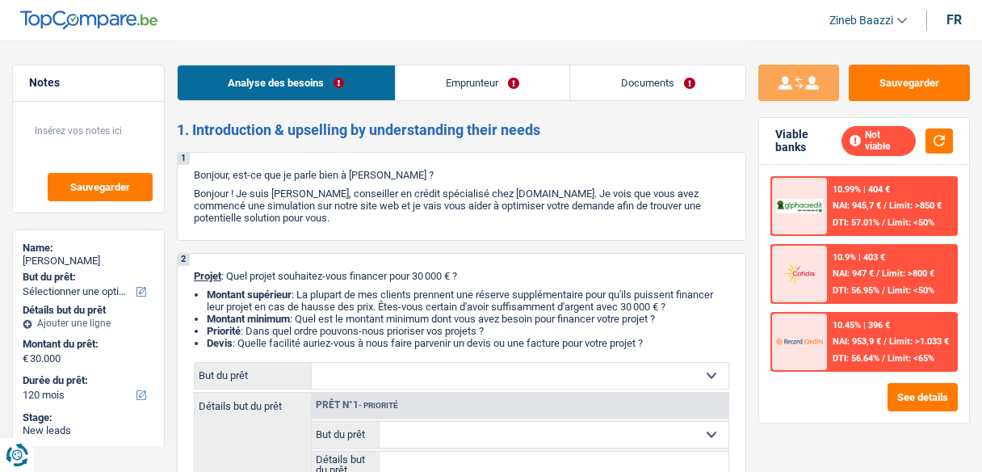
select select "120"
select select "worker"
select select "netSalary"
select select "rents"
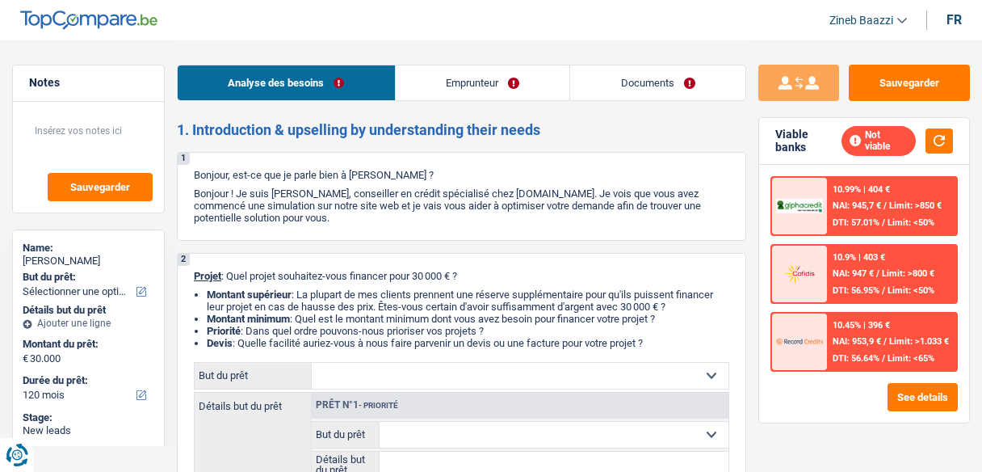
select select "120"
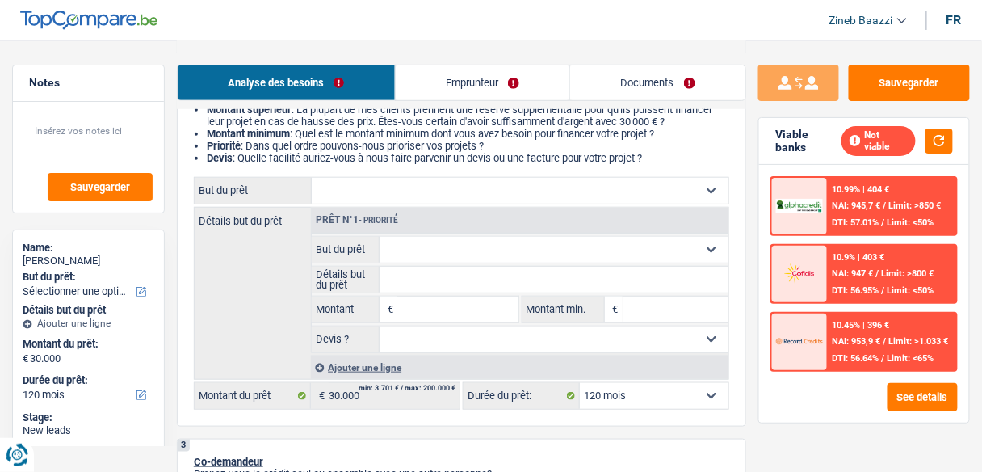
scroll to position [194, 0]
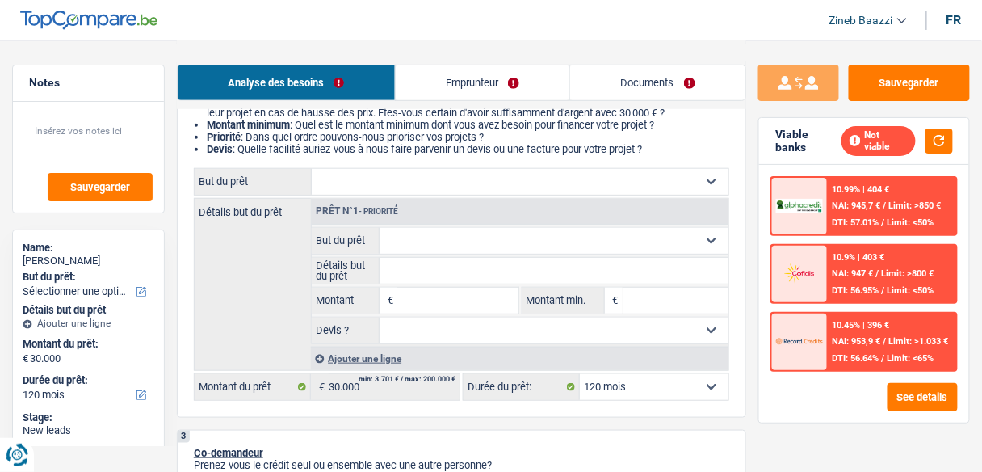
click at [480, 36] on header "Zineb Baazzi Se déconnecter fr" at bounding box center [491, 20] width 982 height 41
click at [389, 10] on header "Zineb Baazzi Se déconnecter fr" at bounding box center [491, 20] width 982 height 41
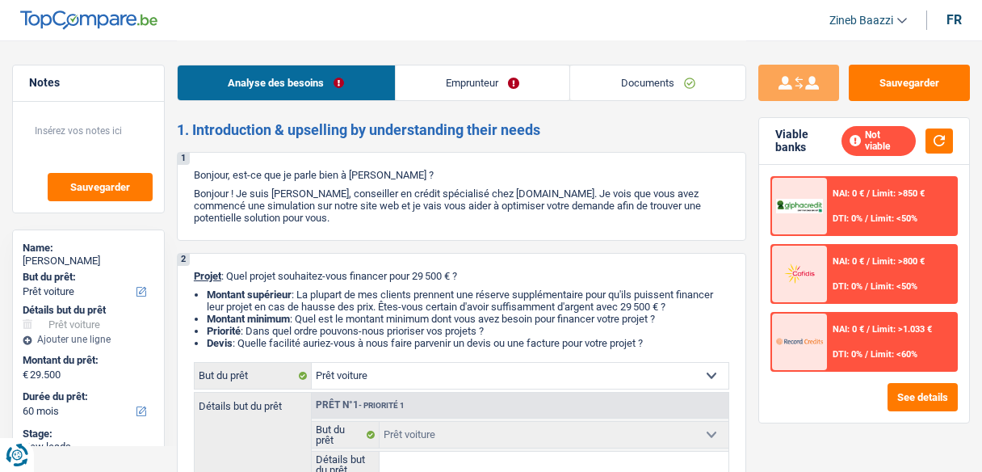
select select "car"
select select "60"
select select "car"
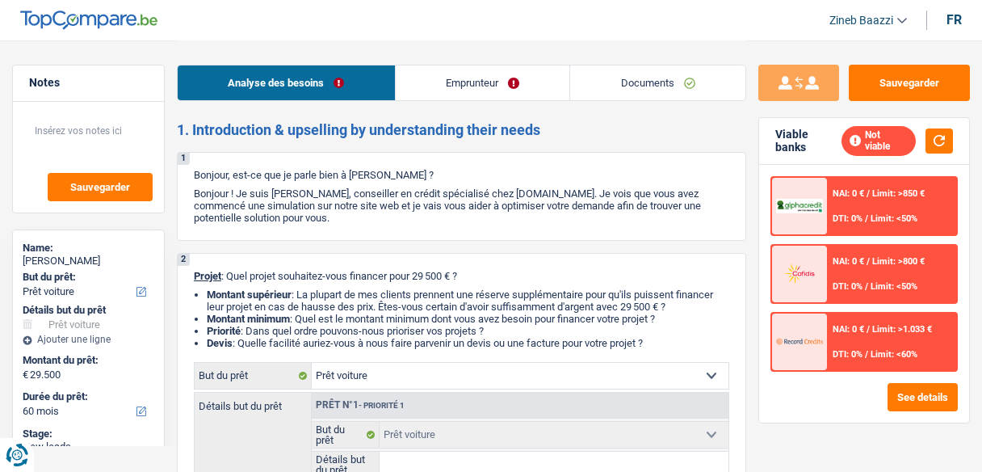
select select "60"
select select "car"
select select "60"
drag, startPoint x: 242, startPoint y: 208, endPoint x: 409, endPoint y: 230, distance: 168.0
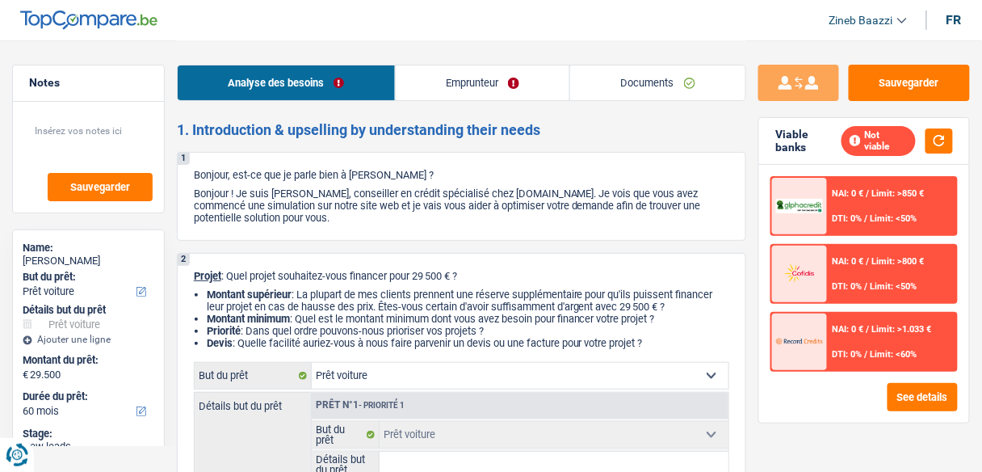
click at [409, 230] on div "1 Bonjour, est-ce que je parle bien à [PERSON_NAME] ? Bonjour ! Je suis [PERSON…" at bounding box center [462, 196] width 570 height 89
click at [409, 225] on div "1 Bonjour, est-ce que je parle bien à [PERSON_NAME] ? Bonjour ! Je suis [PERSON…" at bounding box center [462, 196] width 570 height 89
drag, startPoint x: 419, startPoint y: 279, endPoint x: 453, endPoint y: 273, distance: 34.4
click at [453, 273] on p "Projet : Quel projet souhaitez-vous financer pour 29 500 € ?" at bounding box center [462, 276] width 536 height 12
click at [491, 275] on p "Projet : Quel projet souhaitez-vous financer pour 29 500 € ?" at bounding box center [462, 276] width 536 height 12
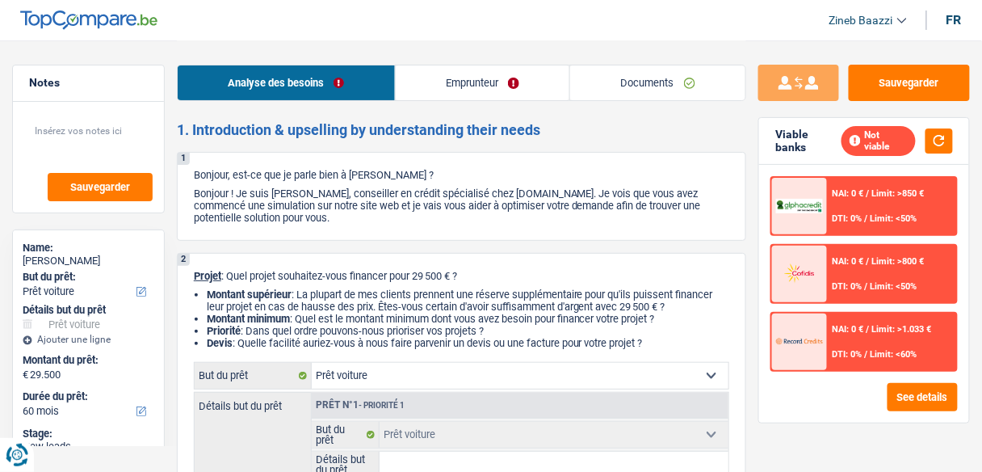
drag, startPoint x: 333, startPoint y: 187, endPoint x: 381, endPoint y: 214, distance: 55.3
click at [381, 214] on p "Bonjour ! Je suis [PERSON_NAME], conseiller en crédit spécialisé chez [DOMAIN_N…" at bounding box center [462, 205] width 536 height 36
click at [382, 214] on p "Bonjour ! Je suis [PERSON_NAME], conseiller en crédit spécialisé chez [DOMAIN_N…" at bounding box center [462, 205] width 536 height 36
drag, startPoint x: 356, startPoint y: 214, endPoint x: 339, endPoint y: 194, distance: 26.4
click at [339, 194] on p "Bonjour ! Je suis [PERSON_NAME], conseiller en crédit spécialisé chez [DOMAIN_N…" at bounding box center [462, 205] width 536 height 36
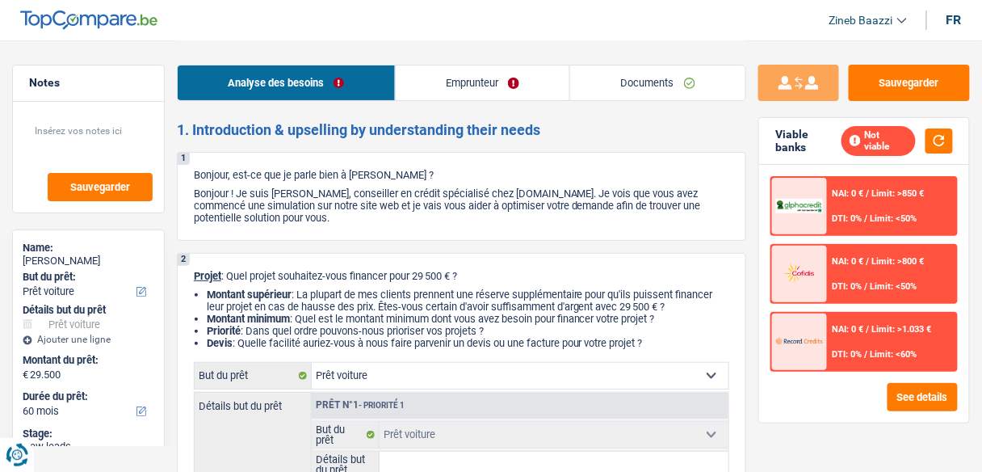
click at [343, 201] on p "Bonjour ! Je suis [PERSON_NAME], conseiller en crédit spécialisé chez [DOMAIN_N…" at bounding box center [462, 205] width 536 height 36
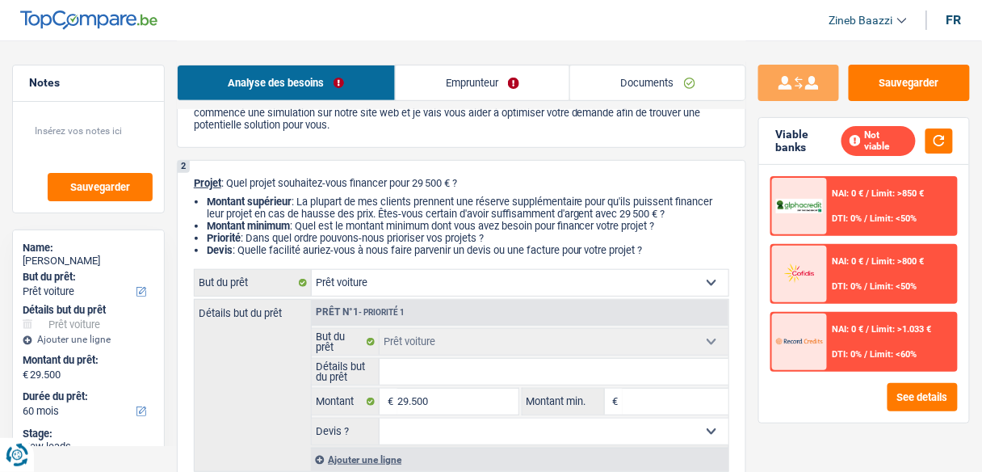
scroll to position [194, 0]
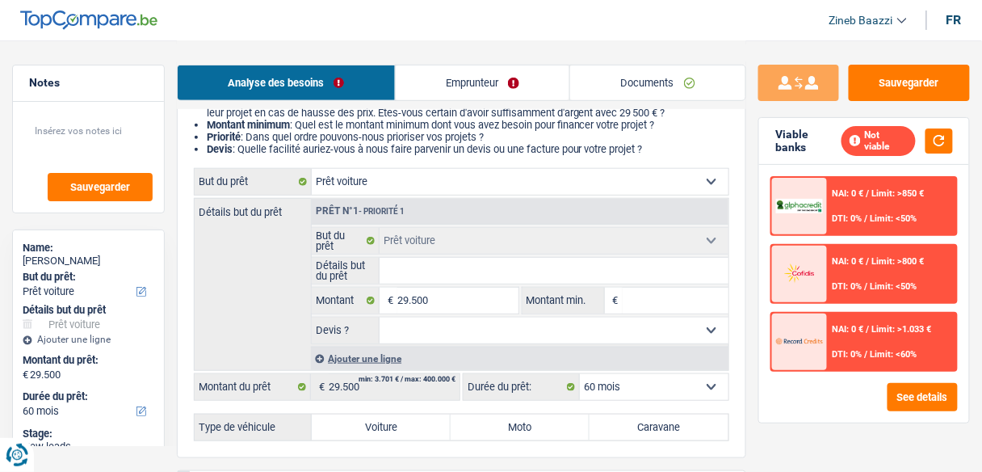
click at [287, 283] on div "Détails but du prêt Prêt n°1 - Priorité 1 Confort maison: meubles, textile, pei…" at bounding box center [462, 284] width 536 height 173
click at [413, 270] on input "Détails but du prêt" at bounding box center [554, 271] width 349 height 26
type input "r"
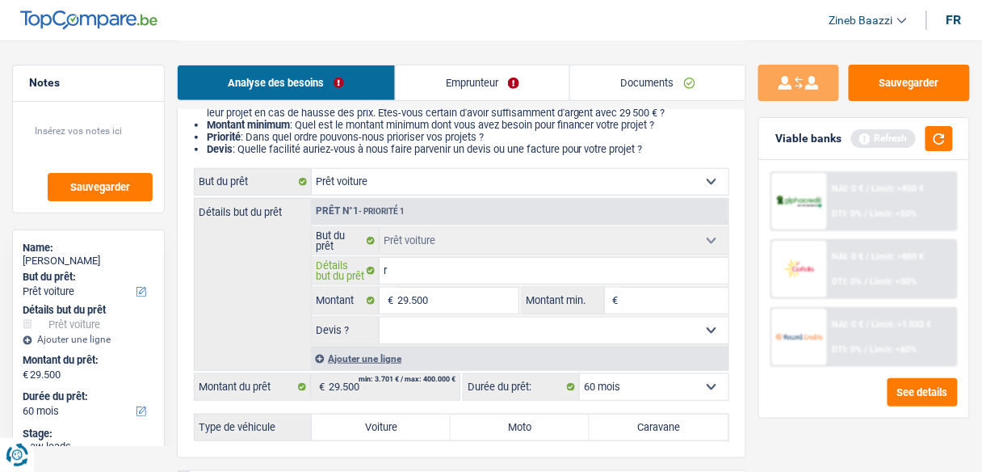
type input "re"
type input "ren"
type input "rena"
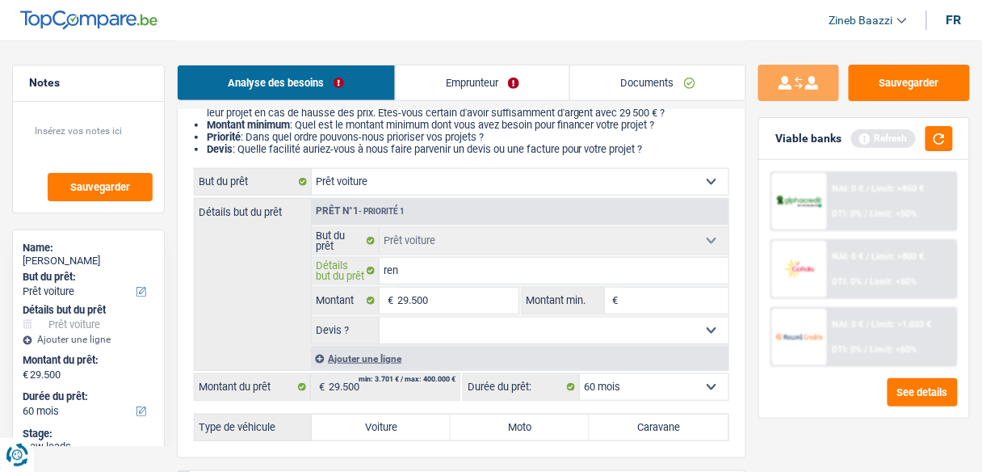
type input "rena"
type input "renau"
type input "renaut"
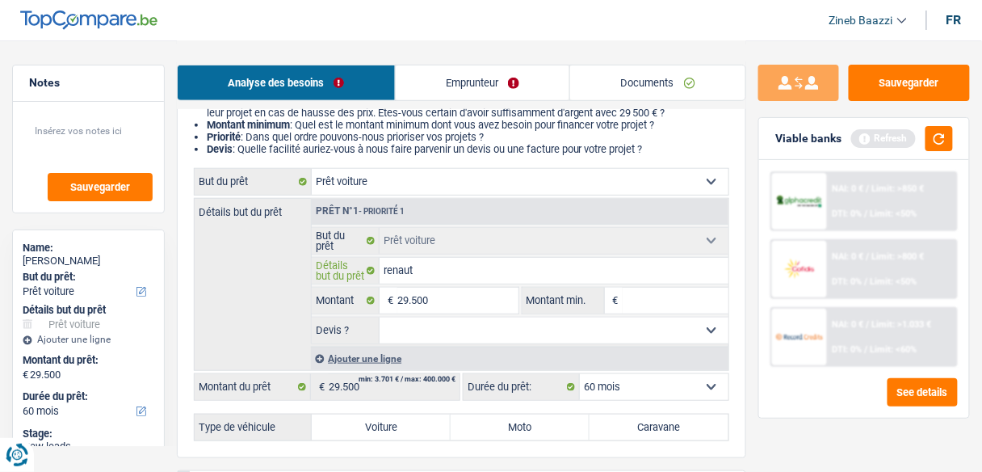
type input "renaut"
type input "renaut a"
type input "renaut ar"
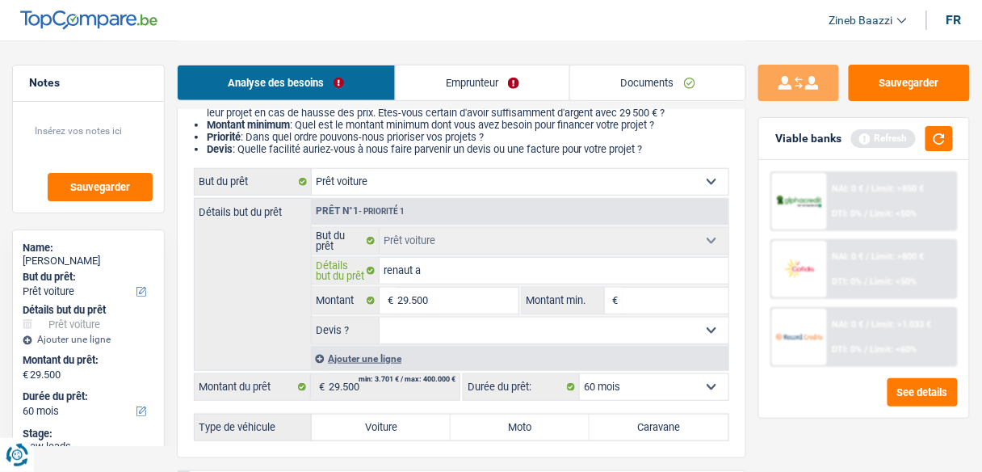
type input "renaut ar"
type input "renaut arc"
type input "renaut arca"
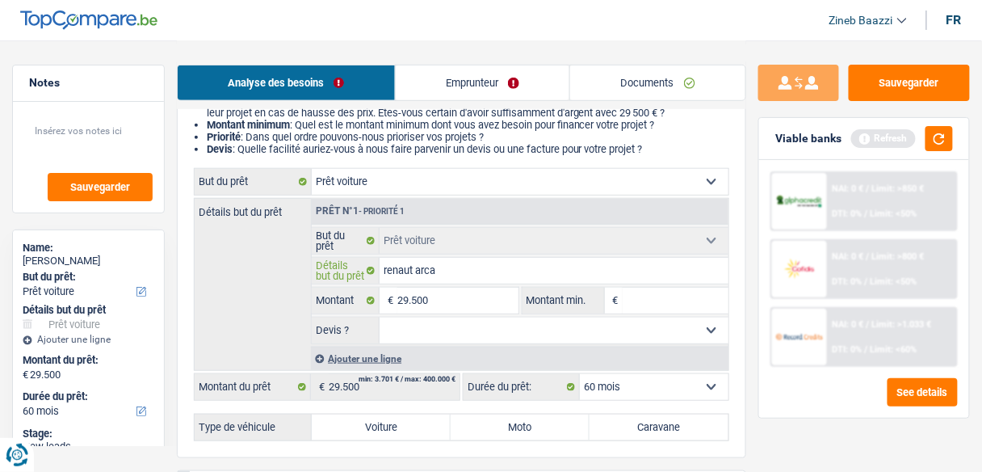
type input "renaut arcan"
type input "renaut arcane"
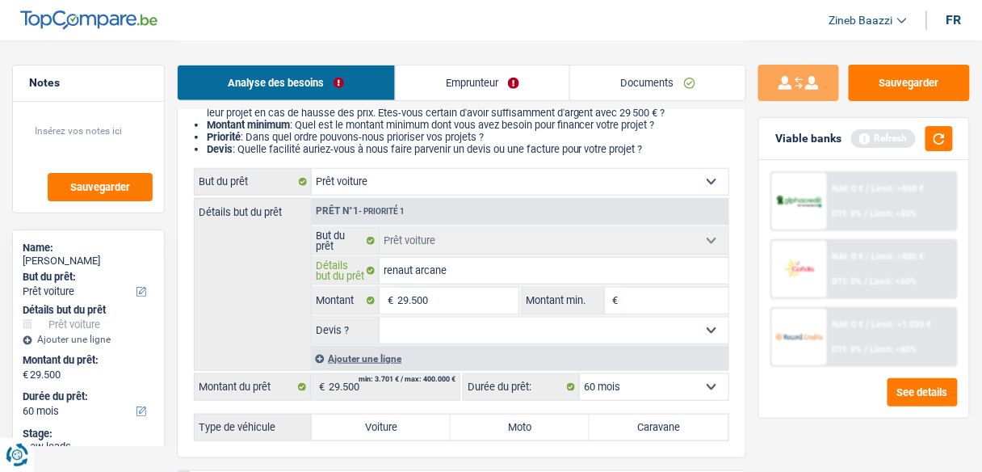
type input "renaut arcane"
click at [456, 342] on fieldset "Oui Non Non répondu Sélectionner une option Devis ? Tous les champs sont obliga…" at bounding box center [520, 330] width 417 height 27
click at [450, 333] on select "Oui Non Non répondu Sélectionner une option" at bounding box center [554, 331] width 349 height 26
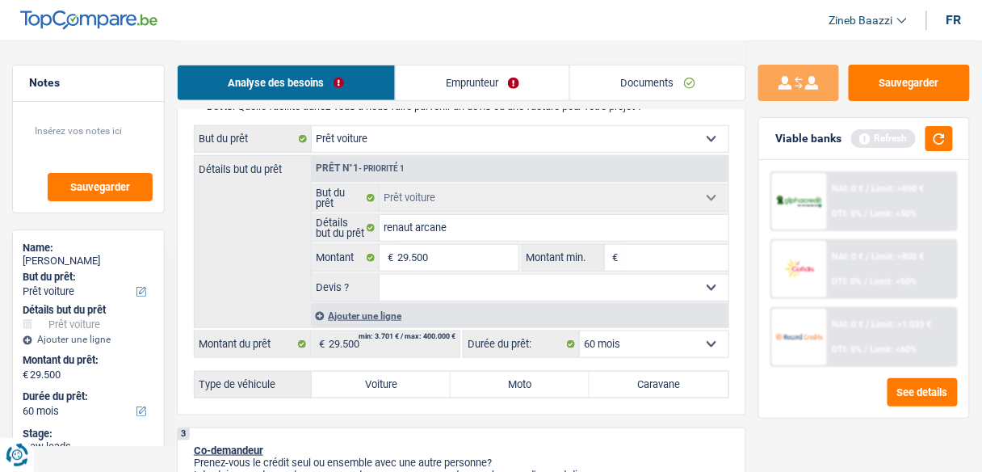
scroll to position [323, 0]
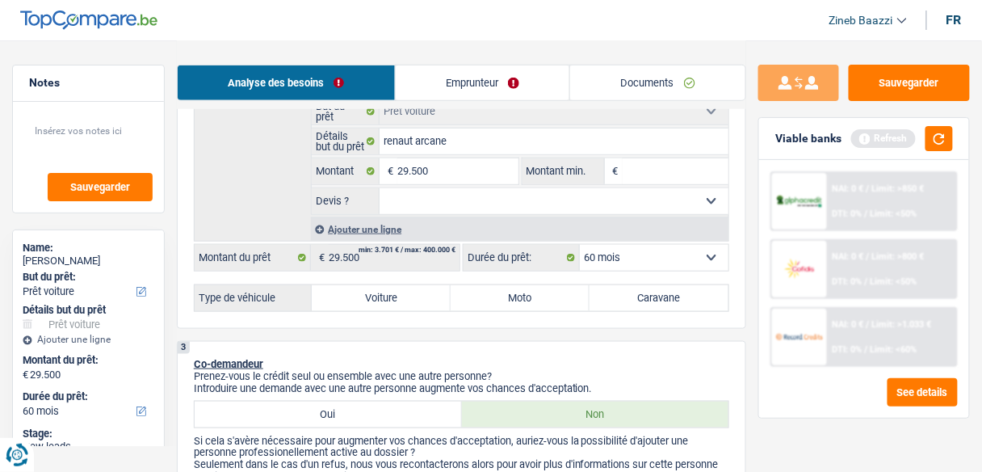
click at [436, 196] on select "Oui Non Non répondu Sélectionner une option" at bounding box center [554, 201] width 349 height 26
select select "false"
click at [380, 188] on select "Oui Non Non répondu Sélectionner une option" at bounding box center [554, 201] width 349 height 26
select select "false"
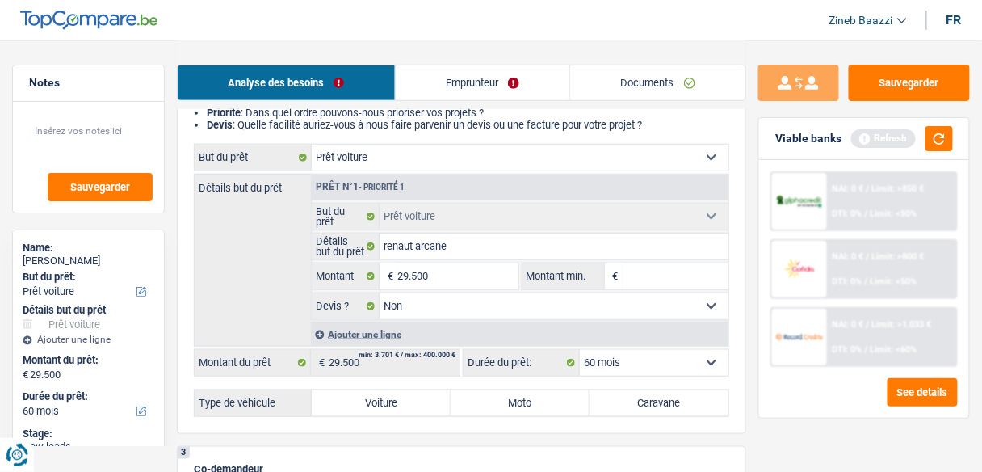
scroll to position [194, 0]
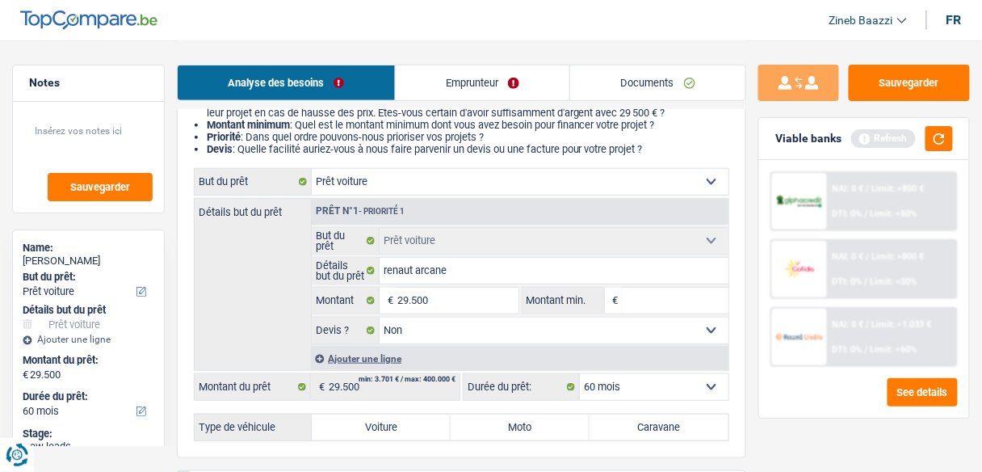
click at [641, 297] on input "Montant min." at bounding box center [676, 301] width 106 height 26
click at [936, 141] on button "button" at bounding box center [939, 138] width 27 height 25
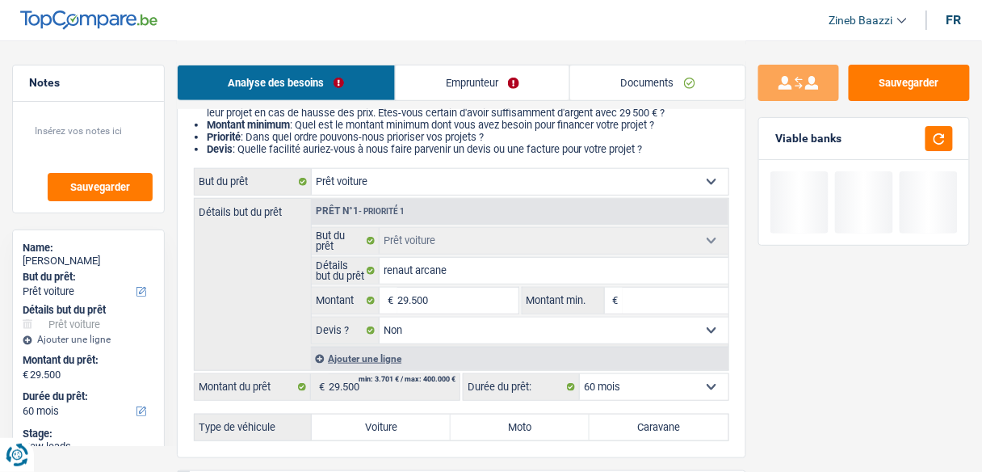
click at [684, 302] on input "Montant min." at bounding box center [676, 301] width 106 height 26
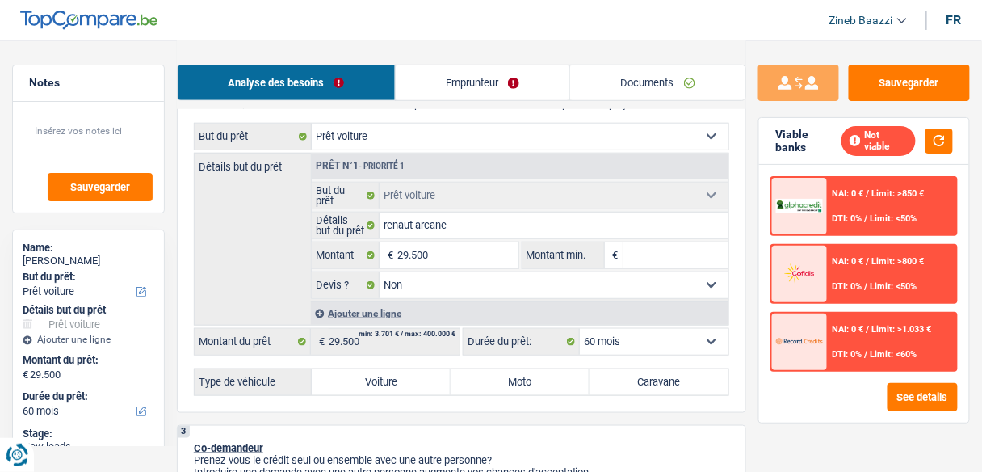
scroll to position [323, 0]
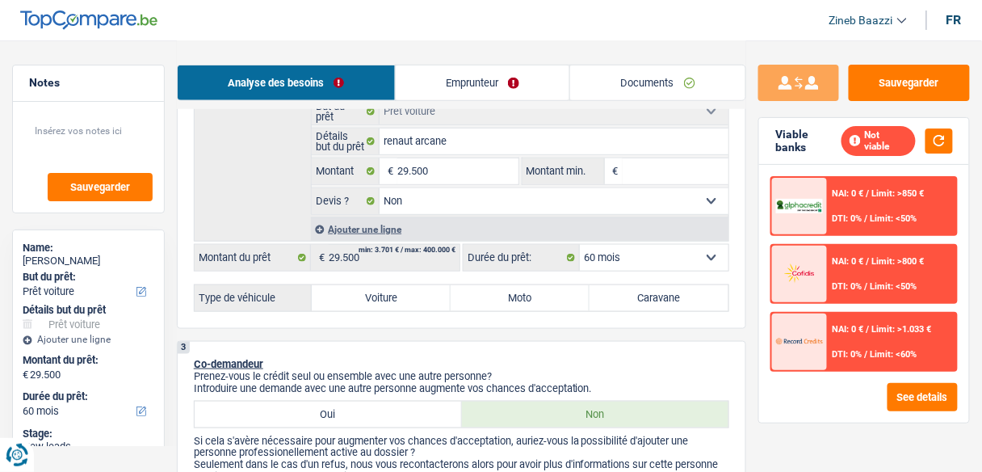
click at [387, 313] on div "2 Projet : Quel projet souhaitez-vous financer pour 29 500 € ? Montant supérieu…" at bounding box center [462, 129] width 570 height 399
click at [393, 303] on label "Voiture" at bounding box center [381, 298] width 139 height 26
click at [393, 303] on input "Voiture" at bounding box center [381, 298] width 139 height 26
radio input "true"
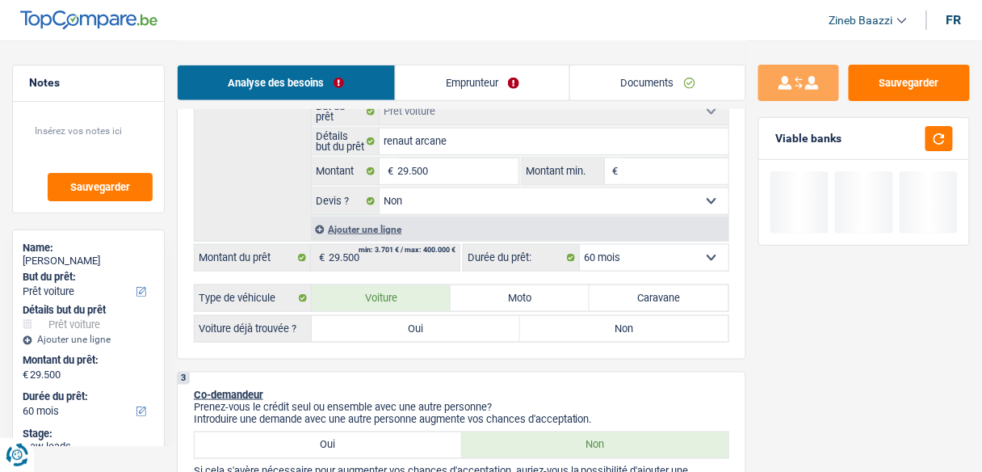
click at [392, 316] on label "Oui" at bounding box center [416, 329] width 208 height 26
click at [392, 316] on input "Oui" at bounding box center [416, 329] width 208 height 26
radio input "true"
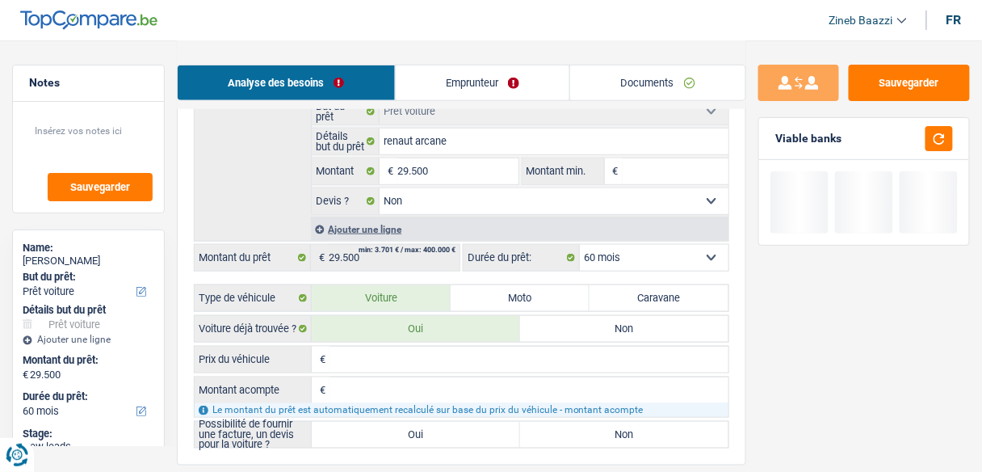
radio input "true"
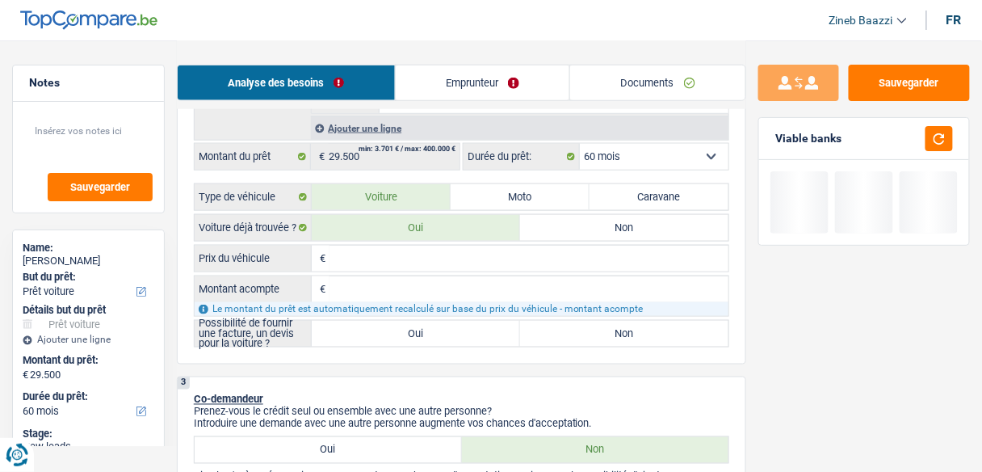
scroll to position [452, 0]
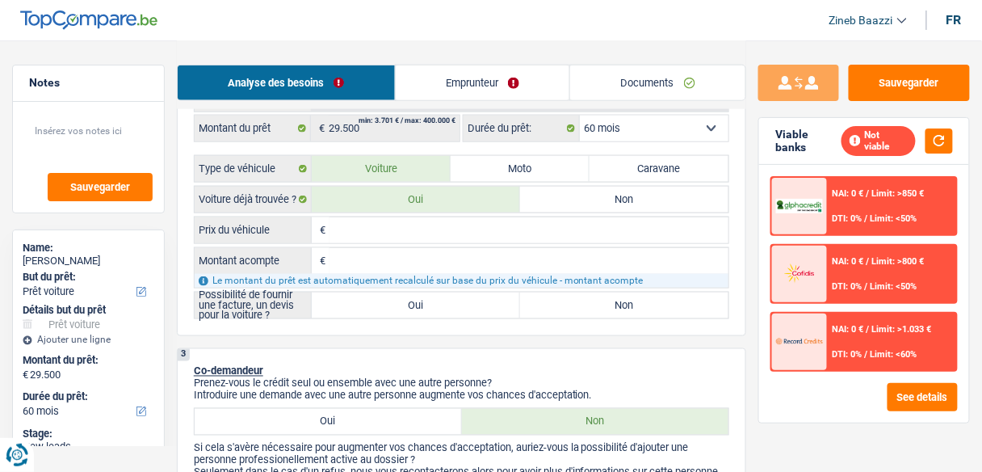
click at [425, 234] on input "Prix du véhicule" at bounding box center [529, 230] width 399 height 26
type input "2"
type input "29"
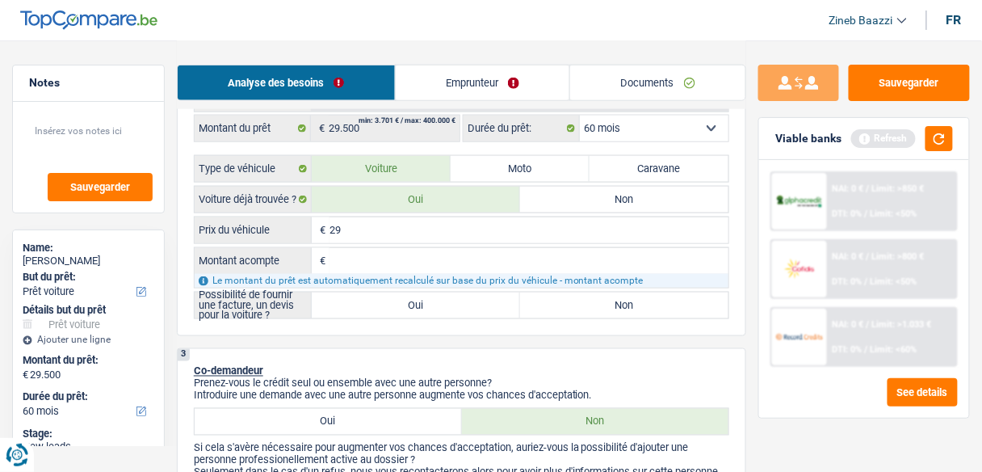
type input "295"
type input "29"
type input "294"
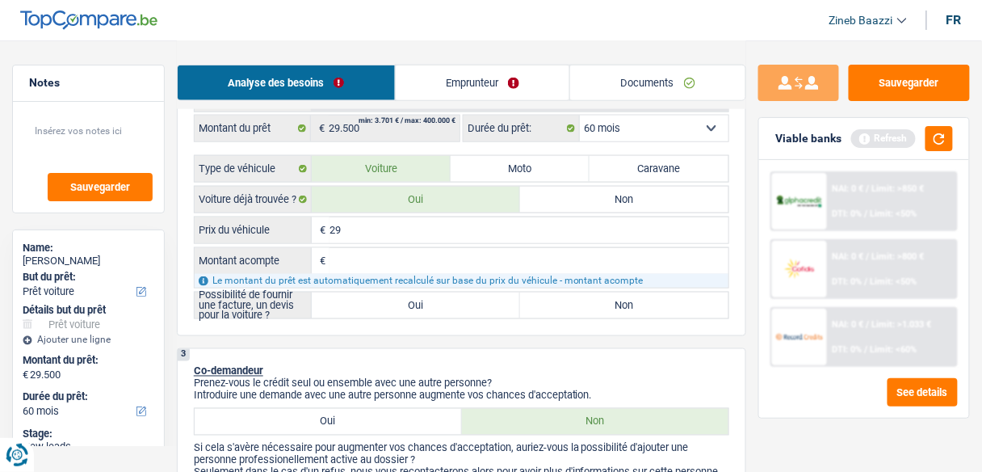
type input "294"
type input "2.945"
type input "29.450"
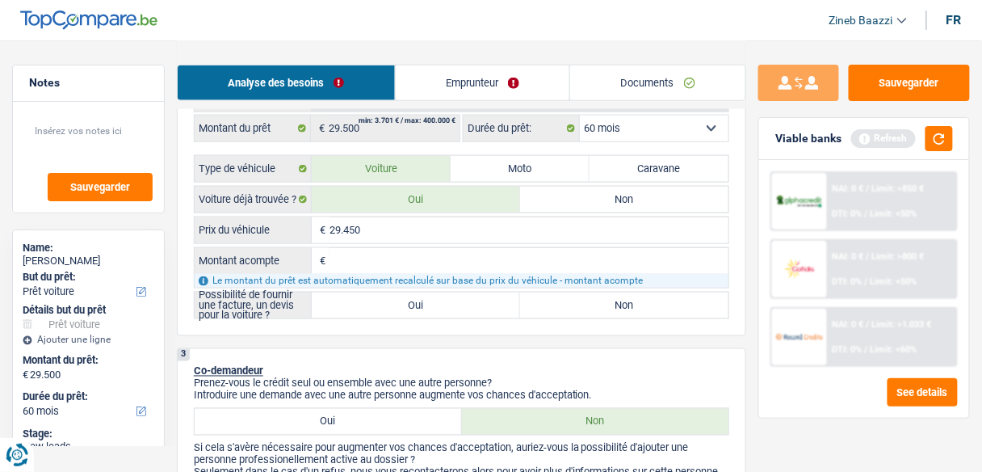
type input "29.450"
click at [466, 255] on input "Montant acompte" at bounding box center [529, 261] width 399 height 26
click at [945, 130] on button "button" at bounding box center [939, 138] width 27 height 25
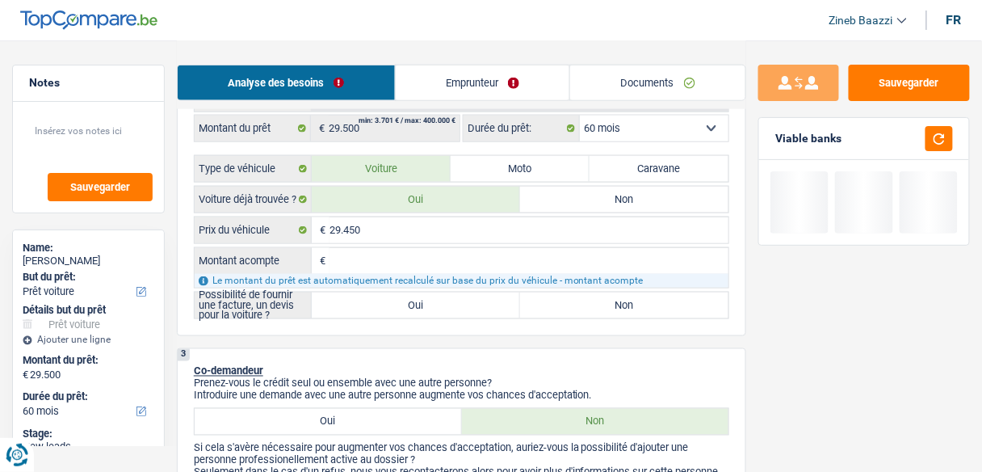
click at [360, 248] on input "Montant acompte" at bounding box center [529, 261] width 399 height 26
type input "0"
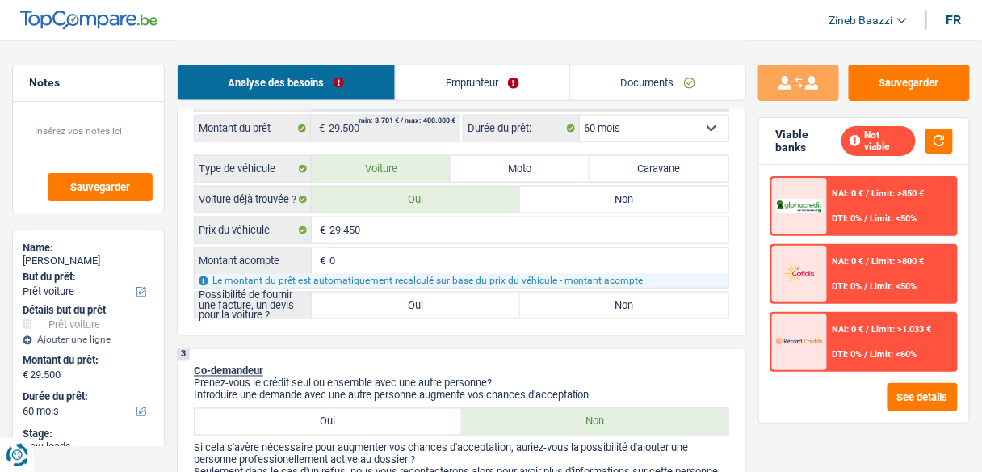
type input "0"
type input "29.450"
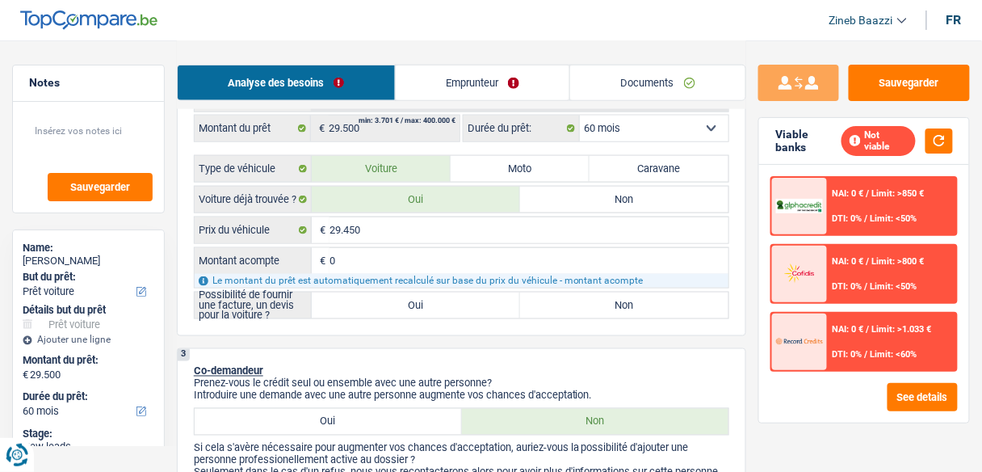
type input "29.450"
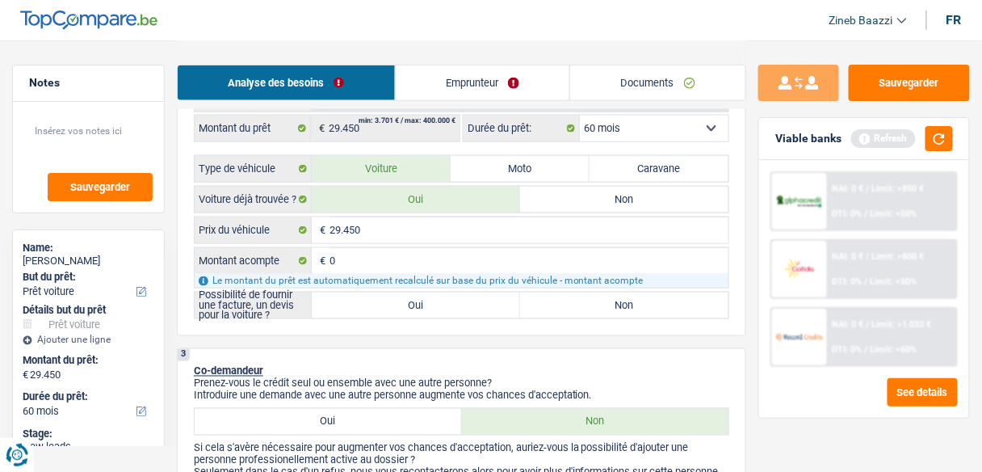
click at [389, 322] on div "2 Projet : Quel projet souhaitez-vous financer pour 29 450 € ? Montant supérieu…" at bounding box center [462, 68] width 570 height 536
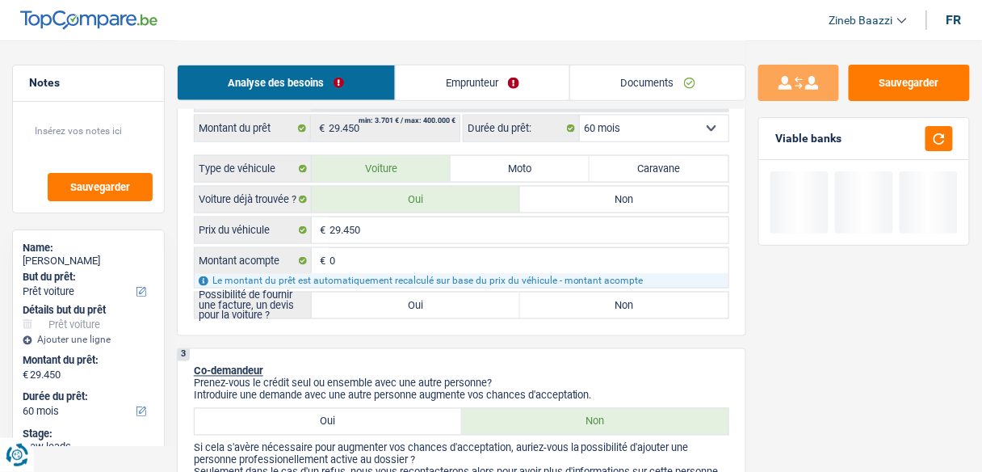
click at [600, 310] on label "Non" at bounding box center [624, 305] width 208 height 26
click at [600, 310] on input "Non" at bounding box center [624, 305] width 208 height 26
radio input "true"
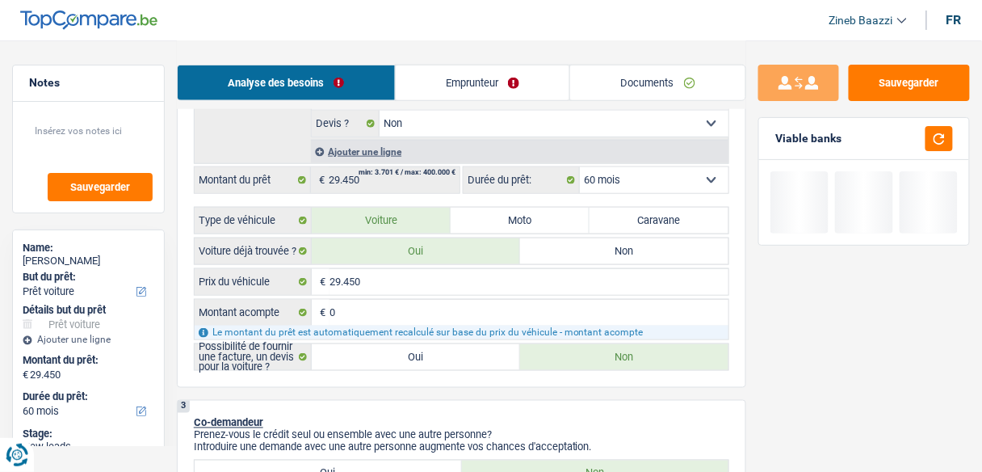
scroll to position [259, 0]
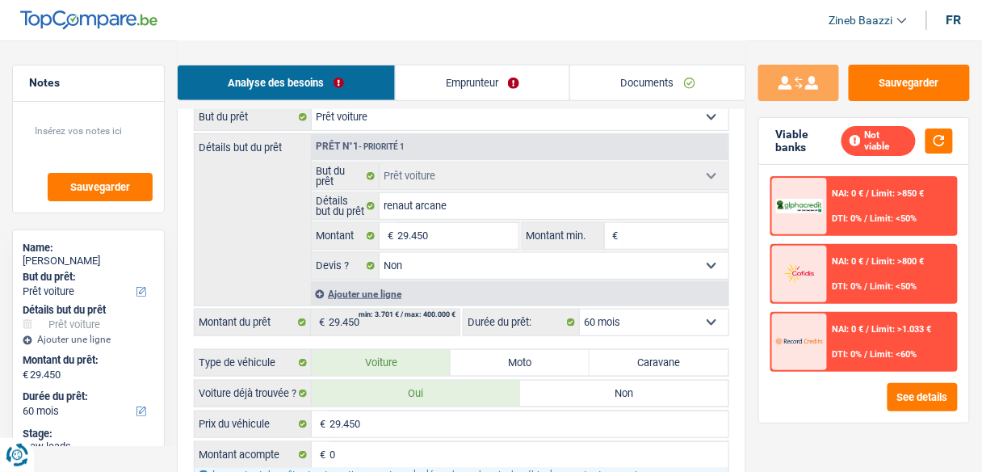
click at [680, 309] on select "12 mois 18 mois 24 mois 30 mois 36 mois 42 mois 48 mois 60 mois Sélectionner un…" at bounding box center [654, 322] width 149 height 26
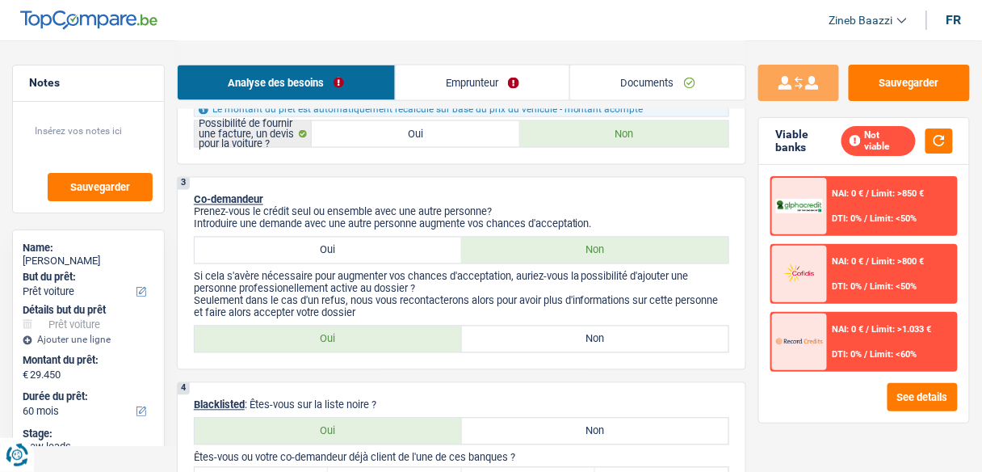
scroll to position [646, 0]
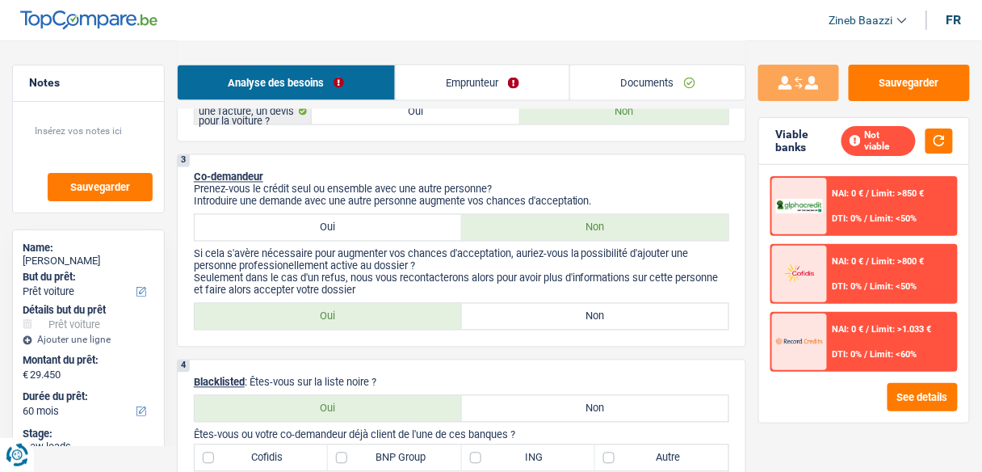
click at [492, 303] on div "Oui Non Tous les champs sont obligatoires. Veuillez sélectionner une option" at bounding box center [462, 316] width 536 height 27
click at [497, 314] on label "Non" at bounding box center [595, 317] width 267 height 26
click at [497, 314] on input "Non" at bounding box center [595, 317] width 267 height 26
radio input "true"
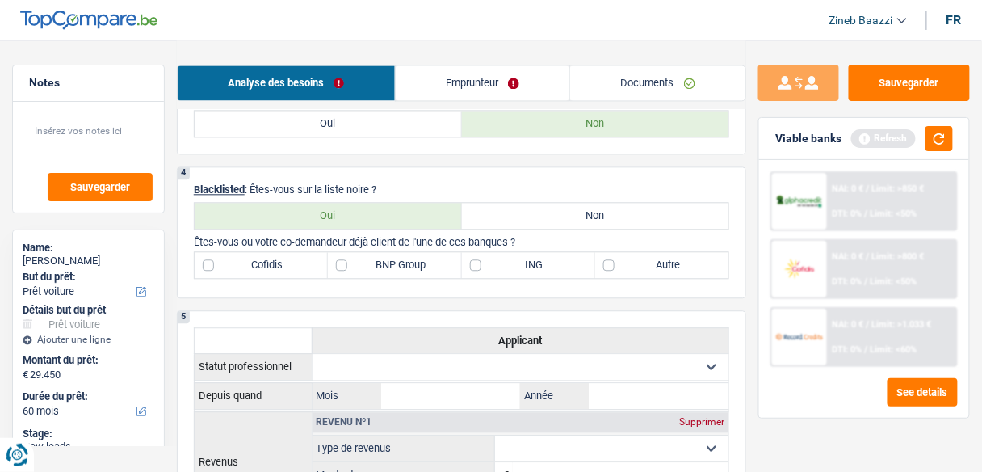
scroll to position [840, 0]
click at [936, 141] on button "button" at bounding box center [939, 138] width 27 height 25
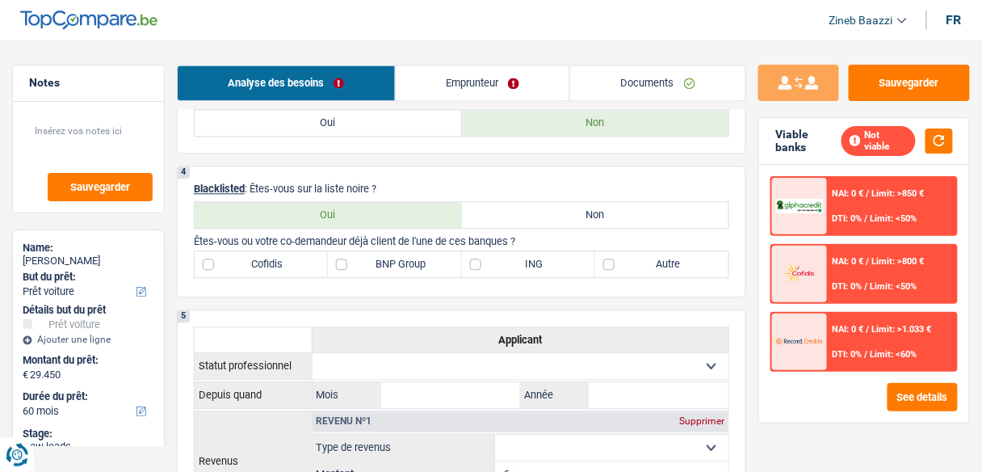
click at [484, 207] on label "Non" at bounding box center [595, 215] width 267 height 26
click at [484, 207] on input "Non" at bounding box center [595, 215] width 267 height 26
radio input "true"
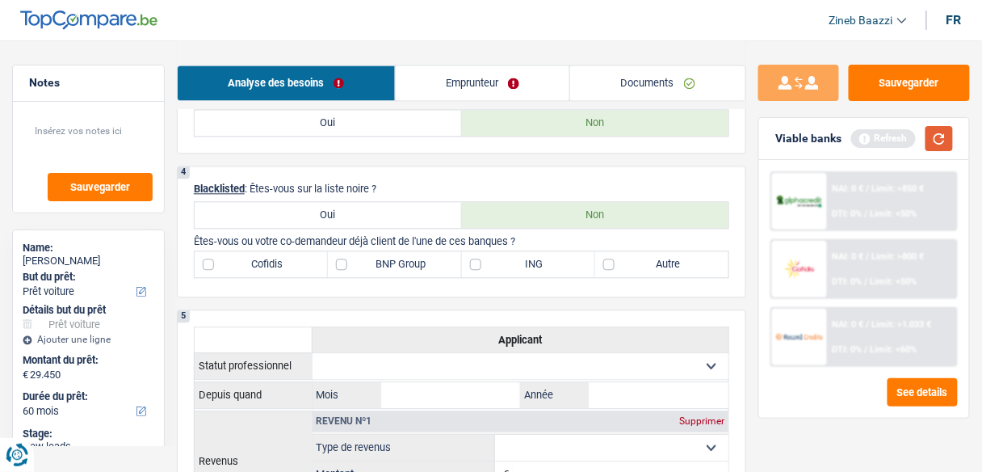
click at [932, 137] on button "button" at bounding box center [939, 138] width 27 height 25
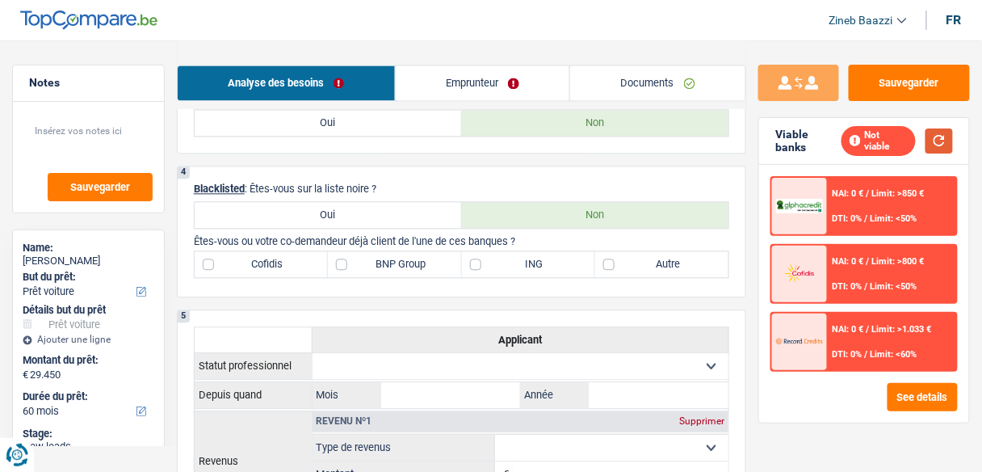
click at [932, 144] on button "button" at bounding box center [939, 140] width 27 height 25
click at [401, 264] on label "BNP Group" at bounding box center [394, 264] width 133 height 26
click at [401, 264] on input "BNP Group" at bounding box center [394, 264] width 133 height 26
checkbox input "true"
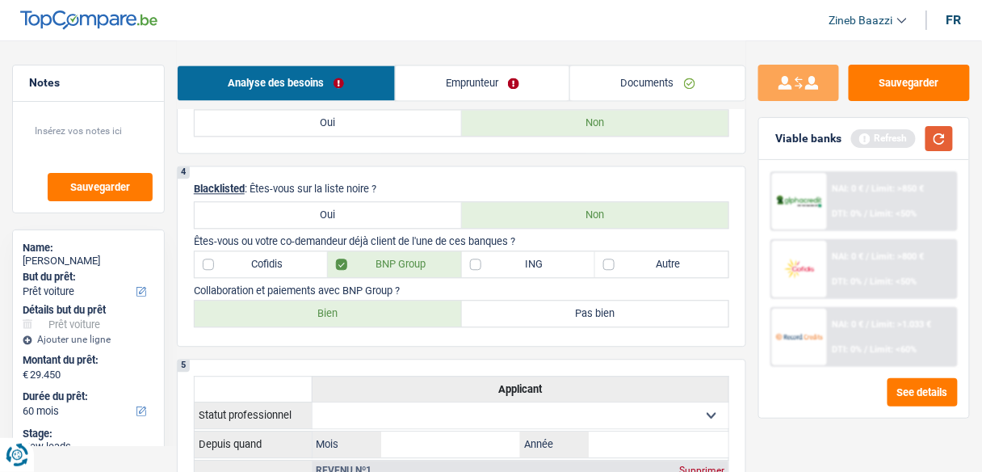
click at [933, 142] on button "button" at bounding box center [939, 138] width 27 height 25
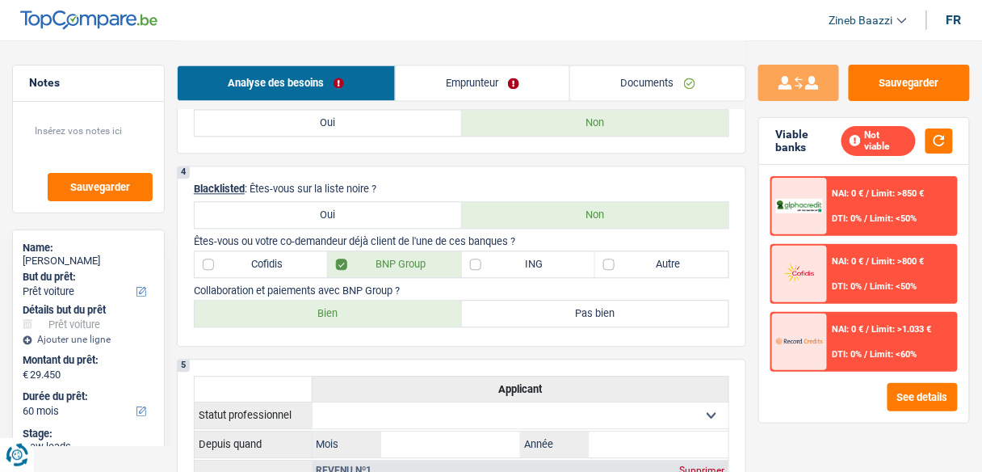
drag, startPoint x: 402, startPoint y: 281, endPoint x: 204, endPoint y: 282, distance: 197.1
click at [204, 284] on p "Collaboration et paiements avec BNP Group ?" at bounding box center [462, 290] width 536 height 12
click at [343, 309] on label "Bien" at bounding box center [328, 314] width 267 height 26
click at [343, 309] on input "Bien" at bounding box center [328, 314] width 267 height 26
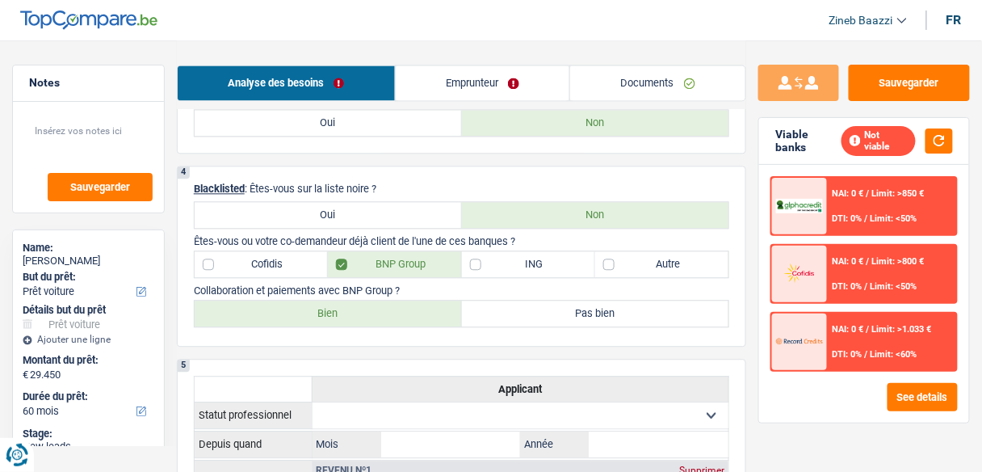
radio input "true"
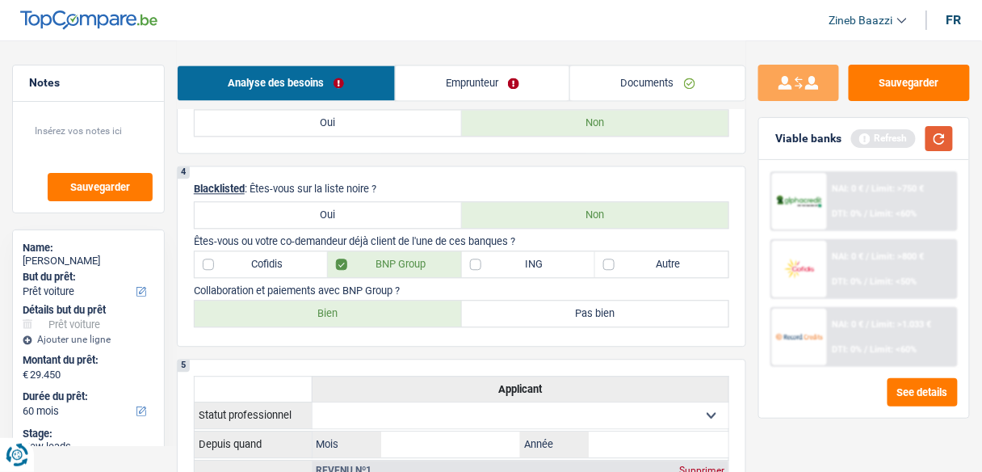
click at [953, 139] on button "button" at bounding box center [939, 138] width 27 height 25
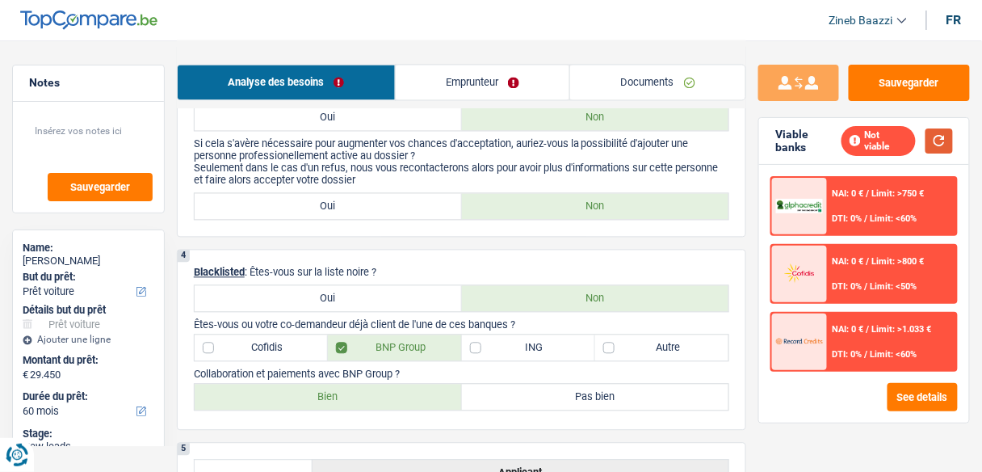
scroll to position [905, 0]
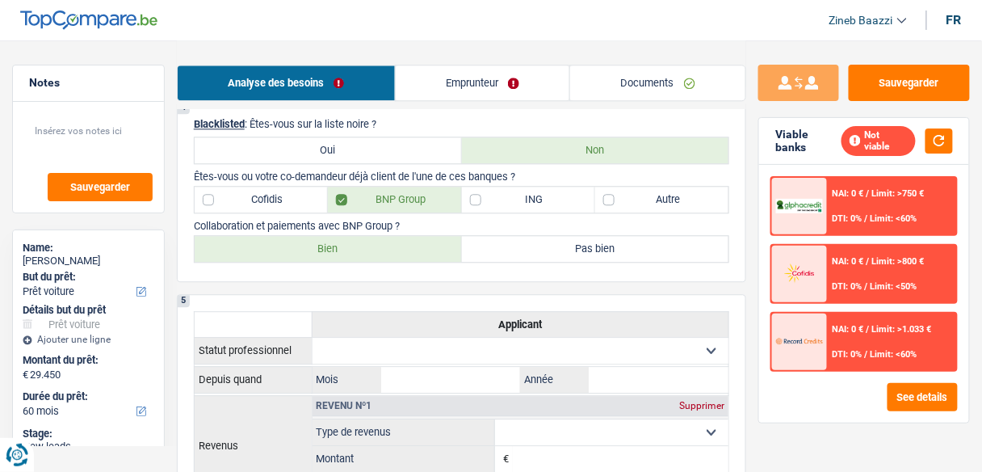
click at [477, 74] on link "Emprunteur" at bounding box center [483, 82] width 175 height 35
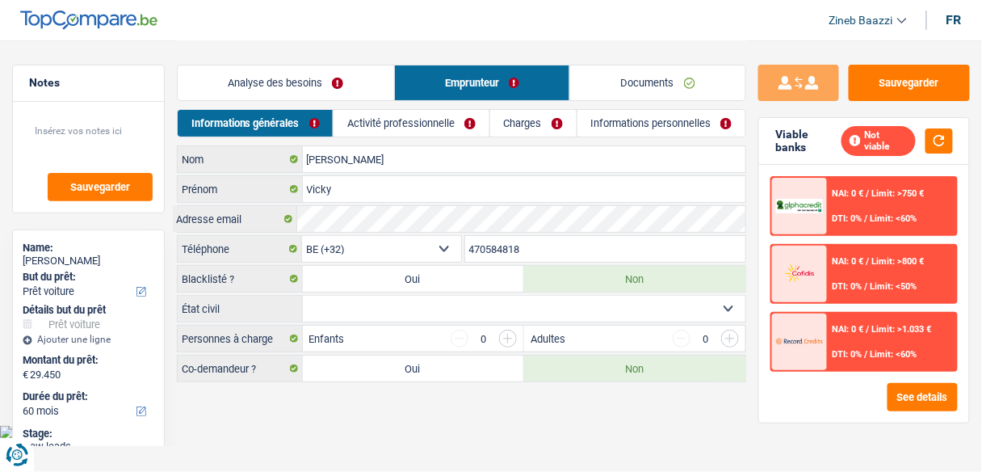
scroll to position [0, 0]
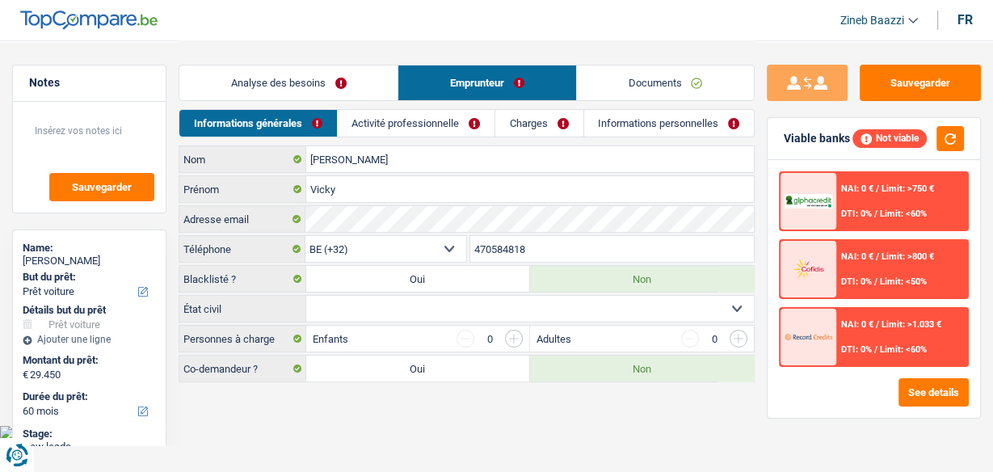
click at [395, 129] on link "Activité professionnelle" at bounding box center [416, 123] width 157 height 27
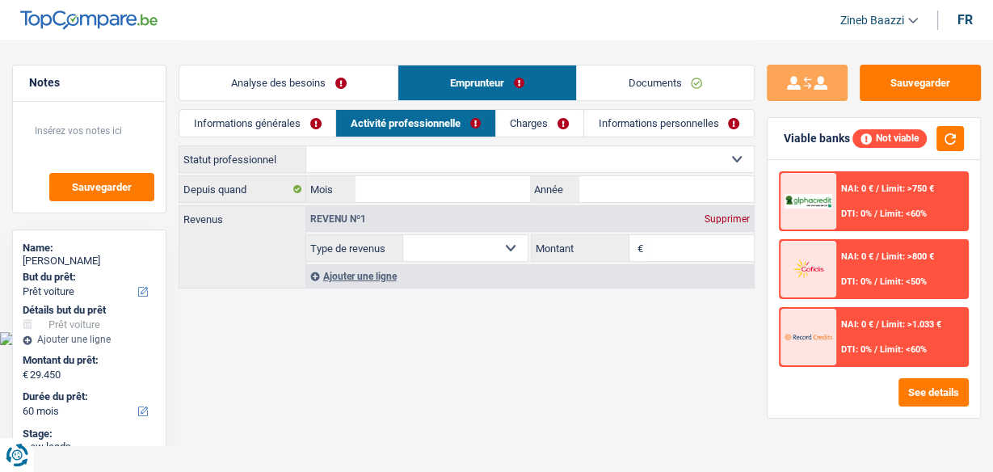
click at [344, 164] on select "Ouvrier Employé privé Employé public Invalide Indépendant Pensionné Chômeur Mut…" at bounding box center [530, 159] width 448 height 26
select select "publicEmployee"
click at [306, 146] on select "Ouvrier Employé privé Employé public Invalide Indépendant Pensionné Chômeur Mut…" at bounding box center [530, 159] width 448 height 26
select select "netSalary"
select select "mealVouchers"
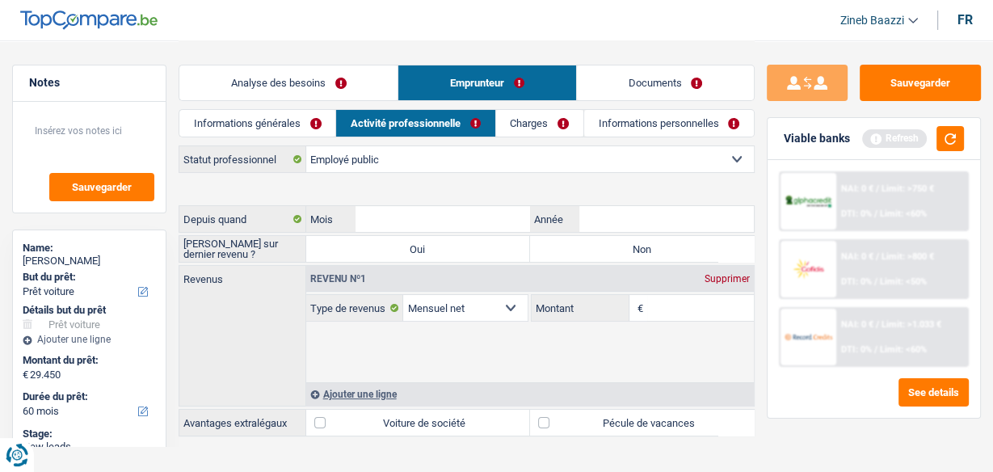
select select "netSalary"
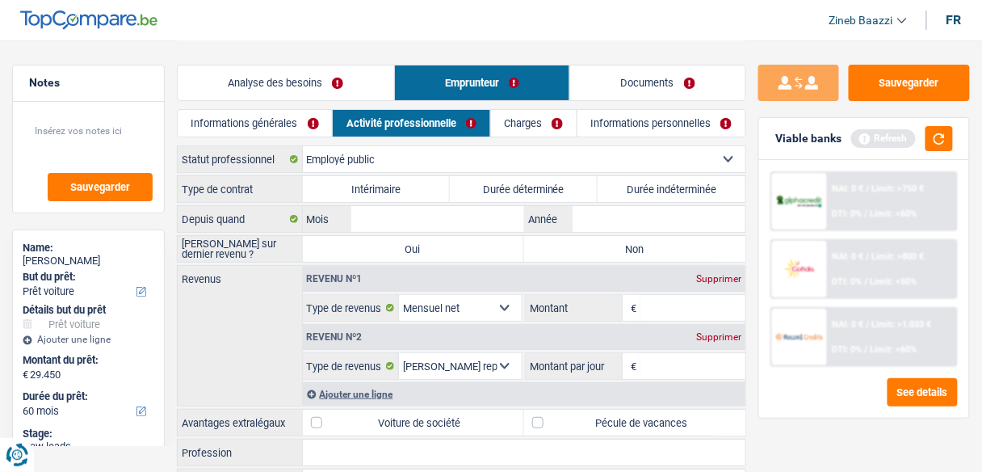
click at [549, 191] on label "Durée déterminée" at bounding box center [524, 189] width 148 height 26
click at [549, 191] on input "Durée déterminée" at bounding box center [524, 189] width 148 height 26
radio input "true"
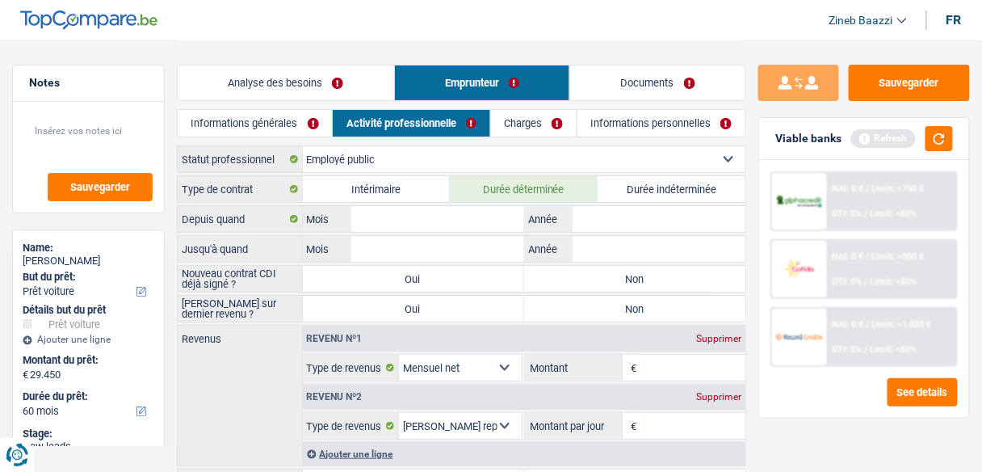
click at [956, 135] on div "Viable banks Refresh" at bounding box center [864, 139] width 210 height 42
click at [943, 143] on button "button" at bounding box center [939, 138] width 27 height 25
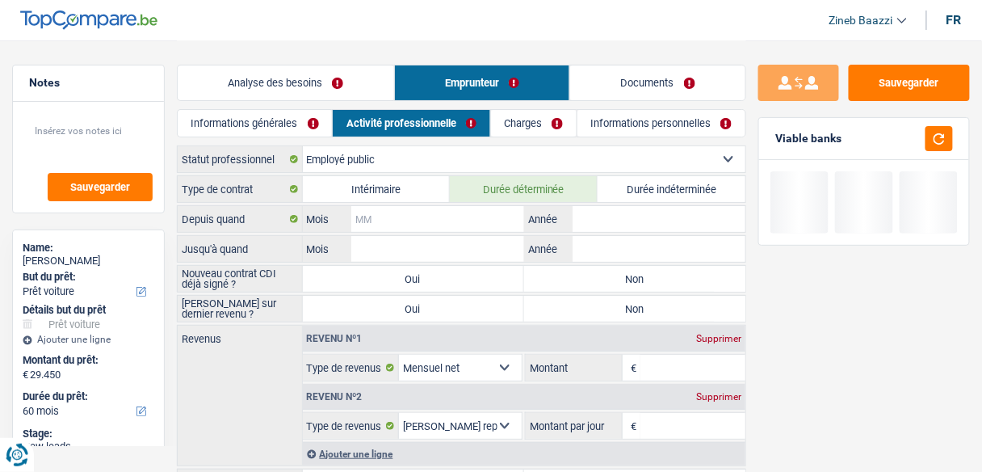
click at [385, 215] on input "Mois" at bounding box center [437, 219] width 173 height 26
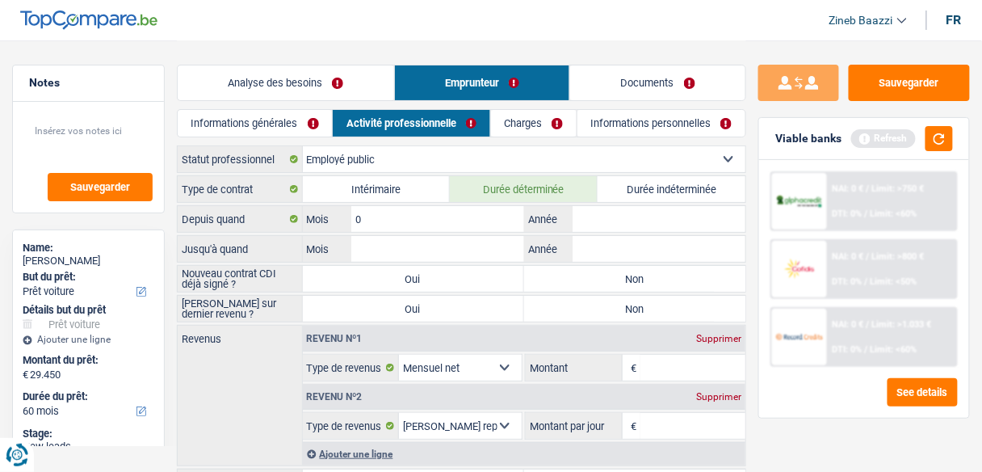
type input "03"
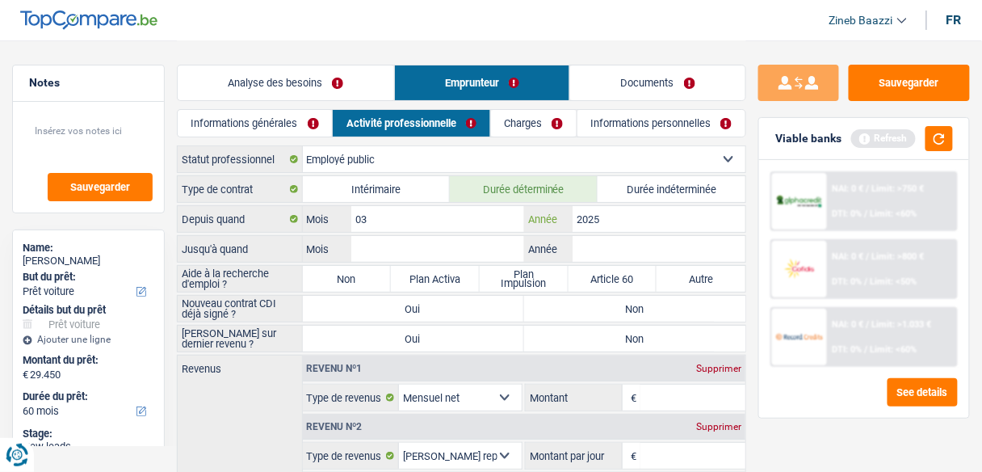
type input "2025"
click at [448, 257] on div "Type de contrat Intérimaire Durée déterminée Durée indéterminée Depuis quand 03…" at bounding box center [462, 391] width 570 height 433
click at [448, 257] on input "Mois" at bounding box center [437, 249] width 173 height 26
type input "09"
type input "20"
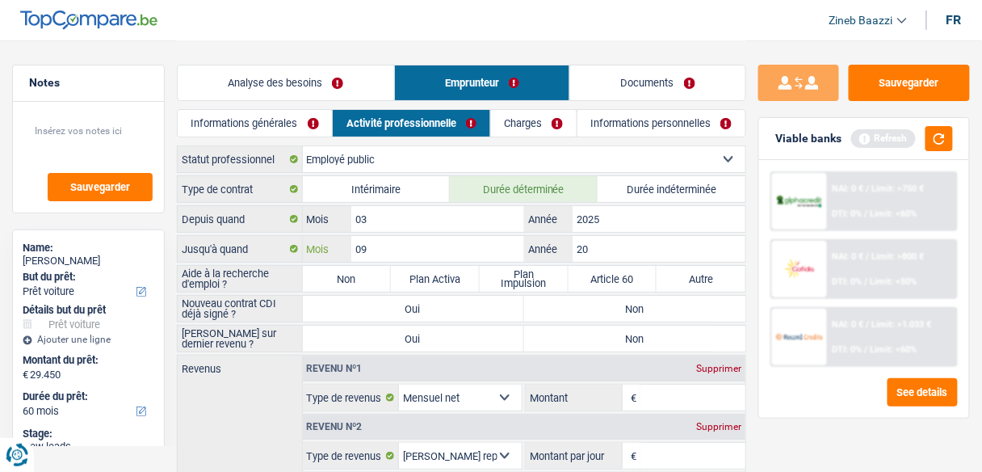
click at [448, 257] on div "09 Mois / 20 Année" at bounding box center [525, 249] width 444 height 26
type input "03"
type input "2026"
click at [326, 277] on label "Non" at bounding box center [347, 279] width 89 height 26
click at [326, 277] on input "Non" at bounding box center [347, 279] width 89 height 26
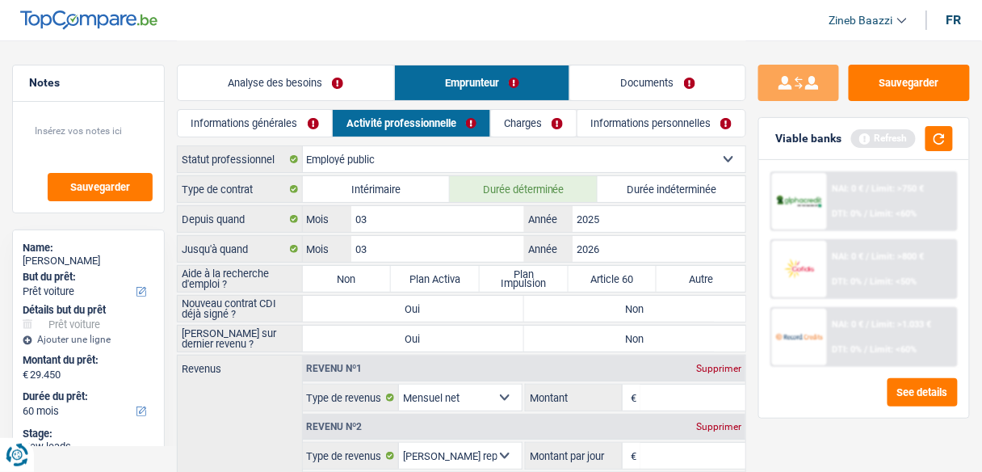
radio input "true"
click at [932, 141] on button "button" at bounding box center [939, 138] width 27 height 25
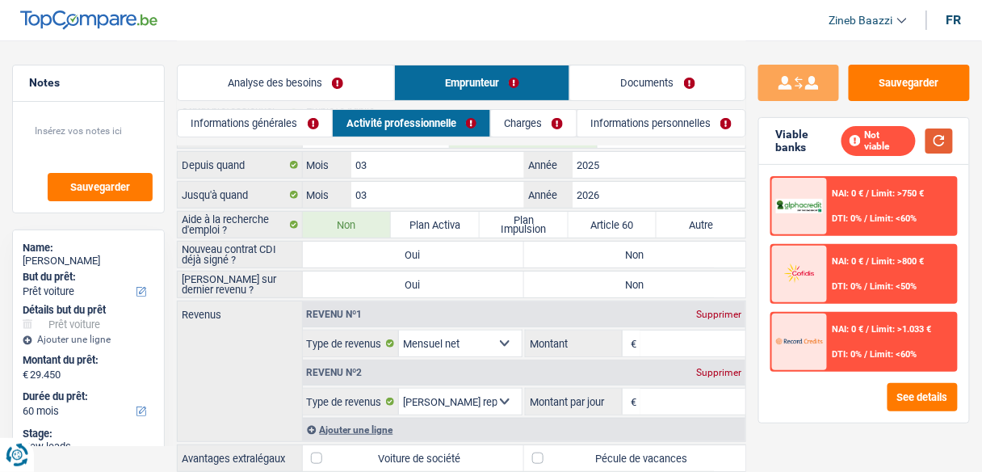
scroll to position [53, 0]
click at [656, 251] on label "Non" at bounding box center [634, 256] width 221 height 26
click at [656, 251] on input "Non" at bounding box center [634, 256] width 221 height 26
radio input "true"
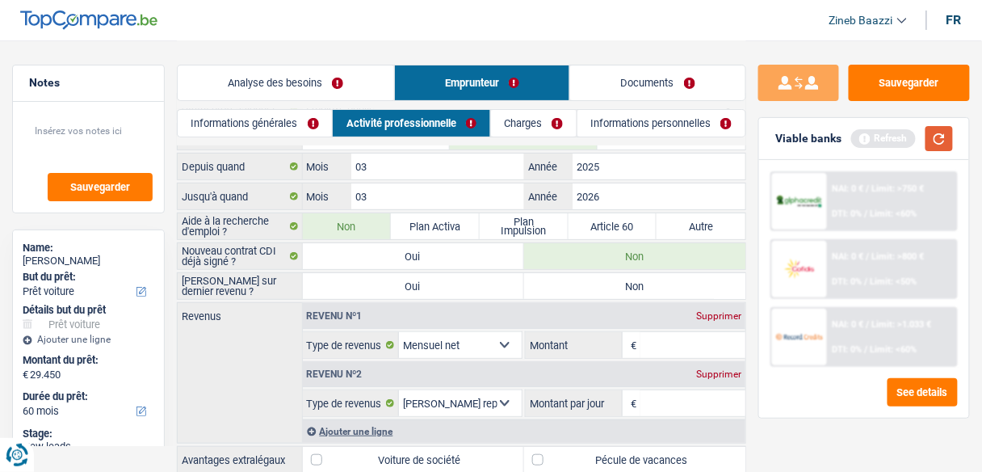
click at [947, 133] on button "button" at bounding box center [939, 138] width 27 height 25
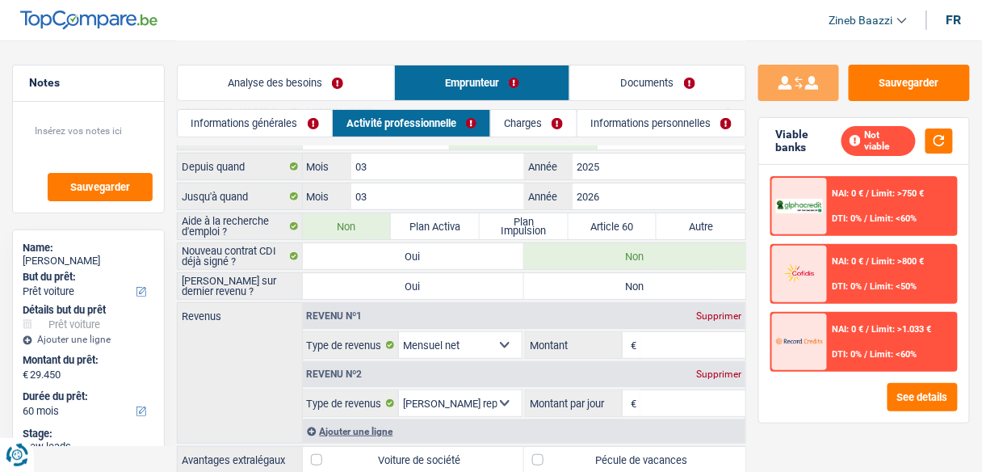
click at [577, 286] on label "Non" at bounding box center [634, 286] width 221 height 26
click at [577, 286] on input "Non" at bounding box center [634, 286] width 221 height 26
radio input "true"
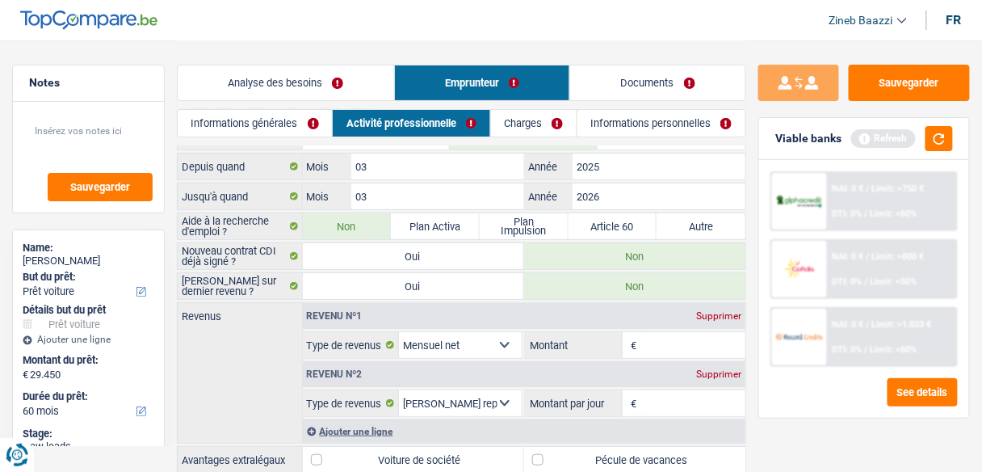
click at [666, 336] on input "Montant" at bounding box center [693, 345] width 105 height 26
click at [939, 122] on div "Viable banks Refresh" at bounding box center [864, 139] width 210 height 42
click at [939, 137] on button "button" at bounding box center [939, 138] width 27 height 25
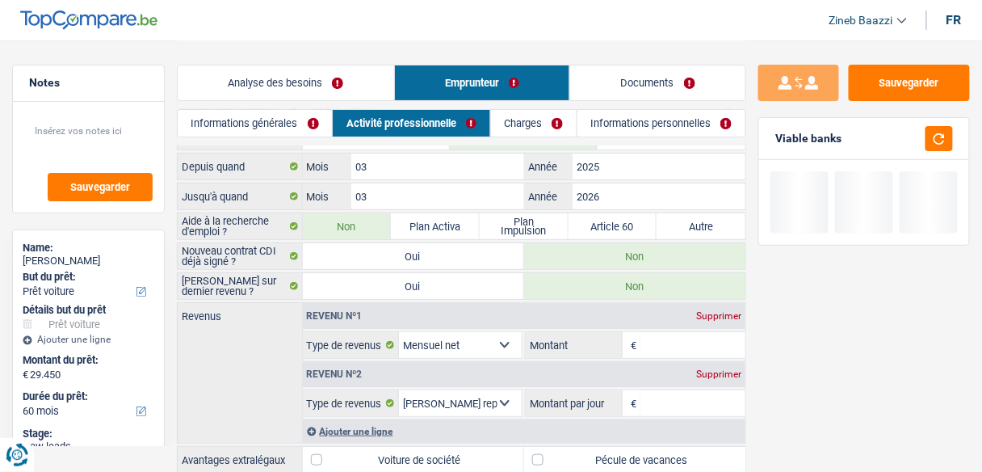
click at [666, 339] on input "Montant" at bounding box center [693, 345] width 105 height 26
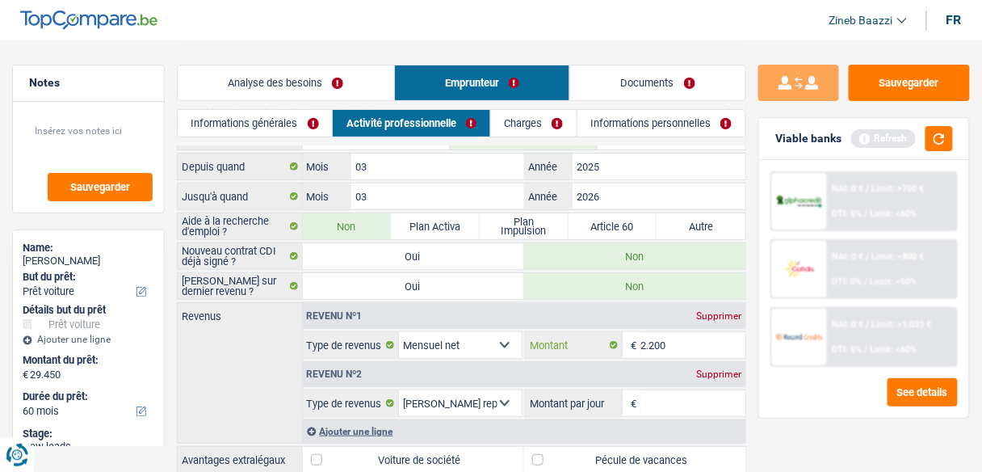
type input "2.200"
click at [670, 402] on input "Montant par jour" at bounding box center [693, 403] width 105 height 26
click at [940, 142] on button "button" at bounding box center [939, 138] width 27 height 25
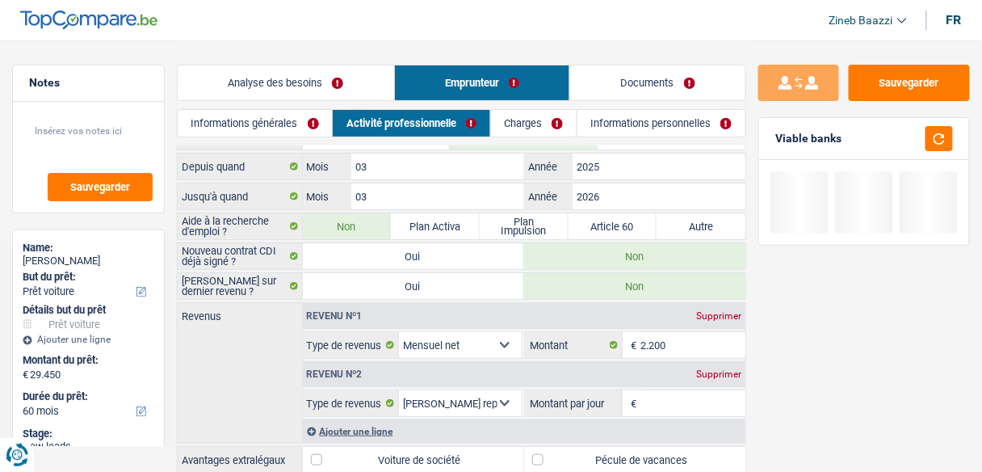
click at [691, 404] on input "Montant par jour" at bounding box center [693, 403] width 105 height 26
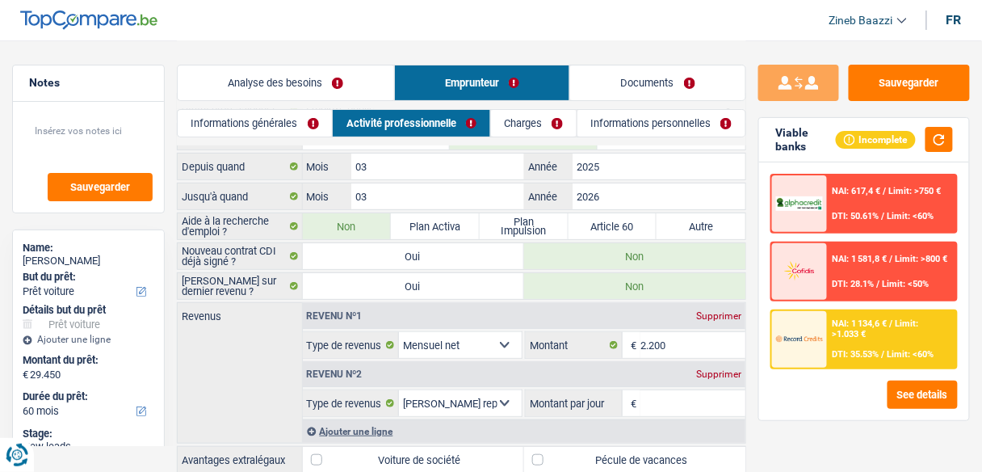
click at [715, 372] on div "Supprimer" at bounding box center [718, 374] width 53 height 10
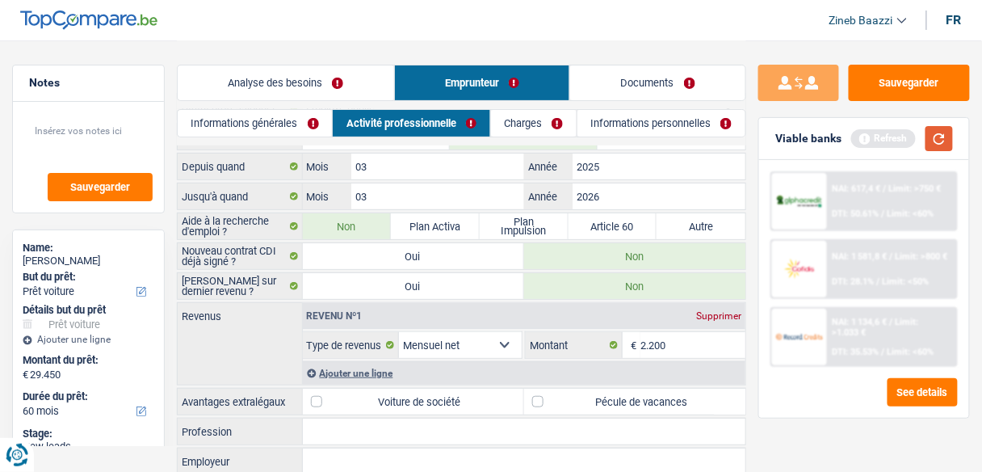
click at [944, 142] on button "button" at bounding box center [939, 138] width 27 height 25
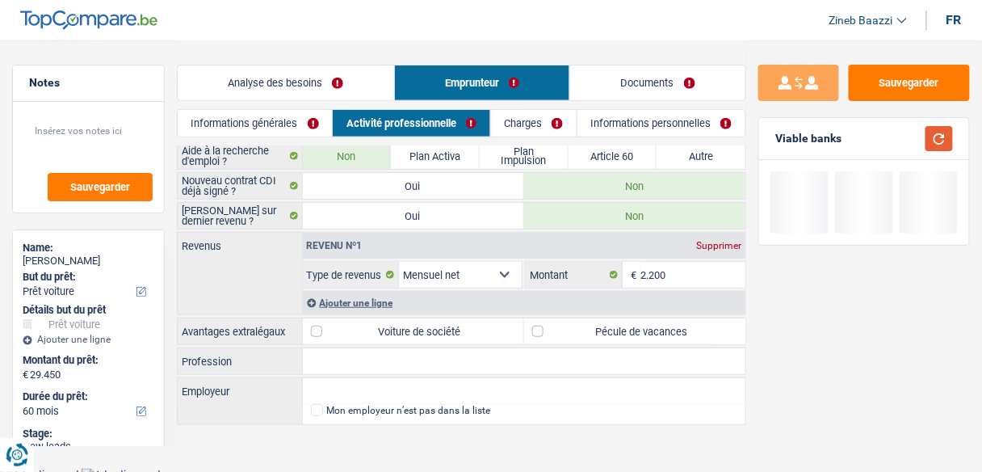
scroll to position [124, 0]
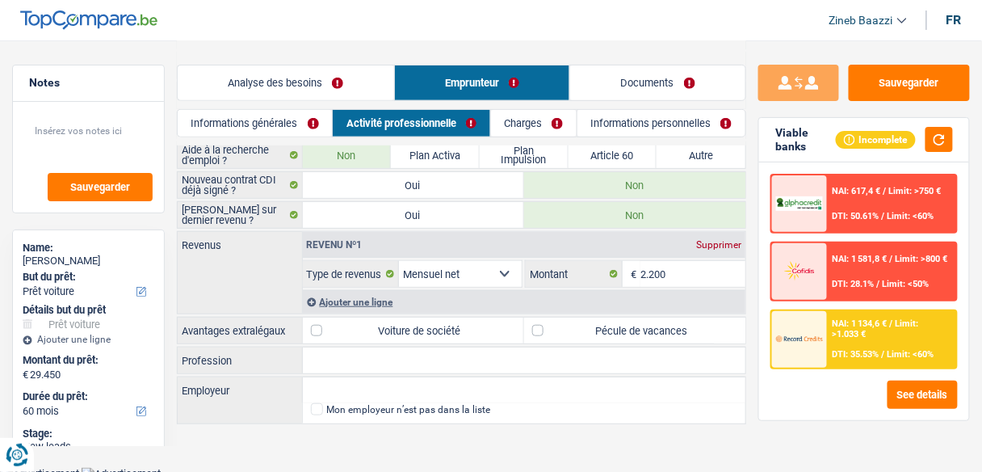
click at [511, 117] on link "Charges" at bounding box center [534, 123] width 86 height 27
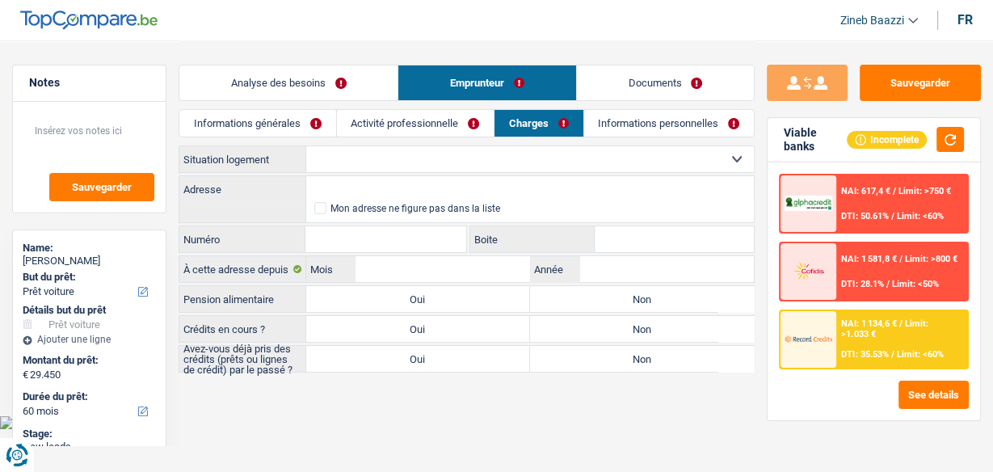
click at [347, 151] on select "Locataire Propriétaire avec prêt hypothécaire Propriétaire sans prêt hypothécai…" at bounding box center [530, 159] width 448 height 26
click at [347, 158] on select "Locataire Propriétaire avec prêt hypothécaire Propriétaire sans prêt hypothécai…" at bounding box center [530, 159] width 448 height 26
select select "rents"
click at [306, 146] on select "Locataire Propriétaire avec prêt hypothécaire Propriétaire sans prêt hypothécai…" at bounding box center [530, 159] width 448 height 26
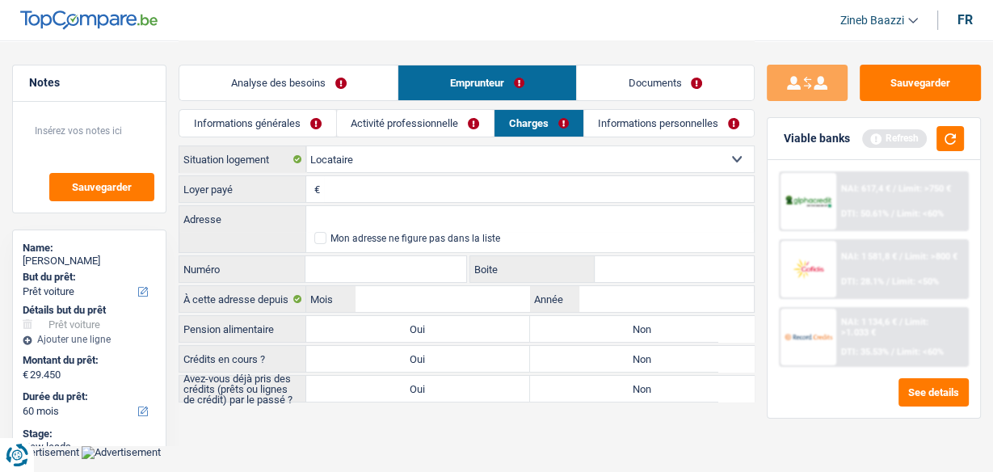
click at [354, 179] on input "Loyer payé" at bounding box center [539, 189] width 430 height 26
type input "650"
click at [950, 137] on button "button" at bounding box center [949, 138] width 27 height 25
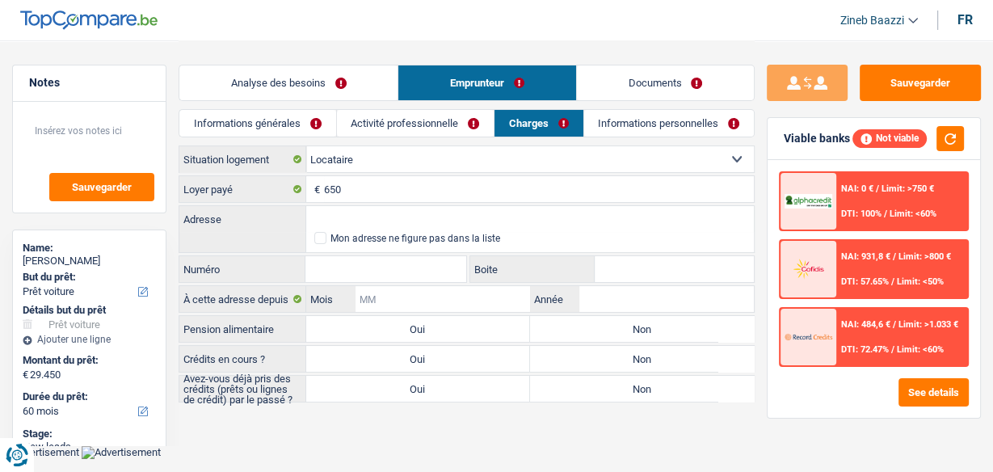
click at [405, 292] on input "Mois" at bounding box center [443, 299] width 175 height 26
click at [608, 297] on input "Année" at bounding box center [666, 299] width 175 height 26
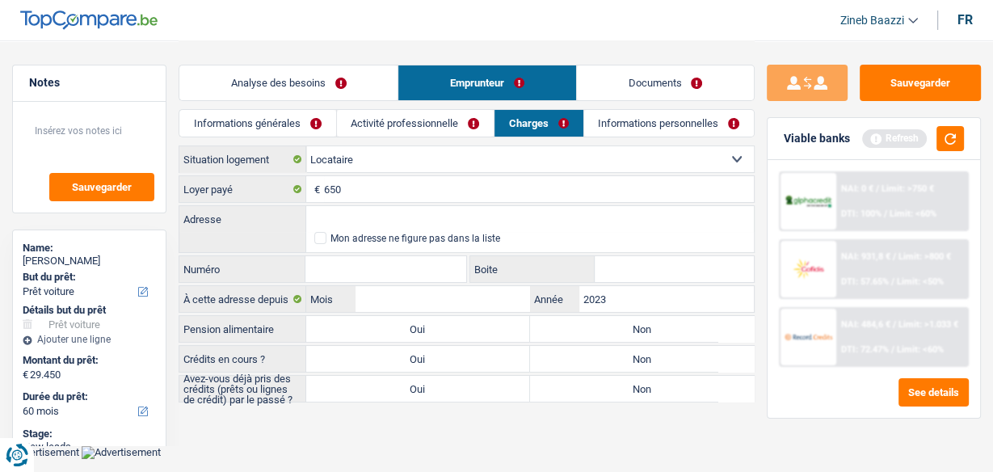
type input "2023"
click at [497, 299] on input "Mois" at bounding box center [443, 299] width 175 height 26
type input "06"
click at [558, 321] on label "Non" at bounding box center [642, 329] width 224 height 26
click at [558, 321] on input "Non" at bounding box center [642, 329] width 224 height 26
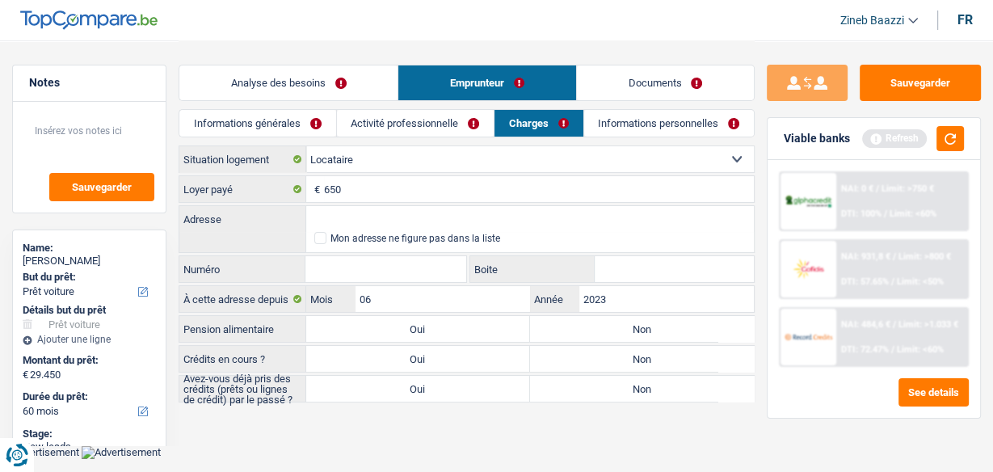
radio input "true"
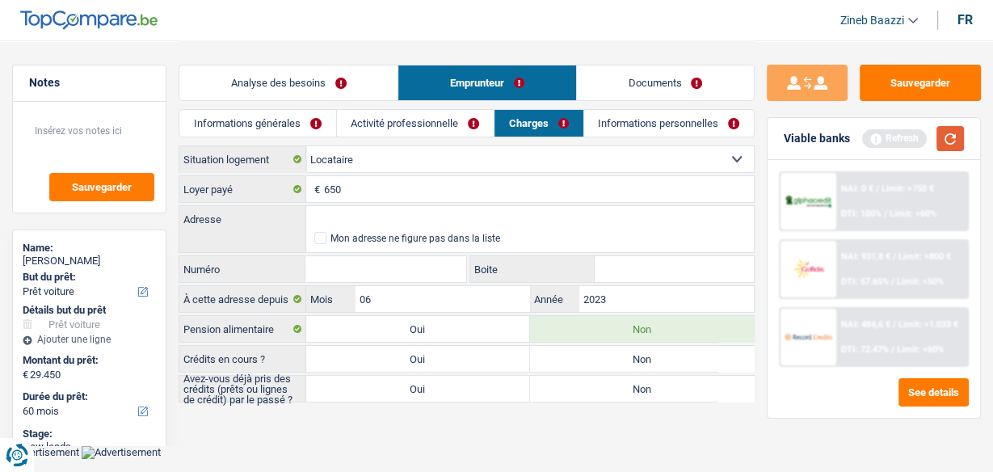
click at [953, 141] on button "button" at bounding box center [949, 138] width 27 height 25
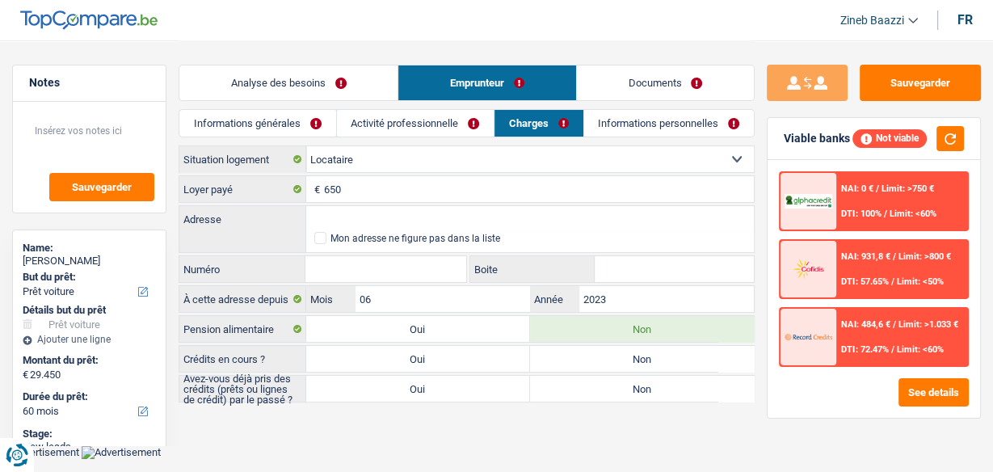
click at [541, 360] on label "Non" at bounding box center [642, 359] width 224 height 26
click at [541, 360] on input "Non" at bounding box center [642, 359] width 224 height 26
radio input "true"
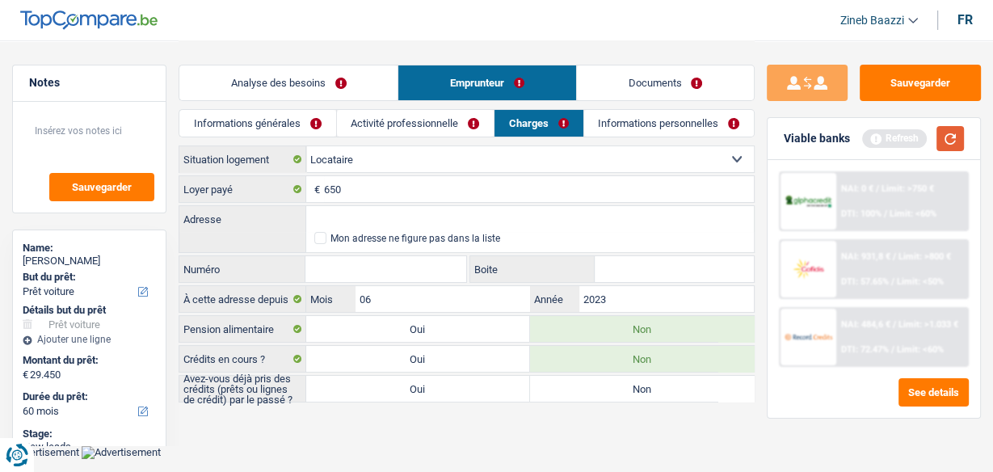
click at [962, 142] on button "button" at bounding box center [949, 138] width 27 height 25
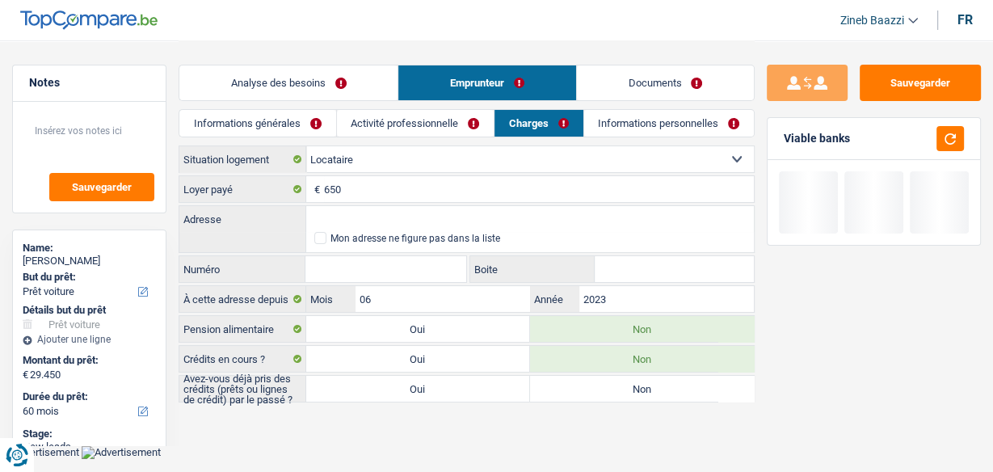
click at [595, 392] on label "Non" at bounding box center [642, 389] width 224 height 26
click at [595, 392] on input "Non" at bounding box center [642, 389] width 224 height 26
radio input "true"
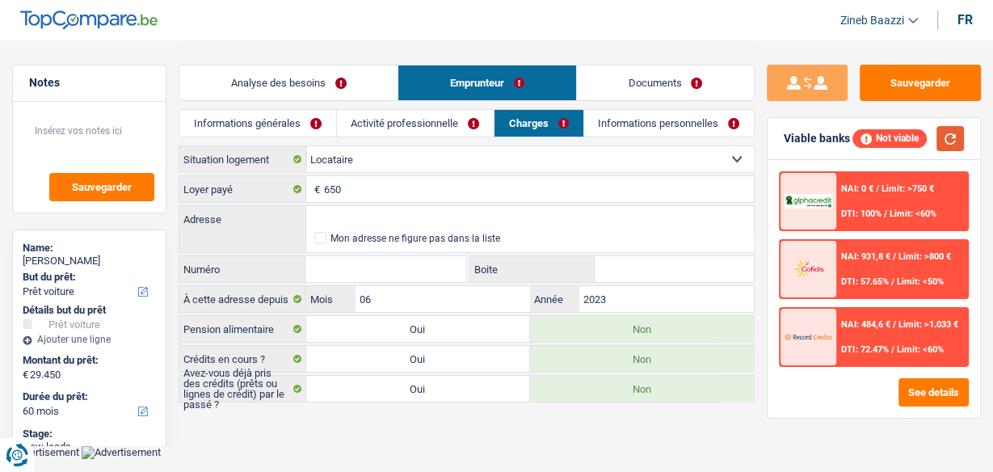
click at [963, 140] on button "button" at bounding box center [949, 138] width 27 height 25
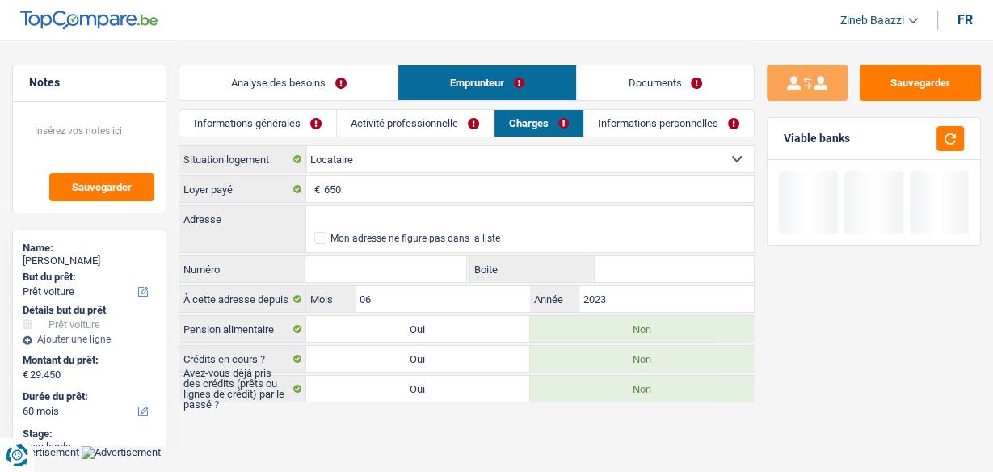
click at [593, 128] on link "Informations personnelles" at bounding box center [669, 123] width 170 height 27
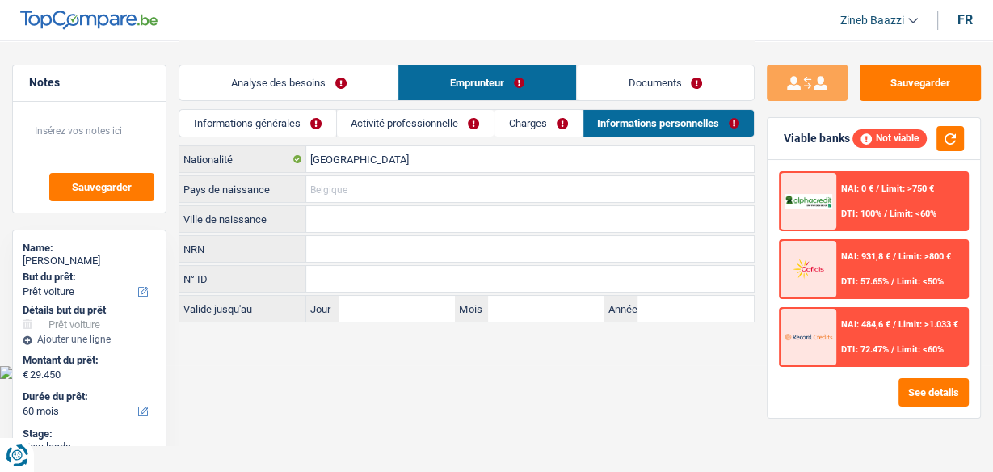
click at [330, 184] on input "Pays de naissance" at bounding box center [530, 189] width 448 height 26
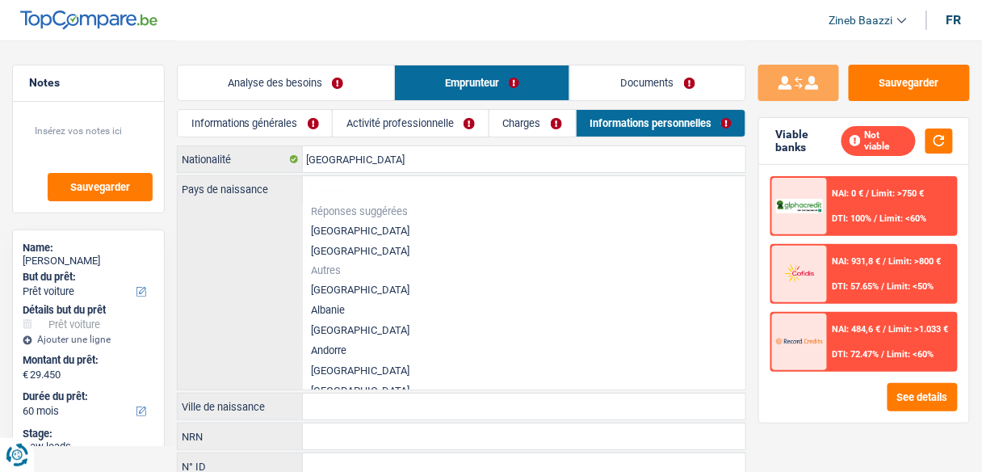
click at [334, 228] on li "[GEOGRAPHIC_DATA]" at bounding box center [525, 231] width 444 height 20
type input "[GEOGRAPHIC_DATA]"
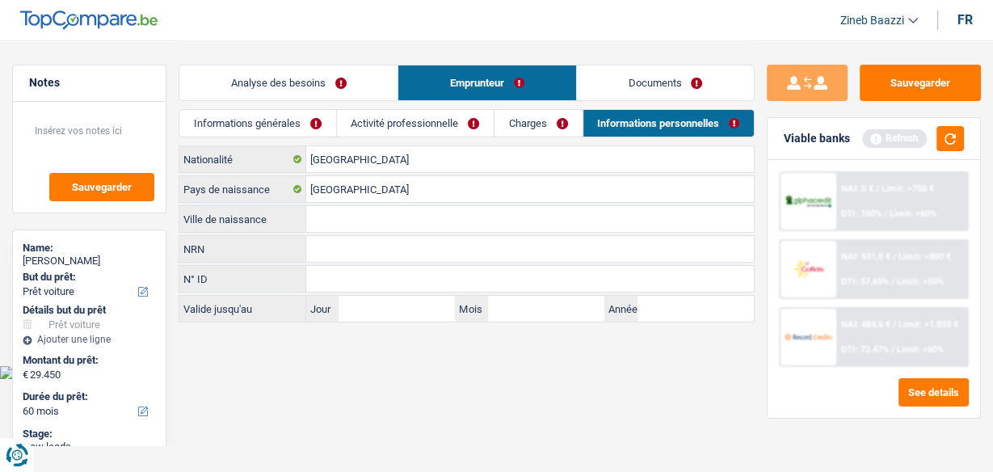
click at [320, 227] on input "Ville de naissance" at bounding box center [530, 219] width 448 height 26
type input "Montigny le tilleul"
click at [275, 121] on link "Informations générales" at bounding box center [257, 123] width 156 height 27
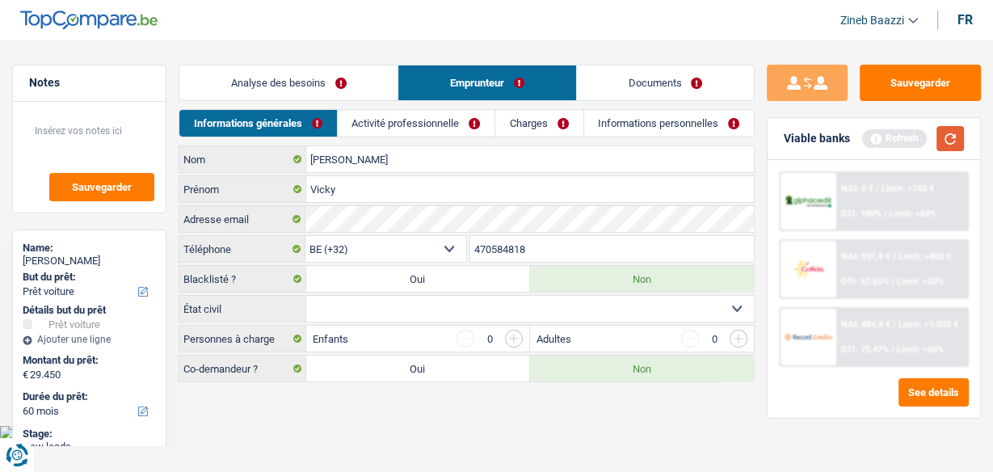
click at [957, 144] on button "button" at bounding box center [949, 138] width 27 height 25
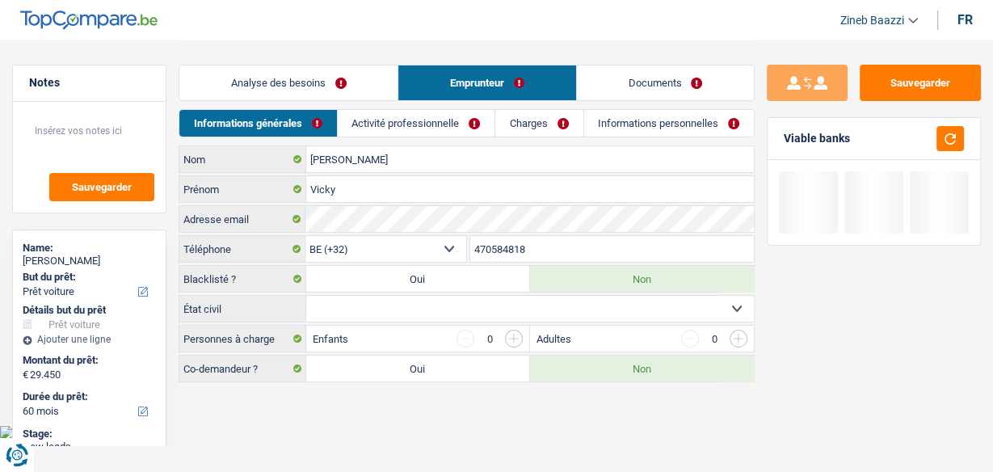
click at [356, 308] on select "Célibataire Marié(e) Cohabitant(e) légal(e) Divorcé(e) Veuf(ve) Séparé (de fait…" at bounding box center [530, 309] width 448 height 26
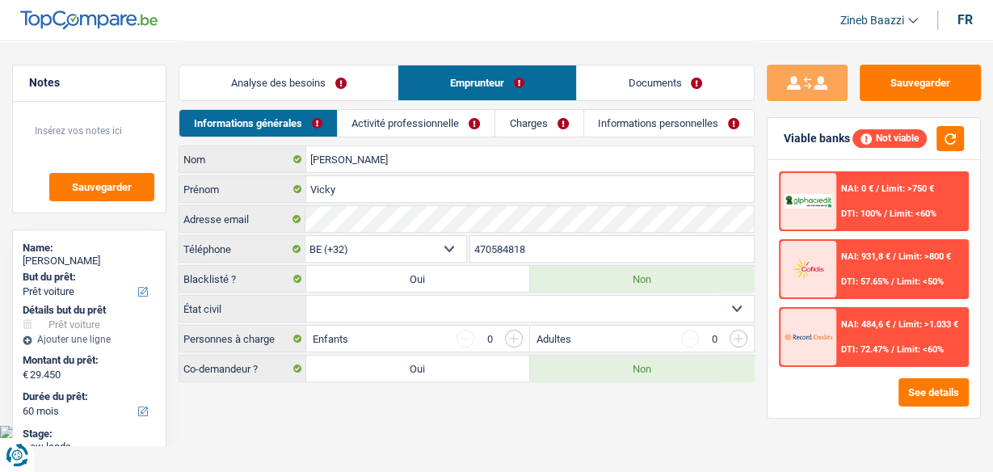
select select "single"
click at [306, 296] on select "Célibataire Marié(e) Cohabitant(e) légal(e) Divorcé(e) Veuf(ve) Séparé (de fait…" at bounding box center [530, 309] width 448 height 26
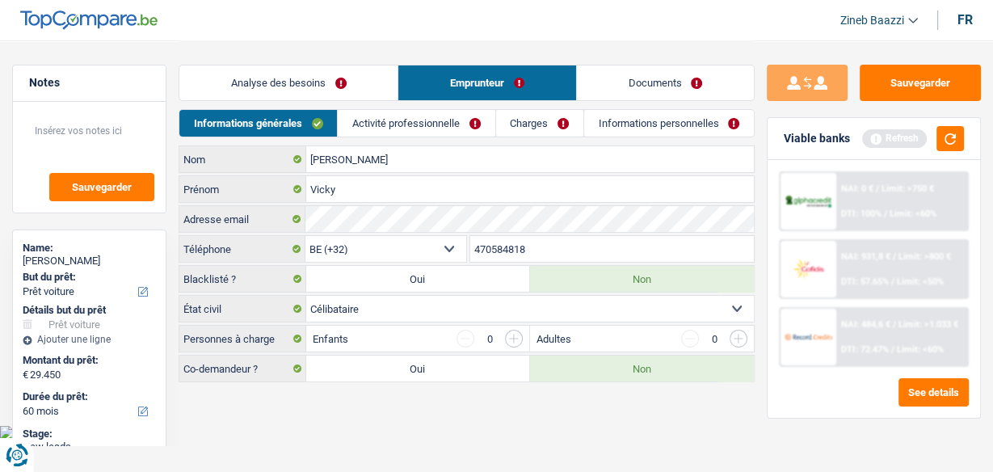
click at [420, 399] on main "Notes Sauvegarder Name: Vicky Armand But du prêt: Confort maison: meubles, text…" at bounding box center [496, 212] width 993 height 425
click at [948, 145] on button "button" at bounding box center [949, 138] width 27 height 25
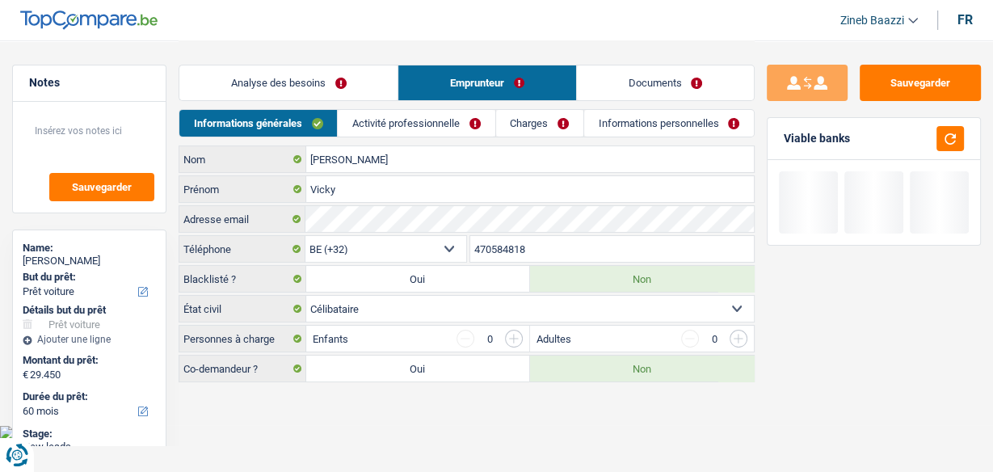
click at [385, 118] on link "Activité professionnelle" at bounding box center [416, 123] width 157 height 27
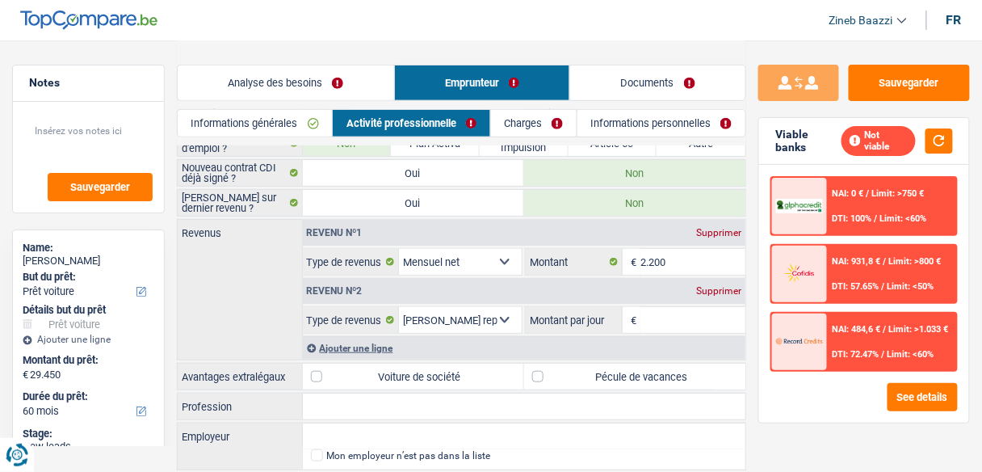
scroll to position [182, 0]
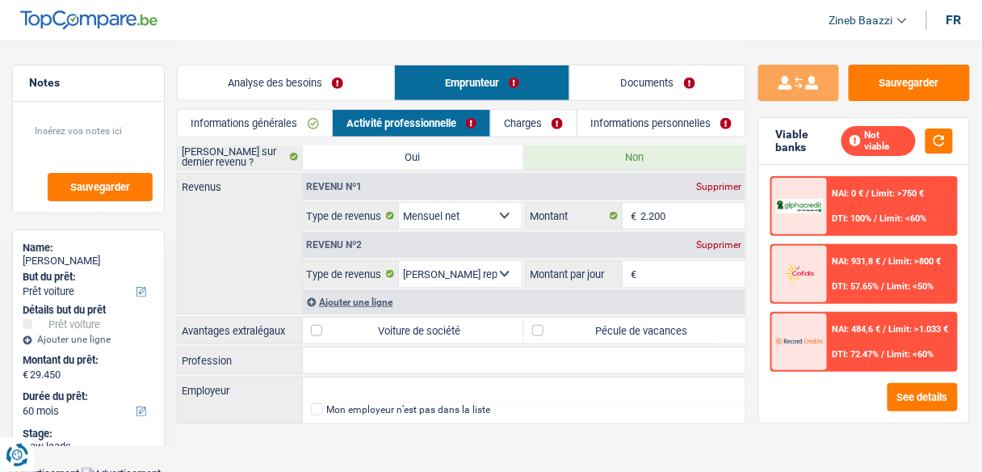
click at [725, 241] on div "Supprimer" at bounding box center [718, 245] width 53 height 10
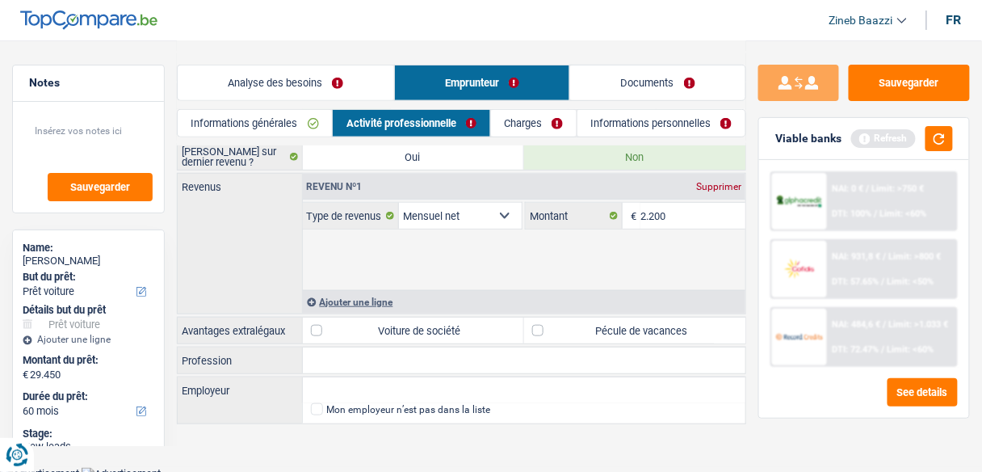
scroll to position [124, 0]
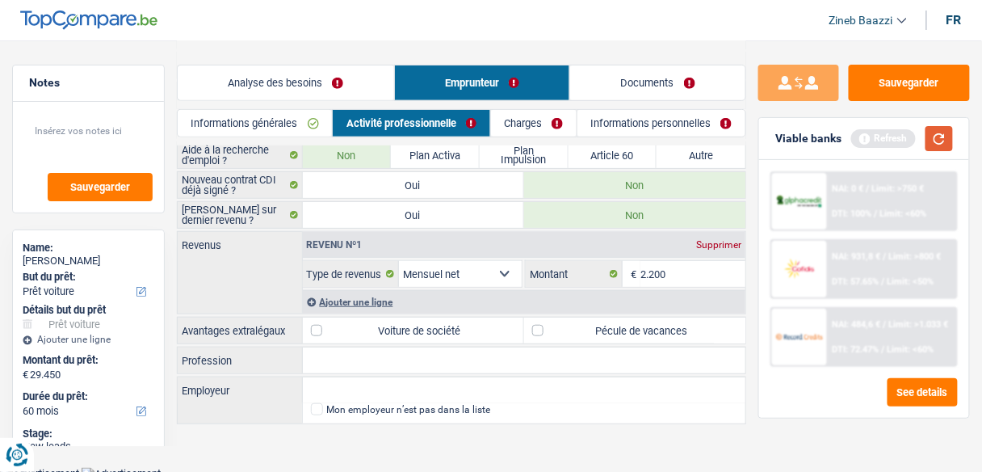
click at [945, 141] on button "button" at bounding box center [939, 138] width 27 height 25
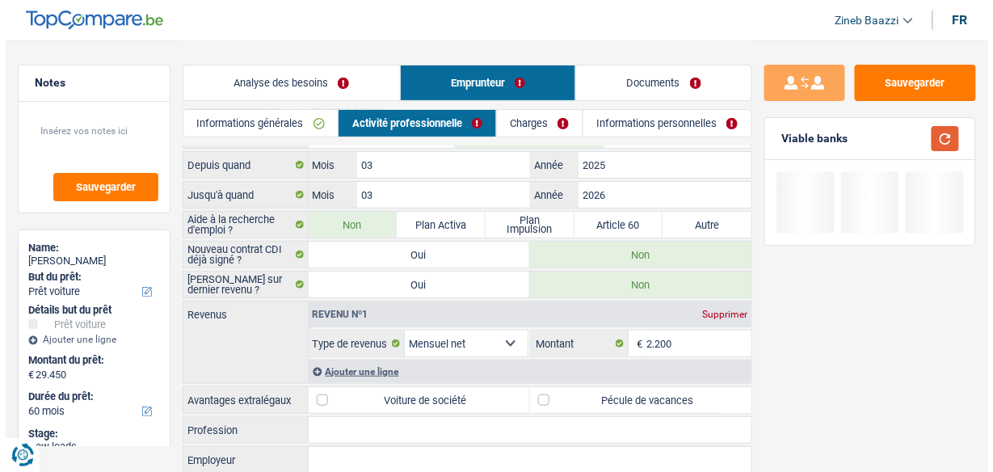
scroll to position [0, 0]
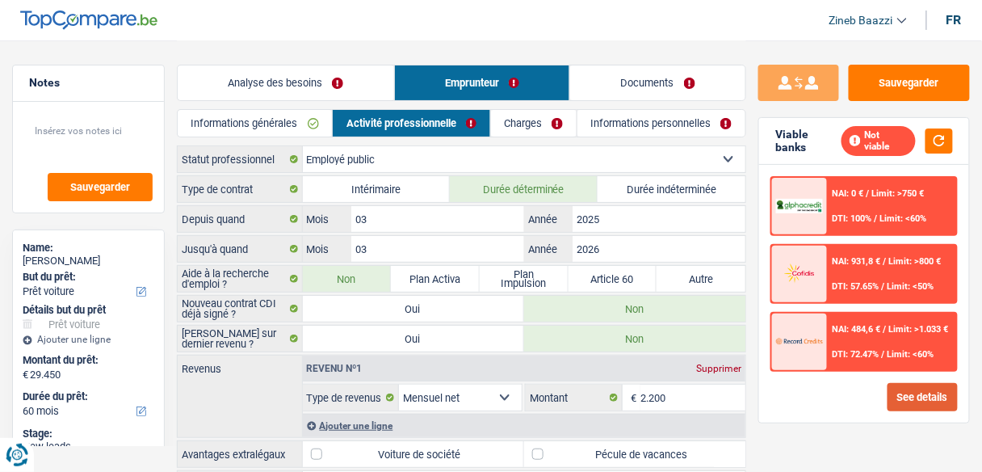
click at [942, 385] on button "See details" at bounding box center [923, 397] width 70 height 28
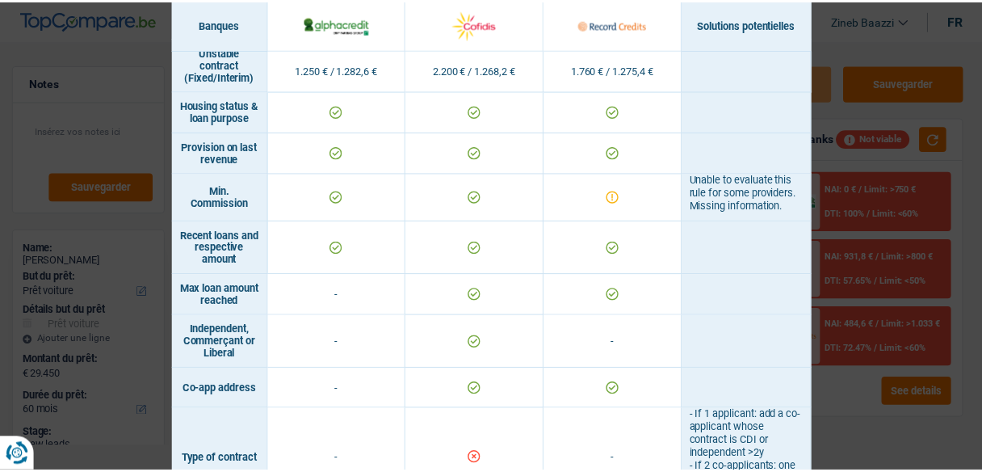
scroll to position [1163, 0]
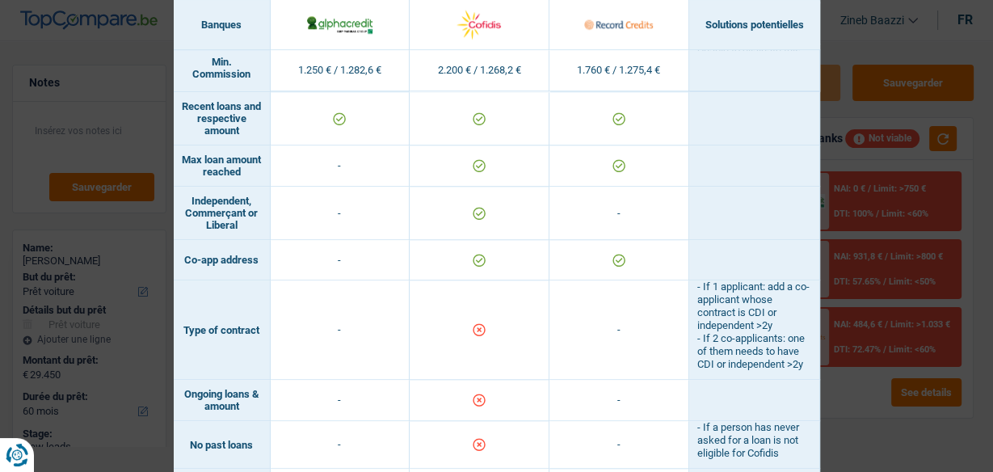
click at [818, 30] on div "Banks conditions × Banques Solutions potentielles Revenus / Charges 1.250 € / 1…" at bounding box center [496, 236] width 993 height 472
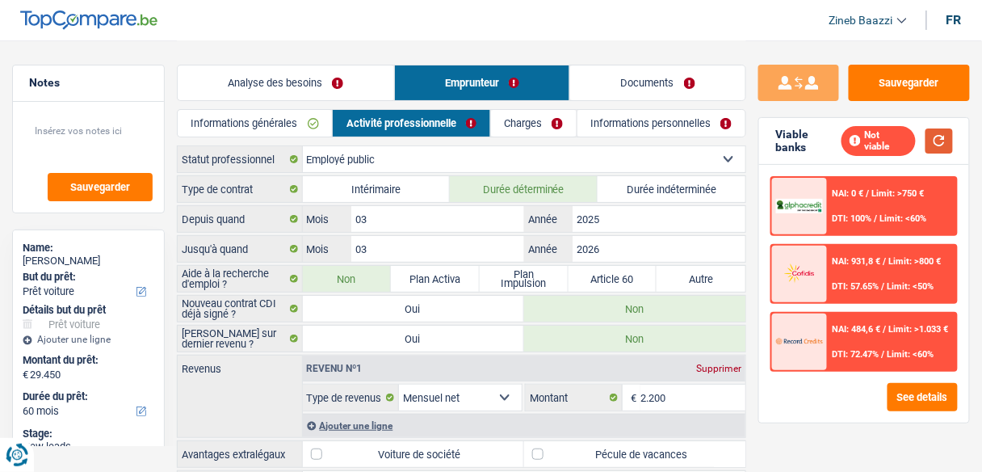
click at [931, 144] on button "button" at bounding box center [939, 140] width 27 height 25
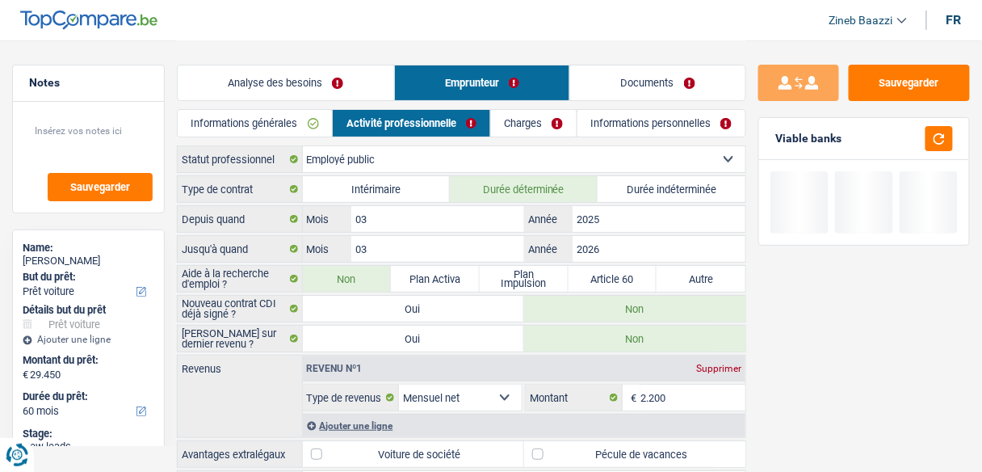
click at [529, 125] on link "Charges" at bounding box center [534, 123] width 86 height 27
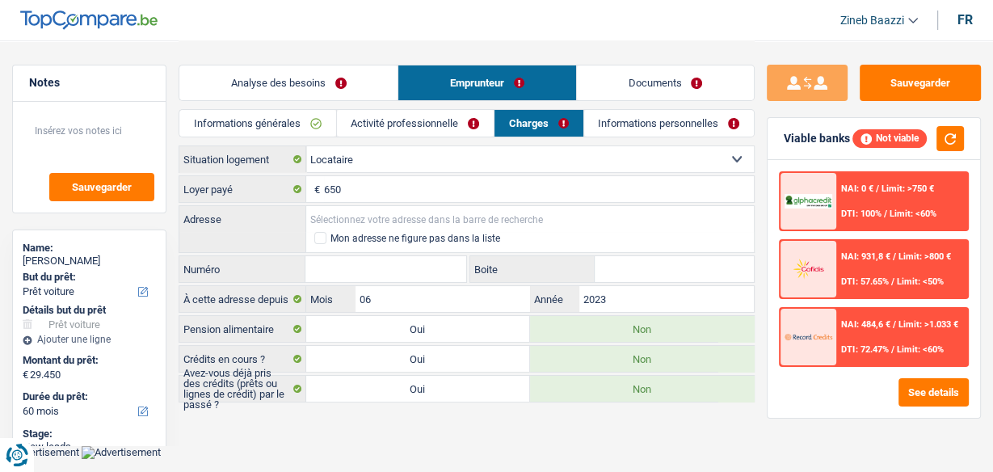
click at [347, 217] on input "Adresse" at bounding box center [530, 219] width 448 height 26
click at [332, 221] on input "Adresse" at bounding box center [530, 219] width 448 height 26
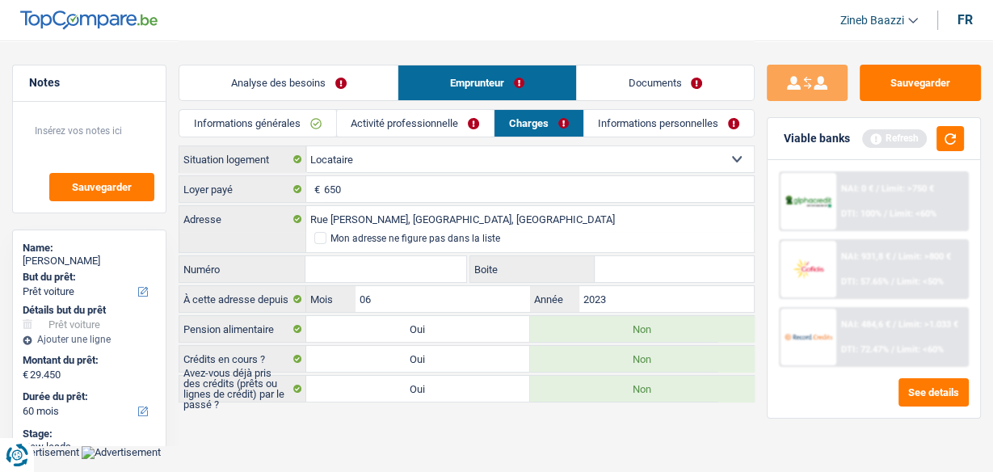
type input "Rue Joseph Daye, 6220, Fleurus, BE"
click at [377, 264] on input "Numéro" at bounding box center [385, 269] width 160 height 26
type input "37"
click at [440, 427] on main "Notes Sauvegarder Name: Vicky Armand But du prêt: Confort maison: meubles, text…" at bounding box center [496, 222] width 993 height 445
click at [389, 111] on link "Activité professionnelle" at bounding box center [414, 123] width 157 height 27
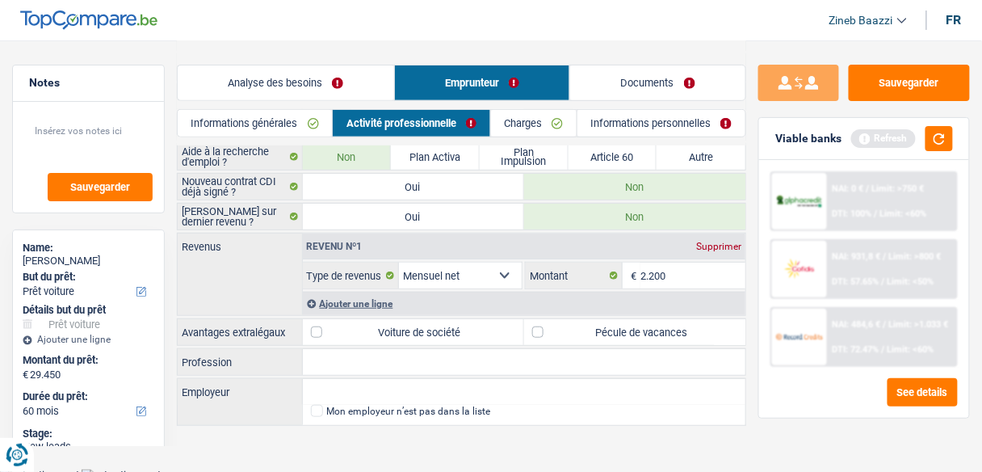
scroll to position [124, 0]
click at [283, 68] on link "Analyse des besoins" at bounding box center [286, 82] width 217 height 35
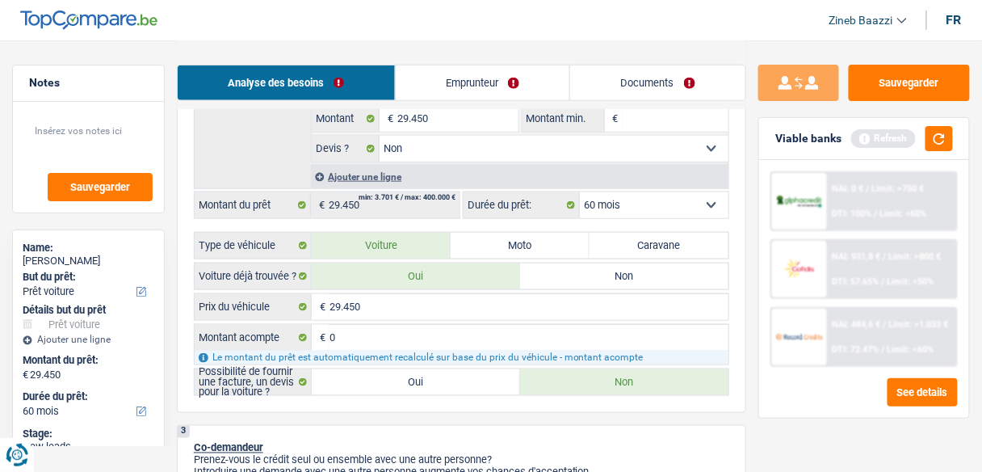
scroll to position [382, 0]
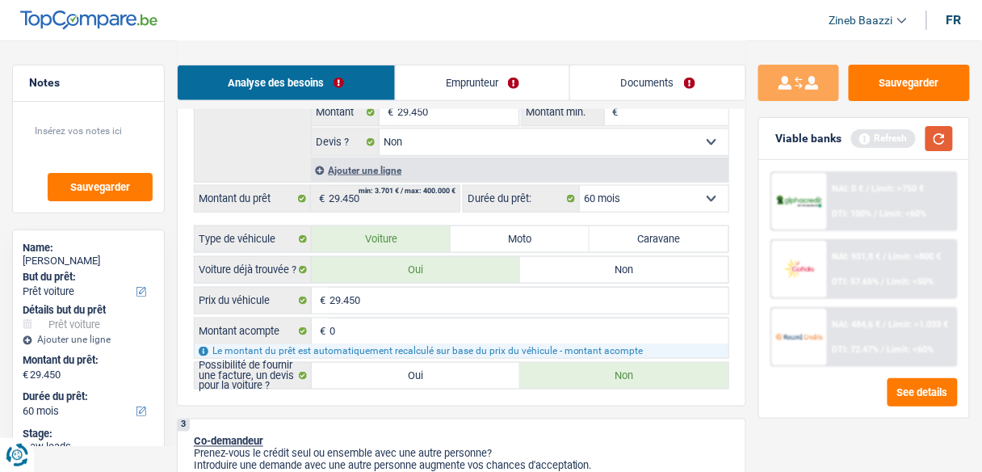
click at [932, 135] on button "button" at bounding box center [939, 138] width 27 height 25
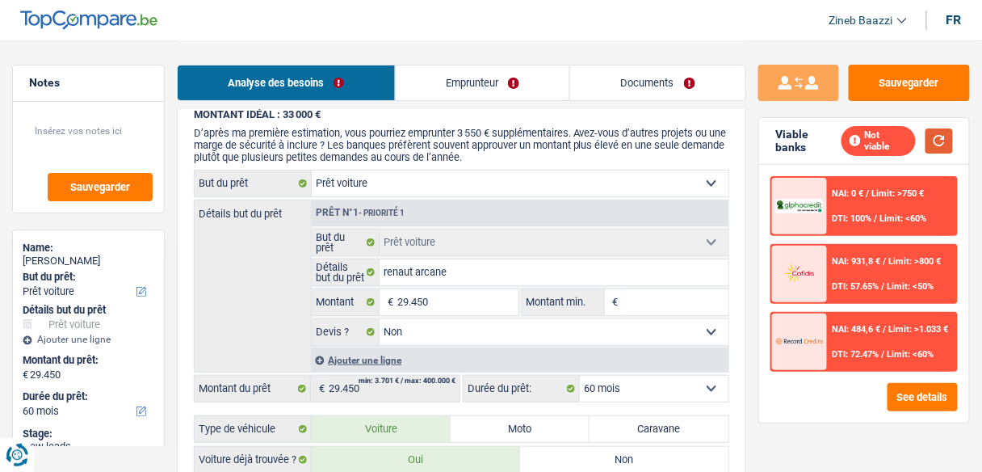
scroll to position [1487, 0]
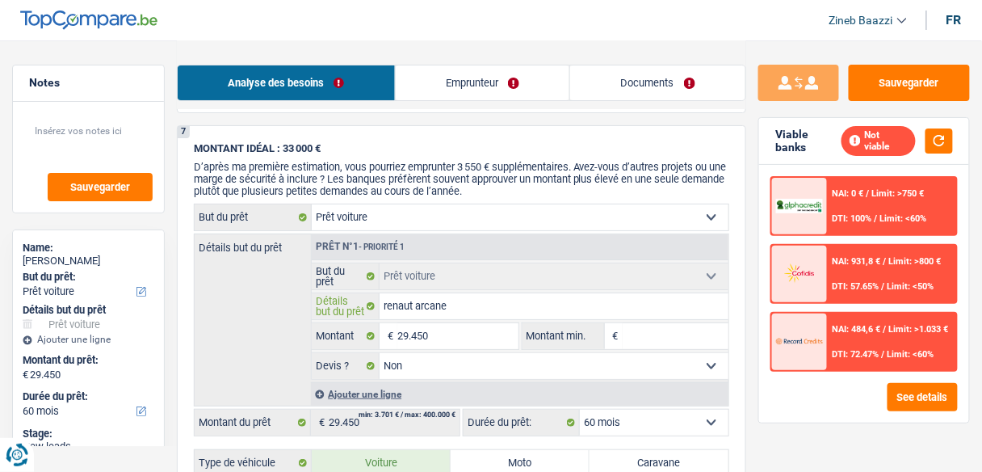
click at [458, 293] on input "renaut arcane" at bounding box center [554, 306] width 349 height 26
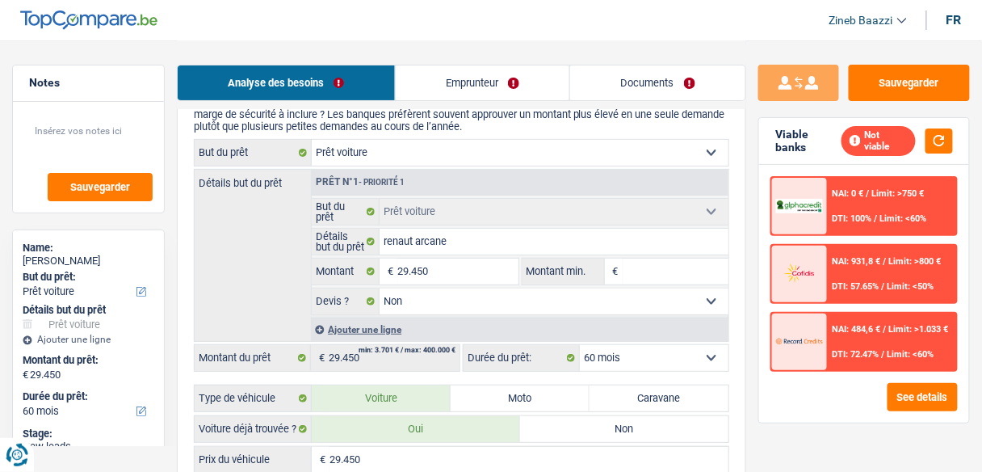
click at [636, 264] on input "Montant min." at bounding box center [676, 272] width 106 height 26
type input "2"
type input "25"
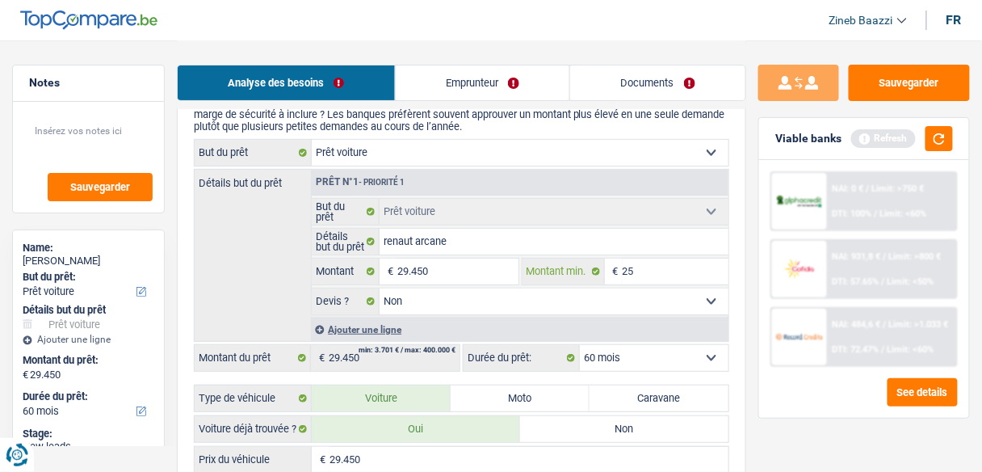
type input "250"
type input "2.500"
type input "25.000"
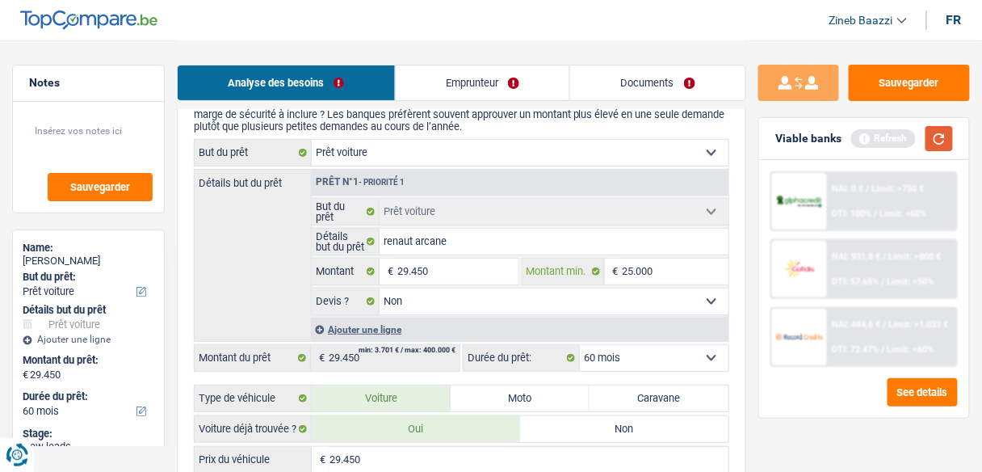
type input "25.000"
click at [928, 148] on button "button" at bounding box center [939, 138] width 27 height 25
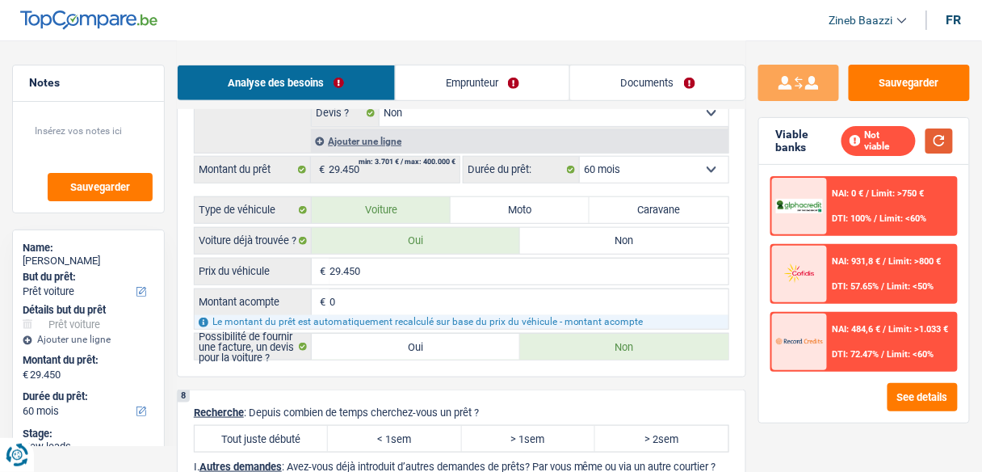
scroll to position [1874, 0]
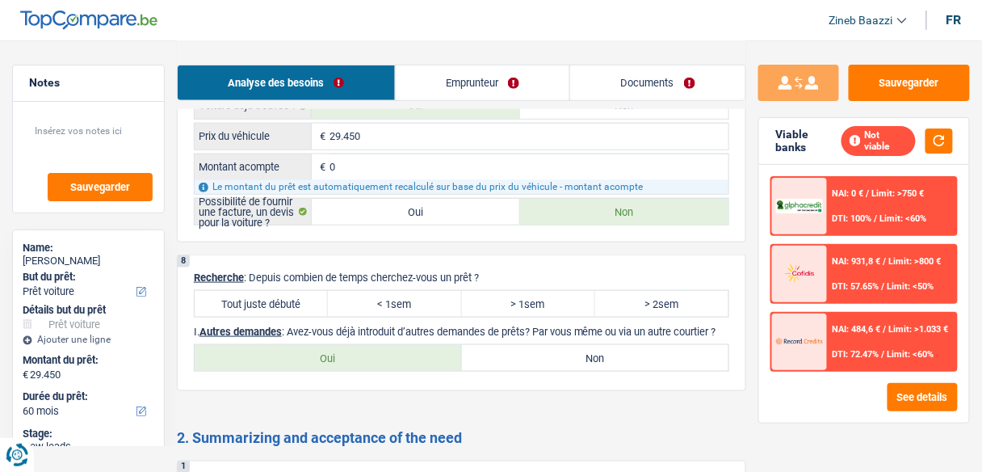
click at [259, 297] on label "Tout juste débuté" at bounding box center [261, 304] width 133 height 26
click at [259, 297] on input "Tout juste débuté" at bounding box center [261, 304] width 133 height 26
radio input "true"
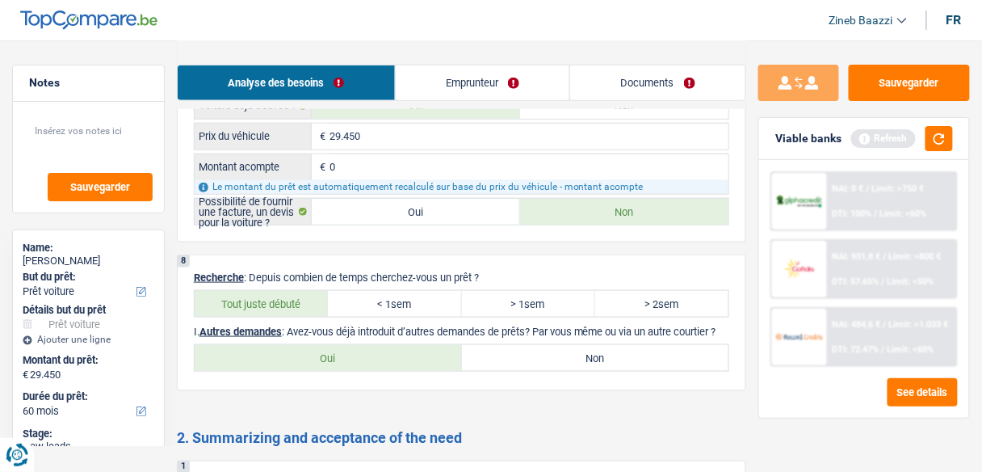
click at [282, 292] on label "Tout juste débuté" at bounding box center [261, 304] width 133 height 26
click at [282, 292] on input "Tout juste débuté" at bounding box center [261, 304] width 133 height 26
click at [536, 345] on label "Non" at bounding box center [595, 358] width 267 height 26
click at [536, 345] on input "Non" at bounding box center [595, 358] width 267 height 26
radio input "true"
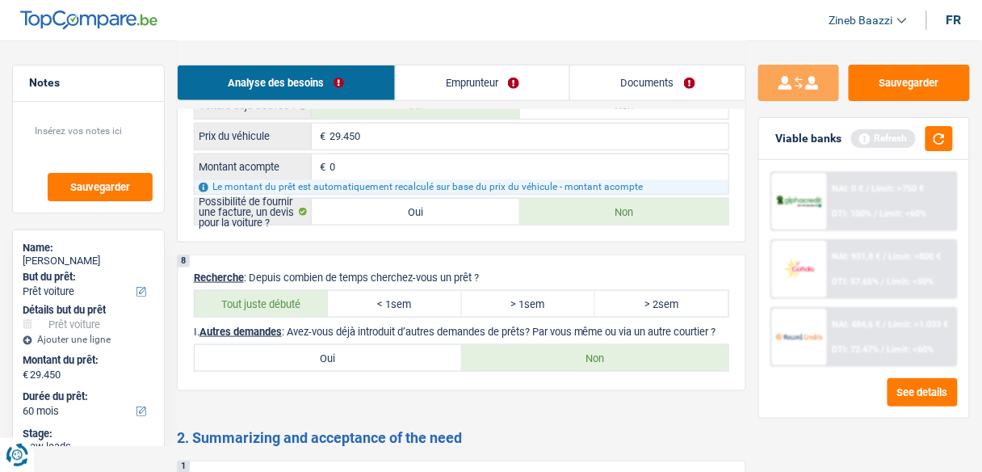
click at [926, 131] on div "Refresh" at bounding box center [903, 138] width 102 height 25
click at [940, 137] on button "button" at bounding box center [939, 138] width 27 height 25
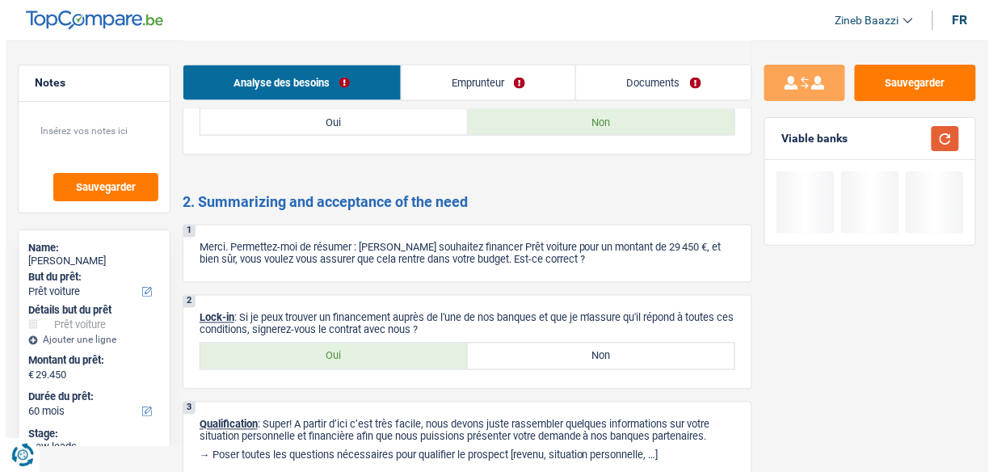
scroll to position [2133, 0]
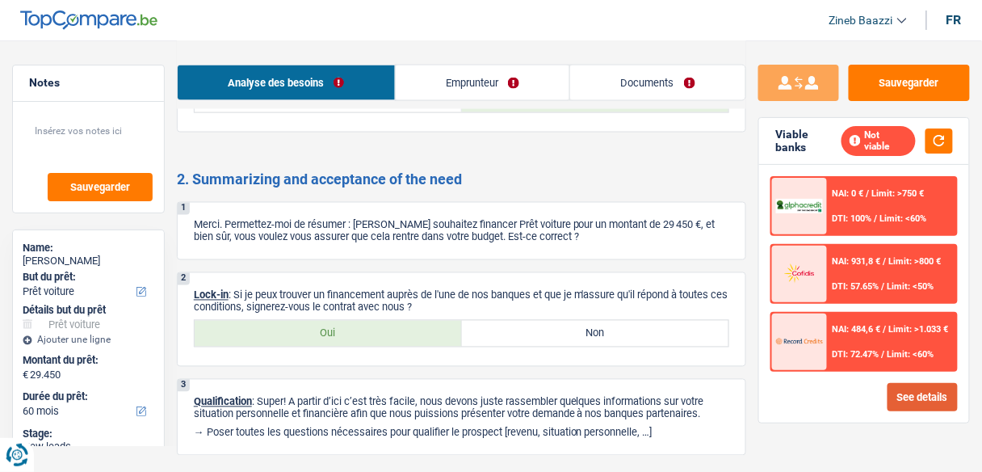
click at [917, 383] on button "See details" at bounding box center [923, 397] width 70 height 28
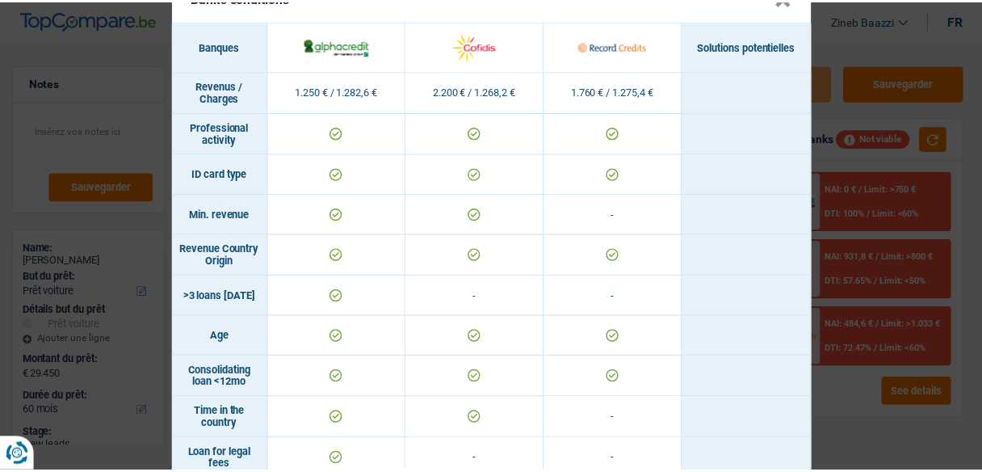
scroll to position [0, 0]
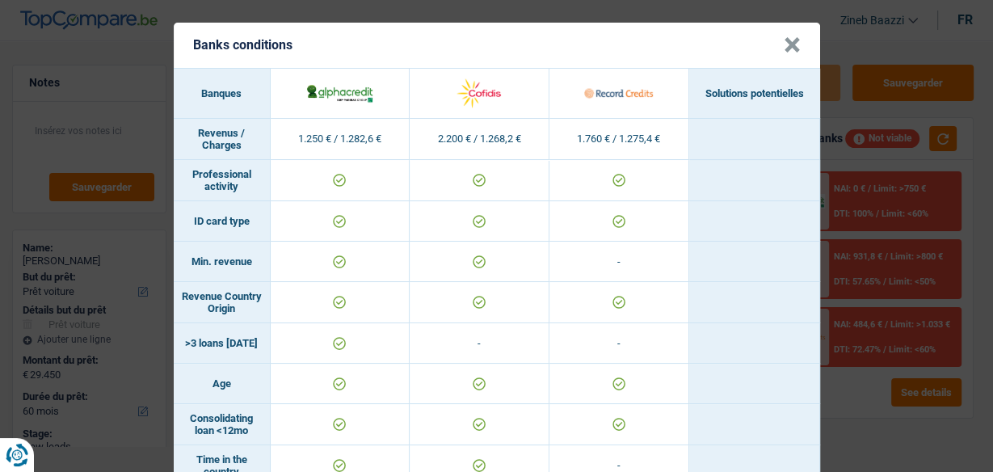
click at [786, 48] on button "×" at bounding box center [792, 45] width 17 height 16
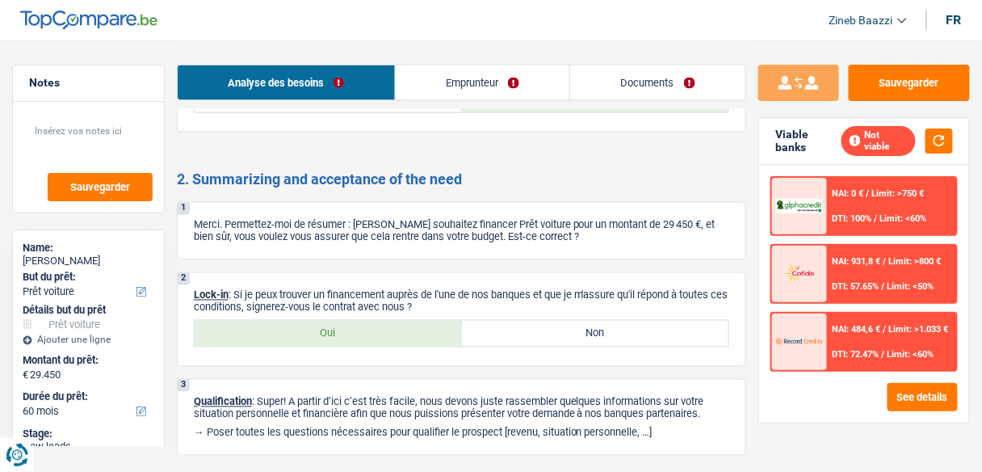
click at [574, 53] on div "Analyse des besoins Emprunteur Documents" at bounding box center [462, 74] width 570 height 69
click at [498, 92] on link "Emprunteur" at bounding box center [483, 82] width 175 height 35
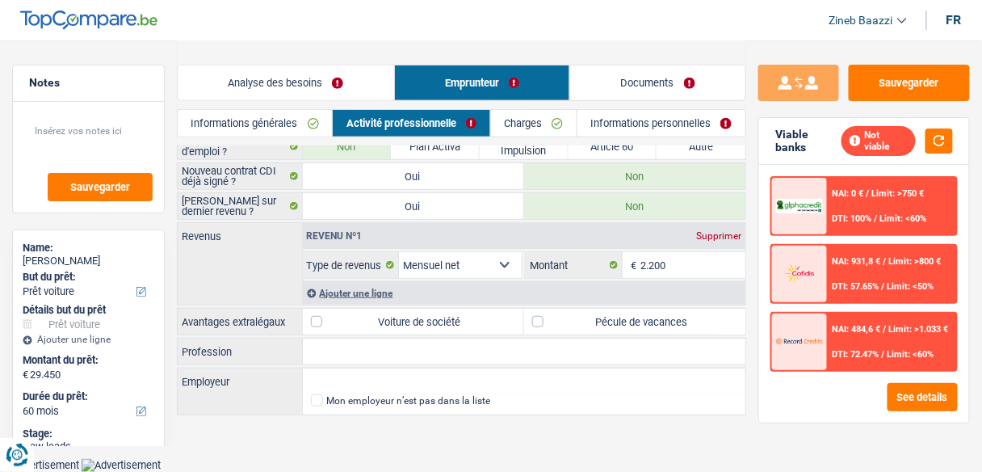
scroll to position [124, 0]
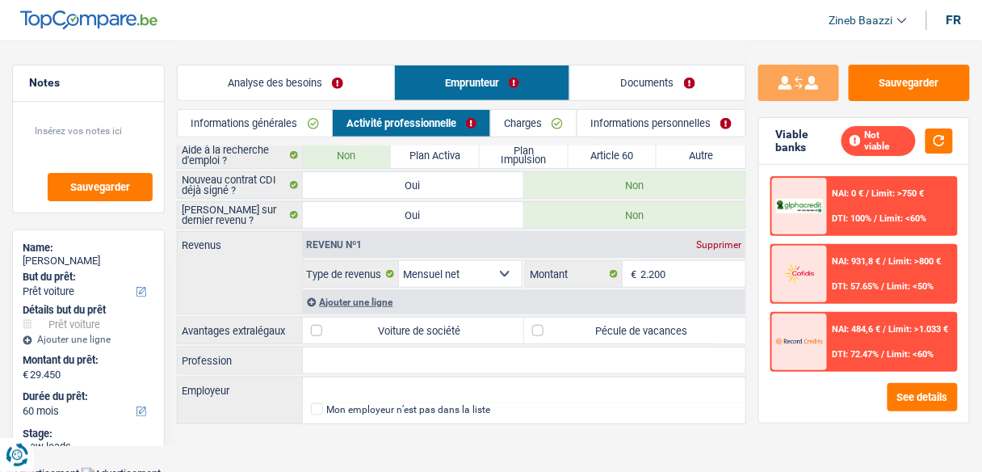
click at [327, 92] on link "Analyse des besoins" at bounding box center [286, 82] width 217 height 35
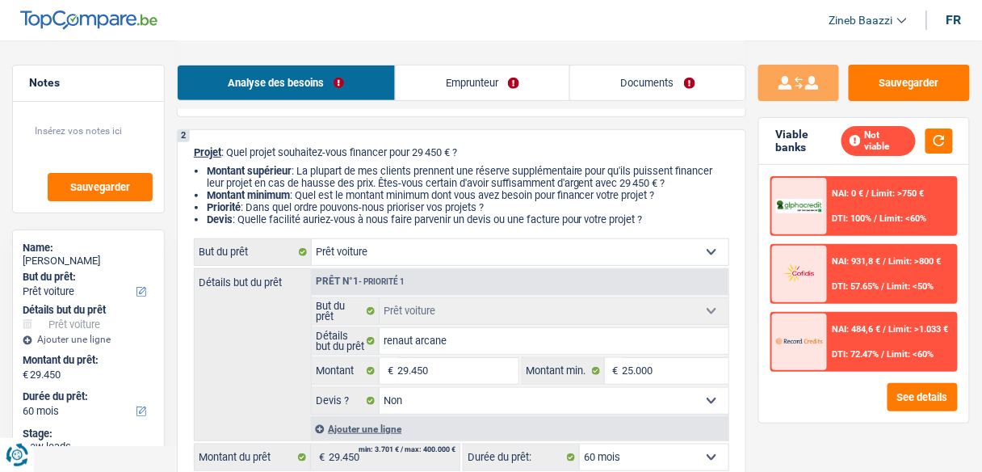
click at [535, 138] on div "2 Projet : Quel projet souhaitez-vous financer pour 29 450 € ? Montant supérieu…" at bounding box center [462, 397] width 570 height 536
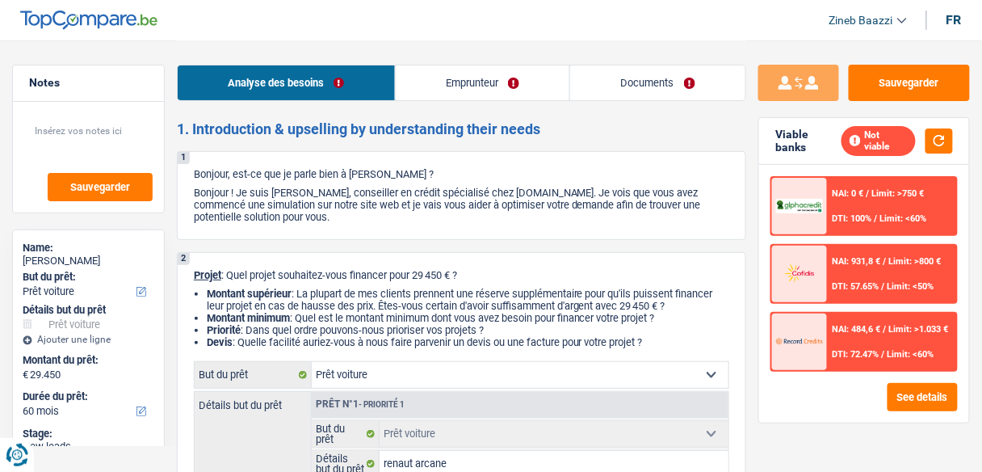
scroll to position [0, 0]
click at [532, 87] on link "Emprunteur" at bounding box center [483, 82] width 175 height 35
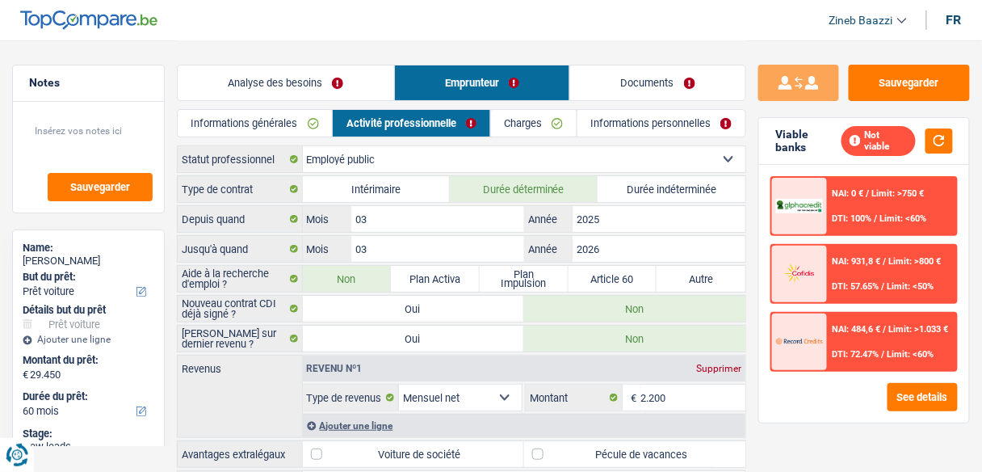
click at [619, 86] on link "Documents" at bounding box center [657, 82] width 175 height 35
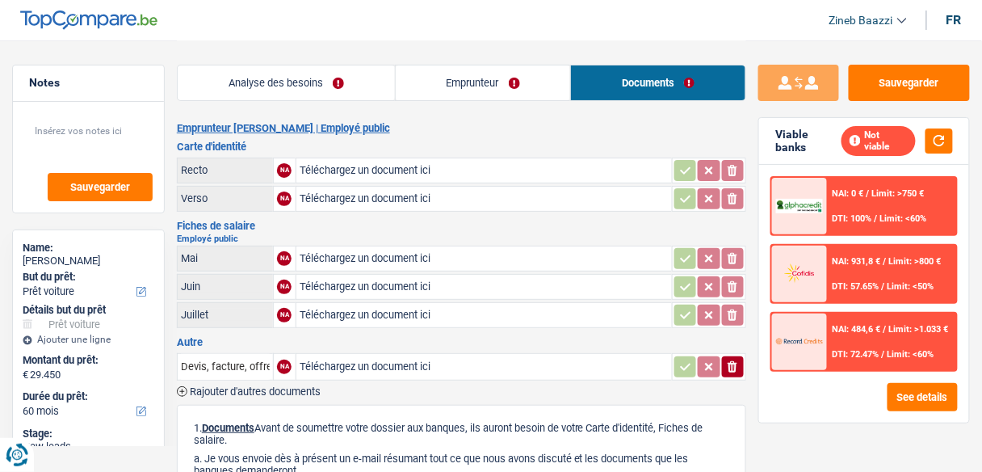
click at [412, 99] on link "Emprunteur" at bounding box center [483, 82] width 175 height 35
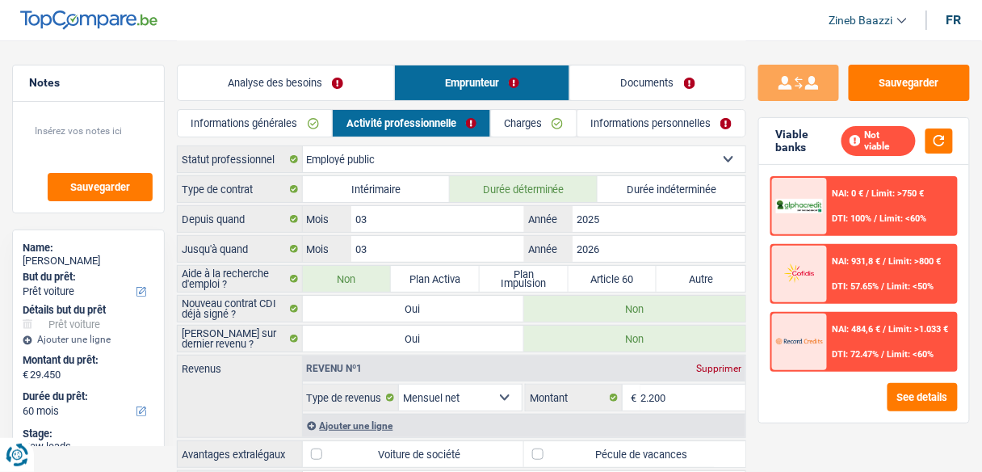
click at [302, 85] on link "Analyse des besoins" at bounding box center [286, 82] width 217 height 35
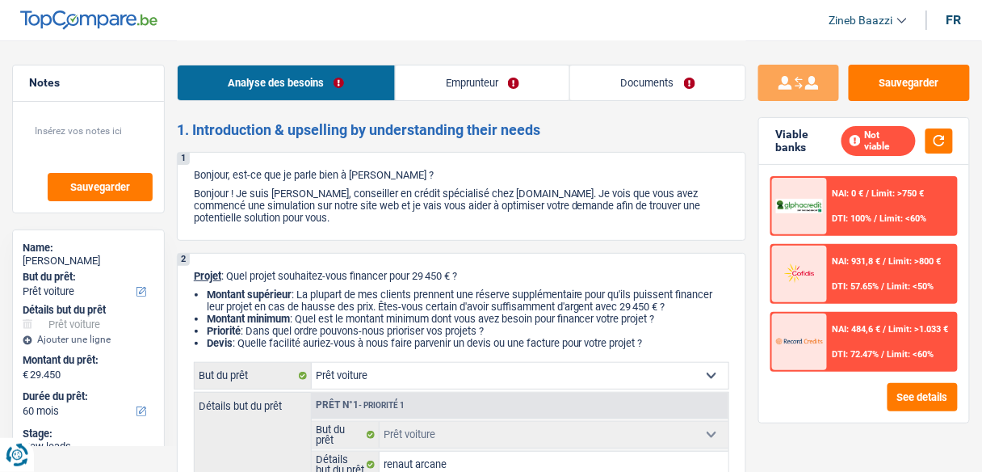
click at [444, 30] on header "Zineb Baazzi Se déconnecter fr" at bounding box center [491, 20] width 982 height 41
click at [556, 124] on h2 "1. Introduction & upselling by understanding their needs" at bounding box center [462, 130] width 570 height 18
click at [508, 74] on link "Emprunteur" at bounding box center [483, 82] width 175 height 35
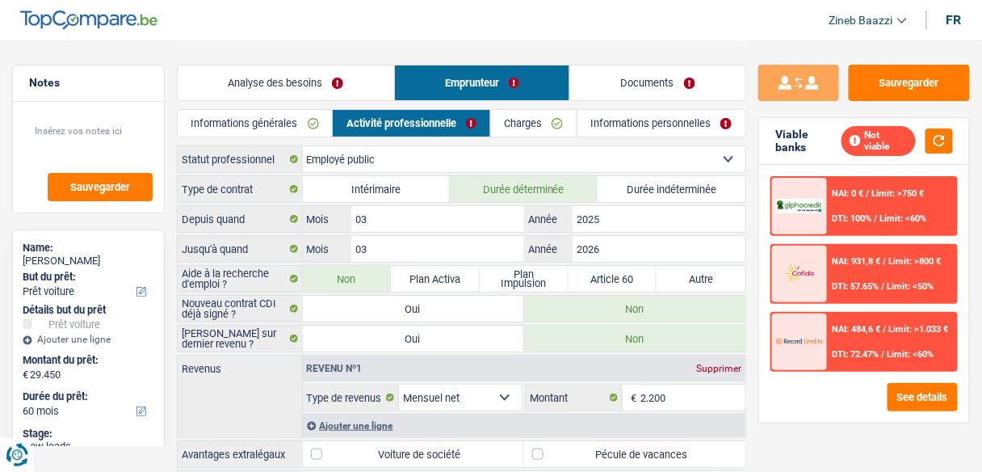
click at [629, 50] on div "Analyse des besoins Emprunteur Documents" at bounding box center [462, 74] width 570 height 69
click at [308, 92] on link "Analyse des besoins" at bounding box center [286, 82] width 217 height 35
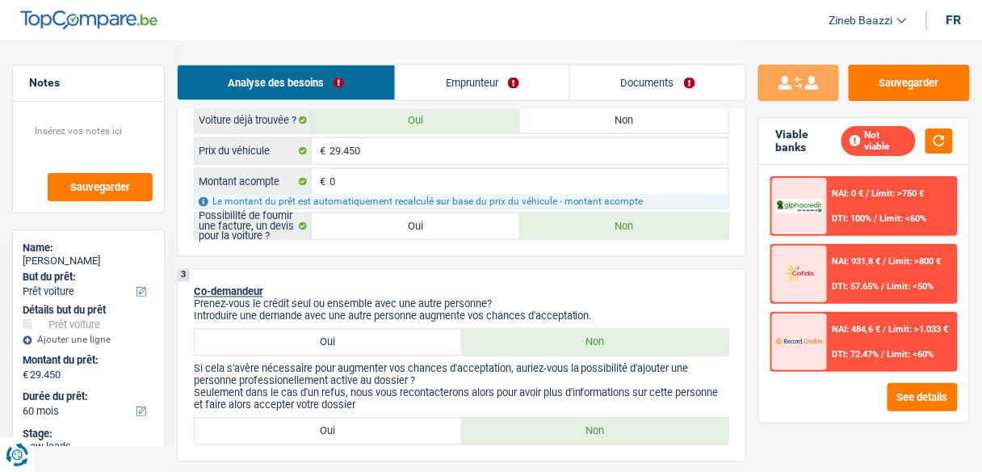
scroll to position [582, 0]
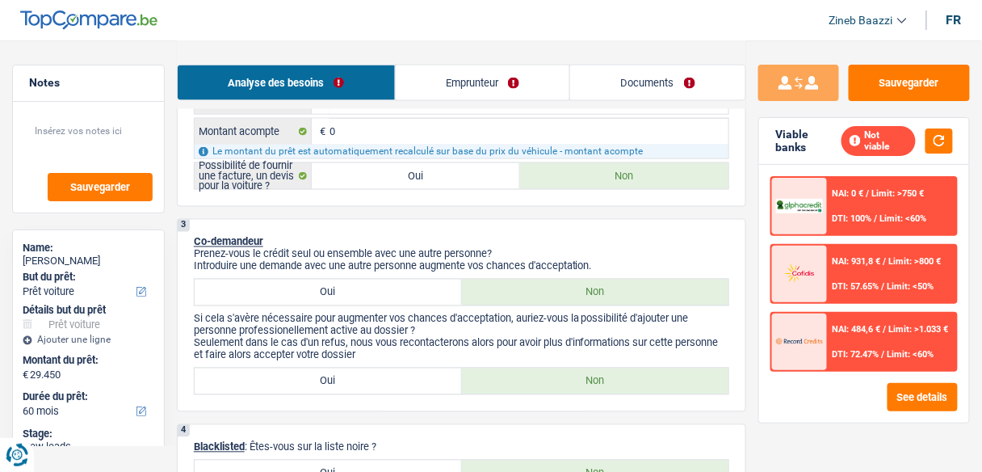
click at [385, 281] on label "Oui" at bounding box center [328, 293] width 267 height 26
click at [385, 281] on input "Oui" at bounding box center [328, 293] width 267 height 26
radio input "true"
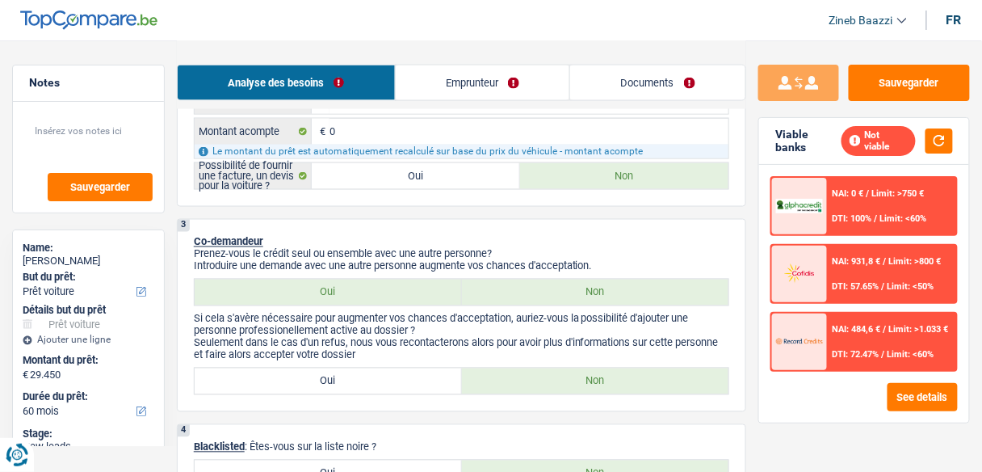
select select "32"
select select "mealVouchers"
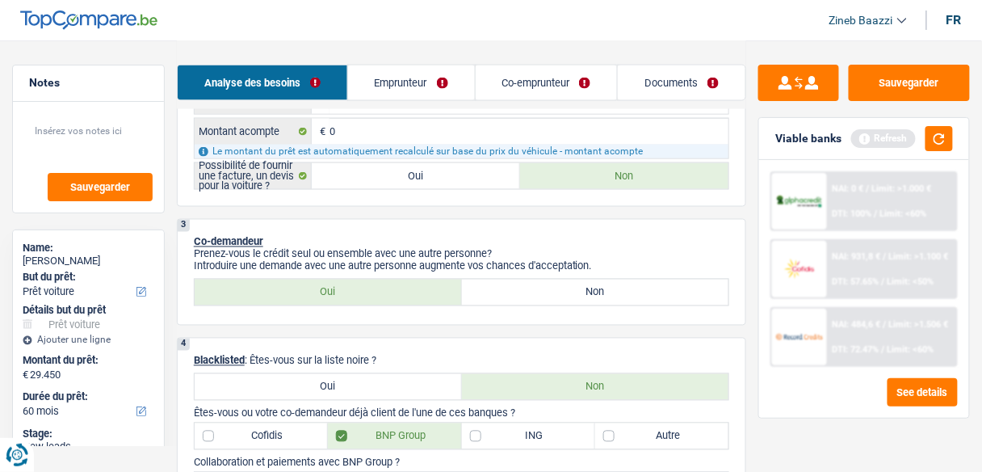
click at [482, 86] on link "Co-emprunteur" at bounding box center [547, 82] width 142 height 35
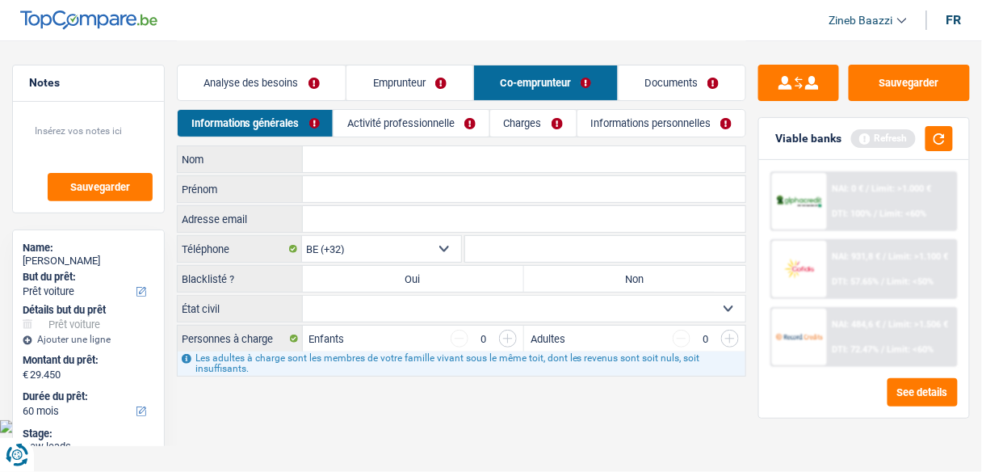
scroll to position [0, 0]
click at [438, 131] on link "Activité professionnelle" at bounding box center [416, 123] width 157 height 27
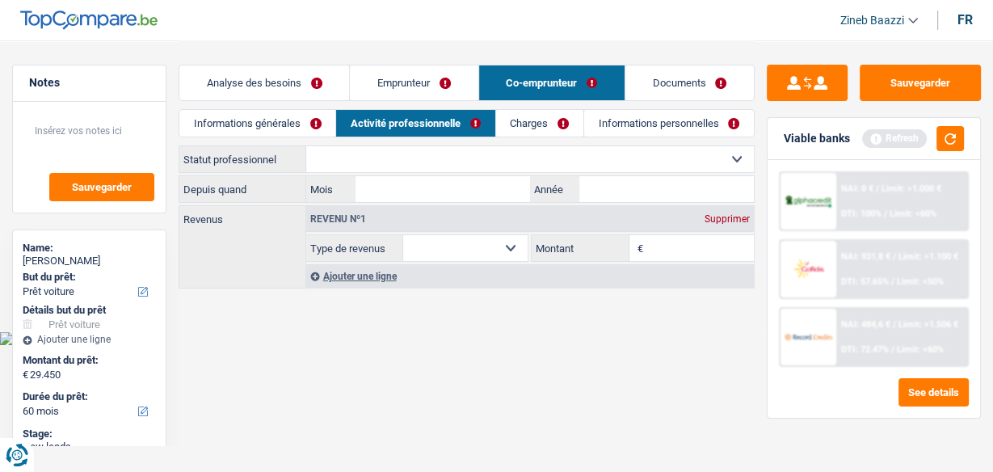
click at [358, 149] on select "Ouvrier Employé privé Employé public Invalide Indépendant Pensionné Chômeur Mut…" at bounding box center [530, 159] width 448 height 26
select select "worker"
click at [306, 146] on select "Ouvrier Employé privé Employé public Invalide Indépendant Pensionné Chômeur Mut…" at bounding box center [530, 159] width 448 height 26
select select "netSalary"
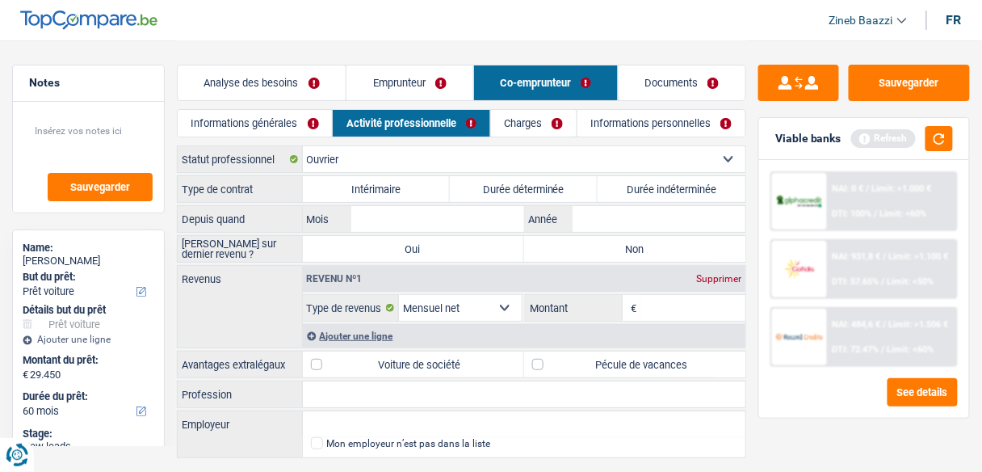
click at [393, 191] on label "Intérimaire" at bounding box center [377, 189] width 148 height 26
click at [393, 191] on input "Intérimaire" at bounding box center [377, 189] width 148 height 26
radio input "true"
click at [377, 167] on select "Ouvrier Employé privé Employé public Invalide Indépendant Pensionné Chômeur Mut…" at bounding box center [525, 159] width 444 height 26
select select "privateEmployee"
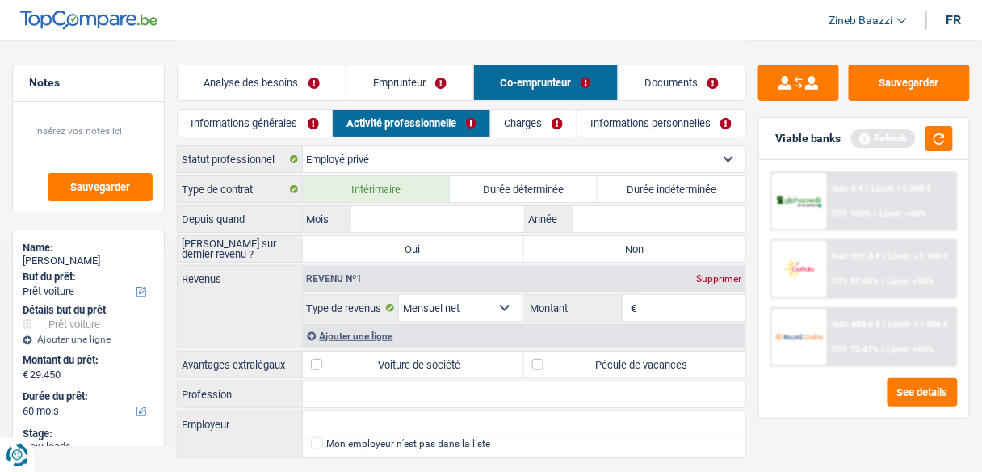
click at [303, 146] on select "Ouvrier Employé privé Employé public Invalide Indépendant Pensionné Chômeur Mut…" at bounding box center [525, 159] width 444 height 26
radio input "false"
select select "mealVouchers"
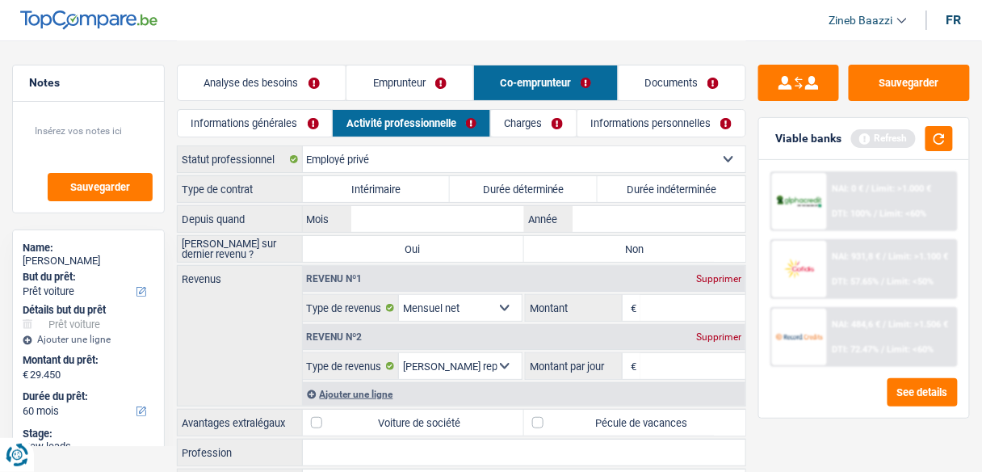
click at [370, 165] on select "Ouvrier Employé privé Employé public Invalide Indépendant Pensionné Chômeur Mut…" at bounding box center [525, 159] width 444 height 26
select select "publicEmployee"
click at [303, 146] on select "Ouvrier Employé privé Employé public Invalide Indépendant Pensionné Chômeur Mut…" at bounding box center [525, 159] width 444 height 26
click at [393, 195] on label "Intérimaire" at bounding box center [377, 189] width 148 height 26
click at [393, 195] on input "Intérimaire" at bounding box center [377, 189] width 148 height 26
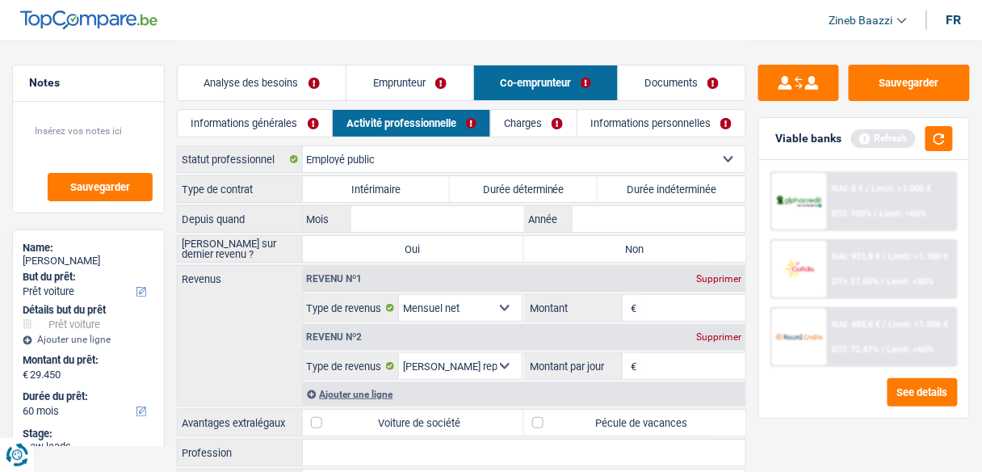
radio input "true"
click at [399, 213] on input "Mois" at bounding box center [437, 219] width 173 height 26
click at [478, 217] on input "Mois" at bounding box center [437, 219] width 173 height 26
click at [492, 218] on input "Mois" at bounding box center [437, 219] width 173 height 26
type input "07"
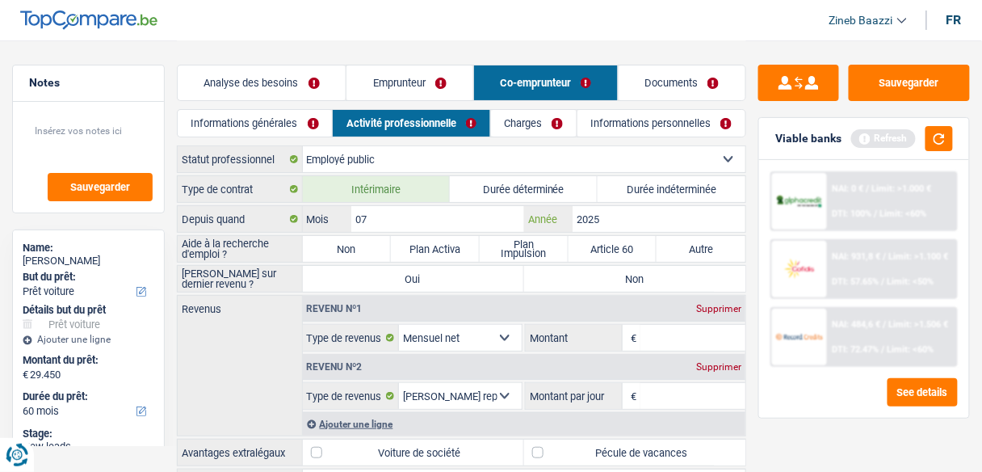
type input "2025"
click at [330, 242] on label "Non" at bounding box center [347, 249] width 89 height 26
click at [330, 242] on input "Non" at bounding box center [347, 249] width 89 height 26
radio input "true"
click at [637, 273] on label "Non" at bounding box center [634, 279] width 221 height 26
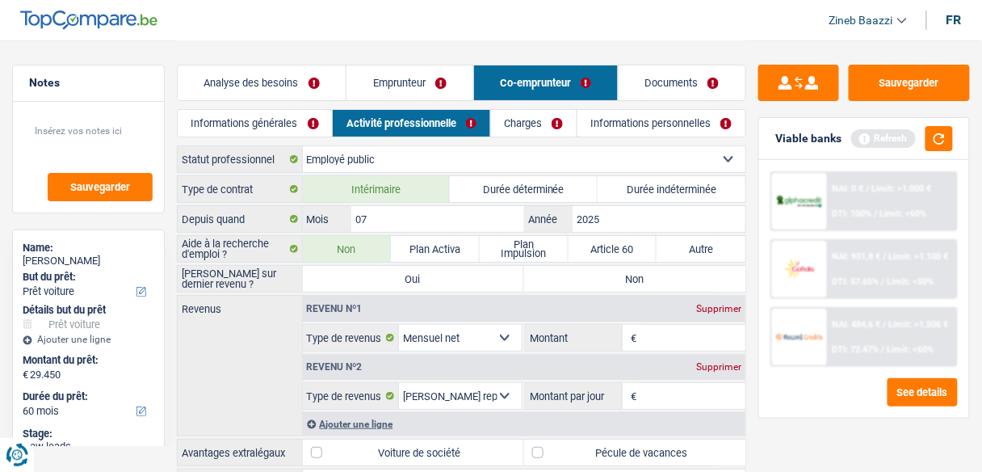
click at [637, 273] on input "Non" at bounding box center [634, 279] width 221 height 26
radio input "true"
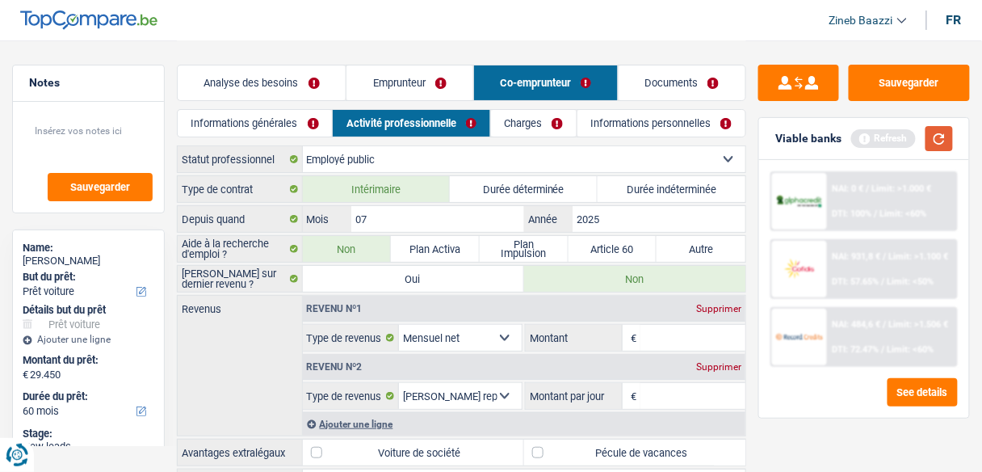
click at [949, 133] on button "button" at bounding box center [939, 138] width 27 height 25
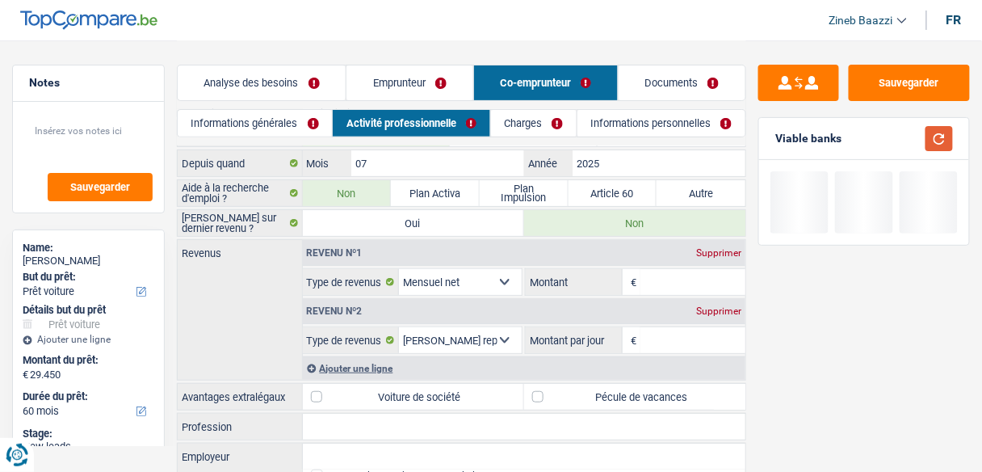
scroll to position [123, 0]
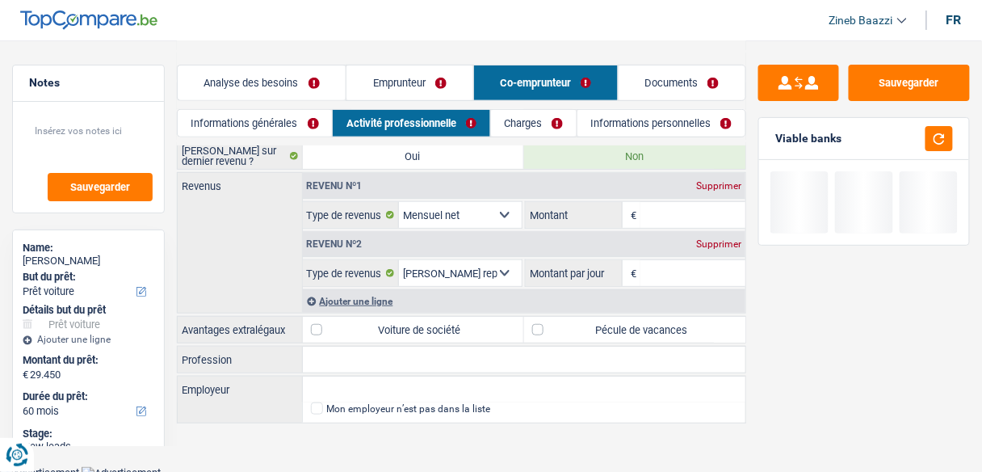
click at [690, 207] on input "Montant" at bounding box center [693, 215] width 105 height 26
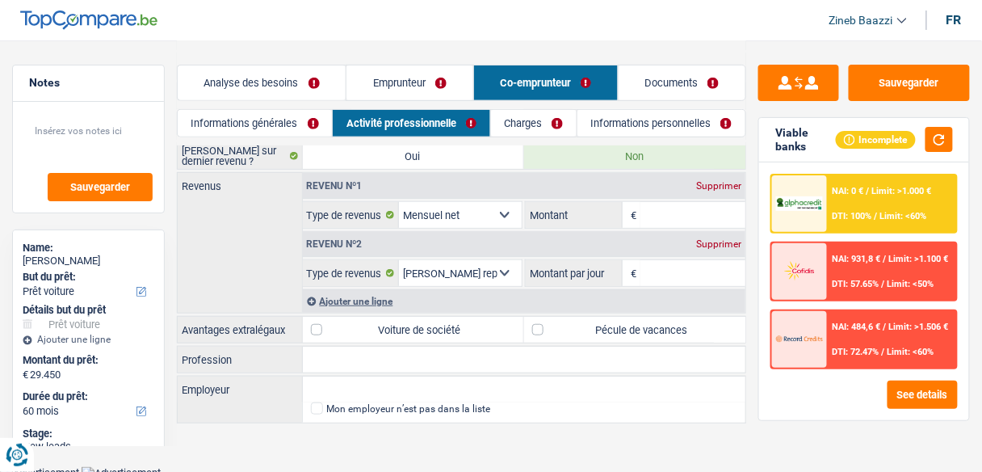
click at [717, 242] on div "Supprimer" at bounding box center [718, 244] width 53 height 10
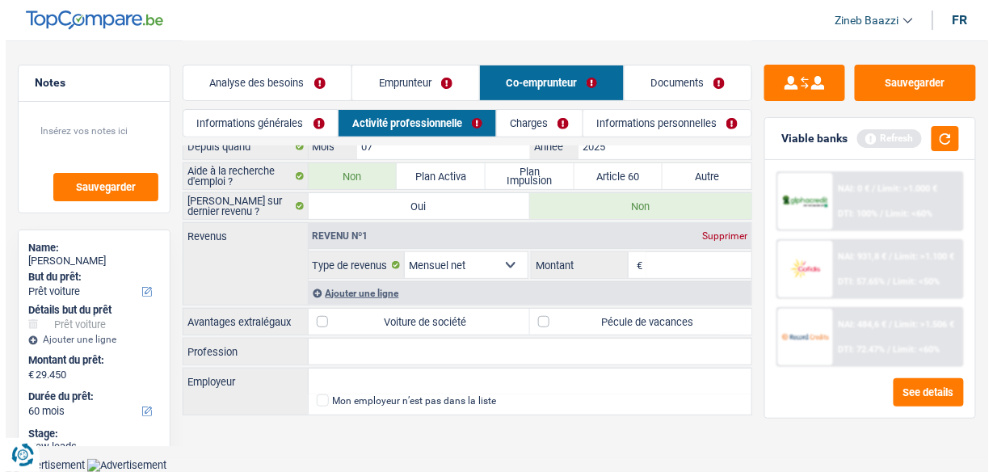
scroll to position [65, 0]
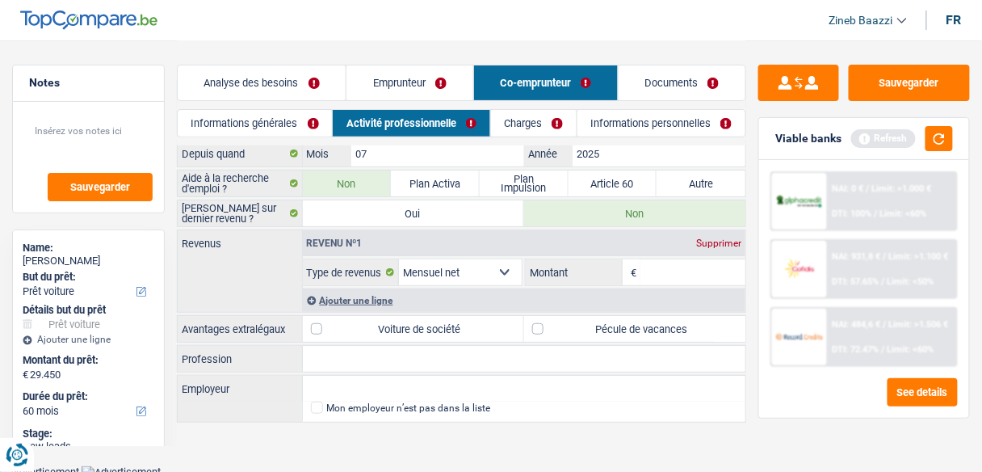
click at [698, 275] on input "Montant" at bounding box center [693, 272] width 105 height 26
click at [952, 133] on button "button" at bounding box center [939, 138] width 27 height 25
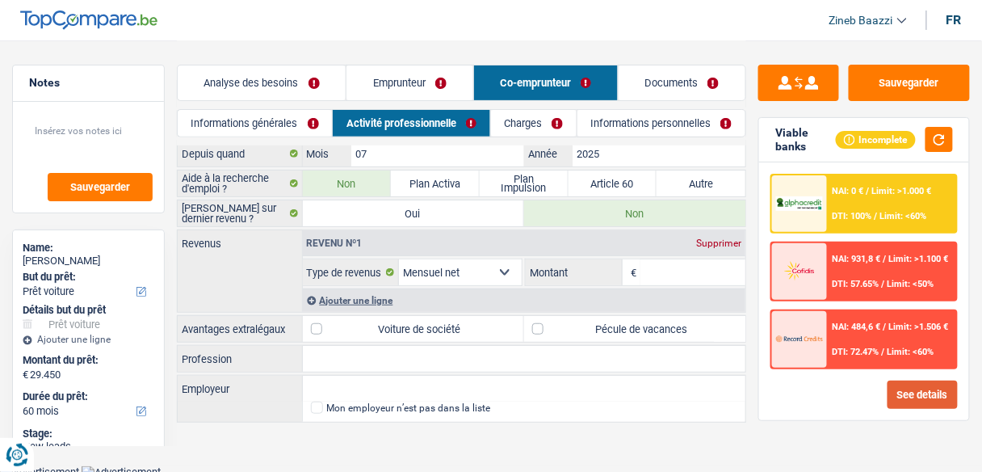
click at [892, 385] on button "See details" at bounding box center [923, 395] width 70 height 28
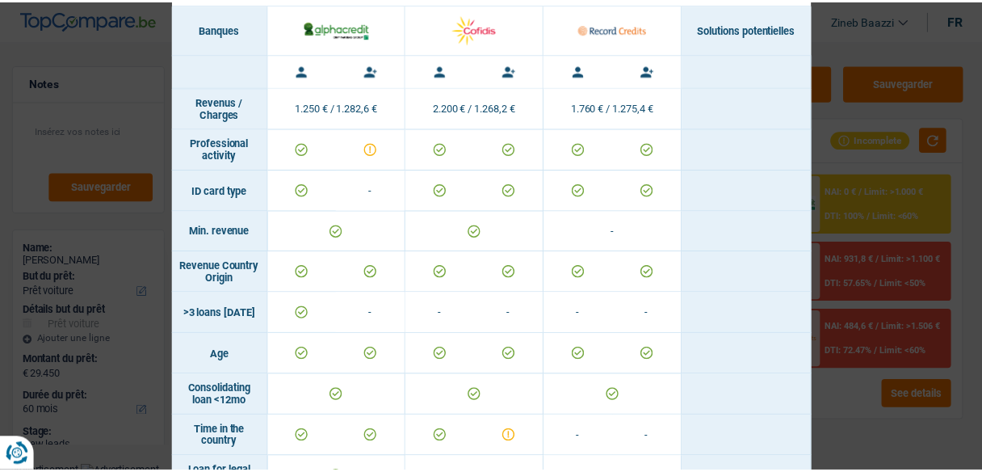
scroll to position [0, 0]
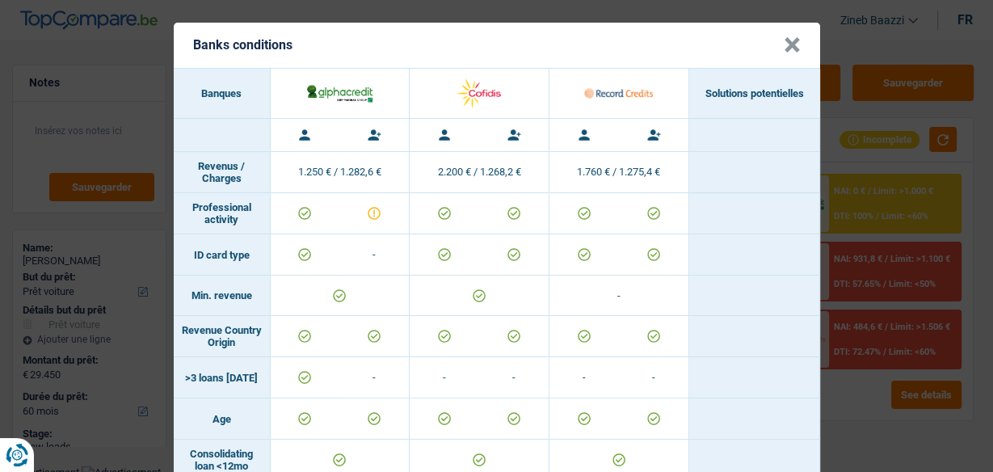
click at [789, 51] on button "×" at bounding box center [792, 45] width 17 height 16
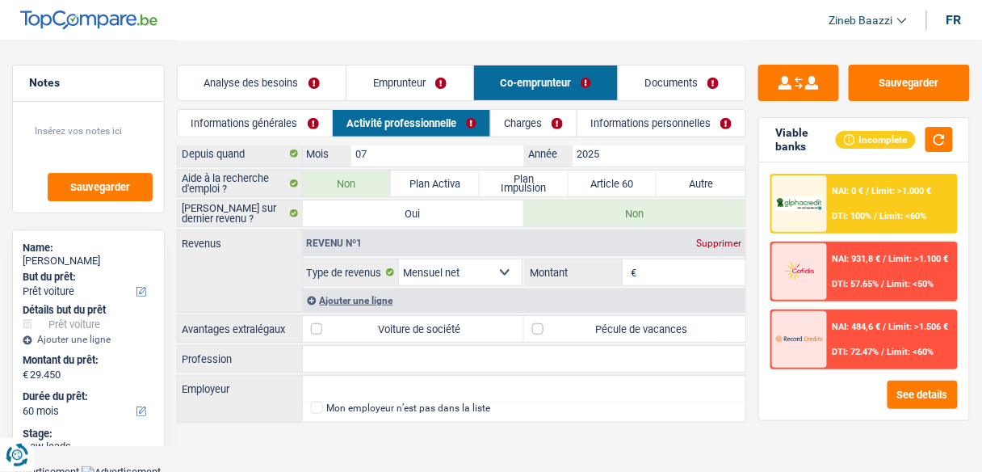
click at [650, 265] on input "Montant" at bounding box center [693, 272] width 105 height 26
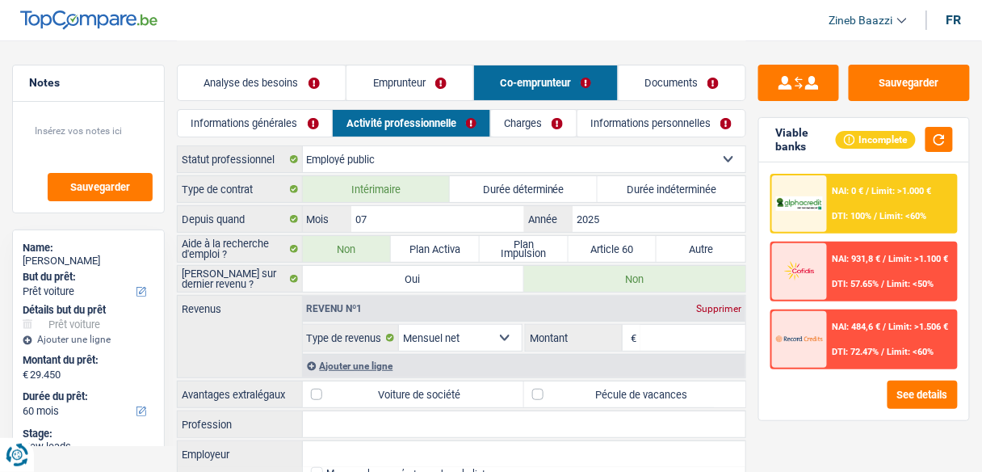
click at [291, 135] on link "Informations générales" at bounding box center [255, 123] width 154 height 27
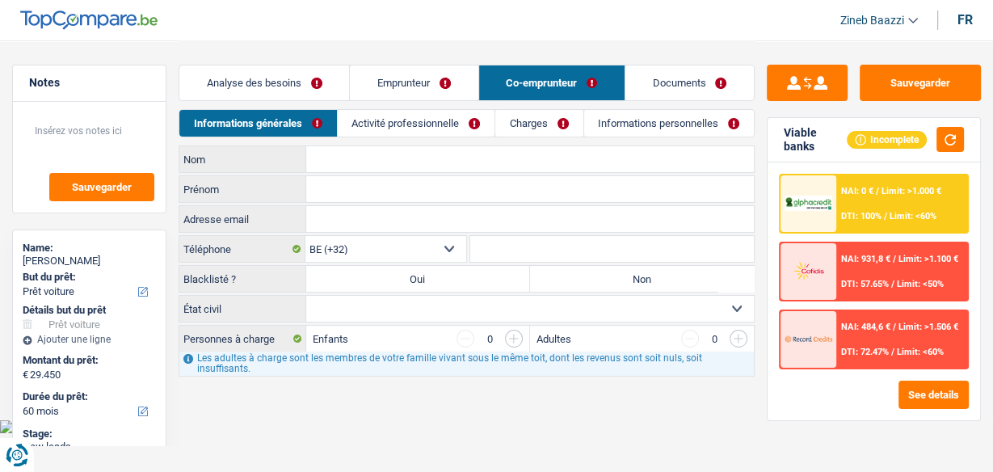
click at [533, 126] on link "Charges" at bounding box center [538, 123] width 87 height 27
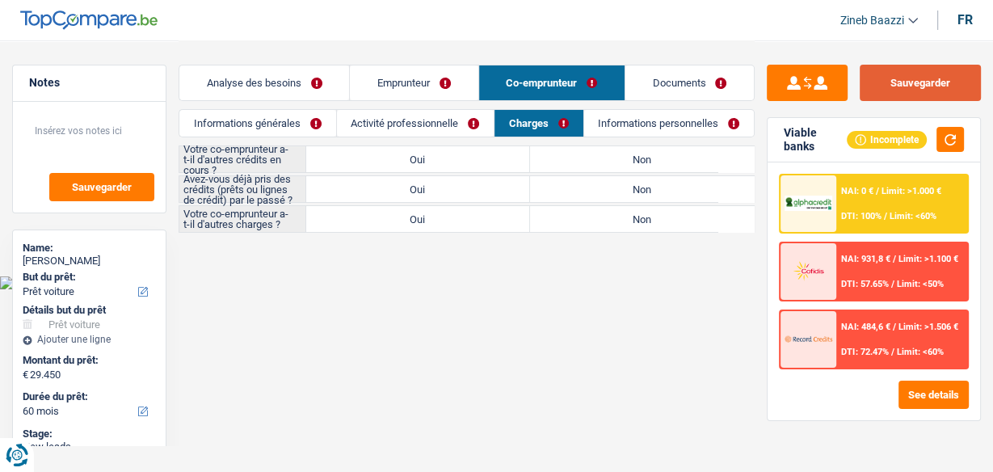
click at [879, 78] on button "Sauvegarder" at bounding box center [920, 83] width 121 height 36
click at [894, 65] on button "Sauvegarder" at bounding box center [920, 83] width 121 height 36
click at [280, 9] on header "Zineb Baazzi Se déconnecter fr" at bounding box center [496, 20] width 993 height 41
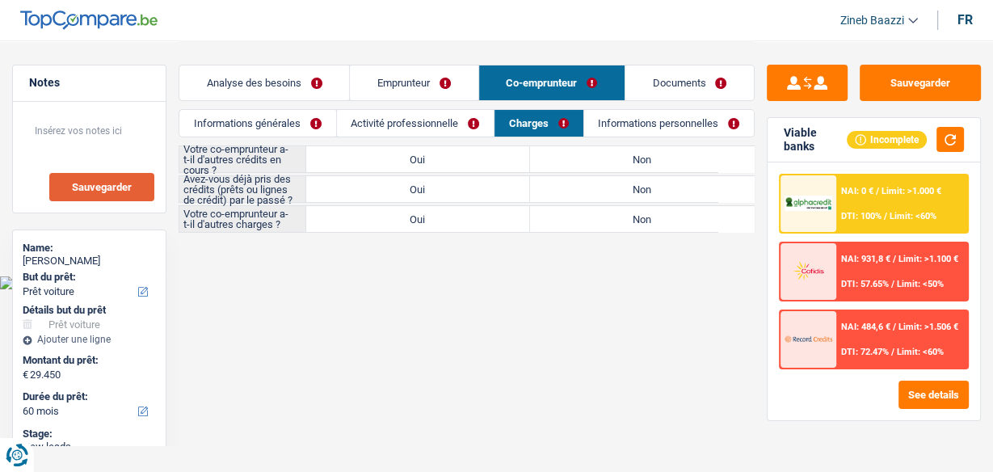
click at [86, 196] on button "Sauvegarder" at bounding box center [101, 187] width 105 height 28
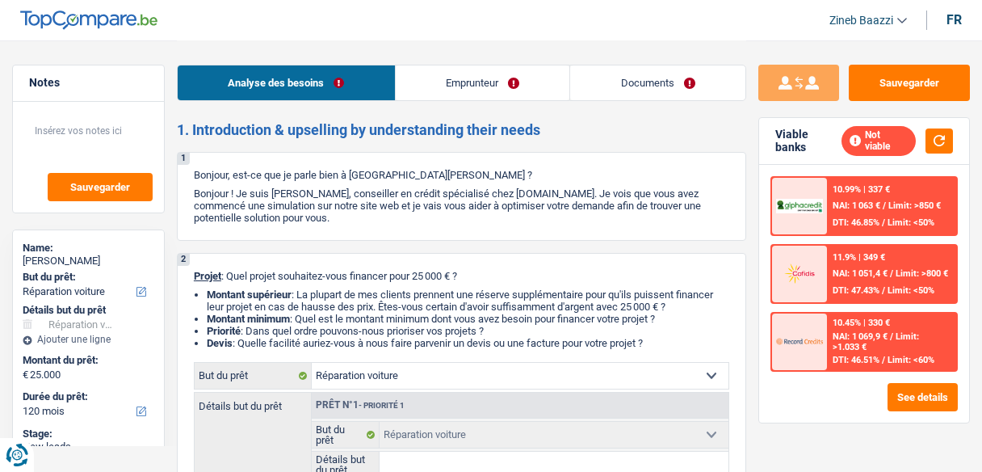
select select "carRepair"
select select "120"
select select "carRepair"
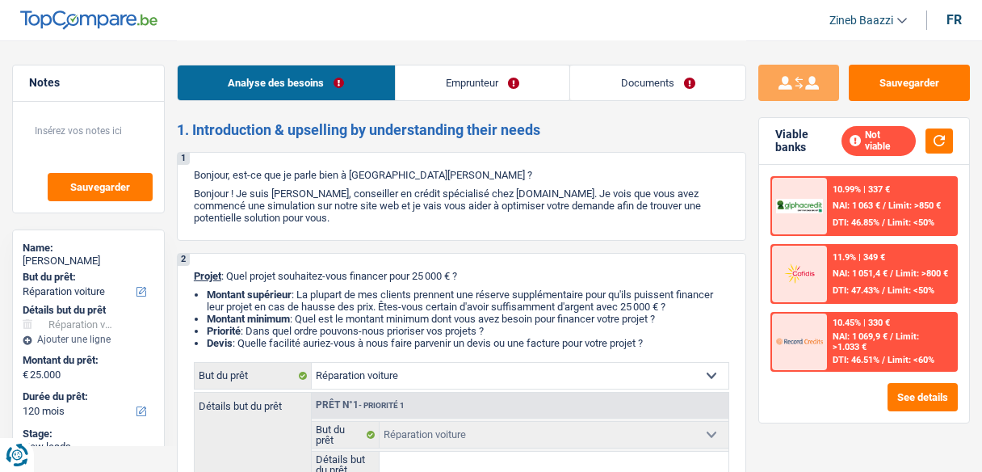
select select "120"
select select "invalid"
select select "disabilityPension"
select select "rents"
select select "carRepair"
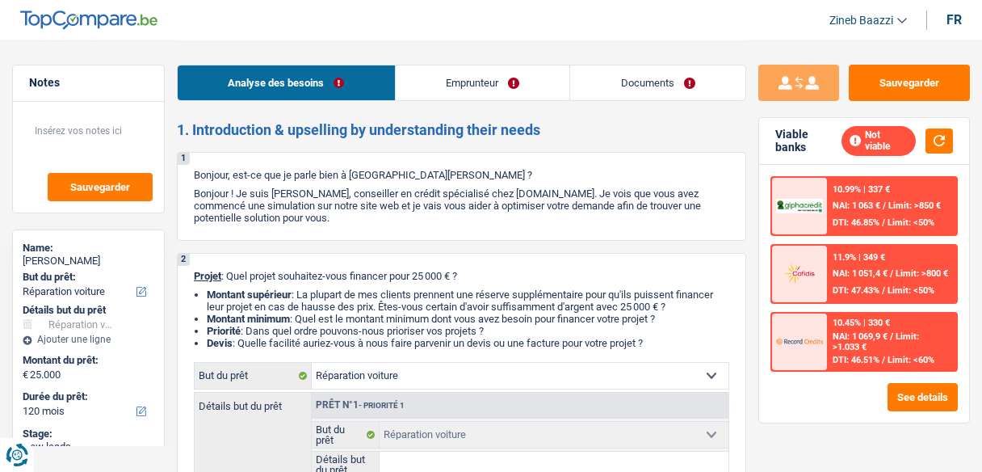
select select "carRepair"
select select "120"
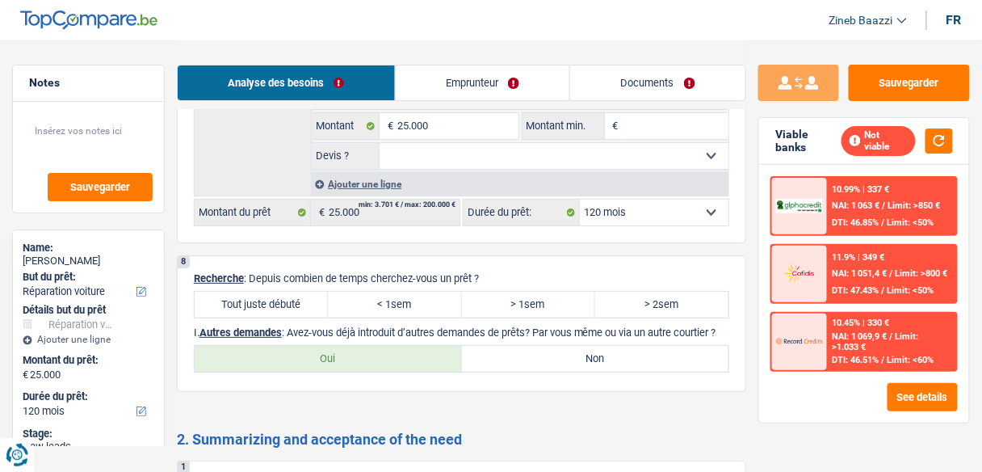
scroll to position [1424, 0]
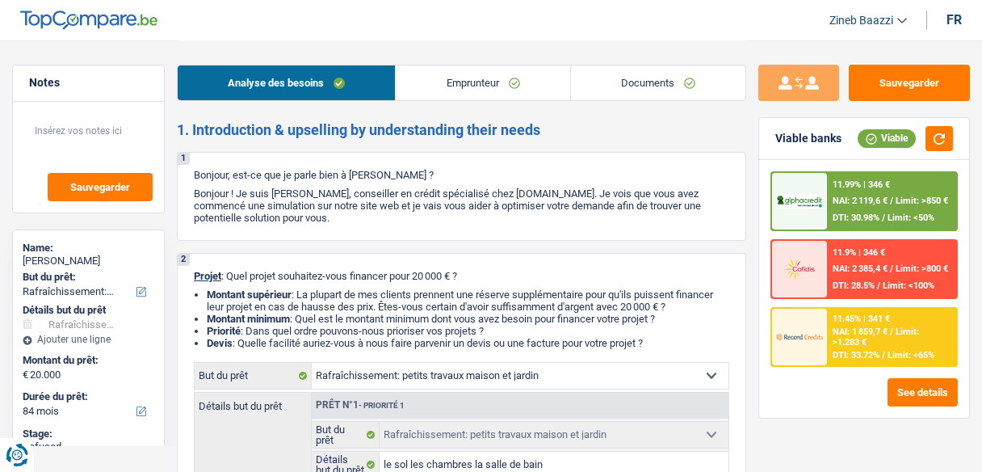
select select "houseOrGarden"
select select "84"
select select "houseOrGarden"
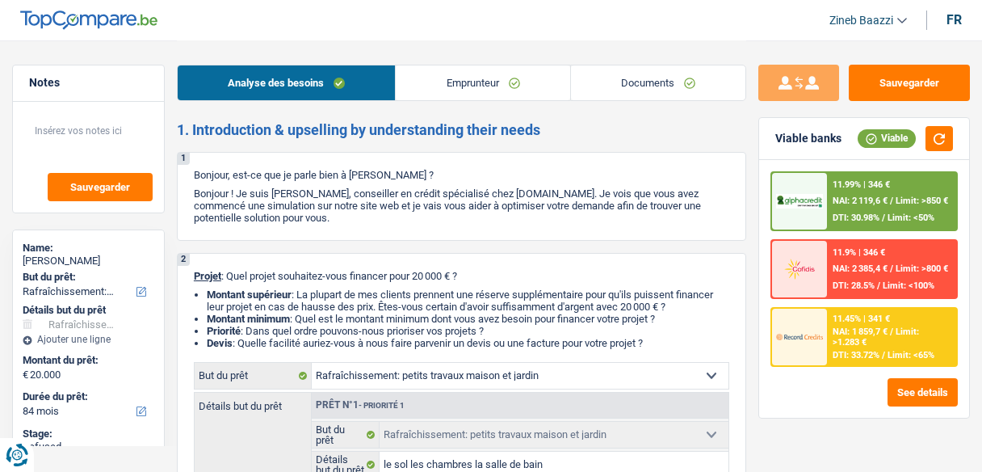
select select "false"
select select "84"
select select "worker"
select select "familyAllowances"
select select "netSalary"
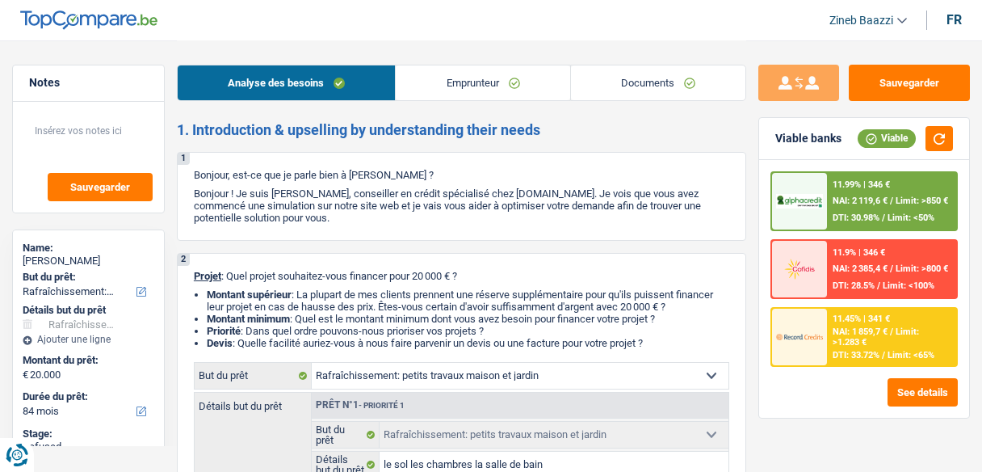
select select "alimony"
select select "rents"
select select "houseOrGarden"
select select "false"
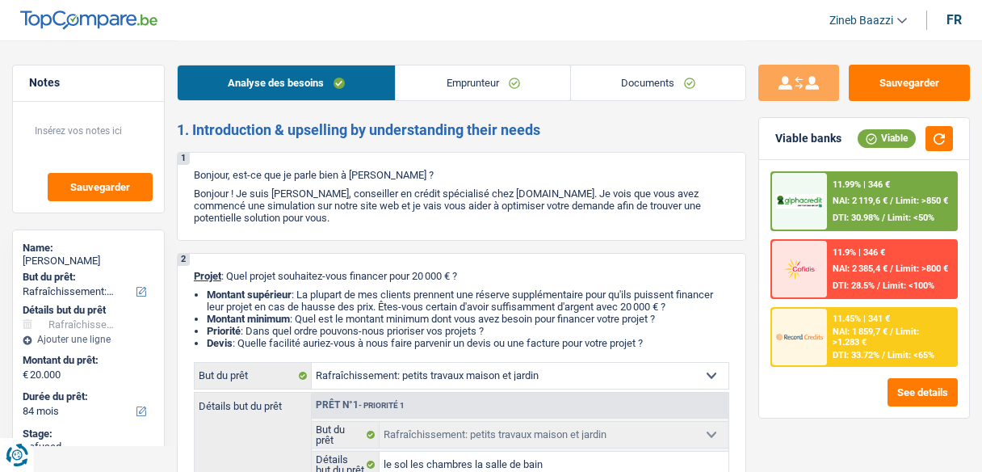
select select "84"
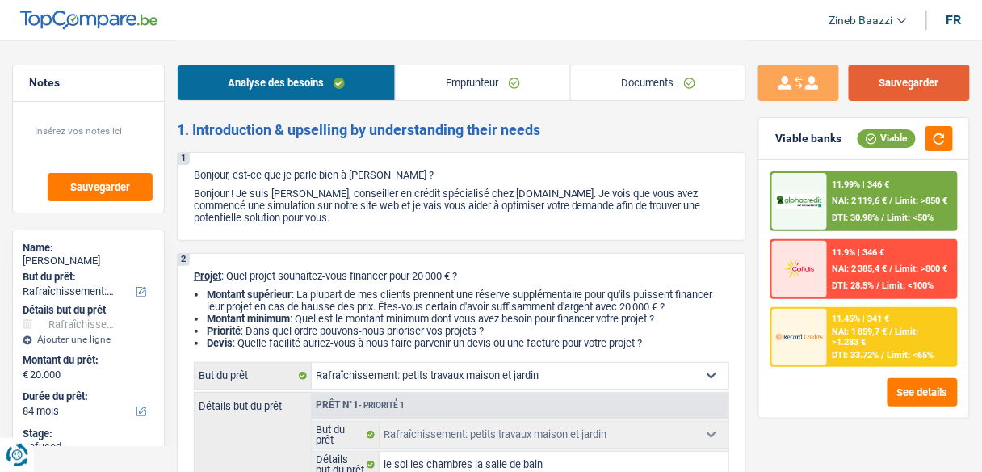
click at [885, 82] on button "Sauvegarder" at bounding box center [909, 83] width 121 height 36
